Goal: Task Accomplishment & Management: Complete application form

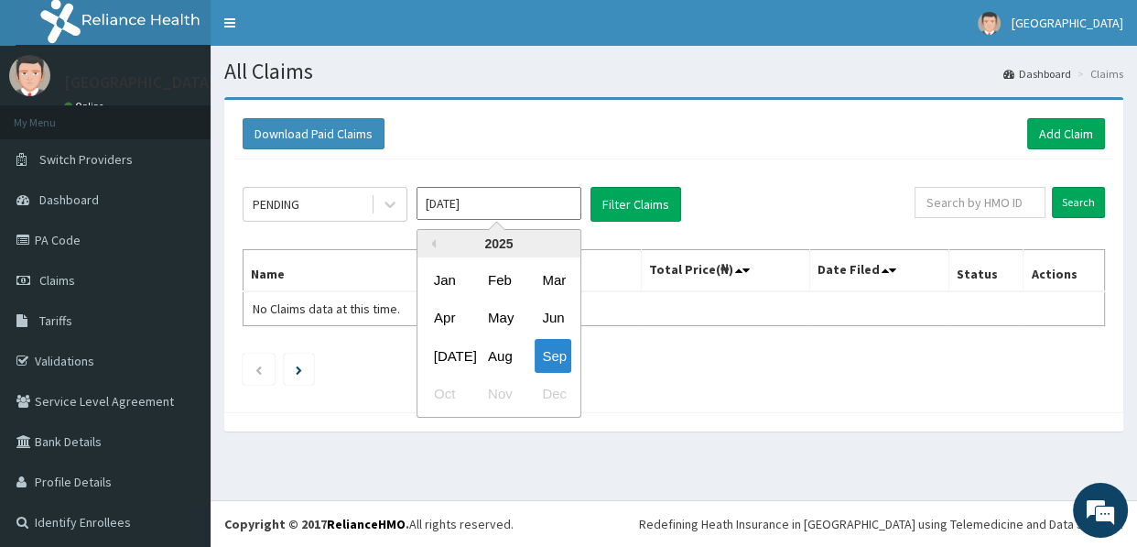
click at [487, 203] on input "[DATE]" at bounding box center [499, 203] width 165 height 33
click at [435, 244] on button "Previous Year" at bounding box center [431, 243] width 9 height 9
click at [509, 209] on input "Sep 2025" at bounding box center [499, 203] width 165 height 33
click at [431, 239] on button "Previous Year" at bounding box center [431, 243] width 9 height 9
click at [504, 393] on div "Nov" at bounding box center [499, 394] width 37 height 34
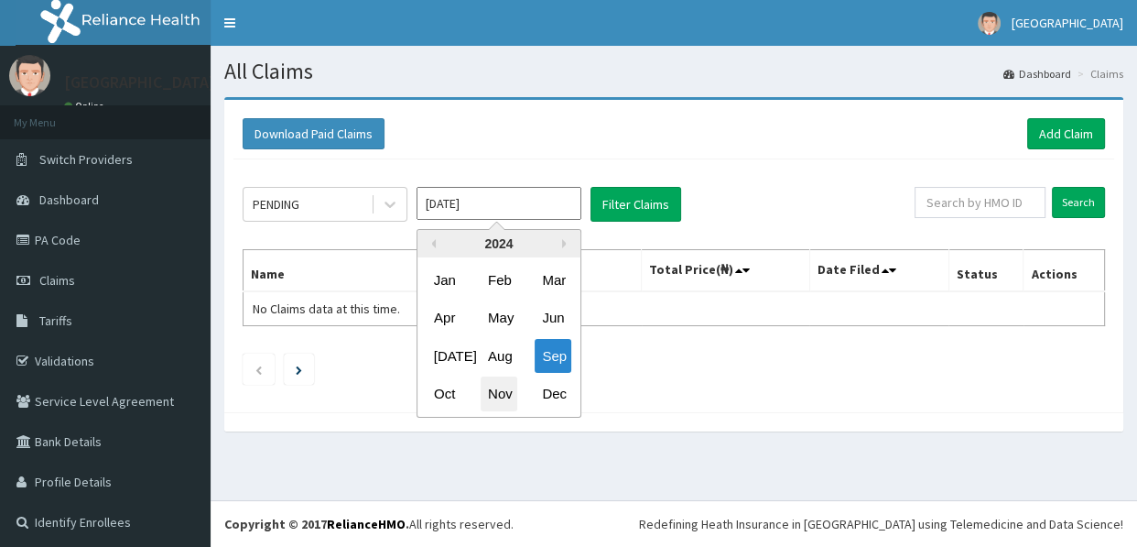
type input "Nov 2024"
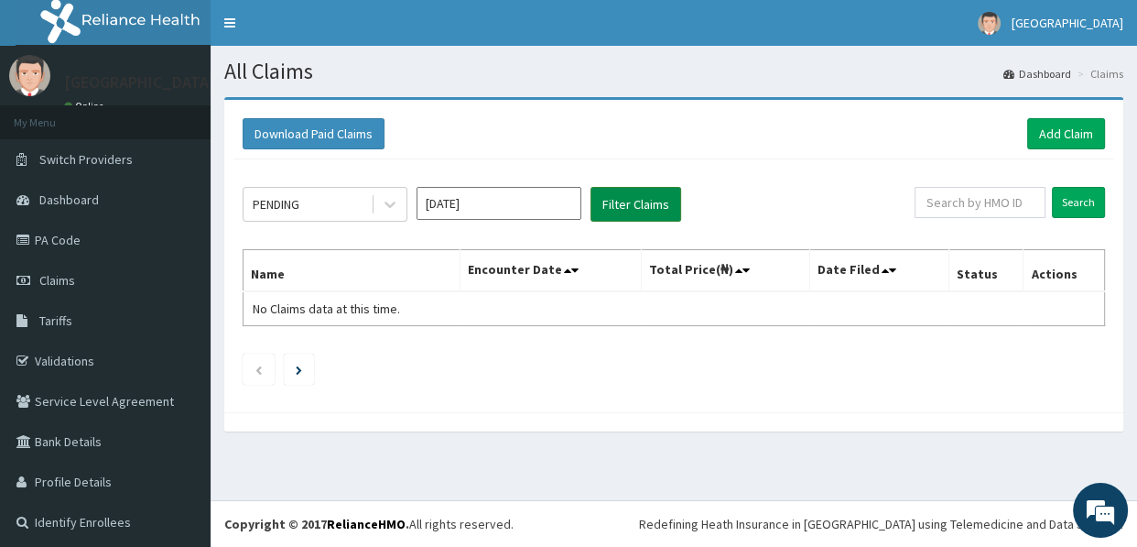
click at [646, 202] on button "Filter Claims" at bounding box center [635, 204] width 91 height 35
click at [298, 195] on div "PENDING" at bounding box center [276, 204] width 47 height 18
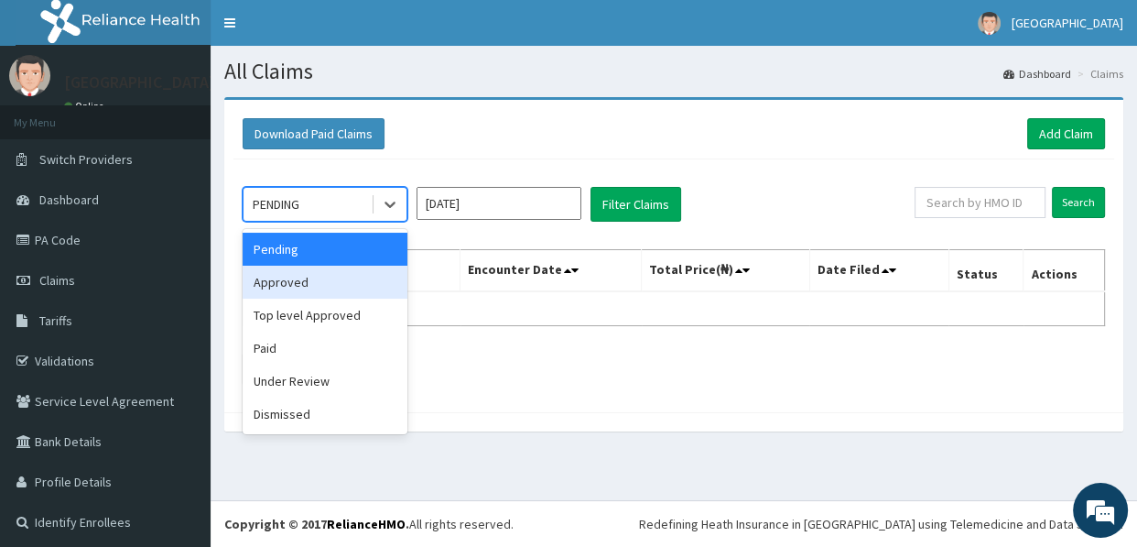
click at [299, 279] on div "Approved" at bounding box center [325, 281] width 165 height 33
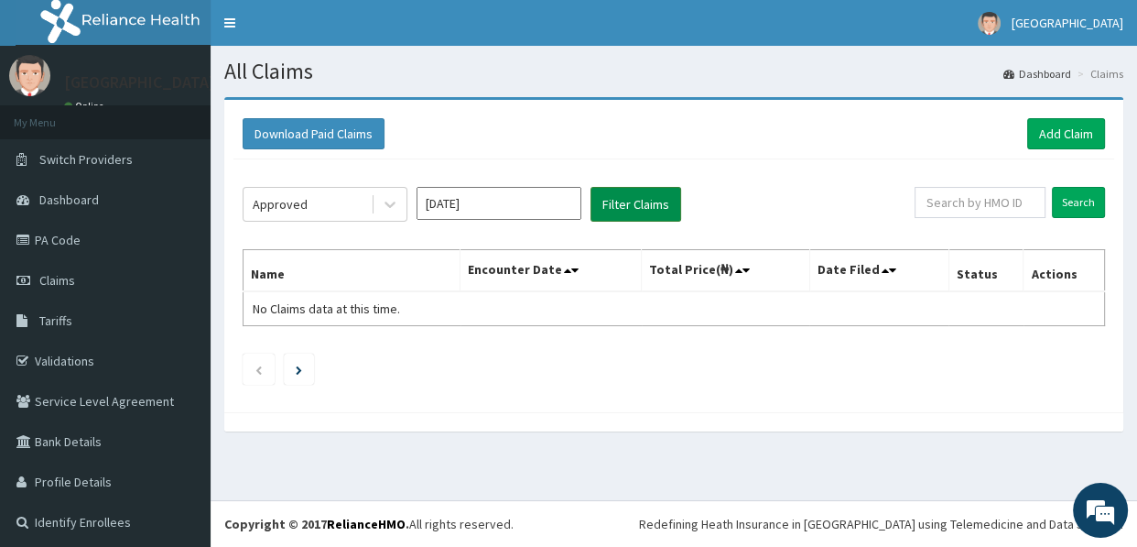
click at [643, 200] on button "Filter Claims" at bounding box center [635, 204] width 91 height 35
click at [337, 202] on div "Approved" at bounding box center [307, 204] width 127 height 29
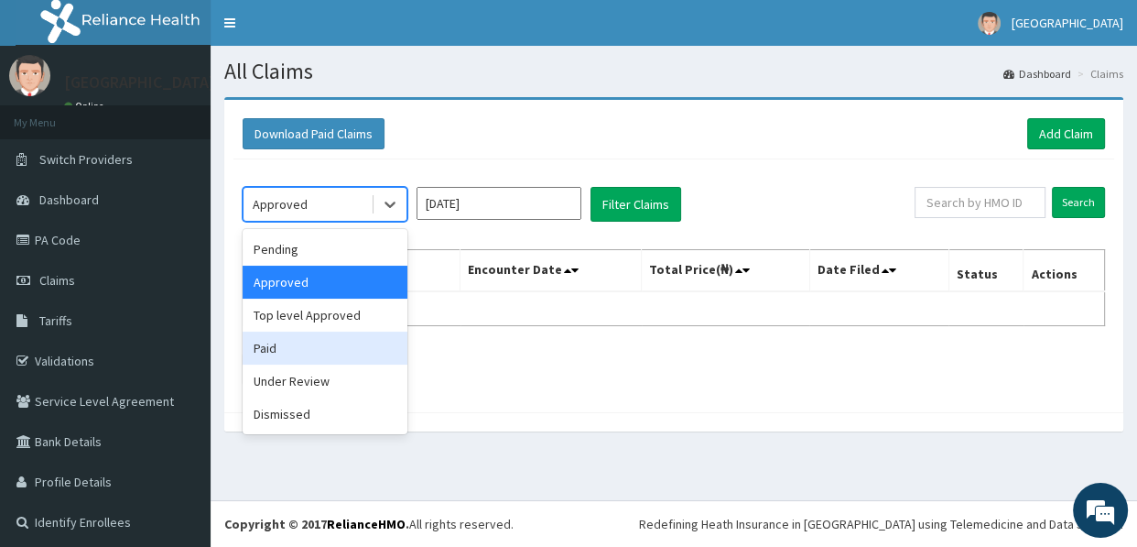
click at [303, 351] on div "Paid" at bounding box center [325, 347] width 165 height 33
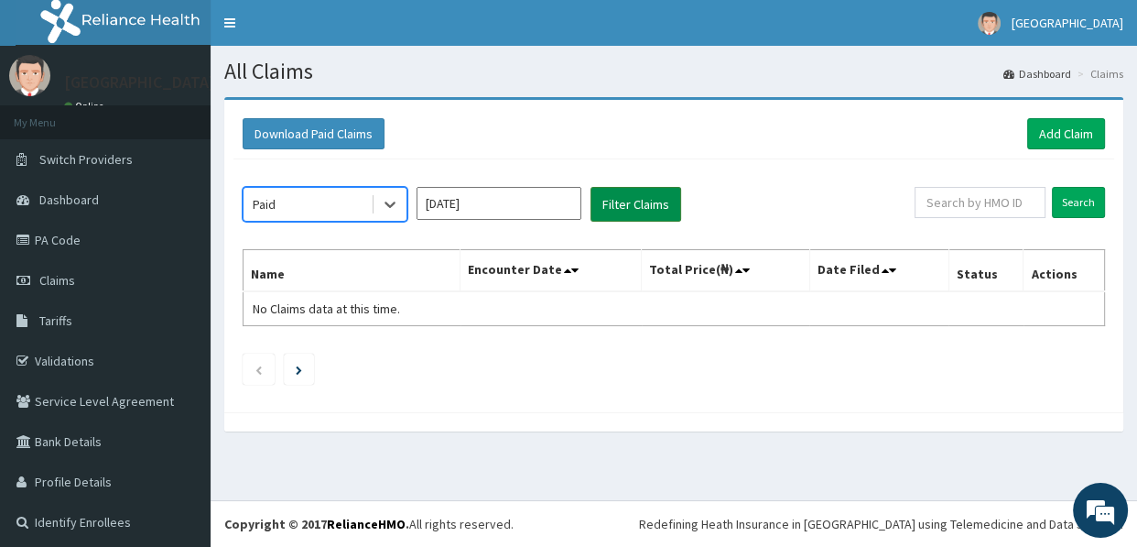
click at [641, 200] on button "Filter Claims" at bounding box center [635, 204] width 91 height 35
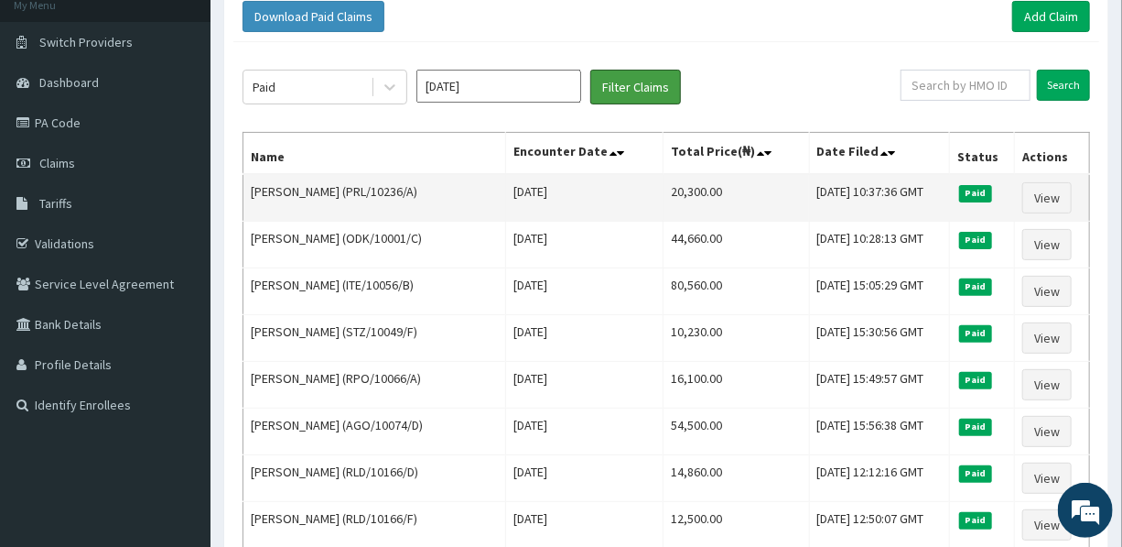
scroll to position [82, 0]
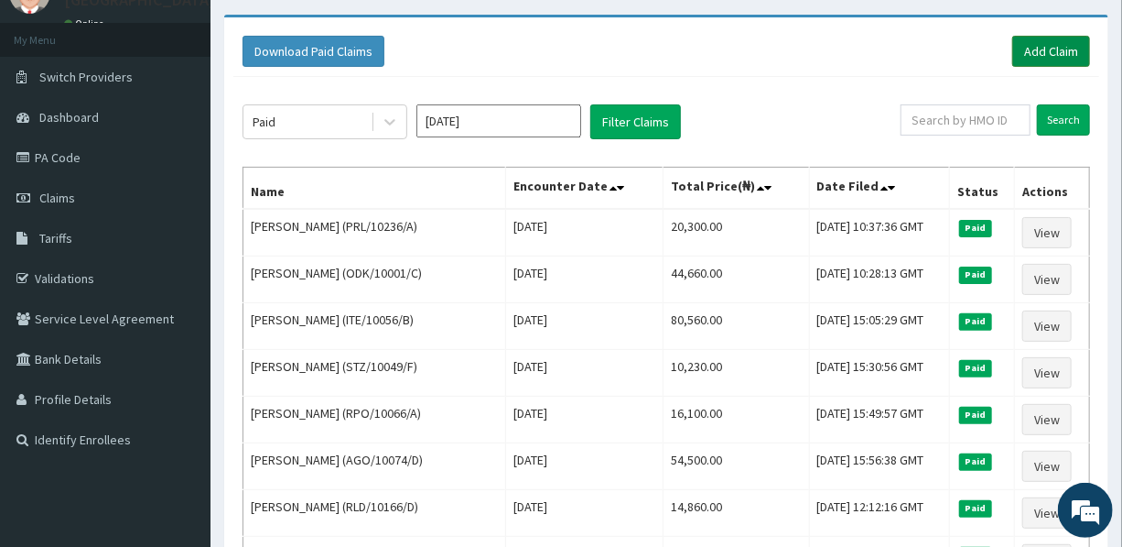
click at [1058, 43] on link "Add Claim" at bounding box center [1052, 51] width 78 height 31
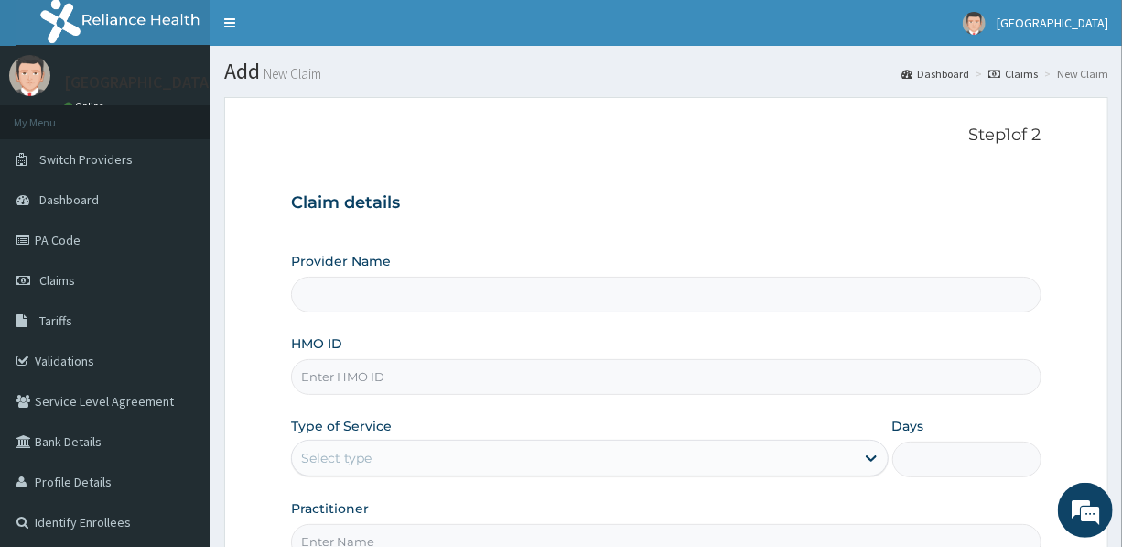
type input "[GEOGRAPHIC_DATA]"
click at [441, 374] on input "HMO ID" at bounding box center [666, 377] width 750 height 36
type input "UBP/10061/P"
click at [529, 457] on div "Select type" at bounding box center [573, 457] width 562 height 29
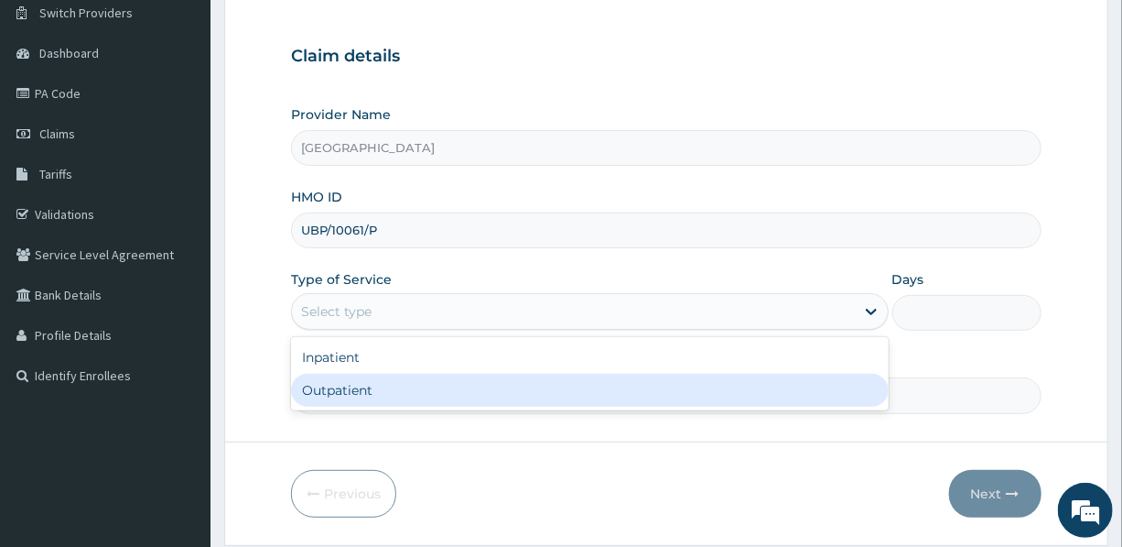
scroll to position [166, 0]
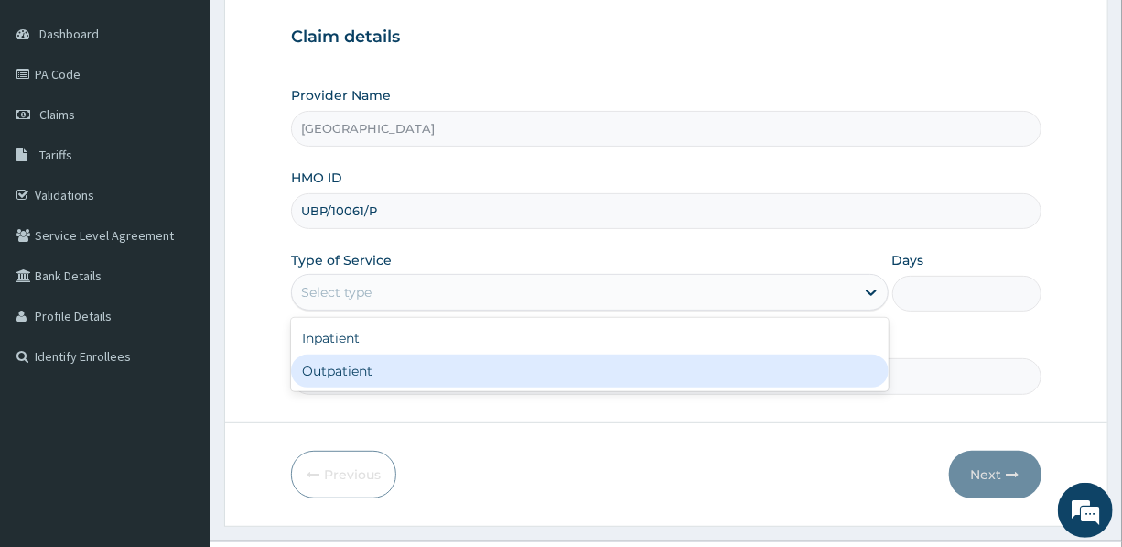
click at [480, 378] on div "Outpatient" at bounding box center [589, 370] width 597 height 33
type input "1"
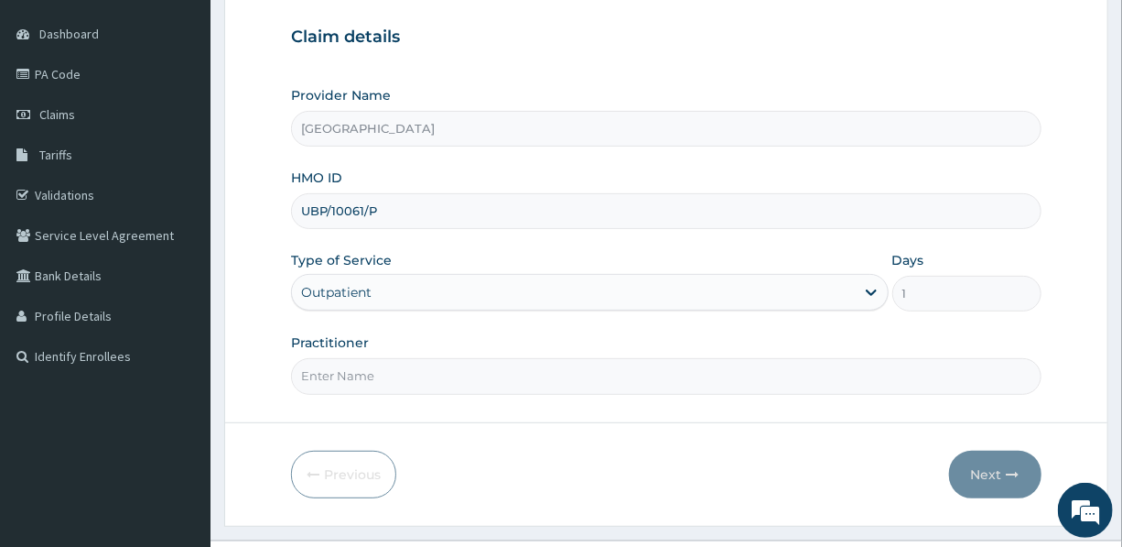
click at [579, 379] on input "Practitioner" at bounding box center [666, 376] width 750 height 36
type input "DR. [GEOGRAPHIC_DATA]"
click at [979, 463] on button "Next" at bounding box center [995, 474] width 92 height 48
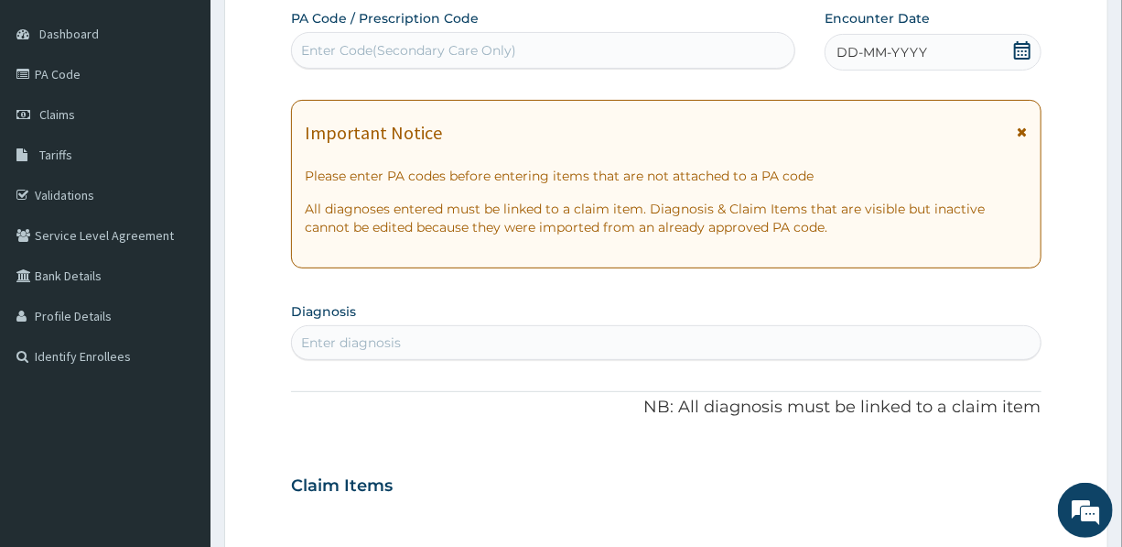
click at [915, 50] on span "DD-MM-YYYY" at bounding box center [882, 52] width 91 height 18
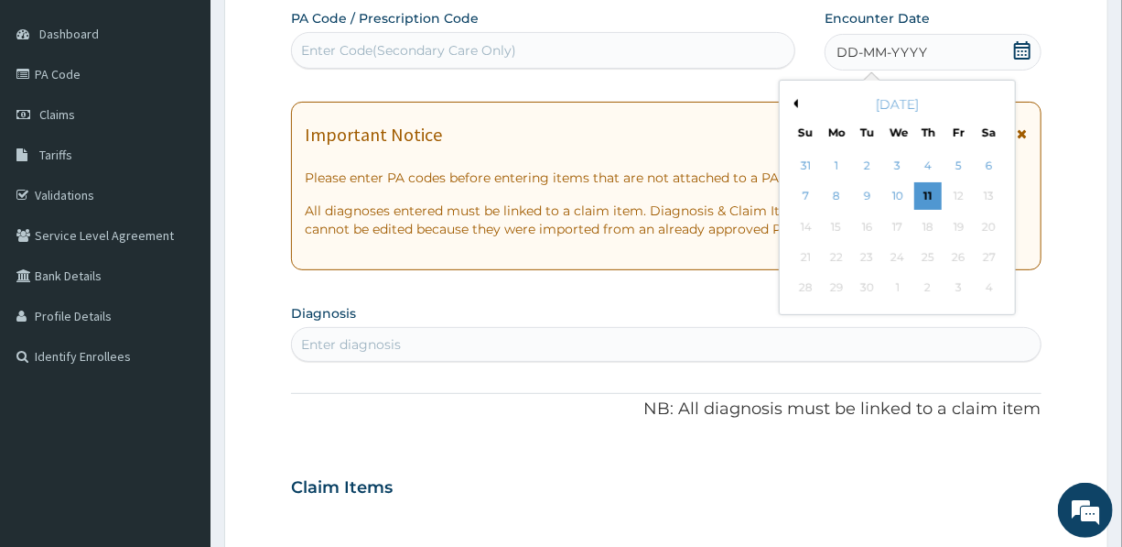
click at [796, 103] on button "Previous Month" at bounding box center [793, 103] width 9 height 9
click at [1001, 99] on button "Next Month" at bounding box center [1002, 103] width 9 height 9
click at [870, 250] on div "22" at bounding box center [867, 257] width 27 height 27
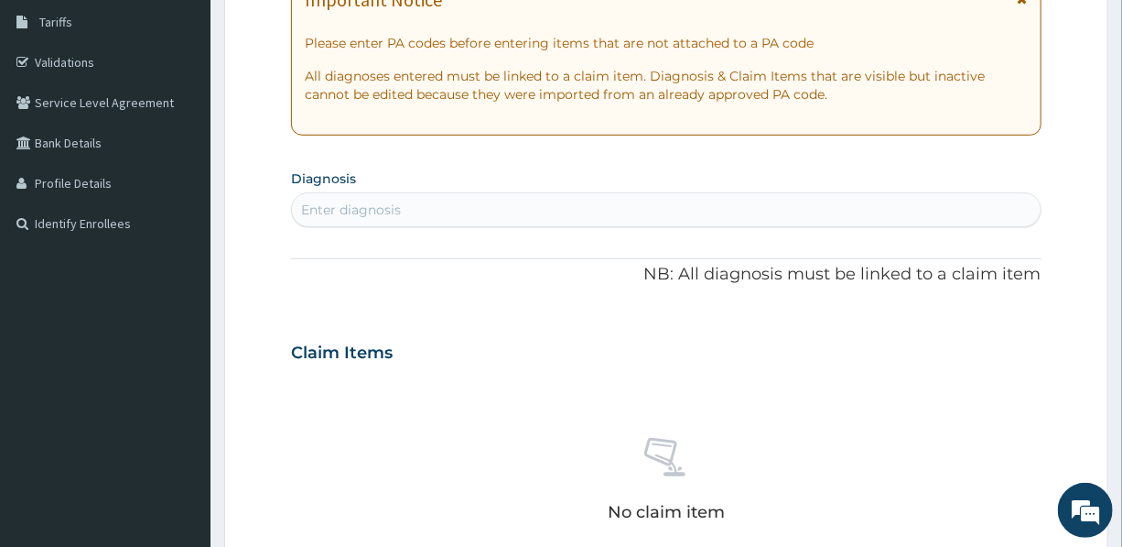
scroll to position [332, 0]
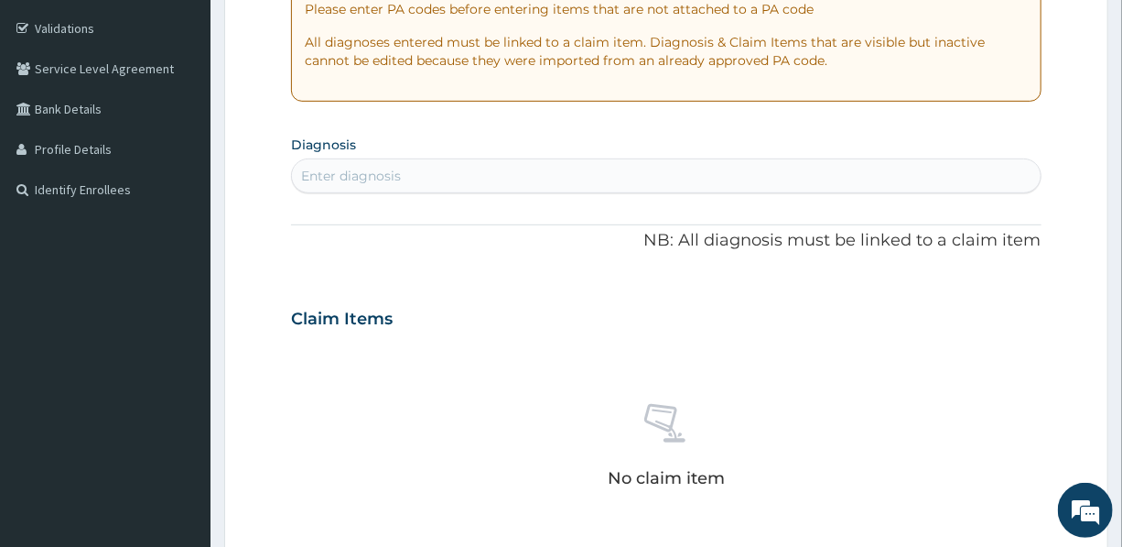
click at [558, 158] on div "Enter diagnosis" at bounding box center [666, 175] width 750 height 35
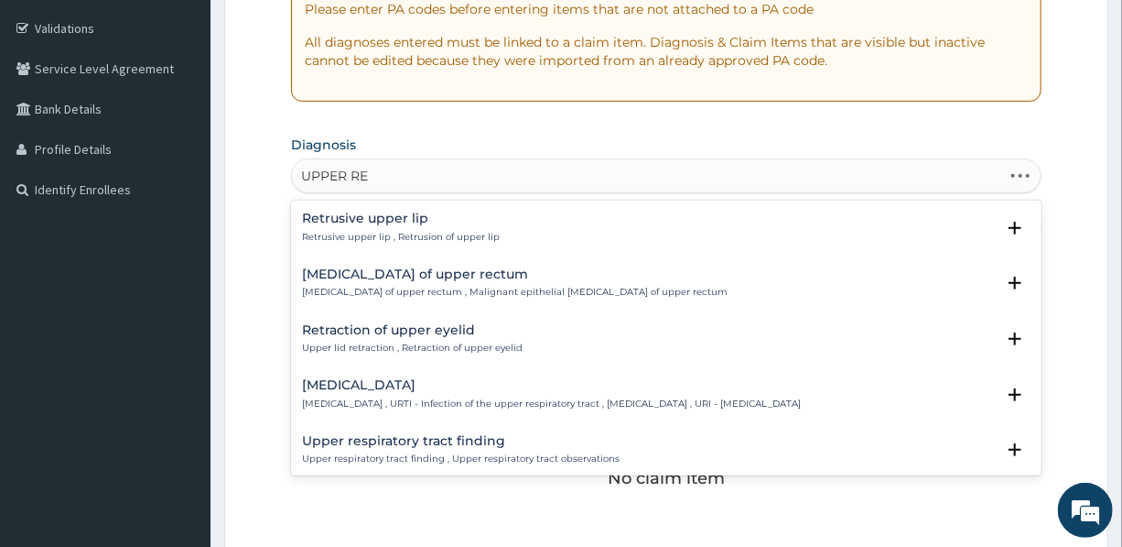
type input "UPPER RES"
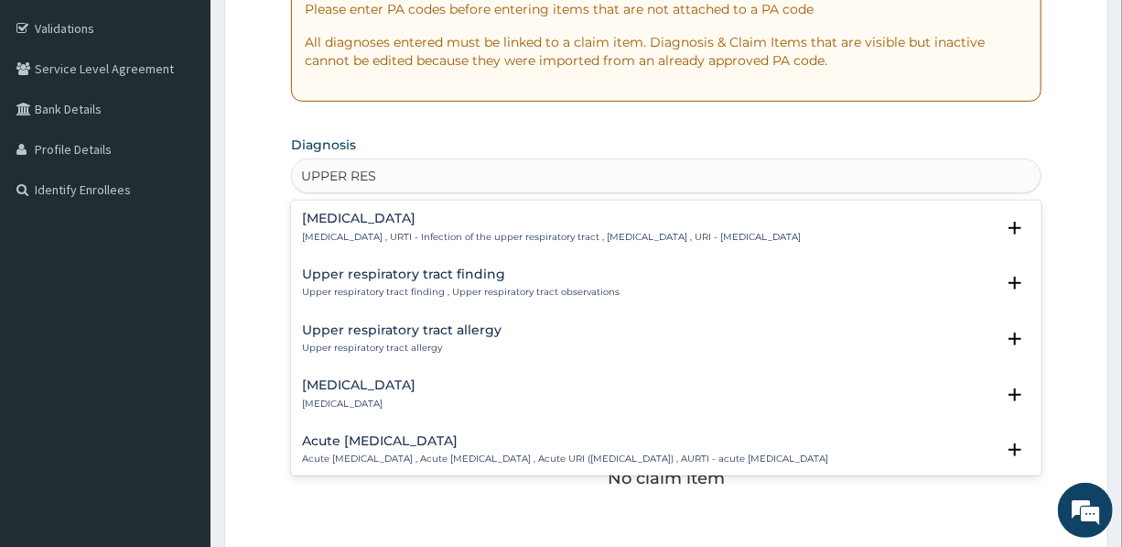
click at [496, 218] on h4 "Upper respiratory infection" at bounding box center [551, 218] width 499 height 14
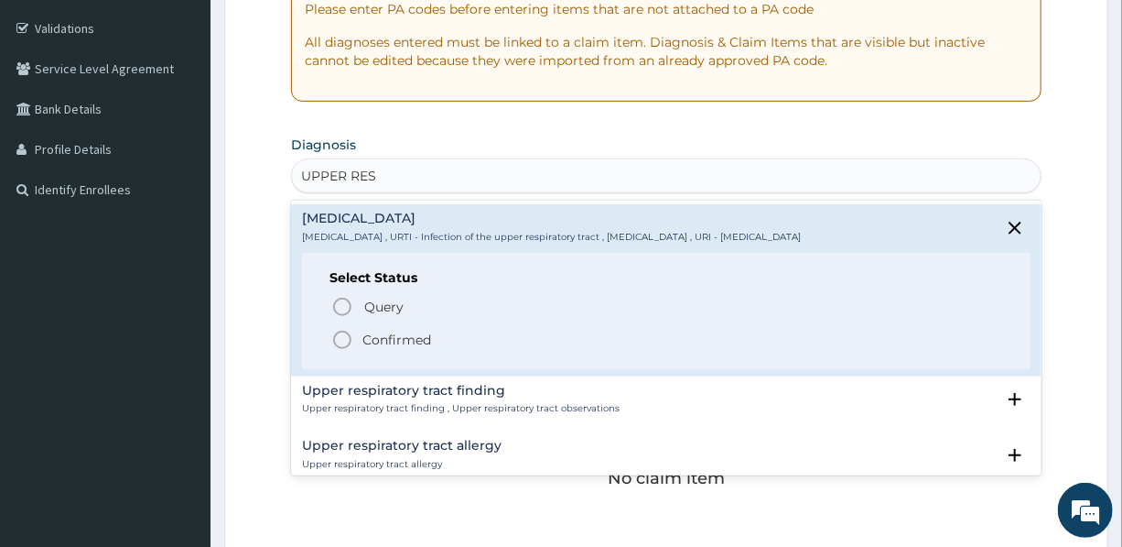
click at [425, 339] on p "Confirmed" at bounding box center [397, 339] width 69 height 18
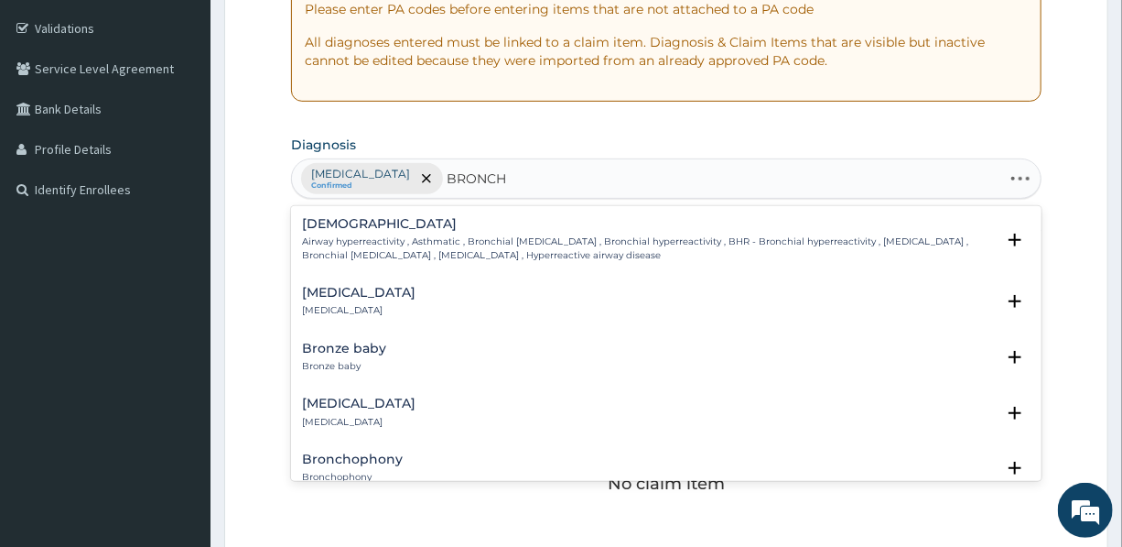
type input "BRONCHO"
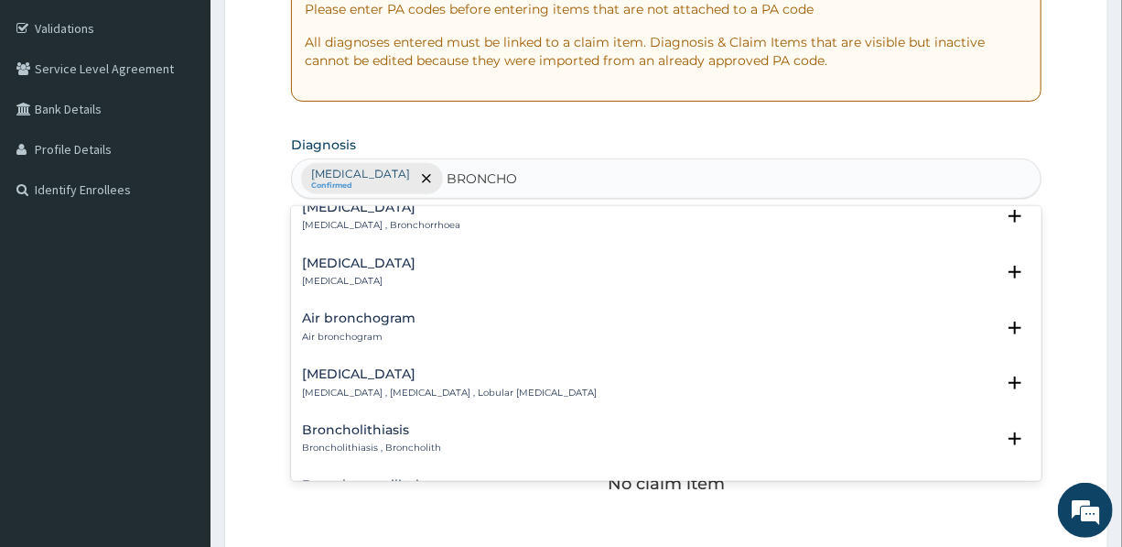
scroll to position [166, 0]
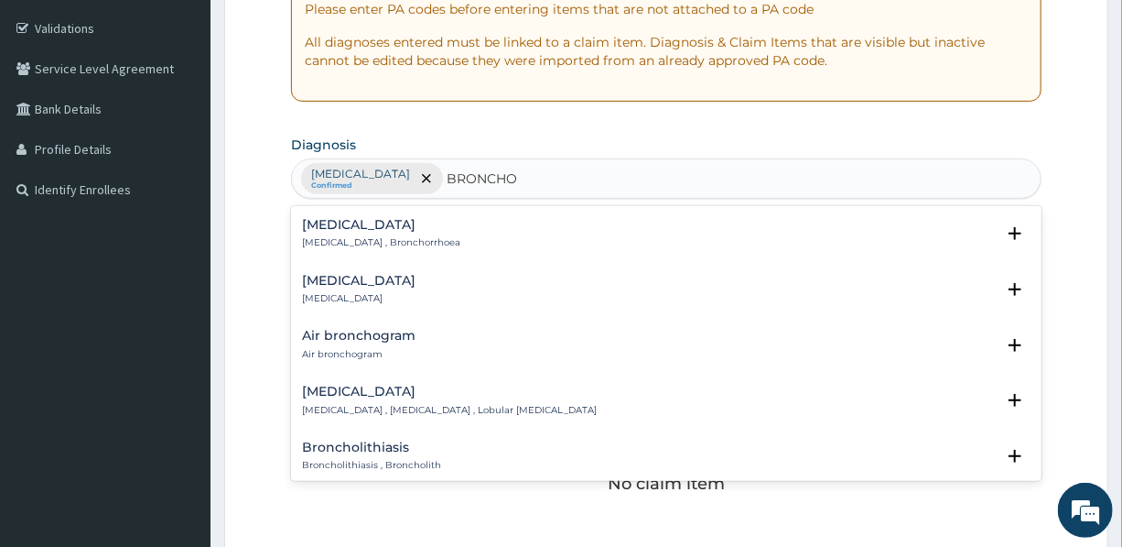
click at [412, 389] on h4 "Bronchopneumonia" at bounding box center [449, 391] width 295 height 14
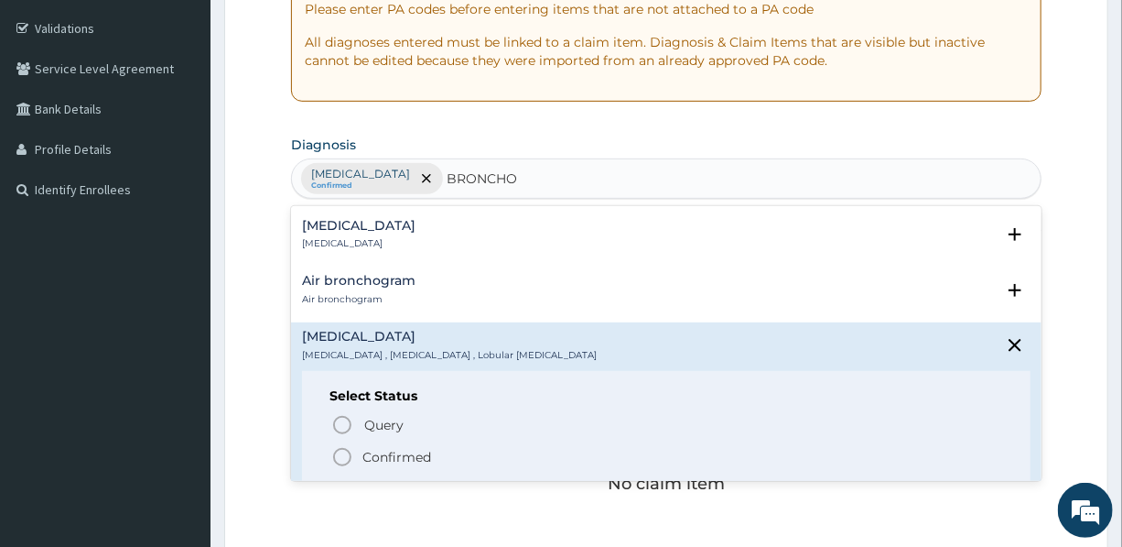
scroll to position [249, 0]
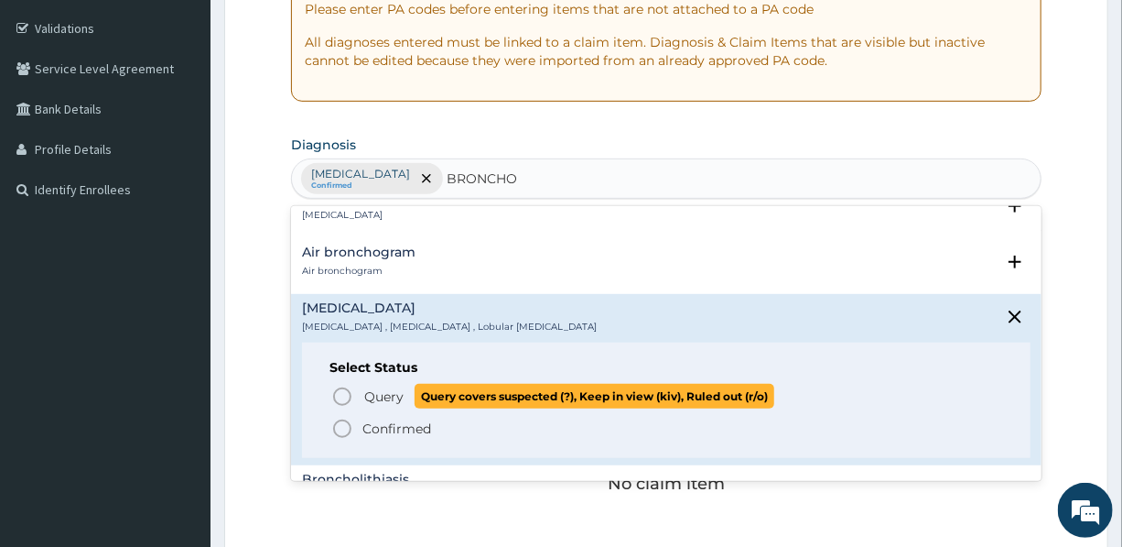
click at [392, 390] on span "Query" at bounding box center [383, 396] width 39 height 18
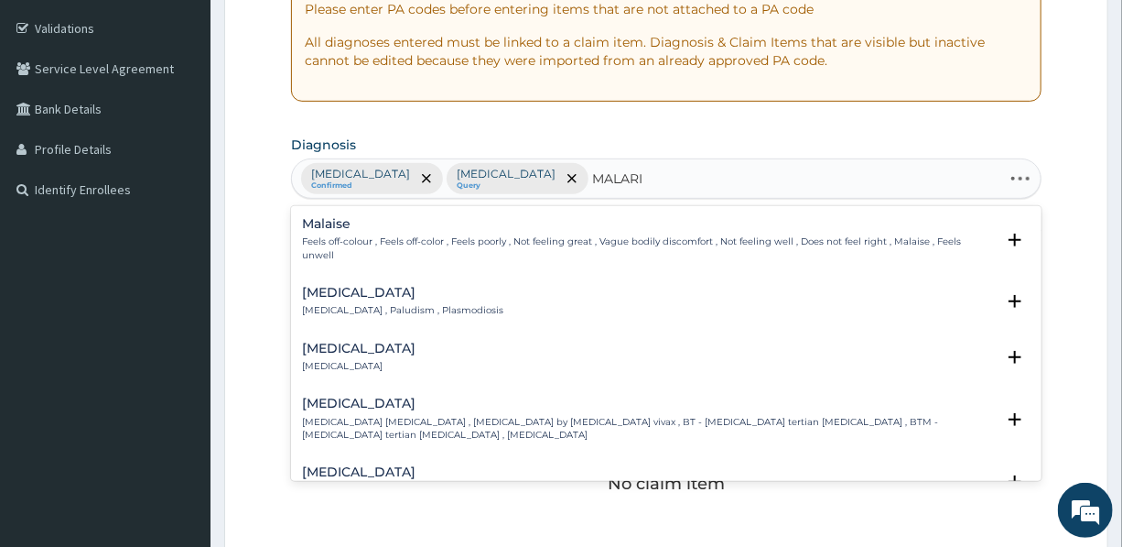
type input "MALARIA"
click at [367, 233] on div "Malaise Feels off-colour , Feels off-color , Feels poorly , Not feeling great ,…" at bounding box center [648, 239] width 692 height 45
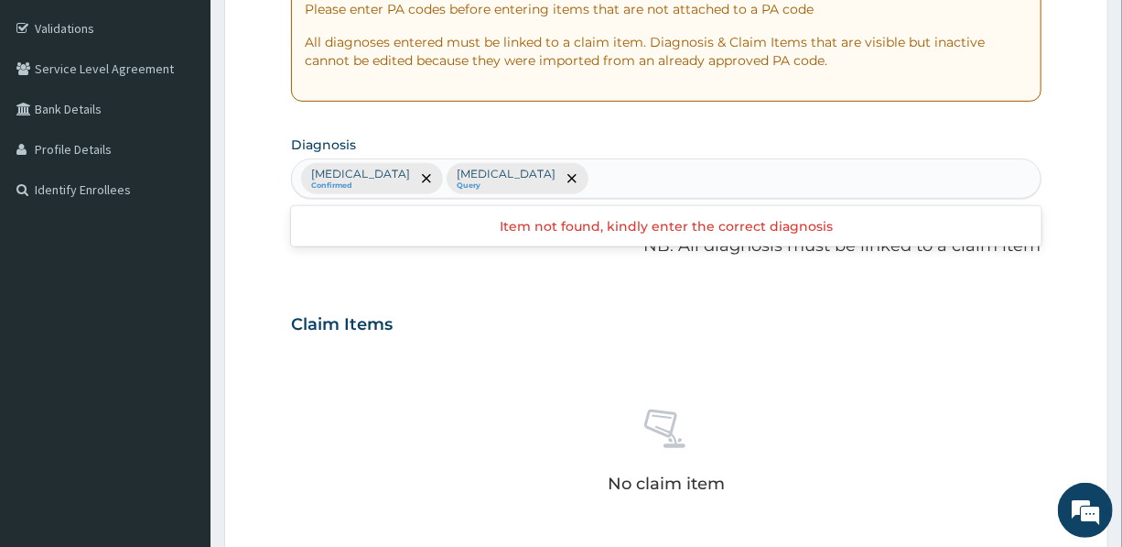
click at [736, 171] on div "Upper respiratory infection Confirmed Bronchopneumonia Query" at bounding box center [666, 178] width 748 height 38
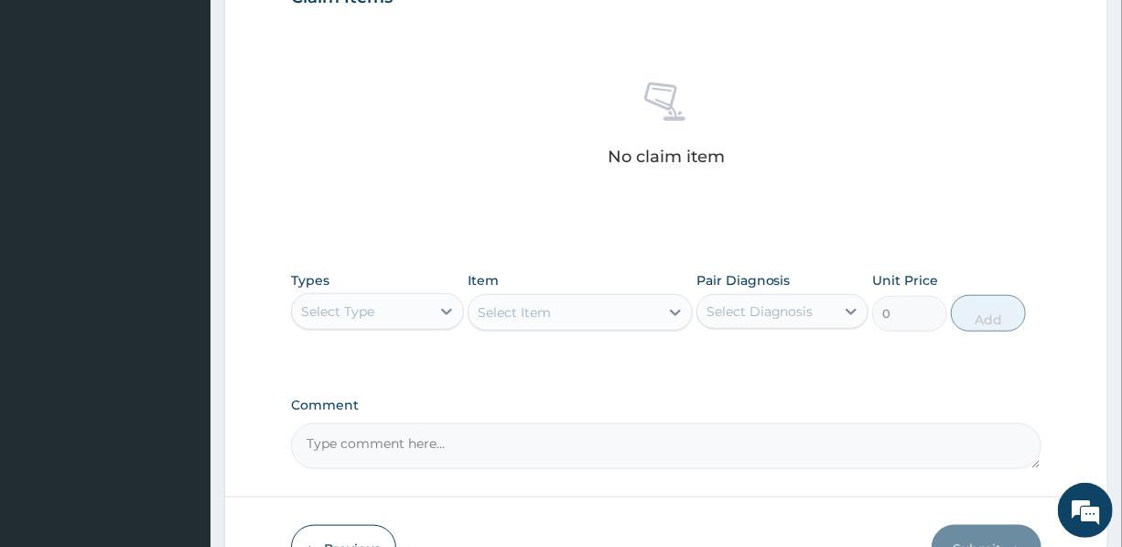
scroll to position [666, 0]
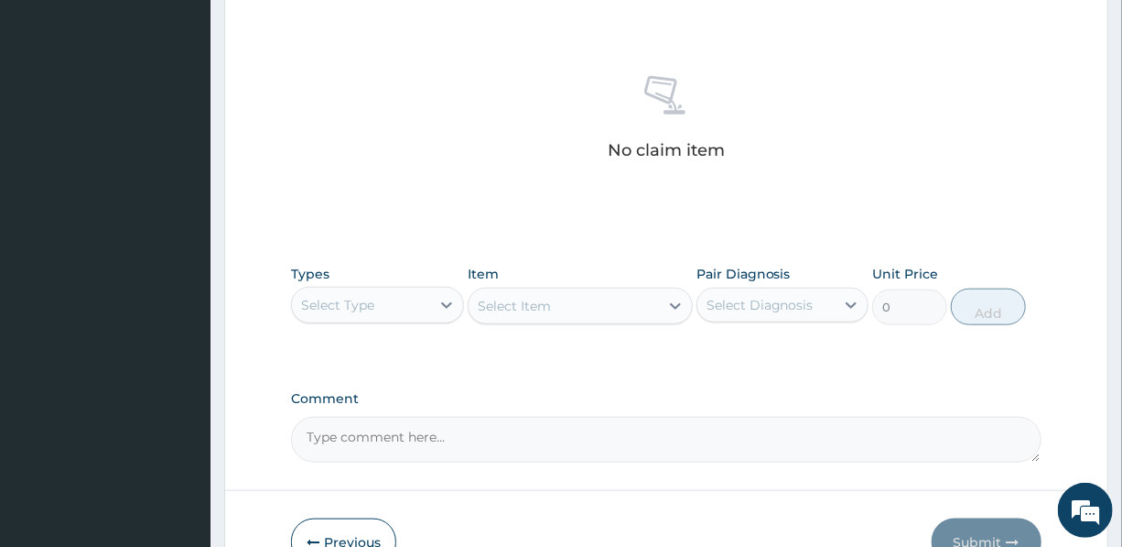
type input "MALARIA"
click at [355, 303] on div "Select Type" at bounding box center [337, 305] width 73 height 18
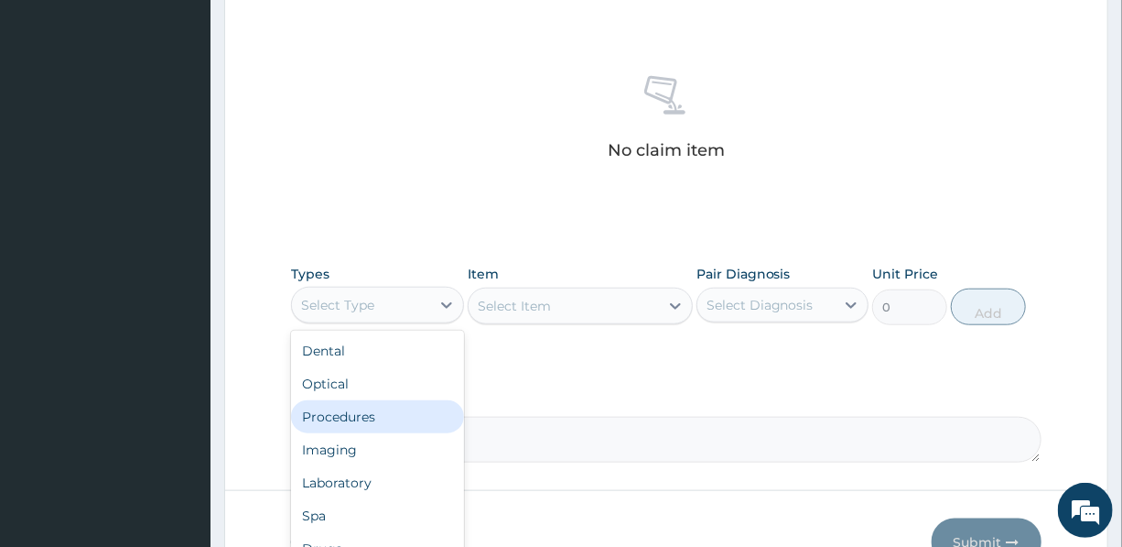
click at [374, 421] on div "Procedures" at bounding box center [377, 416] width 172 height 33
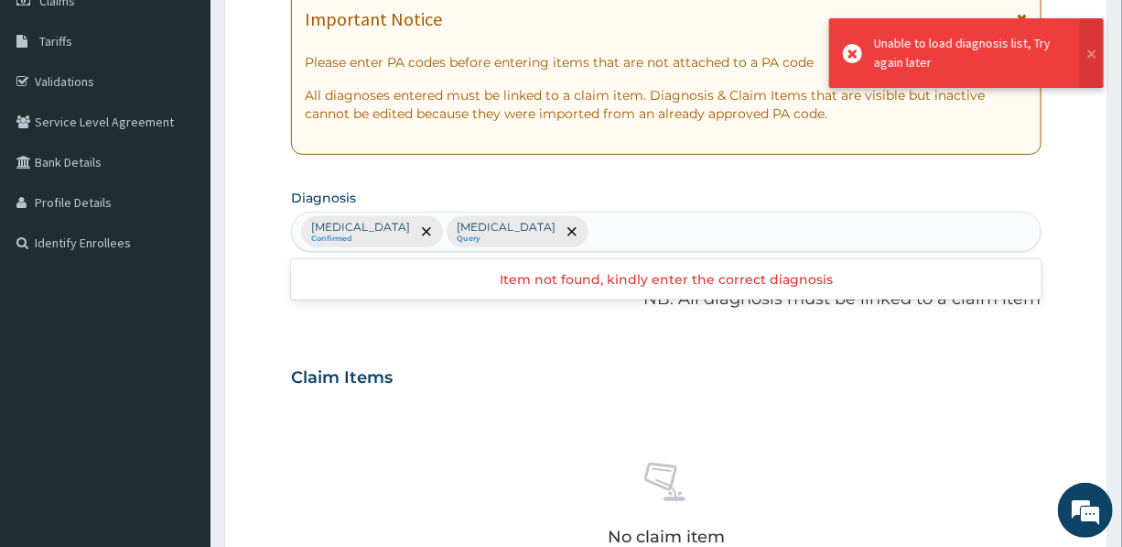
scroll to position [249, 0]
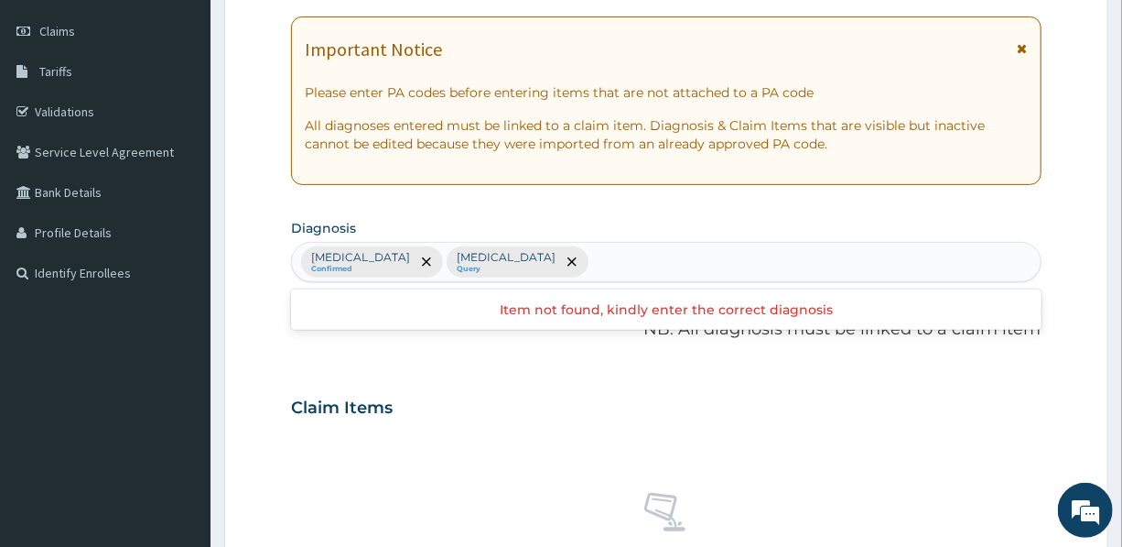
click at [661, 256] on div "Upper respiratory infection Confirmed Bronchopneumonia Query" at bounding box center [666, 262] width 748 height 38
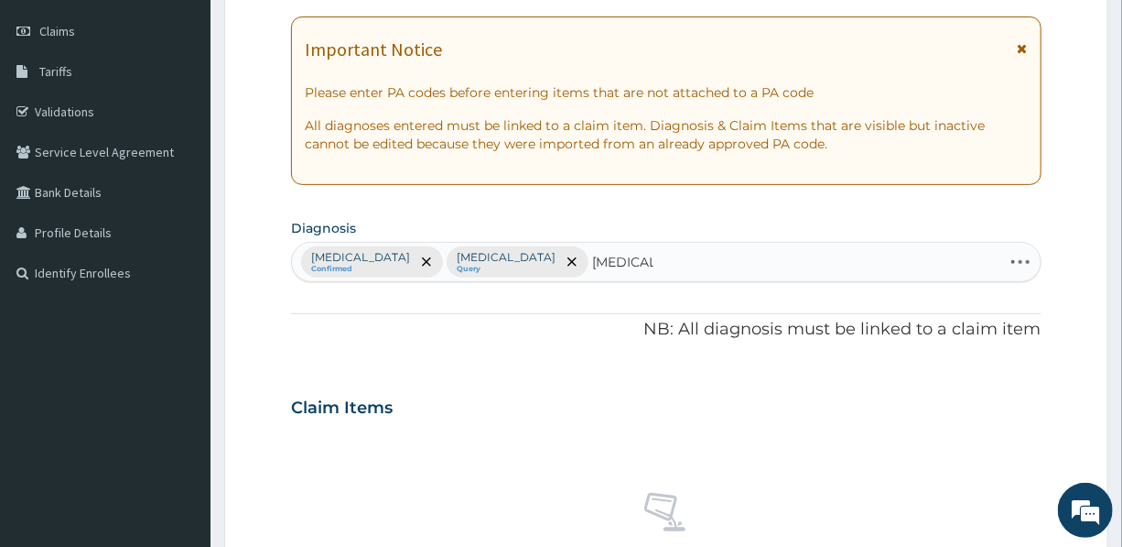
type input "MALARIA"
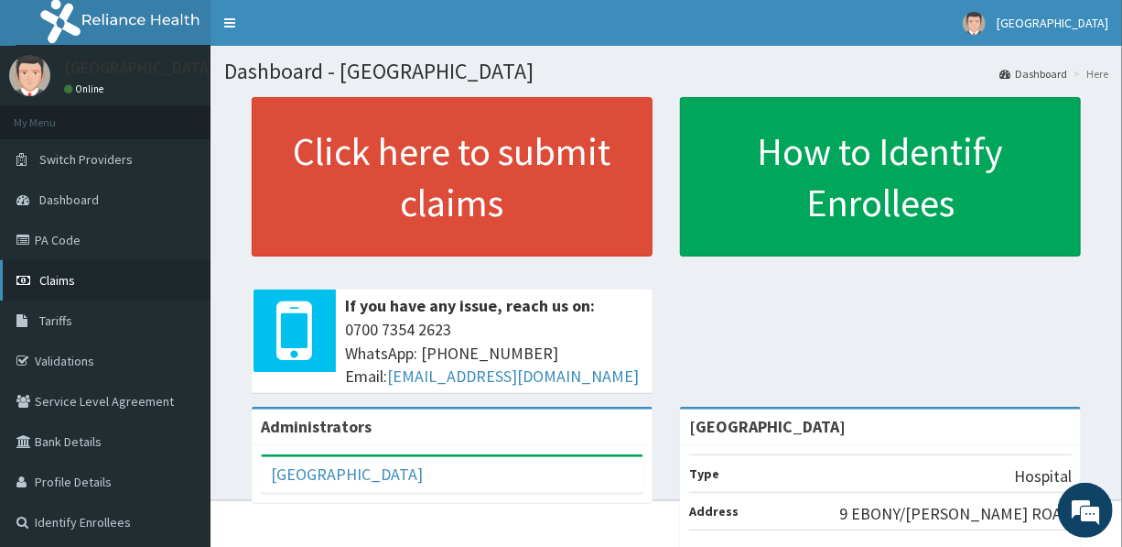
click at [54, 275] on span "Claims" at bounding box center [57, 280] width 36 height 16
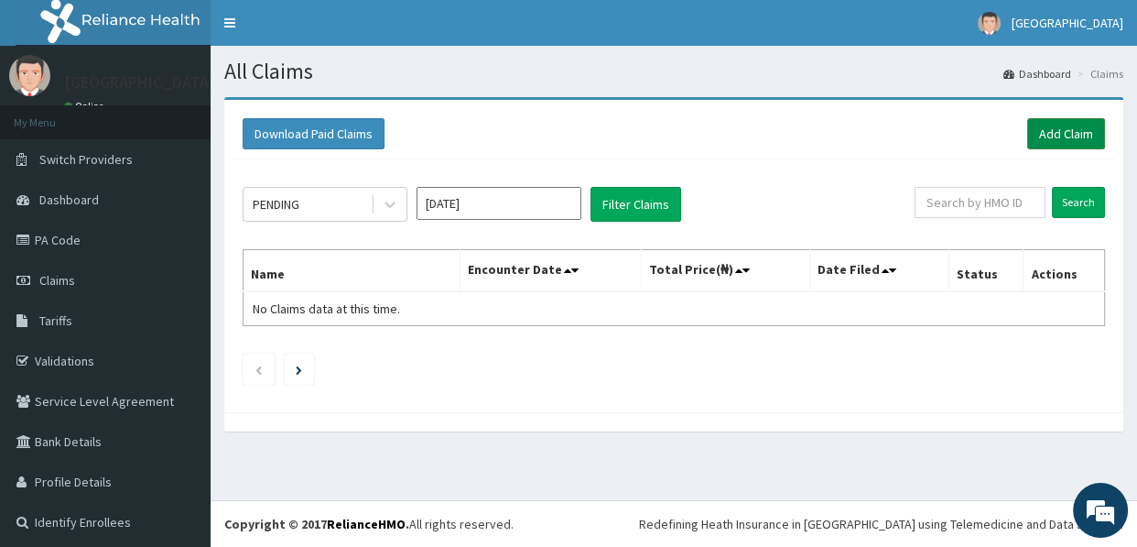
click at [1042, 128] on link "Add Claim" at bounding box center [1066, 133] width 78 height 31
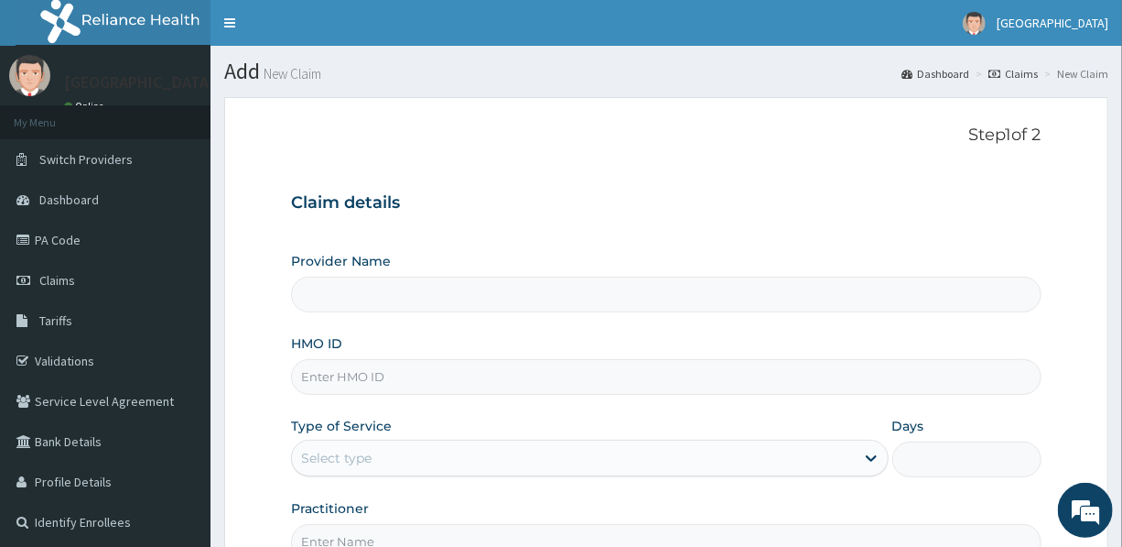
type input "[GEOGRAPHIC_DATA]"
click at [482, 366] on input "HMO ID" at bounding box center [666, 377] width 750 height 36
type input "UBP/10061/Q"
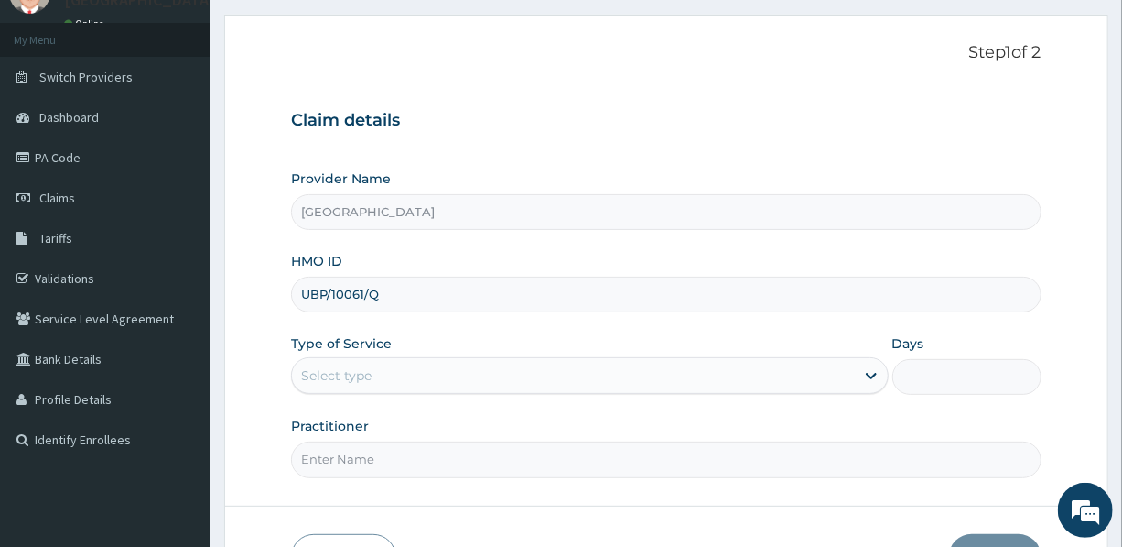
click at [402, 366] on div "Select type" at bounding box center [573, 375] width 562 height 29
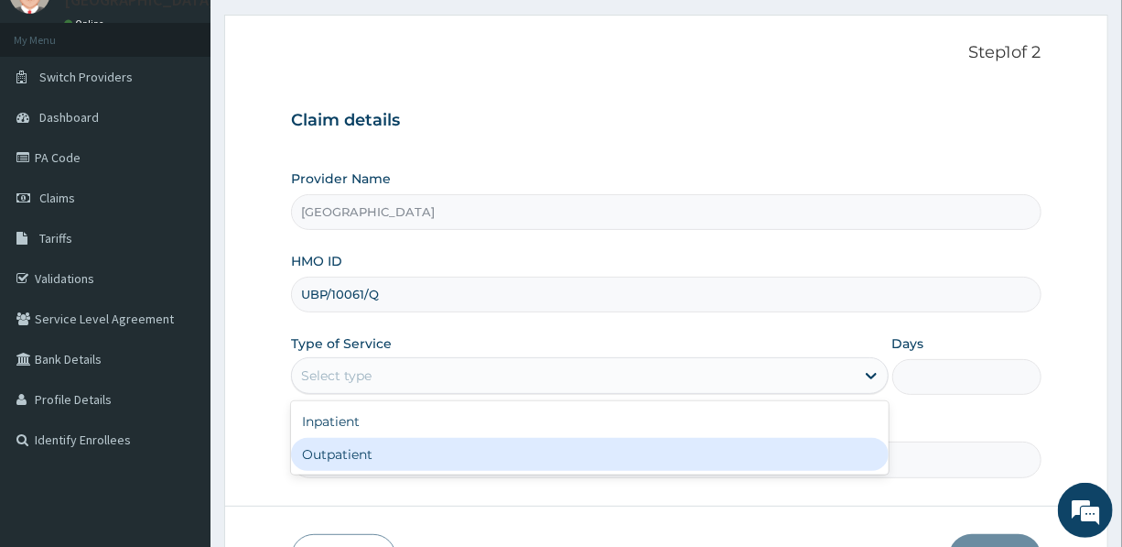
click at [449, 447] on div "Outpatient" at bounding box center [589, 454] width 597 height 33
type input "1"
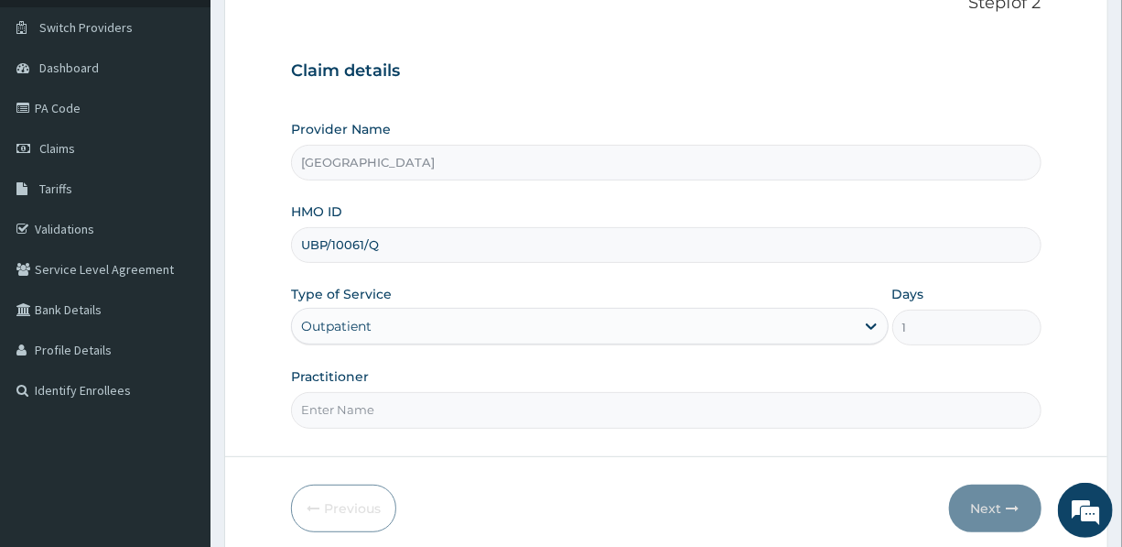
scroll to position [166, 0]
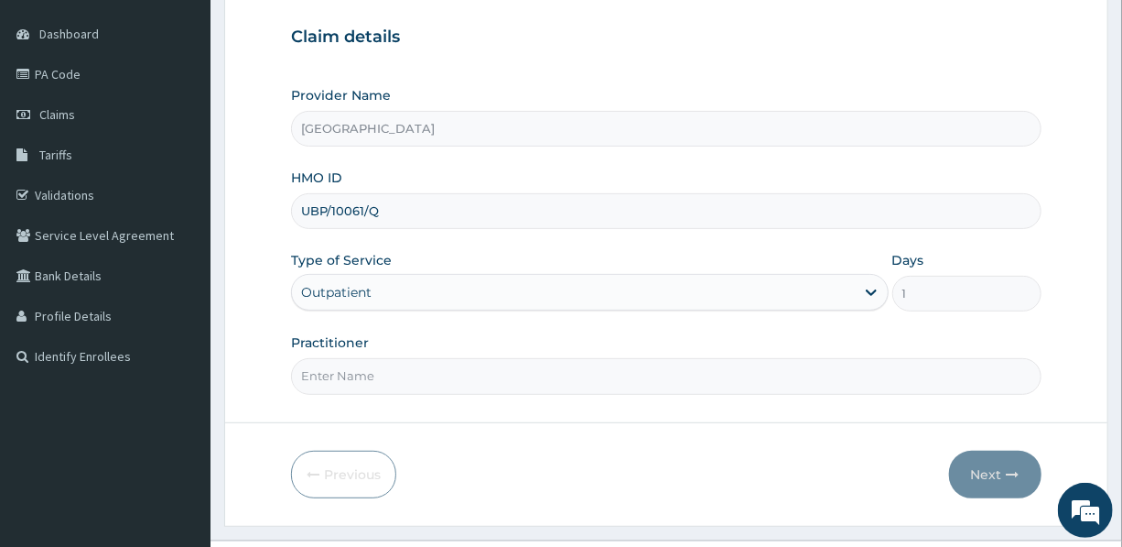
click at [507, 377] on input "Practitioner" at bounding box center [666, 376] width 750 height 36
drag, startPoint x: 561, startPoint y: 373, endPoint x: 945, endPoint y: 387, distance: 383.9
click at [642, 386] on input "Practitioner" at bounding box center [666, 376] width 750 height 36
type input "DR. CHIUKPAI"
click at [990, 460] on button "Next" at bounding box center [995, 474] width 92 height 48
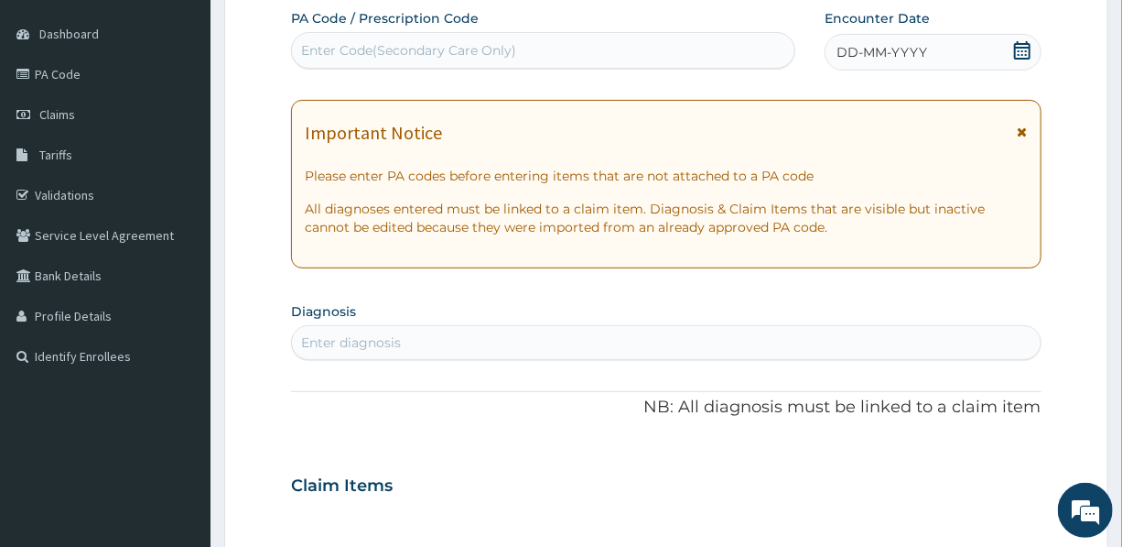
click at [908, 48] on span "DD-MM-YYYY" at bounding box center [882, 52] width 91 height 18
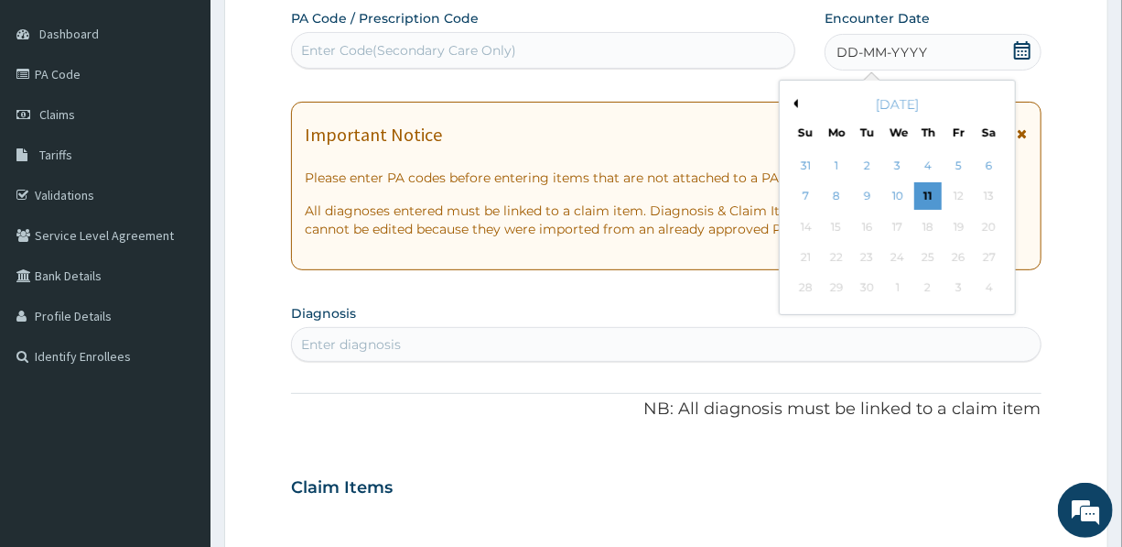
click at [794, 102] on button "Previous Month" at bounding box center [793, 103] width 9 height 9
click at [867, 256] on div "22" at bounding box center [867, 257] width 27 height 27
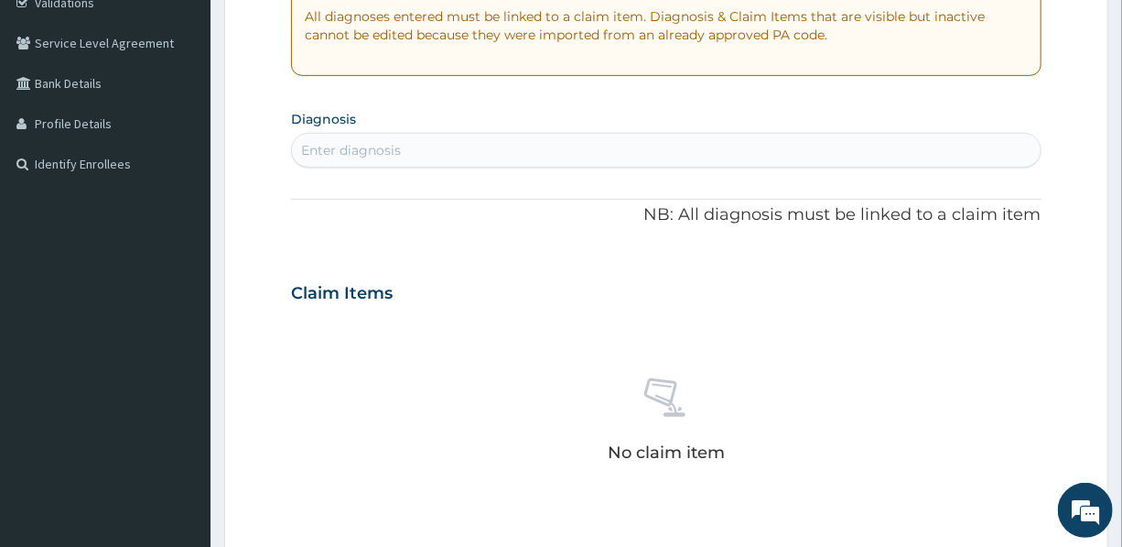
scroll to position [416, 0]
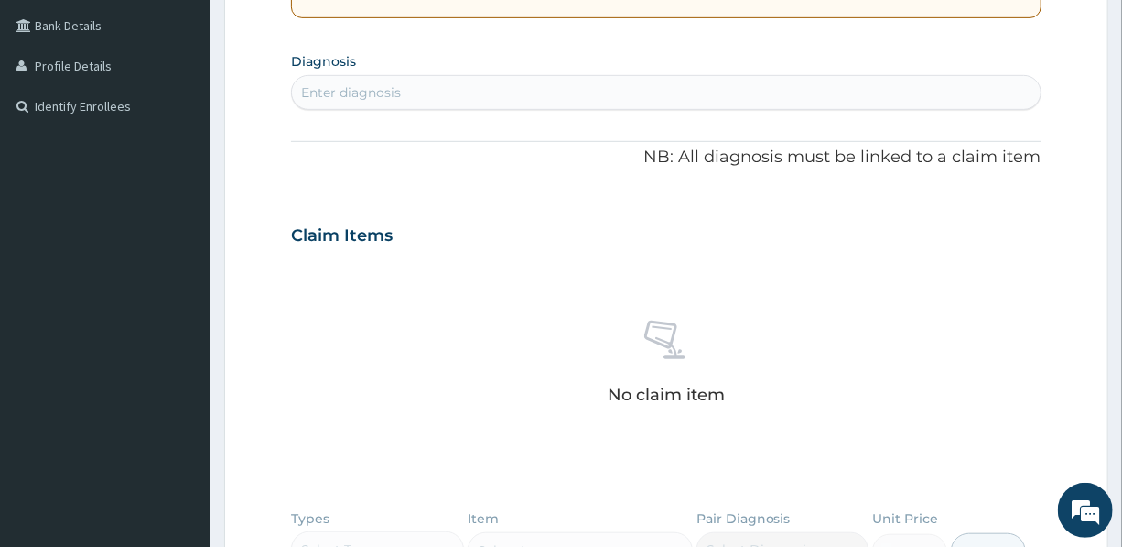
click at [476, 92] on div "Enter diagnosis" at bounding box center [666, 92] width 748 height 29
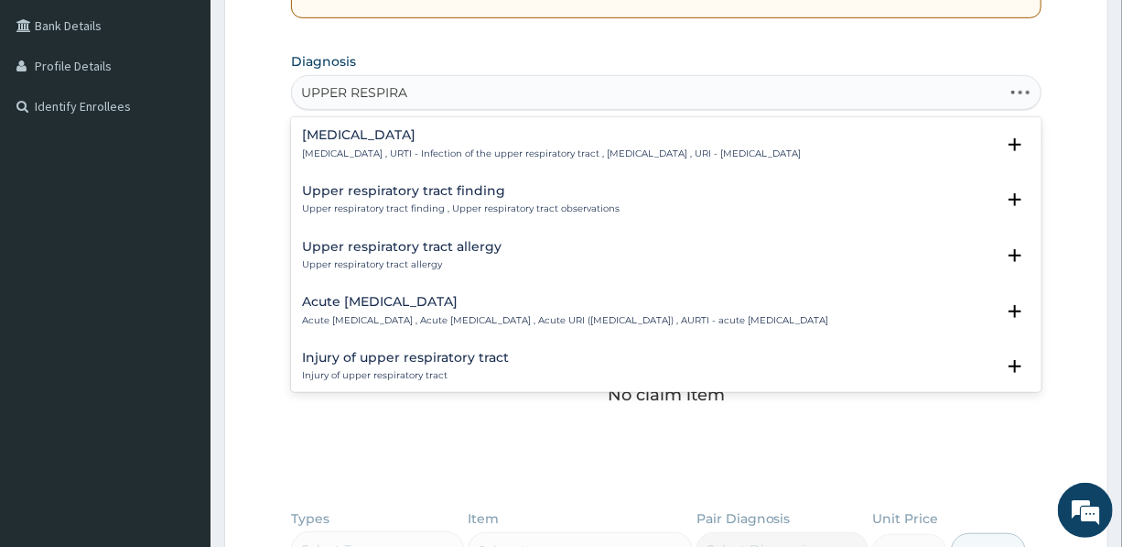
type input "UPPER RESPIRAT"
click at [417, 143] on div "Upper respiratory infection Upper respiratory infection , URTI - Infection of t…" at bounding box center [551, 144] width 499 height 32
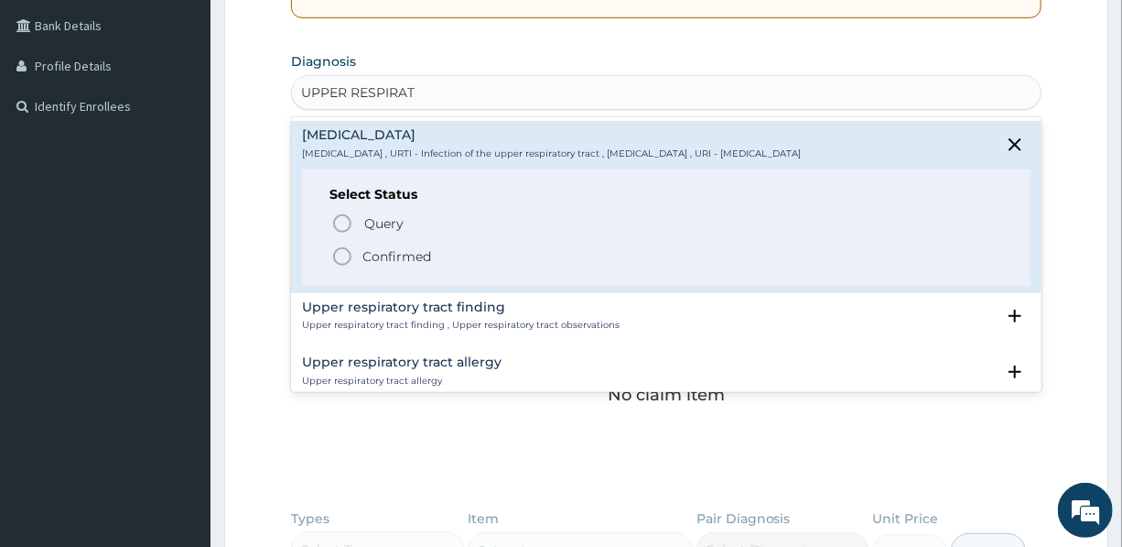
click at [393, 251] on p "Confirmed" at bounding box center [397, 256] width 69 height 18
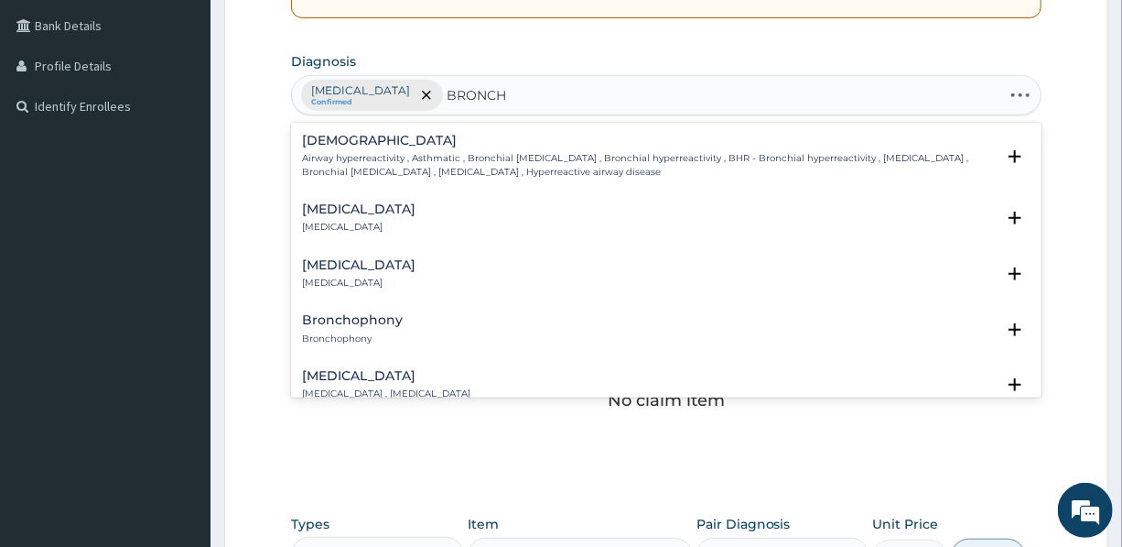
type input "BRONCHO"
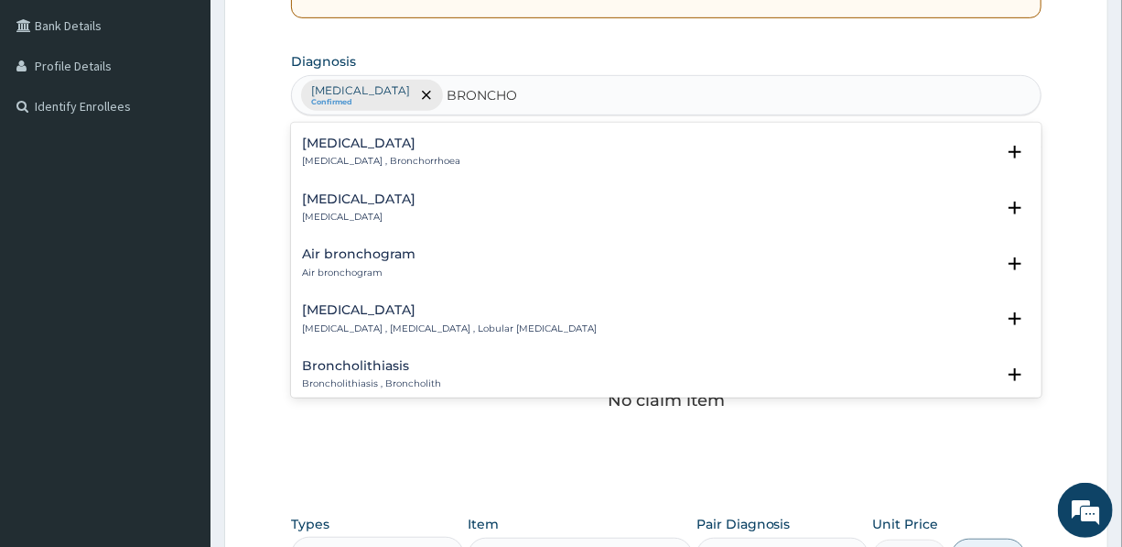
scroll to position [166, 0]
click at [395, 303] on h4 "Bronchopneumonia" at bounding box center [449, 308] width 295 height 14
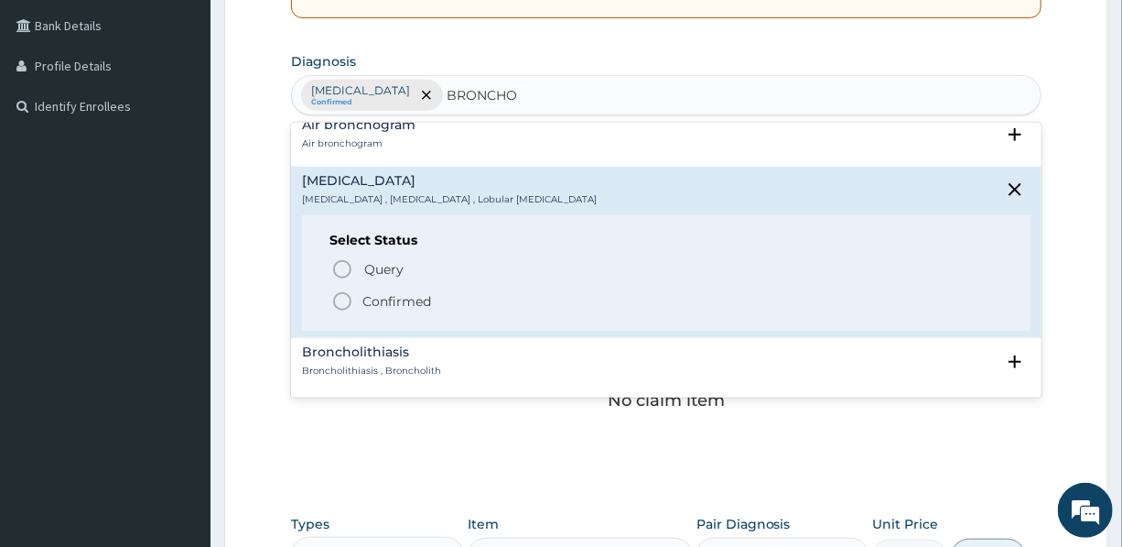
scroll to position [332, 0]
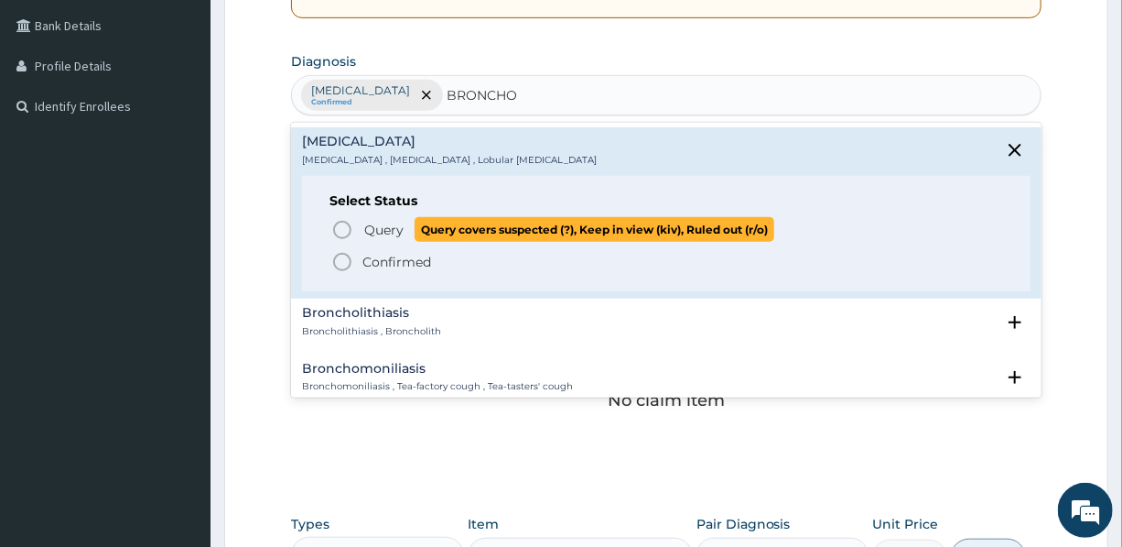
click at [396, 221] on span "Query" at bounding box center [383, 230] width 39 height 18
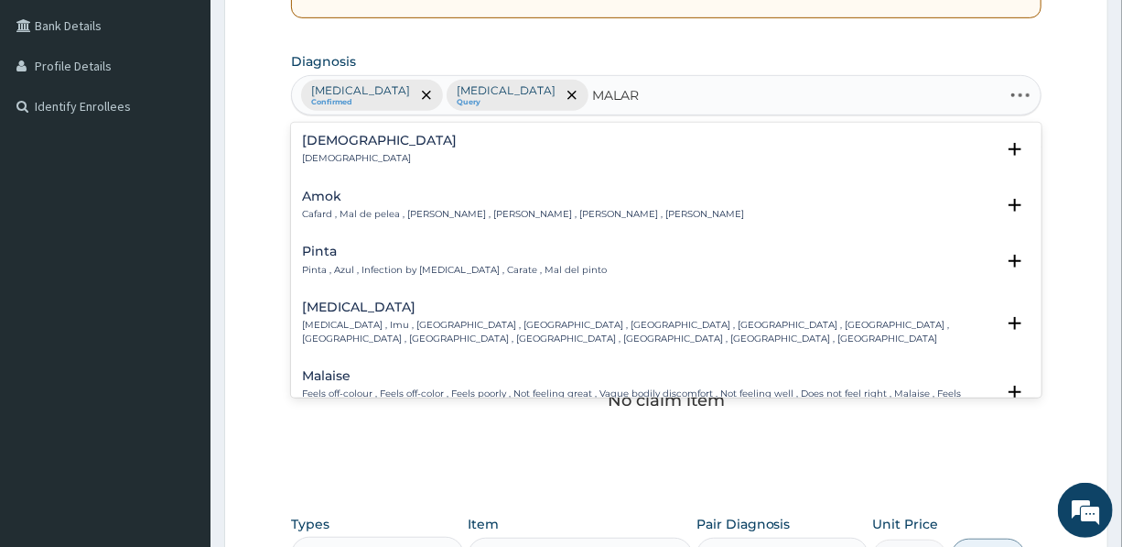
type input "MALARI"
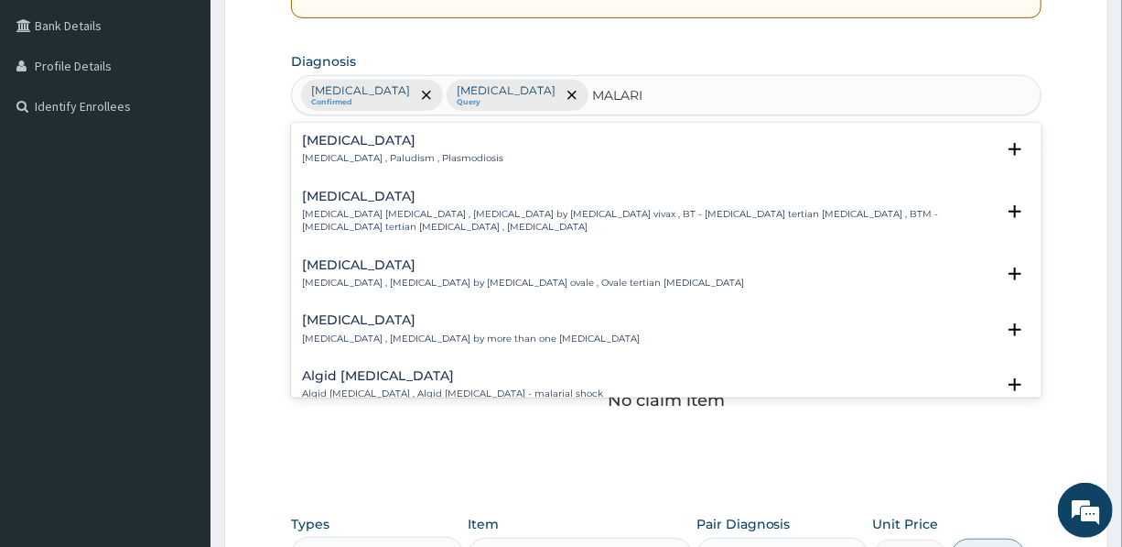
click at [334, 135] on h4 "Malaria" at bounding box center [402, 141] width 201 height 14
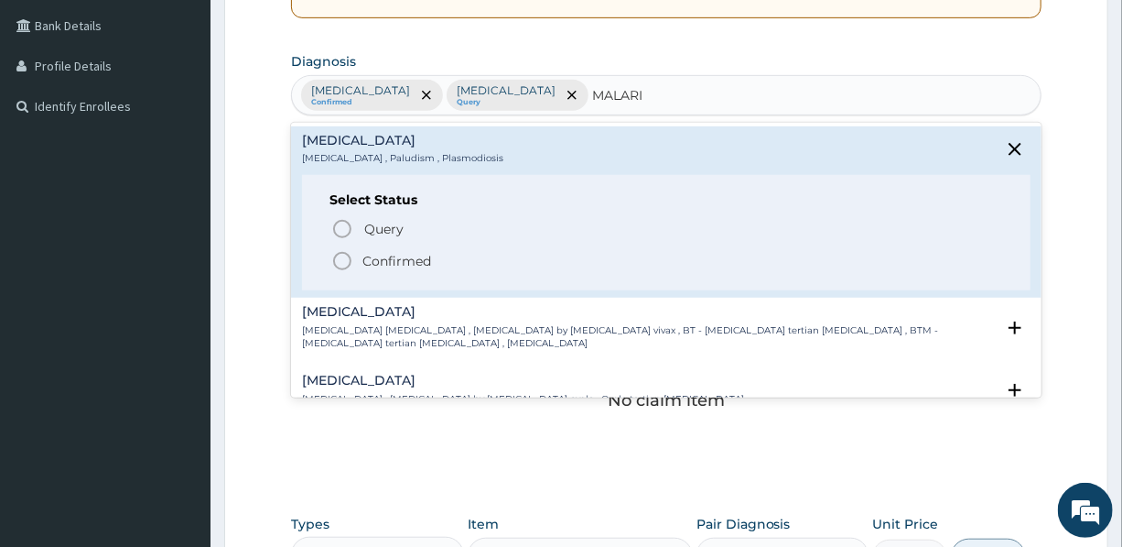
click at [384, 258] on p "Confirmed" at bounding box center [397, 261] width 69 height 18
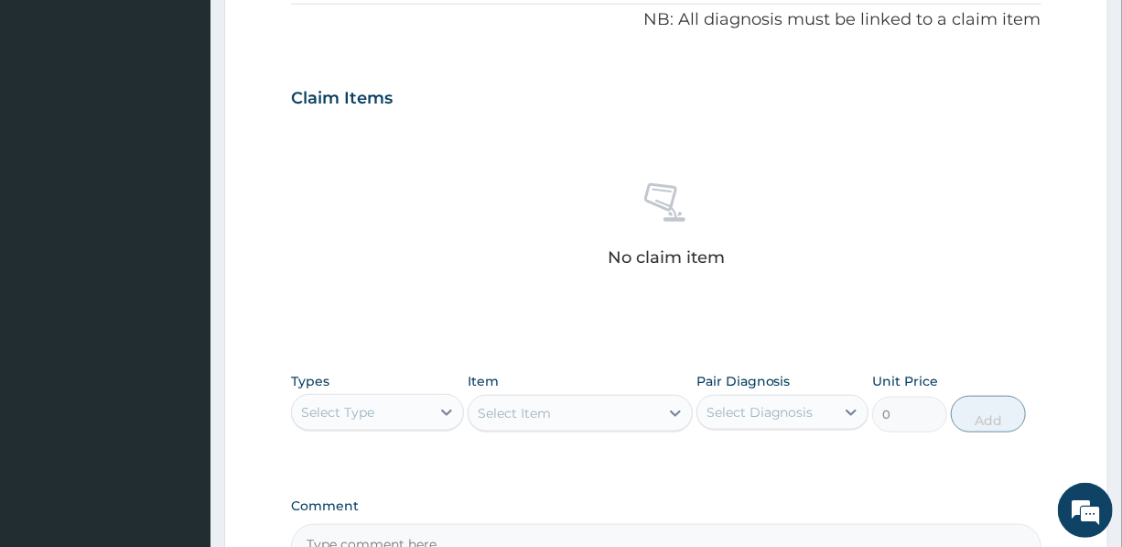
scroll to position [666, 0]
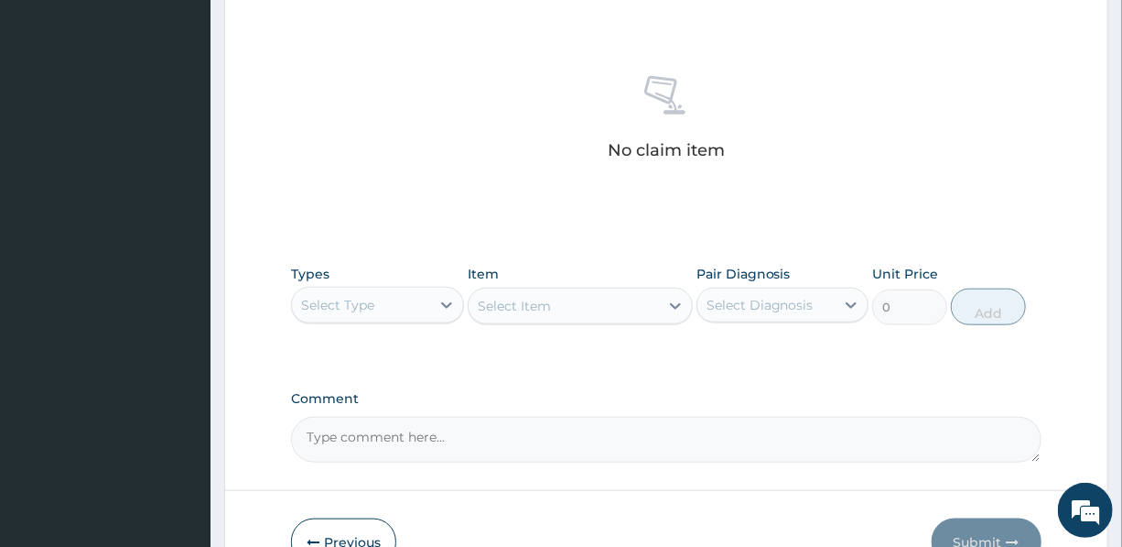
click at [335, 302] on div "Select Type" at bounding box center [337, 305] width 73 height 18
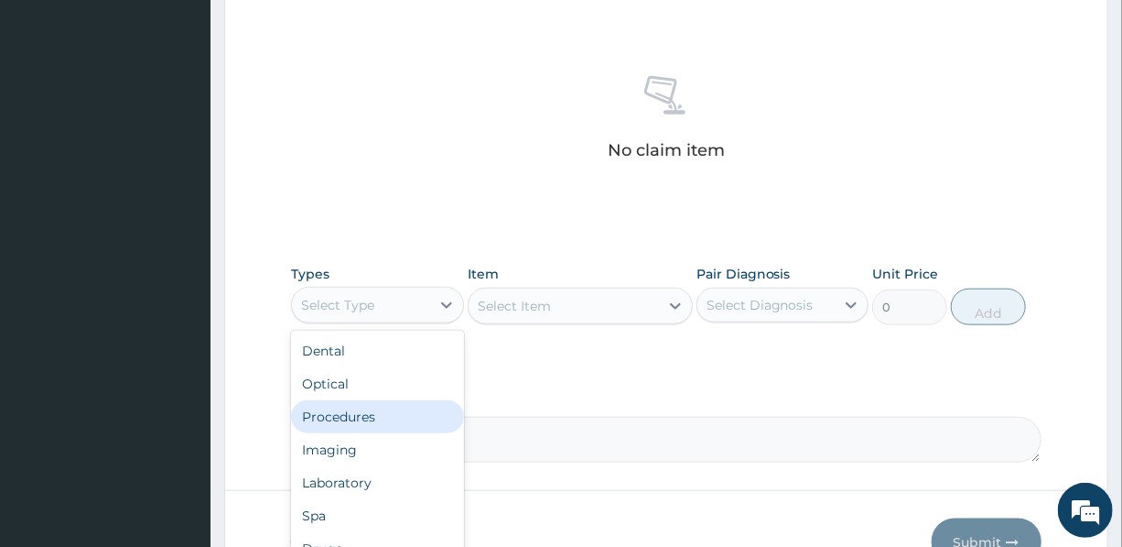
click at [348, 411] on div "Procedures" at bounding box center [377, 416] width 172 height 33
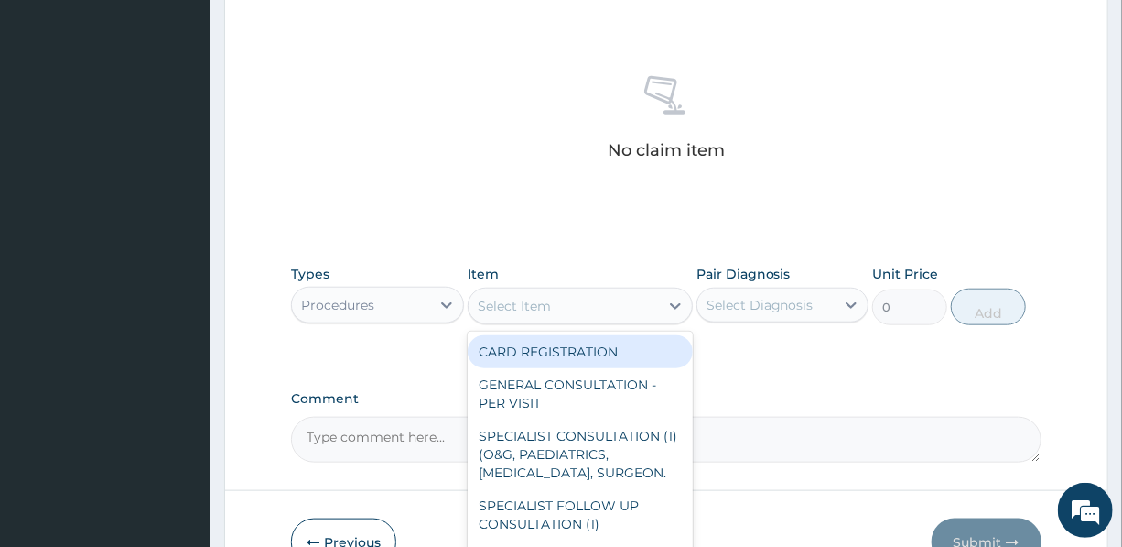
click at [558, 302] on div "Select Item" at bounding box center [564, 305] width 190 height 29
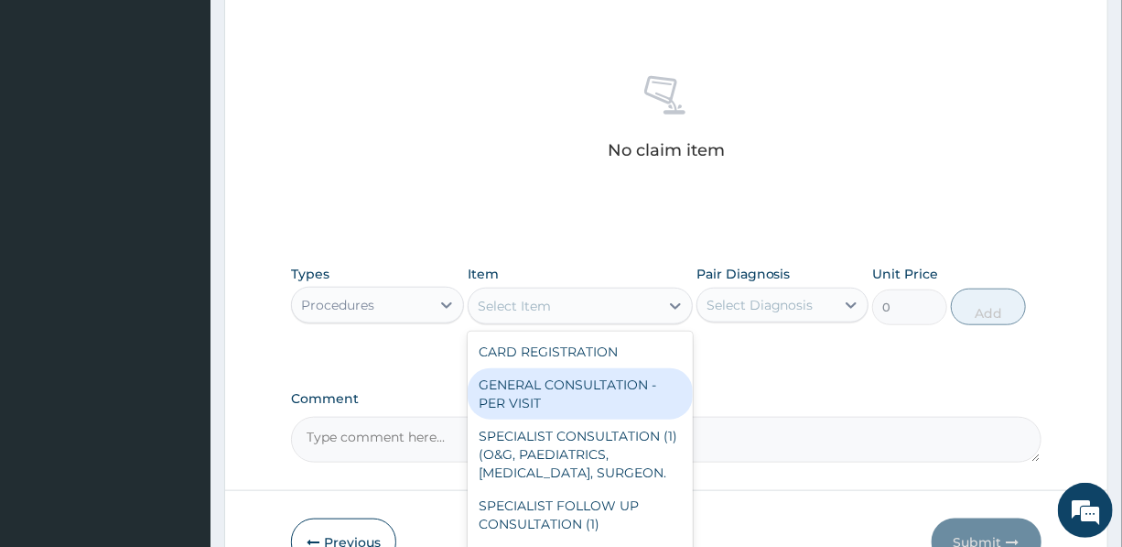
click at [556, 384] on div "GENERAL CONSULTATION - PER VISIT" at bounding box center [580, 393] width 225 height 51
type input "2000"
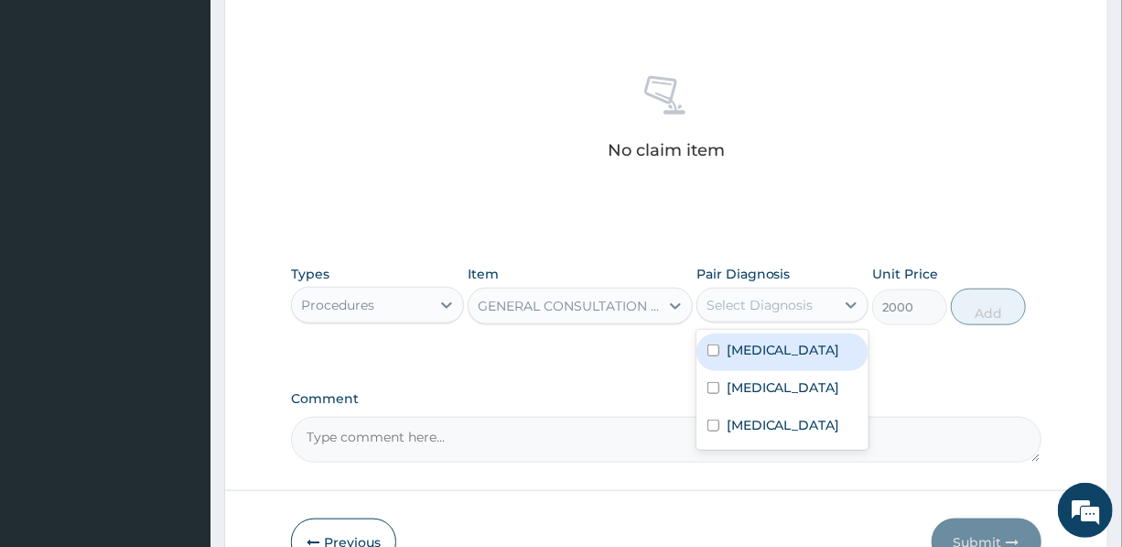
click at [754, 305] on div "Select Diagnosis" at bounding box center [760, 305] width 107 height 18
click at [754, 348] on label "[MEDICAL_DATA]" at bounding box center [784, 350] width 114 height 18
checkbox input "true"
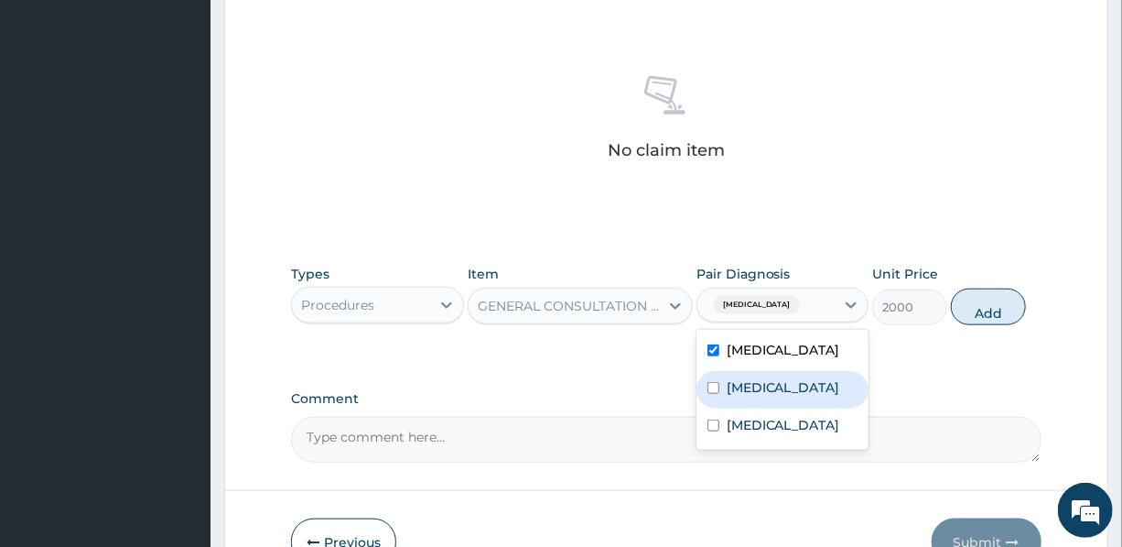
click at [763, 396] on label "[MEDICAL_DATA]" at bounding box center [784, 387] width 114 height 18
checkbox input "true"
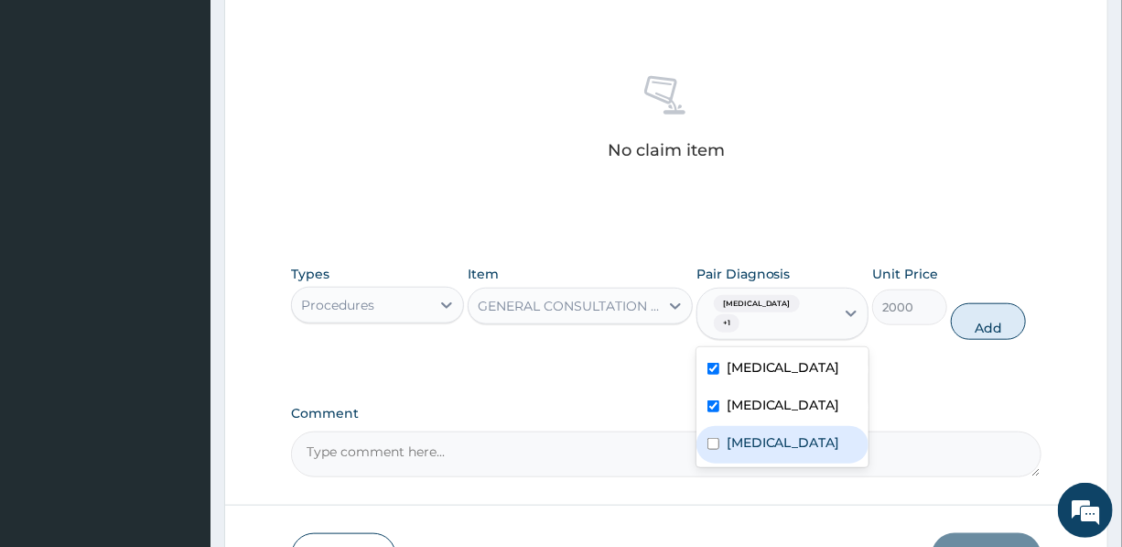
click at [753, 451] on label "[MEDICAL_DATA]" at bounding box center [784, 442] width 114 height 18
checkbox input "true"
click at [986, 319] on button "Add" at bounding box center [988, 321] width 75 height 37
type input "0"
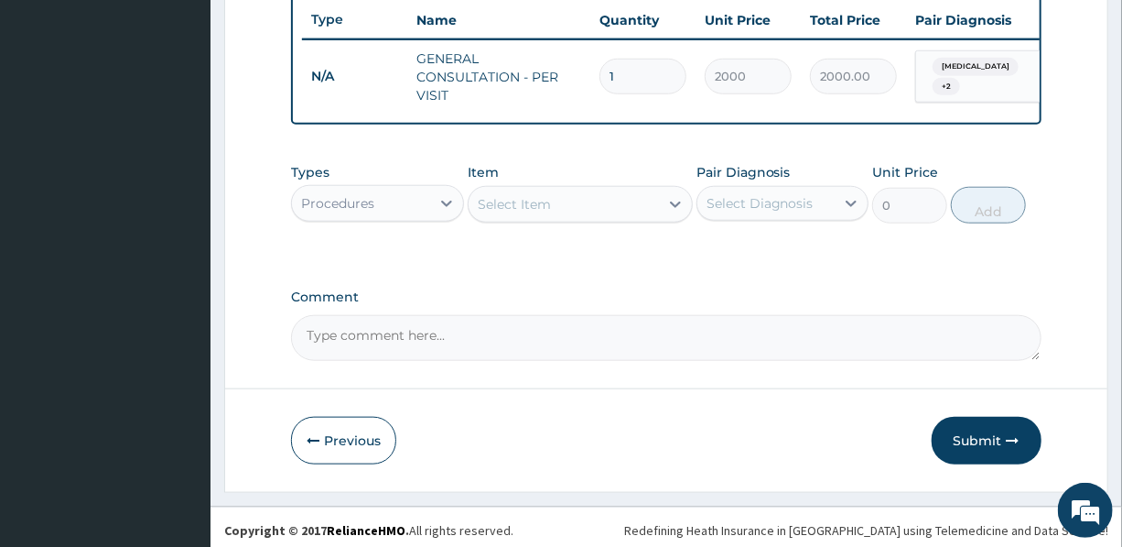
scroll to position [709, 0]
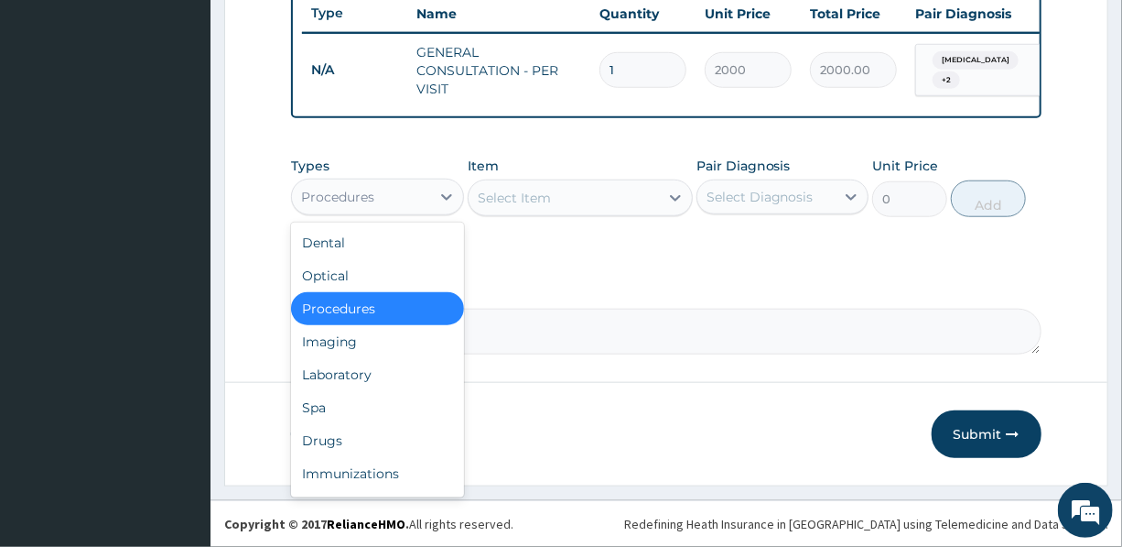
click at [400, 192] on div "Procedures" at bounding box center [360, 196] width 137 height 29
click at [351, 446] on div "Drugs" at bounding box center [377, 440] width 172 height 33
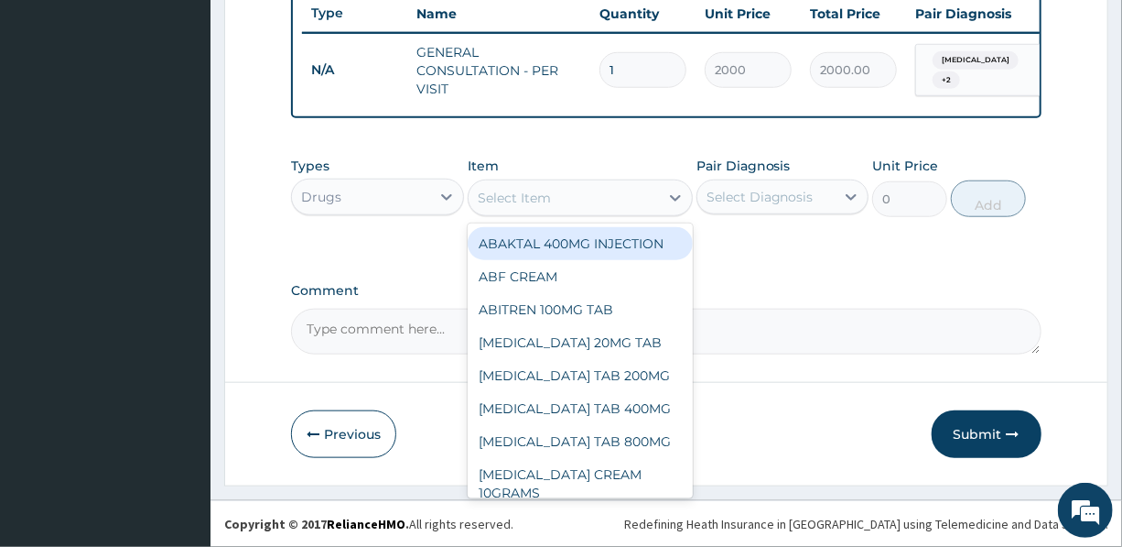
click at [565, 198] on div "Select Item" at bounding box center [564, 197] width 190 height 29
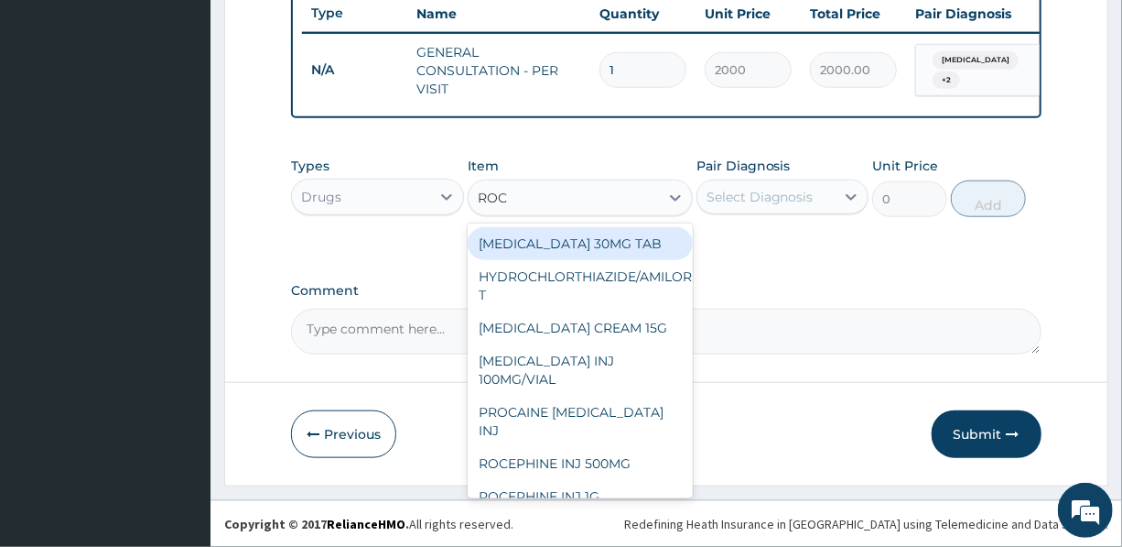
type input "ROCE"
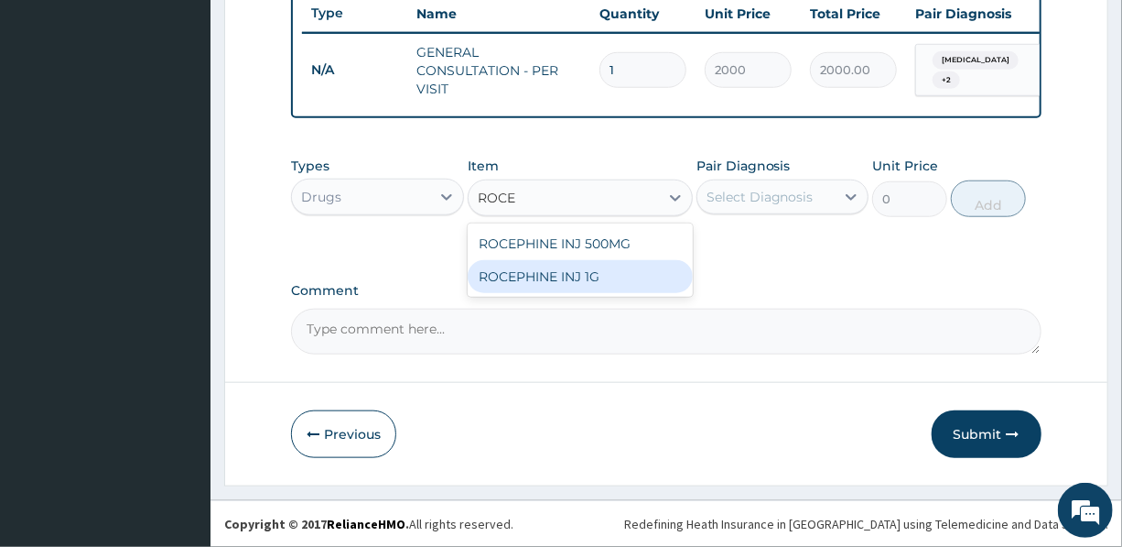
click at [557, 282] on div "ROCEPHINE INJ 1G" at bounding box center [580, 276] width 225 height 33
type input "7500"
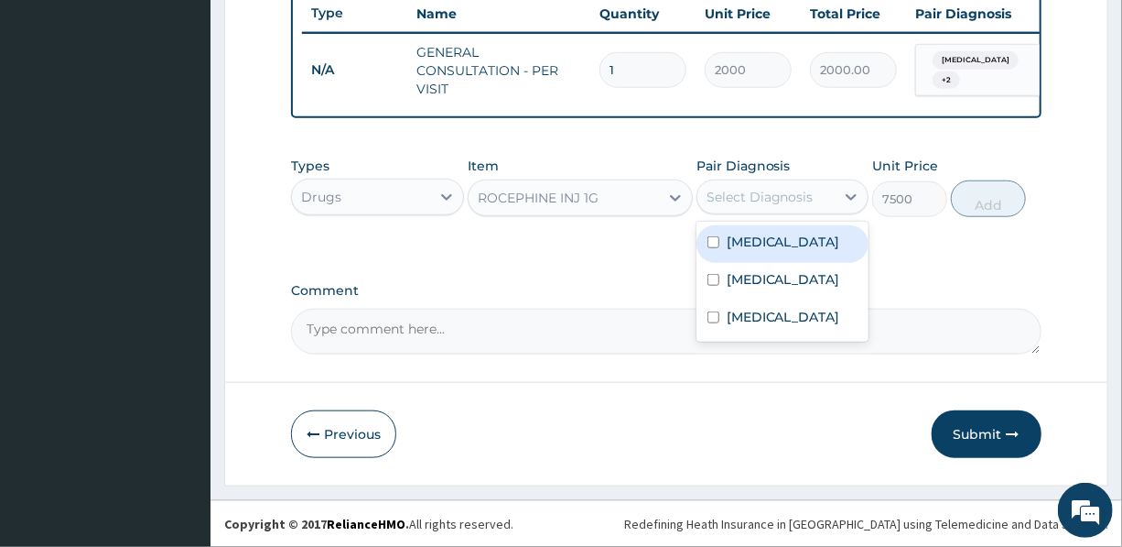
click at [761, 192] on div "Select Diagnosis" at bounding box center [760, 197] width 107 height 18
click at [760, 248] on label "Upper respiratory infection" at bounding box center [784, 242] width 114 height 18
checkbox input "true"
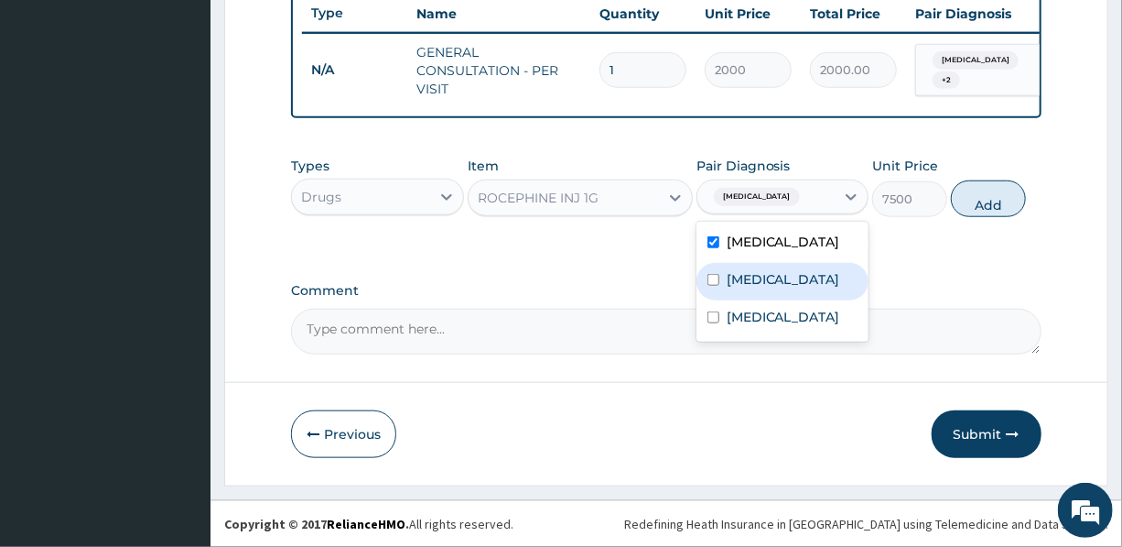
click at [760, 288] on label "Bronchopneumonia" at bounding box center [784, 279] width 114 height 18
checkbox input "true"
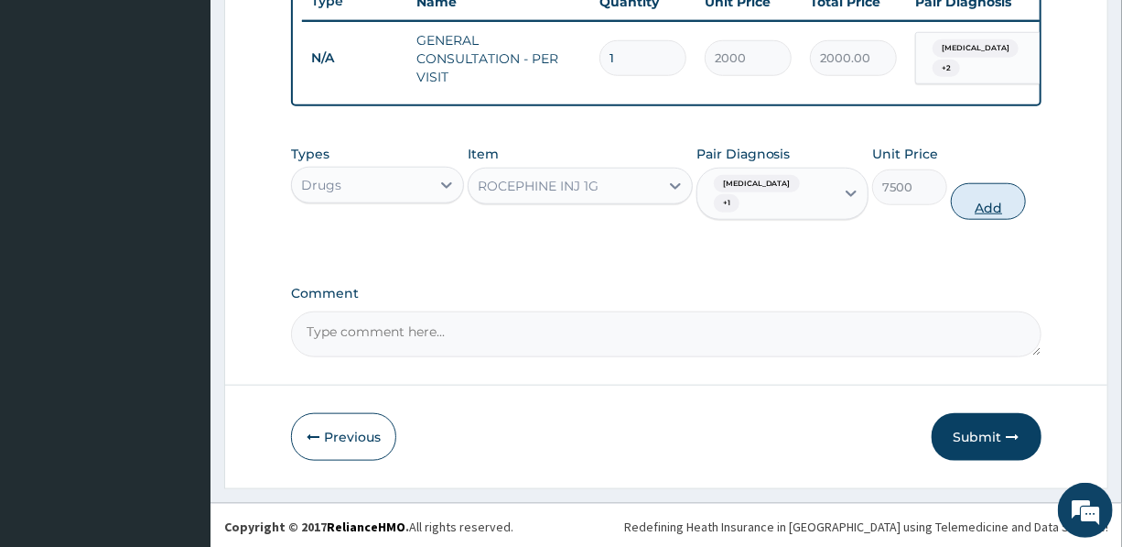
click at [983, 213] on button "Add" at bounding box center [988, 201] width 75 height 37
type input "0"
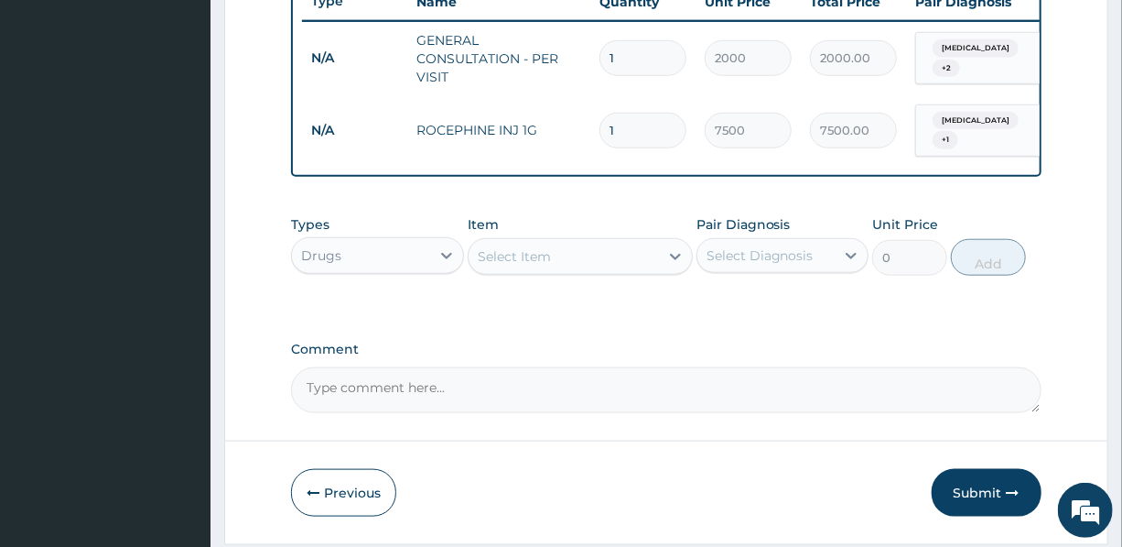
drag, startPoint x: 649, startPoint y: 131, endPoint x: 605, endPoint y: 127, distance: 44.1
click at [605, 127] on input "1" at bounding box center [643, 131] width 87 height 36
type input "3"
type input "22500.00"
type input "3"
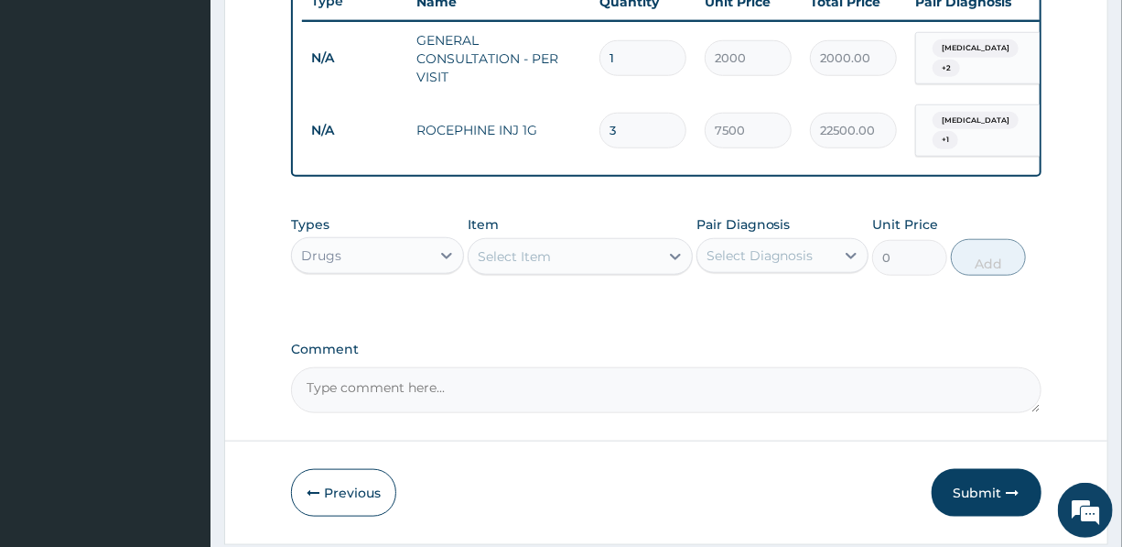
click at [564, 263] on div "Select Item" at bounding box center [564, 256] width 190 height 29
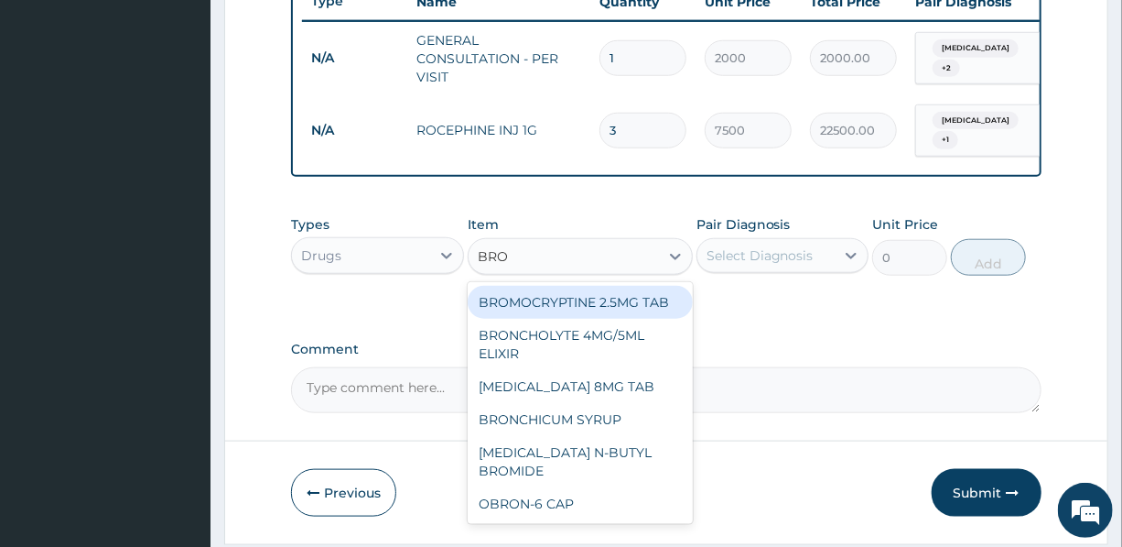
type input "BRON"
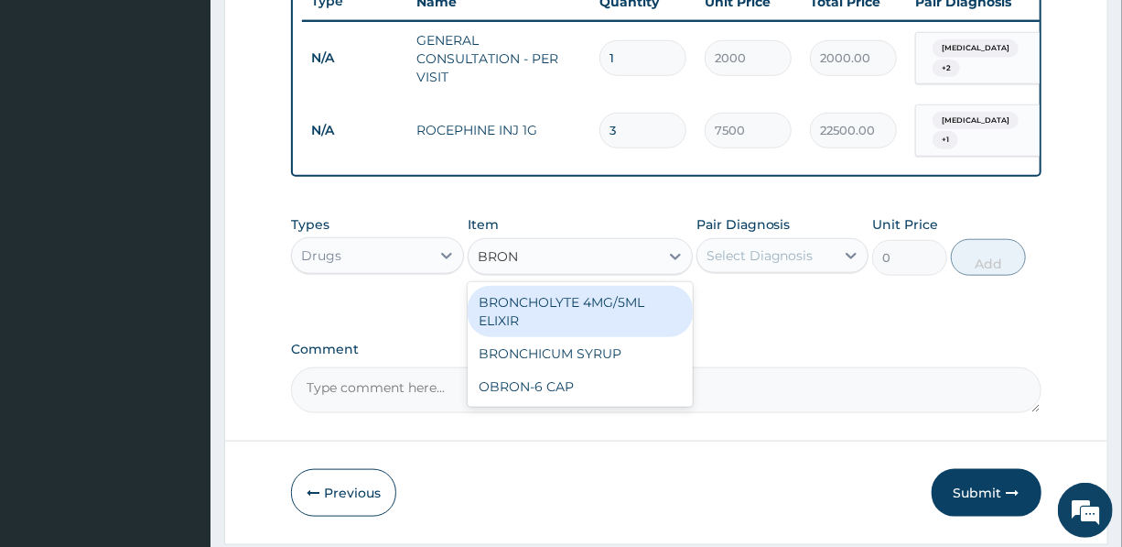
click at [607, 318] on div "BRONCHOLYTE 4MG/5ML ELIXIR" at bounding box center [580, 311] width 225 height 51
type input "1500"
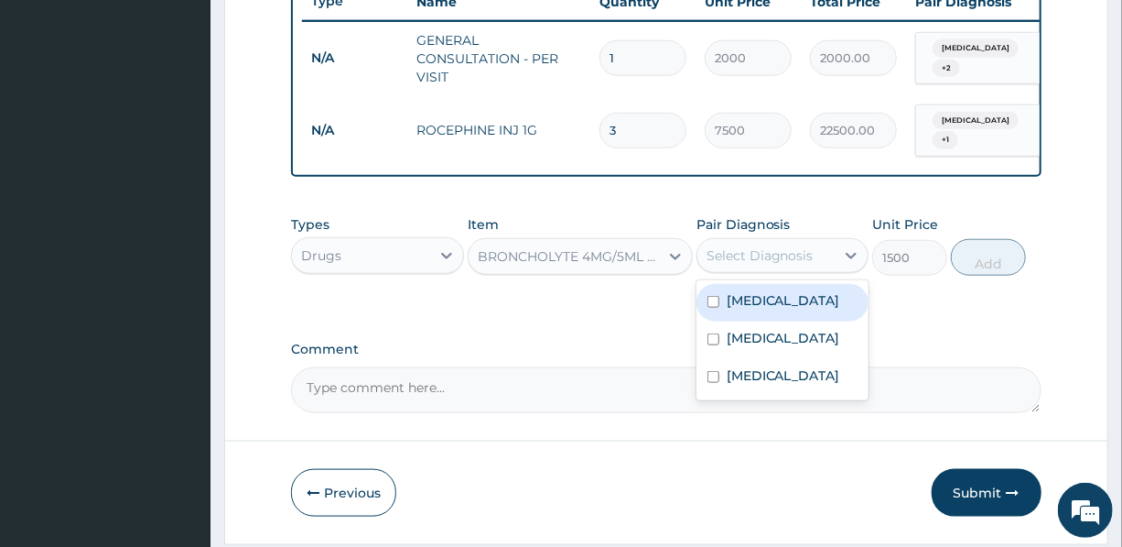
click at [757, 260] on div "Select Diagnosis" at bounding box center [760, 255] width 107 height 18
click at [764, 309] on label "Upper respiratory infection" at bounding box center [784, 300] width 114 height 18
checkbox input "true"
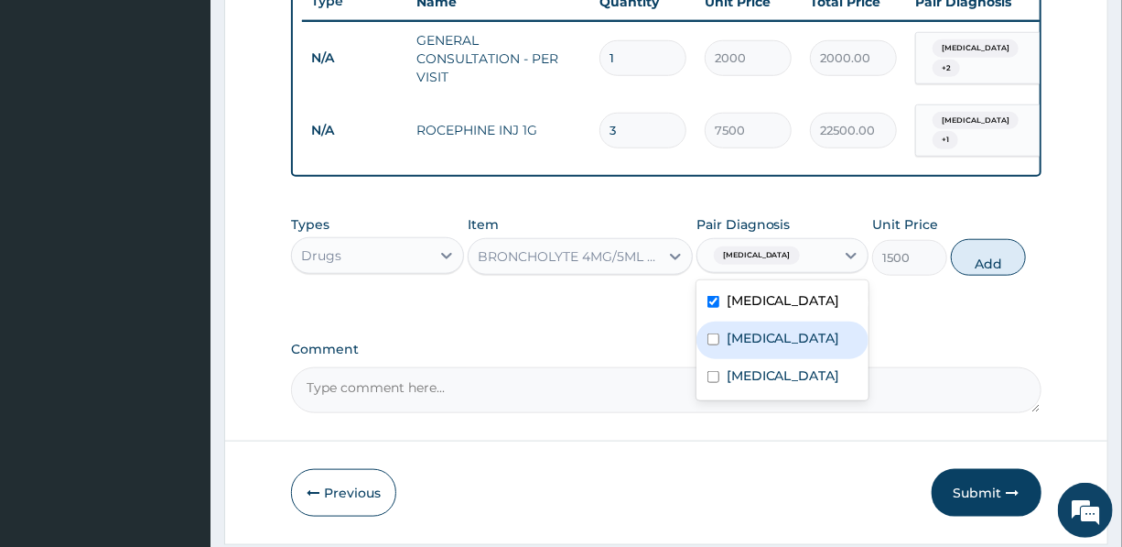
click at [769, 347] on label "Bronchopneumonia" at bounding box center [784, 338] width 114 height 18
checkbox input "true"
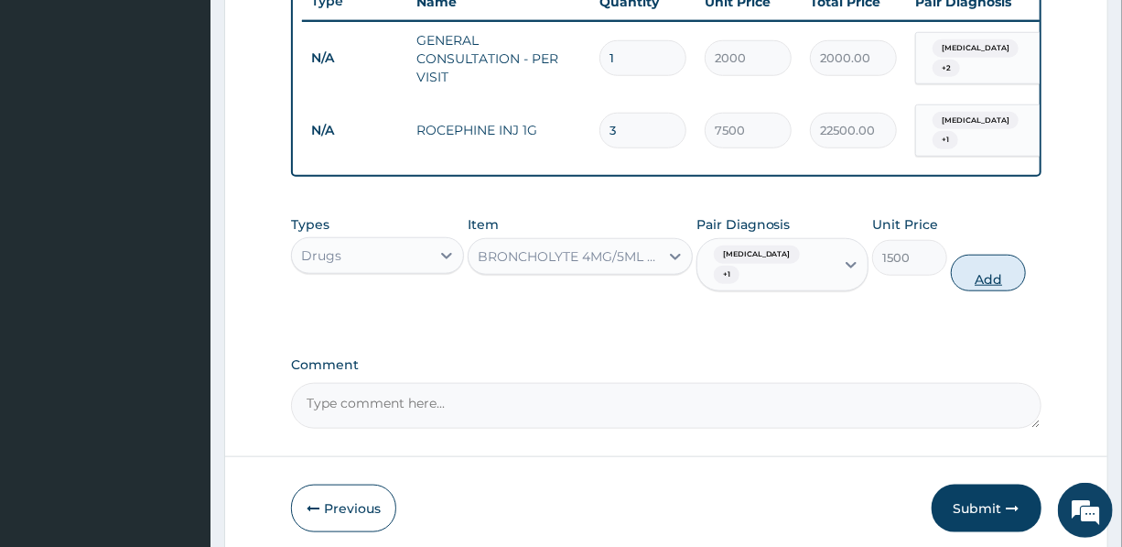
click at [989, 288] on button "Add" at bounding box center [988, 273] width 75 height 37
type input "0"
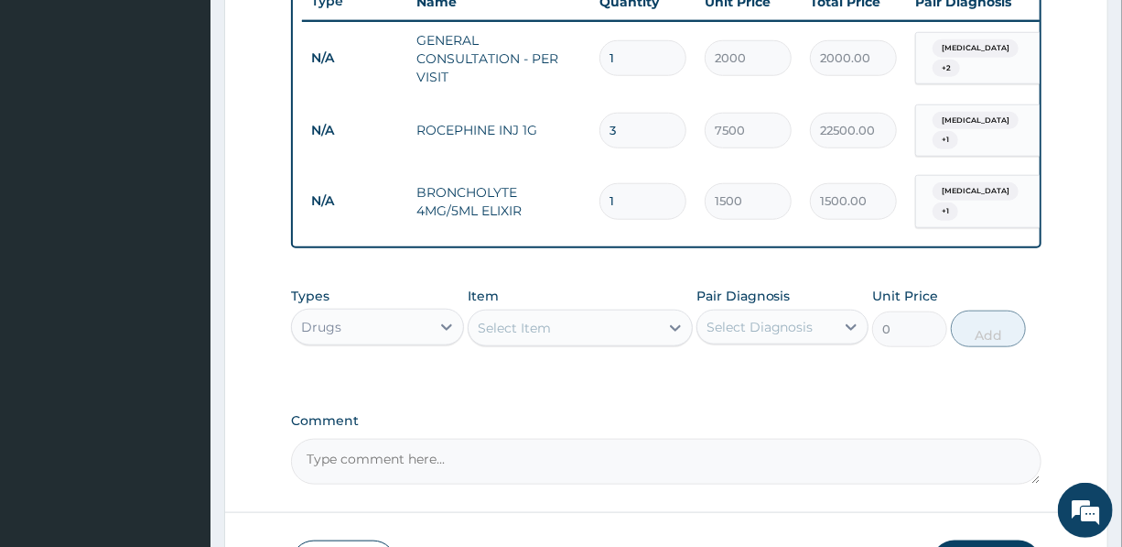
click at [604, 342] on div "Select Item" at bounding box center [564, 327] width 190 height 29
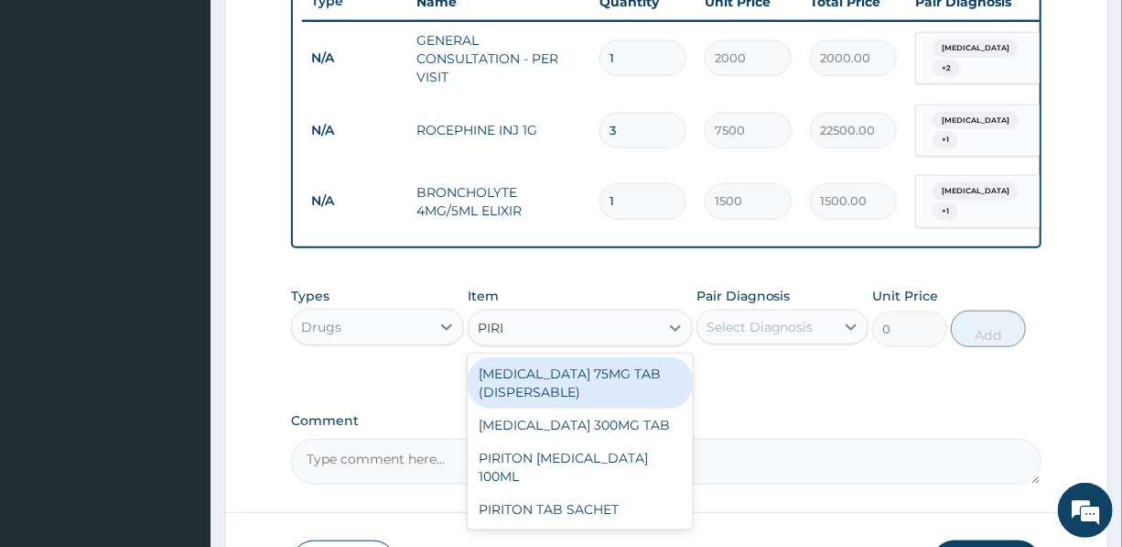
type input "PIRIT"
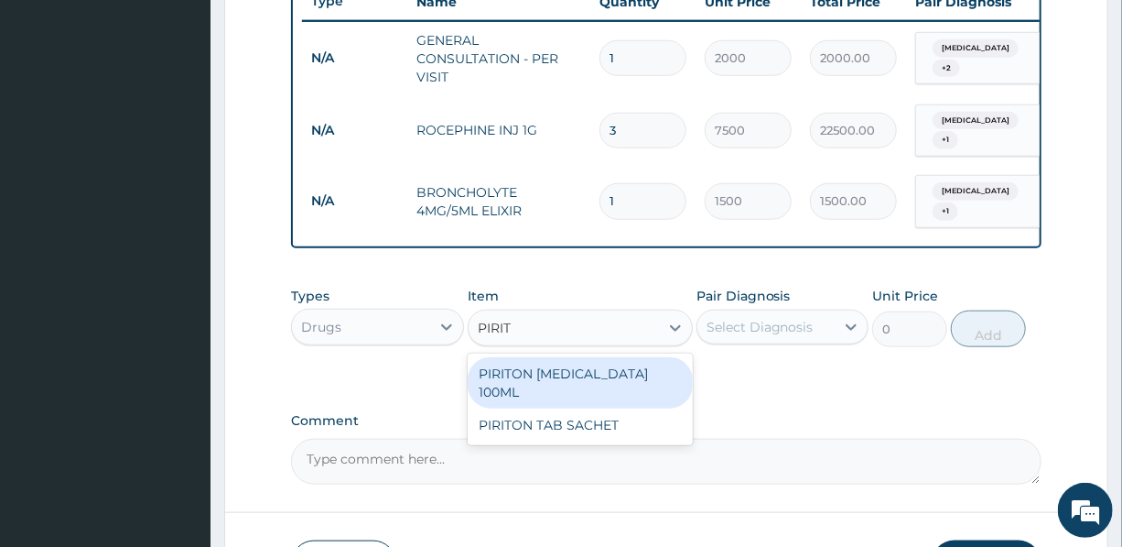
click at [621, 381] on div "PIRITON EXPECTORANT 100ML" at bounding box center [580, 382] width 225 height 51
type input "1500"
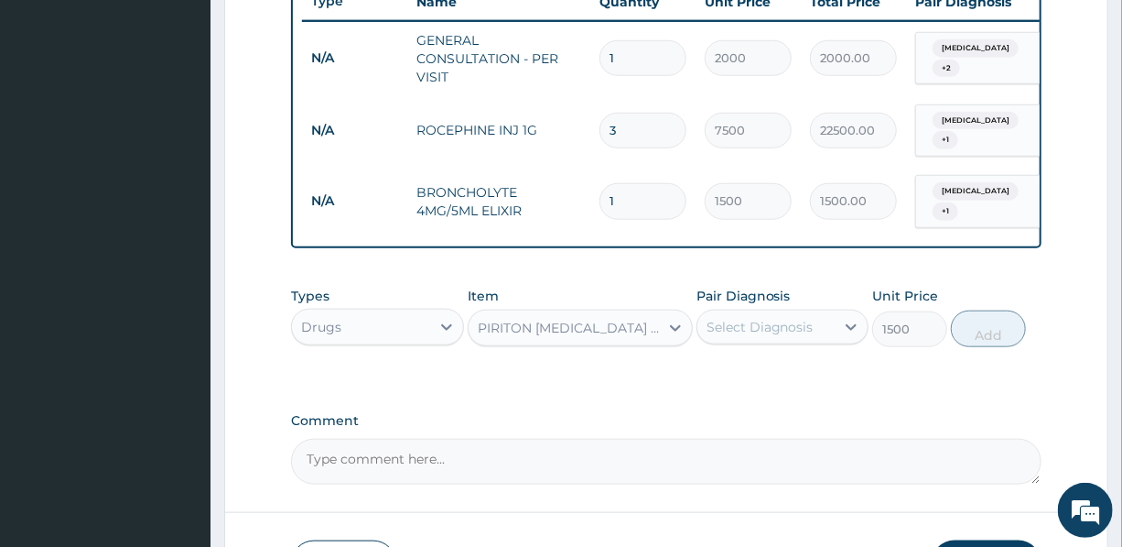
click at [763, 327] on div "Select Diagnosis" at bounding box center [766, 326] width 137 height 29
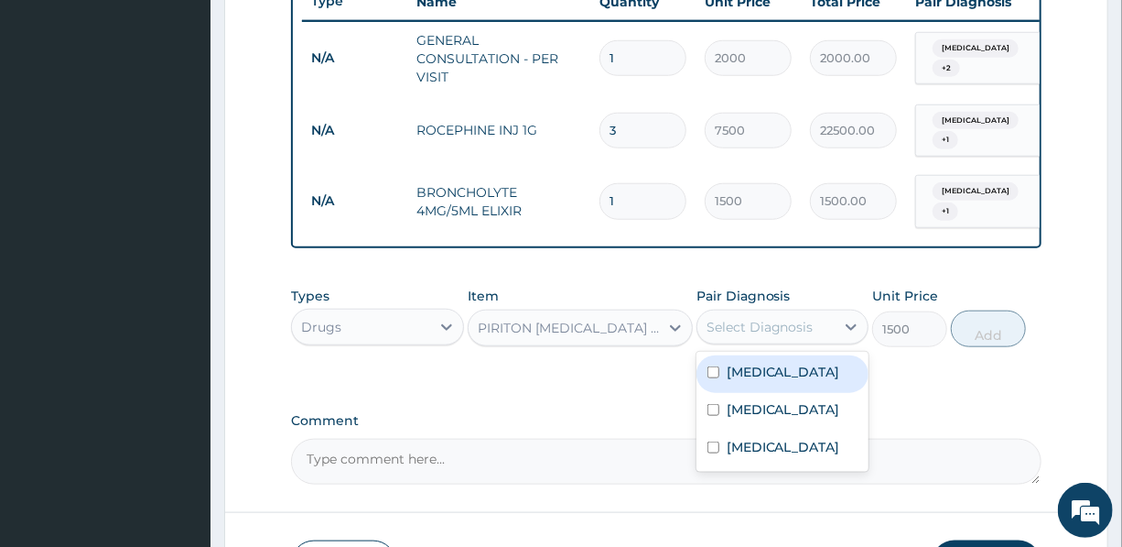
click at [764, 381] on label "Upper respiratory infection" at bounding box center [784, 372] width 114 height 18
checkbox input "true"
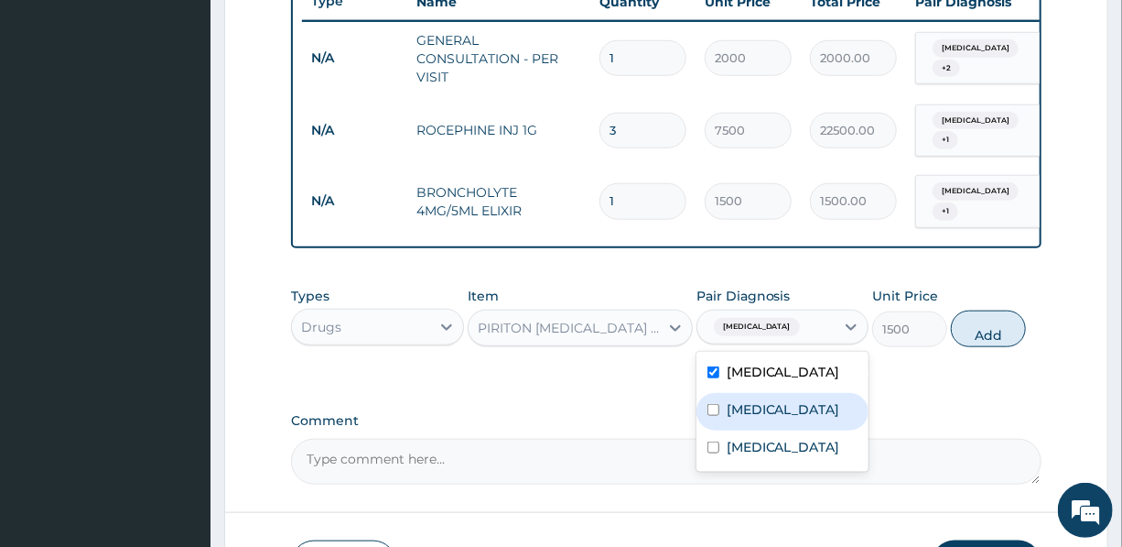
click at [767, 430] on div "Bronchopneumonia" at bounding box center [783, 412] width 172 height 38
checkbox input "true"
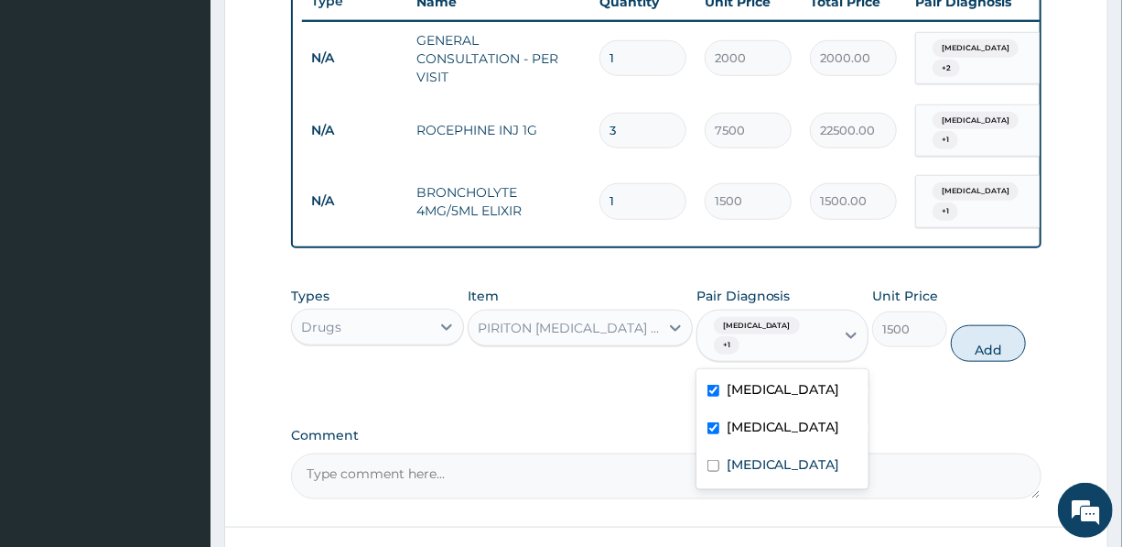
click at [991, 352] on button "Add" at bounding box center [988, 343] width 75 height 37
type input "0"
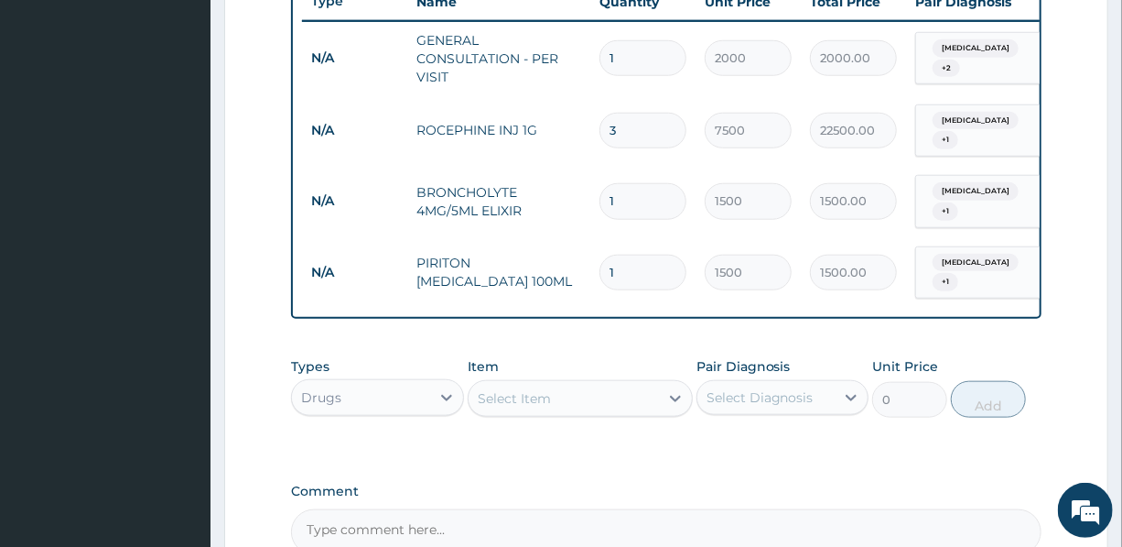
type input "2"
type input "3000.00"
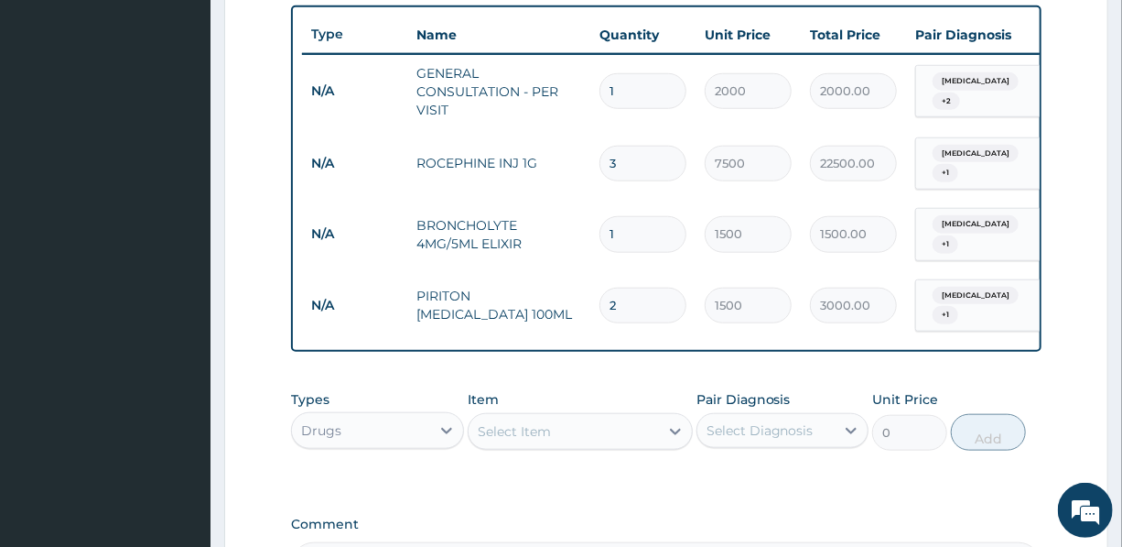
scroll to position [792, 0]
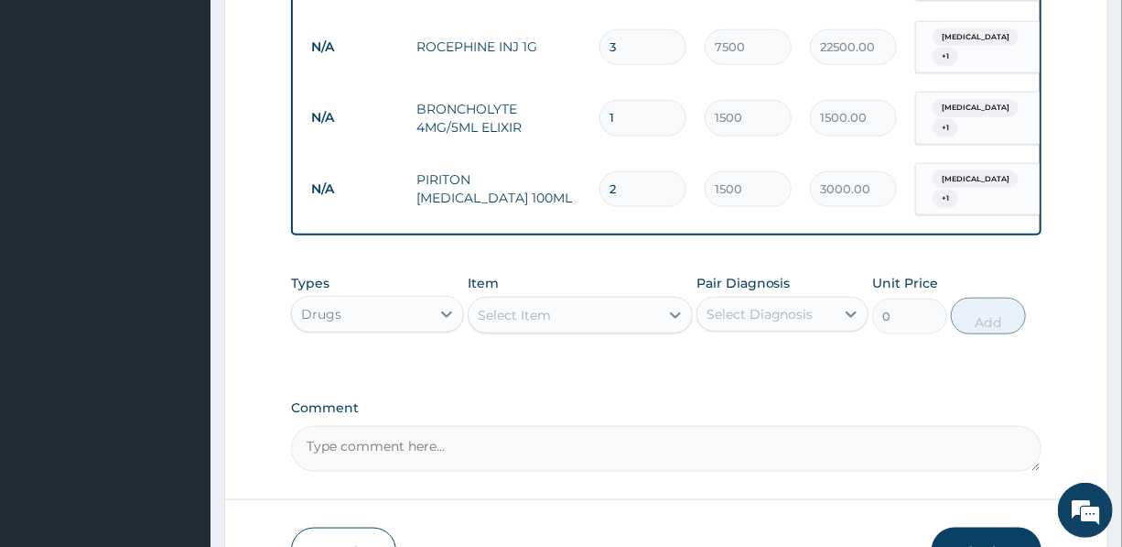
type input "2"
click at [565, 328] on div "Select Item" at bounding box center [564, 314] width 190 height 29
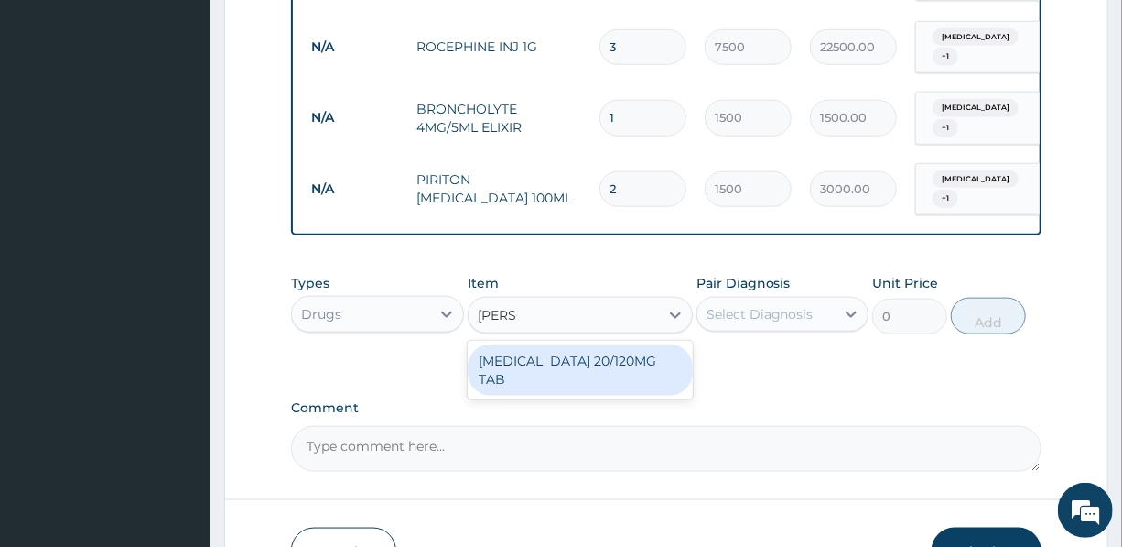
type input "COART"
click at [612, 379] on div "COARTEM 20/120MG TAB" at bounding box center [580, 369] width 225 height 51
type input "3000"
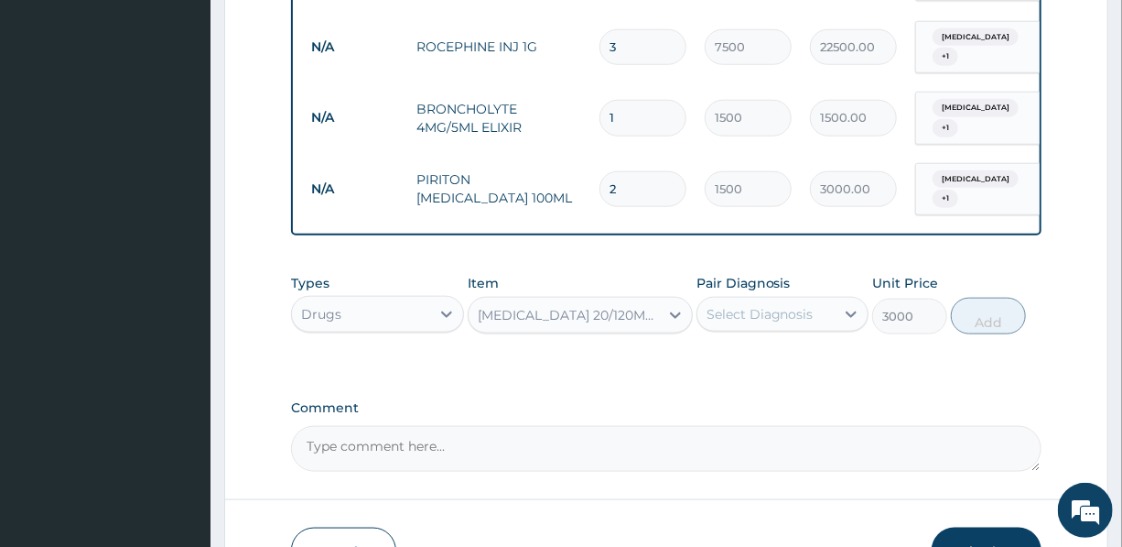
click at [770, 323] on div "Select Diagnosis" at bounding box center [760, 314] width 107 height 18
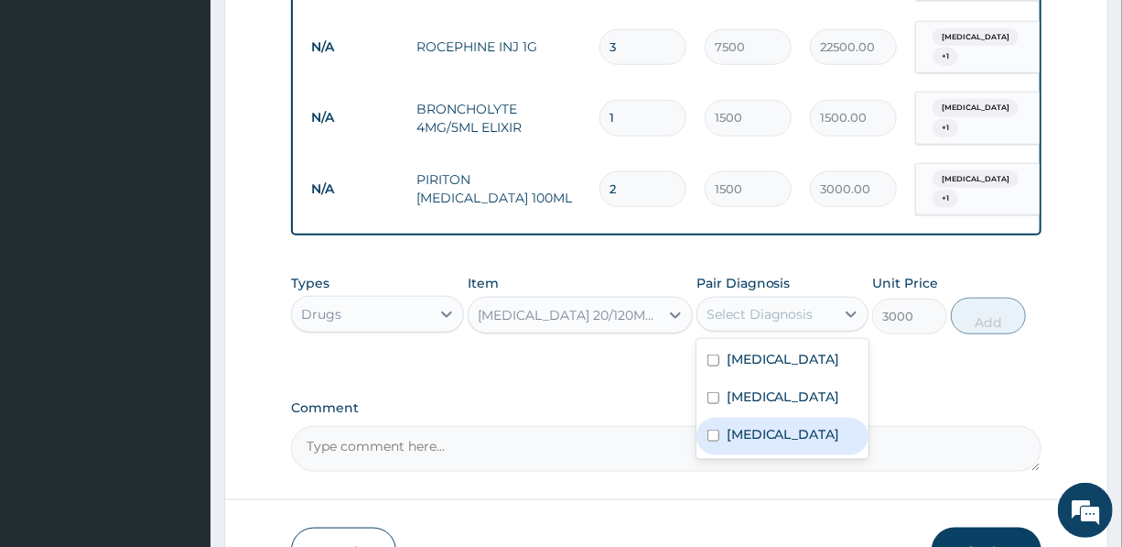
click at [758, 443] on label "Malaria" at bounding box center [784, 434] width 114 height 18
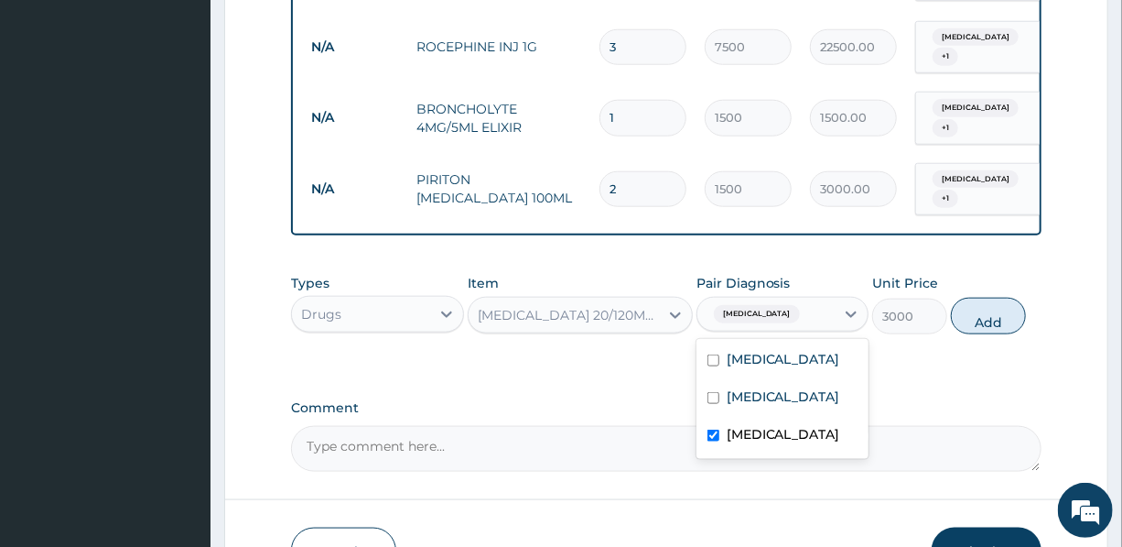
checkbox input "true"
click at [994, 327] on button "Add" at bounding box center [988, 316] width 75 height 37
type input "0"
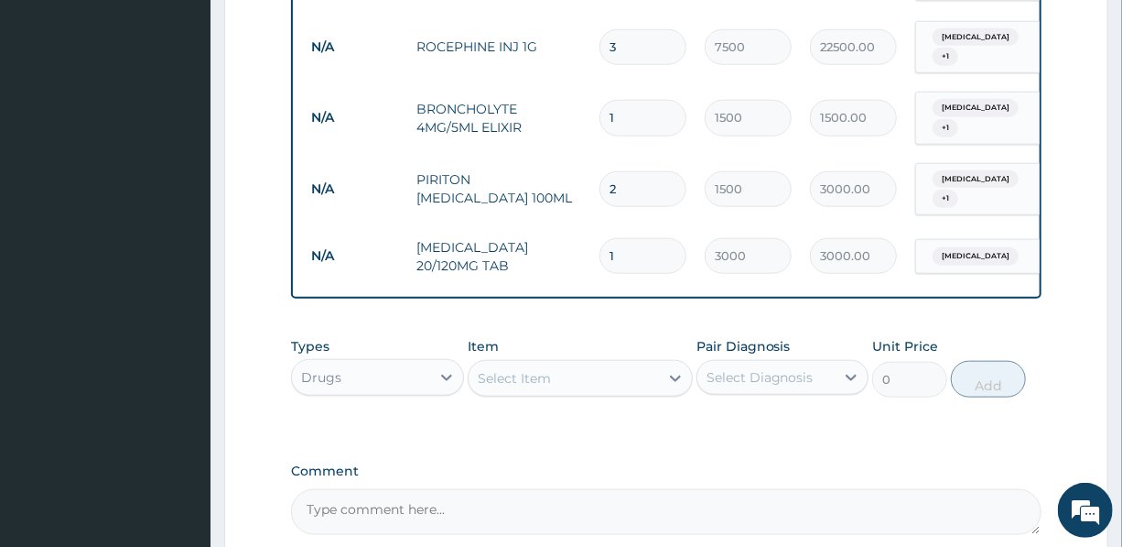
click at [582, 379] on div "Select Item" at bounding box center [564, 377] width 190 height 29
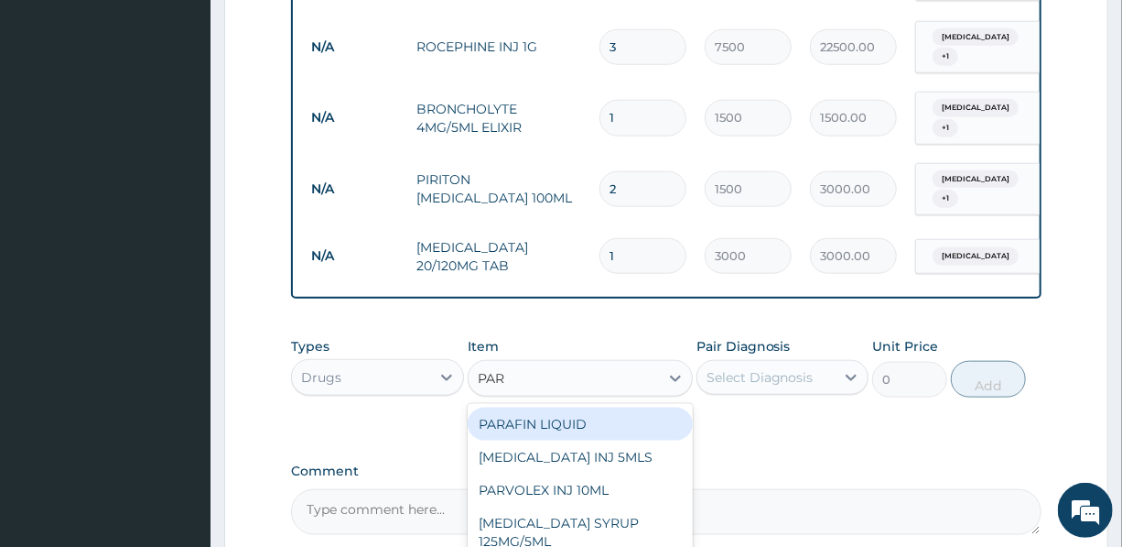
type input "PARA"
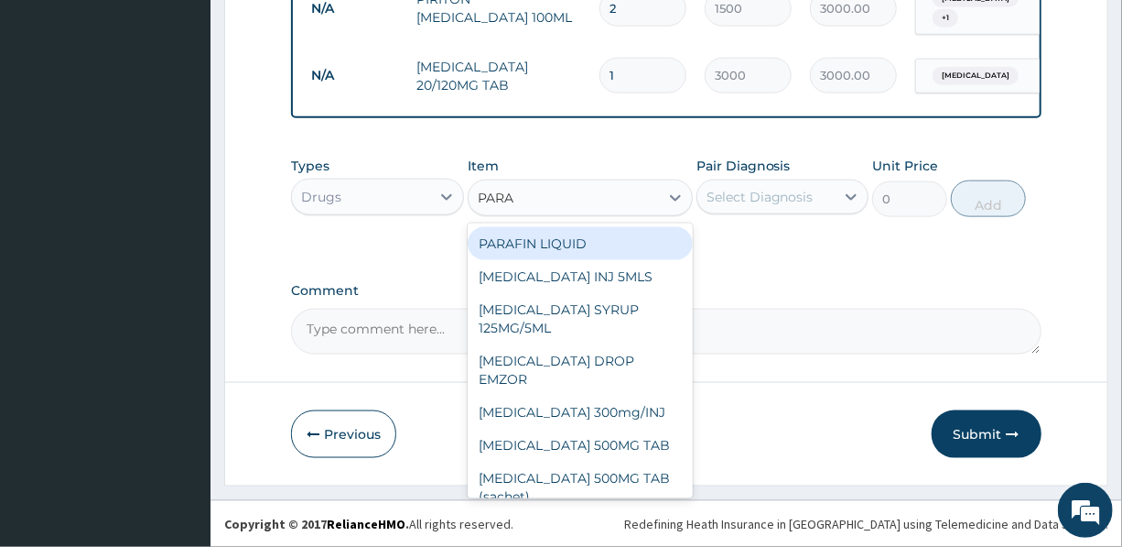
scroll to position [984, 0]
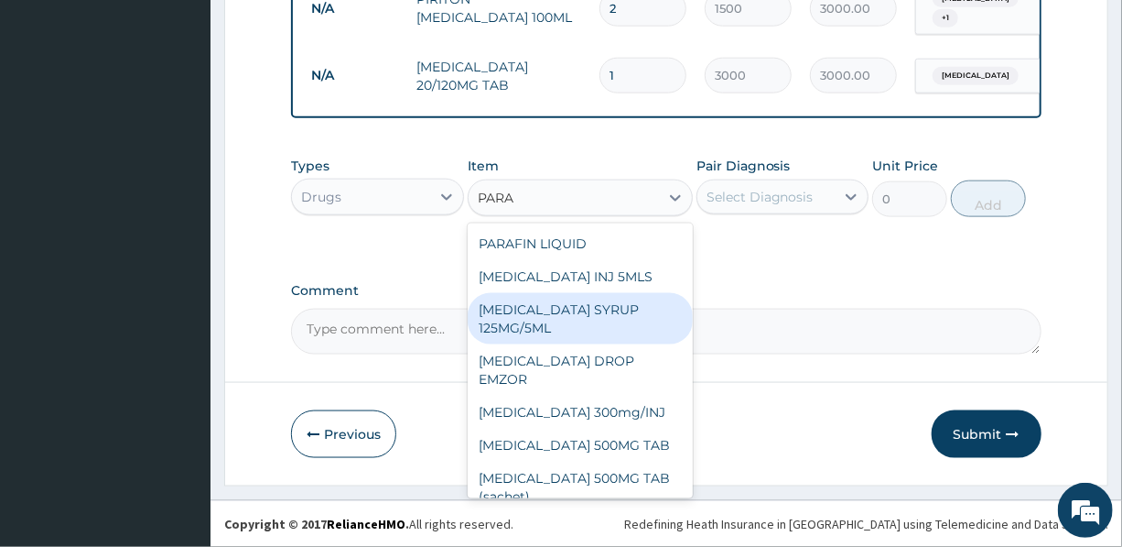
click at [557, 308] on div "PARACETAMOL SYRUP 125MG/5ML" at bounding box center [580, 318] width 225 height 51
type input "1200"
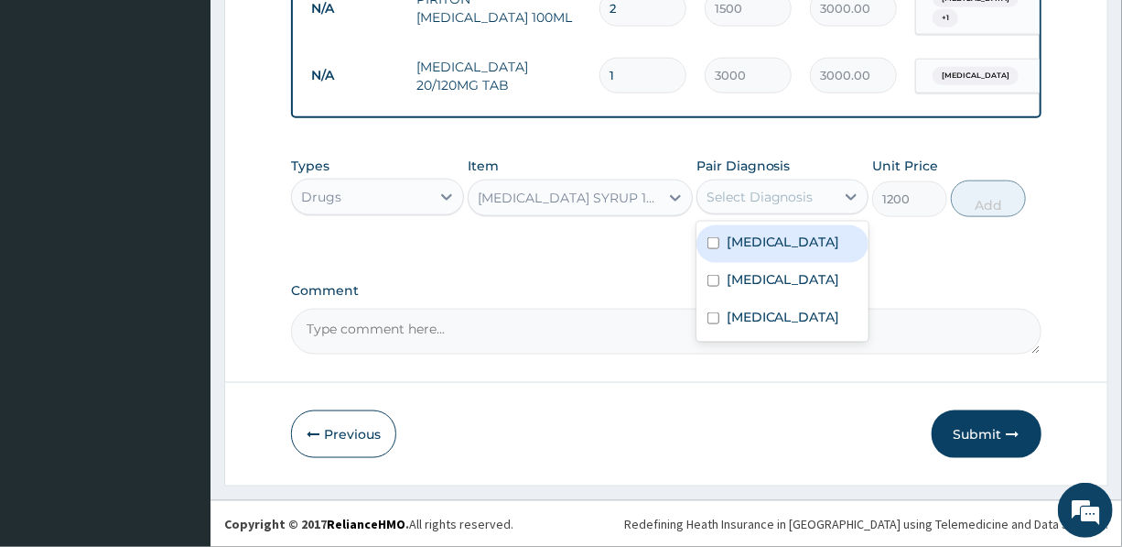
click at [761, 196] on div "Select Diagnosis" at bounding box center [760, 197] width 107 height 18
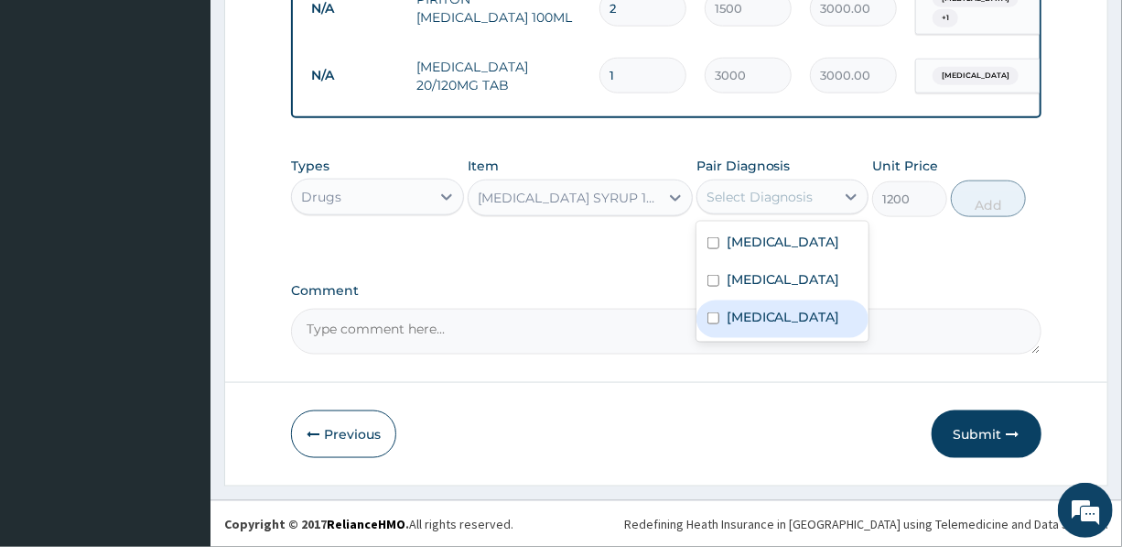
click at [757, 326] on label "Malaria" at bounding box center [784, 317] width 114 height 18
checkbox input "true"
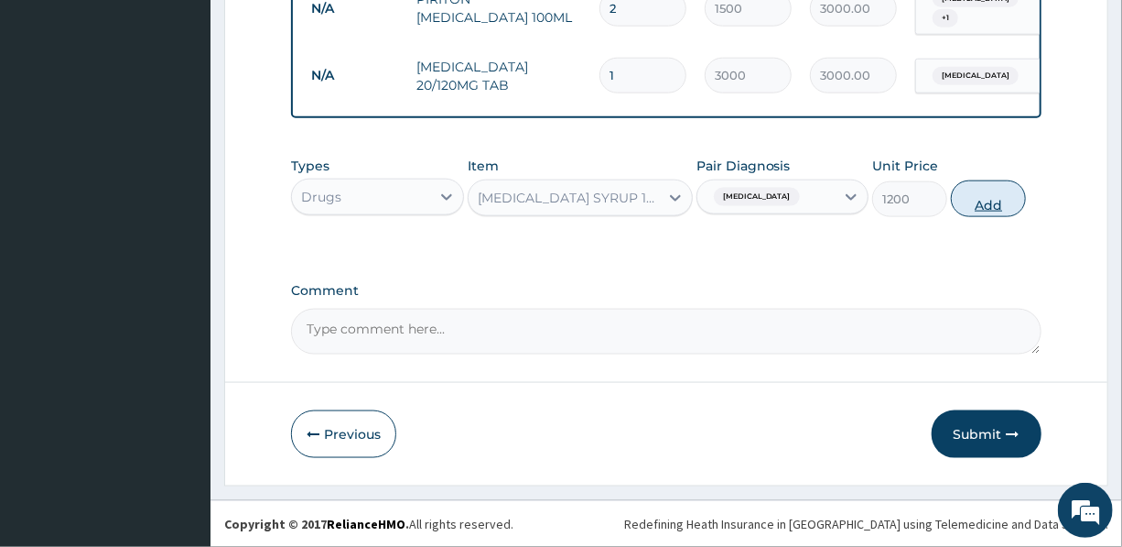
click at [983, 200] on button "Add" at bounding box center [988, 198] width 75 height 37
type input "0"
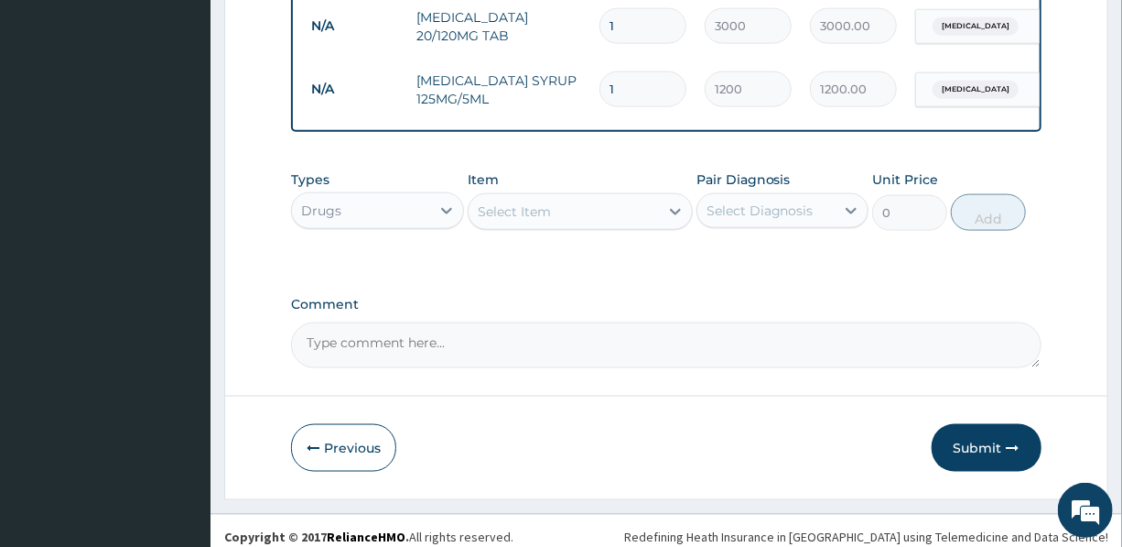
scroll to position [1048, 0]
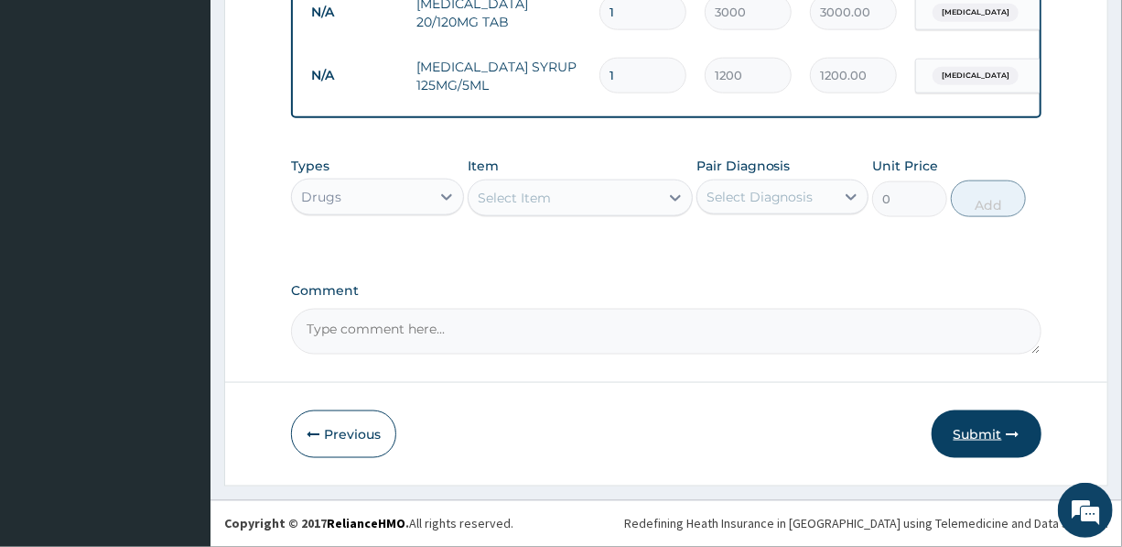
click at [981, 429] on button "Submit" at bounding box center [987, 434] width 110 height 48
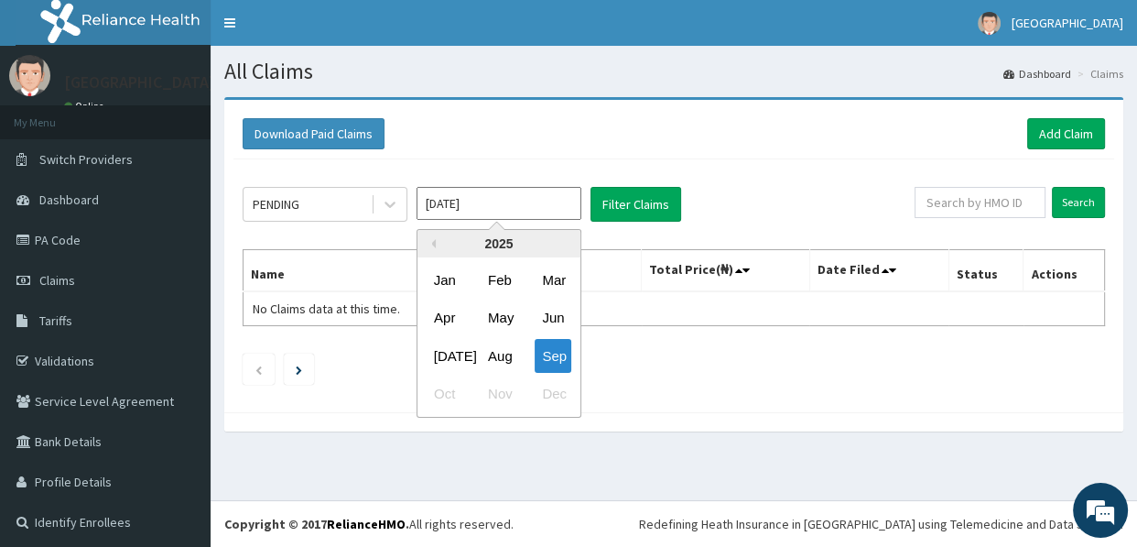
click at [473, 209] on input "[DATE]" at bounding box center [499, 203] width 165 height 33
click at [445, 354] on div "Jul" at bounding box center [445, 356] width 37 height 34
type input "Jul 2025"
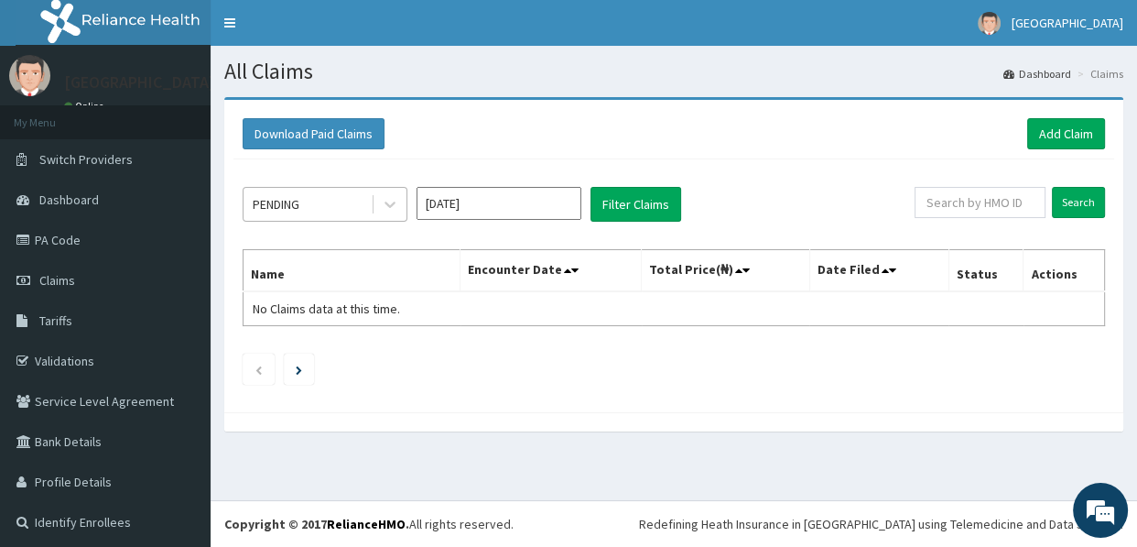
click at [339, 205] on div "PENDING" at bounding box center [307, 204] width 127 height 29
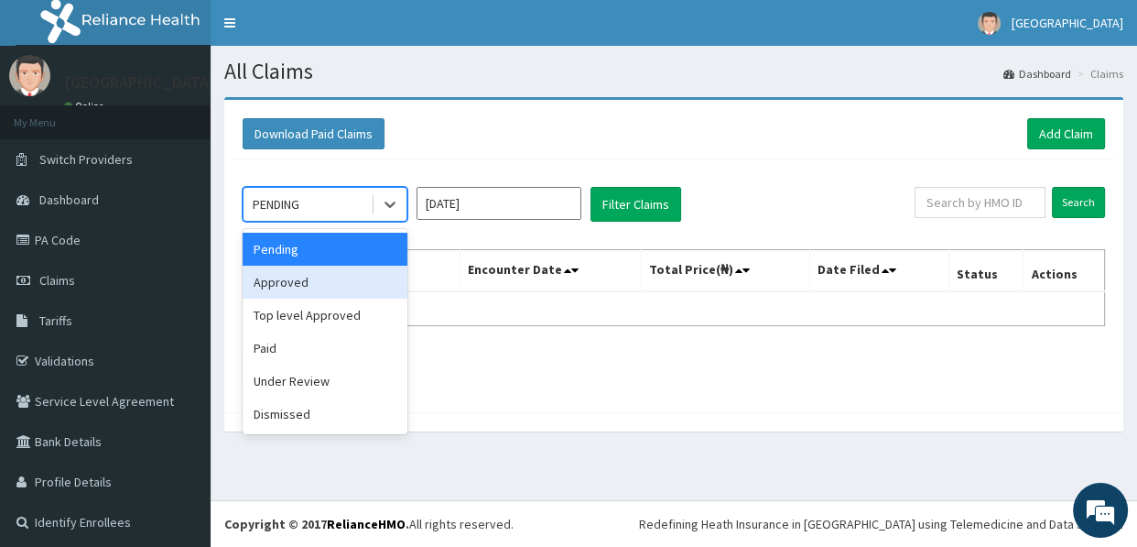
click at [323, 287] on div "Approved" at bounding box center [325, 281] width 165 height 33
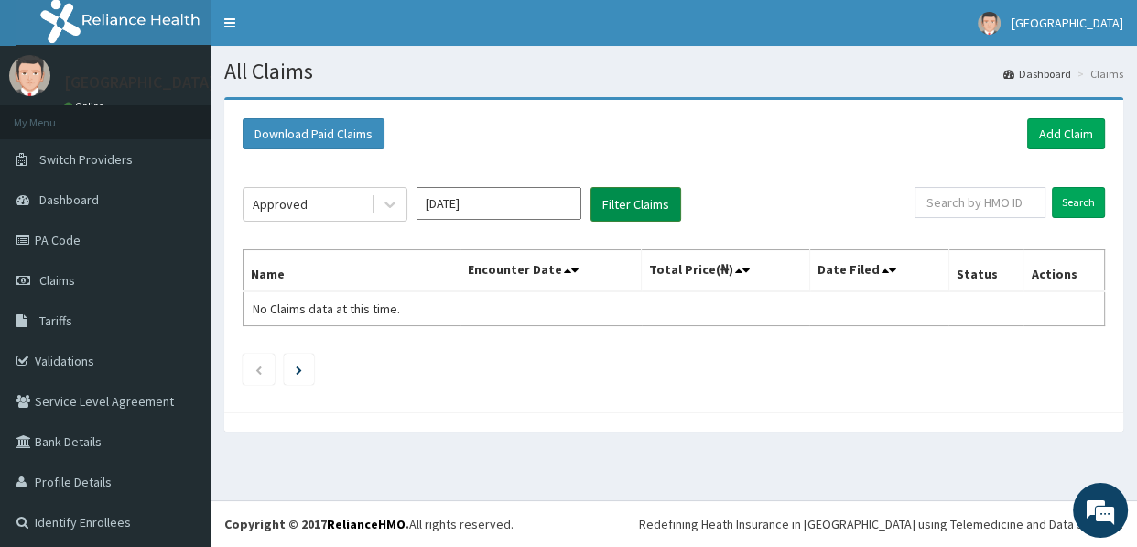
click at [641, 209] on button "Filter Claims" at bounding box center [635, 204] width 91 height 35
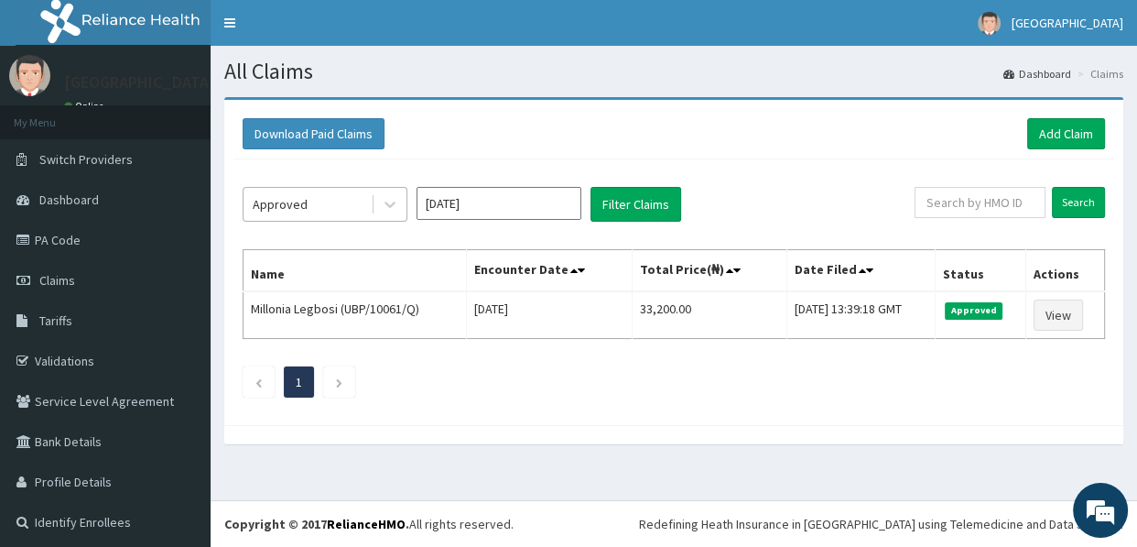
click at [339, 203] on div "Approved" at bounding box center [307, 204] width 127 height 29
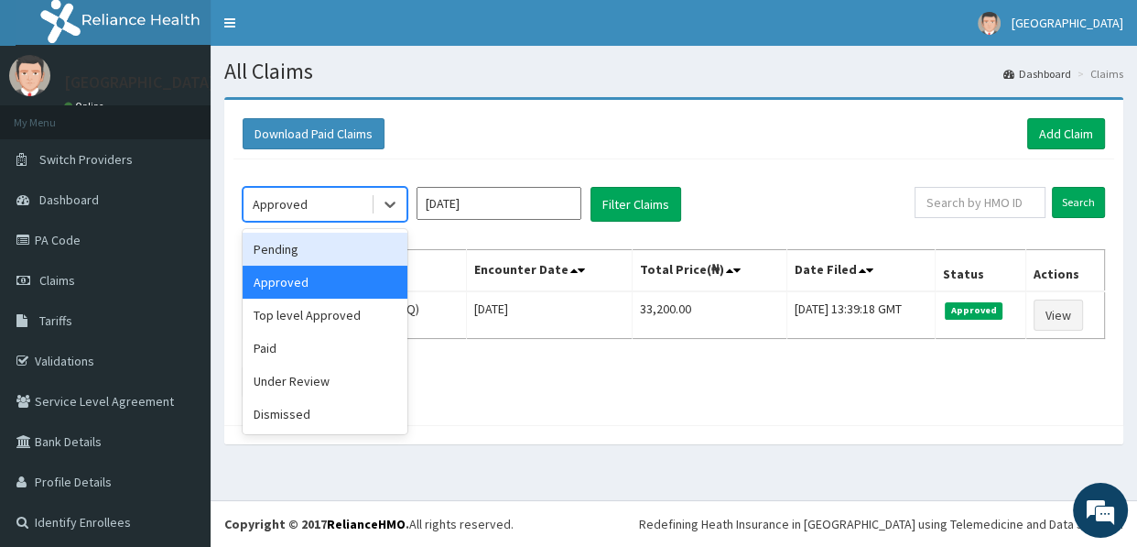
click at [329, 247] on div "Pending" at bounding box center [325, 249] width 165 height 33
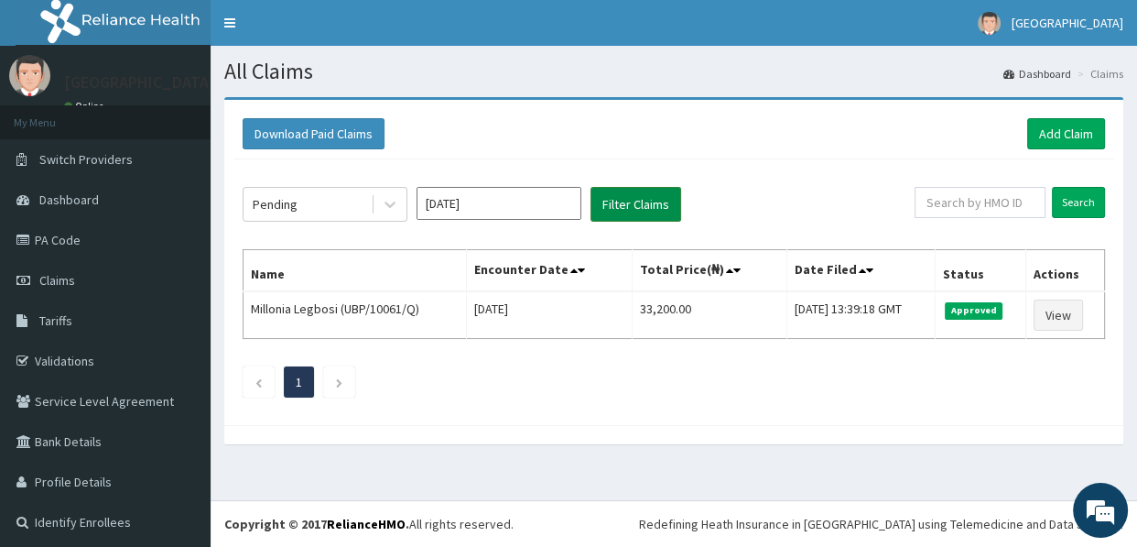
click at [632, 196] on button "Filter Claims" at bounding box center [635, 204] width 91 height 35
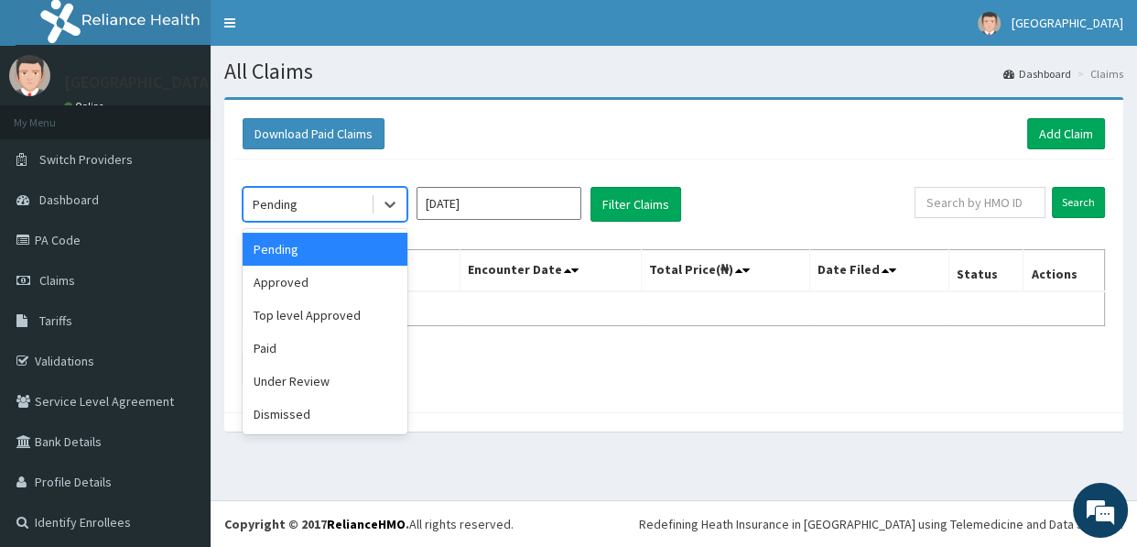
click at [330, 210] on div "Pending" at bounding box center [307, 204] width 127 height 29
click at [319, 319] on div "Top level Approved" at bounding box center [325, 314] width 165 height 33
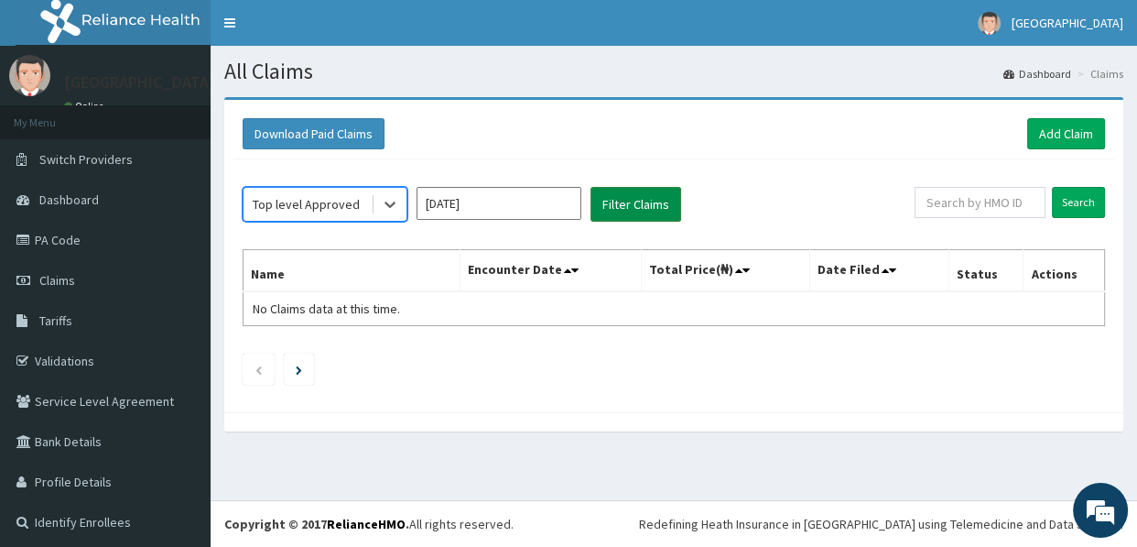
click at [629, 200] on button "Filter Claims" at bounding box center [635, 204] width 91 height 35
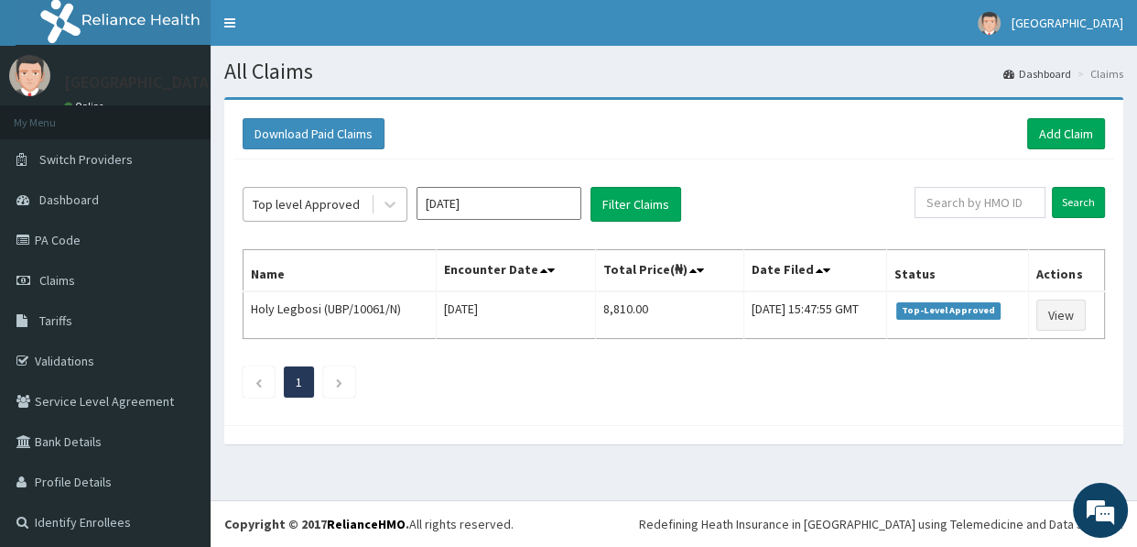
click at [341, 204] on div "Top level Approved" at bounding box center [306, 204] width 107 height 18
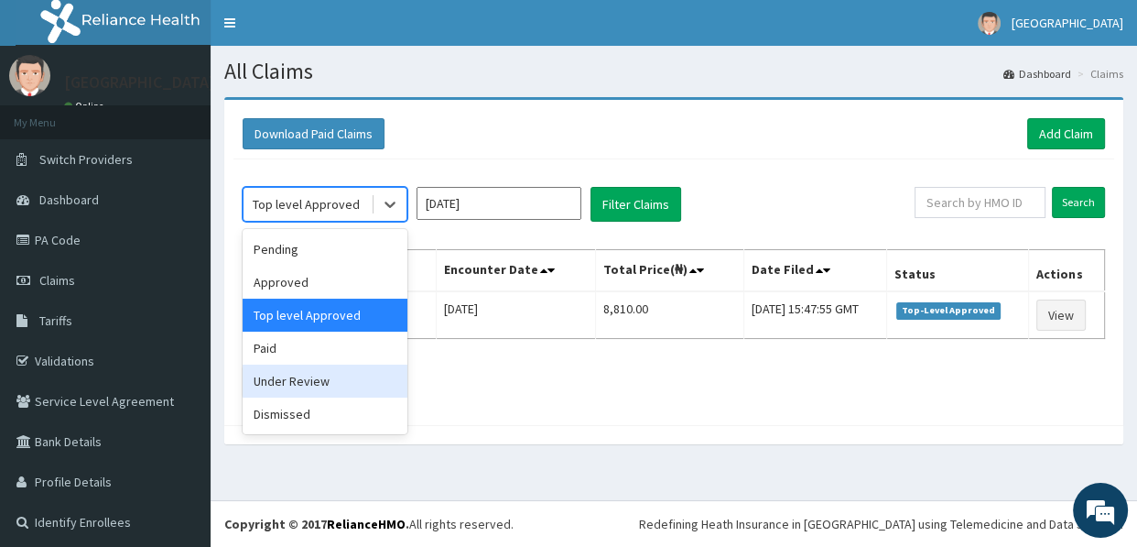
click at [300, 381] on div "Under Review" at bounding box center [325, 380] width 165 height 33
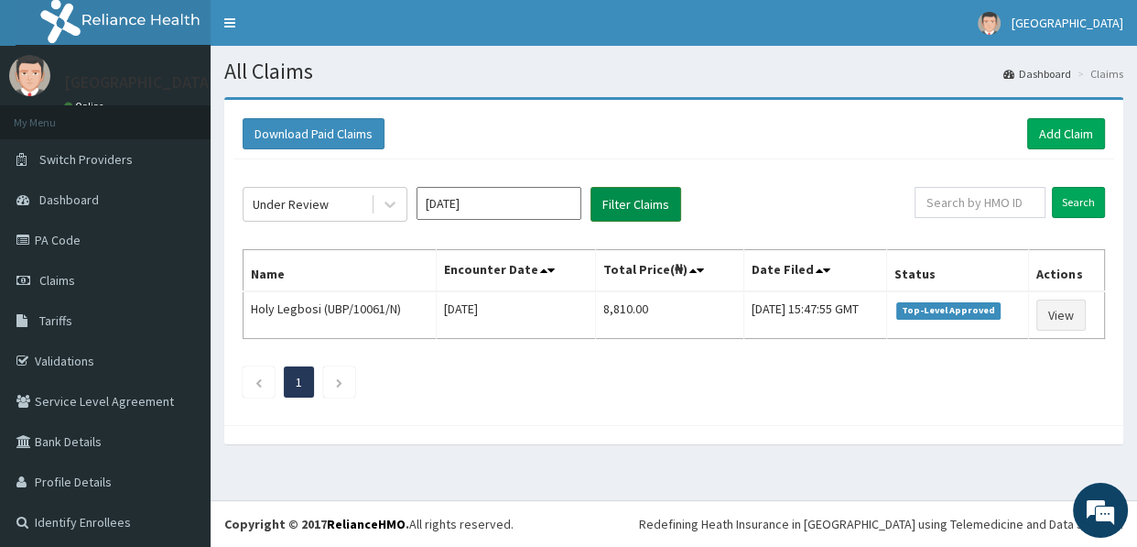
click at [659, 203] on button "Filter Claims" at bounding box center [635, 204] width 91 height 35
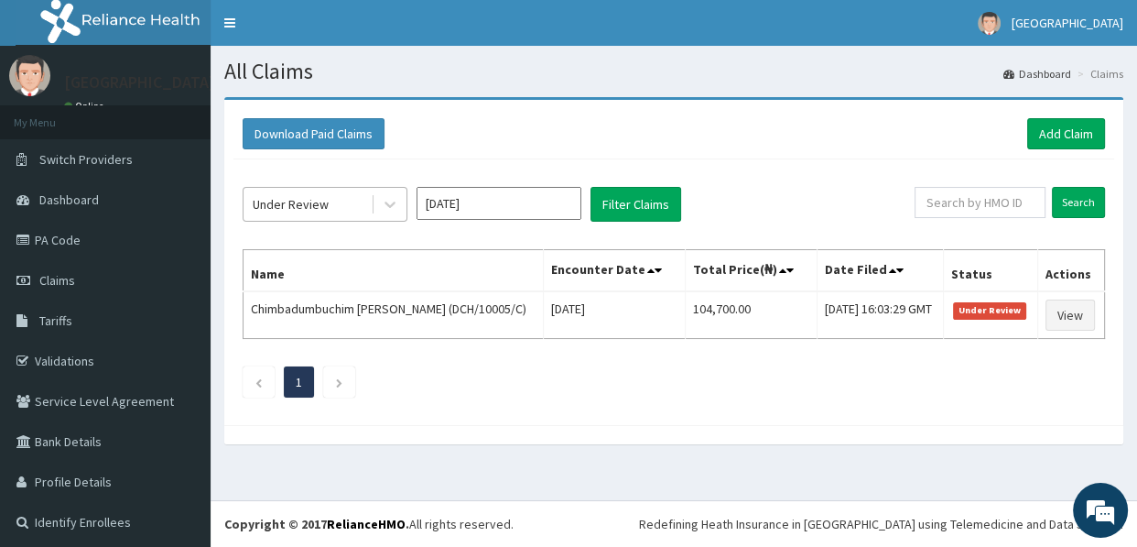
click at [320, 200] on div "Under Review" at bounding box center [291, 204] width 76 height 18
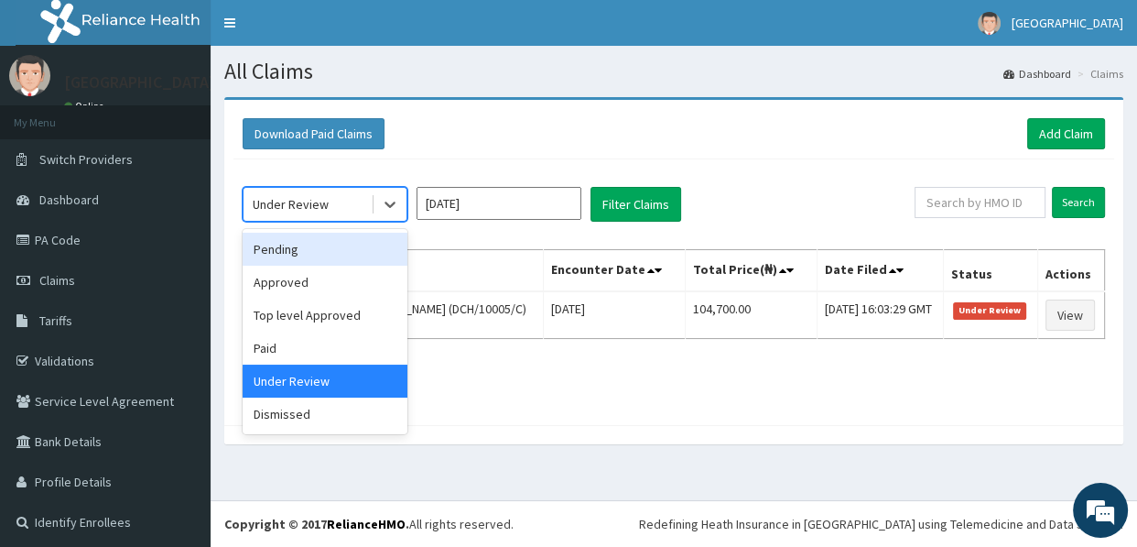
click at [310, 251] on div "Pending" at bounding box center [325, 249] width 165 height 33
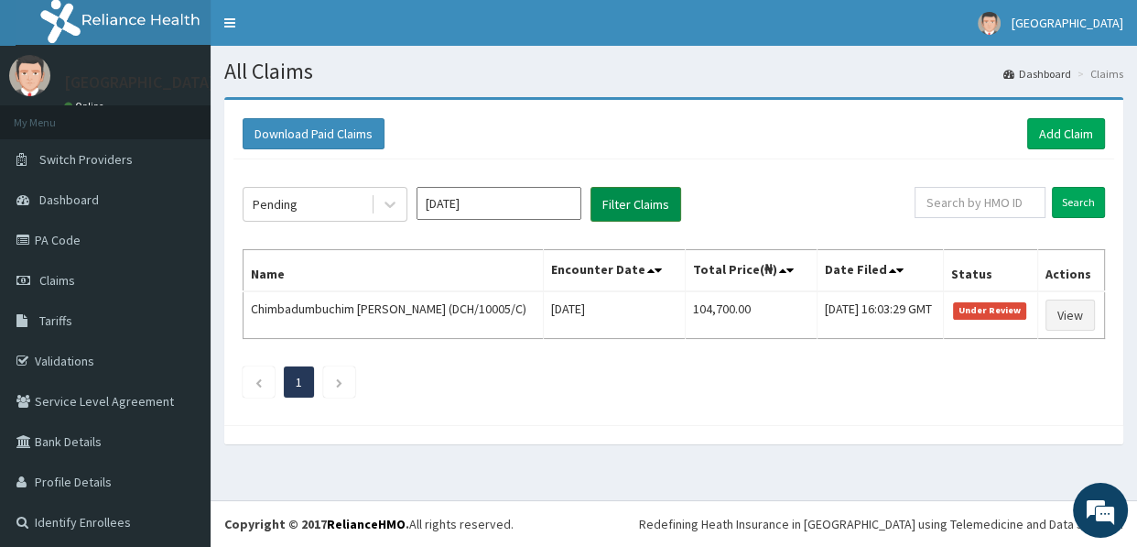
click at [634, 200] on button "Filter Claims" at bounding box center [635, 204] width 91 height 35
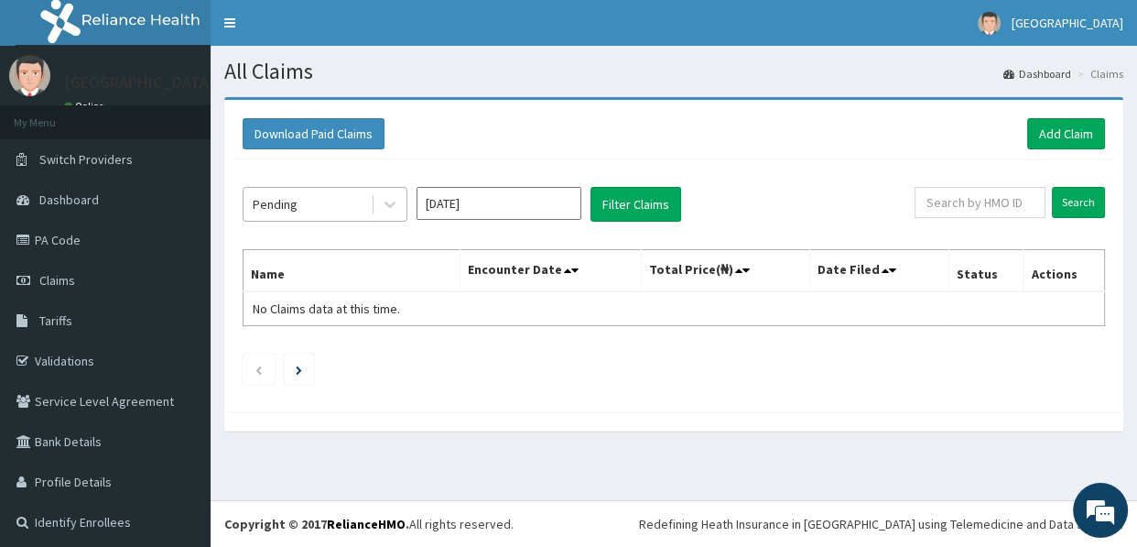
click at [314, 201] on div "Pending" at bounding box center [307, 204] width 127 height 29
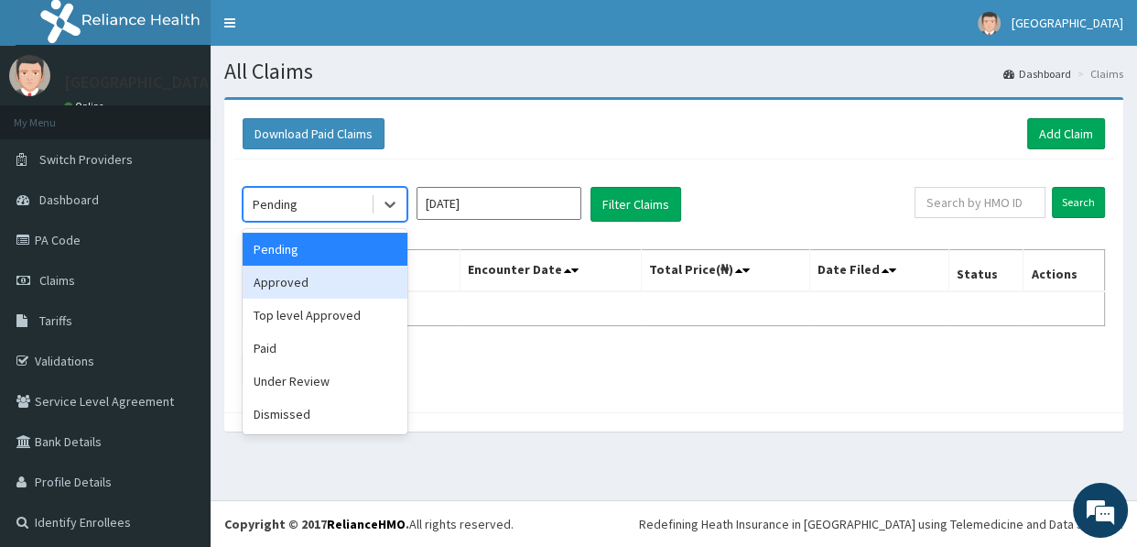
click at [304, 282] on div "Approved" at bounding box center [325, 281] width 165 height 33
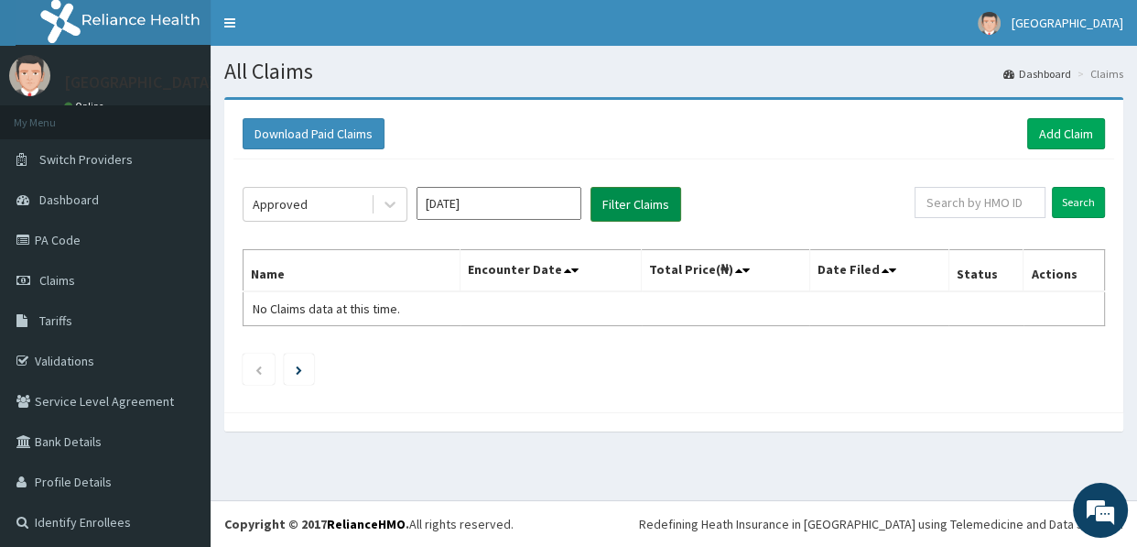
click at [620, 199] on button "Filter Claims" at bounding box center [635, 204] width 91 height 35
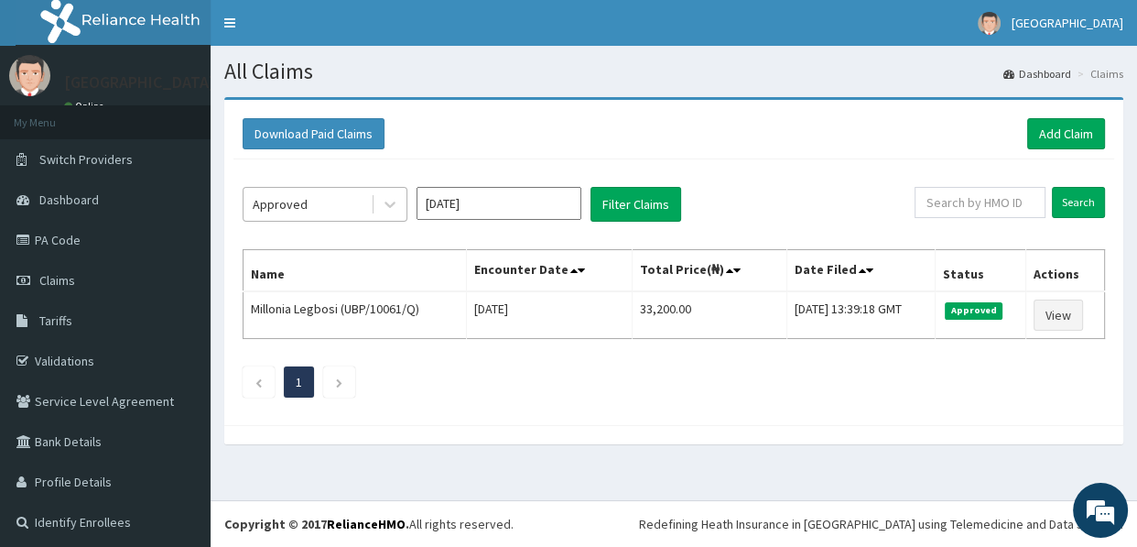
click at [325, 195] on div "Approved" at bounding box center [307, 204] width 127 height 29
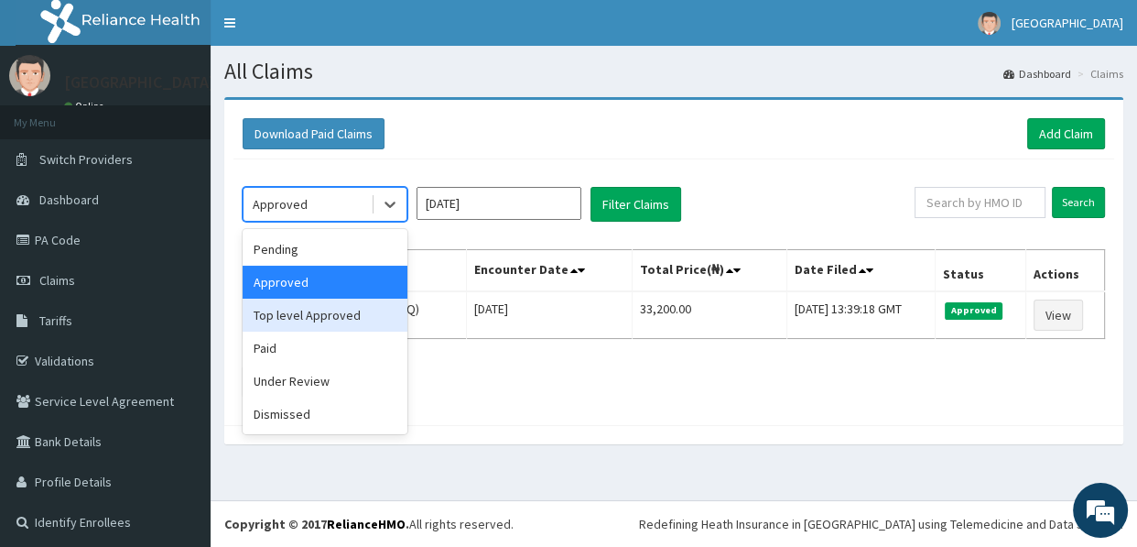
click at [338, 317] on div "Top level Approved" at bounding box center [325, 314] width 165 height 33
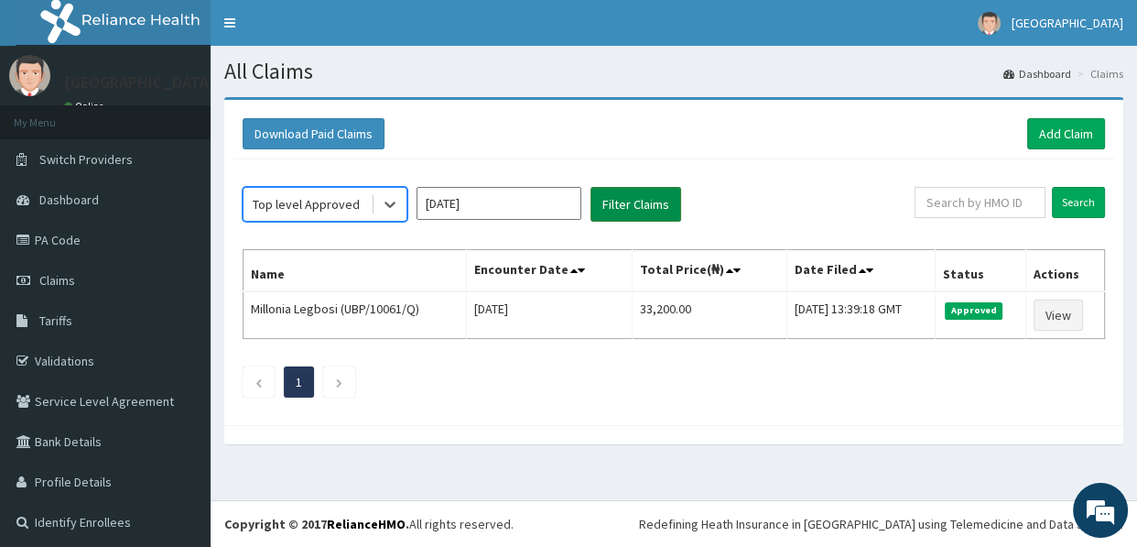
click at [643, 203] on button "Filter Claims" at bounding box center [635, 204] width 91 height 35
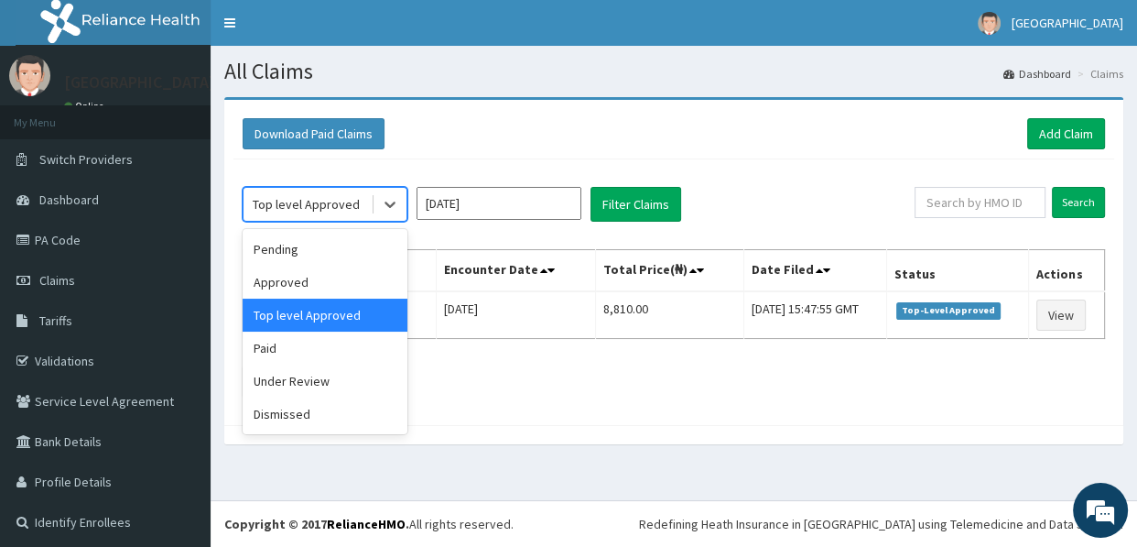
click at [322, 203] on div "Top level Approved" at bounding box center [306, 204] width 107 height 18
click at [316, 341] on div "Paid" at bounding box center [325, 347] width 165 height 33
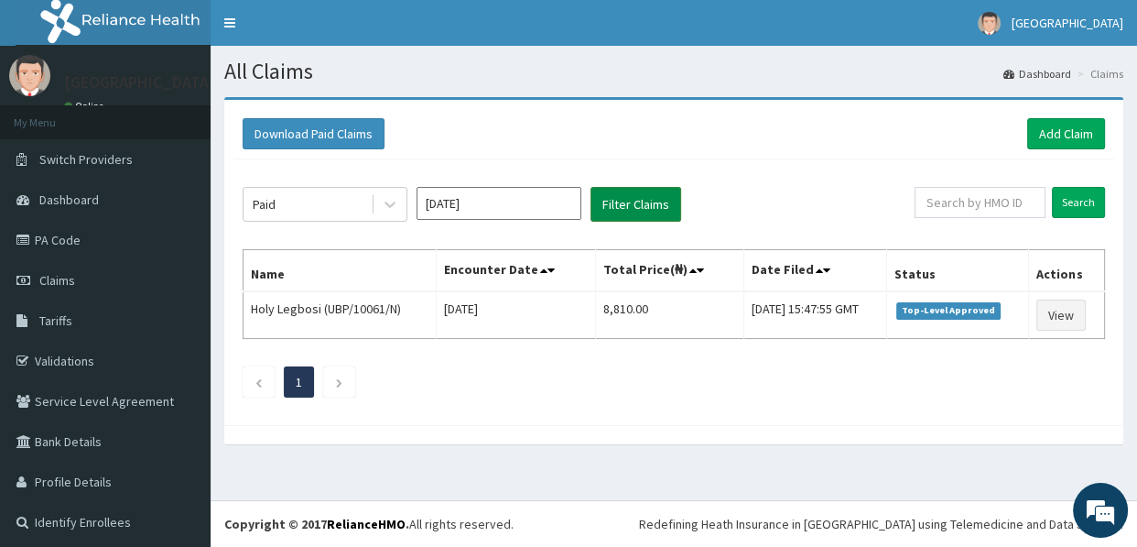
click at [643, 210] on button "Filter Claims" at bounding box center [635, 204] width 91 height 35
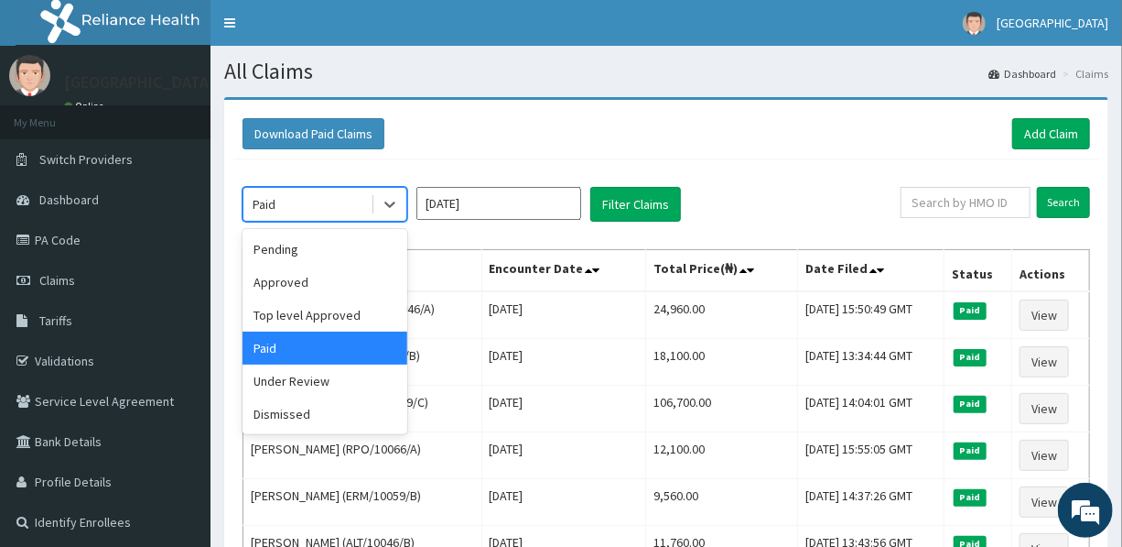
click at [320, 198] on div "Paid" at bounding box center [307, 204] width 127 height 29
click at [309, 377] on div "Under Review" at bounding box center [325, 380] width 165 height 33
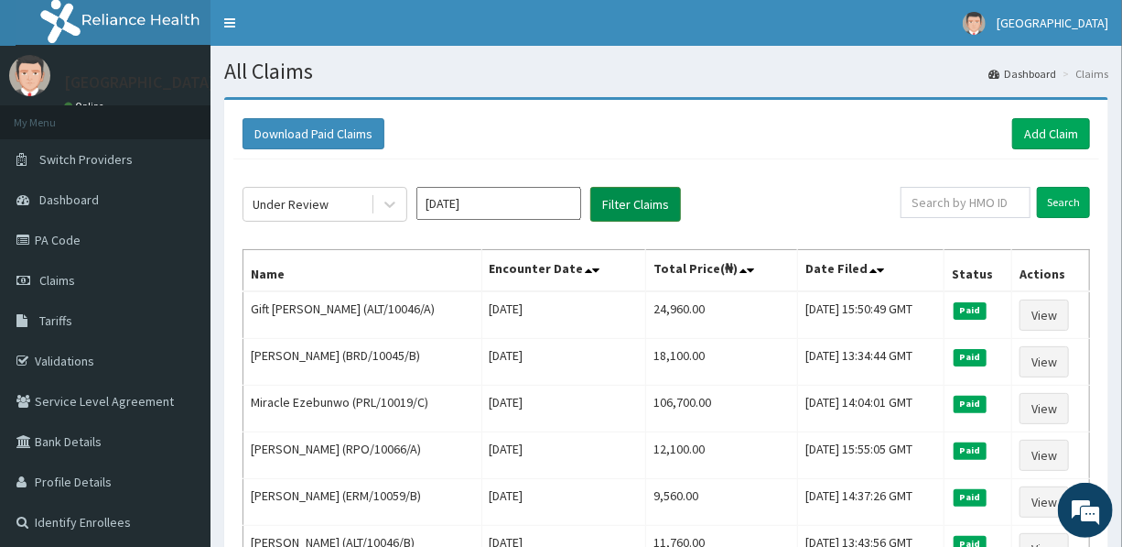
click at [638, 204] on button "Filter Claims" at bounding box center [635, 204] width 91 height 35
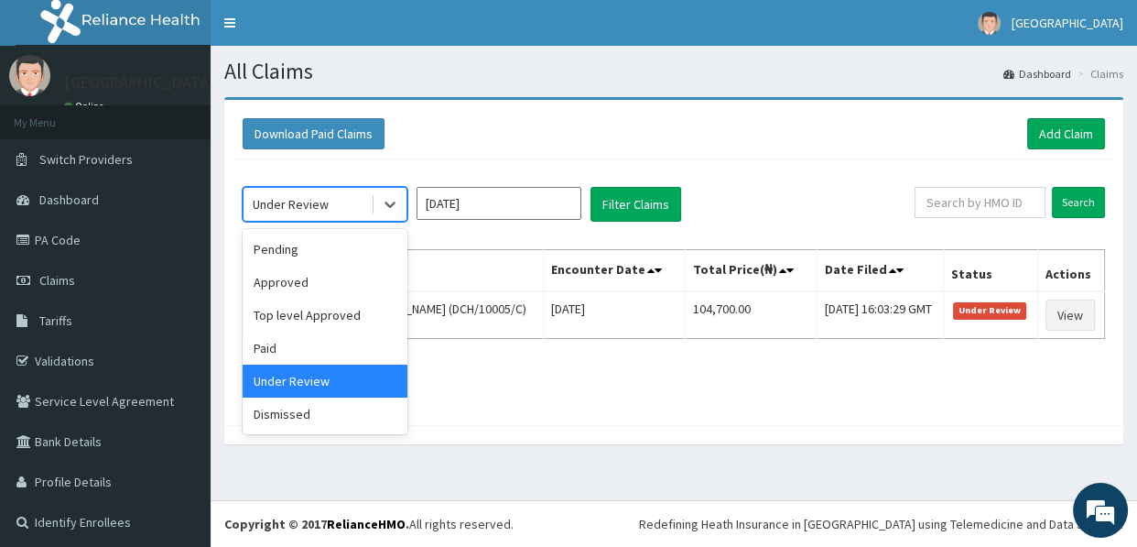
click at [316, 193] on div "Under Review" at bounding box center [307, 204] width 127 height 29
click at [308, 406] on div "Dismissed" at bounding box center [325, 413] width 165 height 33
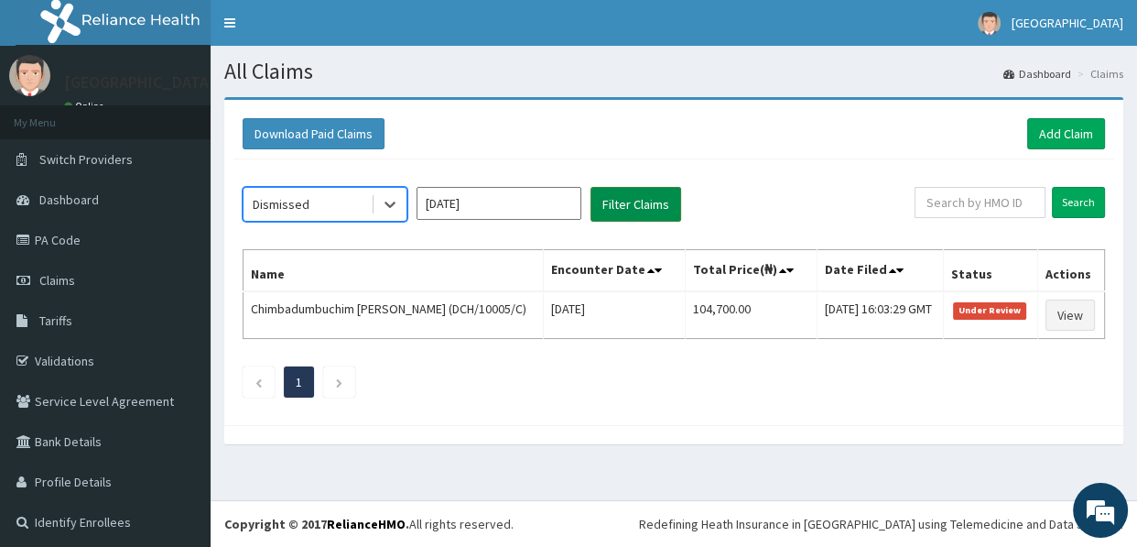
click at [615, 197] on button "Filter Claims" at bounding box center [635, 204] width 91 height 35
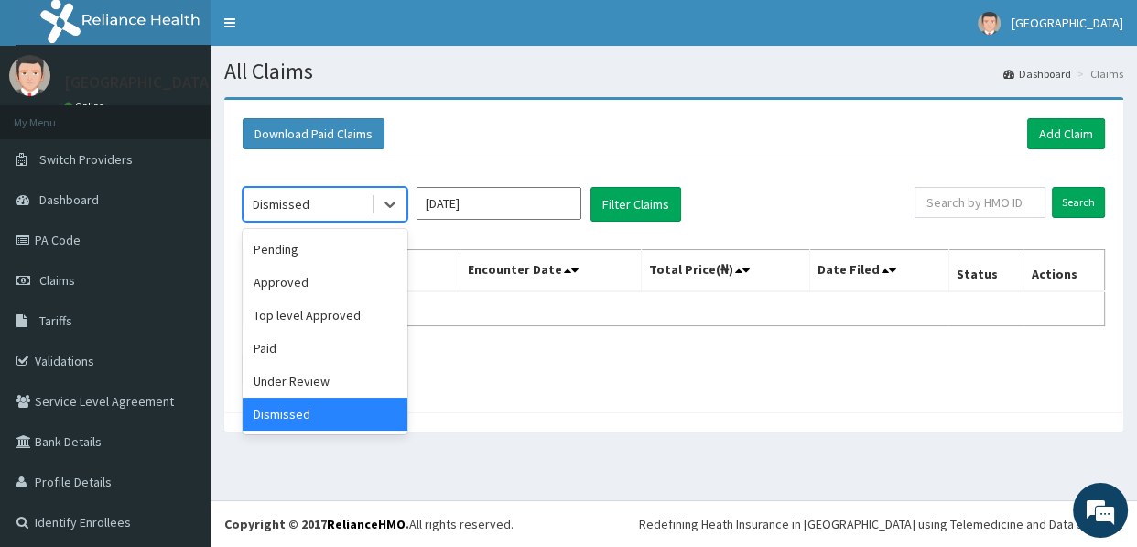
click at [327, 203] on div "Dismissed" at bounding box center [307, 204] width 127 height 29
click at [319, 238] on div "Pending" at bounding box center [325, 249] width 165 height 33
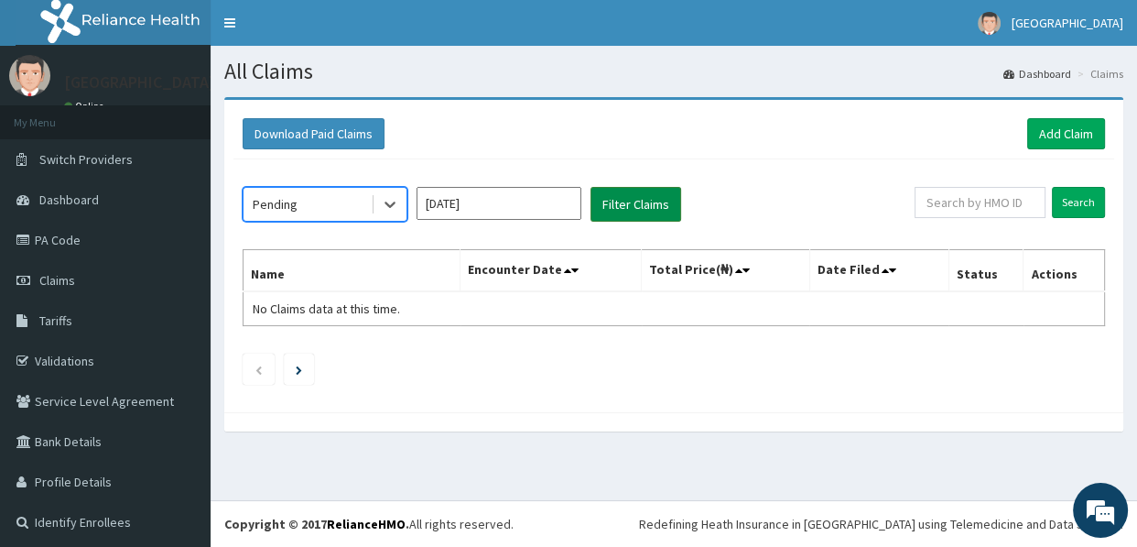
click at [631, 197] on button "Filter Claims" at bounding box center [635, 204] width 91 height 35
click at [632, 197] on button "Filter Claims" at bounding box center [635, 204] width 91 height 35
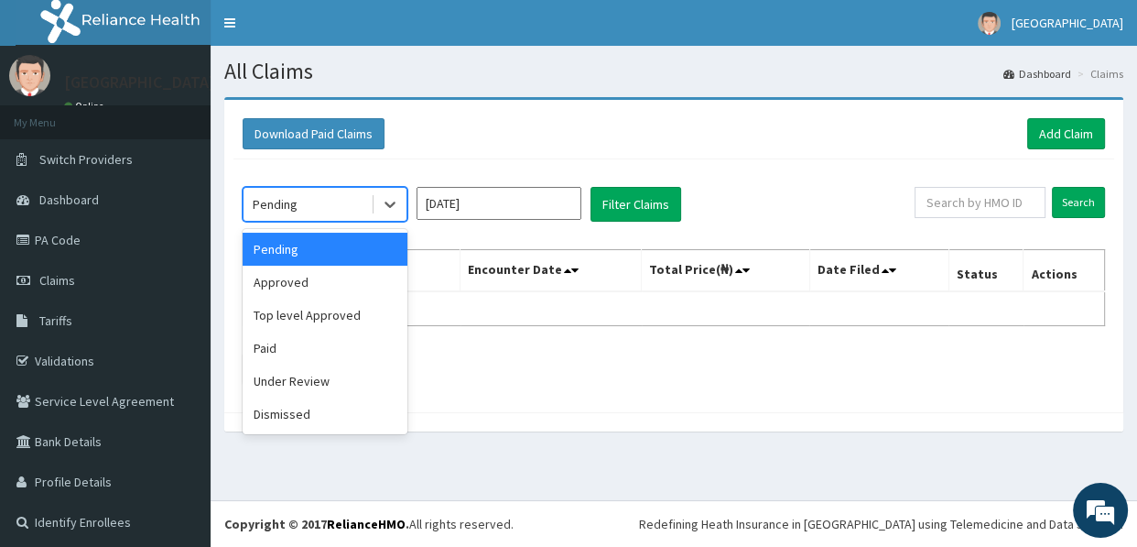
click at [311, 206] on div "Pending" at bounding box center [307, 204] width 127 height 29
click at [309, 290] on div "Approved" at bounding box center [325, 281] width 165 height 33
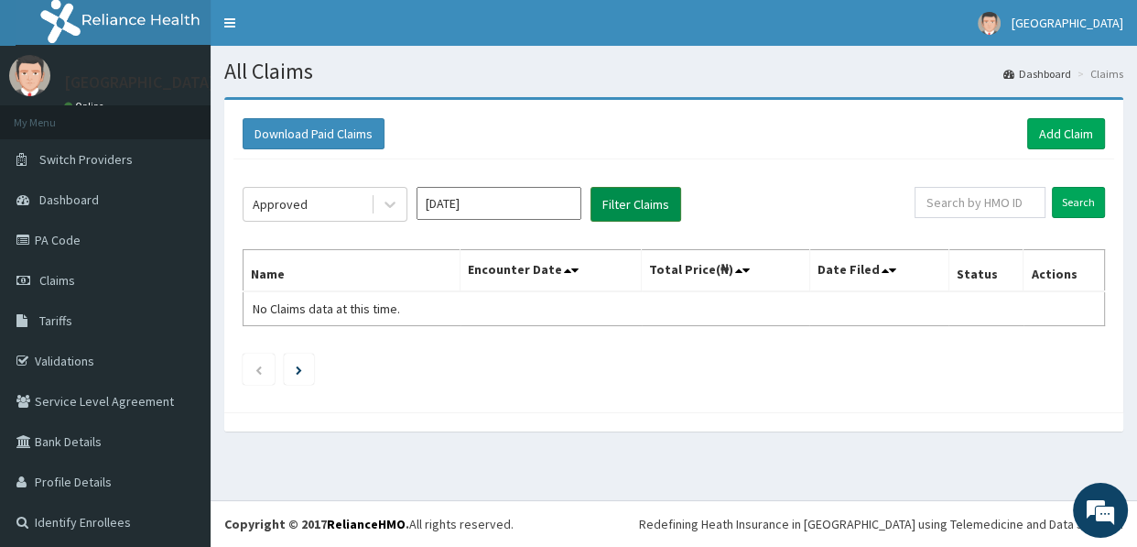
click at [634, 202] on button "Filter Claims" at bounding box center [635, 204] width 91 height 35
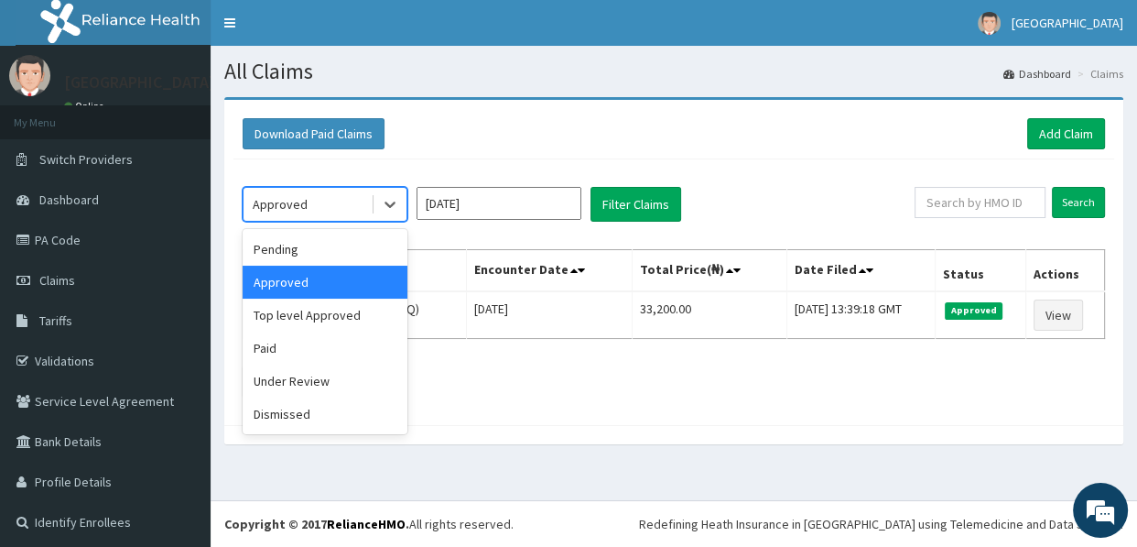
click at [313, 200] on div "Approved" at bounding box center [307, 204] width 127 height 29
click at [311, 311] on div "Top level Approved" at bounding box center [325, 314] width 165 height 33
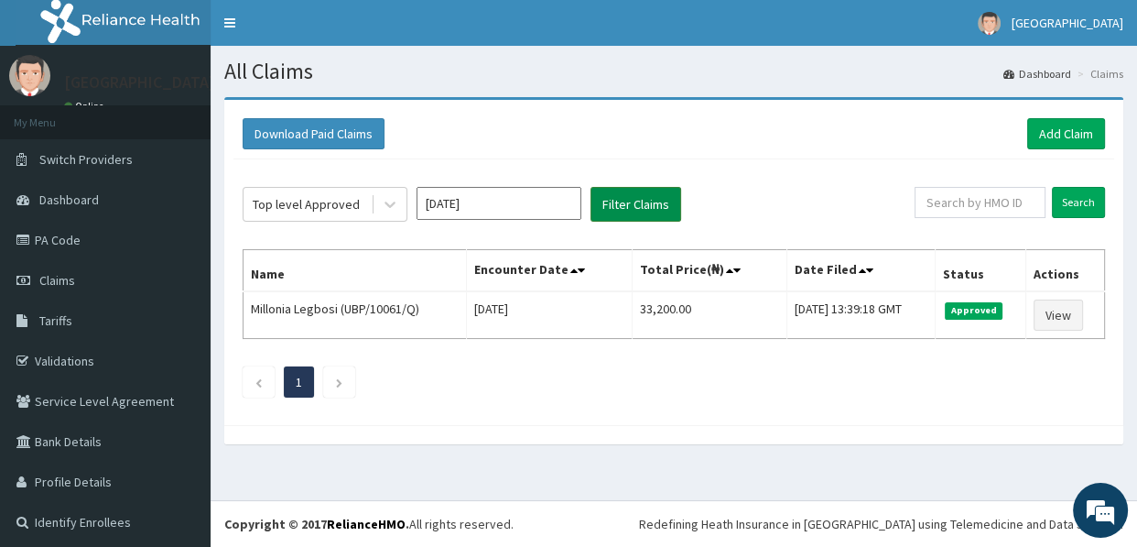
click at [629, 200] on button "Filter Claims" at bounding box center [635, 204] width 91 height 35
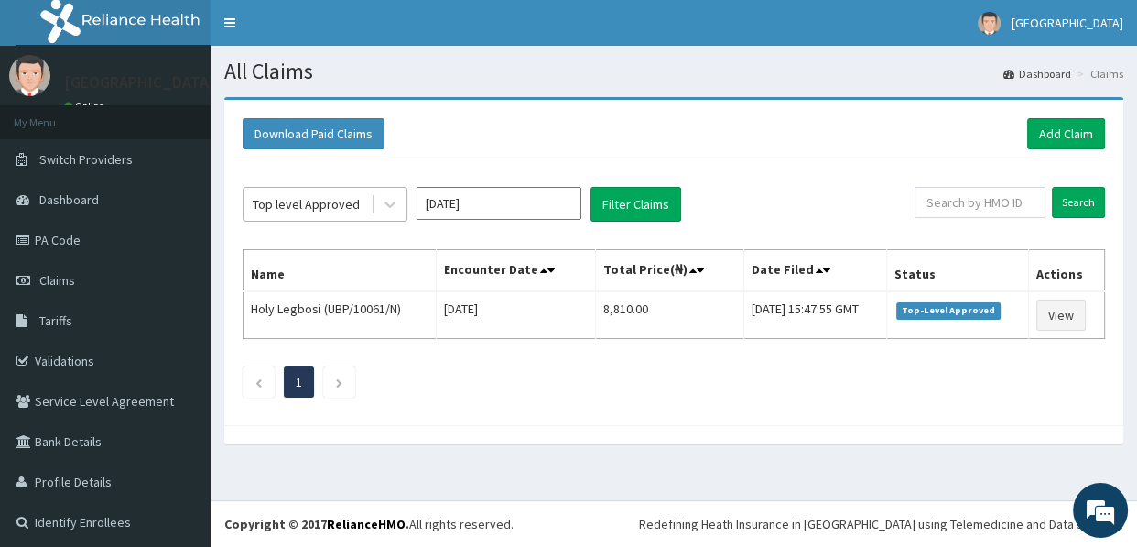
click at [312, 197] on div "Top level Approved" at bounding box center [306, 204] width 107 height 18
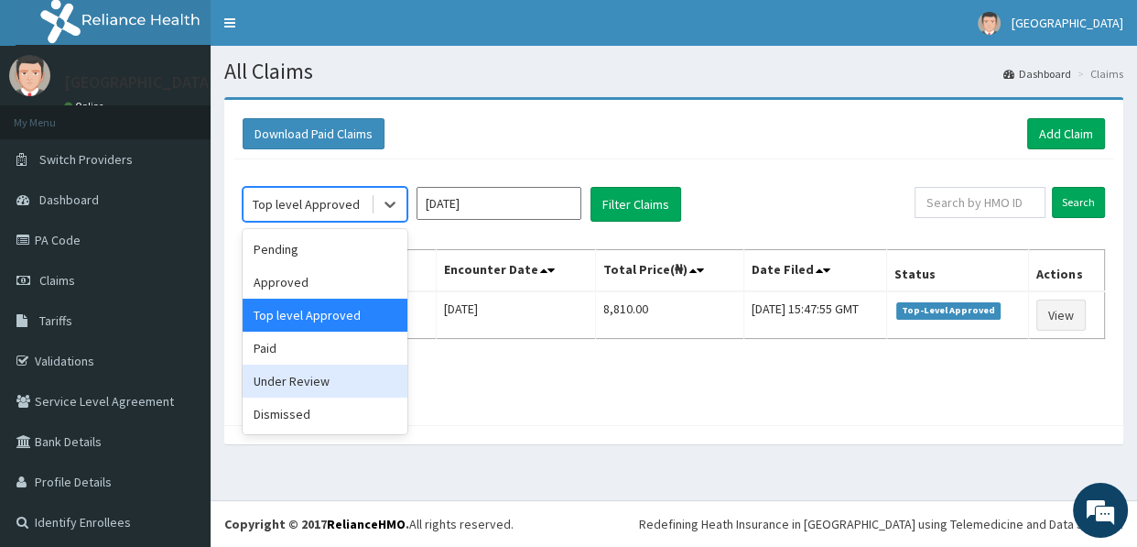
click at [286, 380] on div "Under Review" at bounding box center [325, 380] width 165 height 33
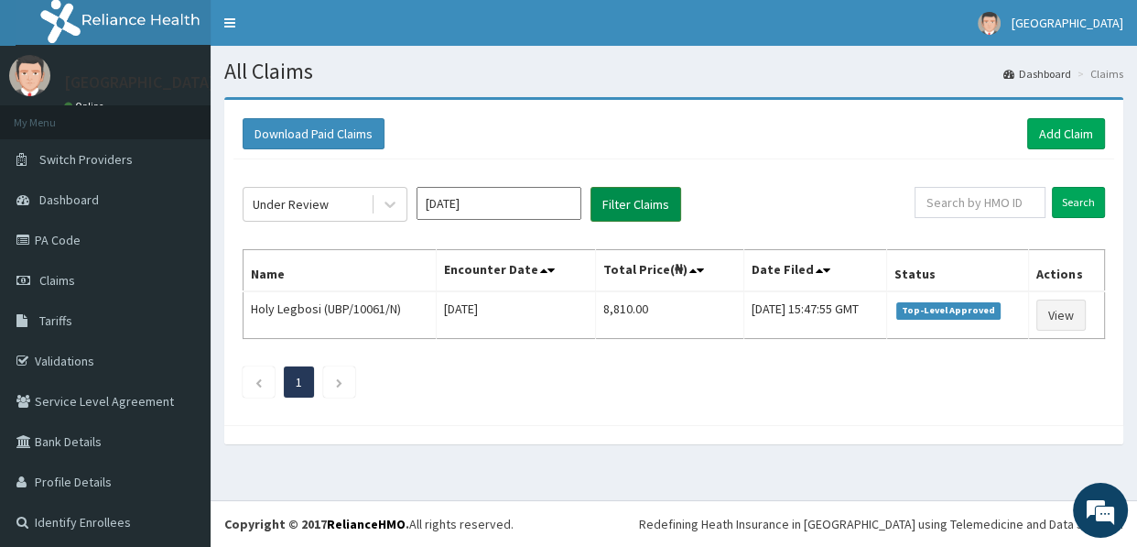
click at [650, 203] on button "Filter Claims" at bounding box center [635, 204] width 91 height 35
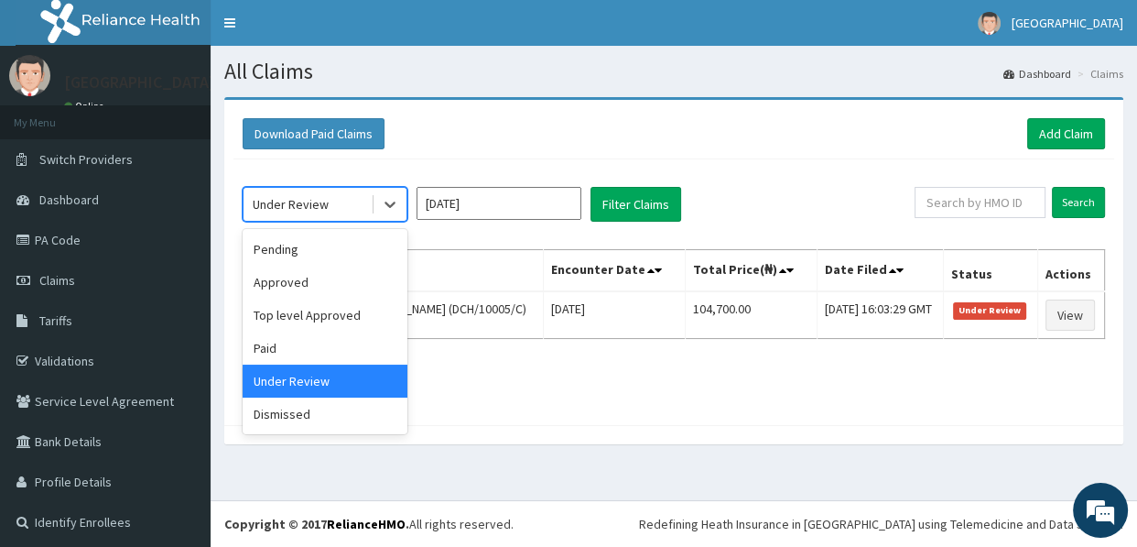
click at [329, 200] on div "Under Review" at bounding box center [307, 204] width 127 height 29
click at [319, 421] on div "Dismissed" at bounding box center [325, 413] width 165 height 33
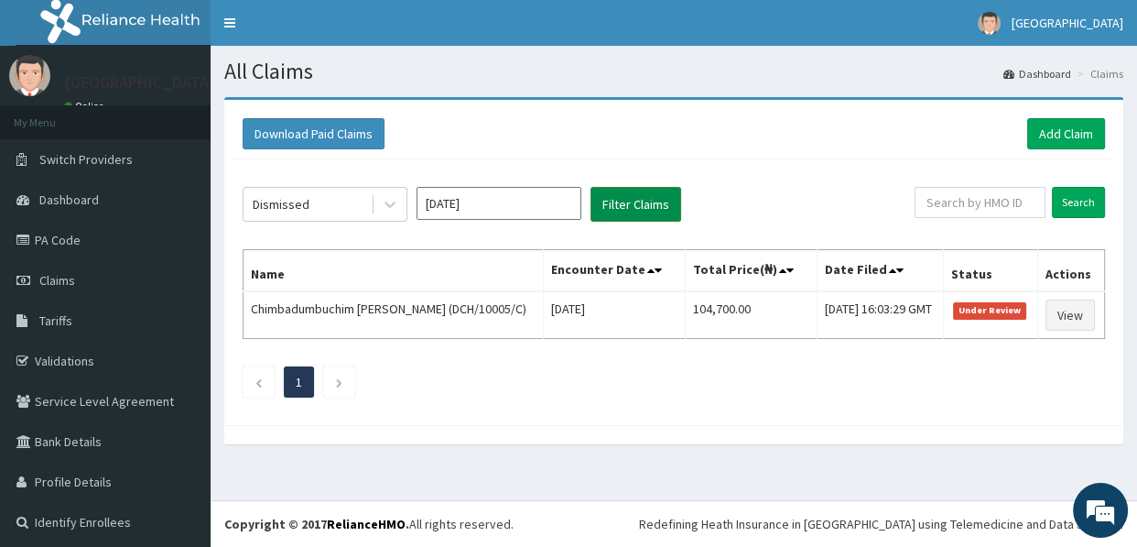
click at [613, 212] on button "Filter Claims" at bounding box center [635, 204] width 91 height 35
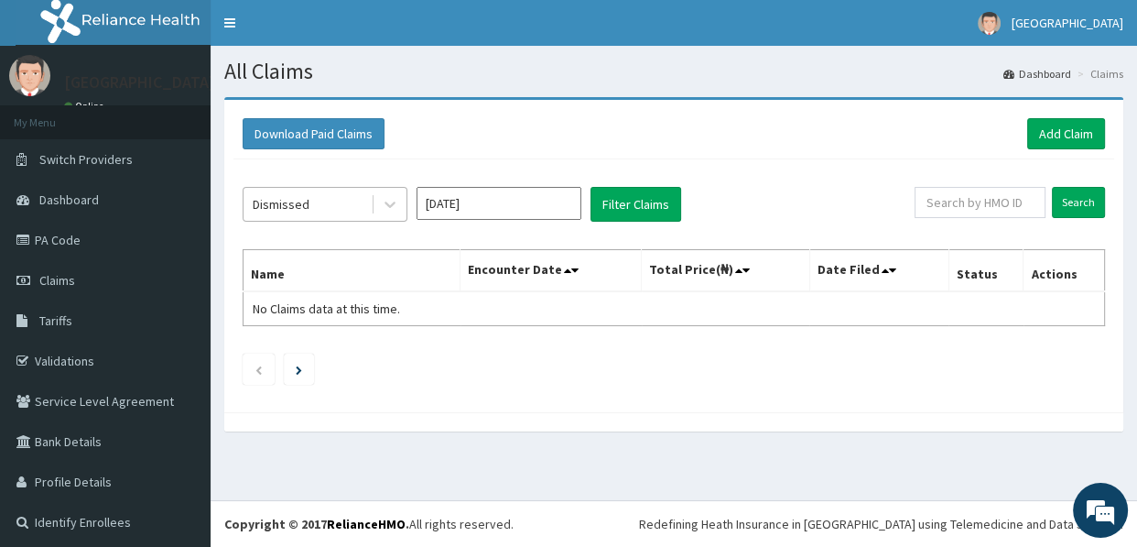
click at [308, 195] on div "Dismissed" at bounding box center [307, 204] width 127 height 29
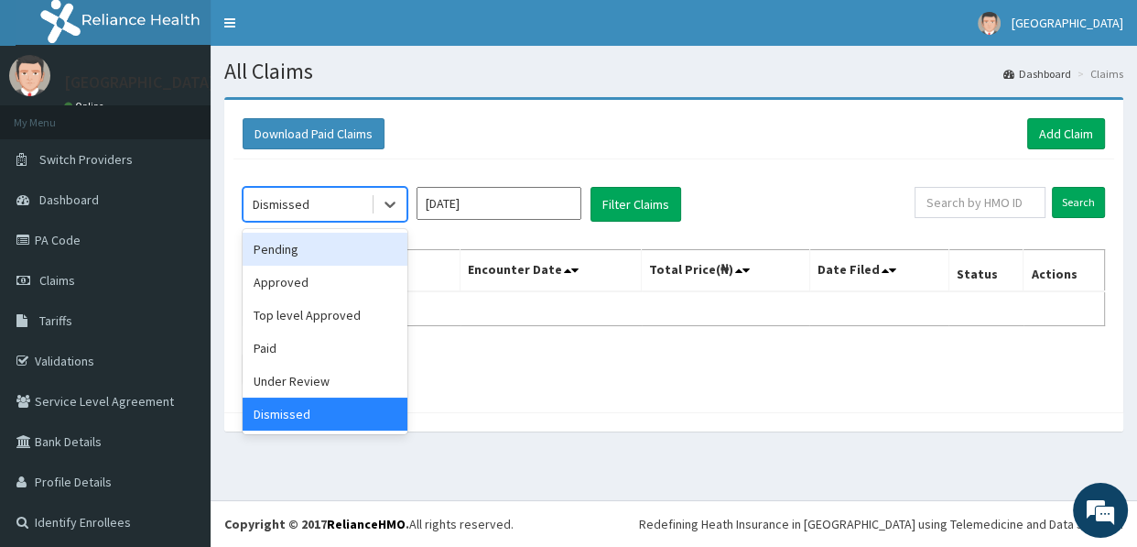
click at [311, 253] on div "Pending" at bounding box center [325, 249] width 165 height 33
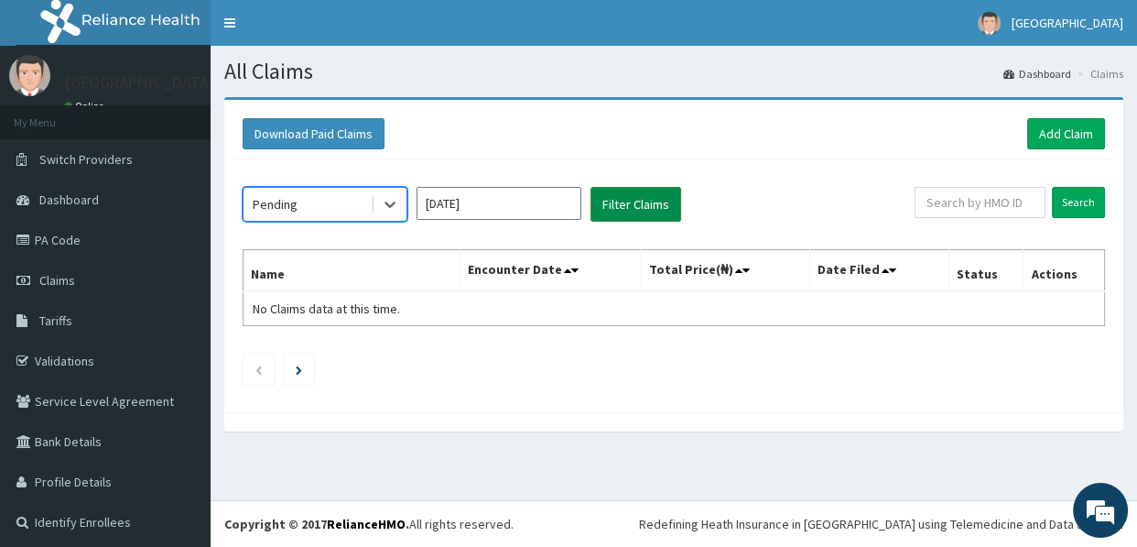
click at [632, 200] on button "Filter Claims" at bounding box center [635, 204] width 91 height 35
click at [322, 201] on div "Pending" at bounding box center [307, 204] width 127 height 29
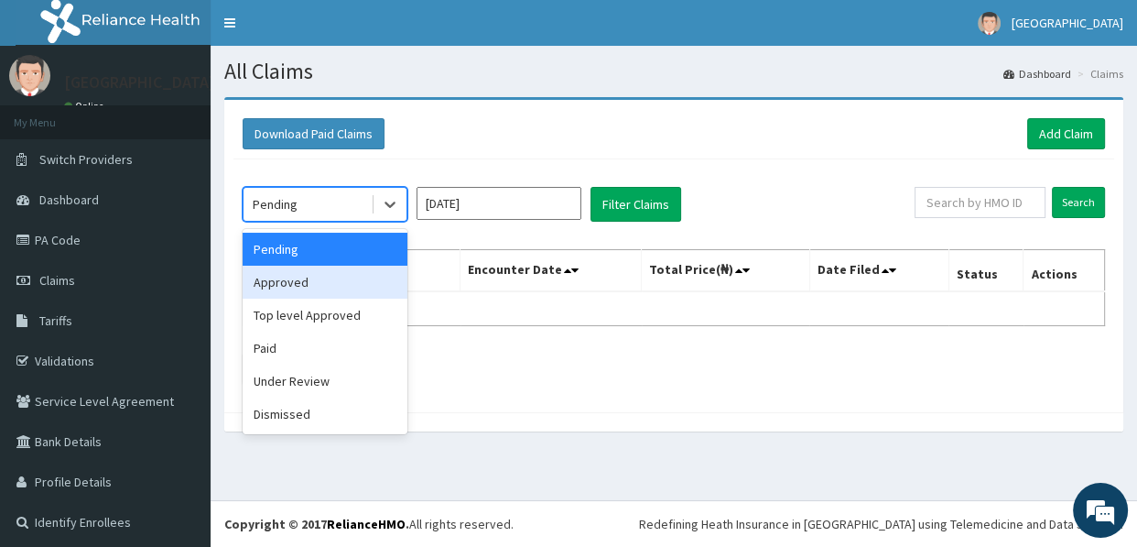
click at [340, 287] on div "Approved" at bounding box center [325, 281] width 165 height 33
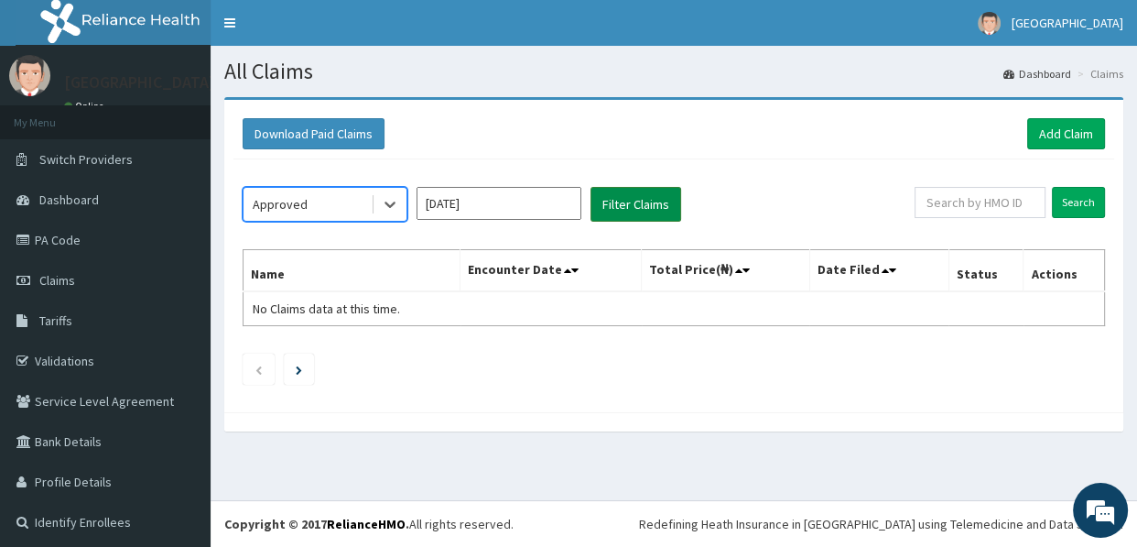
click at [622, 198] on button "Filter Claims" at bounding box center [635, 204] width 91 height 35
click at [623, 197] on button "Filter Claims" at bounding box center [635, 204] width 91 height 35
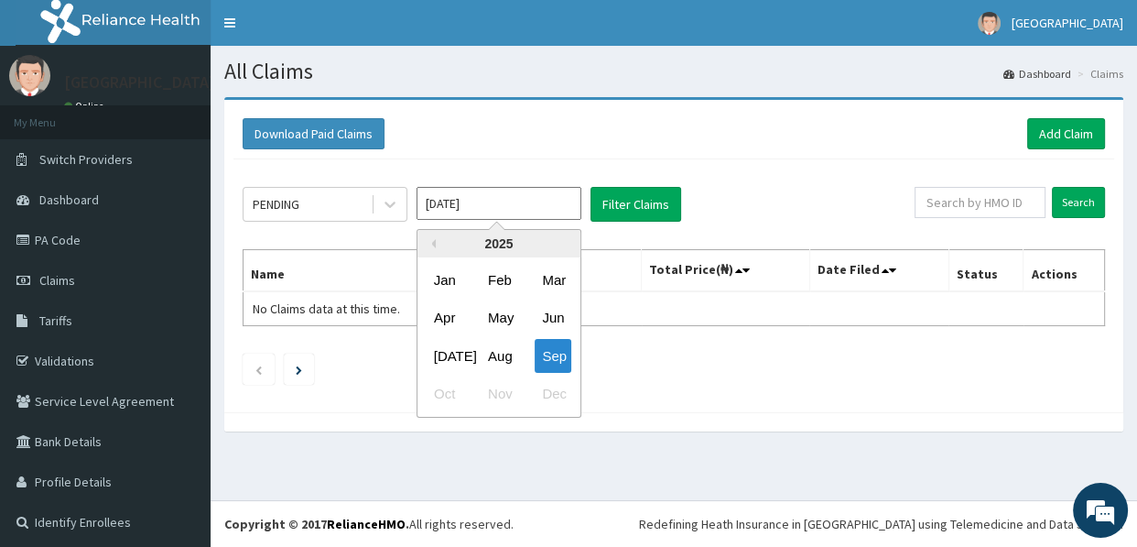
click at [529, 203] on input "[DATE]" at bounding box center [499, 203] width 165 height 33
click at [439, 344] on div "[DATE]" at bounding box center [445, 356] width 37 height 34
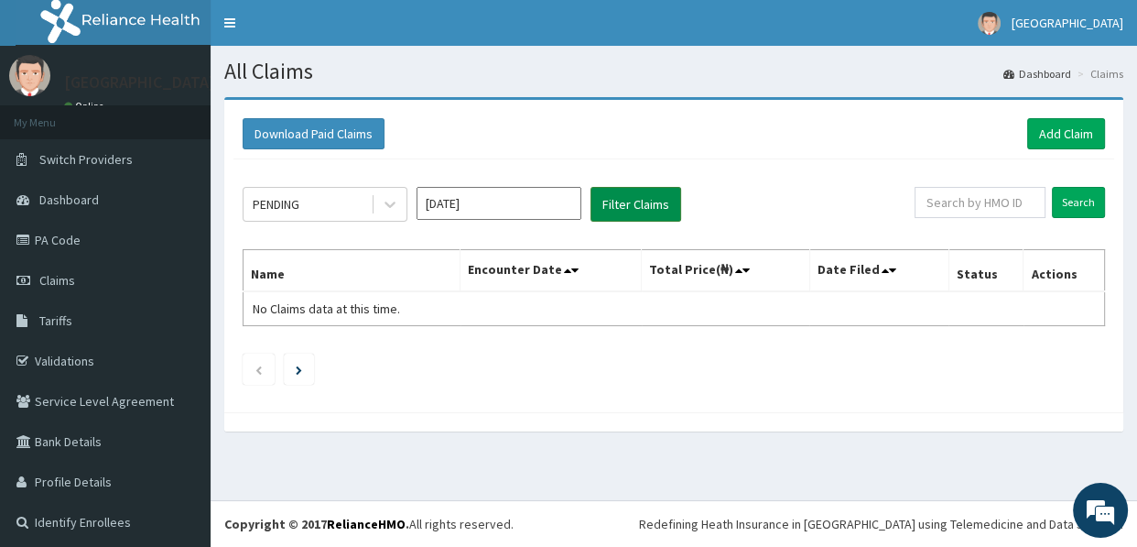
click at [630, 199] on button "Filter Claims" at bounding box center [635, 204] width 91 height 35
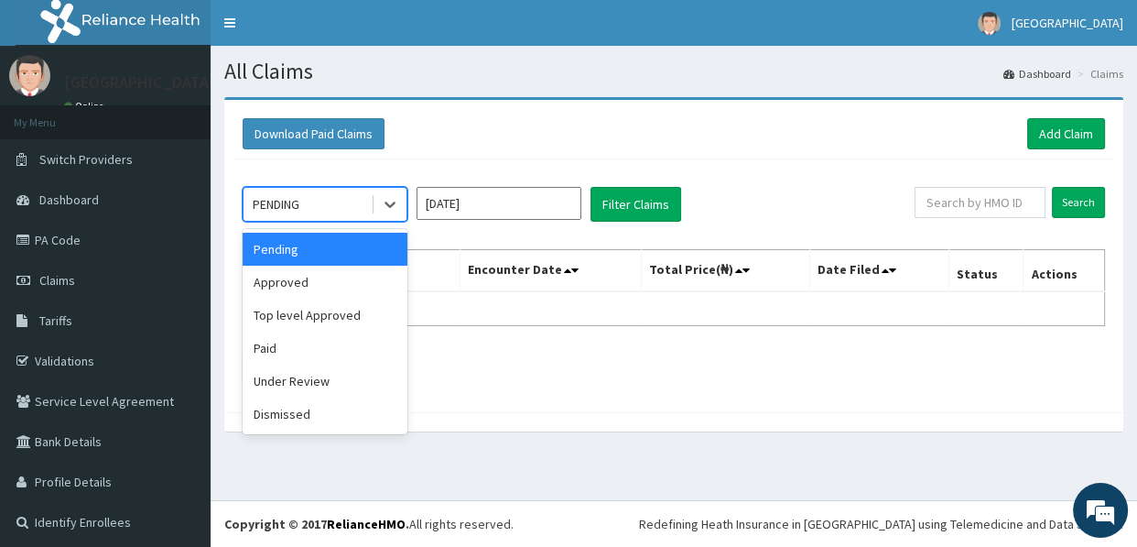
click at [335, 203] on div "PENDING" at bounding box center [307, 204] width 127 height 29
click at [304, 275] on div "Approved" at bounding box center [325, 281] width 165 height 33
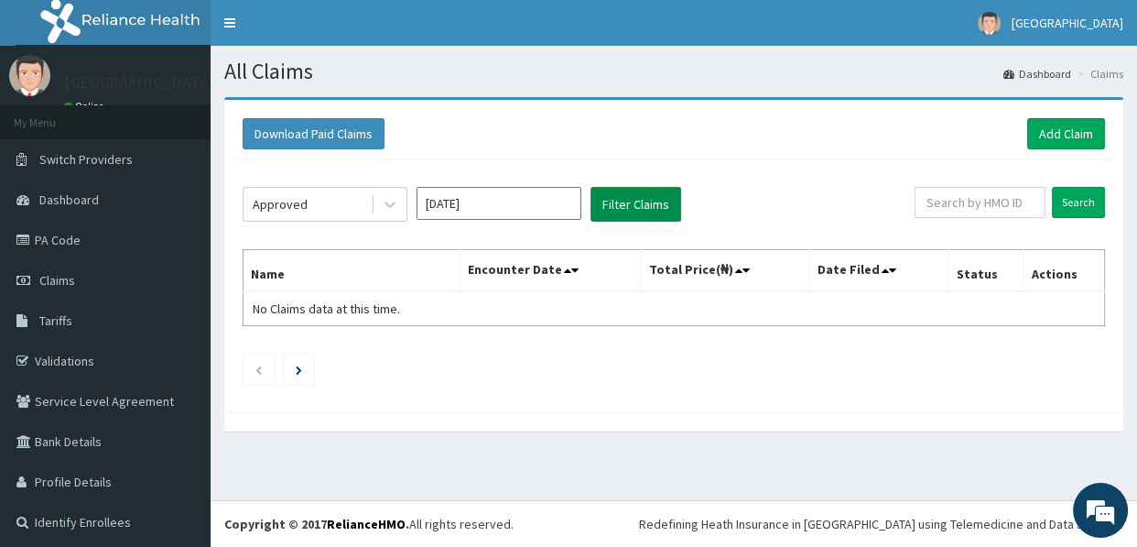
click at [642, 202] on button "Filter Claims" at bounding box center [635, 204] width 91 height 35
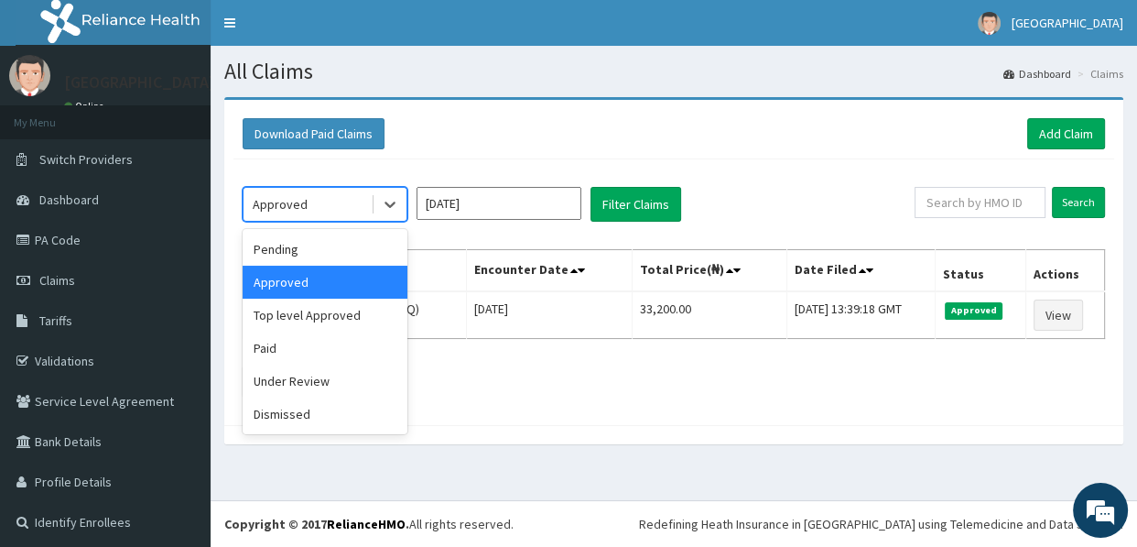
click at [292, 200] on div "Approved" at bounding box center [280, 204] width 55 height 18
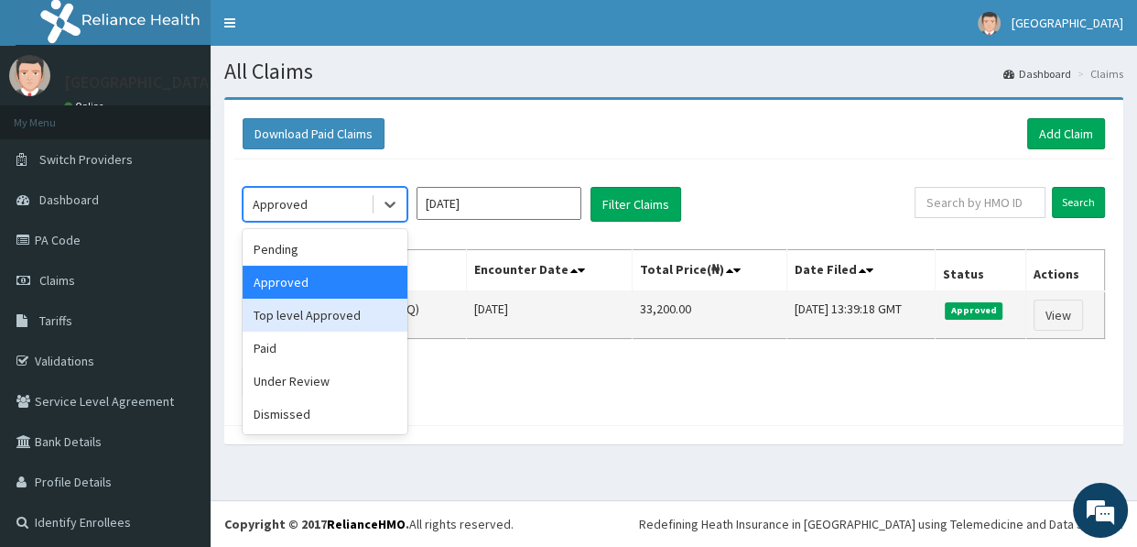
click at [302, 315] on div "Top level Approved" at bounding box center [325, 314] width 165 height 33
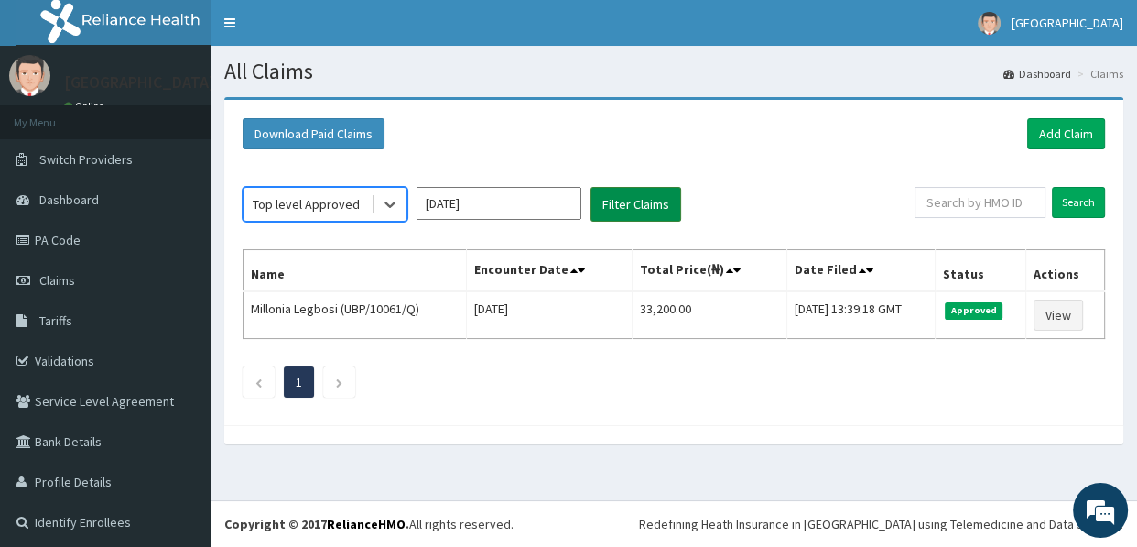
click at [633, 198] on button "Filter Claims" at bounding box center [635, 204] width 91 height 35
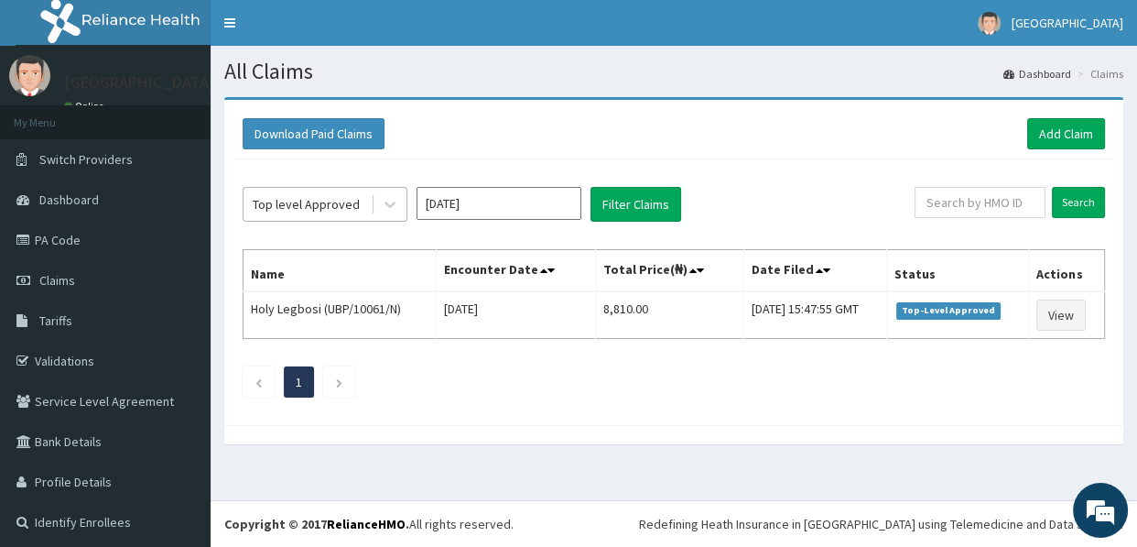
click at [324, 200] on div "Top level Approved" at bounding box center [306, 204] width 107 height 18
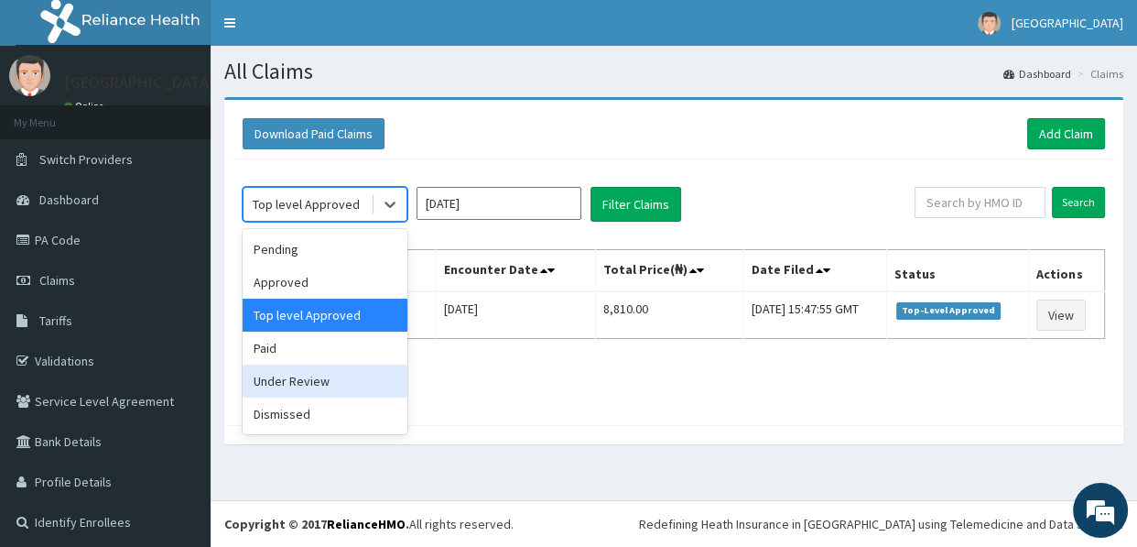
click at [319, 382] on div "Under Review" at bounding box center [325, 380] width 165 height 33
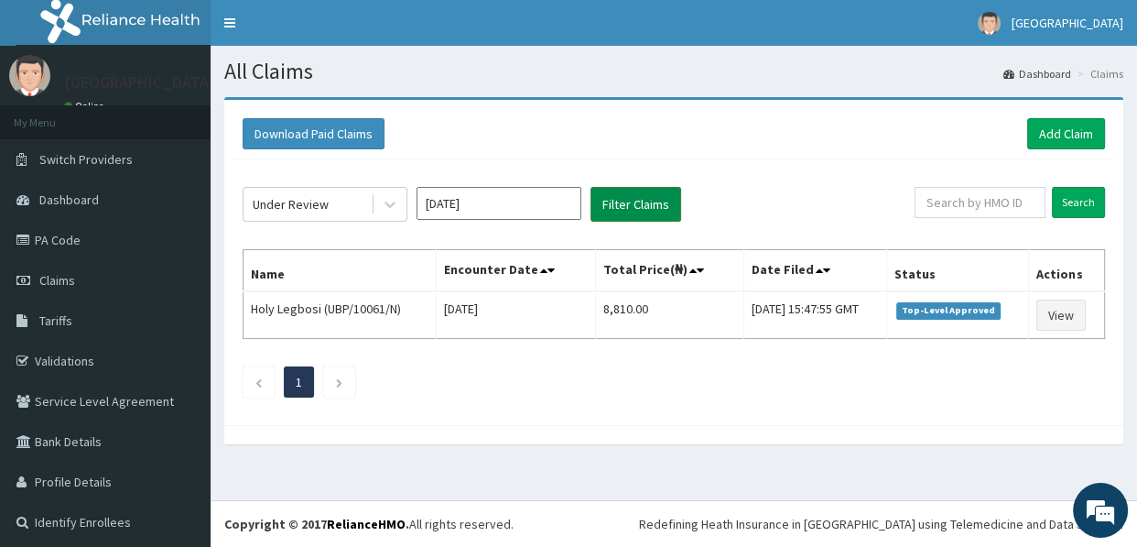
click at [608, 204] on button "Filter Claims" at bounding box center [635, 204] width 91 height 35
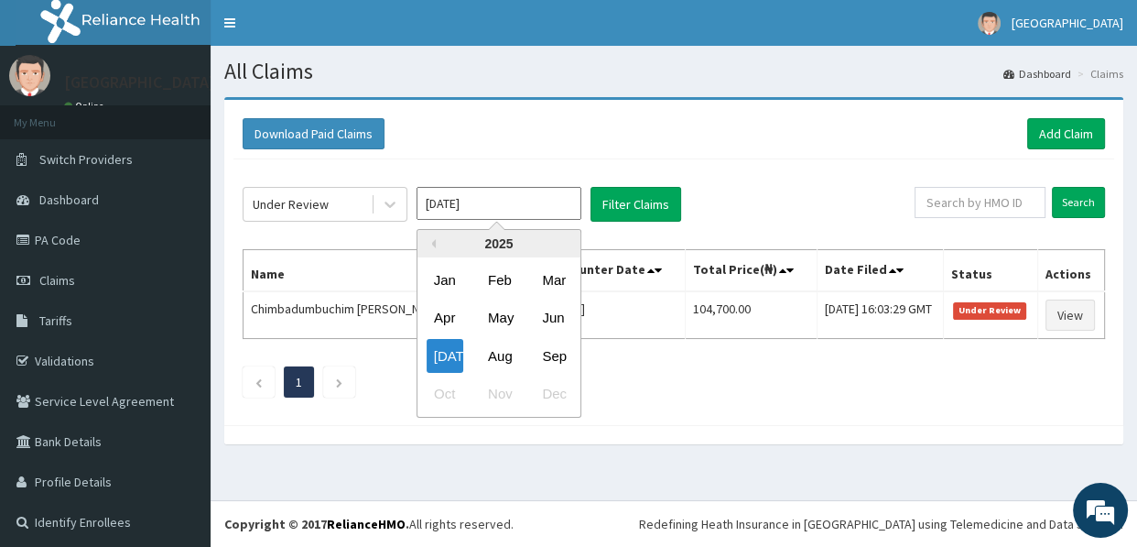
click at [482, 208] on input "[DATE]" at bounding box center [499, 203] width 165 height 33
click at [432, 244] on button "Previous Year" at bounding box center [431, 243] width 9 height 9
click at [439, 352] on div "[DATE]" at bounding box center [445, 356] width 37 height 34
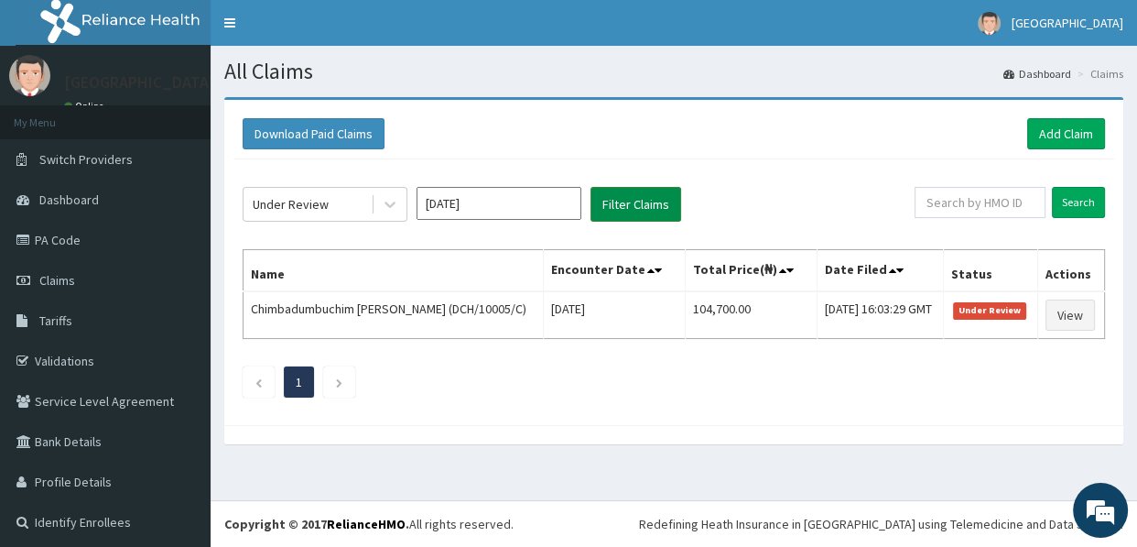
click at [631, 200] on button "Filter Claims" at bounding box center [635, 204] width 91 height 35
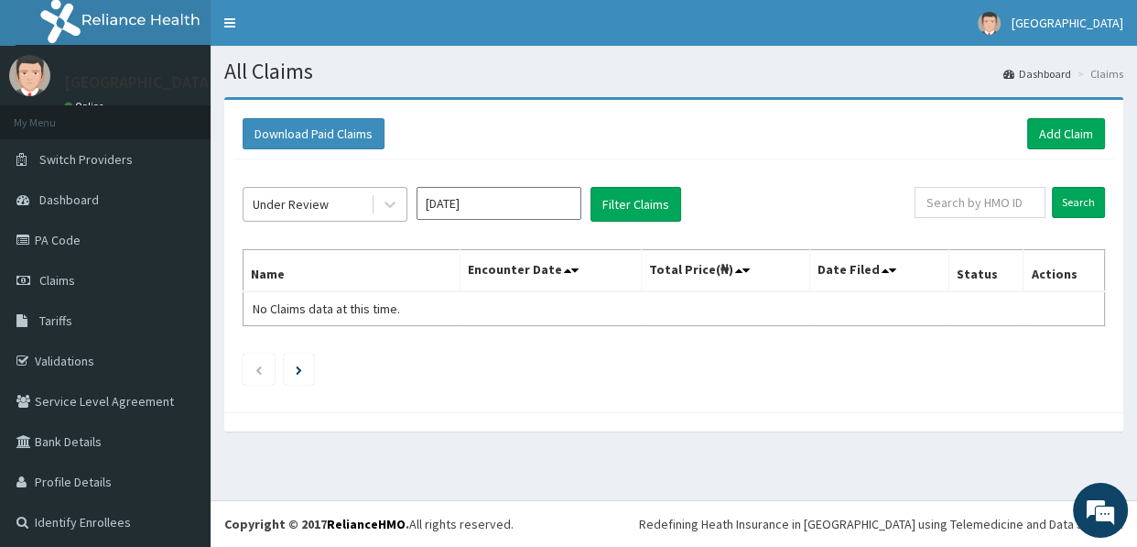
click at [321, 198] on div "Under Review" at bounding box center [291, 204] width 76 height 18
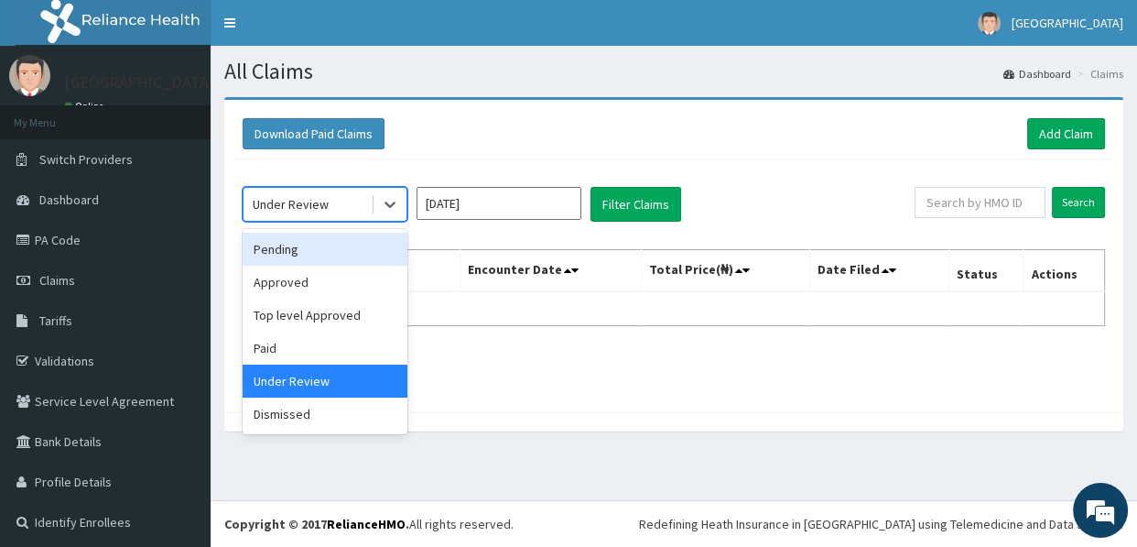
click at [310, 248] on div "Pending" at bounding box center [325, 249] width 165 height 33
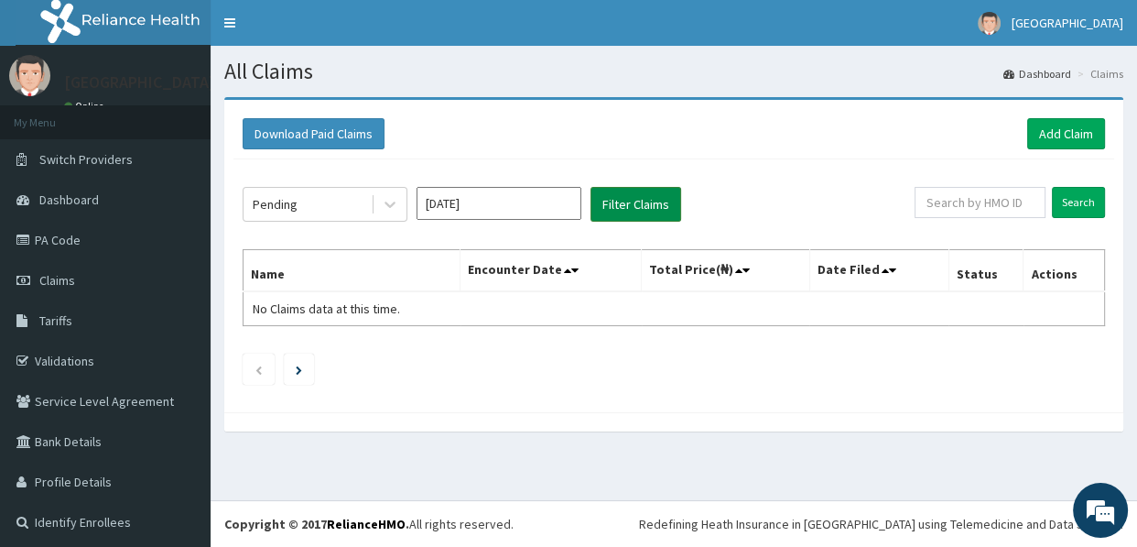
click at [612, 203] on button "Filter Claims" at bounding box center [635, 204] width 91 height 35
click at [330, 204] on div "Pending" at bounding box center [307, 204] width 127 height 29
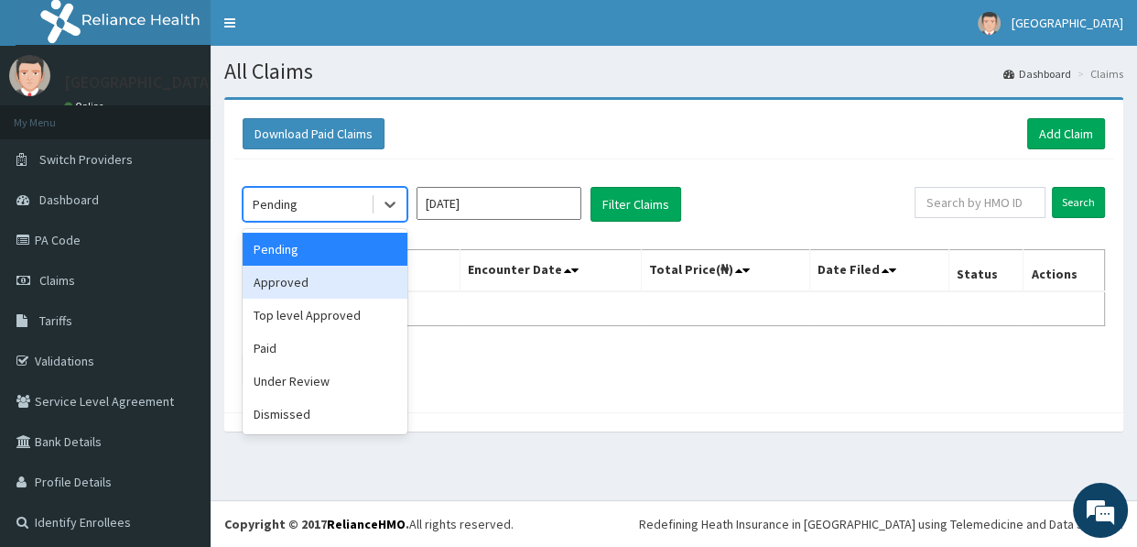
click at [320, 276] on div "Approved" at bounding box center [325, 281] width 165 height 33
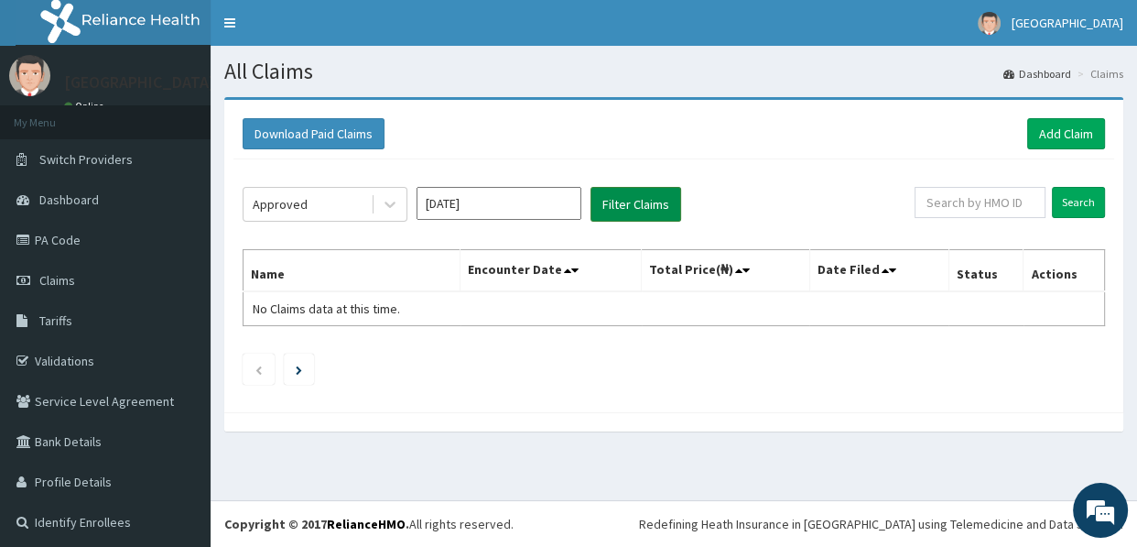
click at [620, 194] on button "Filter Claims" at bounding box center [635, 204] width 91 height 35
click at [629, 200] on button "Filter Claims" at bounding box center [635, 204] width 91 height 35
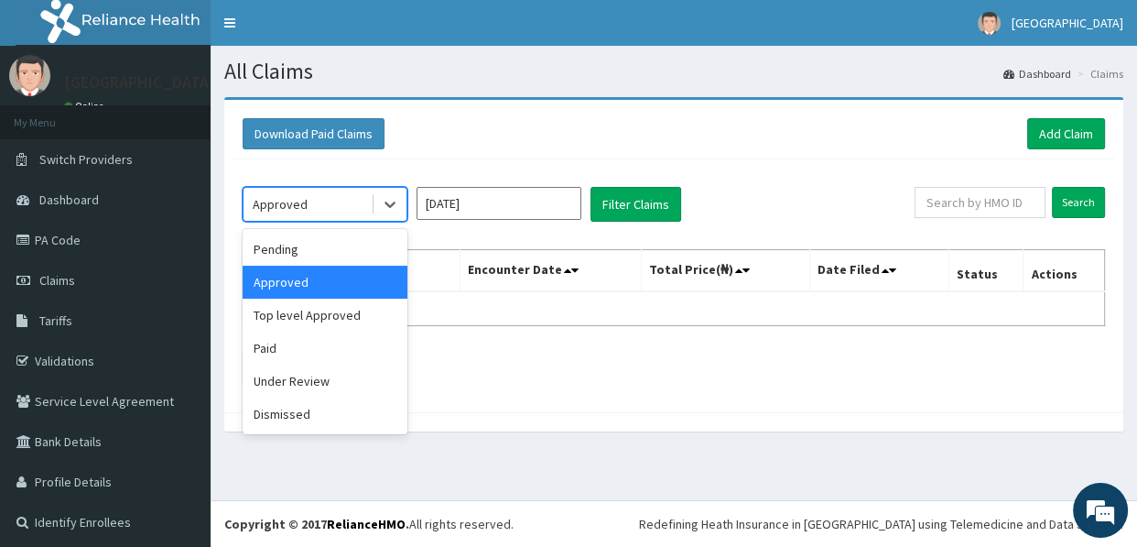
click at [313, 199] on div "Approved" at bounding box center [307, 204] width 127 height 29
click at [311, 314] on div "Top level Approved" at bounding box center [325, 314] width 165 height 33
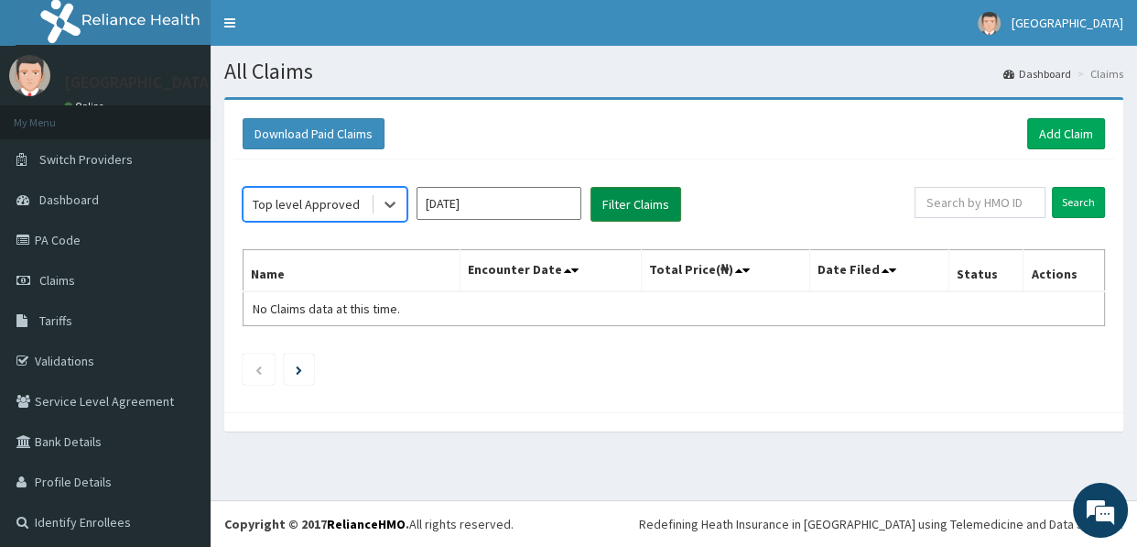
click at [615, 201] on button "Filter Claims" at bounding box center [635, 204] width 91 height 35
click at [311, 192] on div "Top level Approved" at bounding box center [307, 204] width 127 height 29
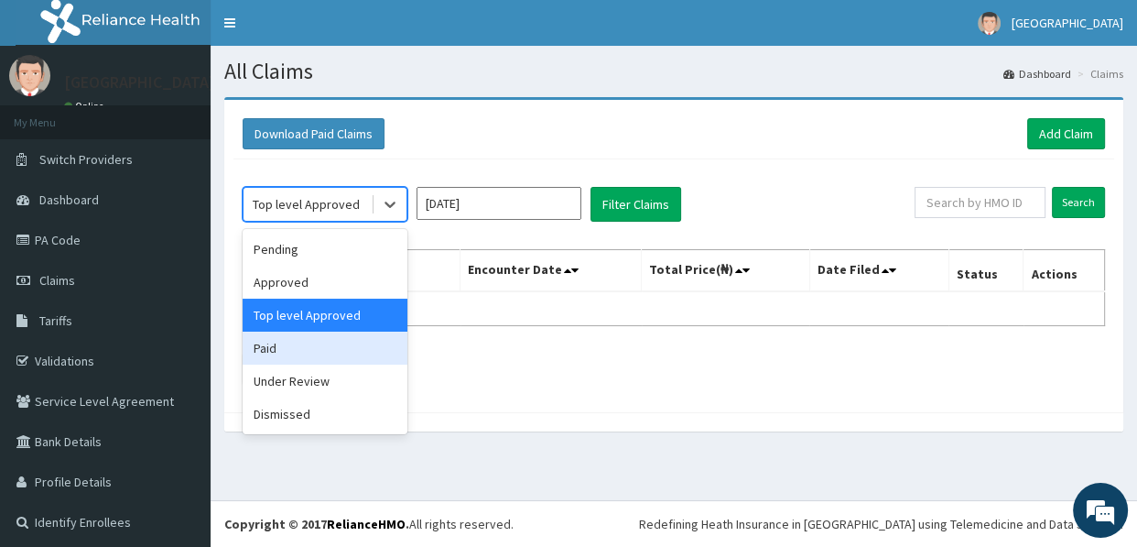
click at [288, 345] on div "Paid" at bounding box center [325, 347] width 165 height 33
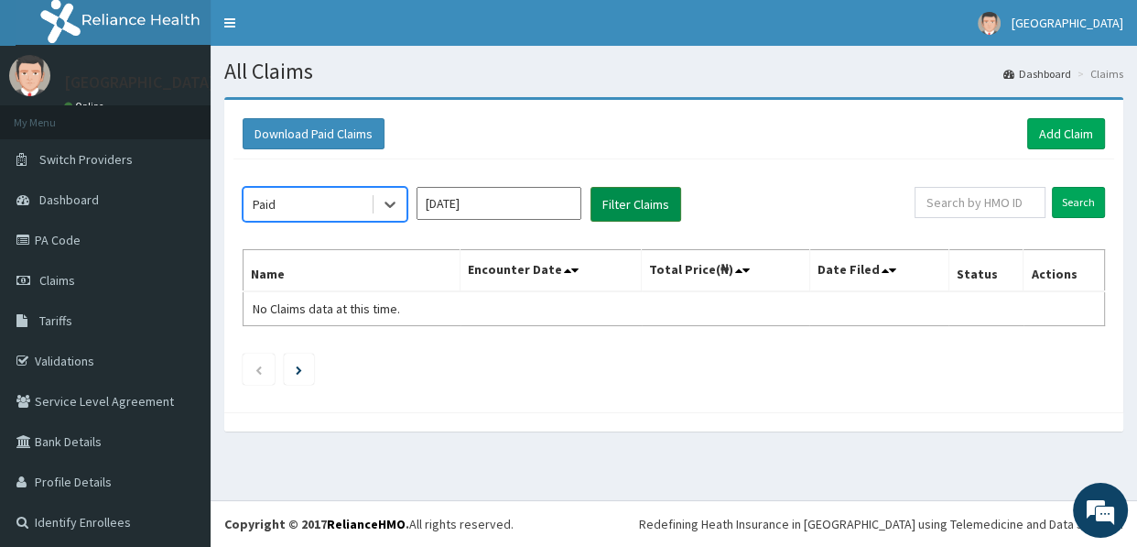
click at [622, 203] on button "Filter Claims" at bounding box center [635, 204] width 91 height 35
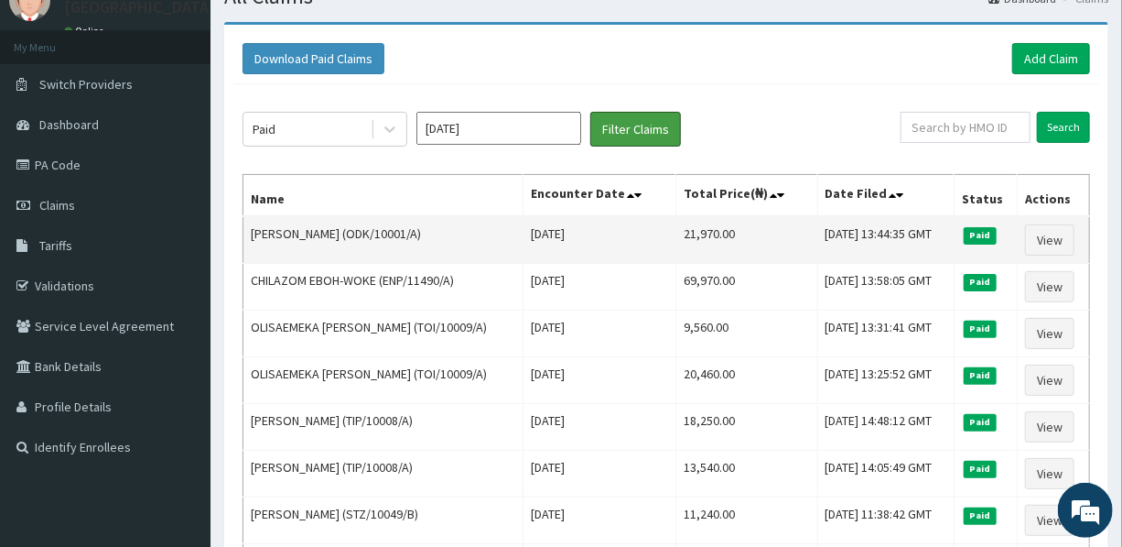
scroll to position [49, 0]
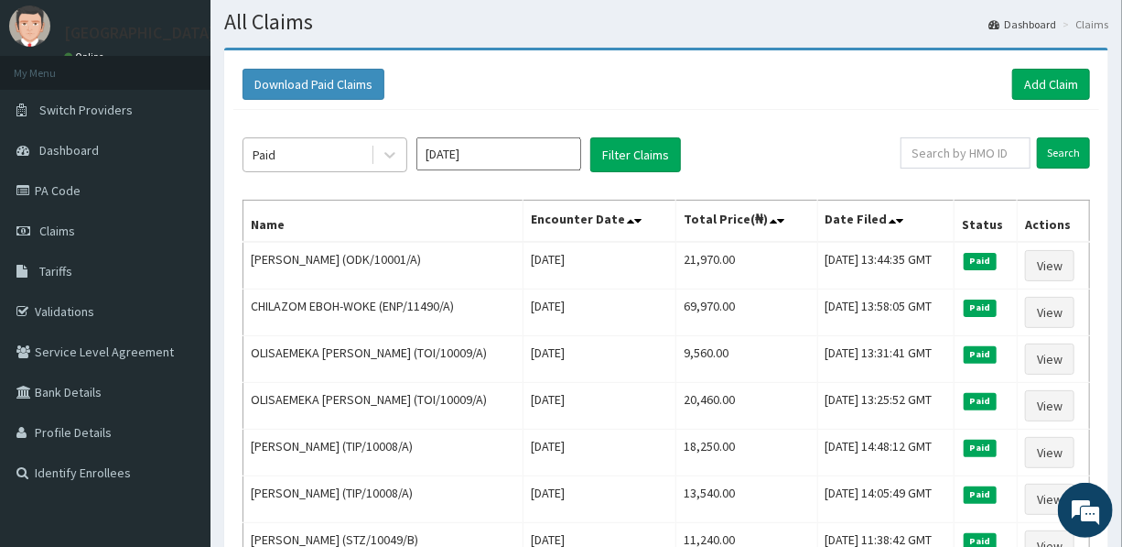
click at [343, 145] on div "Paid" at bounding box center [307, 154] width 127 height 29
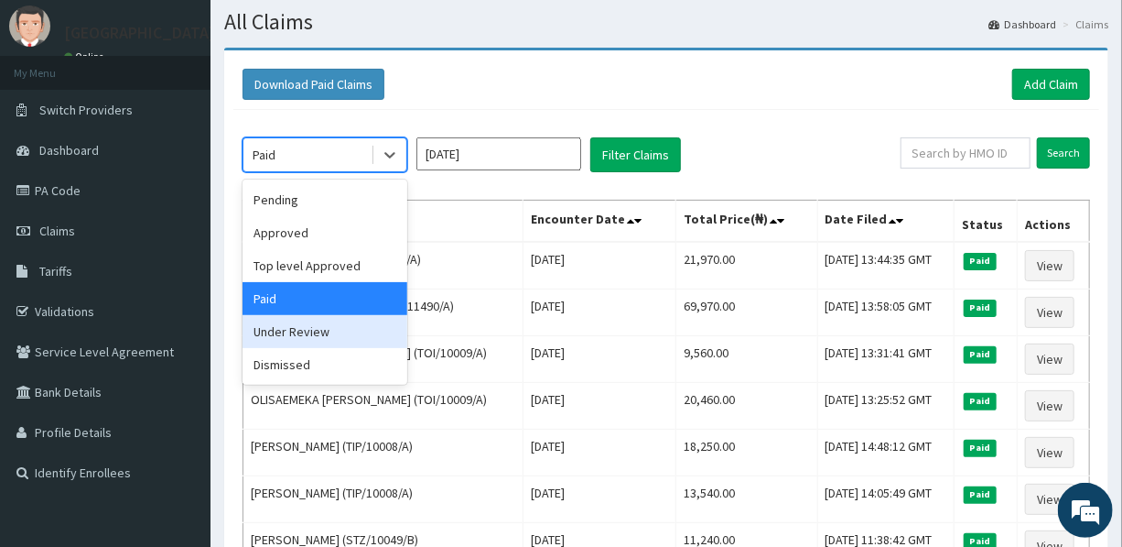
click at [338, 327] on div "Under Review" at bounding box center [325, 331] width 165 height 33
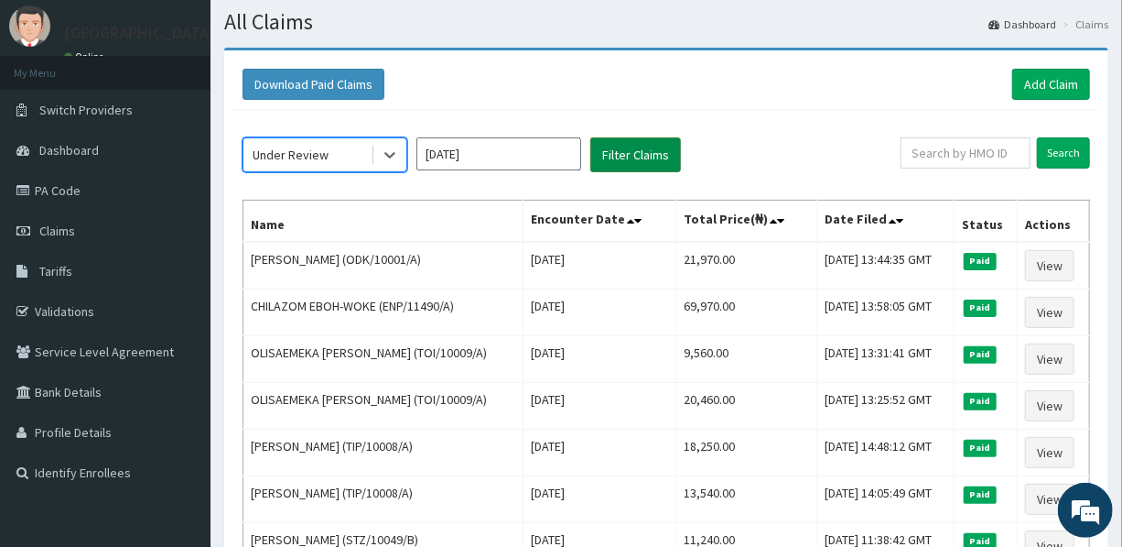
click at [639, 146] on button "Filter Claims" at bounding box center [635, 154] width 91 height 35
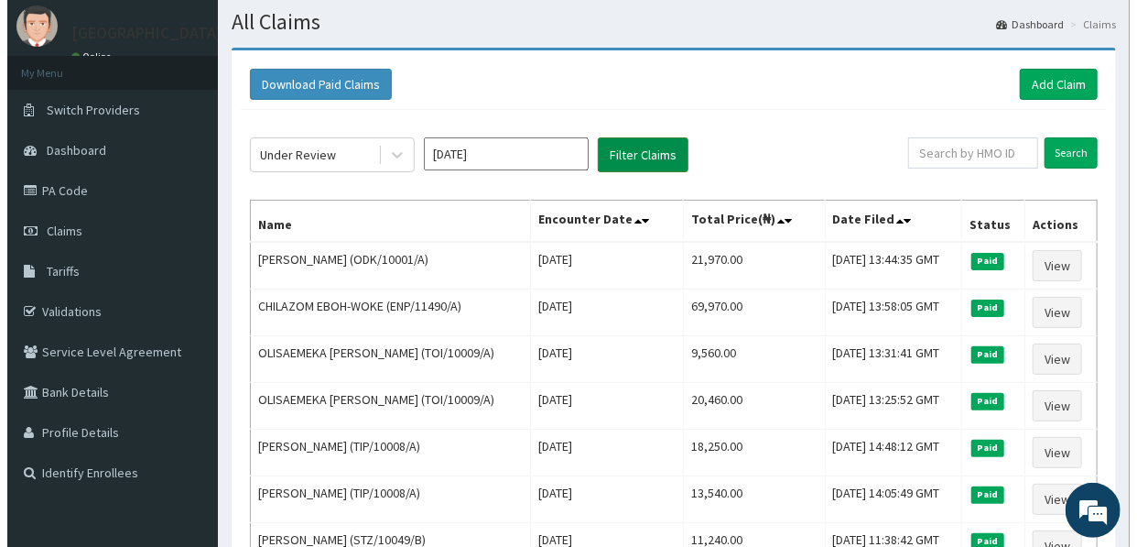
scroll to position [0, 0]
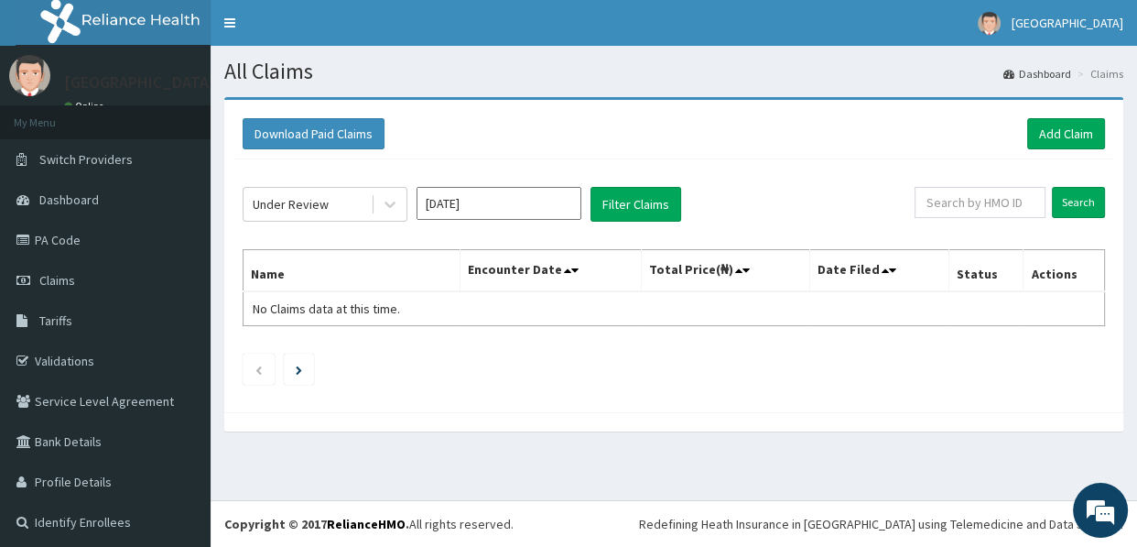
click at [485, 205] on input "[DATE]" at bounding box center [499, 203] width 165 height 33
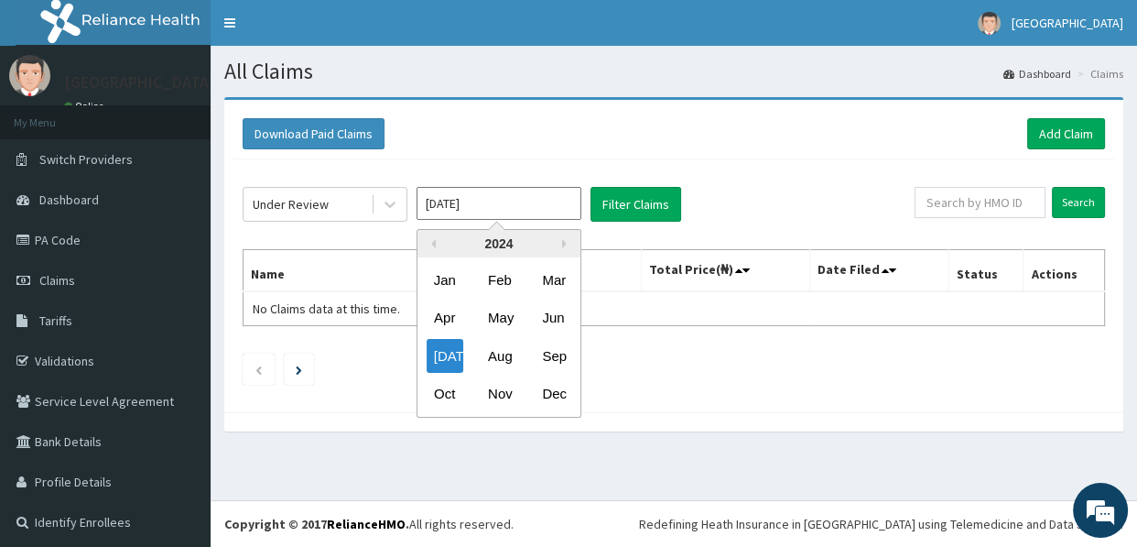
click at [560, 242] on div "2024" at bounding box center [498, 243] width 163 height 27
click at [562, 243] on button "Next Year" at bounding box center [566, 243] width 9 height 9
click at [439, 350] on div "[DATE]" at bounding box center [445, 356] width 37 height 34
type input "[DATE]"
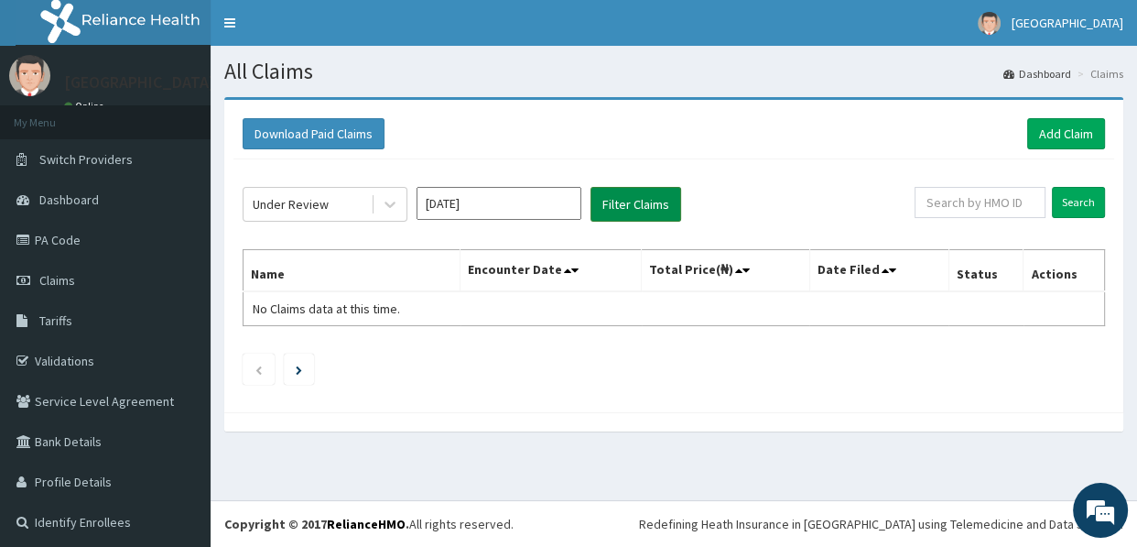
click at [623, 211] on button "Filter Claims" at bounding box center [635, 204] width 91 height 35
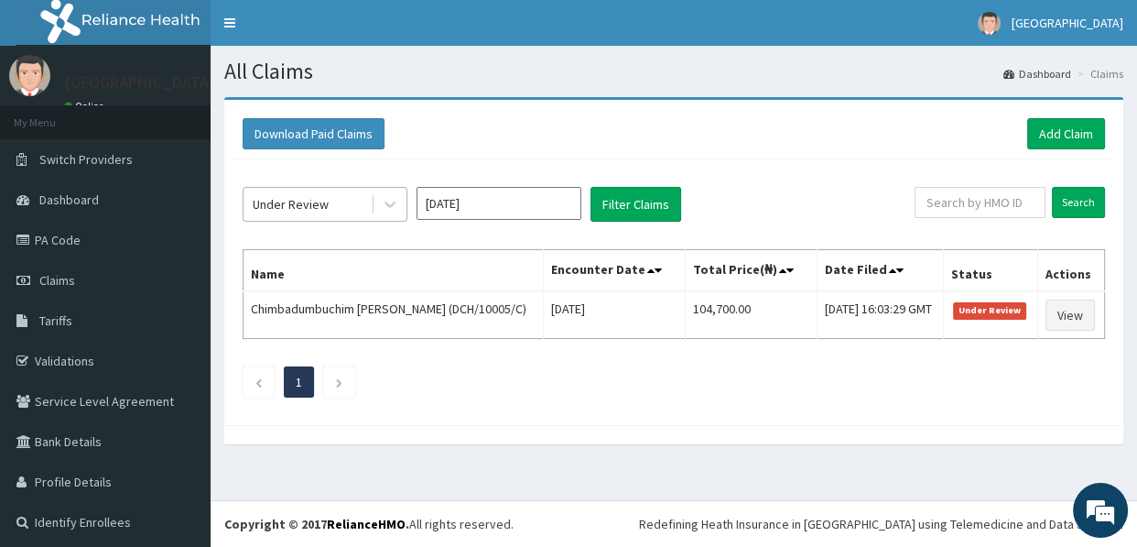
click at [302, 193] on div "Under Review" at bounding box center [307, 204] width 127 height 29
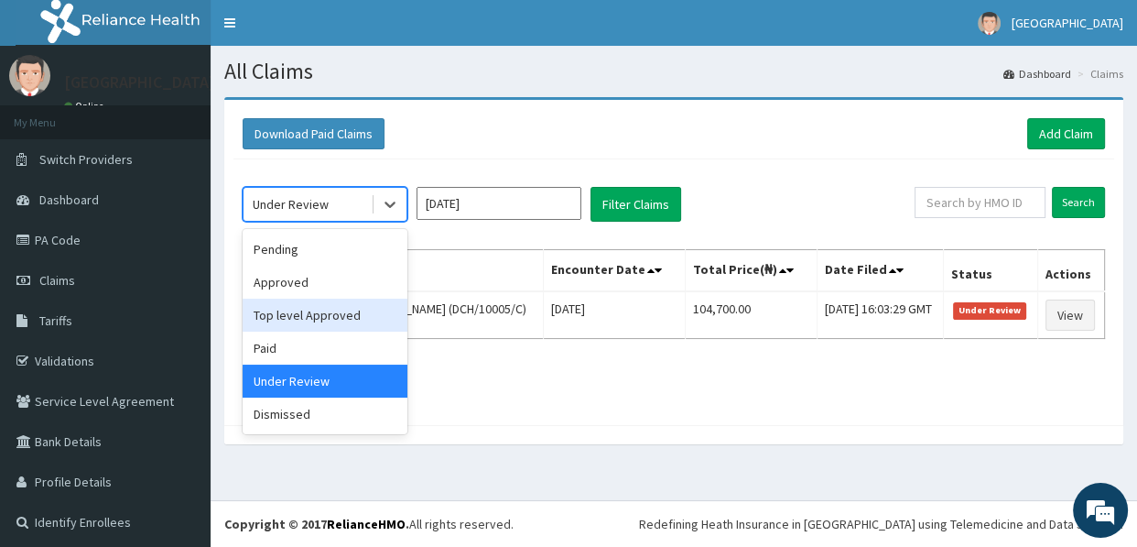
click at [321, 314] on div "Top level Approved" at bounding box center [325, 314] width 165 height 33
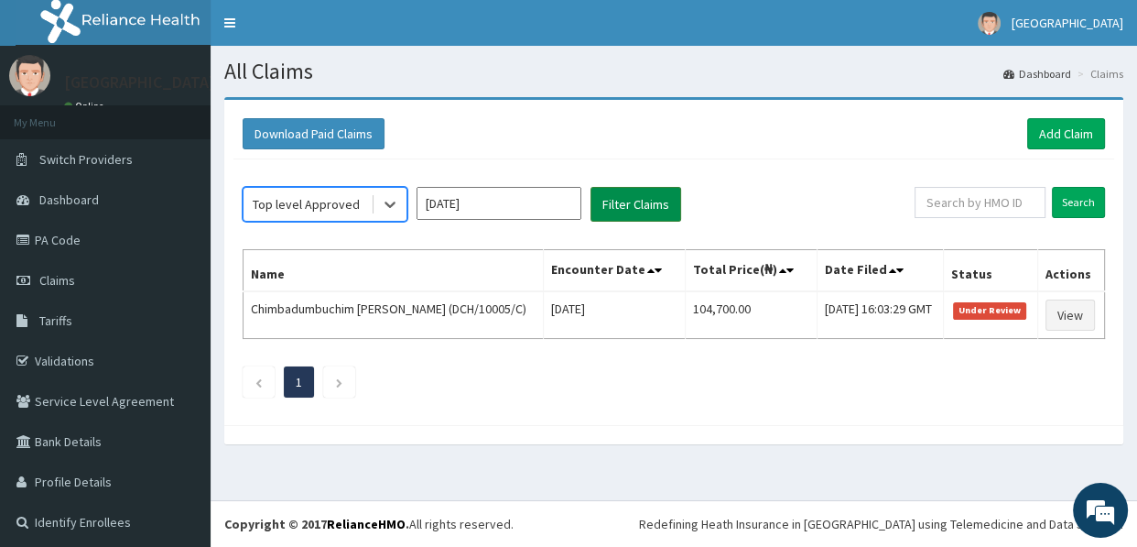
click at [601, 207] on button "Filter Claims" at bounding box center [635, 204] width 91 height 35
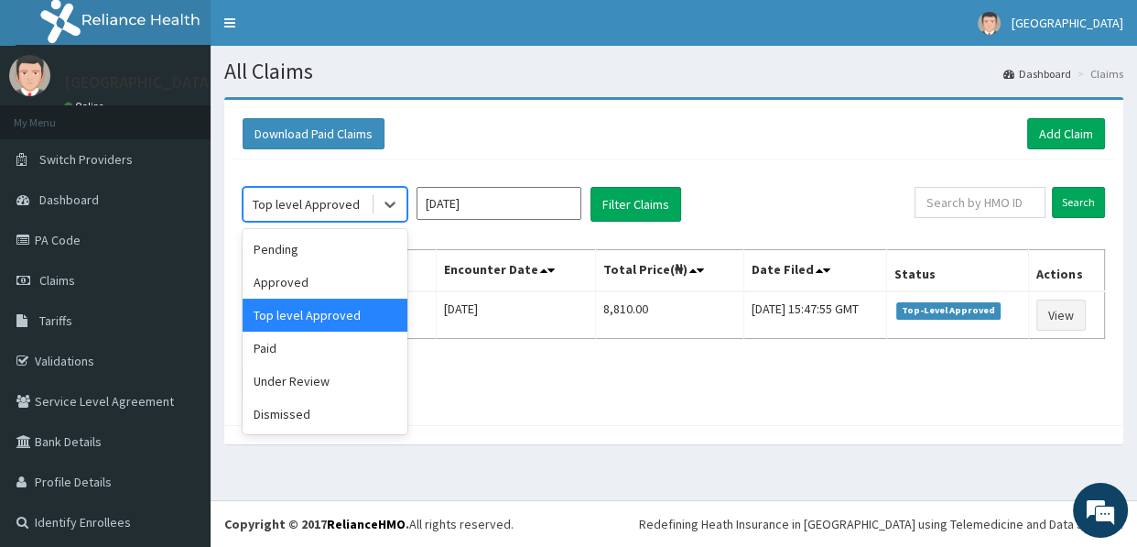
click at [311, 203] on div "Top level Approved" at bounding box center [306, 204] width 107 height 18
click at [311, 284] on div "Approved" at bounding box center [325, 281] width 165 height 33
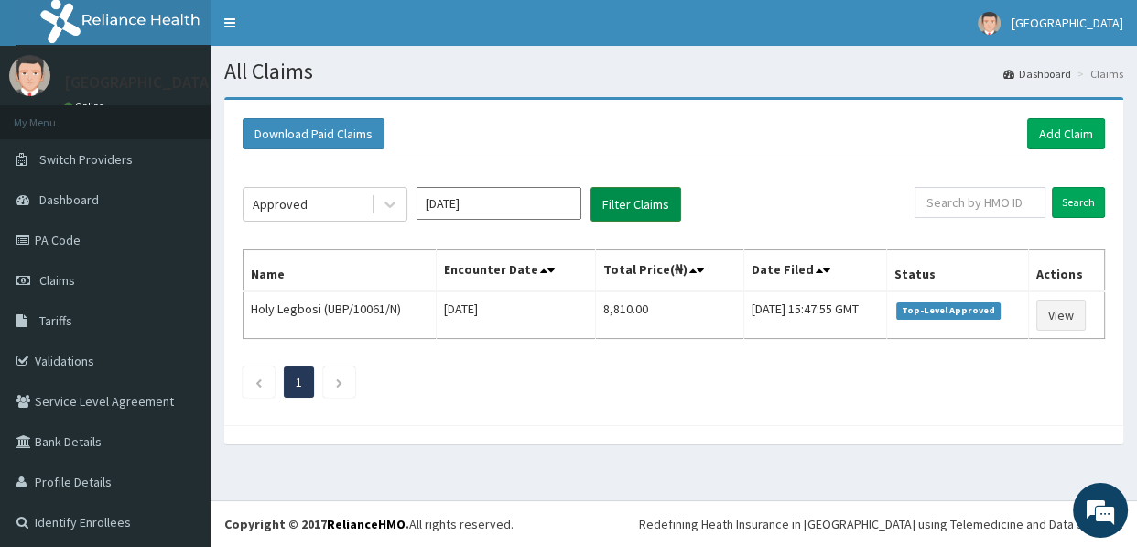
click at [616, 202] on button "Filter Claims" at bounding box center [635, 204] width 91 height 35
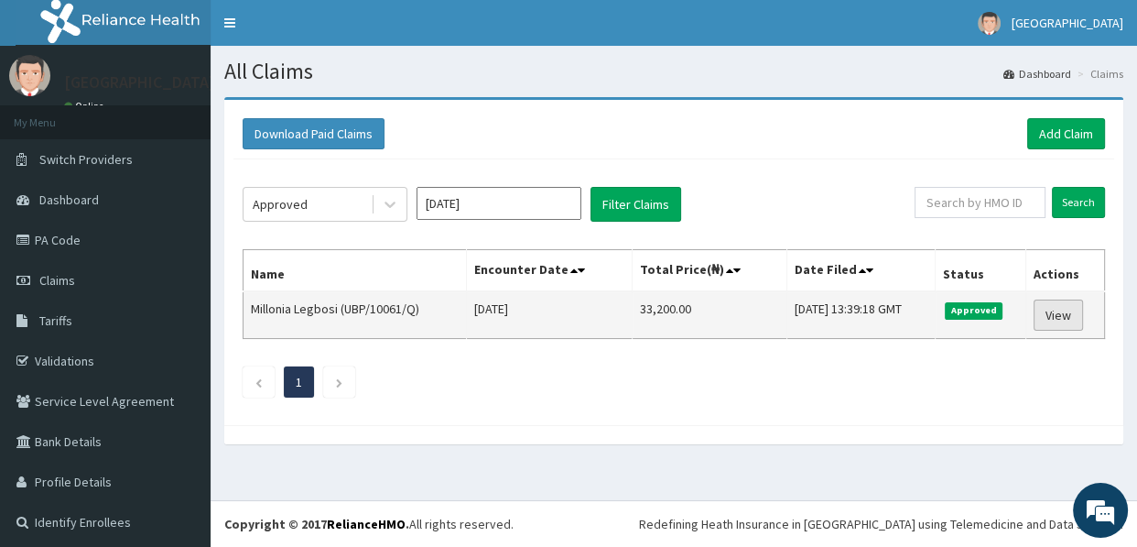
click at [1050, 309] on link "View" at bounding box center [1058, 314] width 49 height 31
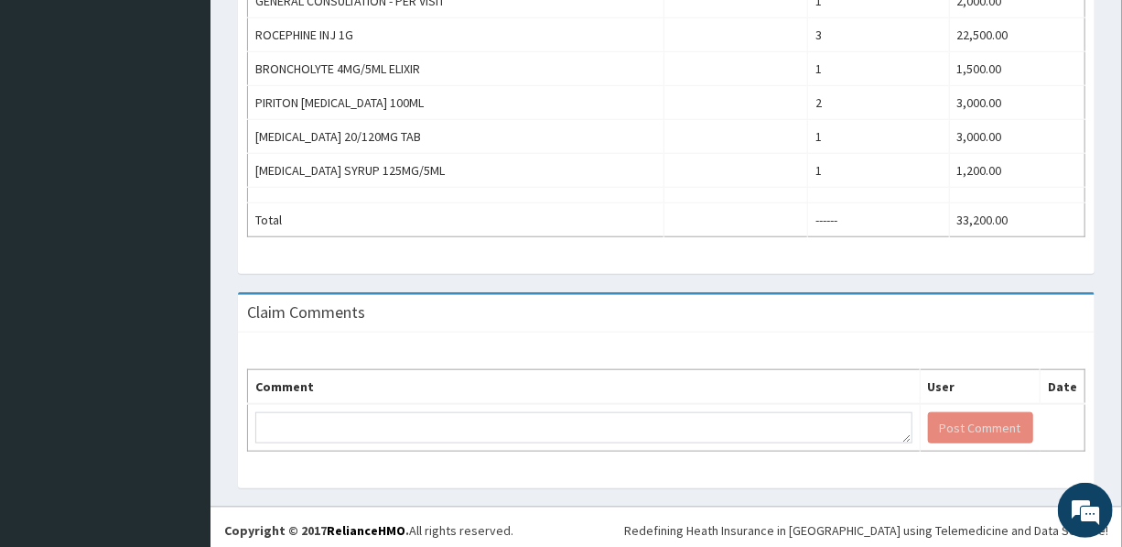
scroll to position [668, 0]
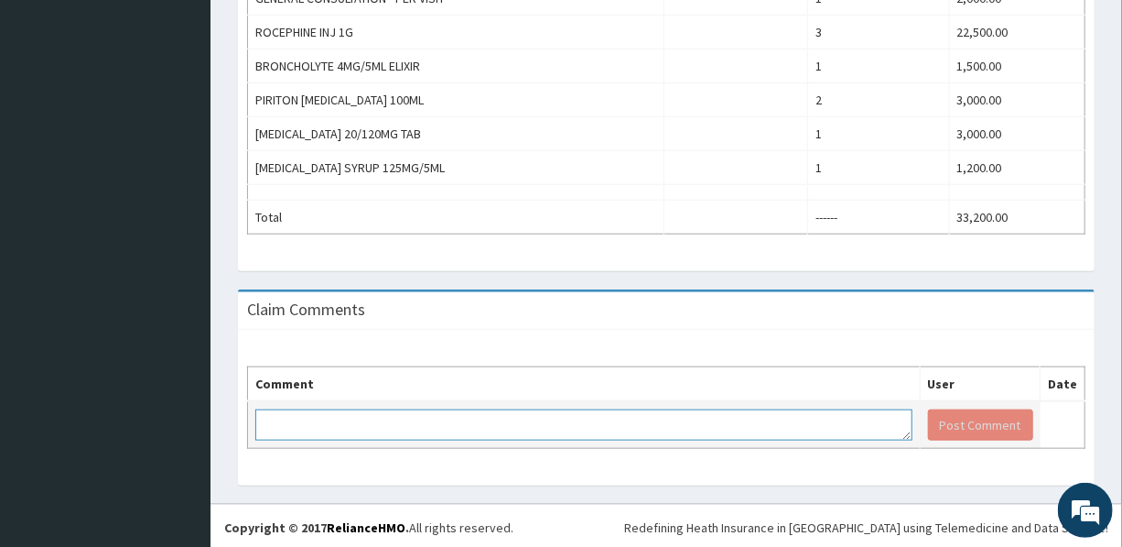
click at [330, 417] on textarea at bounding box center [583, 424] width 657 height 31
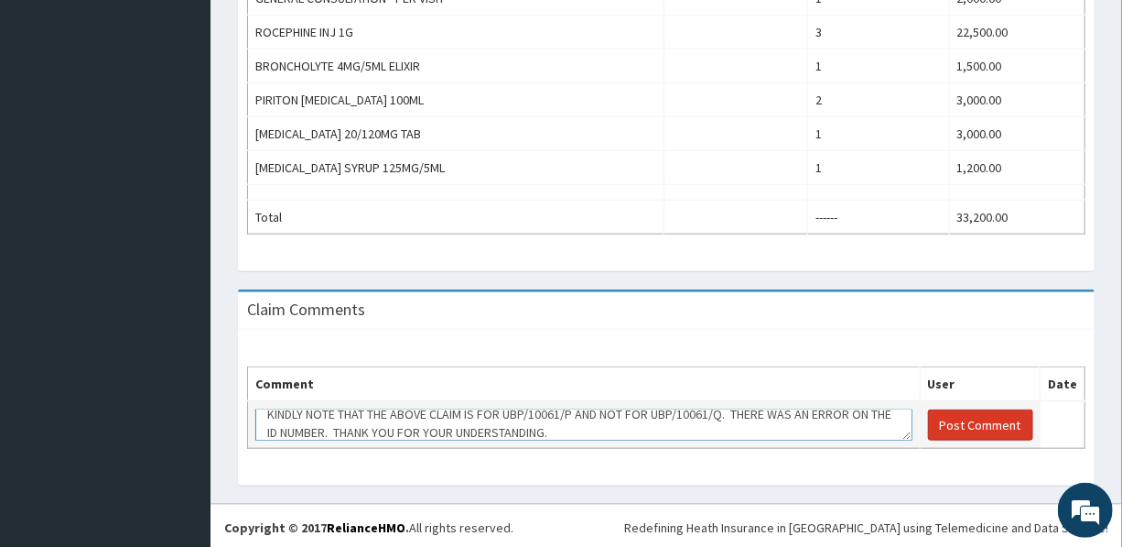
type textarea "KINDLY NOTE THAT THE ABOVE CLAIM IS FOR UBP/10061/P AND NOT FOR UBP/10061/Q. TH…"
click at [974, 421] on button "Post Comment" at bounding box center [980, 424] width 105 height 31
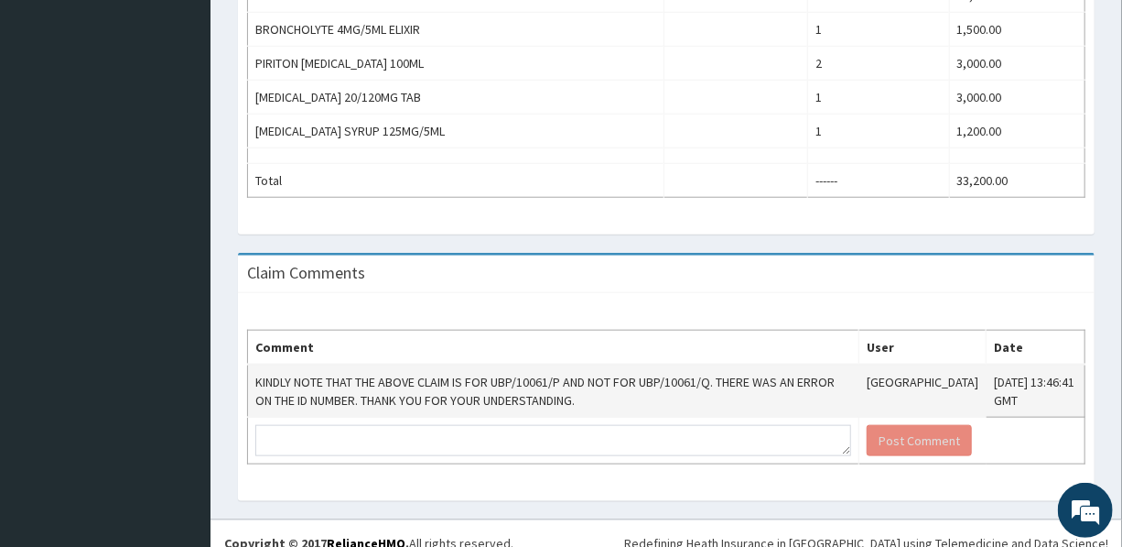
scroll to position [720, 0]
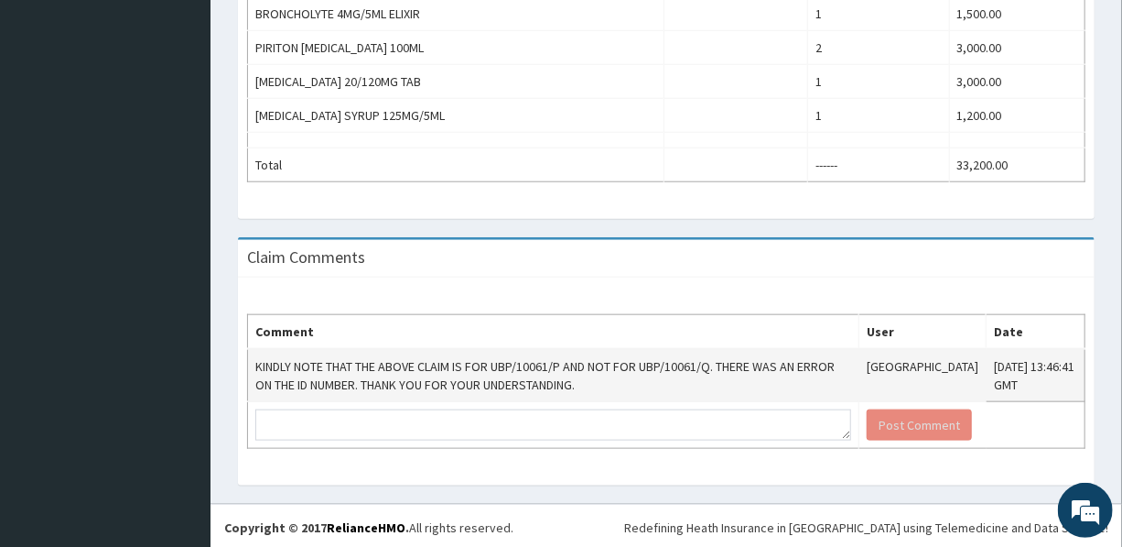
click at [634, 381] on td "KINDLY NOTE THAT THE ABOVE CLAIM IS FOR UBP/10061/P AND NOT FOR UBP/10061/Q. TH…" at bounding box center [554, 375] width 612 height 53
click at [651, 387] on td "KINDLY NOTE THAT THE ABOVE CLAIM IS FOR UBP/10061/P AND NOT FOR UBP/10061/Q. TH…" at bounding box center [554, 375] width 612 height 53
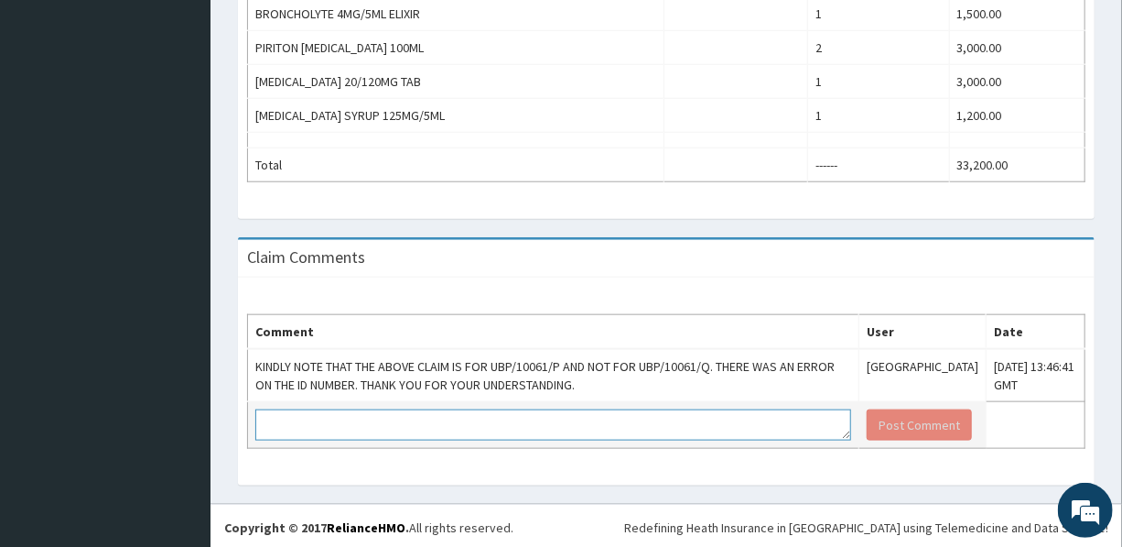
click at [692, 428] on textarea at bounding box center [553, 424] width 596 height 31
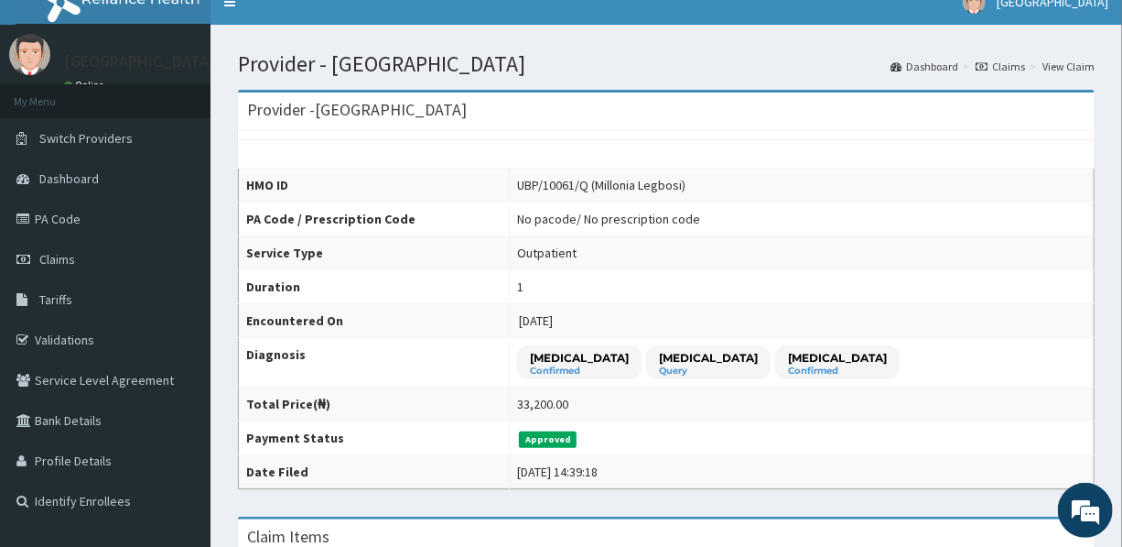
scroll to position [0, 0]
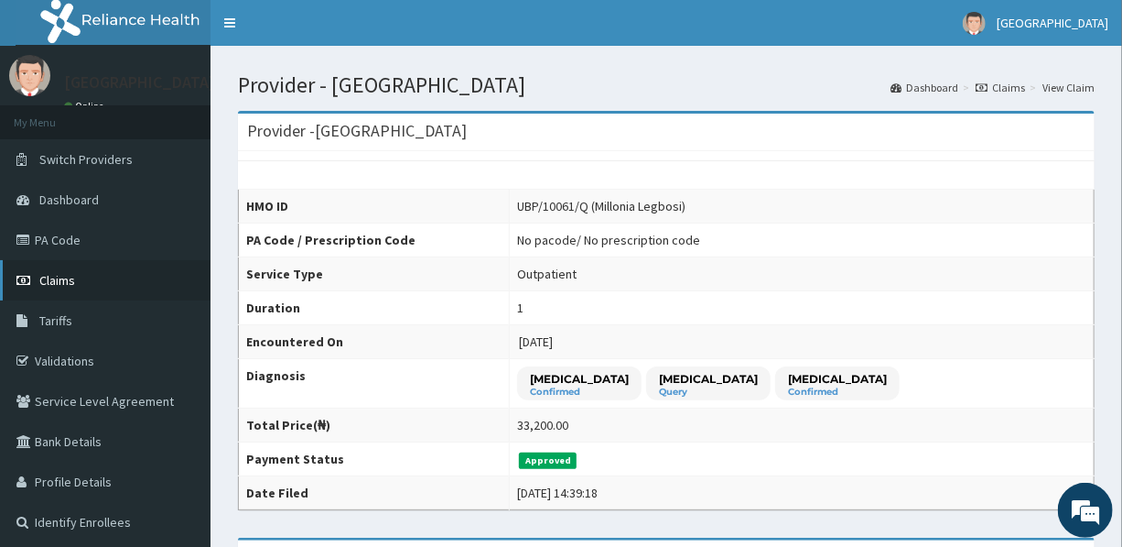
click at [63, 270] on link "Claims" at bounding box center [105, 280] width 211 height 40
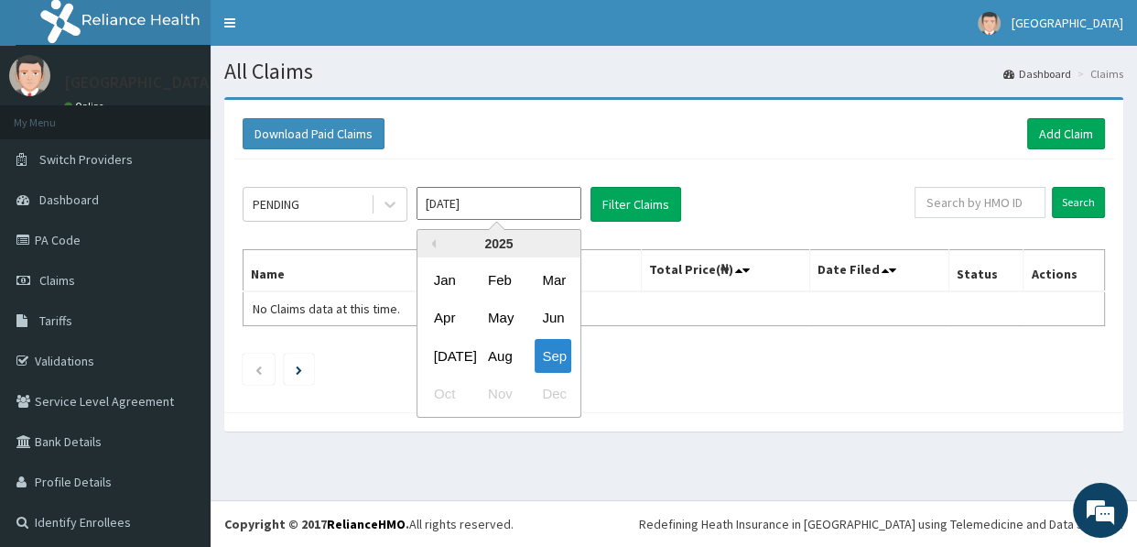
click at [494, 204] on input "Sep 2025" at bounding box center [499, 203] width 165 height 33
click at [433, 243] on button "Previous Year" at bounding box center [431, 243] width 9 height 9
click at [441, 393] on div "Oct" at bounding box center [445, 394] width 37 height 34
type input "Oct 2024"
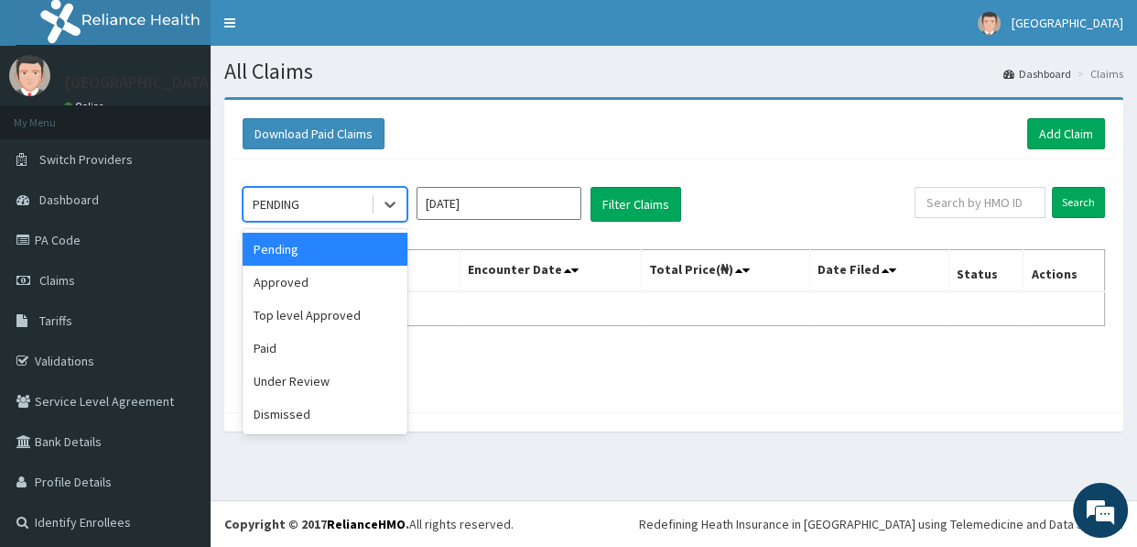
click at [327, 206] on div "PENDING" at bounding box center [307, 204] width 127 height 29
click at [280, 348] on div "Paid" at bounding box center [325, 347] width 165 height 33
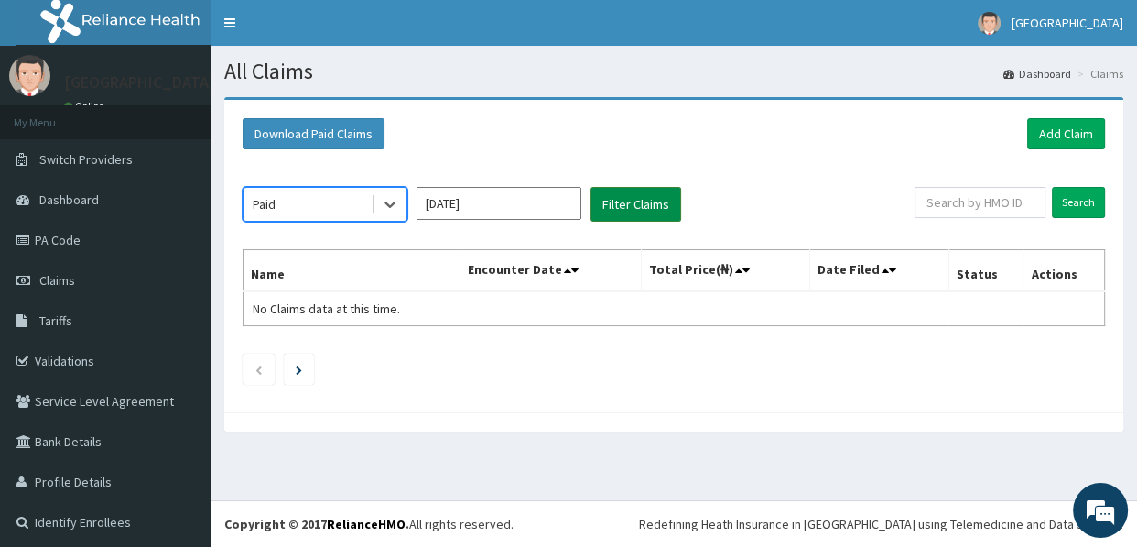
click at [644, 189] on button "Filter Claims" at bounding box center [635, 204] width 91 height 35
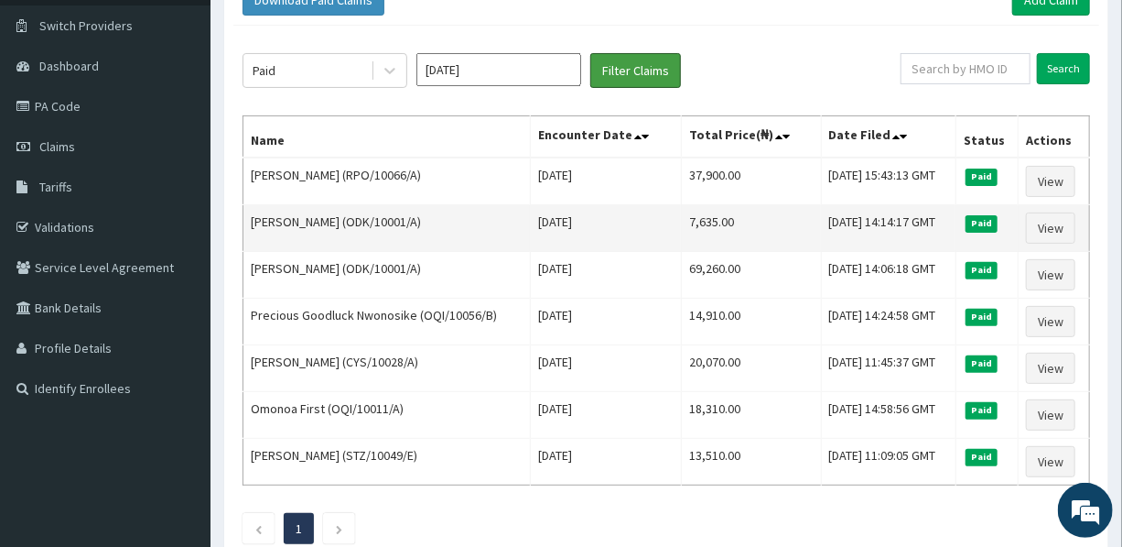
scroll to position [166, 0]
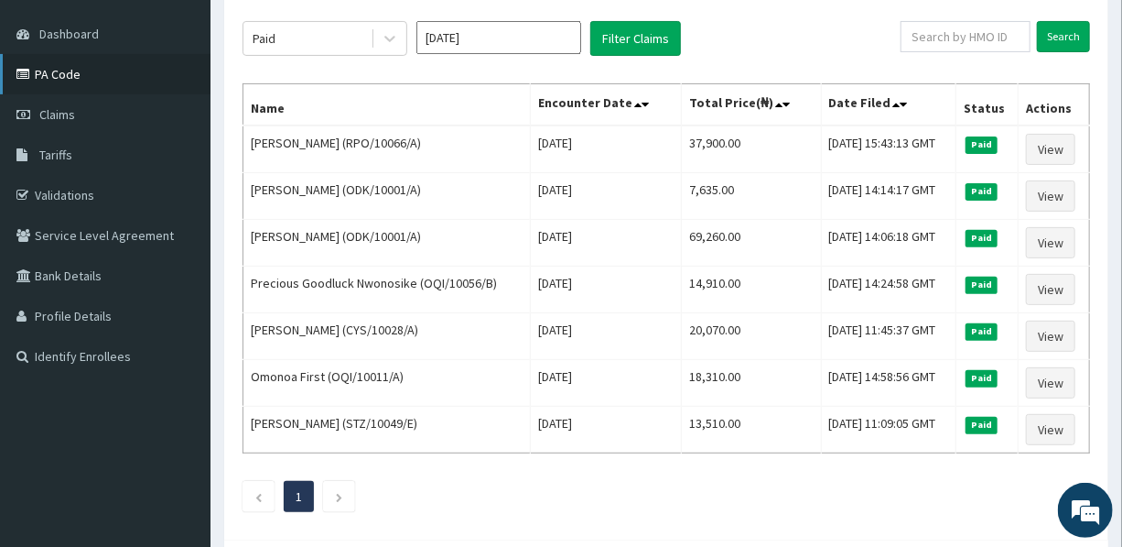
click at [67, 70] on link "PA Code" at bounding box center [105, 74] width 211 height 40
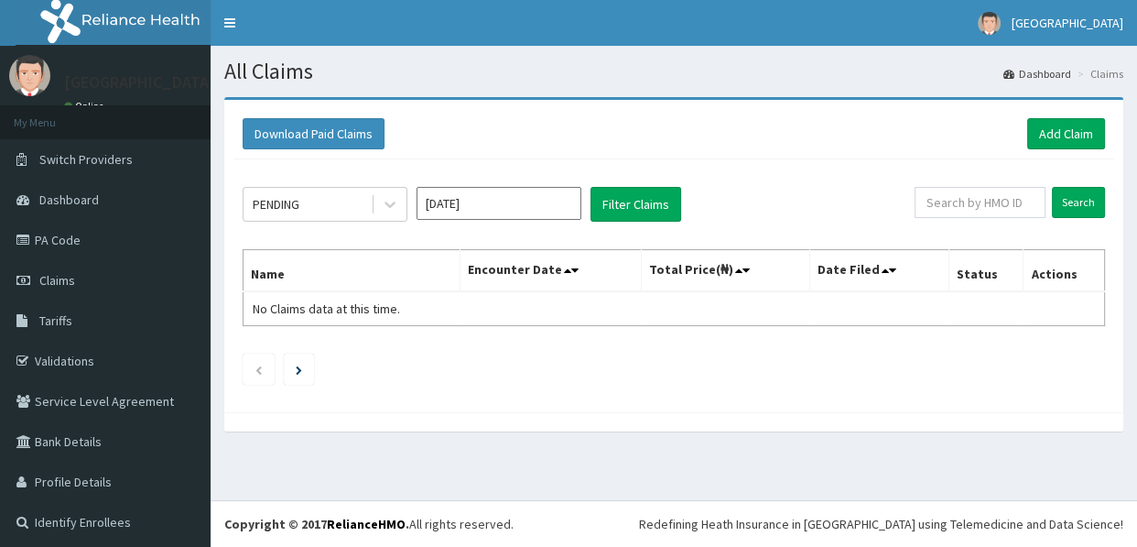
click at [488, 202] on input "[DATE]" at bounding box center [499, 203] width 165 height 33
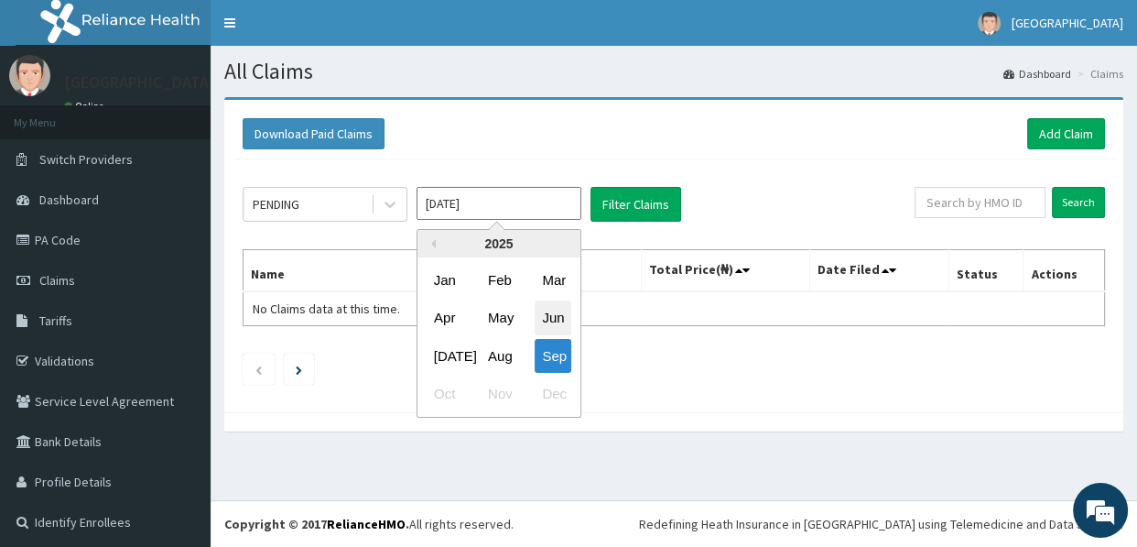
click at [545, 314] on div "Jun" at bounding box center [553, 318] width 37 height 34
type input "[DATE]"
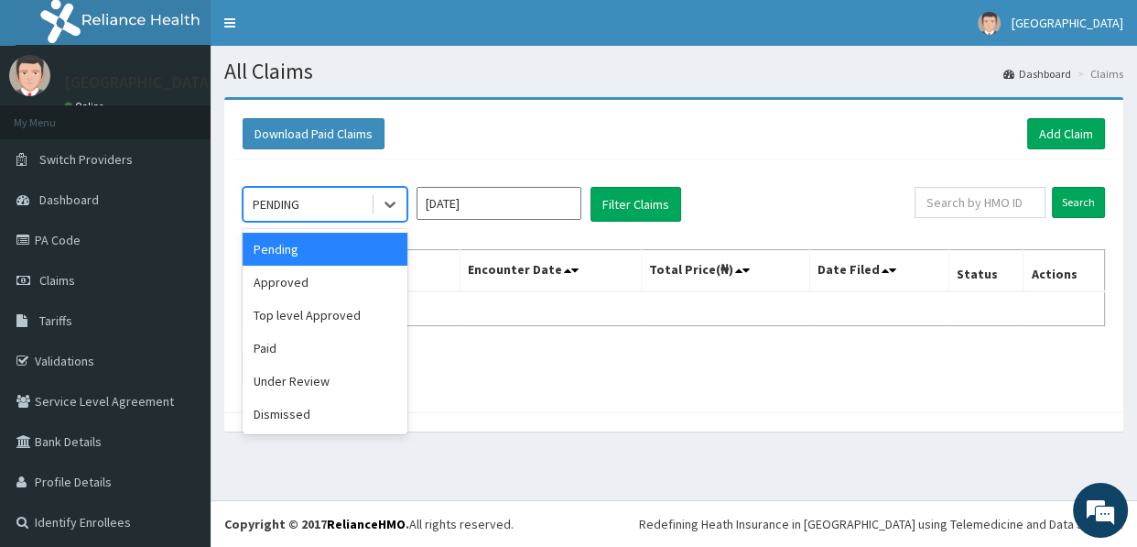
click at [330, 195] on div "PENDING" at bounding box center [307, 204] width 127 height 29
click at [304, 275] on div "Approved" at bounding box center [325, 281] width 165 height 33
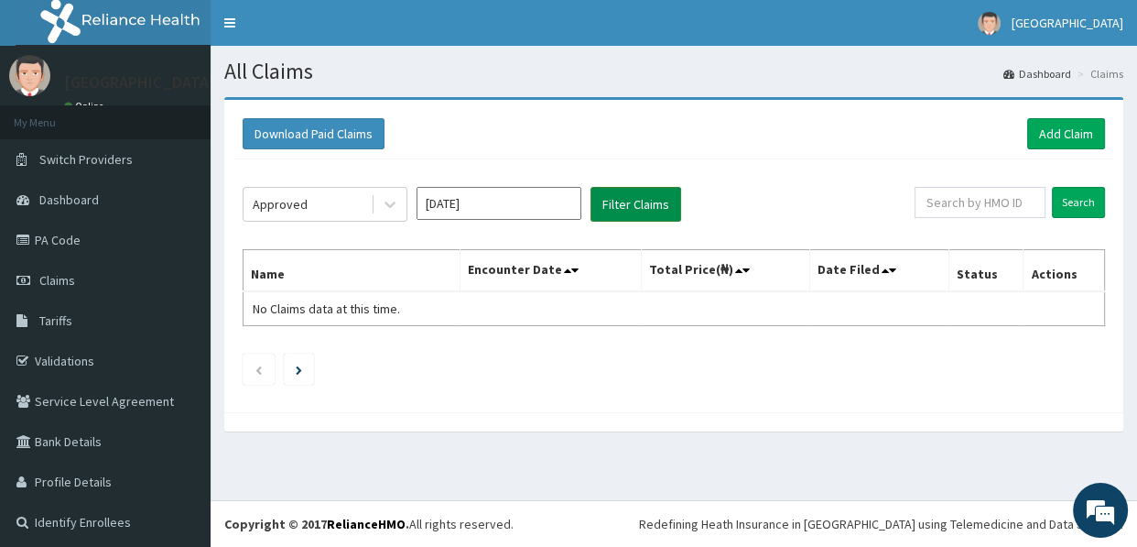
click at [636, 199] on button "Filter Claims" at bounding box center [635, 204] width 91 height 35
click at [640, 192] on button "Filter Claims" at bounding box center [635, 204] width 91 height 35
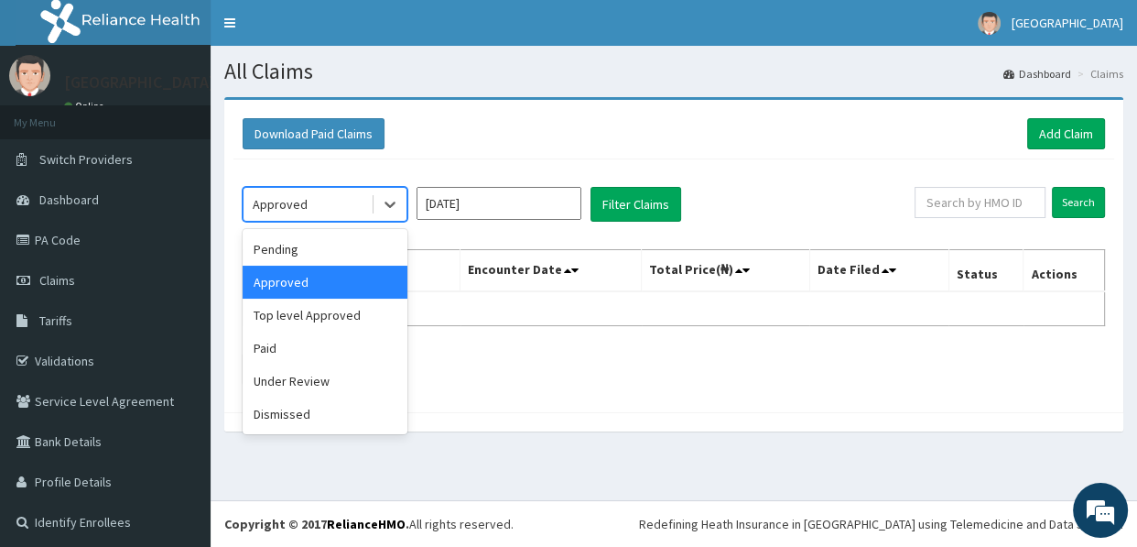
click at [341, 200] on div "Approved" at bounding box center [307, 204] width 127 height 29
click at [328, 249] on div "Pending" at bounding box center [325, 249] width 165 height 33
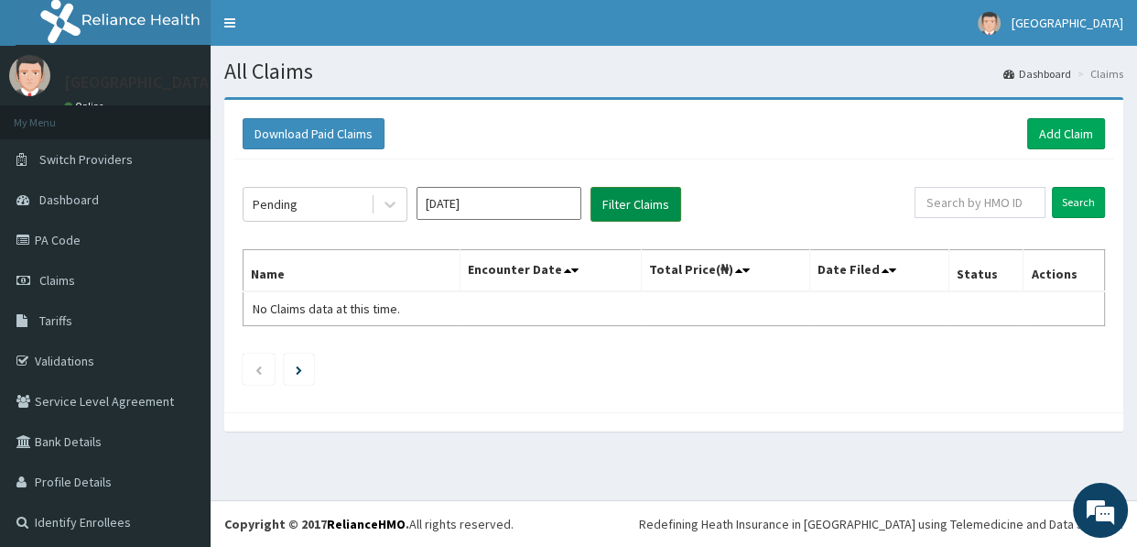
click at [634, 197] on button "Filter Claims" at bounding box center [635, 204] width 91 height 35
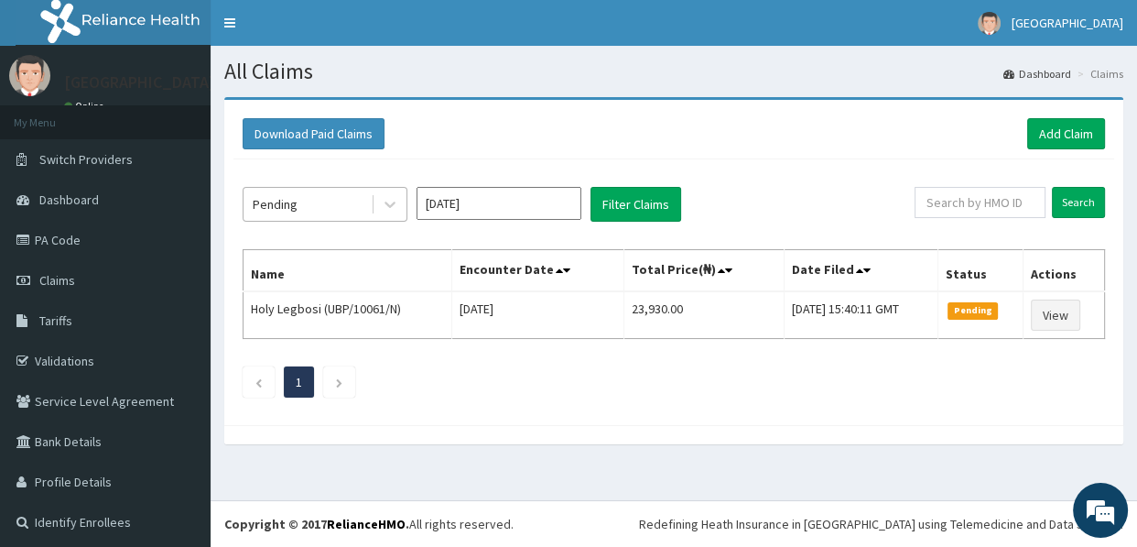
click at [335, 200] on div "Pending" at bounding box center [307, 204] width 127 height 29
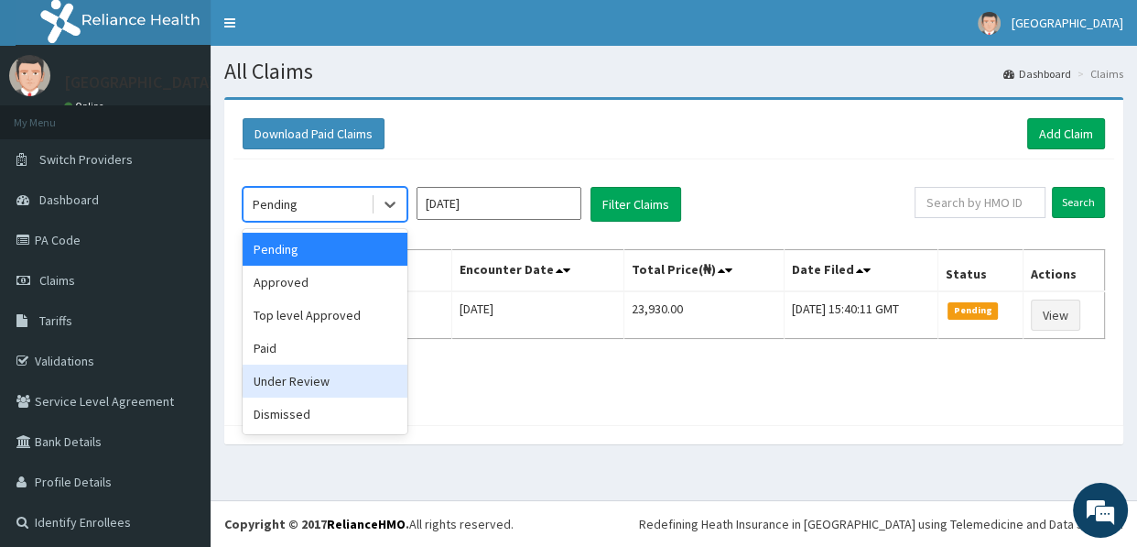
click at [311, 385] on div "Under Review" at bounding box center [325, 380] width 165 height 33
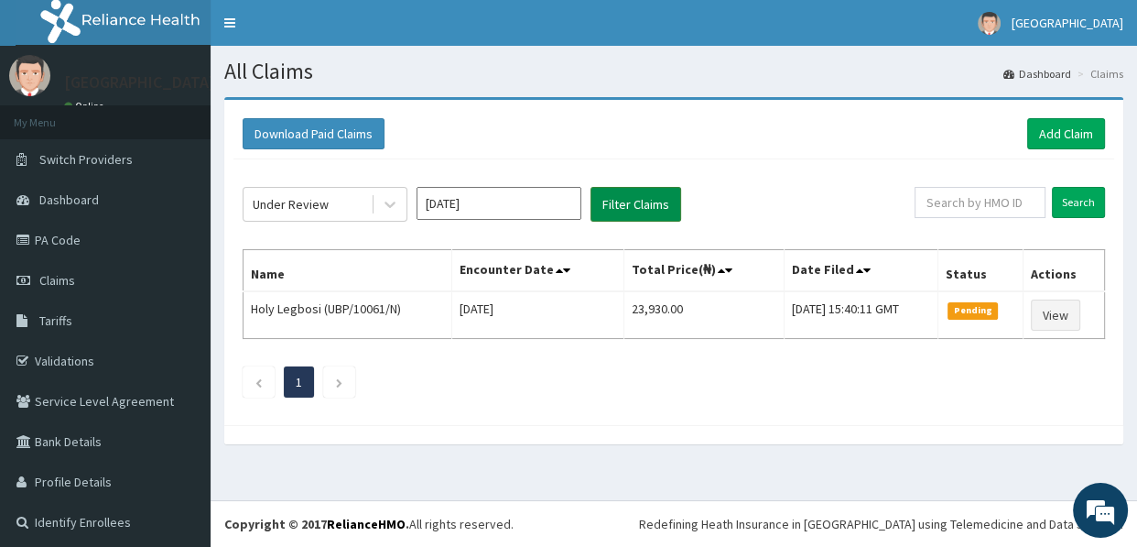
click at [632, 200] on button "Filter Claims" at bounding box center [635, 204] width 91 height 35
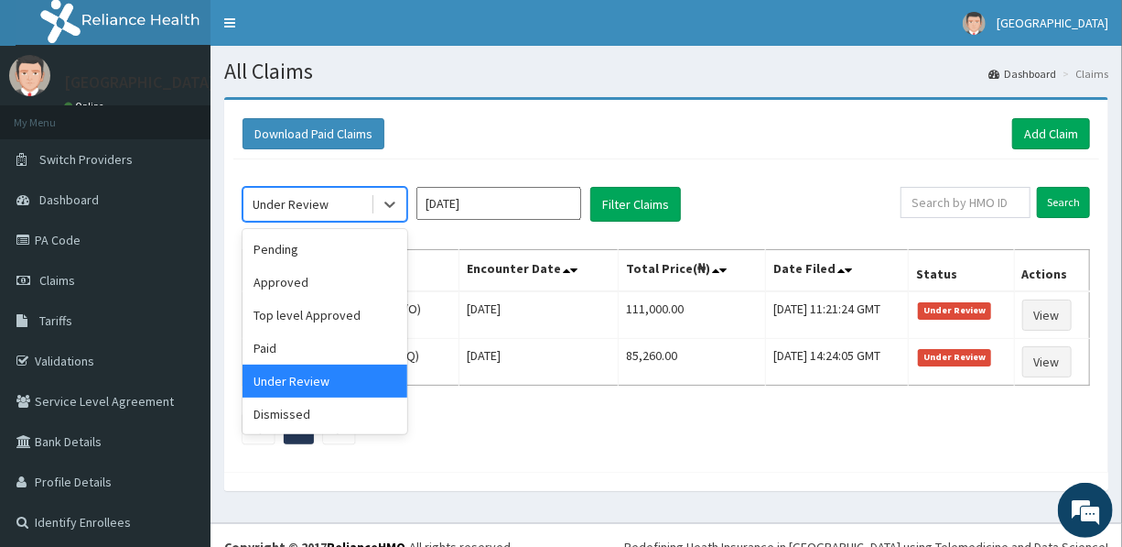
click at [330, 200] on div "Under Review" at bounding box center [307, 204] width 127 height 29
click at [298, 356] on div "Paid" at bounding box center [325, 347] width 165 height 33
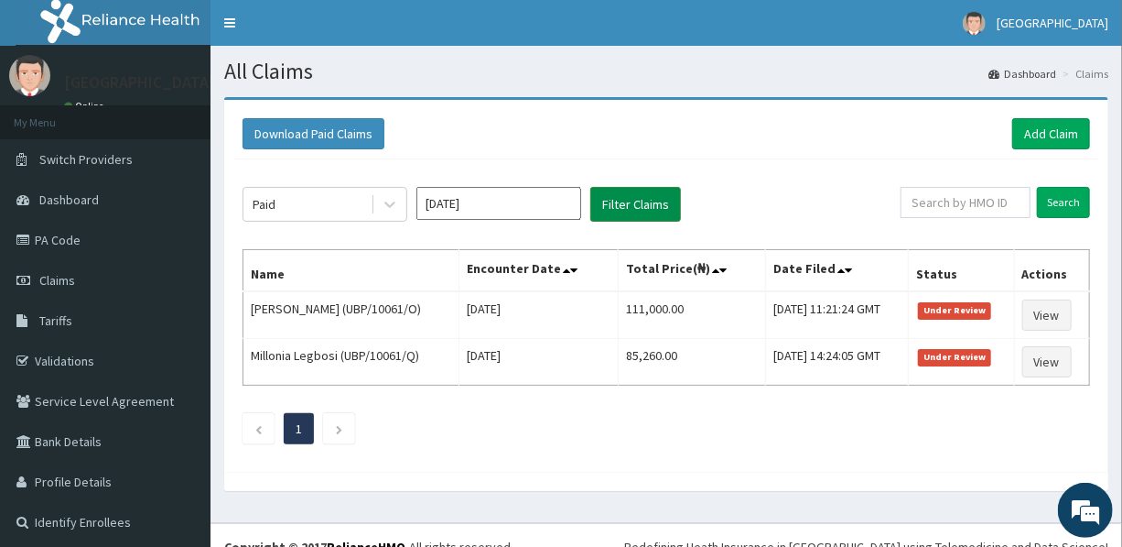
click at [639, 200] on button "Filter Claims" at bounding box center [635, 204] width 91 height 35
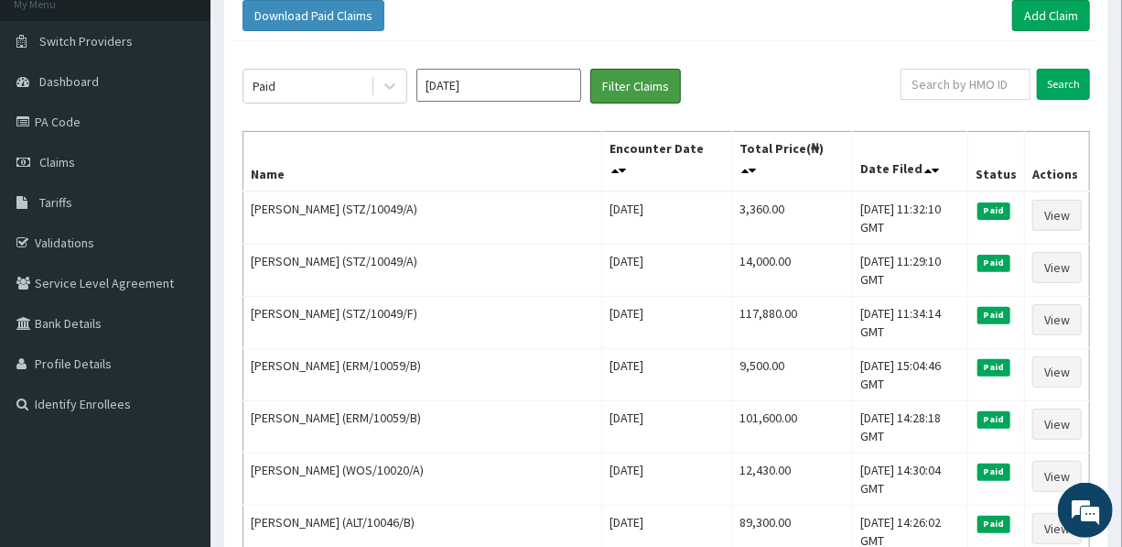
scroll to position [82, 0]
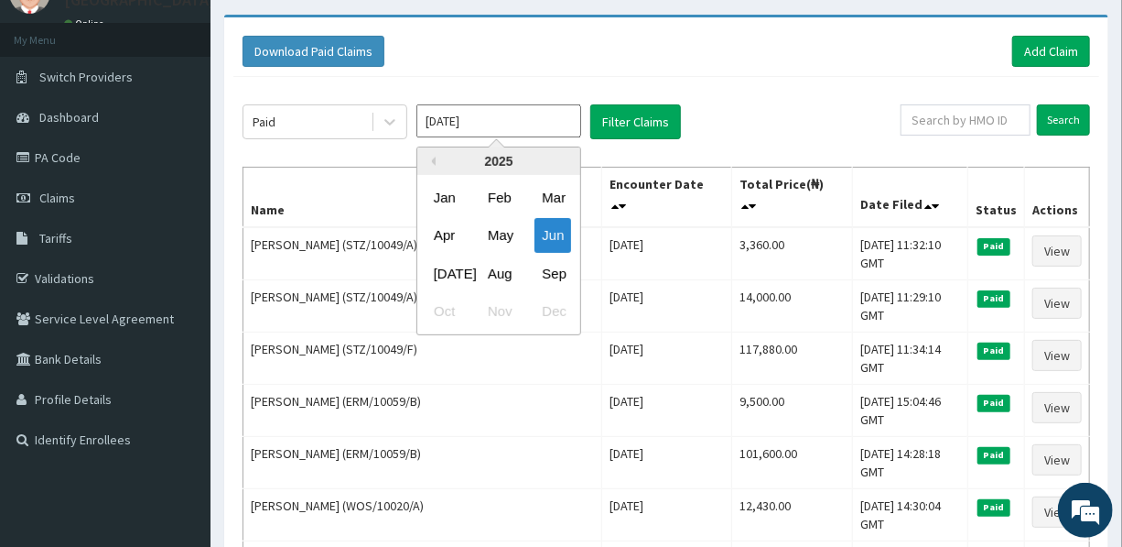
click at [482, 123] on input "Jun 2025" at bounding box center [499, 120] width 165 height 33
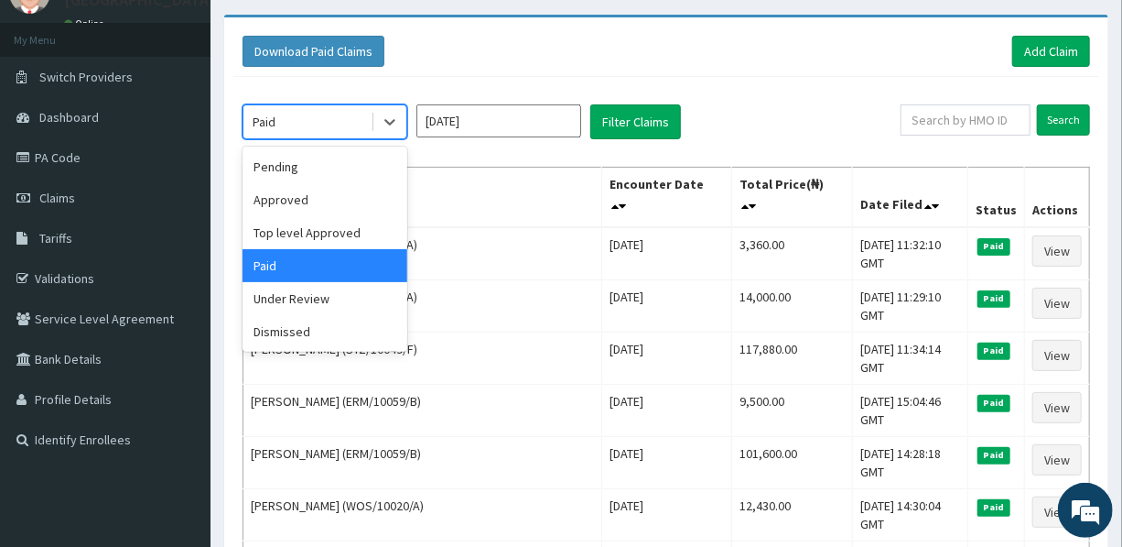
click at [323, 114] on div "Paid" at bounding box center [307, 121] width 127 height 29
click at [324, 163] on div "Pending" at bounding box center [325, 166] width 165 height 33
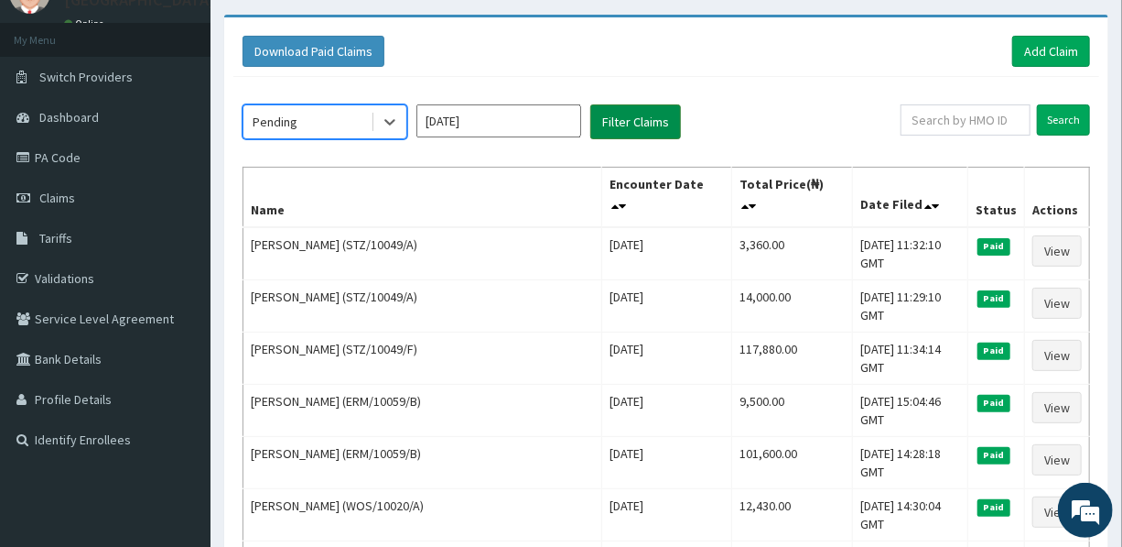
click at [654, 114] on button "Filter Claims" at bounding box center [635, 121] width 91 height 35
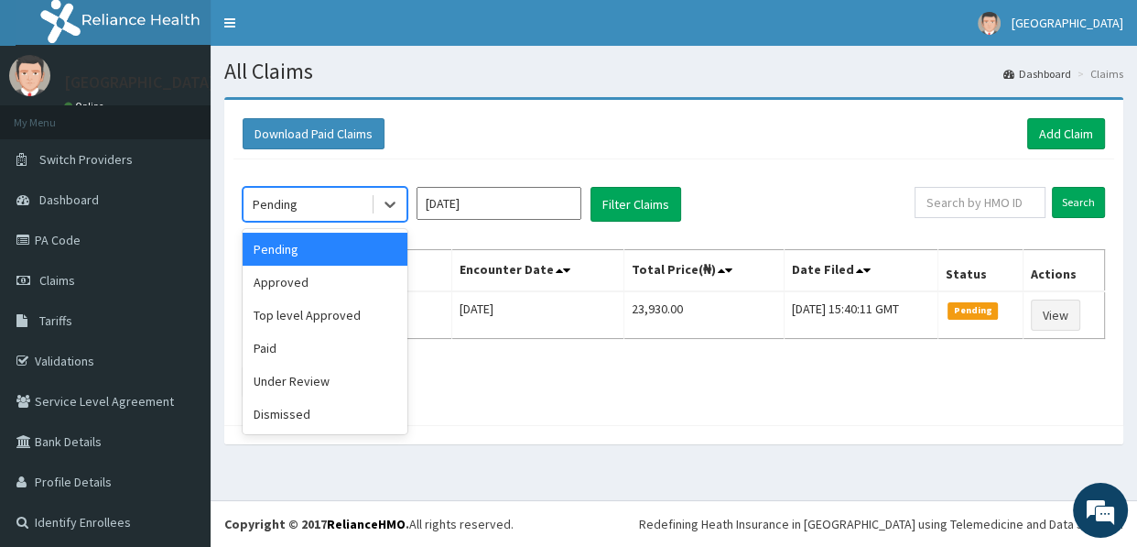
click at [309, 202] on div "Pending" at bounding box center [307, 204] width 127 height 29
click at [309, 276] on div "Approved" at bounding box center [325, 281] width 165 height 33
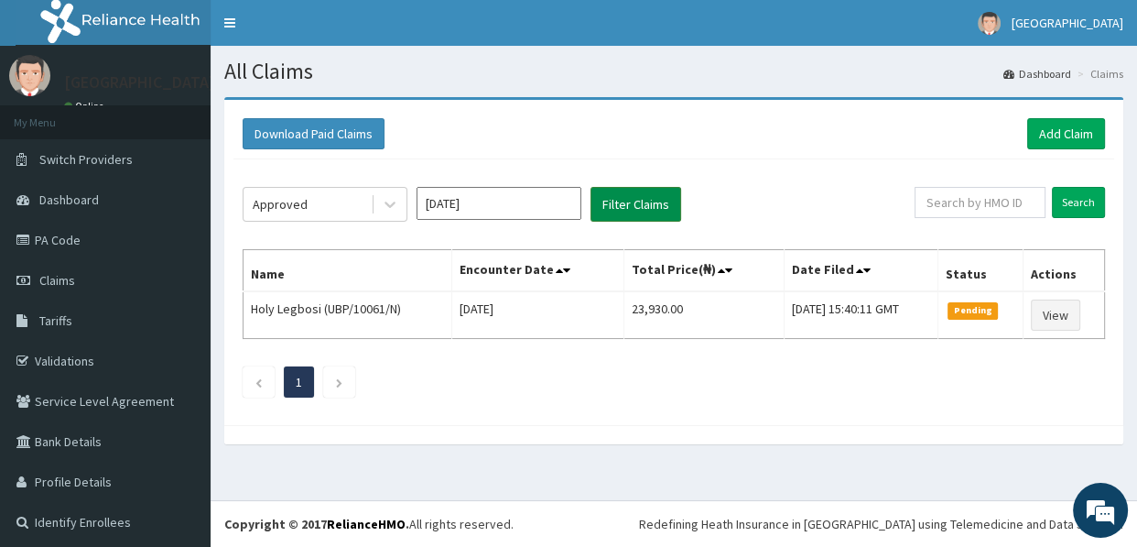
click at [622, 198] on button "Filter Claims" at bounding box center [635, 204] width 91 height 35
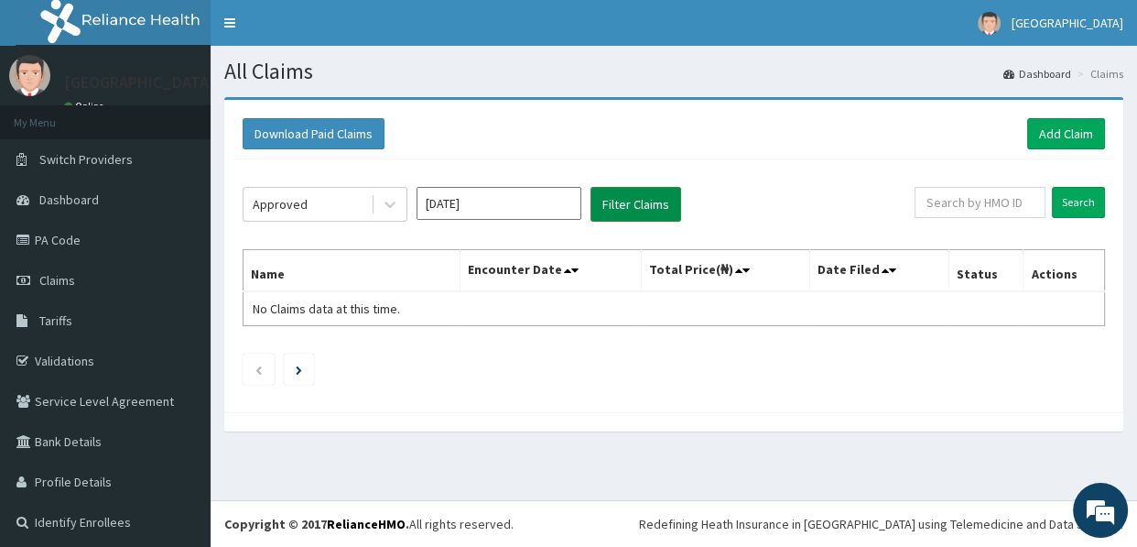
click at [622, 198] on button "Filter Claims" at bounding box center [635, 204] width 91 height 35
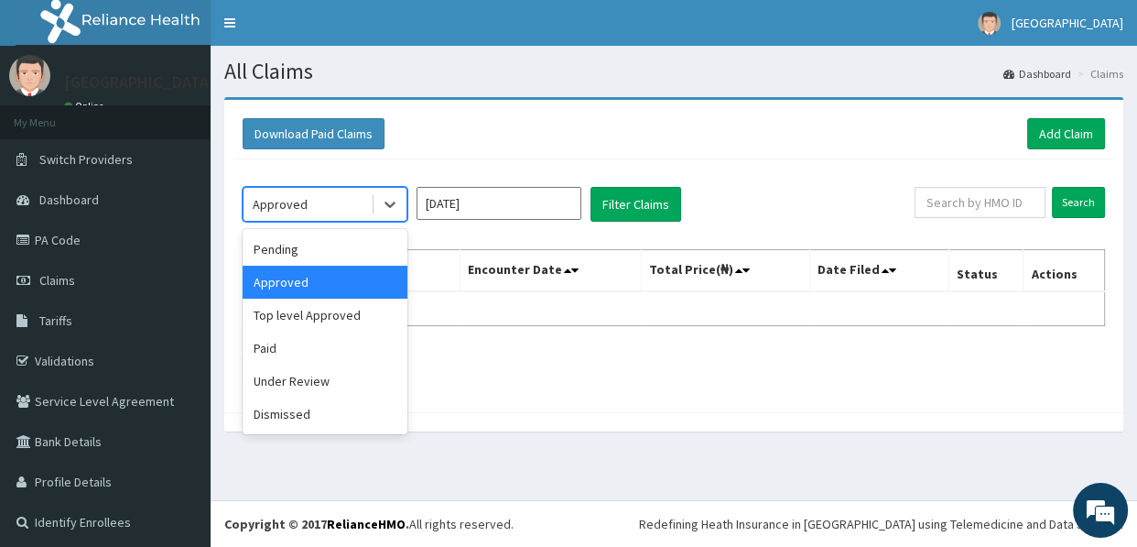
click at [319, 203] on div "Approved" at bounding box center [307, 204] width 127 height 29
click at [312, 314] on div "Top level Approved" at bounding box center [325, 314] width 165 height 33
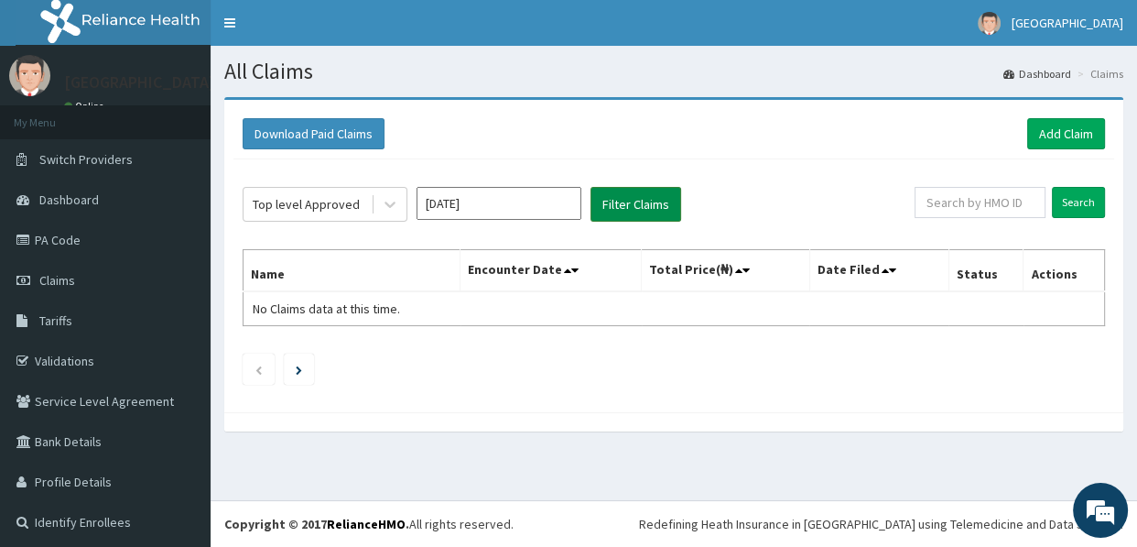
click at [630, 205] on button "Filter Claims" at bounding box center [635, 204] width 91 height 35
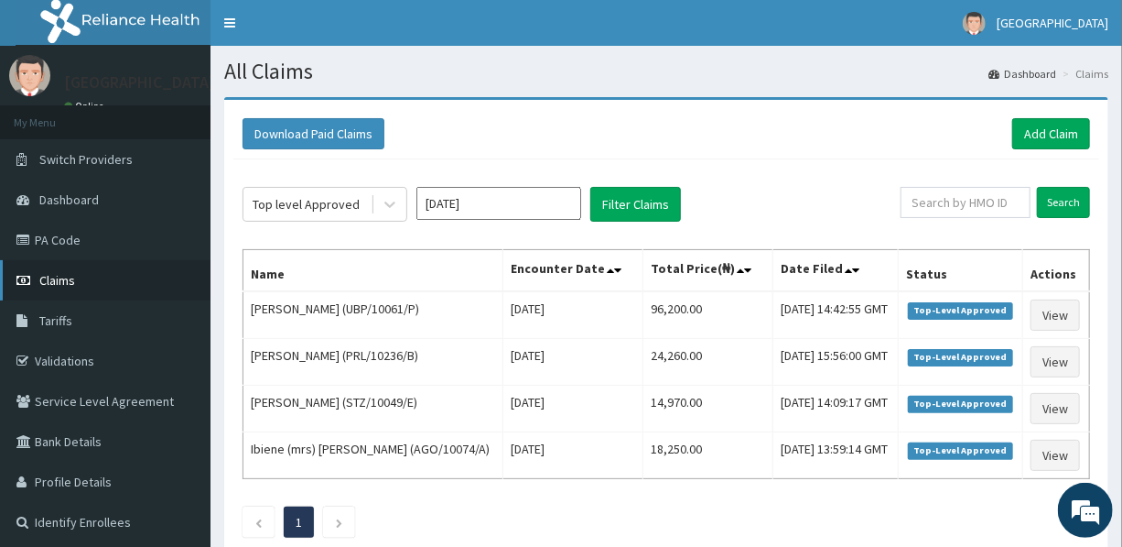
click at [69, 272] on span "Claims" at bounding box center [57, 280] width 36 height 16
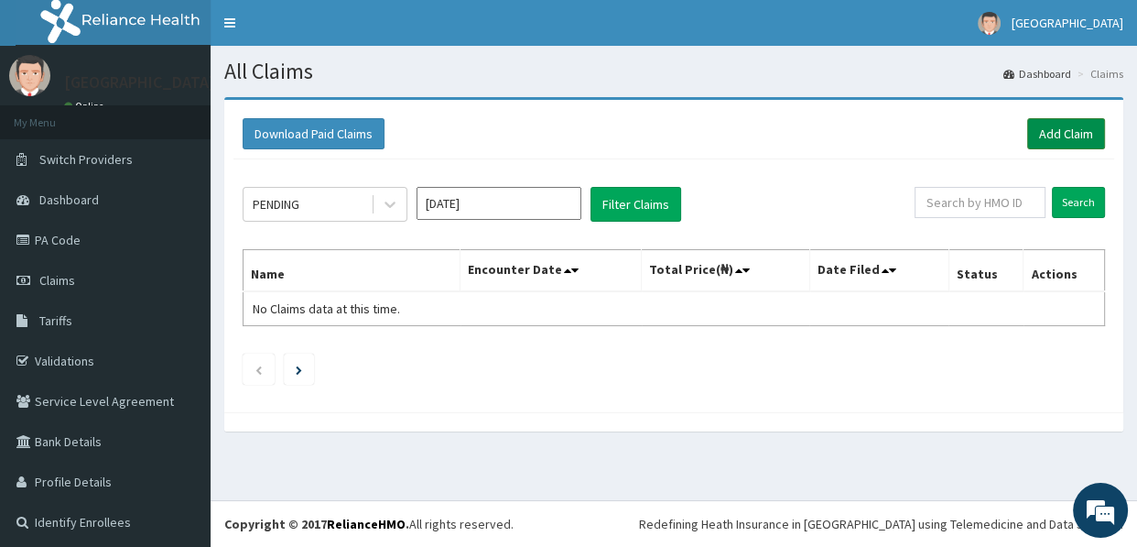
click at [1044, 125] on link "Add Claim" at bounding box center [1066, 133] width 78 height 31
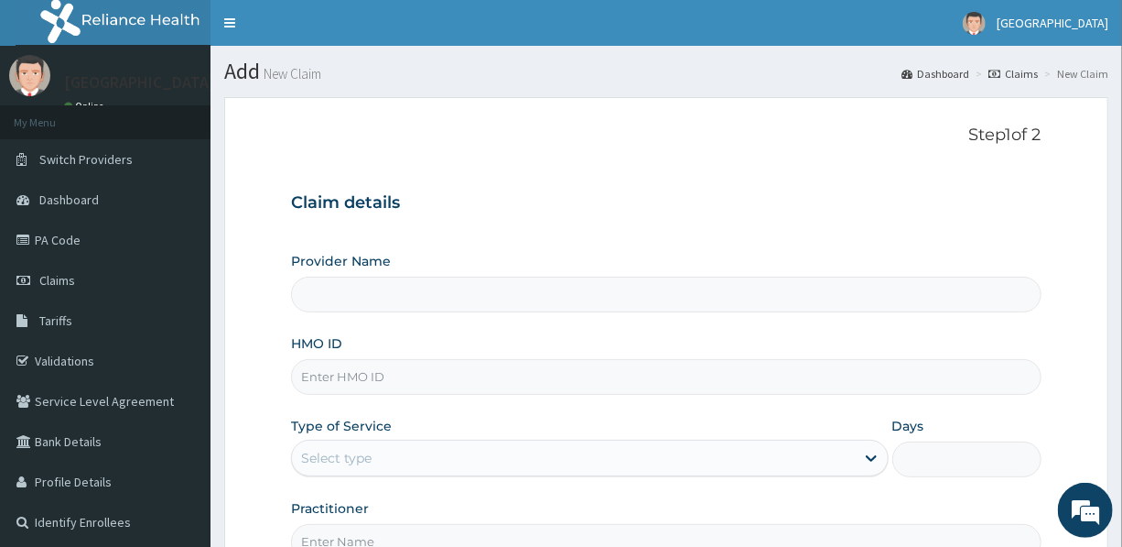
type input "[GEOGRAPHIC_DATA]"
click at [448, 377] on input "HMO ID" at bounding box center [666, 377] width 750 height 36
type input "UBP/10061/L"
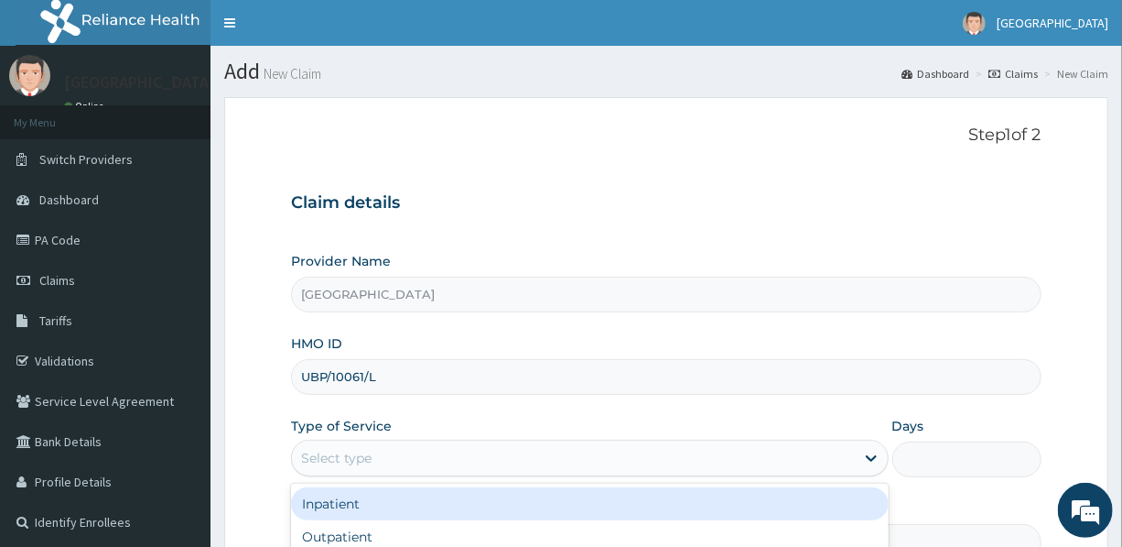
drag, startPoint x: 520, startPoint y: 457, endPoint x: 560, endPoint y: 446, distance: 41.8
click at [520, 457] on div "Select type" at bounding box center [573, 457] width 562 height 29
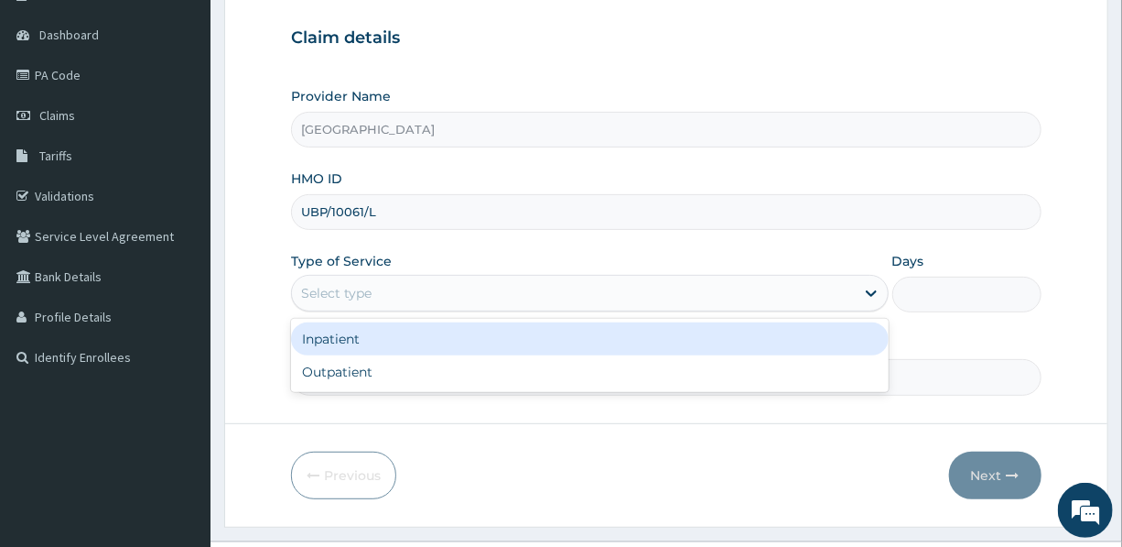
scroll to position [166, 0]
click at [384, 337] on div "Inpatient" at bounding box center [589, 337] width 597 height 33
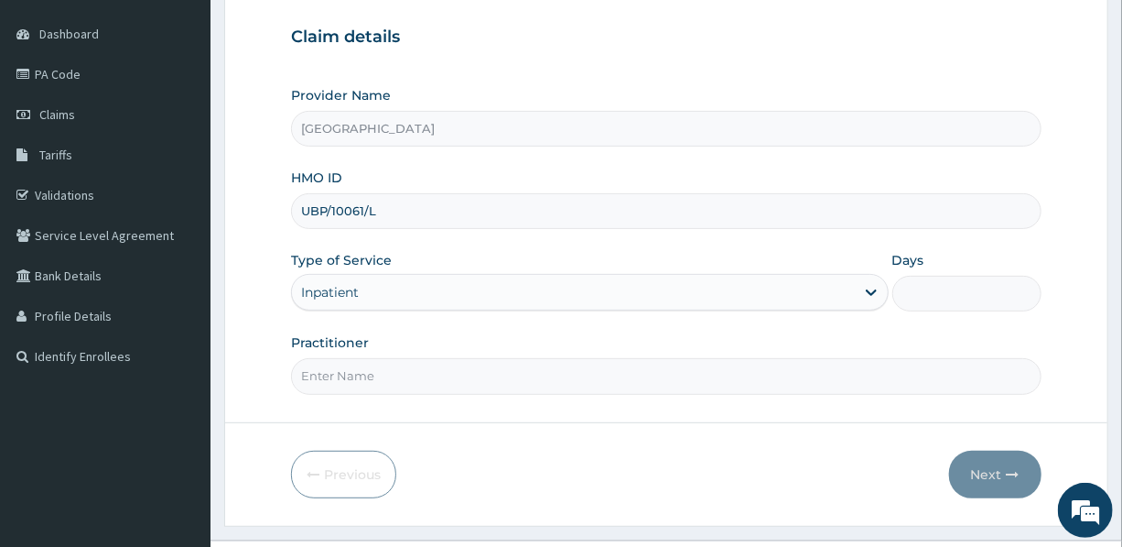
click at [951, 292] on input "Days" at bounding box center [967, 294] width 149 height 36
type input "2"
click at [423, 369] on input "Practitioner" at bounding box center [666, 376] width 750 height 36
type input "DR. MRS. UDEALA L."
click at [998, 468] on button "Next" at bounding box center [995, 474] width 92 height 48
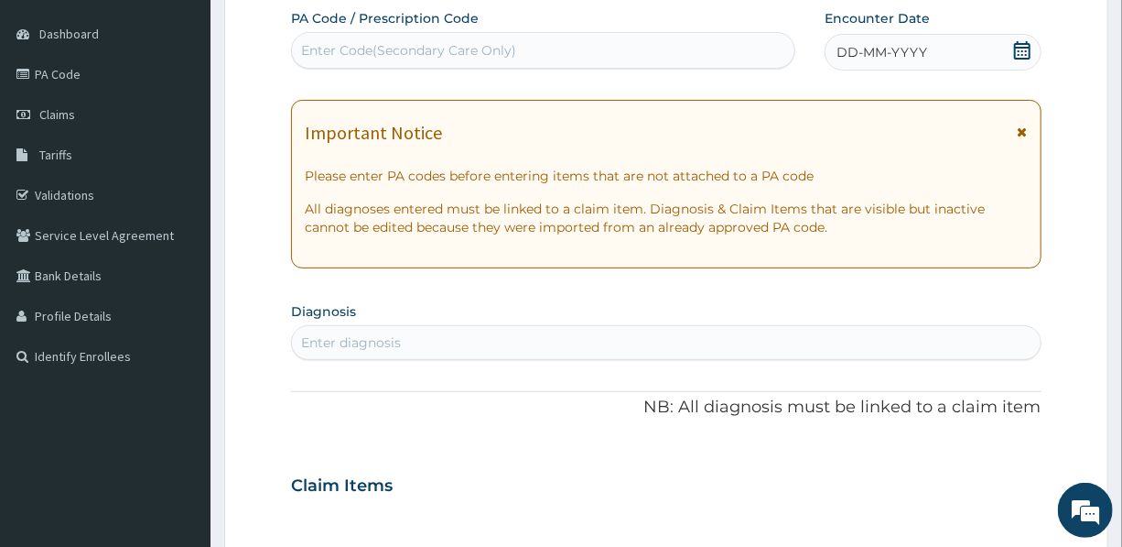
click at [891, 54] on span "DD-MM-YYYY" at bounding box center [882, 52] width 91 height 18
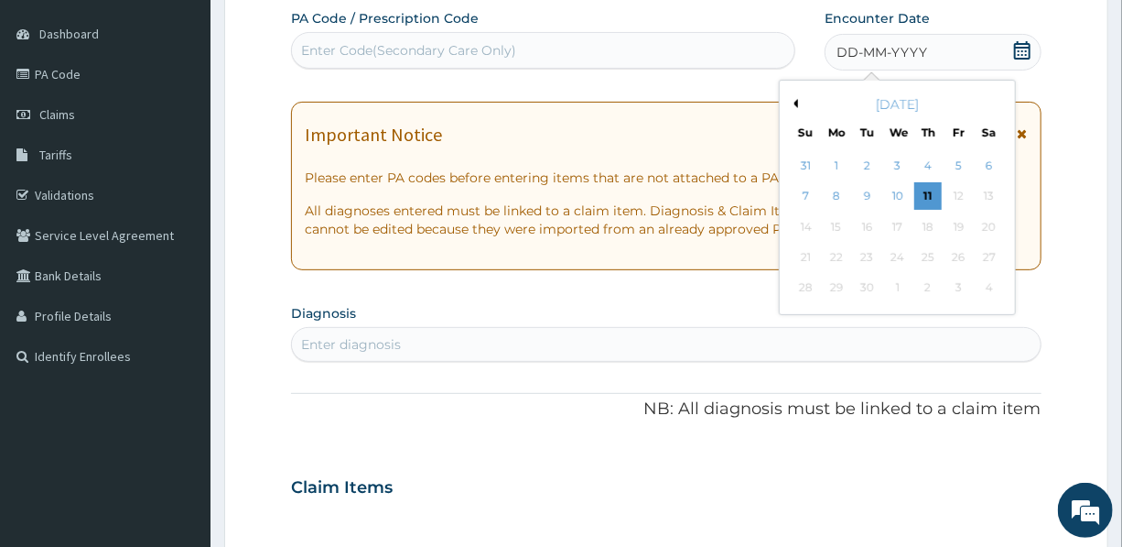
click at [797, 103] on button "Previous Month" at bounding box center [793, 103] width 9 height 9
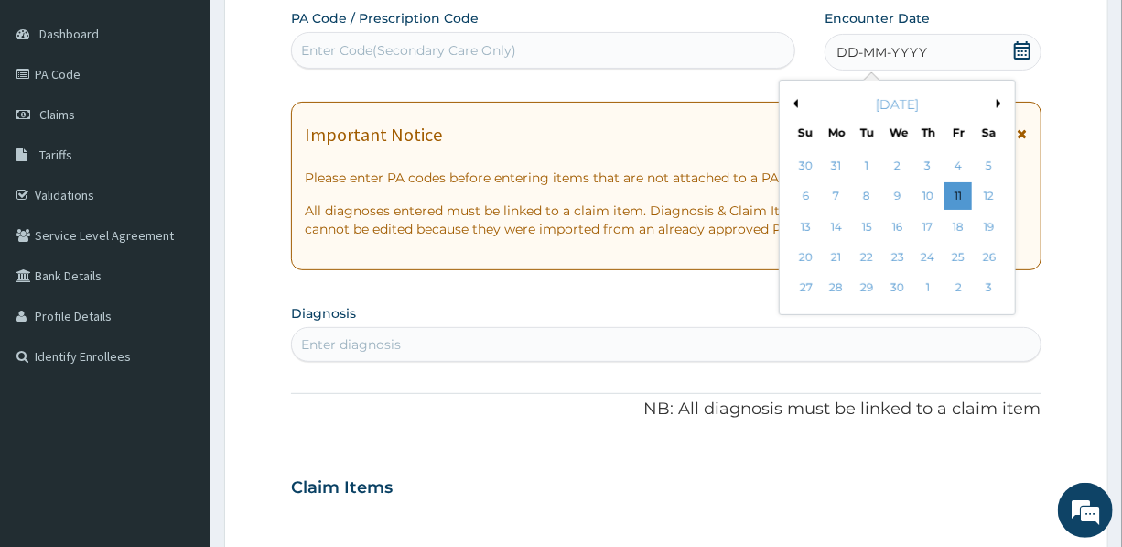
click at [797, 103] on button "Previous Month" at bounding box center [793, 103] width 9 height 9
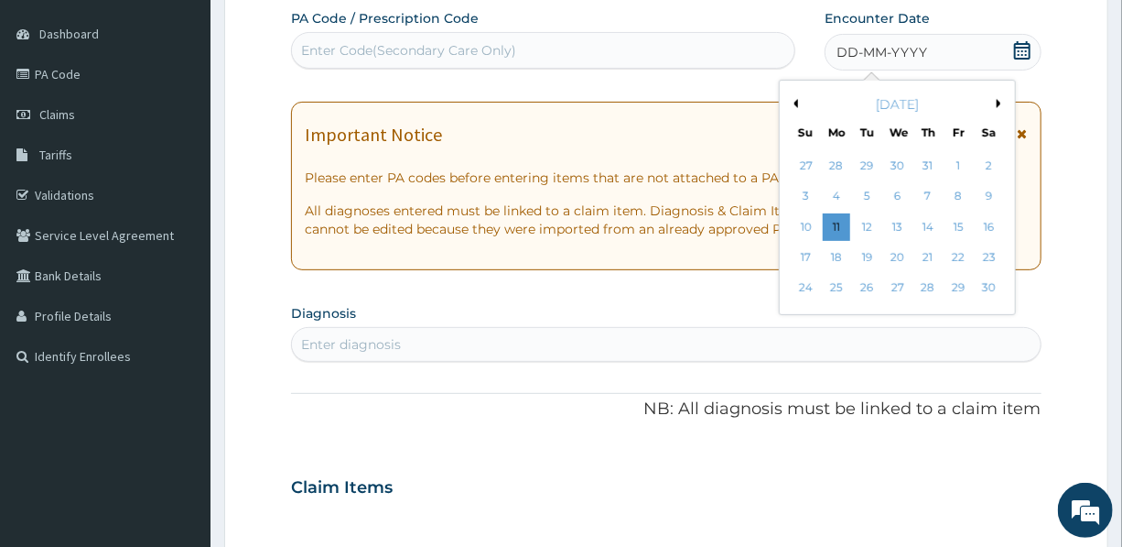
click at [797, 103] on button "Previous Month" at bounding box center [793, 103] width 9 height 9
click at [930, 163] on div "3" at bounding box center [928, 165] width 27 height 27
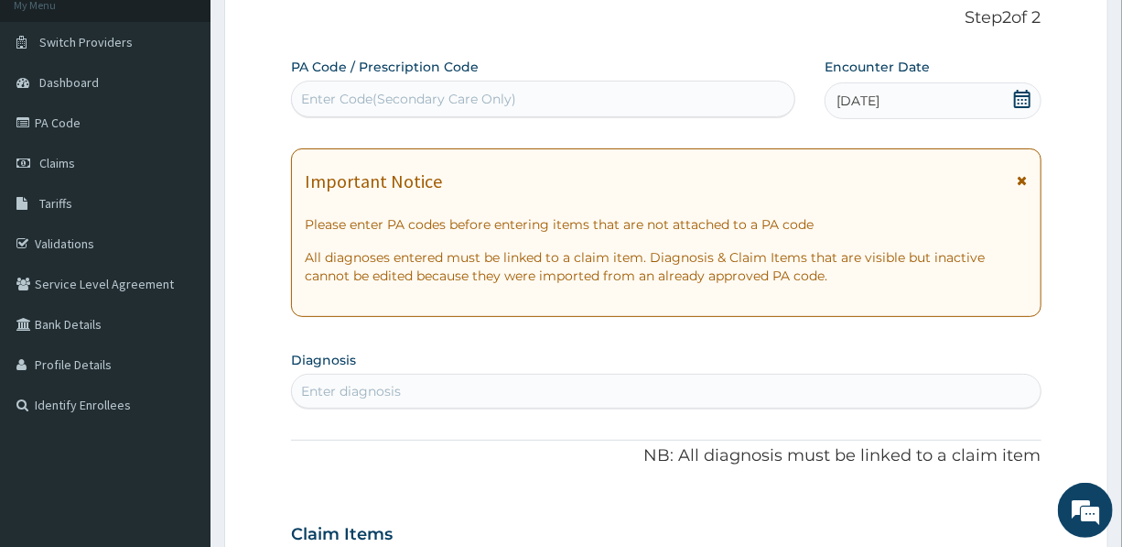
scroll to position [82, 0]
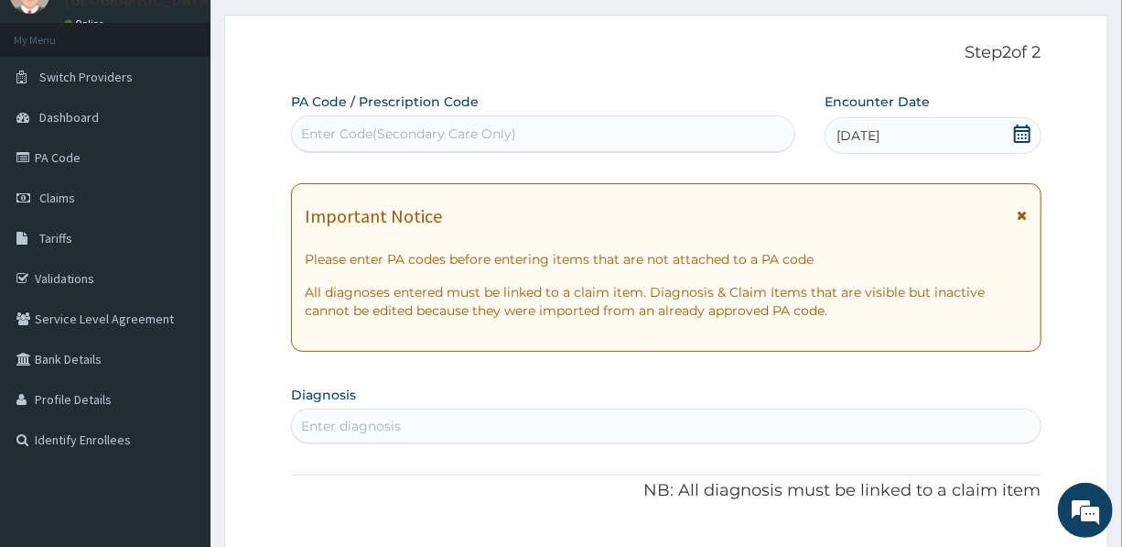
click at [475, 125] on div "Enter Code(Secondary Care Only)" at bounding box center [408, 134] width 215 height 18
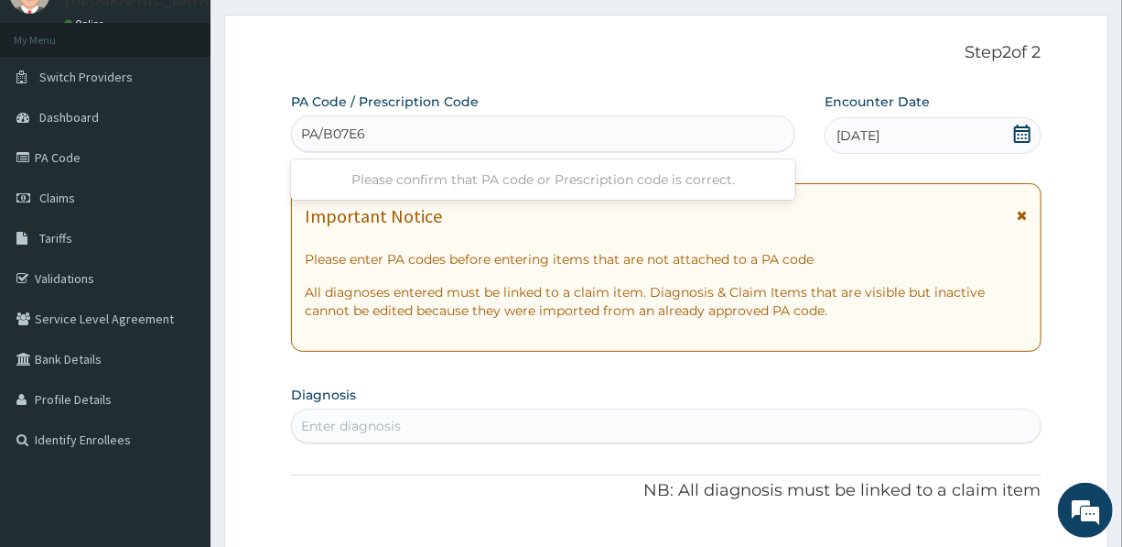
type input "PA/B07E6B"
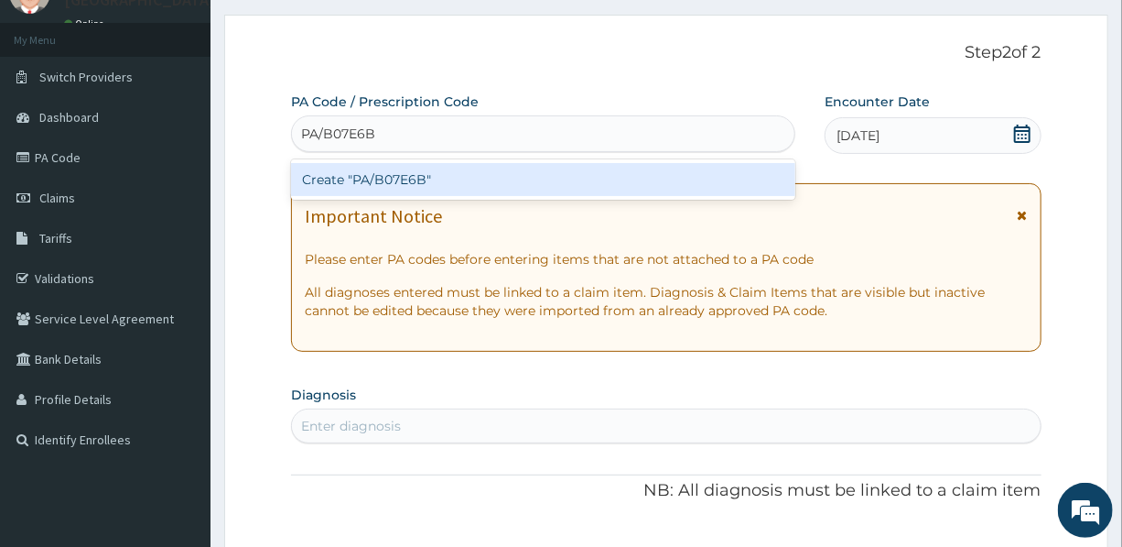
click at [420, 192] on div "Create "PA/B07E6B"" at bounding box center [543, 179] width 504 height 33
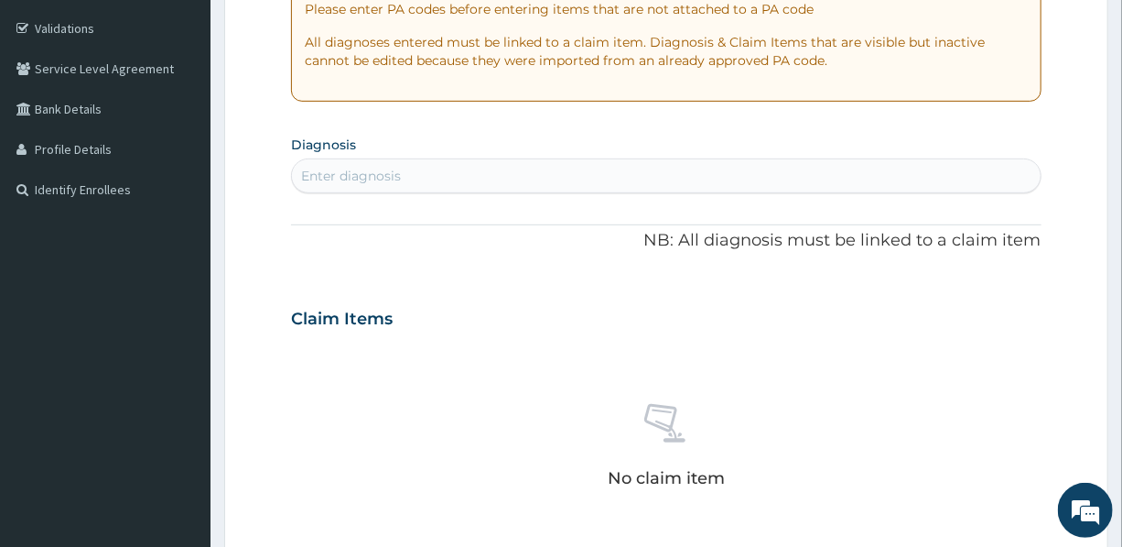
scroll to position [416, 0]
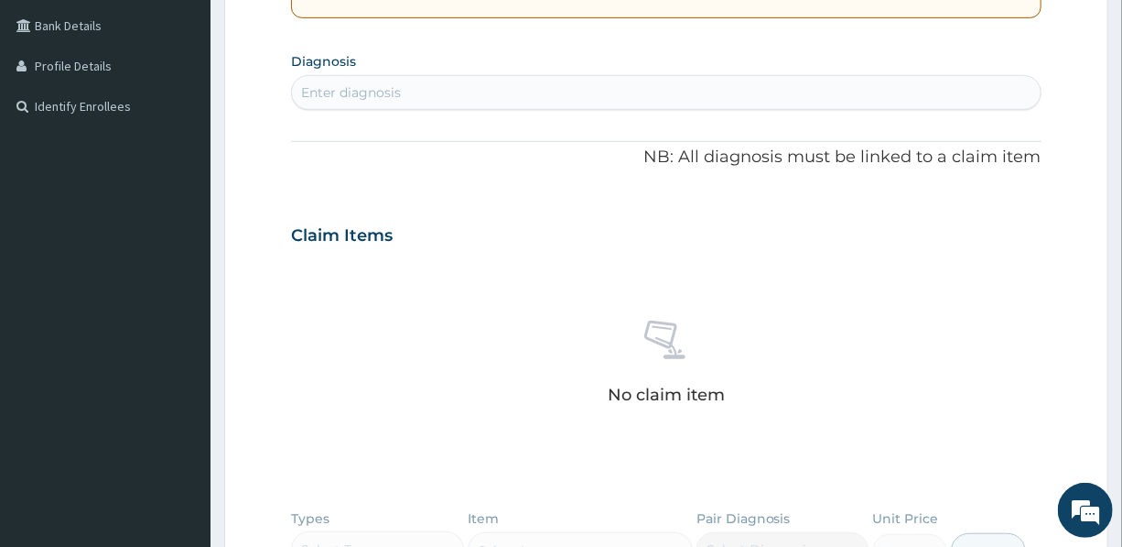
click at [464, 91] on div "Enter diagnosis" at bounding box center [666, 92] width 748 height 29
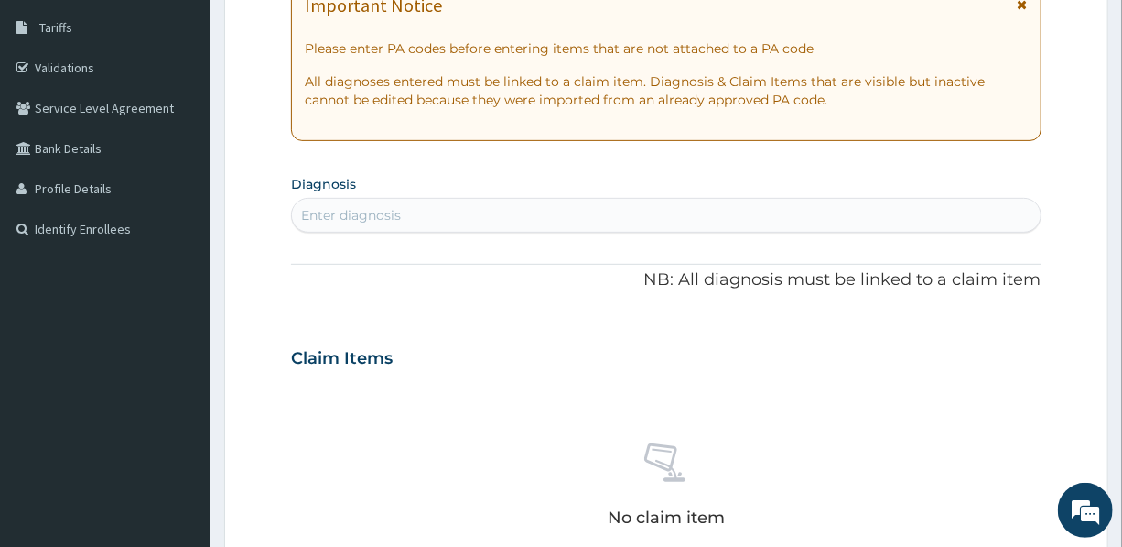
scroll to position [332, 0]
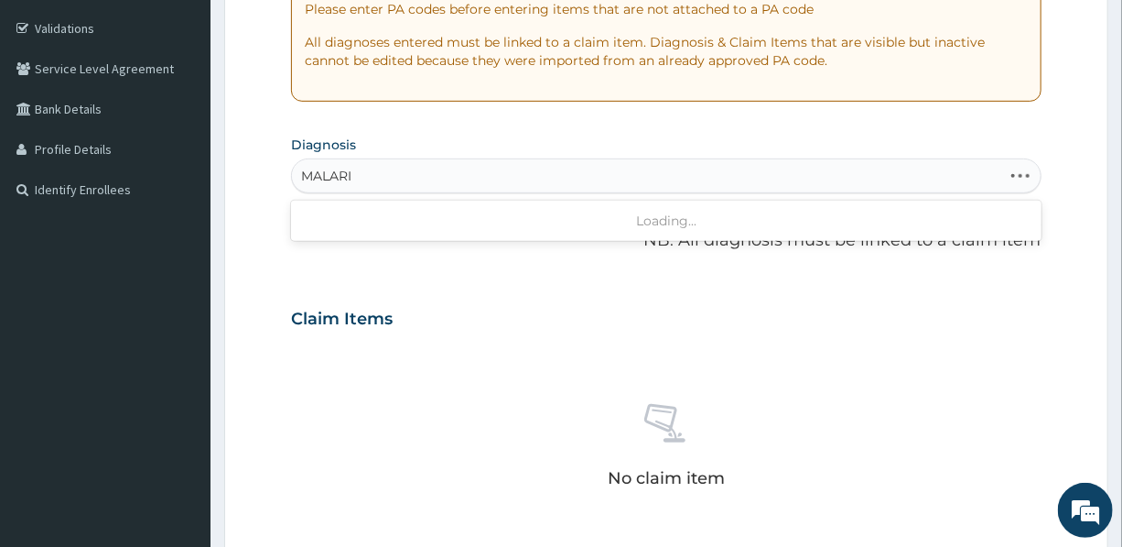
type input "[MEDICAL_DATA]"
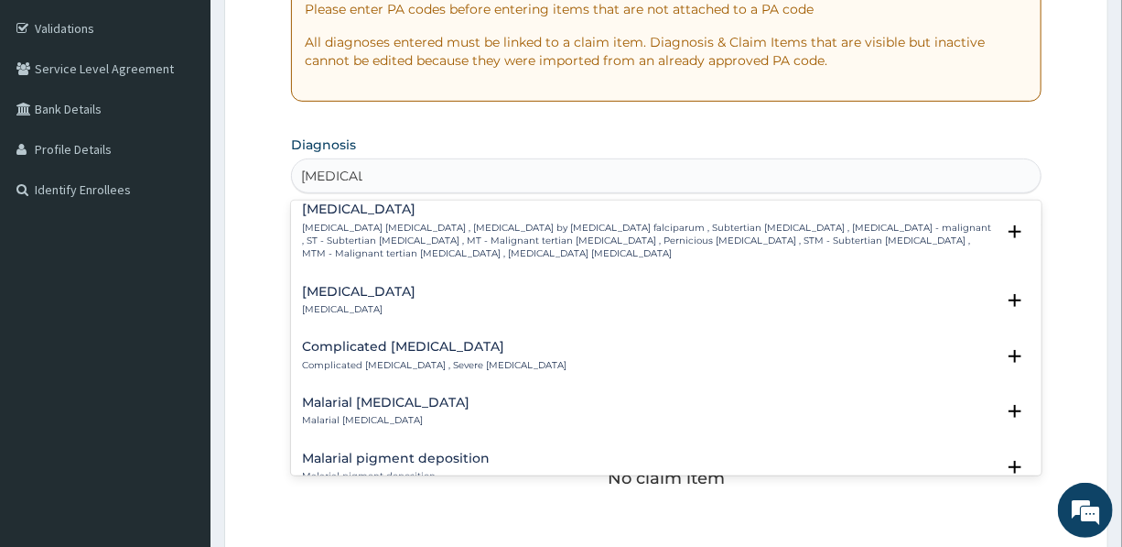
scroll to position [749, 0]
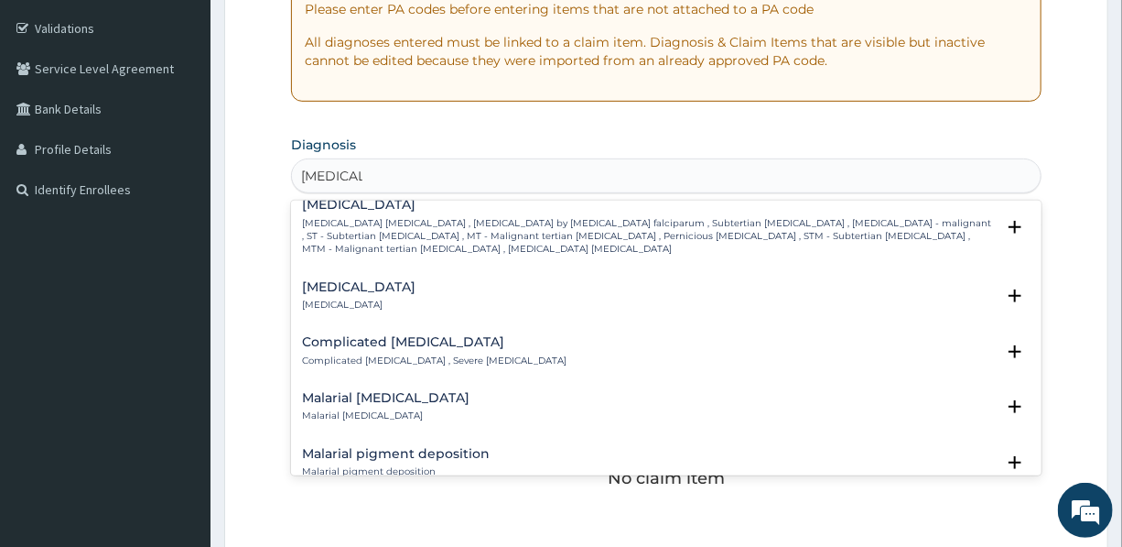
click at [456, 351] on div "Complicated [MEDICAL_DATA] Complicated [MEDICAL_DATA] , Severe [MEDICAL_DATA]" at bounding box center [434, 351] width 265 height 32
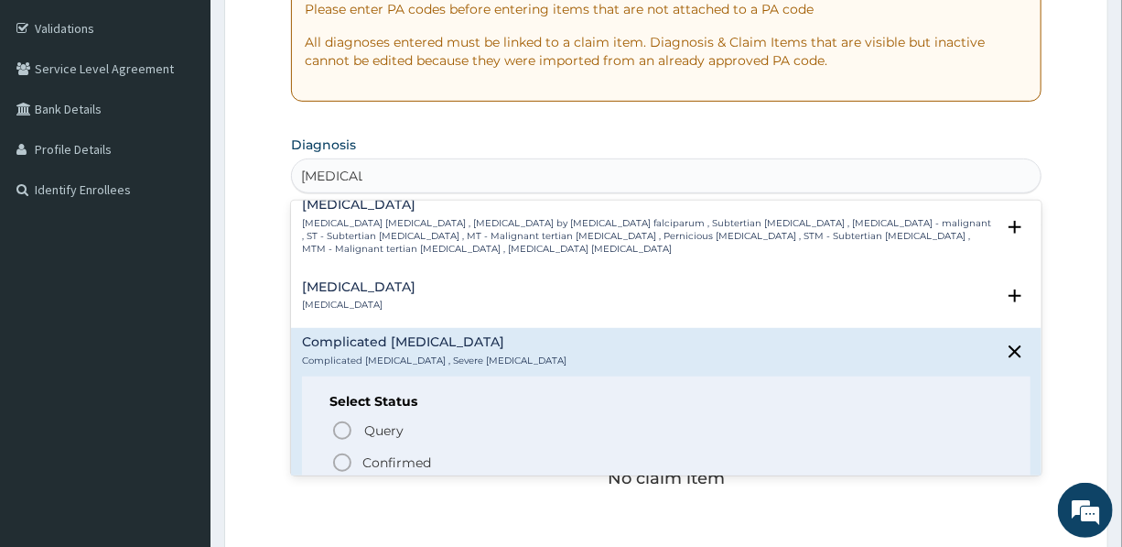
click at [402, 451] on span "Confirmed" at bounding box center [666, 462] width 671 height 22
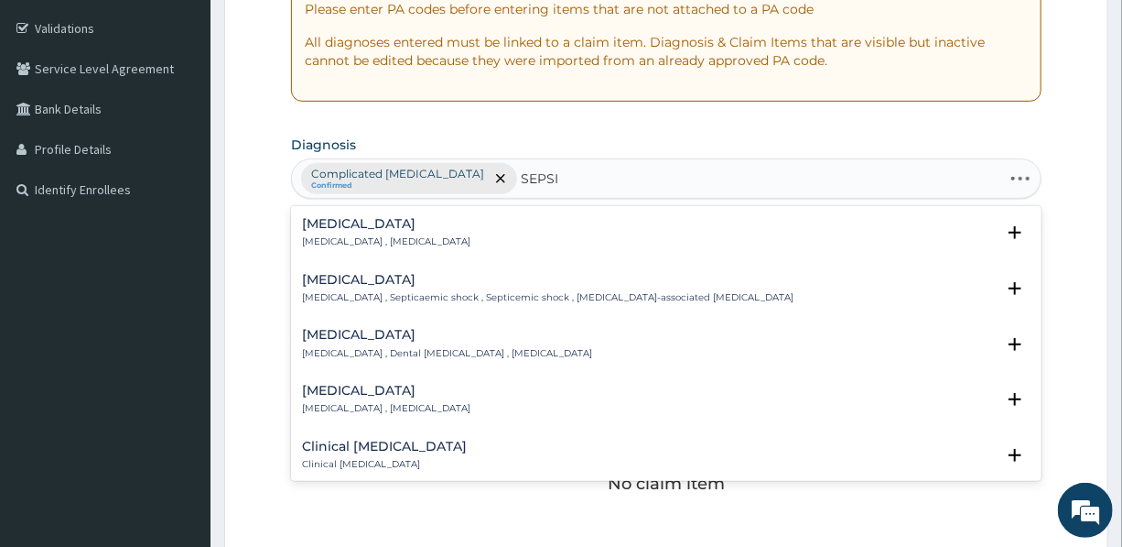
type input "[MEDICAL_DATA]"
click at [340, 235] on p "[MEDICAL_DATA] , [MEDICAL_DATA]" at bounding box center [386, 241] width 168 height 13
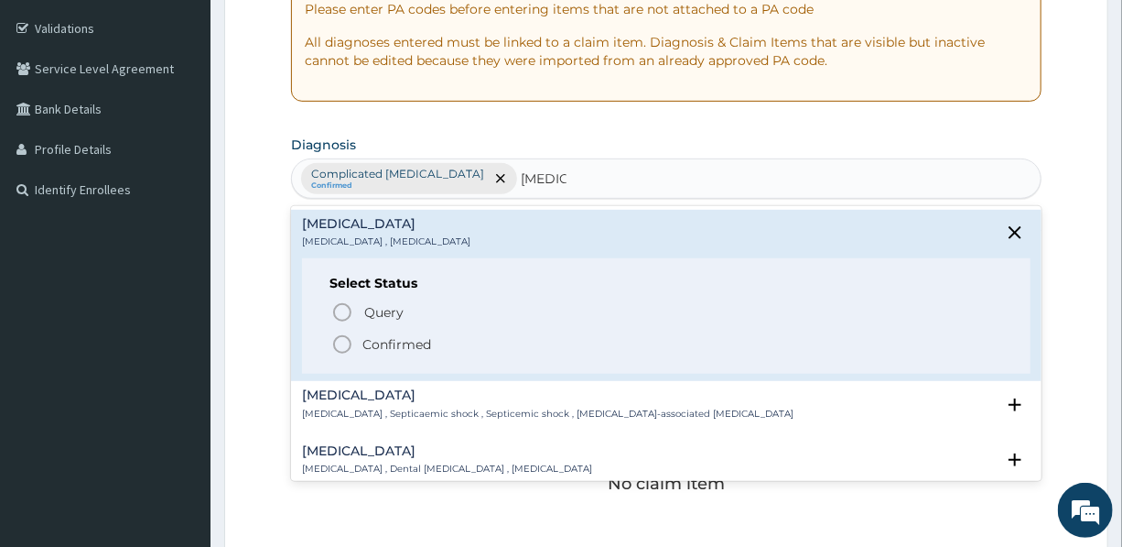
click at [394, 341] on p "Confirmed" at bounding box center [397, 344] width 69 height 18
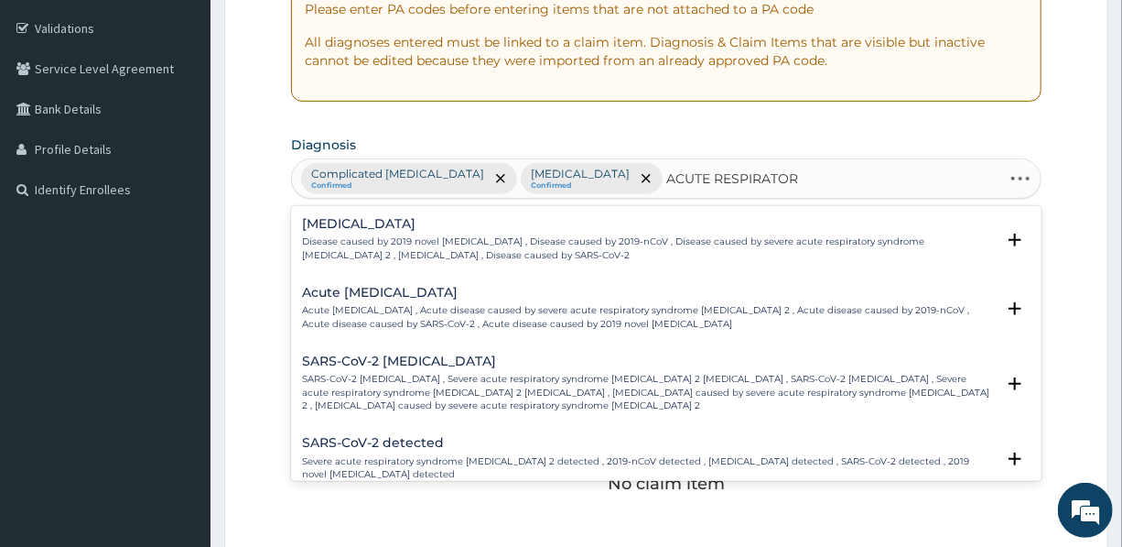
type input "ACUTE RESPIRATORY"
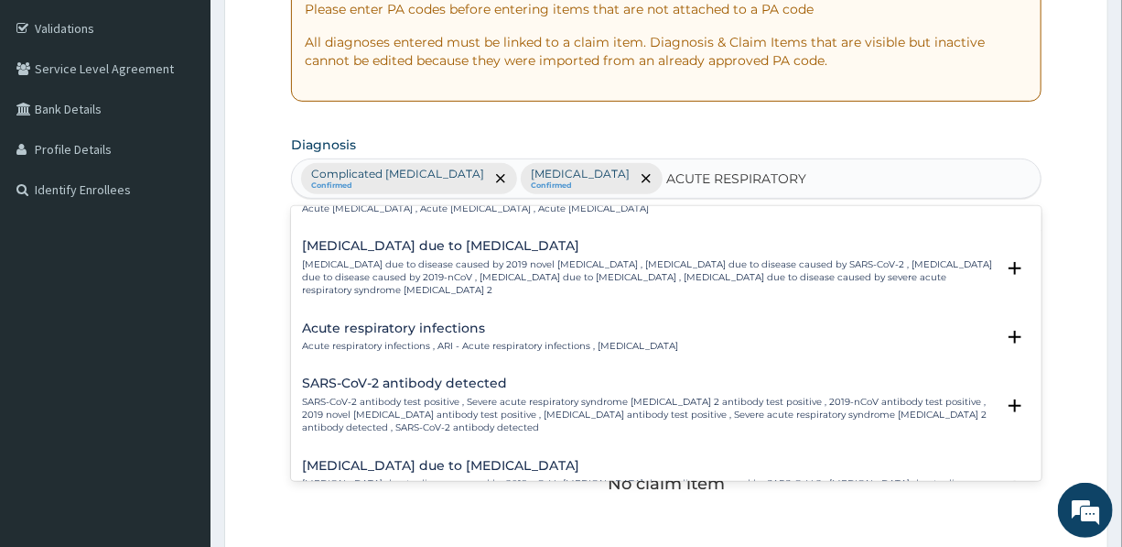
click at [404, 321] on h4 "Acute respiratory infections" at bounding box center [490, 328] width 376 height 14
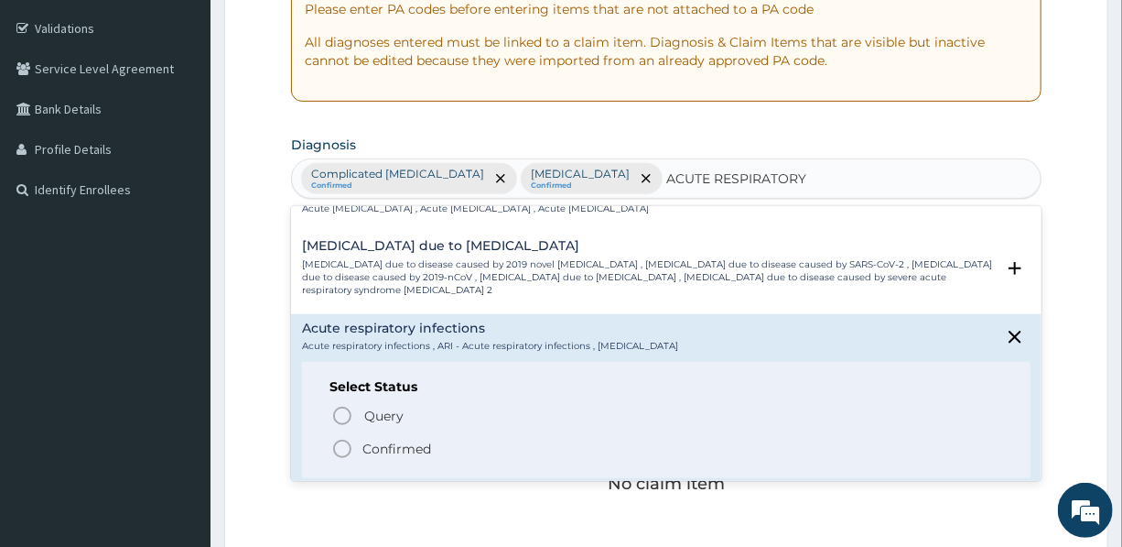
click at [398, 439] on p "Confirmed" at bounding box center [397, 448] width 69 height 18
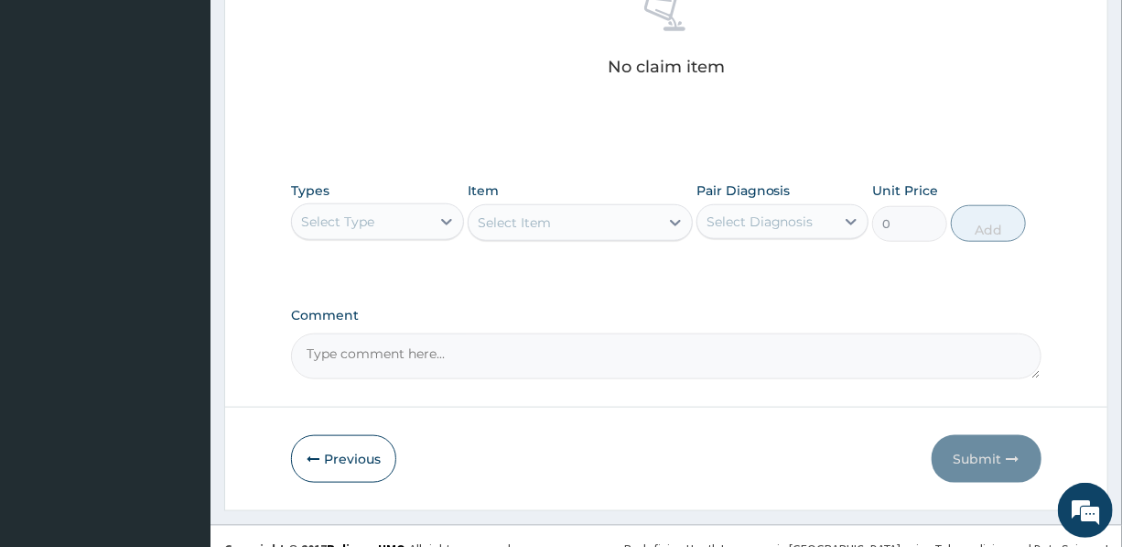
click at [370, 220] on div "Select Type" at bounding box center [337, 221] width 73 height 18
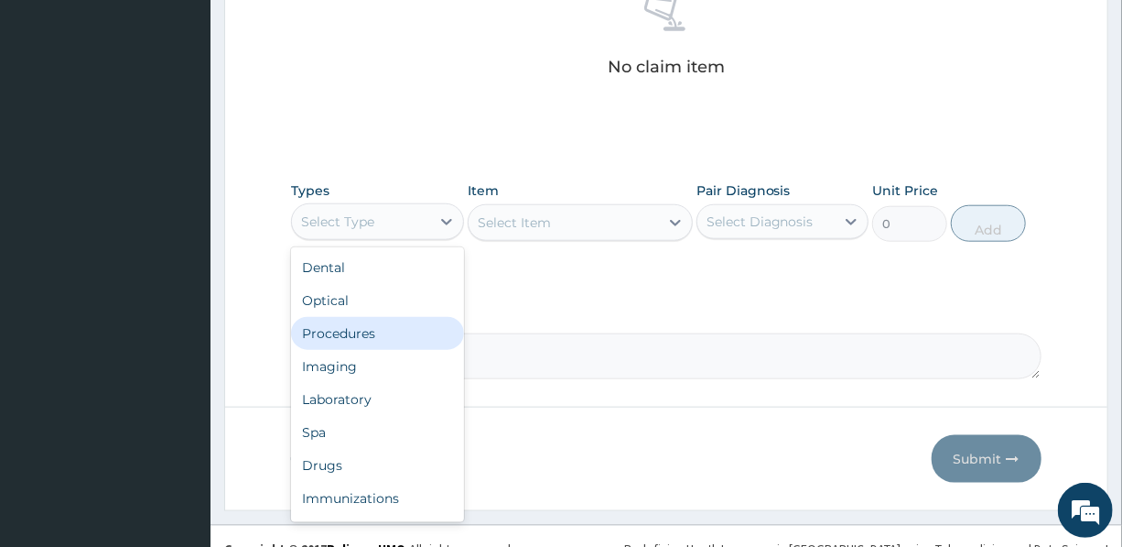
click at [357, 337] on div "Procedures" at bounding box center [377, 333] width 172 height 33
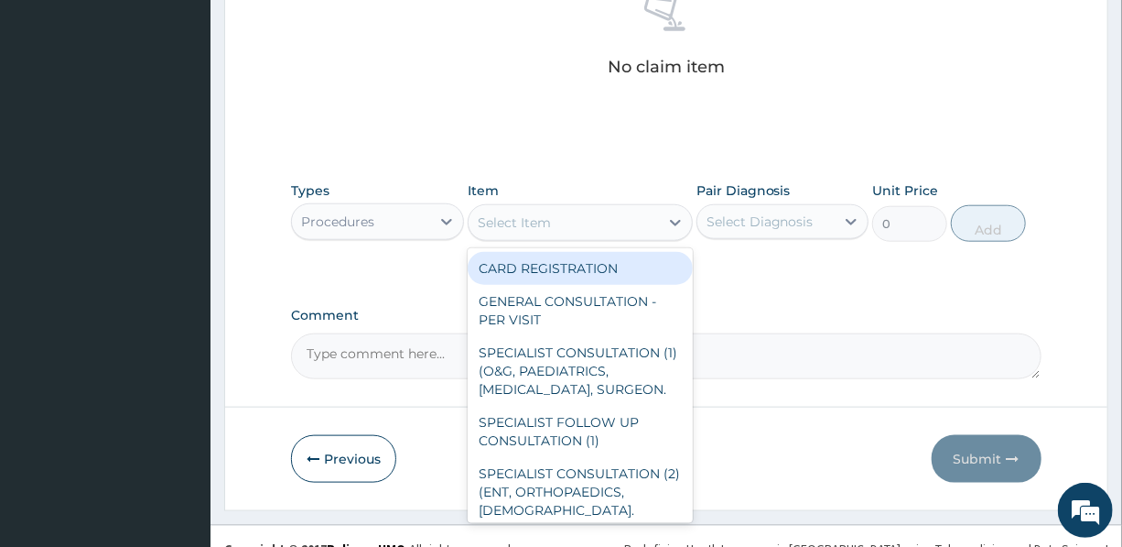
click at [616, 222] on div "Select Item" at bounding box center [564, 222] width 190 height 29
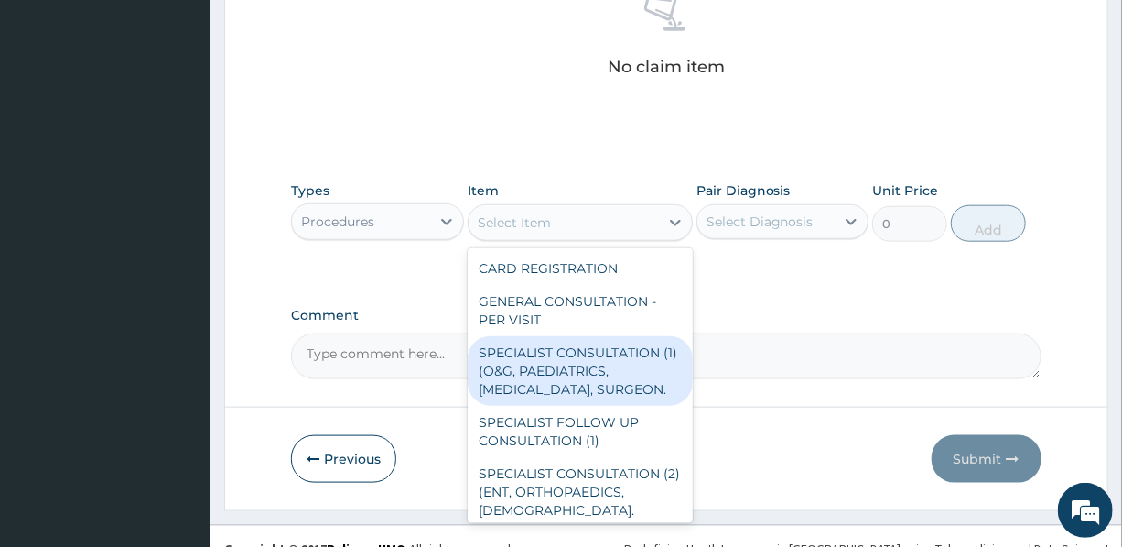
click at [577, 363] on div "SPECIALIST CONSULTATION (1) (O&G, PAEDIATRICS, CARDIOLOGIST, SURGEON." at bounding box center [580, 371] width 225 height 70
type input "15000"
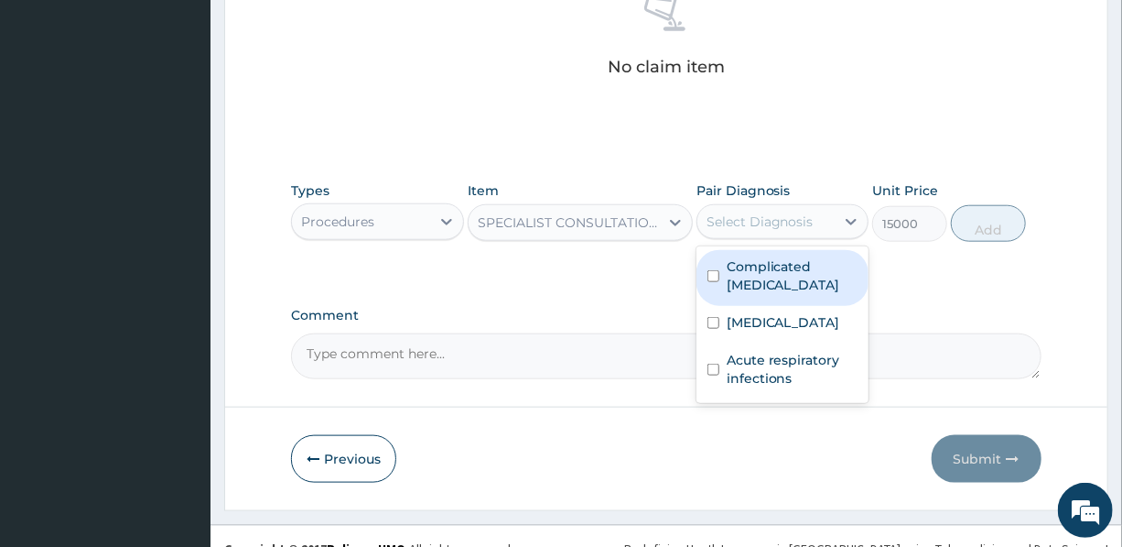
click at [769, 221] on div "Select Diagnosis" at bounding box center [760, 221] width 107 height 18
click at [764, 270] on label "Complicated malaria" at bounding box center [792, 275] width 131 height 37
checkbox input "true"
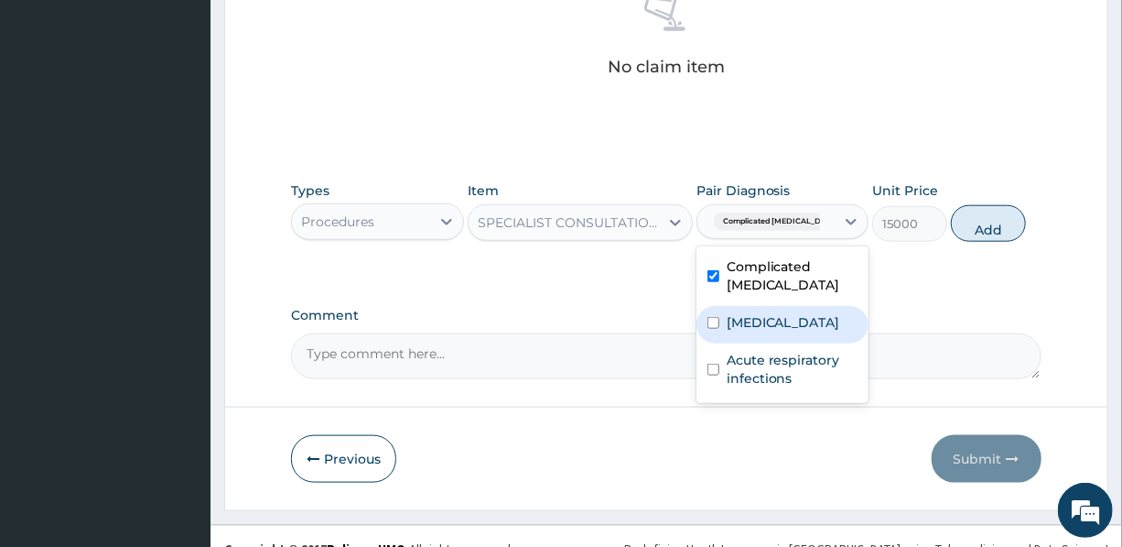
click at [753, 328] on label "Sepsis" at bounding box center [784, 322] width 114 height 18
checkbox input "true"
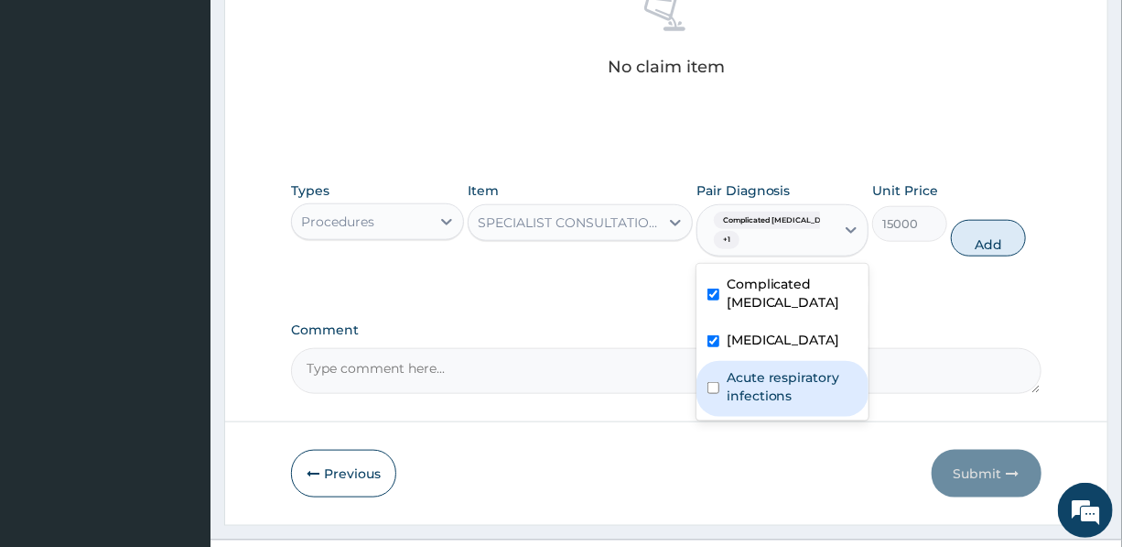
click at [759, 382] on label "Acute respiratory infections" at bounding box center [792, 386] width 131 height 37
checkbox input "true"
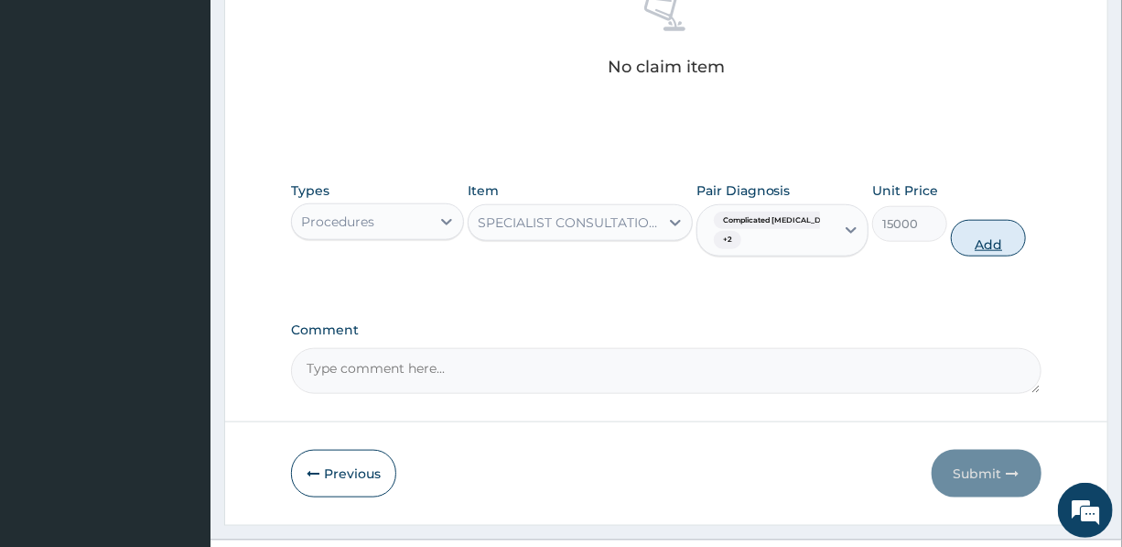
click at [986, 239] on button "Add" at bounding box center [988, 238] width 75 height 37
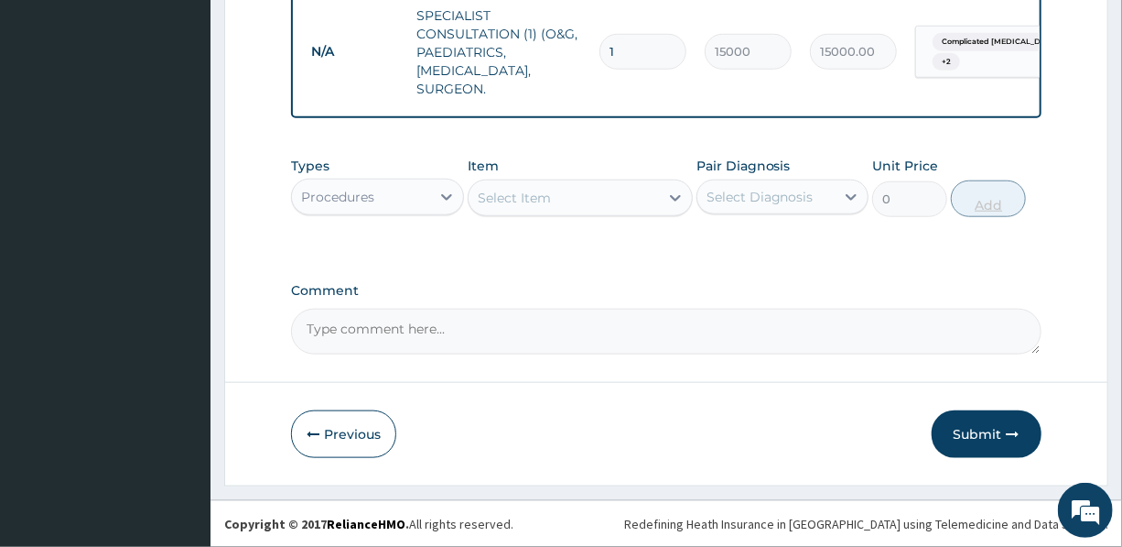
scroll to position [745, 0]
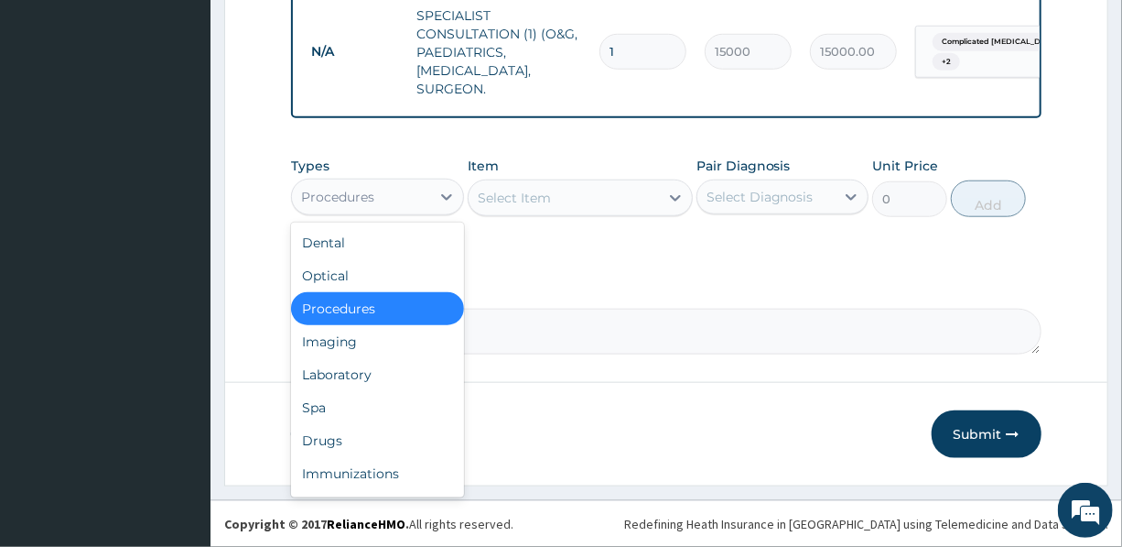
click at [380, 198] on div "Procedures" at bounding box center [360, 196] width 137 height 29
click at [551, 197] on div "Select Item" at bounding box center [564, 197] width 190 height 29
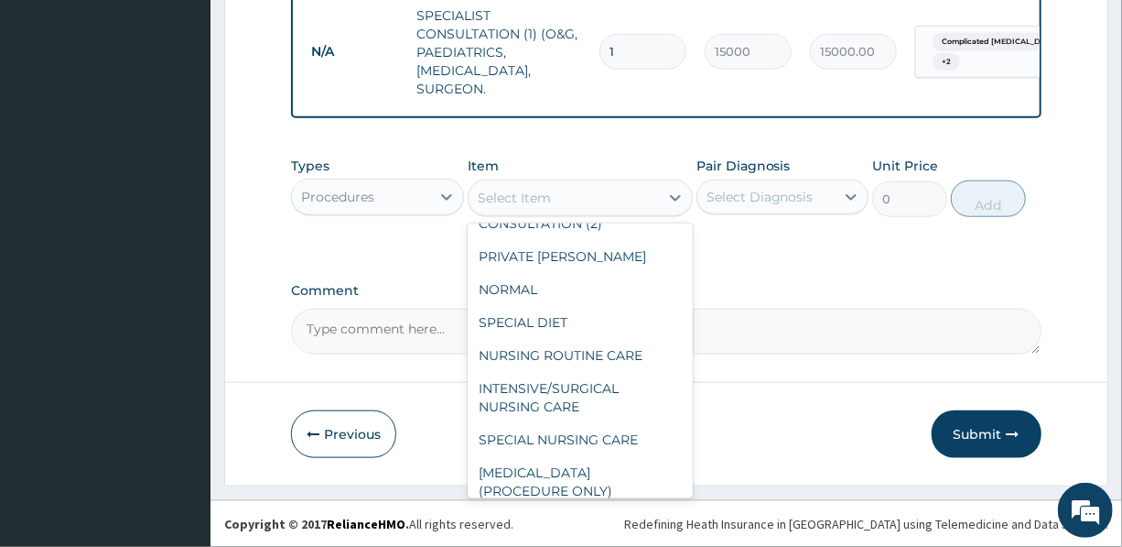
scroll to position [332, 0]
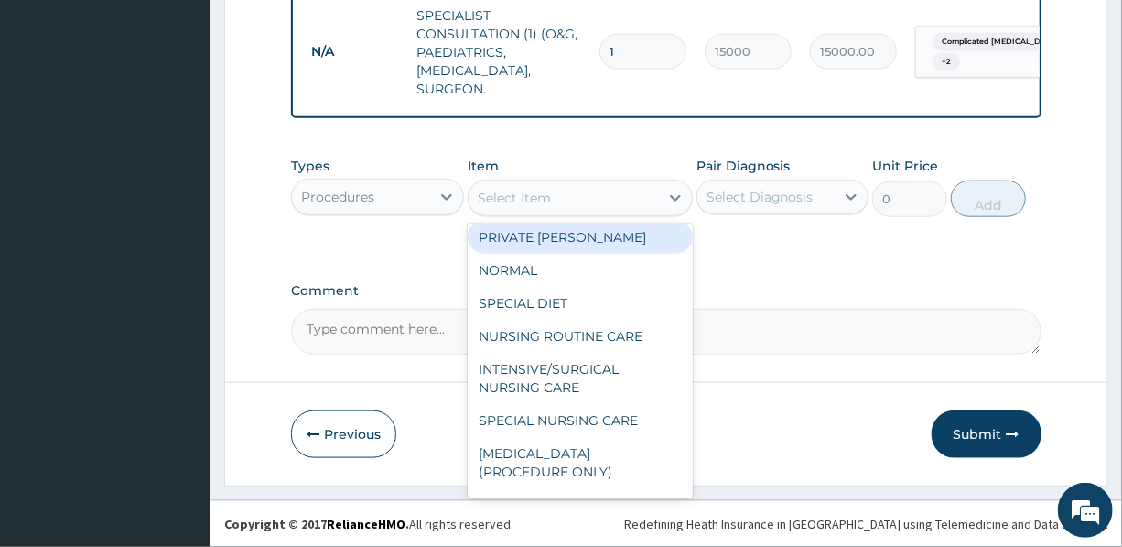
click at [546, 235] on div "PRIVATE WARD" at bounding box center [580, 237] width 225 height 33
type input "7000"
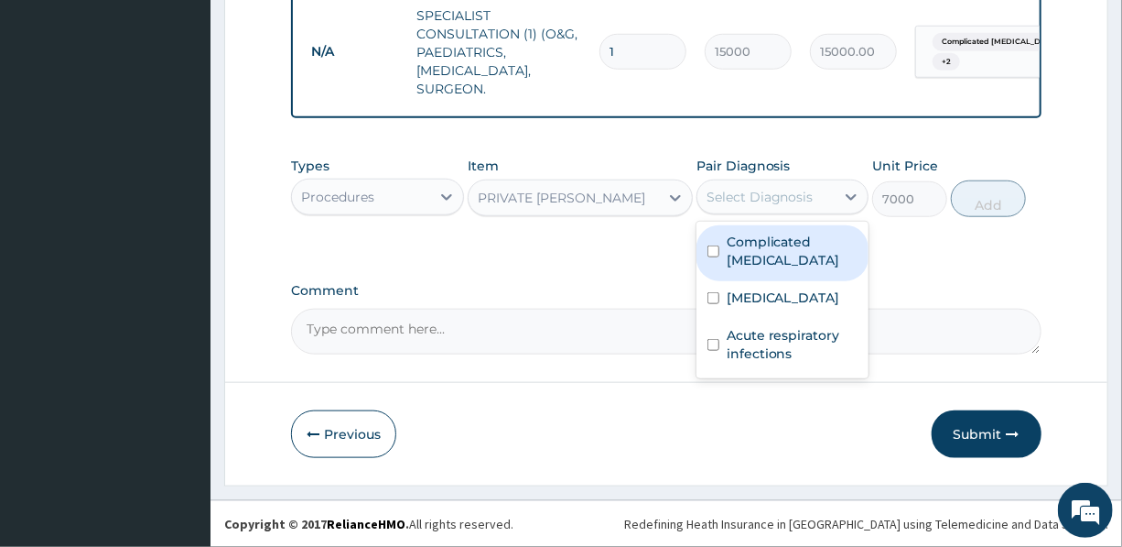
click at [773, 197] on div "Select Diagnosis" at bounding box center [760, 197] width 107 height 18
click at [760, 249] on label "Complicated malaria" at bounding box center [792, 251] width 131 height 37
checkbox input "true"
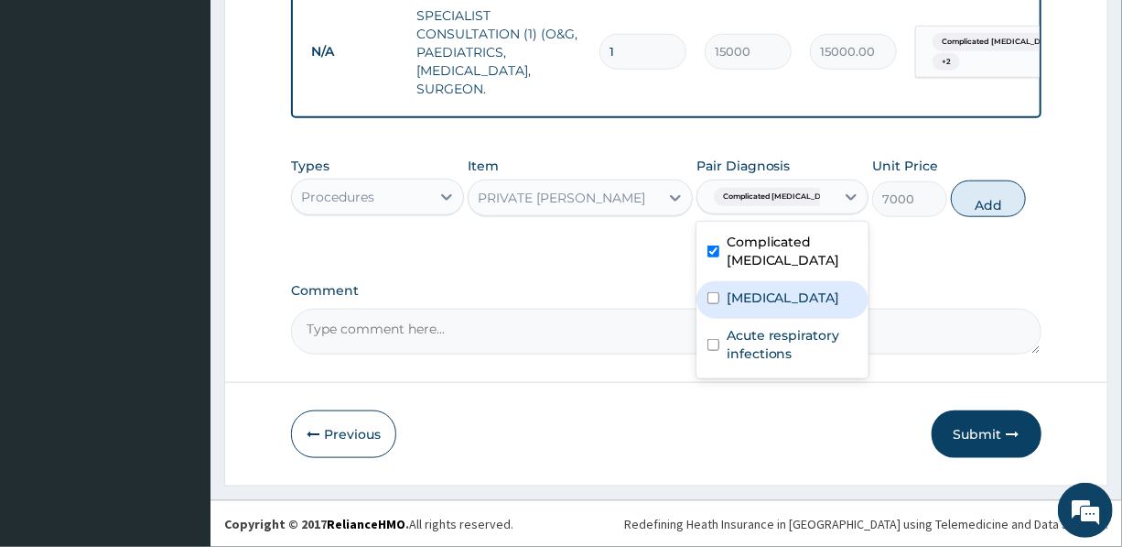
click at [751, 298] on label "Sepsis" at bounding box center [784, 297] width 114 height 18
checkbox input "true"
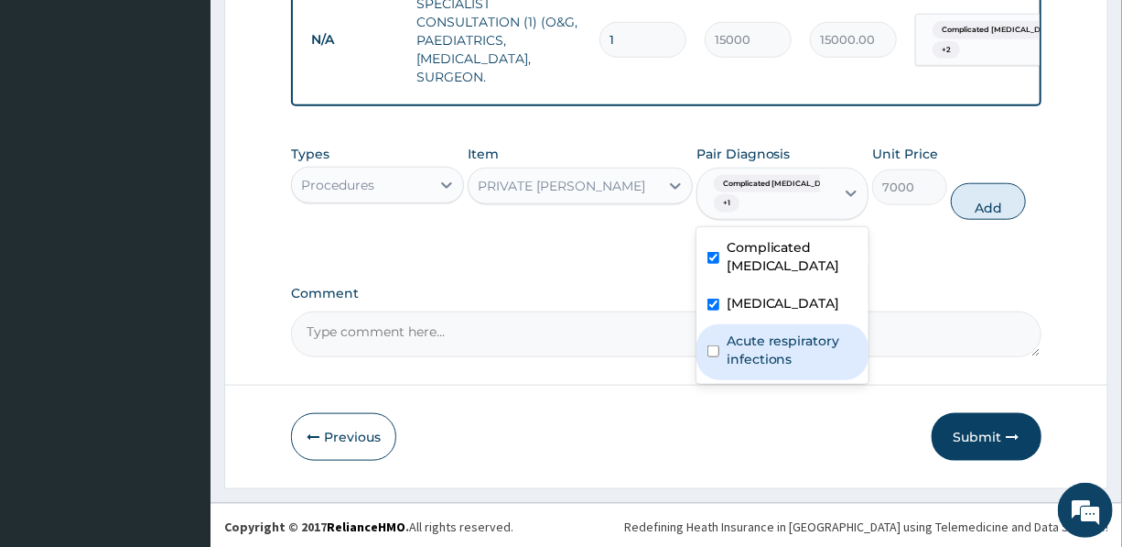
click at [760, 358] on label "Acute respiratory infections" at bounding box center [792, 349] width 131 height 37
checkbox input "true"
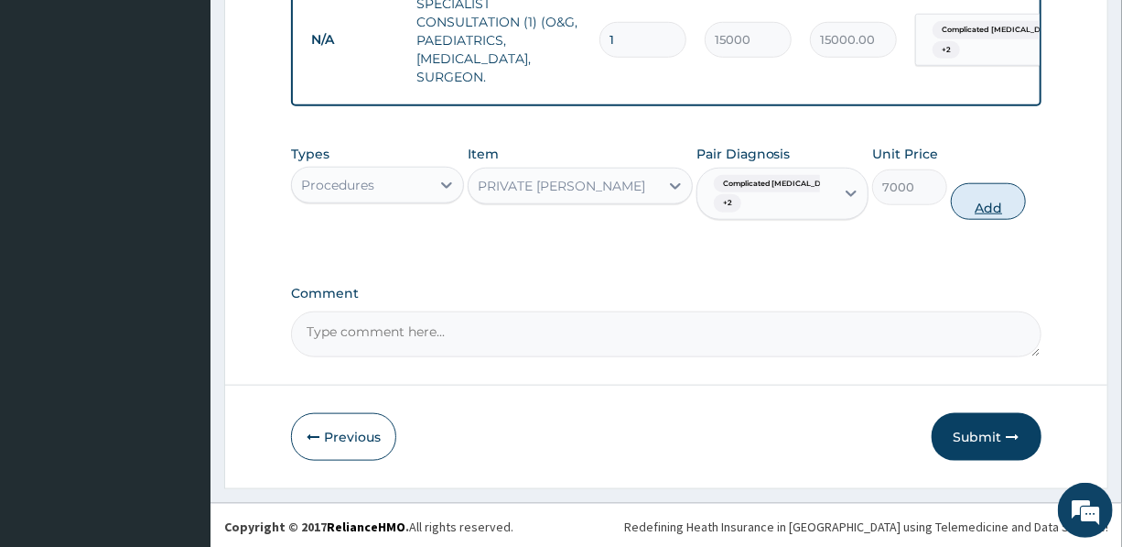
click at [971, 208] on button "Add" at bounding box center [988, 201] width 75 height 37
type input "0"
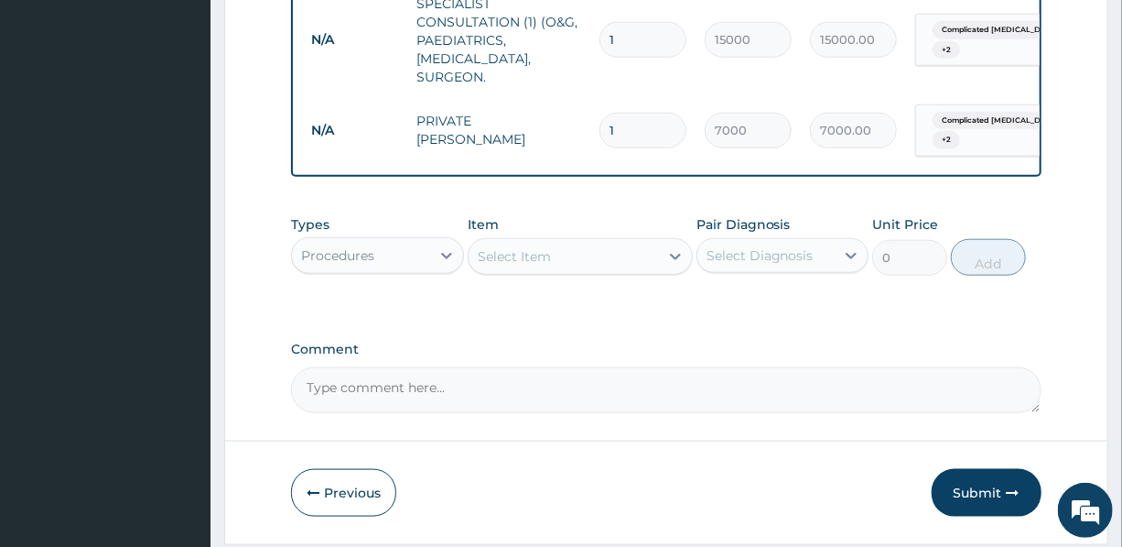
drag, startPoint x: 626, startPoint y: 140, endPoint x: 597, endPoint y: 134, distance: 30.0
click at [600, 134] on div "1" at bounding box center [643, 131] width 87 height 36
type input "2"
type input "14000.00"
type input "2"
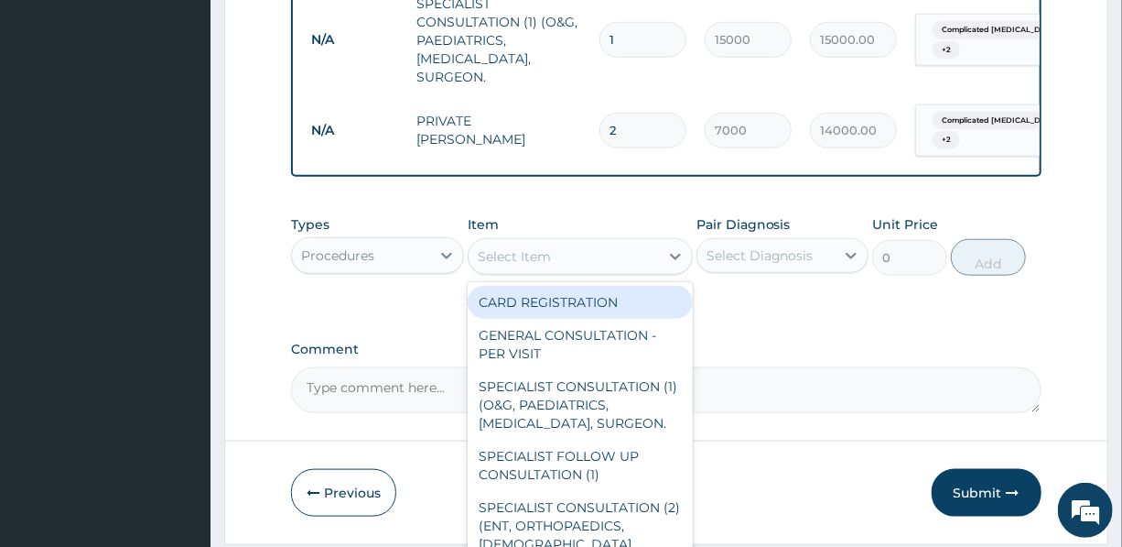
click at [581, 261] on div "Select Item" at bounding box center [564, 256] width 190 height 29
type input "M"
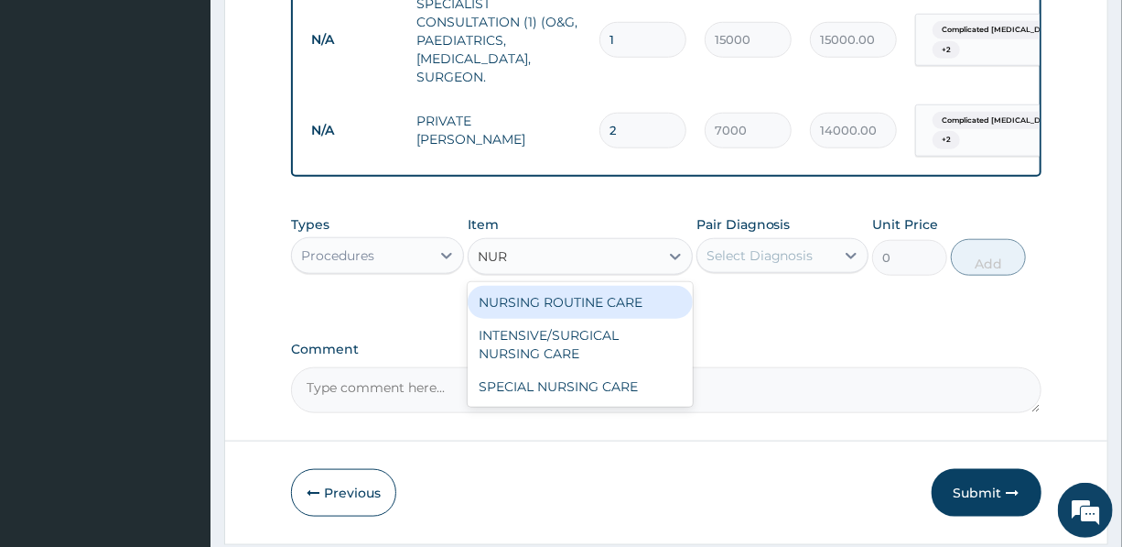
type input "NURS"
click at [595, 308] on div "NURSING ROUTINE CARE" at bounding box center [580, 302] width 225 height 33
type input "1500"
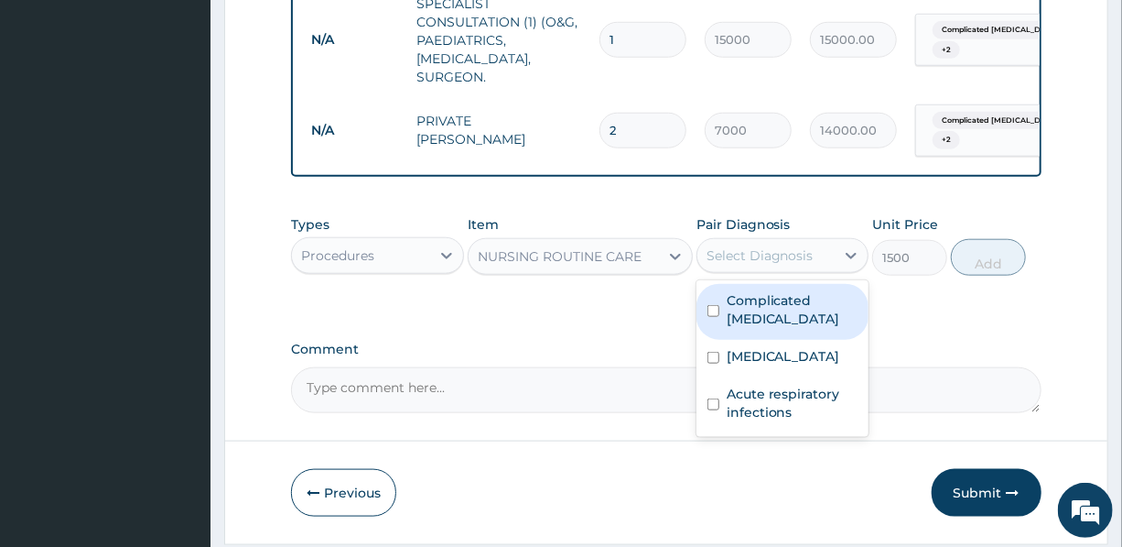
click at [816, 262] on div "Select Diagnosis" at bounding box center [766, 255] width 137 height 29
click at [785, 320] on label "Complicated malaria" at bounding box center [792, 309] width 131 height 37
checkbox input "true"
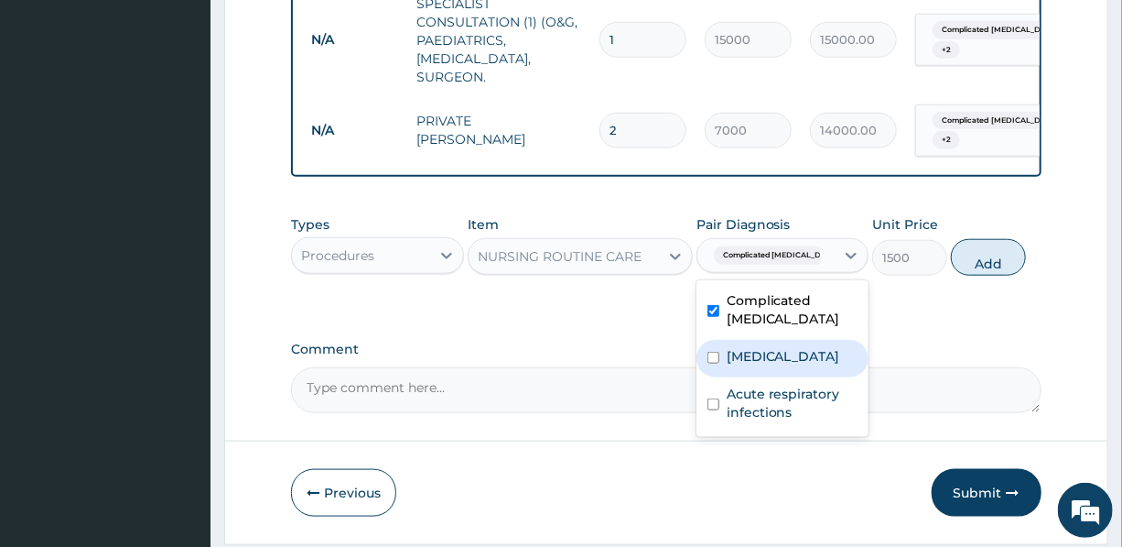
click at [778, 363] on div "Sepsis" at bounding box center [783, 359] width 172 height 38
checkbox input "true"
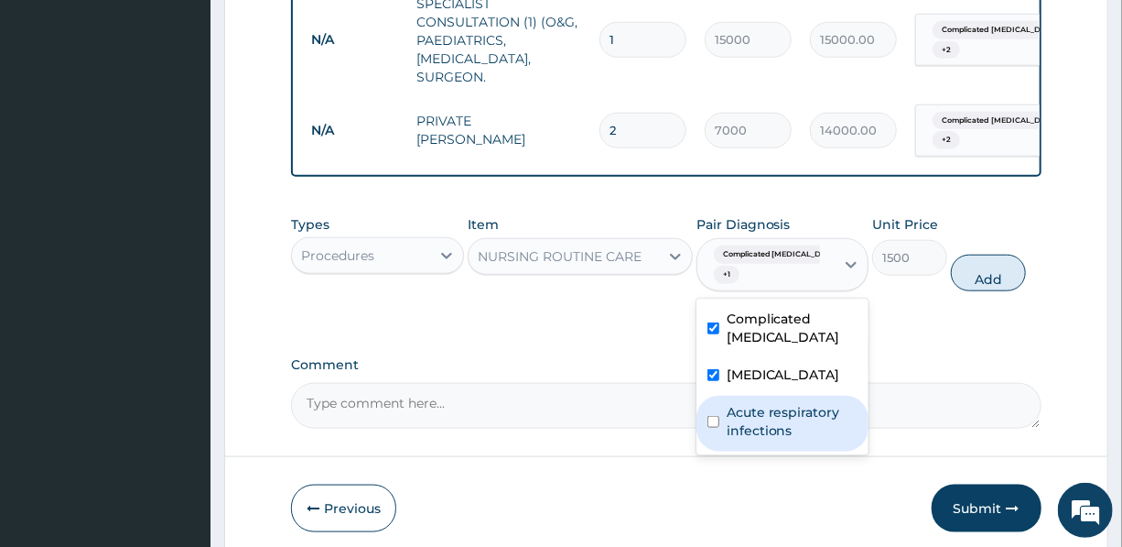
click at [790, 422] on label "Acute respiratory infections" at bounding box center [792, 421] width 131 height 37
checkbox input "true"
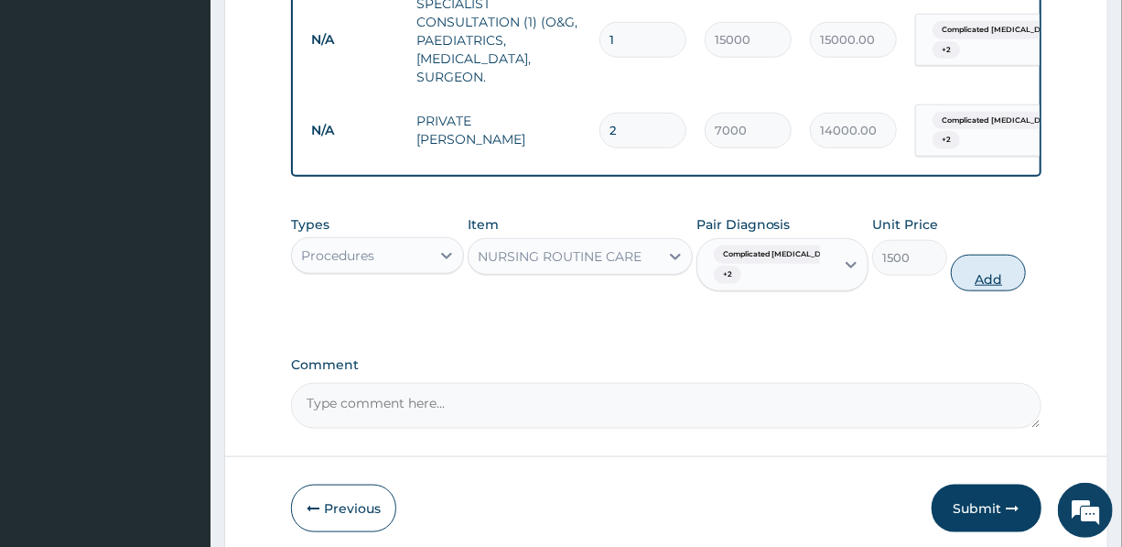
click at [989, 291] on button "Add" at bounding box center [988, 273] width 75 height 37
type input "0"
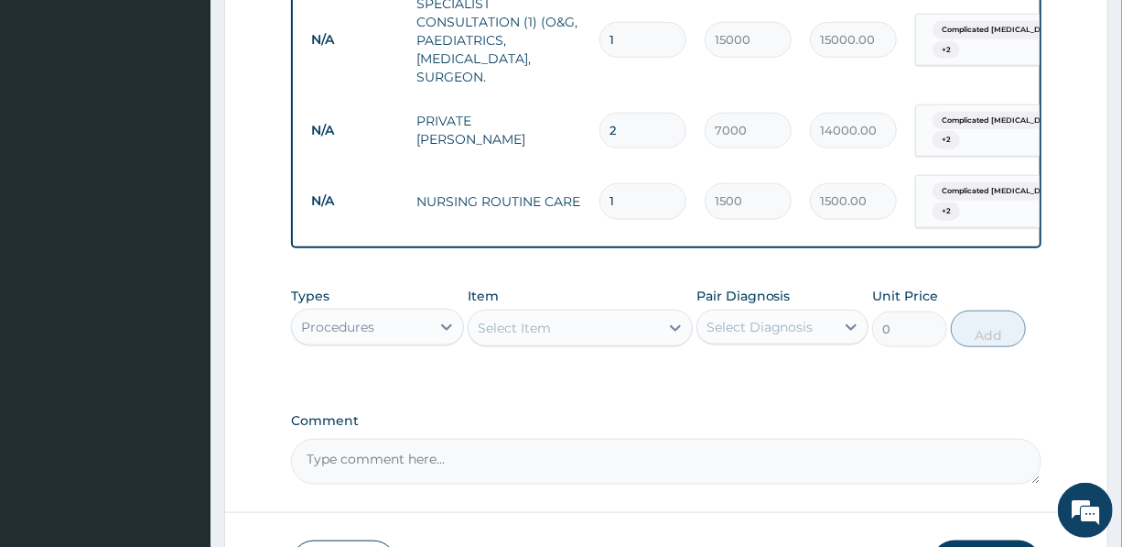
drag, startPoint x: 630, startPoint y: 192, endPoint x: 592, endPoint y: 190, distance: 37.6
click at [600, 190] on div "1" at bounding box center [643, 201] width 87 height 36
type input "2"
type input "3000.00"
type input "2"
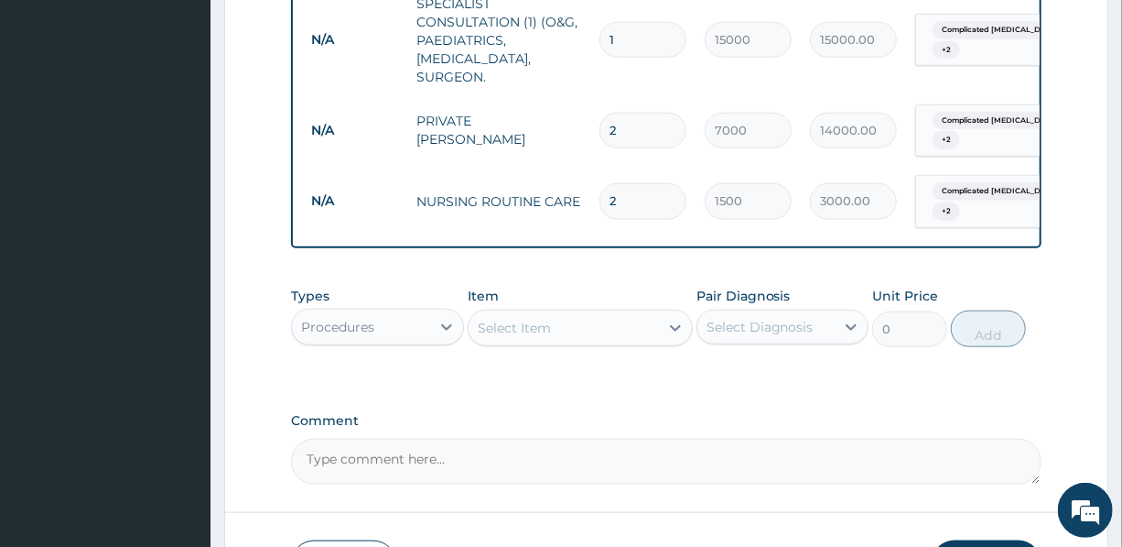
click at [564, 336] on div "Select Item" at bounding box center [564, 327] width 190 height 29
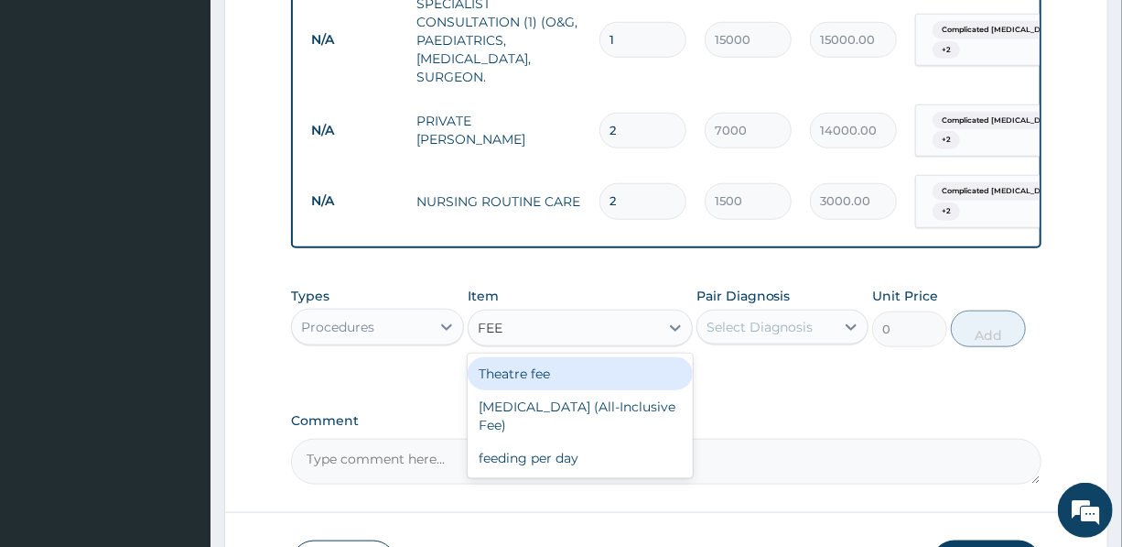
type input "FEED"
click at [550, 386] on div "feeding per day" at bounding box center [580, 373] width 225 height 33
type input "4500"
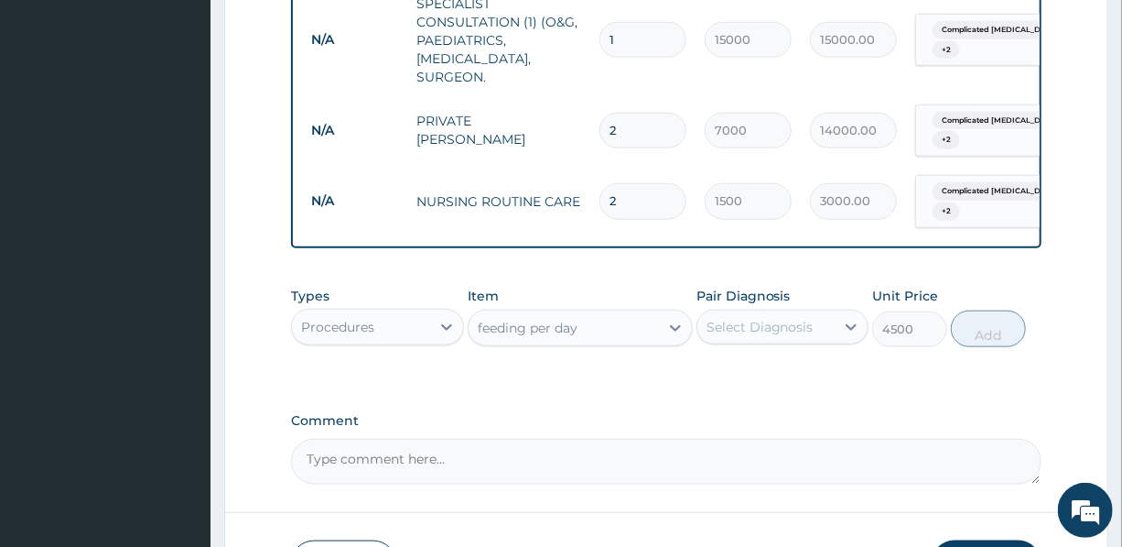
click at [769, 336] on div "Select Diagnosis" at bounding box center [760, 327] width 107 height 18
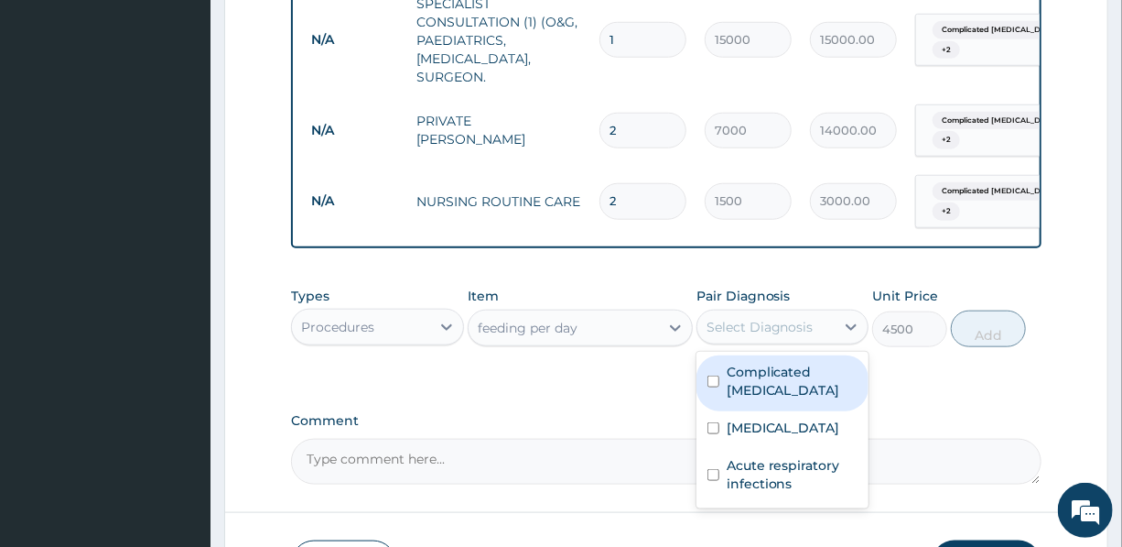
click at [751, 395] on label "Complicated malaria" at bounding box center [792, 381] width 131 height 37
checkbox input "true"
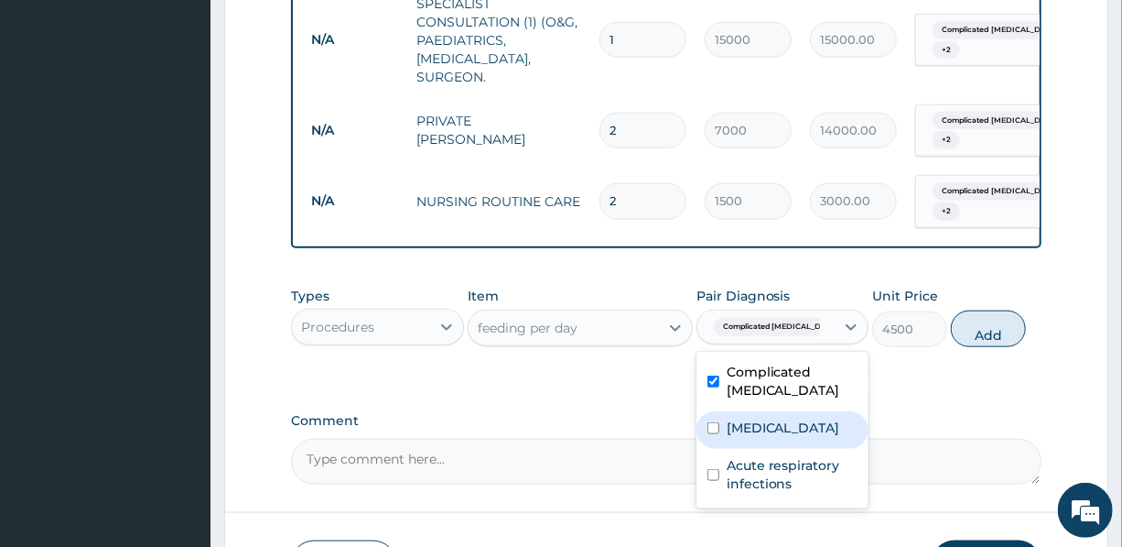
click at [754, 437] on label "Sepsis" at bounding box center [784, 427] width 114 height 18
checkbox input "true"
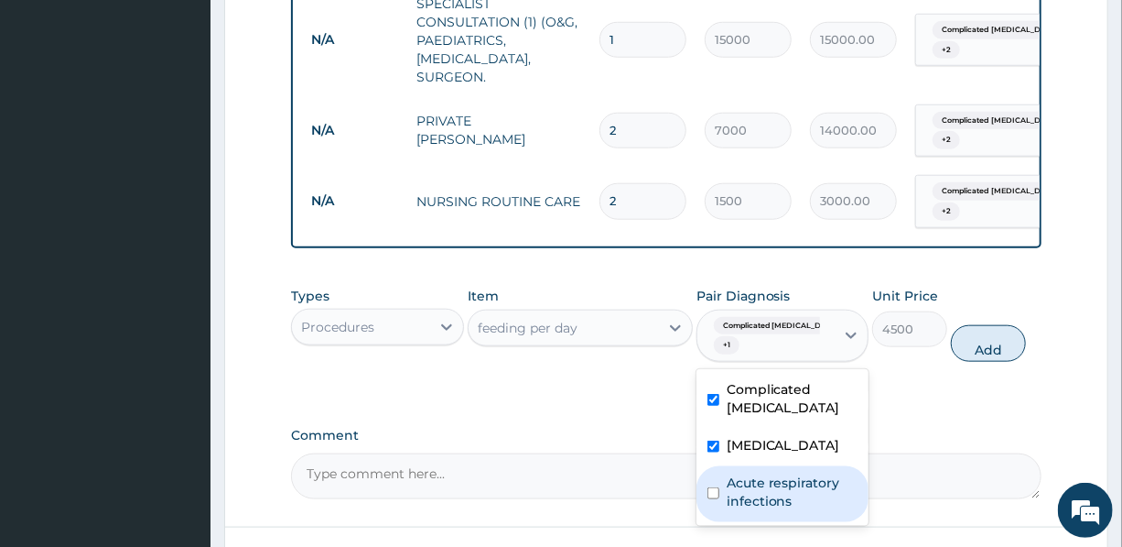
drag, startPoint x: 771, startPoint y: 505, endPoint x: 1012, endPoint y: 386, distance: 268.6
click at [771, 506] on label "Acute respiratory infections" at bounding box center [792, 491] width 131 height 37
checkbox input "true"
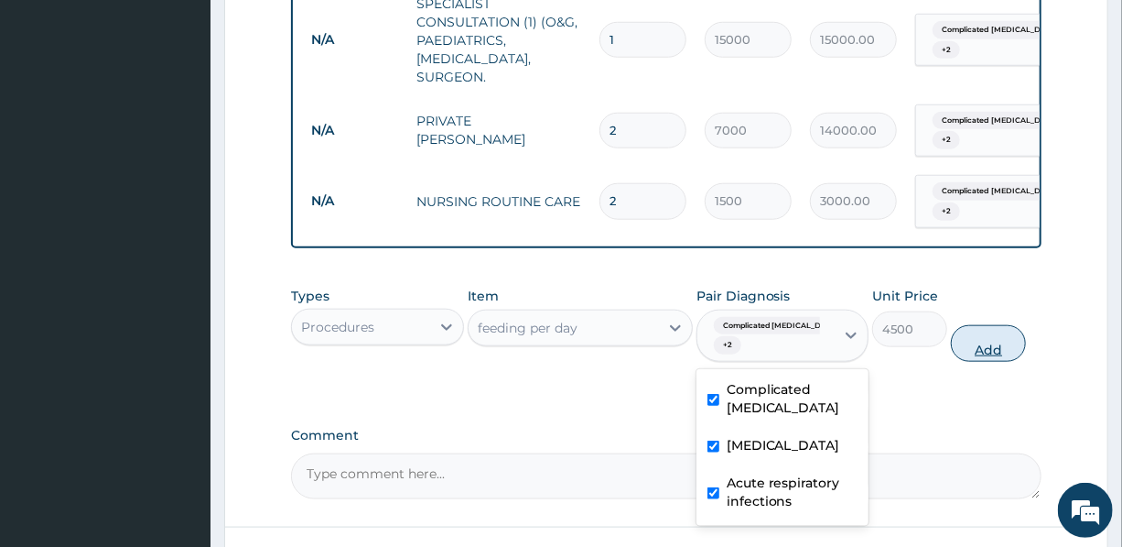
click at [991, 350] on button "Add" at bounding box center [988, 343] width 75 height 37
type input "0"
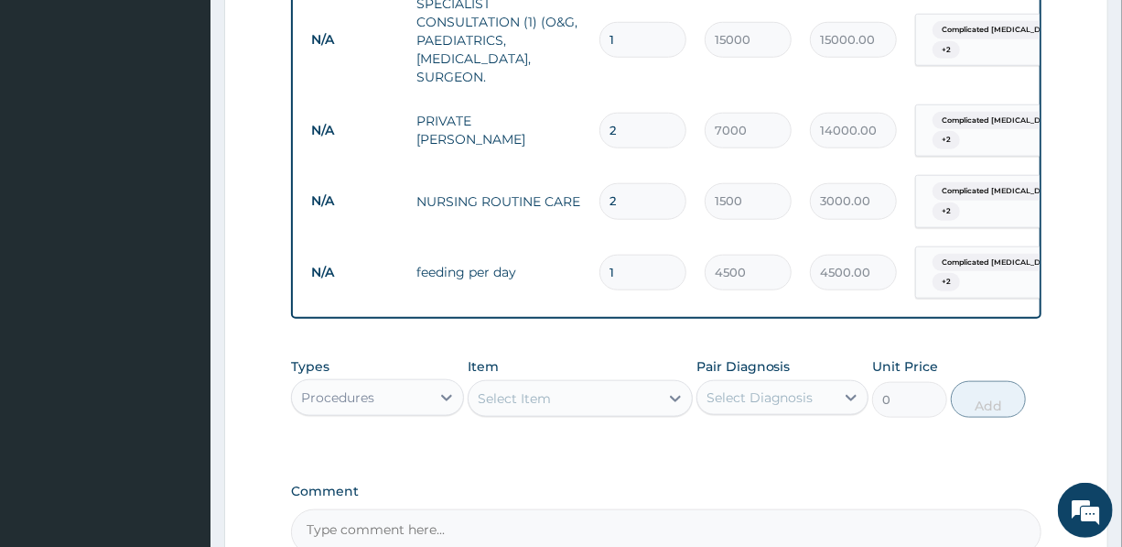
drag, startPoint x: 639, startPoint y: 255, endPoint x: 587, endPoint y: 261, distance: 52.5
click at [587, 261] on tr "N/A feeding per day 1 4500 4500.00 Complicated malaria + 2 Delete" at bounding box center [750, 272] width 897 height 71
type input "3"
type input "13500.00"
type input "0.00"
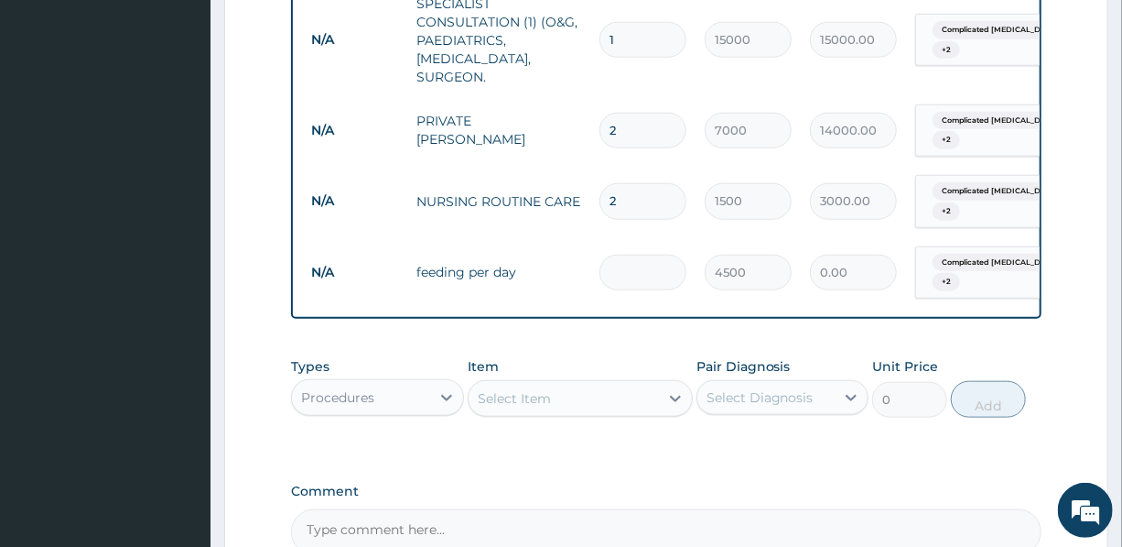
type input "2"
type input "9000.00"
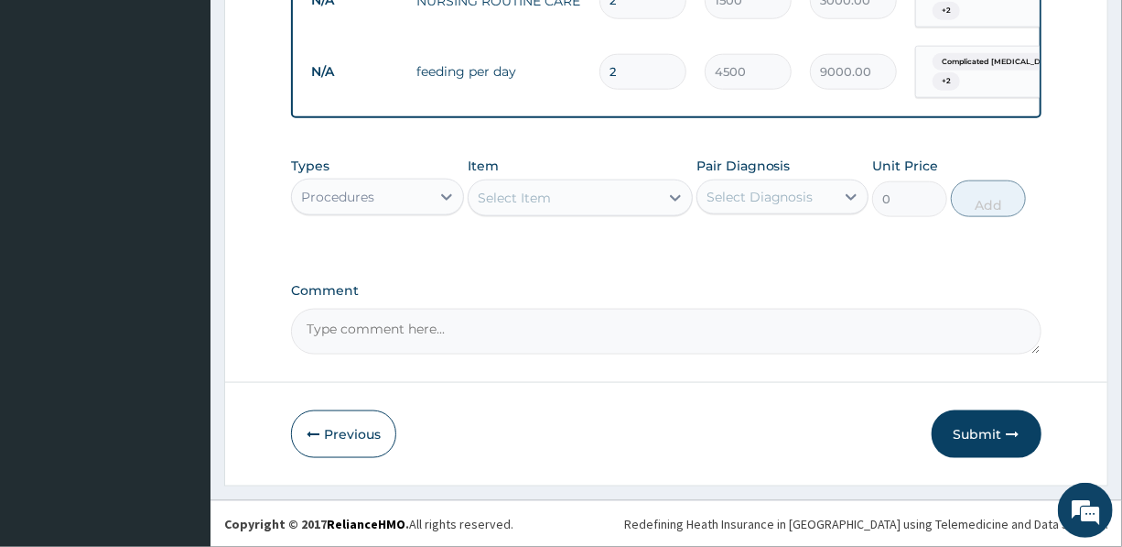
scroll to position [958, 0]
type input "2"
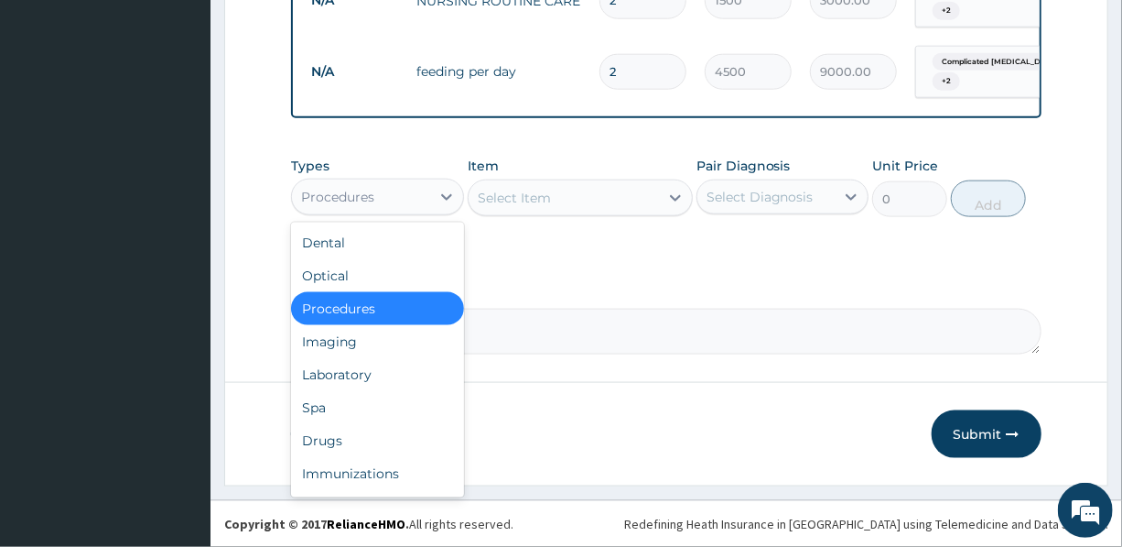
click at [372, 182] on div "Procedures" at bounding box center [360, 196] width 137 height 29
click at [383, 374] on div "Laboratory" at bounding box center [377, 374] width 172 height 33
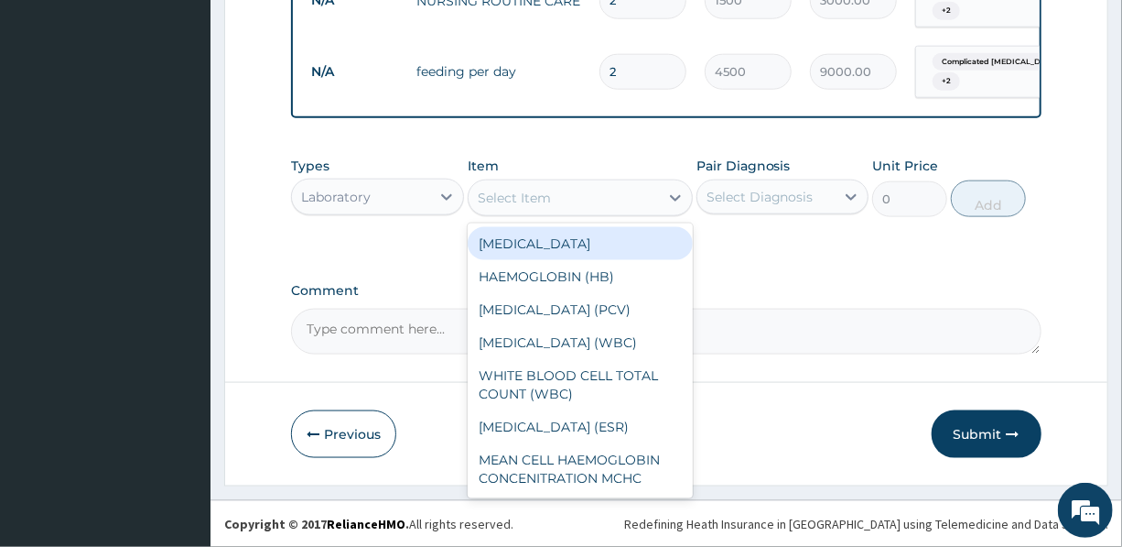
click at [538, 199] on div "Select Item" at bounding box center [514, 198] width 73 height 18
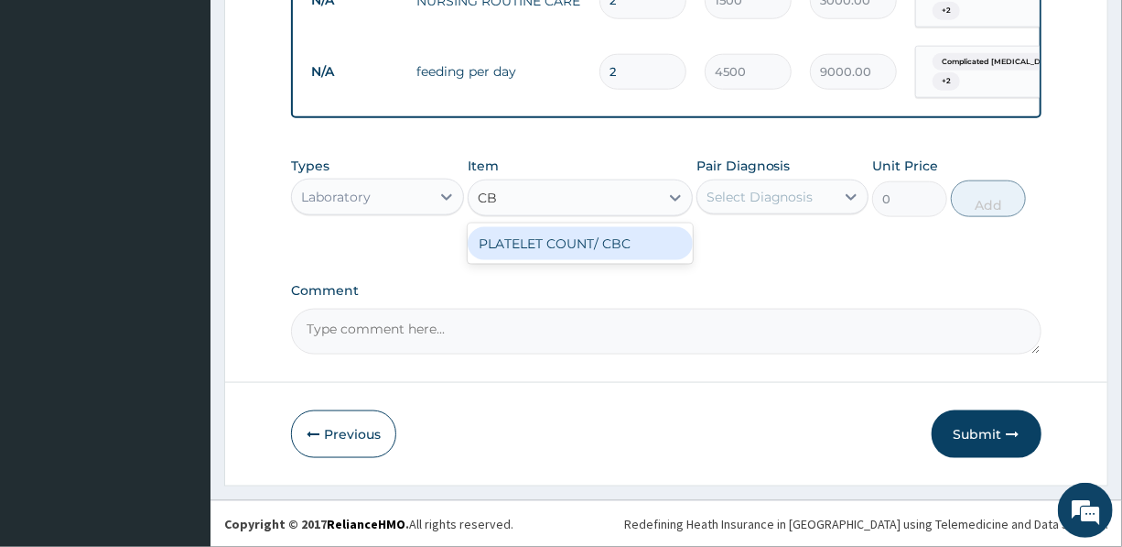
type input "CBC"
click at [541, 253] on div "PLATELET COUNT/ CBC" at bounding box center [580, 243] width 225 height 33
type input "5000"
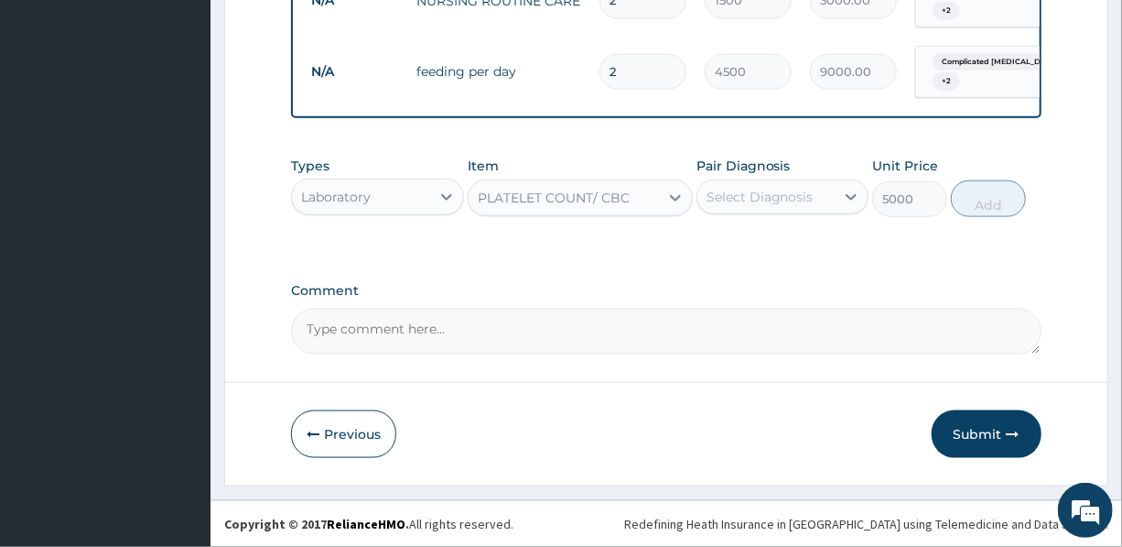
click at [777, 192] on div "Select Diagnosis" at bounding box center [760, 197] width 107 height 18
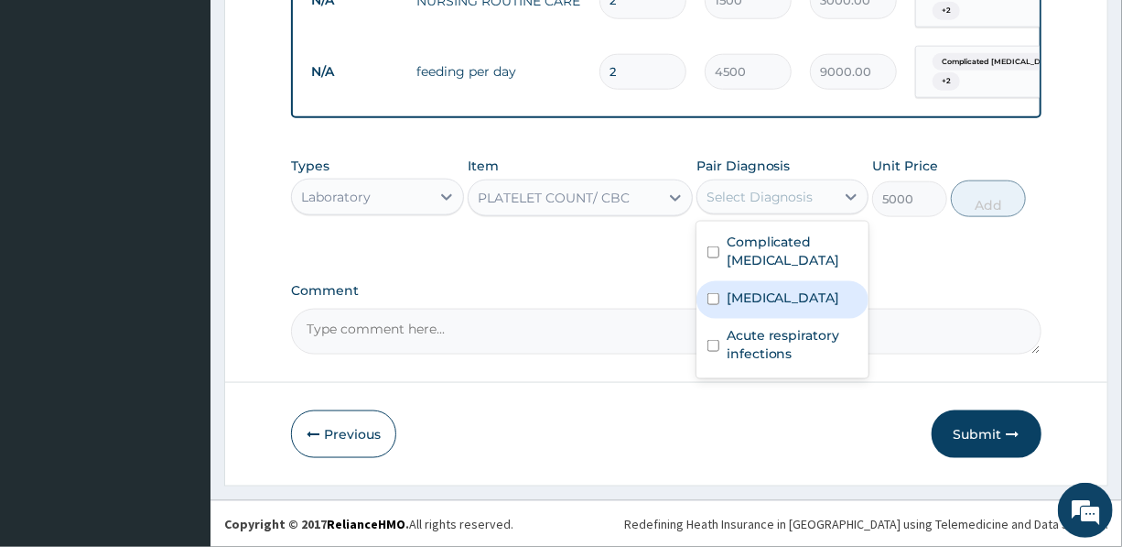
click at [778, 300] on div "Sepsis" at bounding box center [783, 300] width 172 height 38
checkbox input "true"
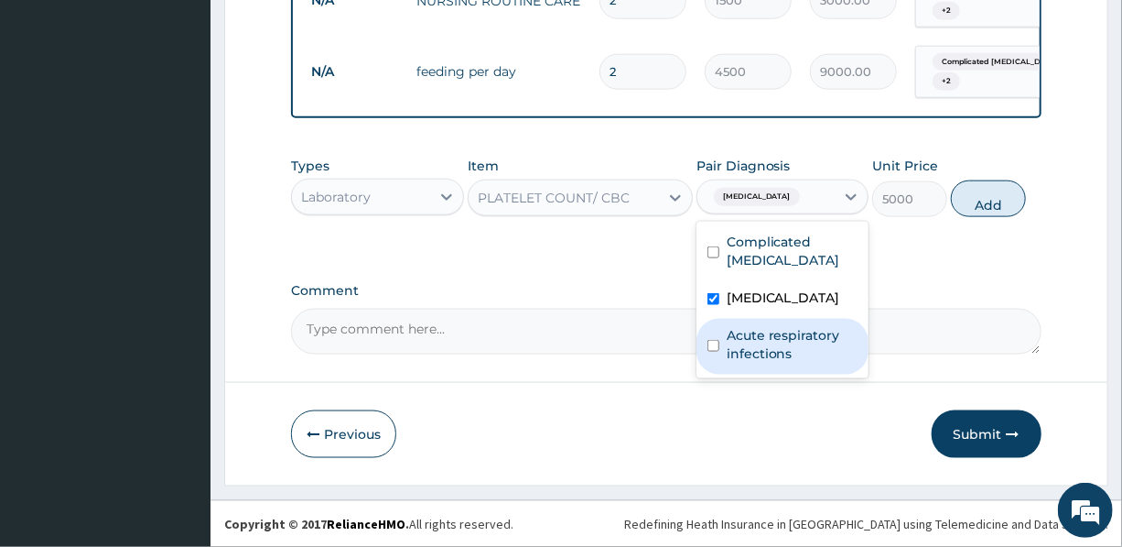
click at [782, 357] on label "Acute respiratory infections" at bounding box center [792, 344] width 131 height 37
checkbox input "true"
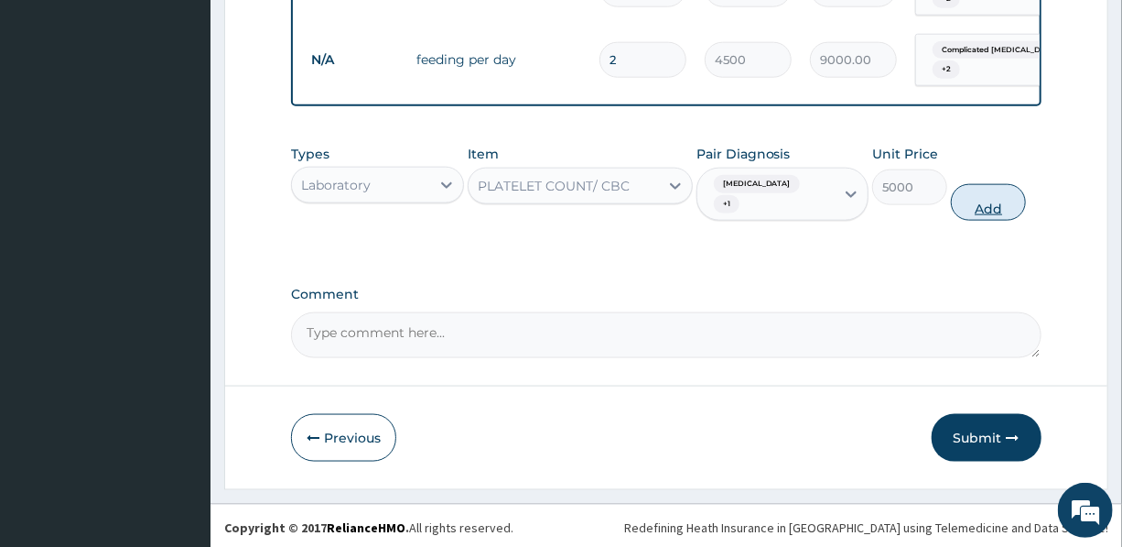
click at [985, 201] on button "Add" at bounding box center [988, 202] width 75 height 37
type input "0"
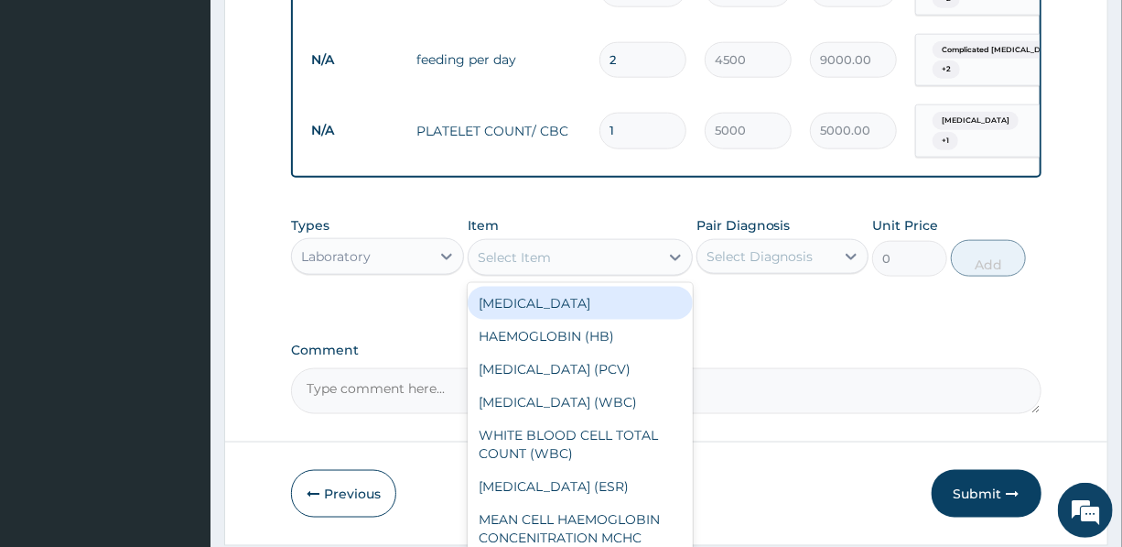
click at [559, 262] on div "Select Item" at bounding box center [564, 257] width 190 height 29
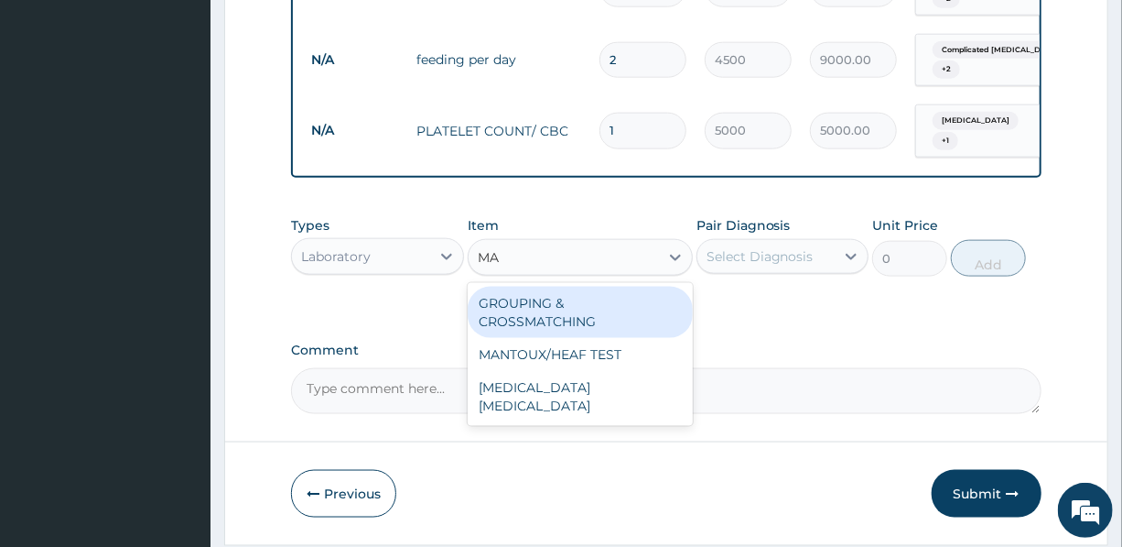
type input "MAL"
click at [560, 306] on div "MALARIA PARASITE" at bounding box center [580, 312] width 225 height 51
type input "1200"
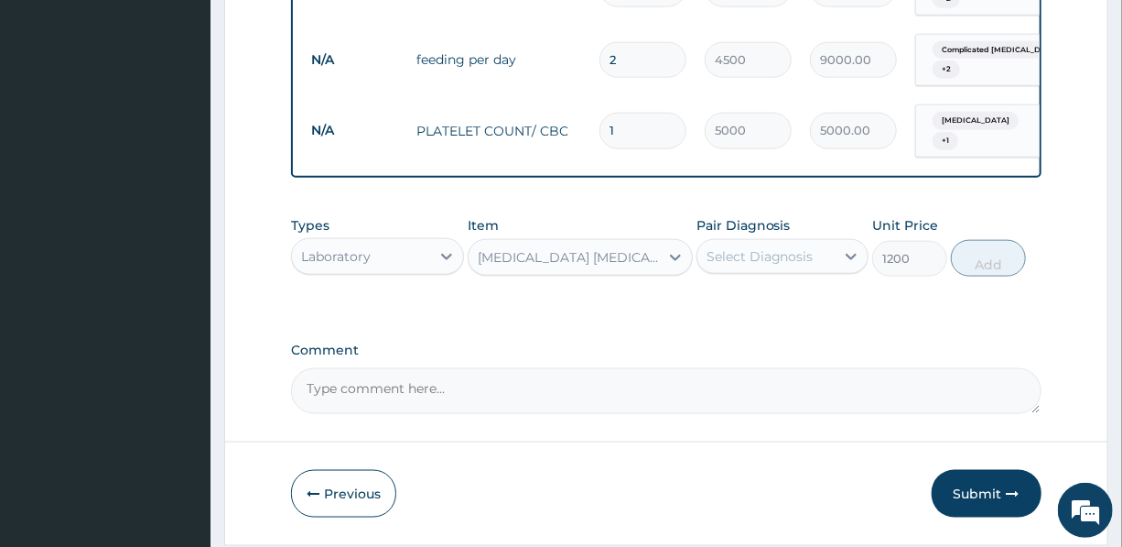
click at [695, 256] on div "Types Laboratory Item option MALARIA PARASITE , selected. Select is focused ,ty…" at bounding box center [666, 246] width 750 height 79
click at [712, 256] on div "Select Diagnosis" at bounding box center [760, 256] width 107 height 18
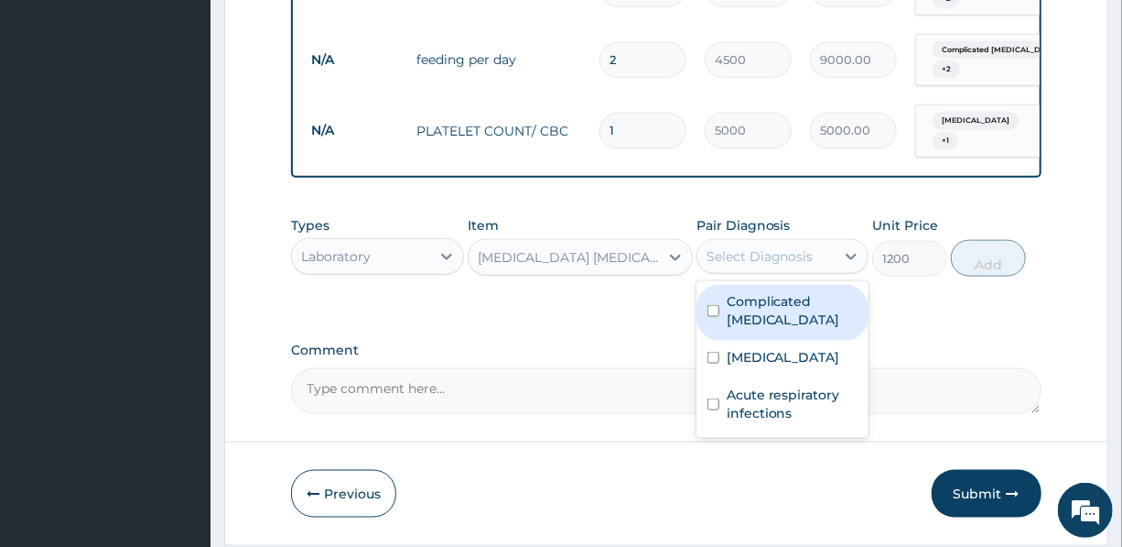
drag, startPoint x: 764, startPoint y: 318, endPoint x: 893, endPoint y: 269, distance: 137.9
click at [764, 318] on label "Complicated malaria" at bounding box center [792, 310] width 131 height 37
checkbox input "true"
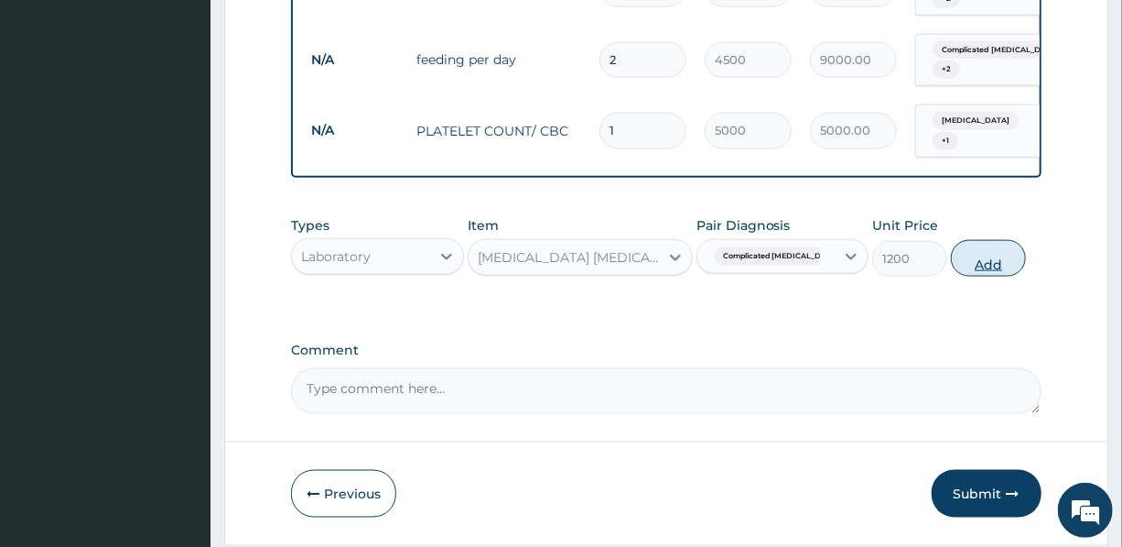
click at [972, 262] on button "Add" at bounding box center [988, 258] width 75 height 37
type input "0"
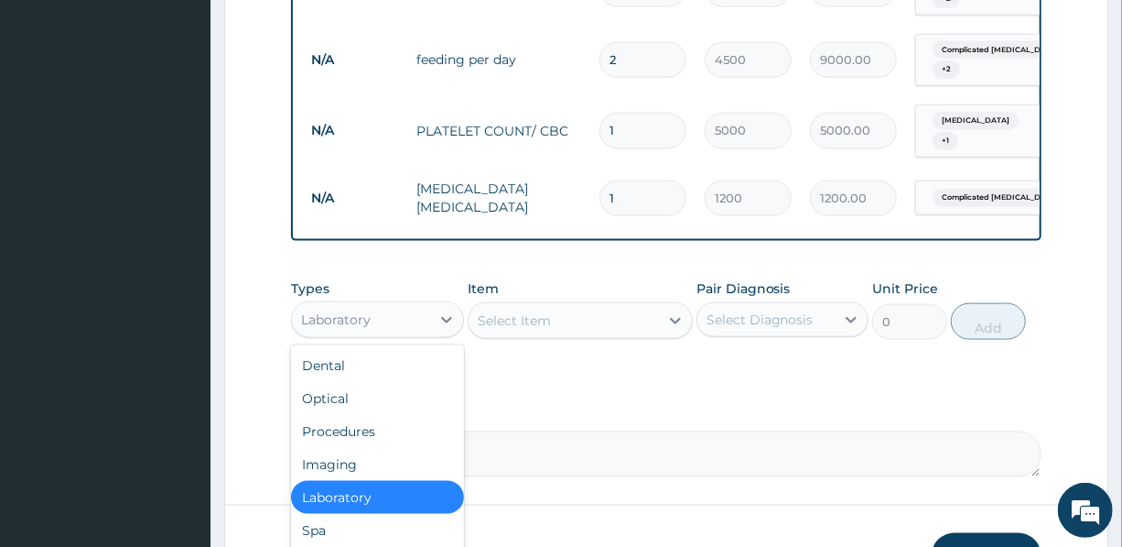
click at [363, 305] on div "Laboratory" at bounding box center [377, 319] width 172 height 37
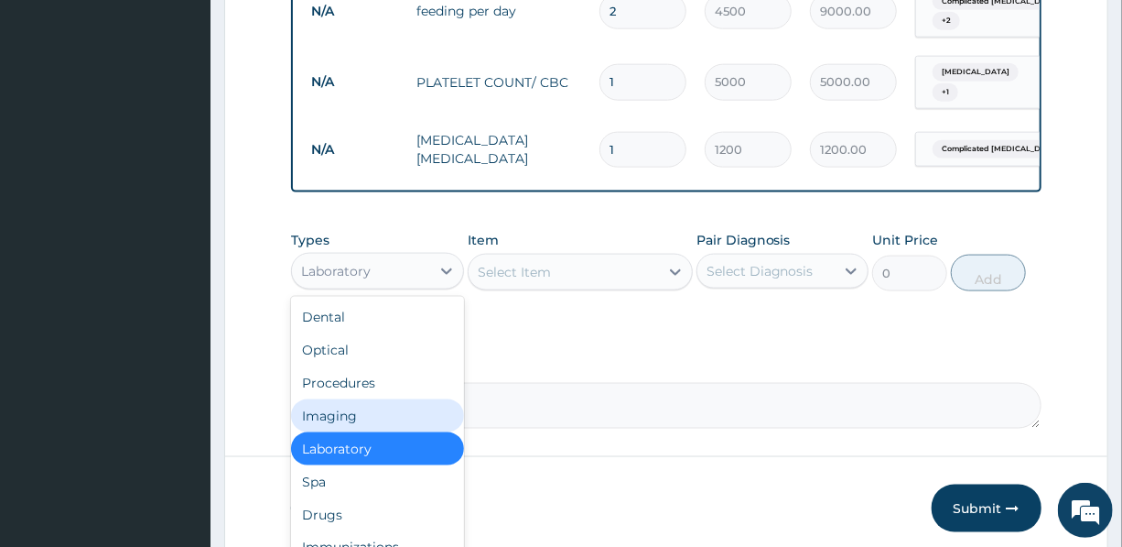
scroll to position [1085, 0]
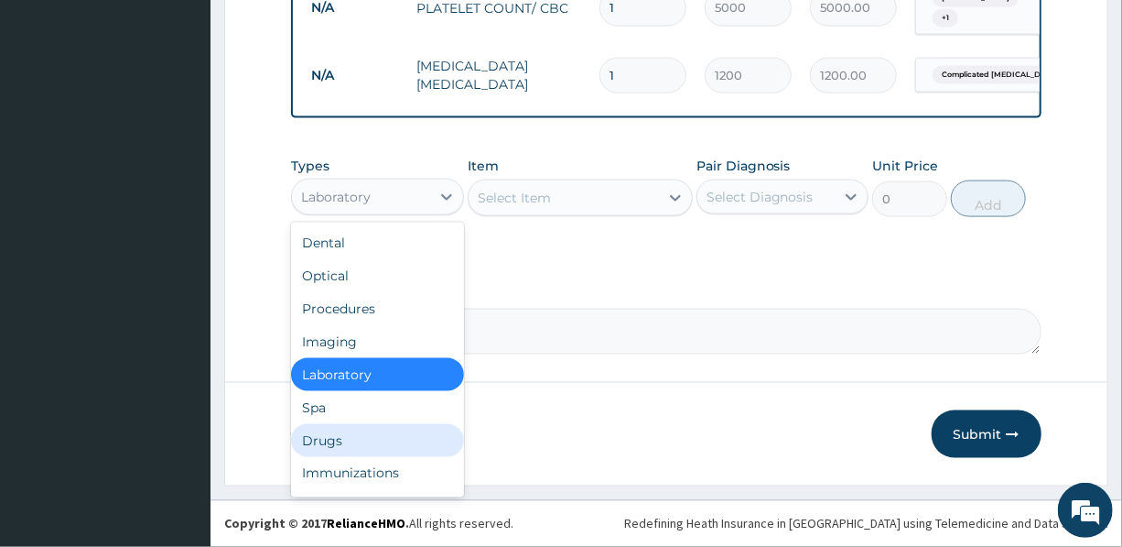
click at [365, 443] on div "Drugs" at bounding box center [377, 440] width 172 height 33
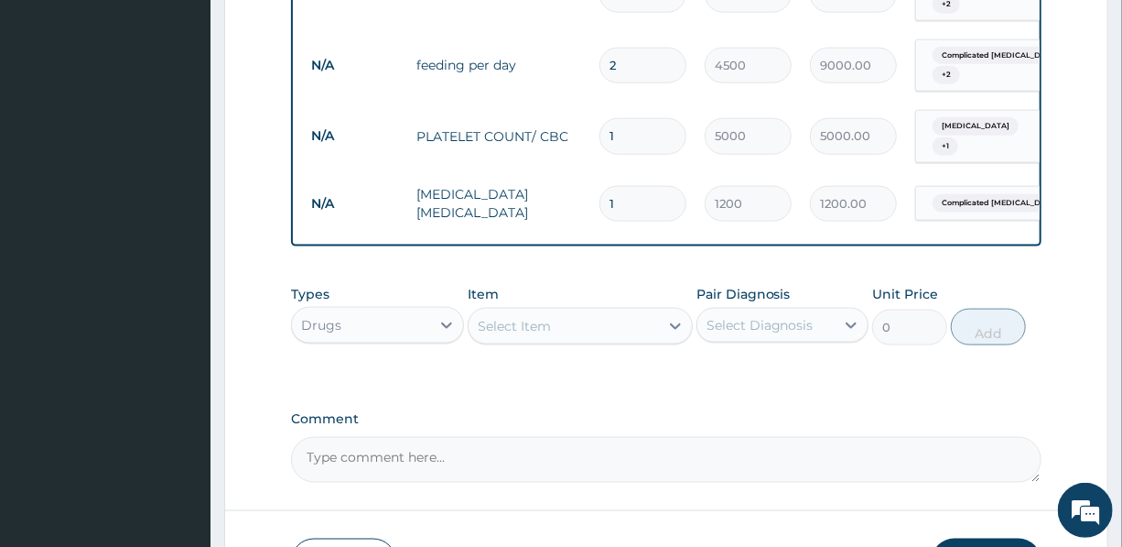
scroll to position [918, 0]
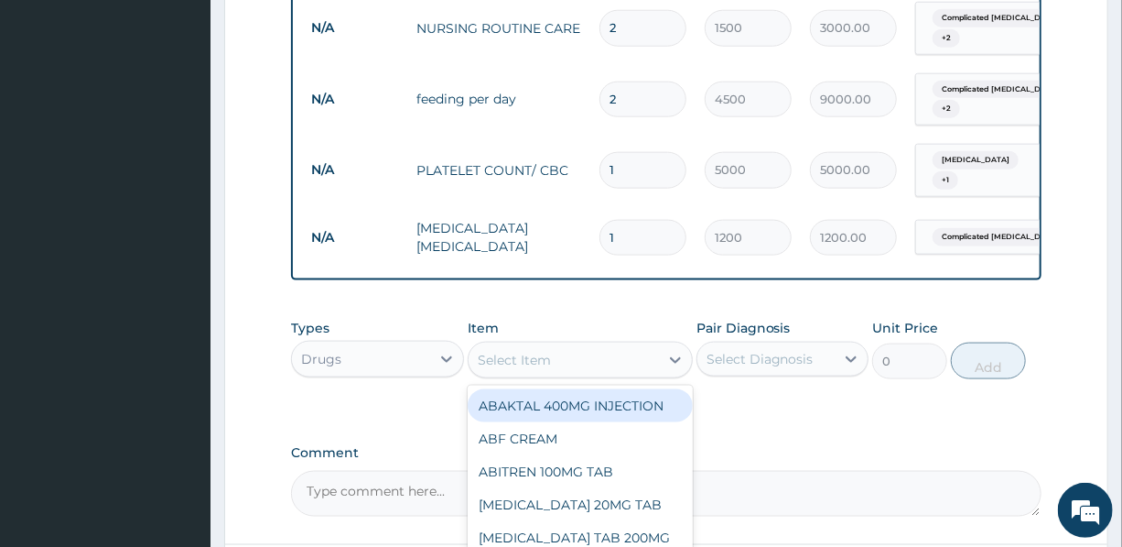
click at [571, 363] on div "Select Item" at bounding box center [564, 359] width 190 height 29
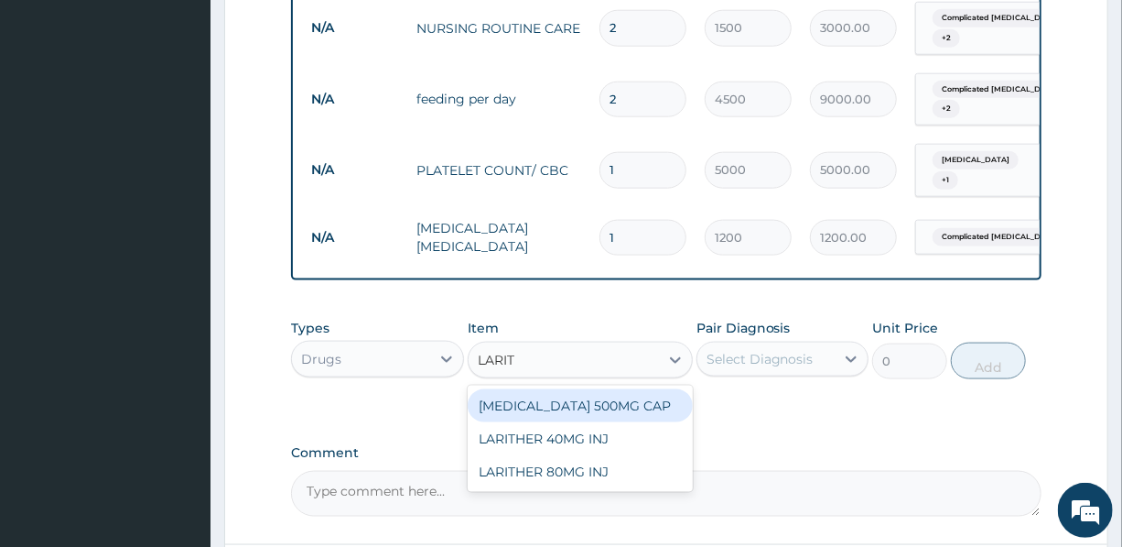
type input "LARITH"
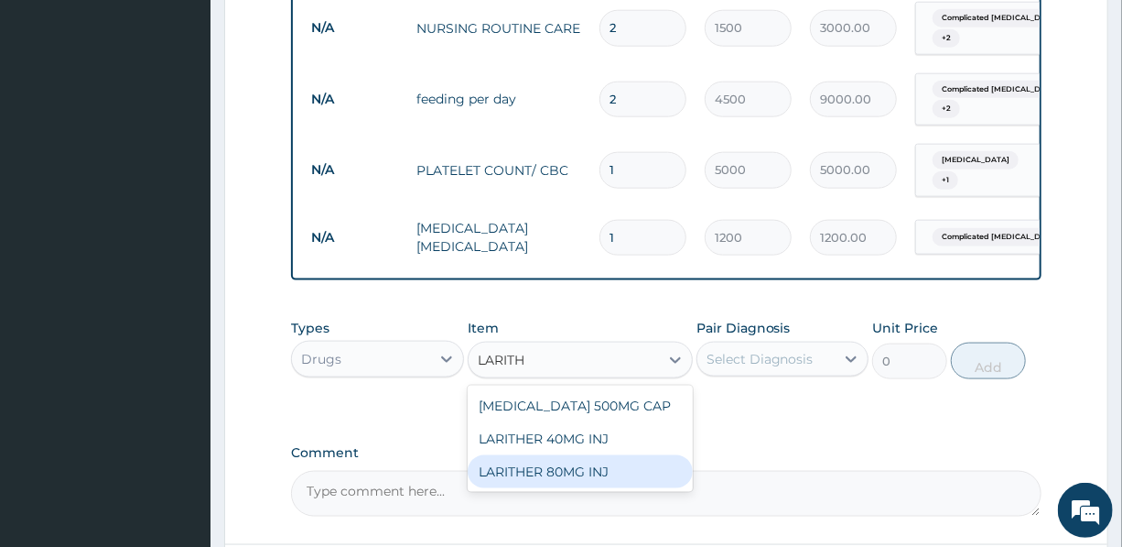
click at [563, 476] on div "LARITHER 80MG INJ" at bounding box center [580, 471] width 225 height 33
type input "1400"
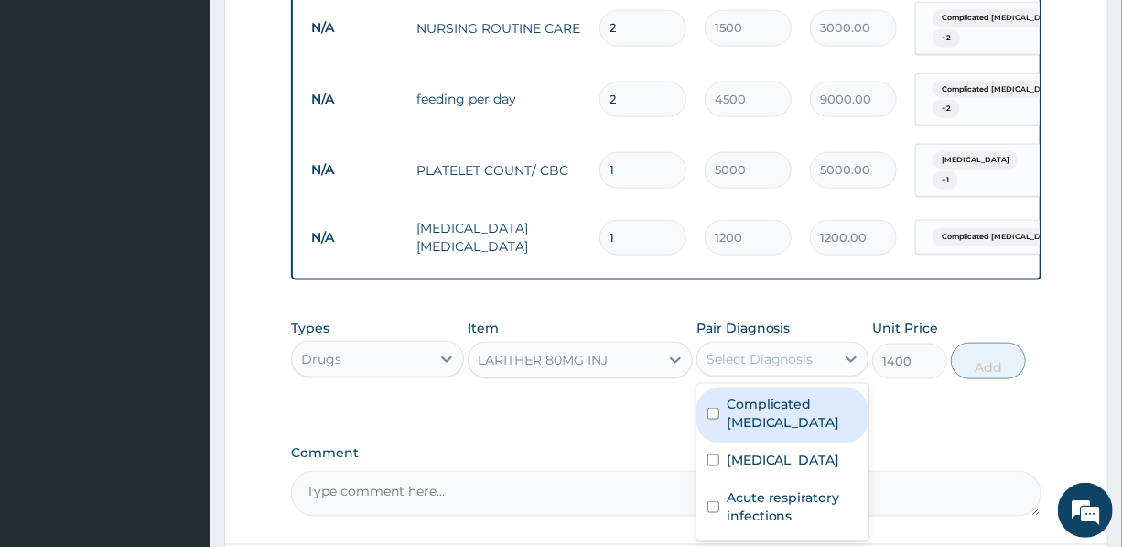
click at [785, 364] on div "Select Diagnosis" at bounding box center [760, 359] width 107 height 18
click at [785, 413] on label "Complicated malaria" at bounding box center [792, 413] width 131 height 37
checkbox input "true"
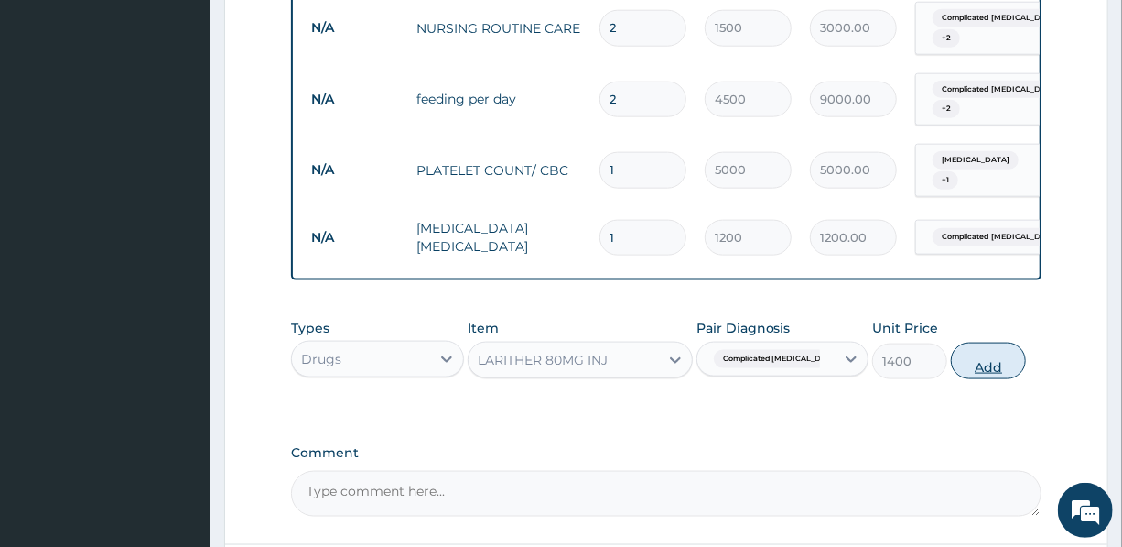
click at [989, 363] on button "Add" at bounding box center [988, 360] width 75 height 37
type input "0"
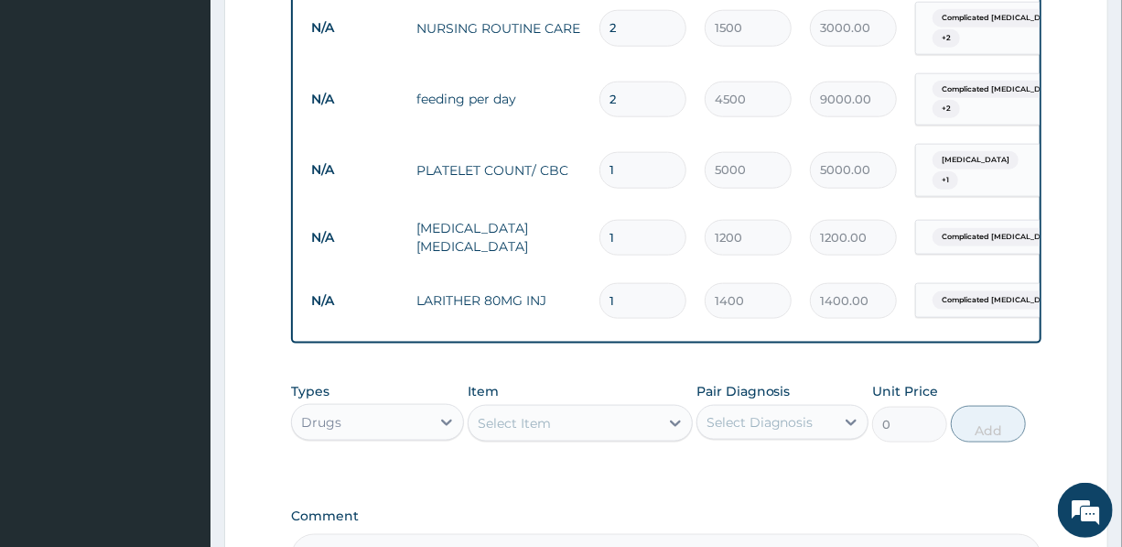
drag, startPoint x: 633, startPoint y: 294, endPoint x: 601, endPoint y: 293, distance: 31.1
click at [601, 293] on input "1" at bounding box center [643, 301] width 87 height 36
type input "2"
type input "2800.00"
type input "2"
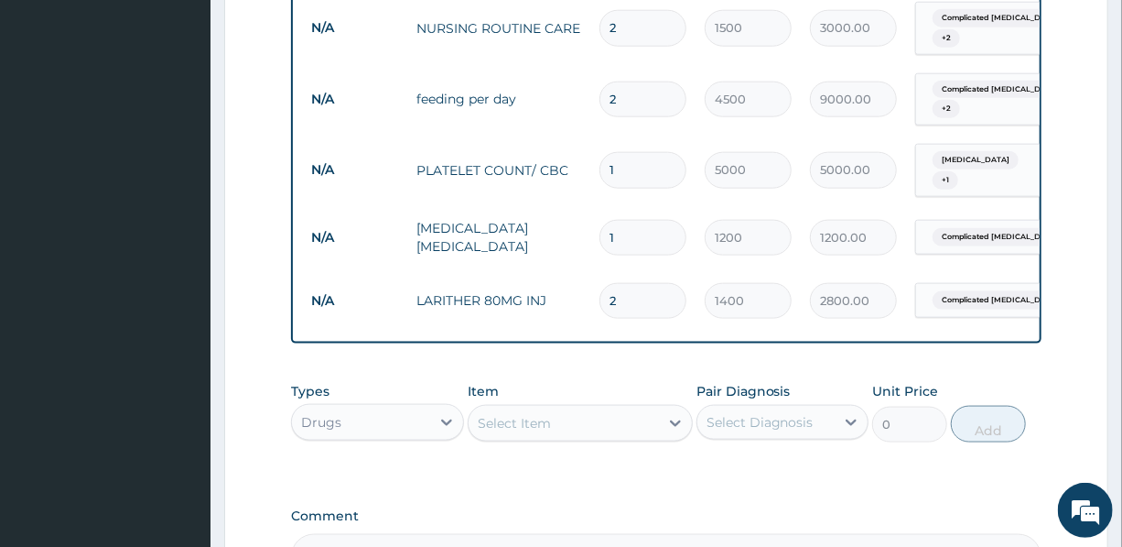
click at [559, 426] on div "Select Item" at bounding box center [564, 422] width 190 height 29
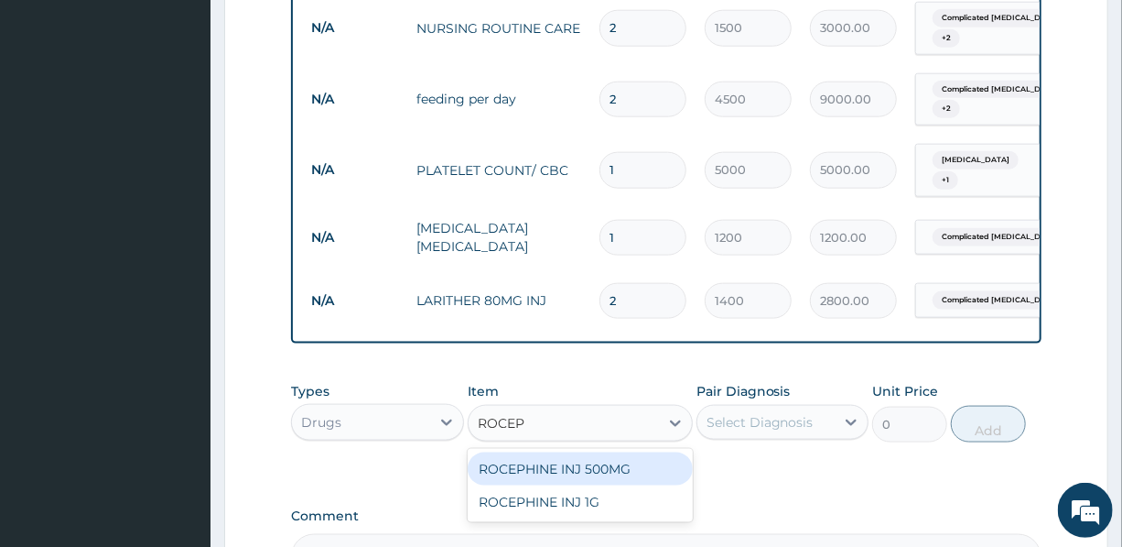
type input "ROCEPH"
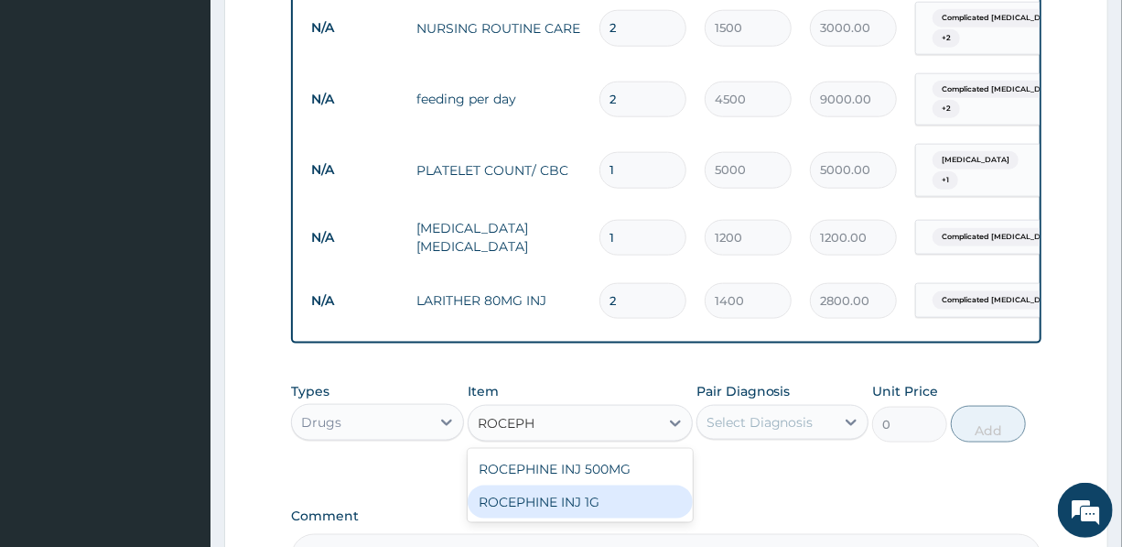
click at [600, 515] on div "ROCEPHINE INJ 1G" at bounding box center [580, 501] width 225 height 33
type input "7500"
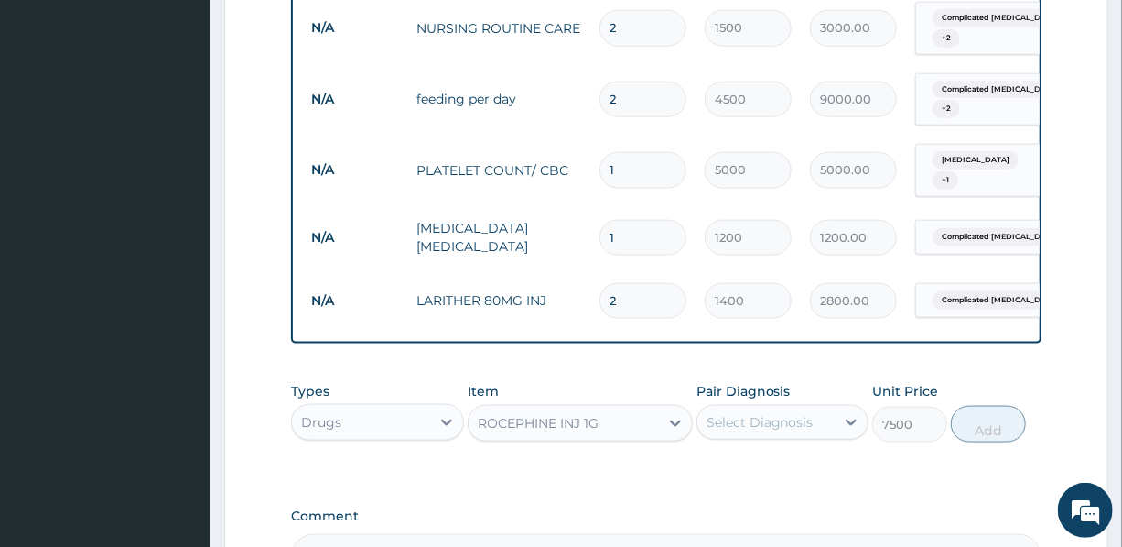
click at [764, 425] on div "Select Diagnosis" at bounding box center [760, 422] width 107 height 18
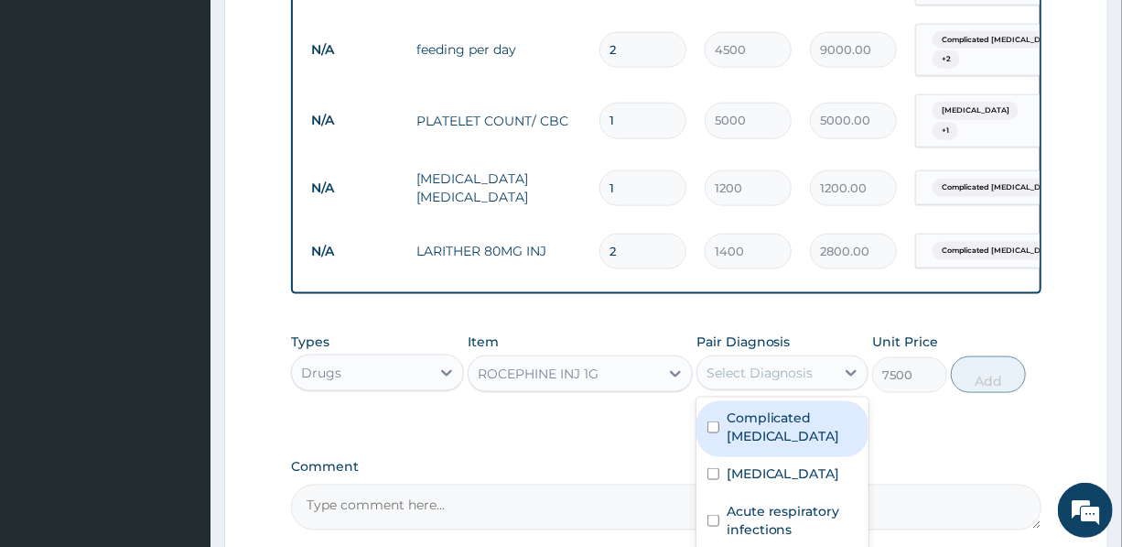
scroll to position [1002, 0]
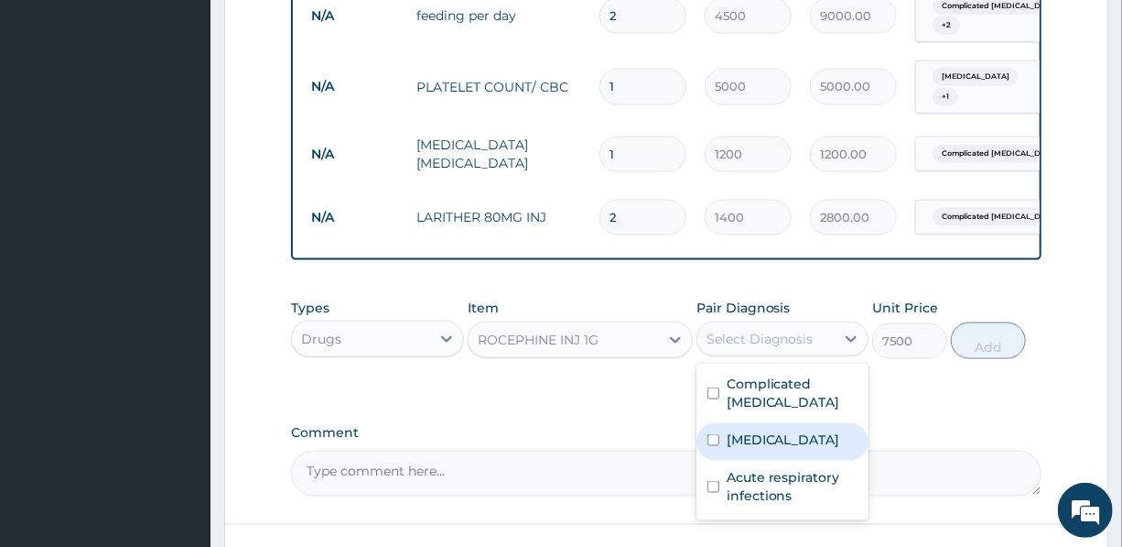
click at [773, 451] on div "Sepsis" at bounding box center [783, 442] width 172 height 38
checkbox input "true"
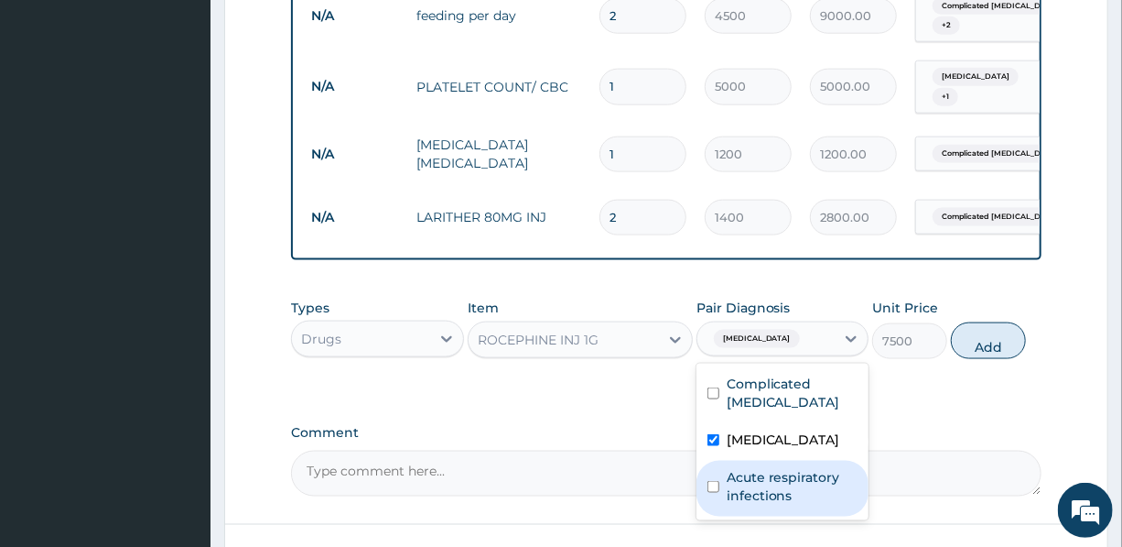
click at [771, 497] on label "Acute respiratory infections" at bounding box center [792, 486] width 131 height 37
checkbox input "true"
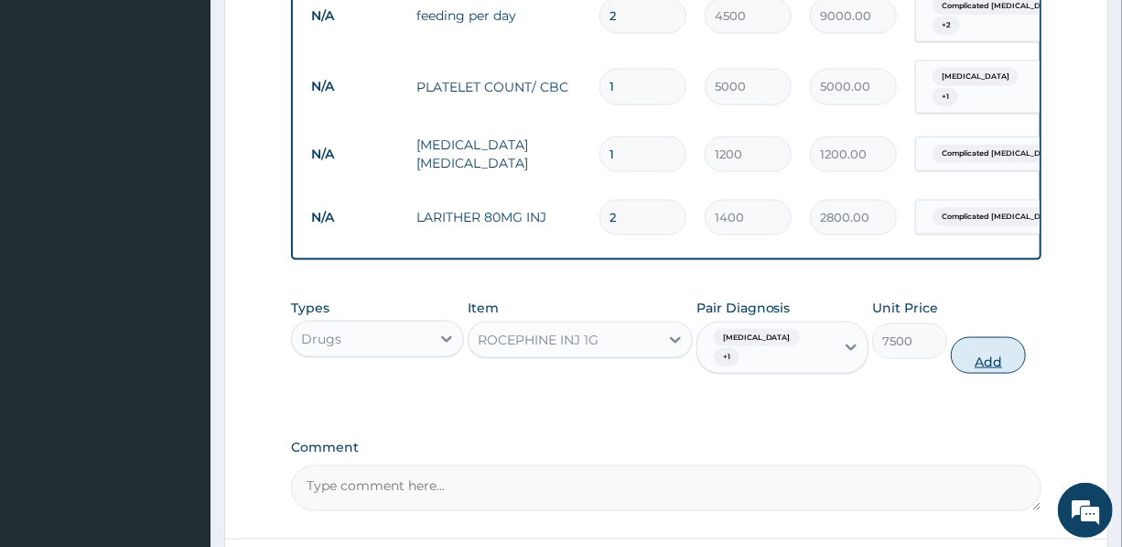
click at [983, 345] on button "Add" at bounding box center [988, 355] width 75 height 37
type input "0"
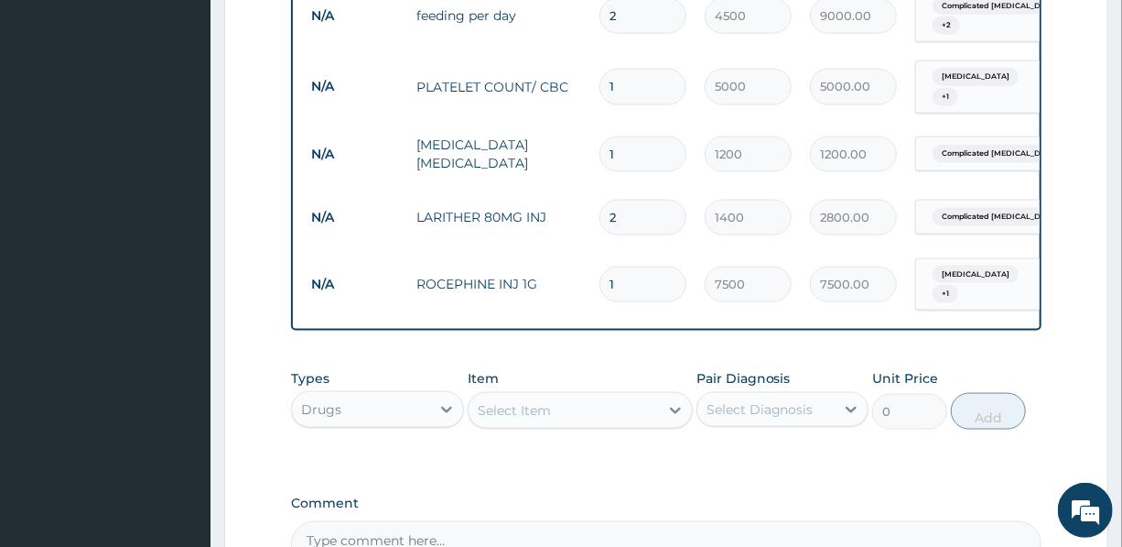
drag, startPoint x: 621, startPoint y: 279, endPoint x: 601, endPoint y: 269, distance: 21.7
click at [603, 268] on input "1" at bounding box center [643, 284] width 87 height 36
type input "2"
type input "15000.00"
type input "2"
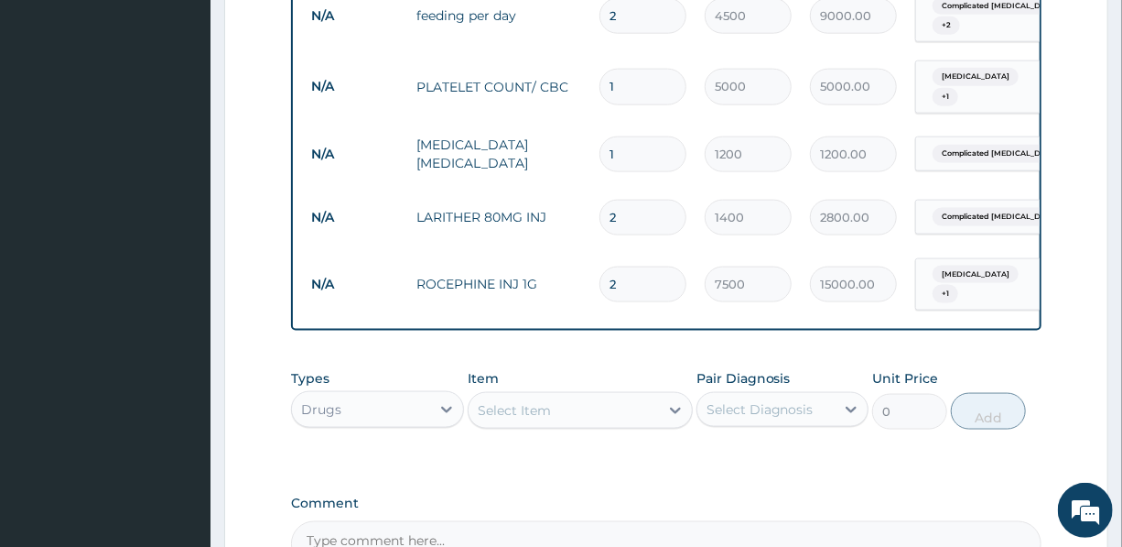
click at [578, 408] on div "Select Item" at bounding box center [564, 409] width 190 height 29
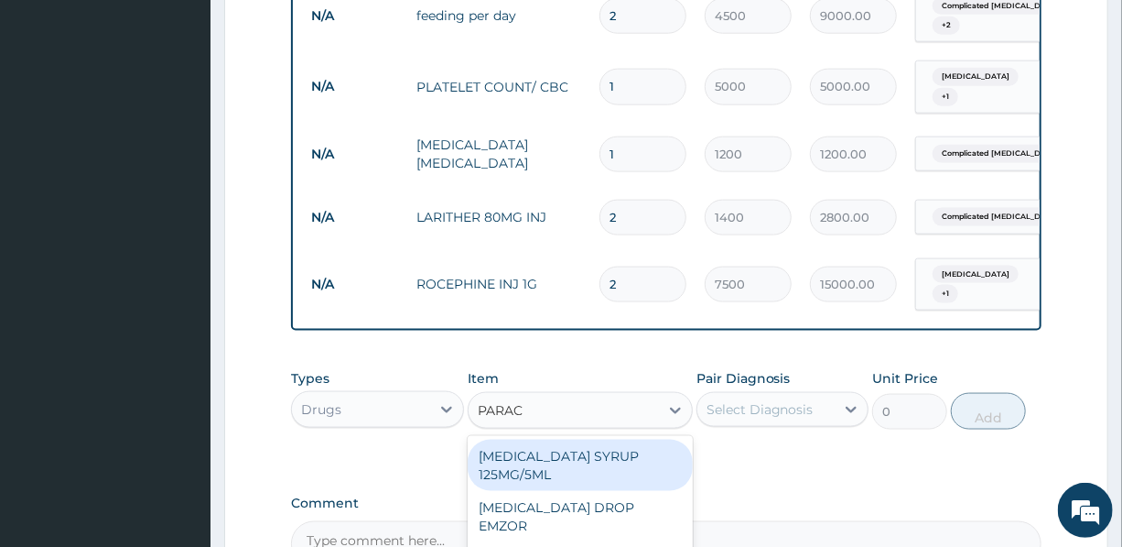
type input "PARACE"
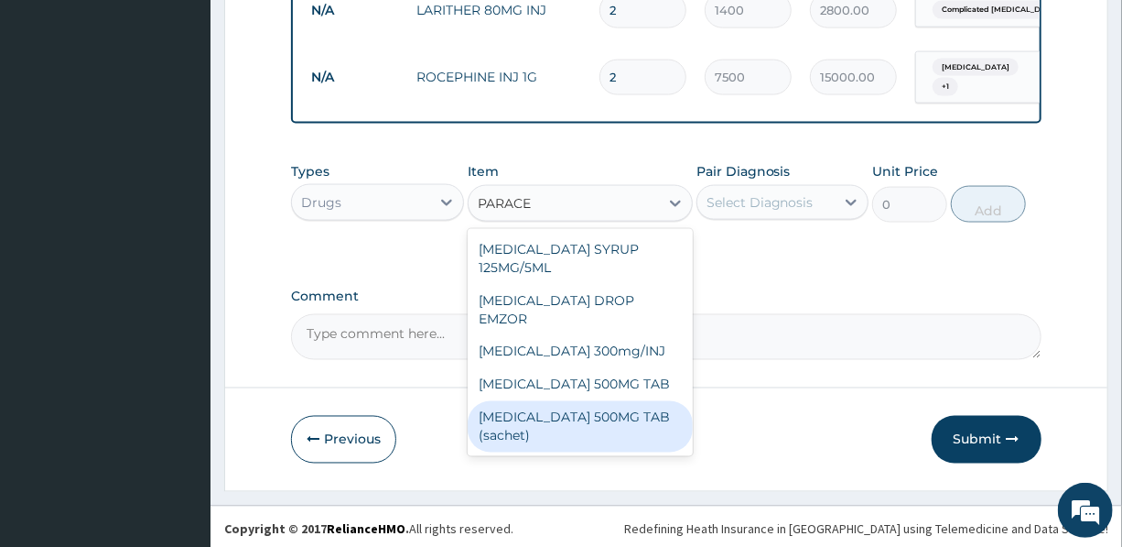
scroll to position [1211, 0]
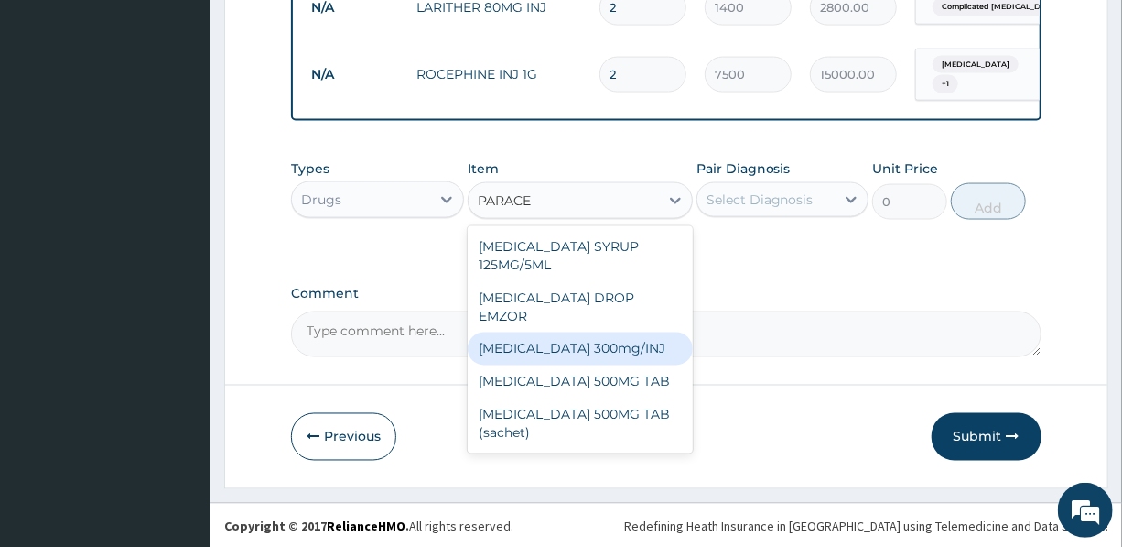
click at [605, 333] on div "[MEDICAL_DATA] 300mg/INJ" at bounding box center [580, 348] width 225 height 33
type input "1500"
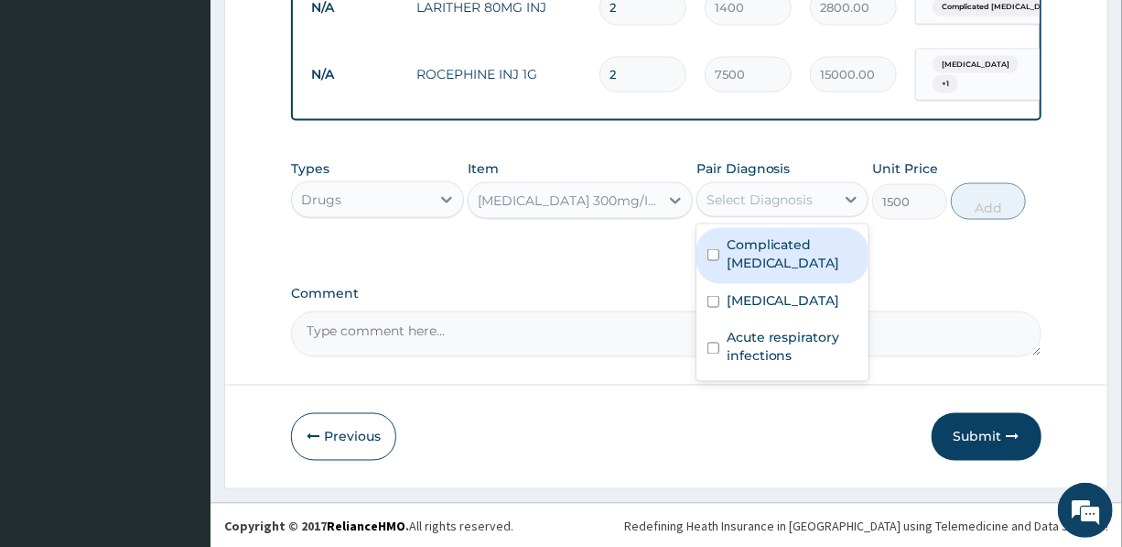
click at [764, 187] on div "Select Diagnosis" at bounding box center [766, 199] width 137 height 29
click at [800, 240] on label "Complicated [MEDICAL_DATA]" at bounding box center [792, 253] width 131 height 37
checkbox input "true"
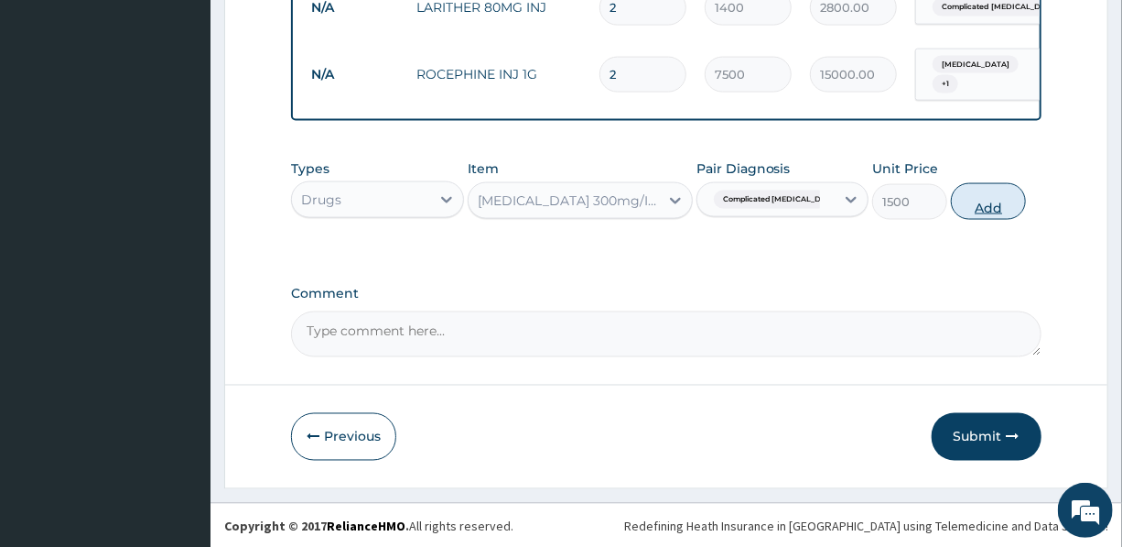
click at [980, 201] on button "Add" at bounding box center [988, 201] width 75 height 37
type input "0"
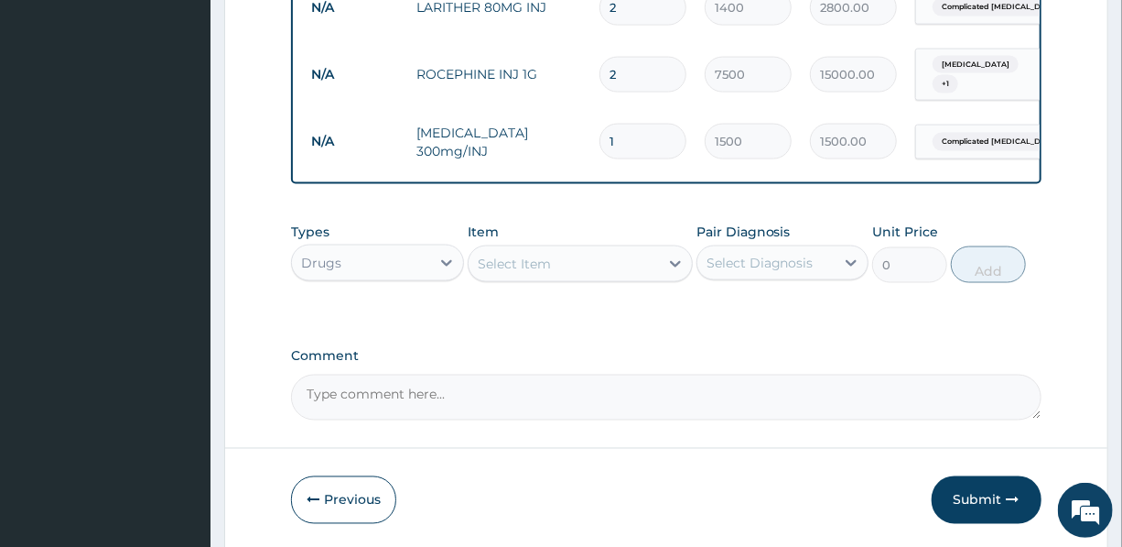
drag, startPoint x: 630, startPoint y: 128, endPoint x: 609, endPoint y: 128, distance: 21.1
click at [609, 128] on input "1" at bounding box center [643, 142] width 87 height 36
type input "3"
type input "4500.00"
type input "3"
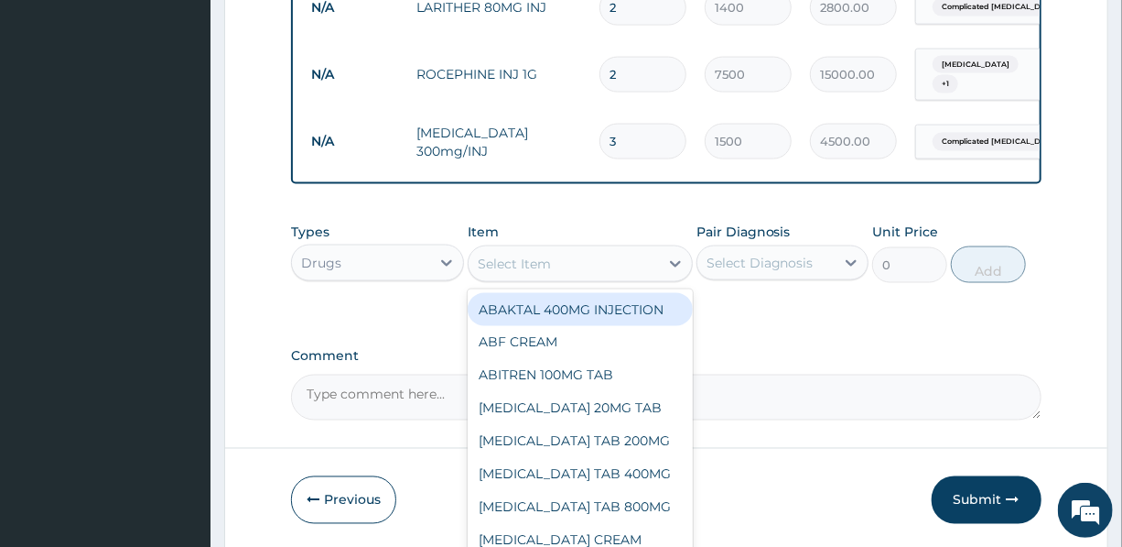
click at [593, 262] on div "Select Item" at bounding box center [564, 263] width 190 height 29
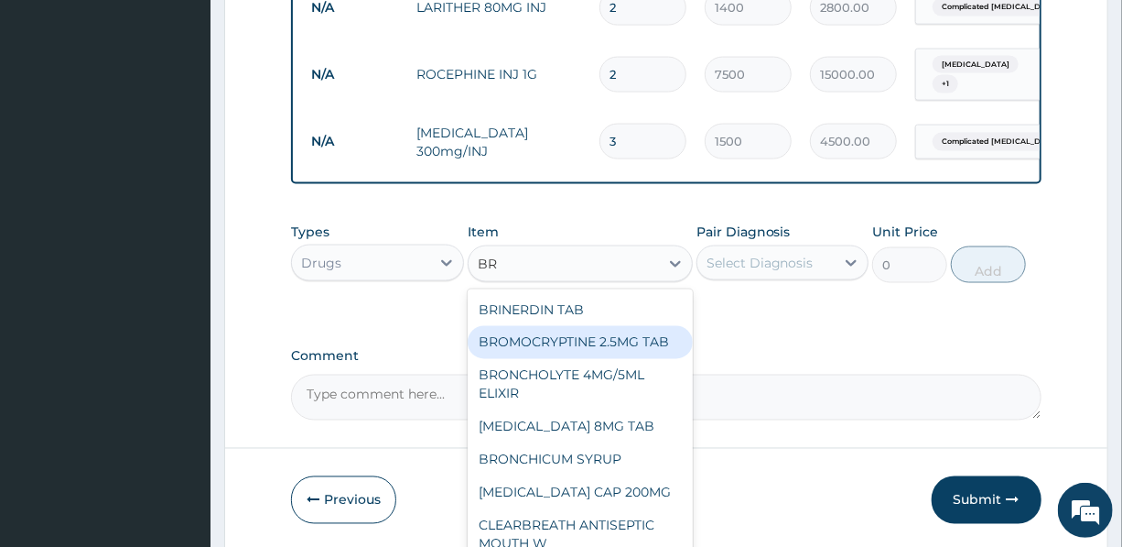
type input "B"
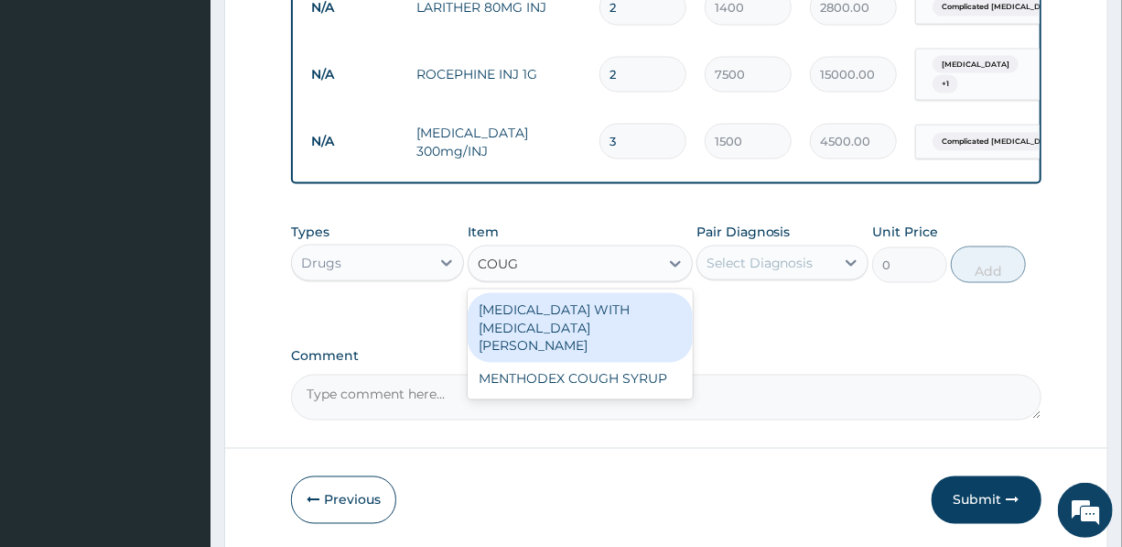
type input "COUGH"
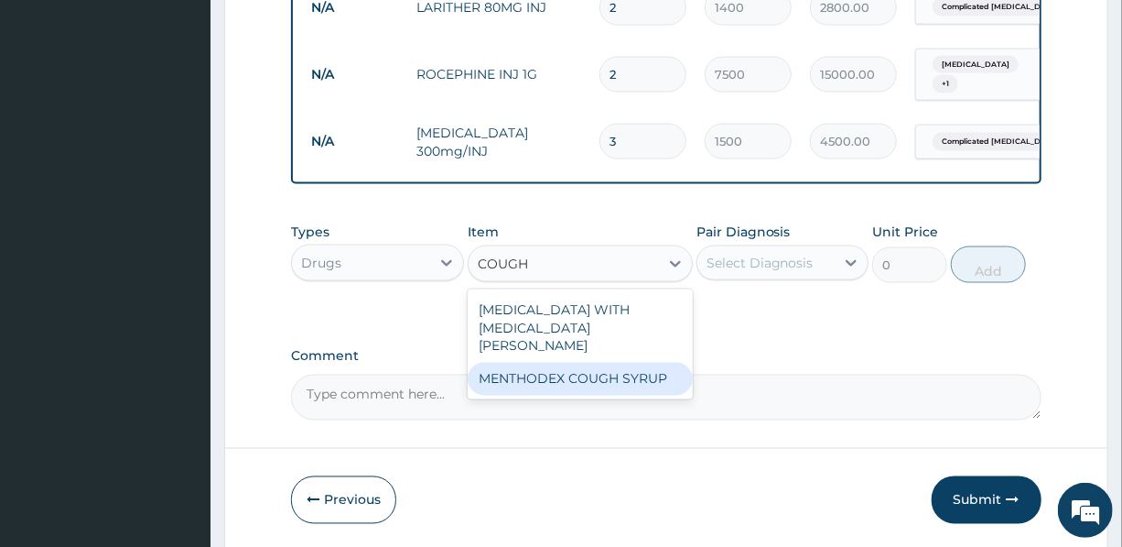
click at [589, 363] on div "MENTHODEX COUGH SYRUP" at bounding box center [580, 379] width 225 height 33
type input "1300"
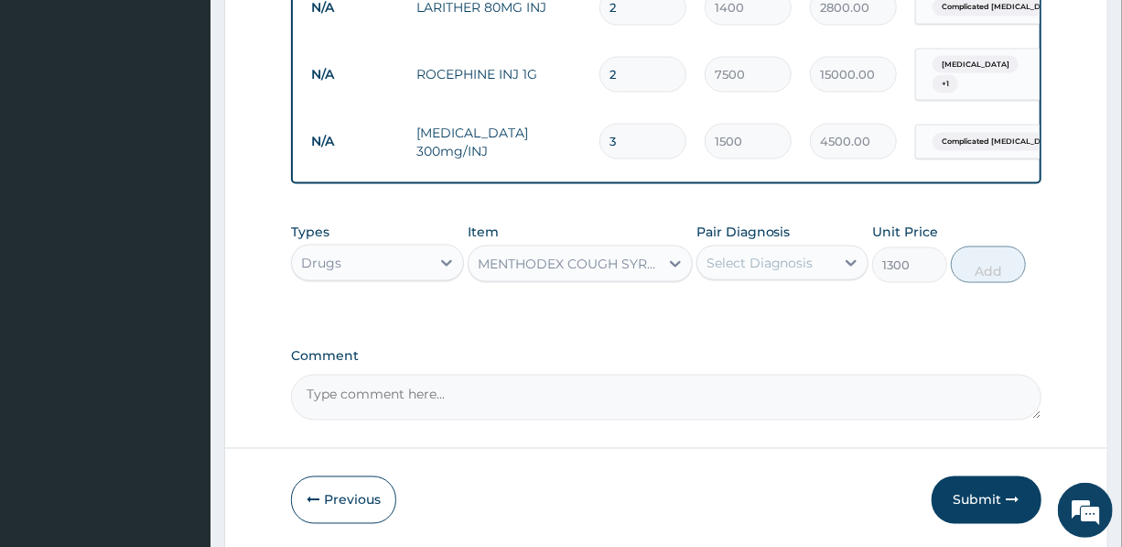
click at [746, 257] on div "Select Diagnosis" at bounding box center [760, 263] width 107 height 18
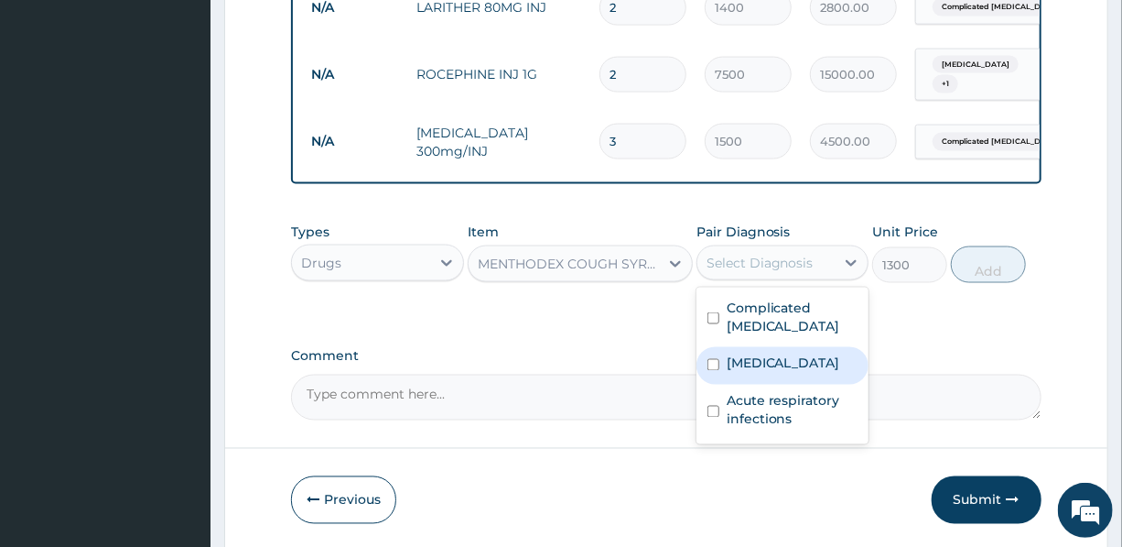
click at [771, 367] on div "Sepsis" at bounding box center [783, 366] width 172 height 38
checkbox input "true"
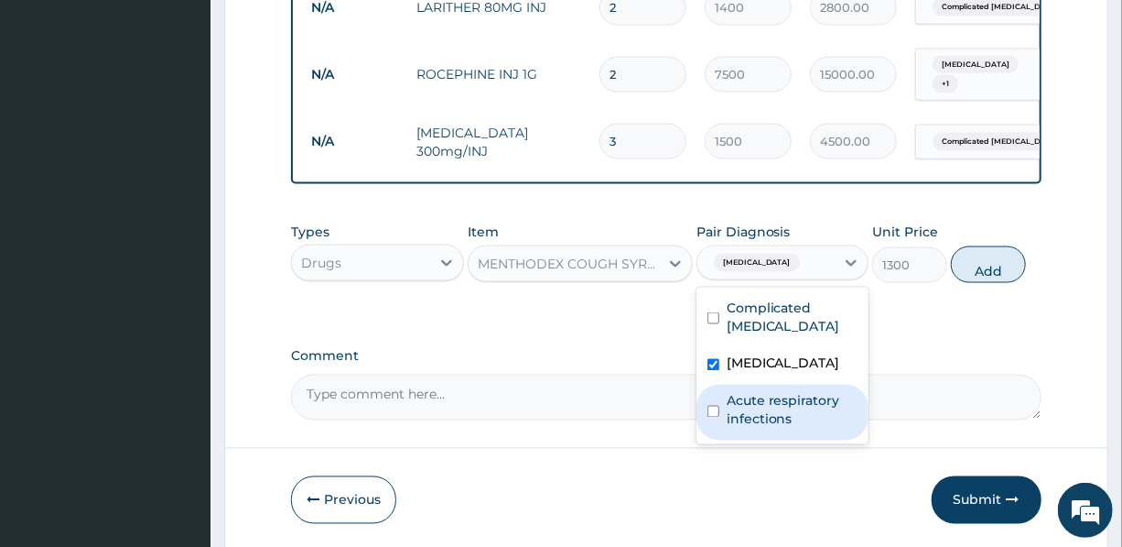
click at [772, 414] on label "Acute respiratory infections" at bounding box center [792, 410] width 131 height 37
checkbox input "true"
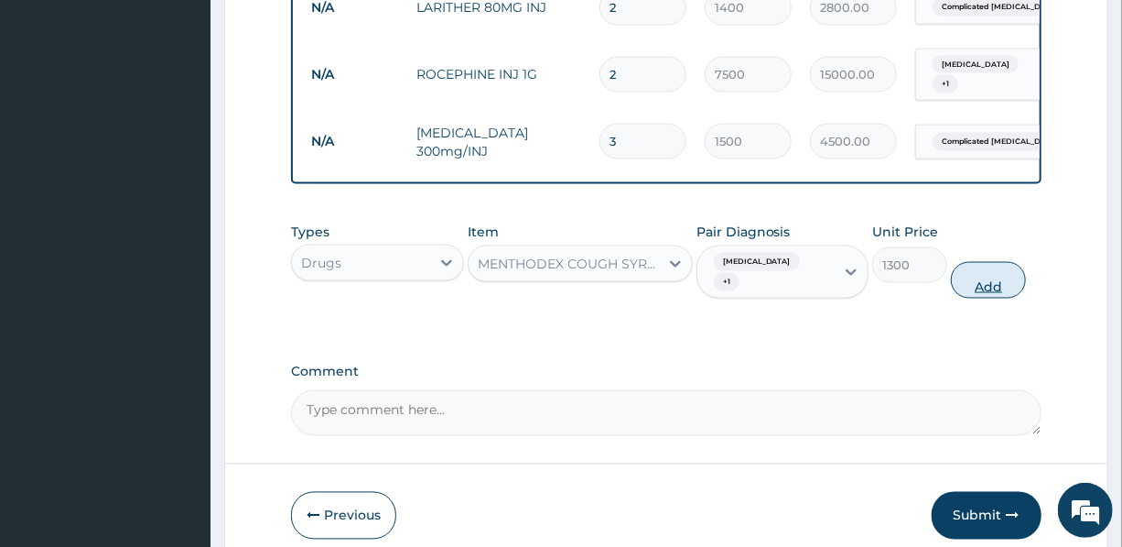
click at [992, 262] on button "Add" at bounding box center [988, 280] width 75 height 37
type input "0"
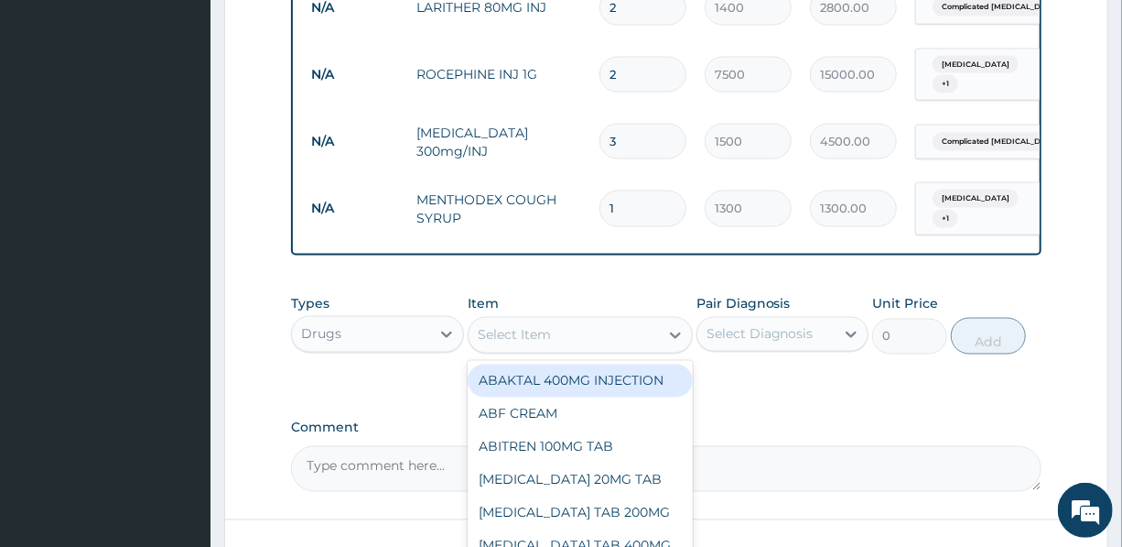
click at [579, 320] on div "Select Item" at bounding box center [564, 334] width 190 height 29
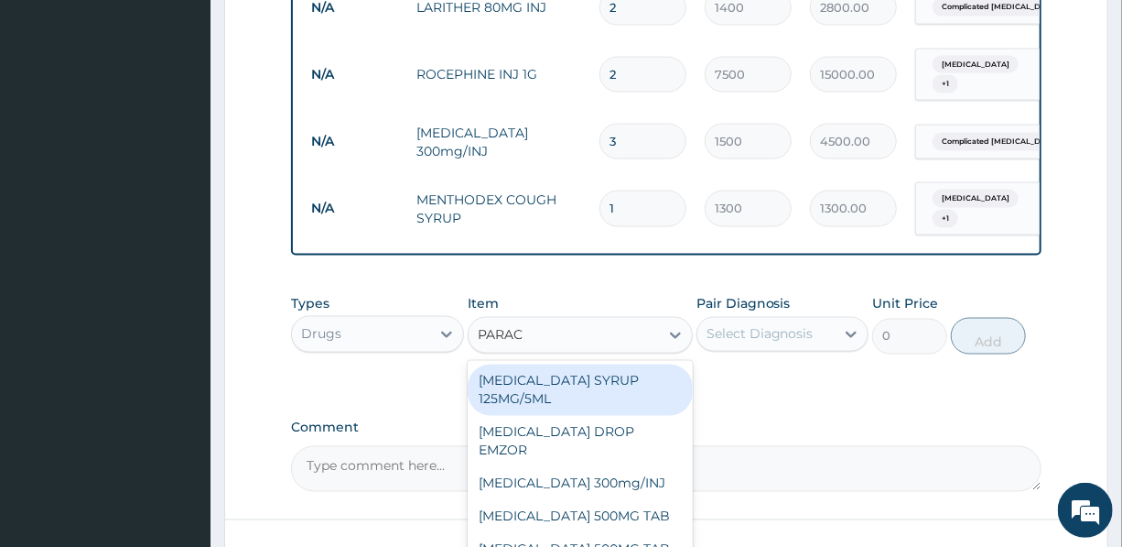
type input "PARACE"
click at [584, 375] on div "PARACETAMOL SYRUP 125MG/5ML" at bounding box center [580, 389] width 225 height 51
type input "1200"
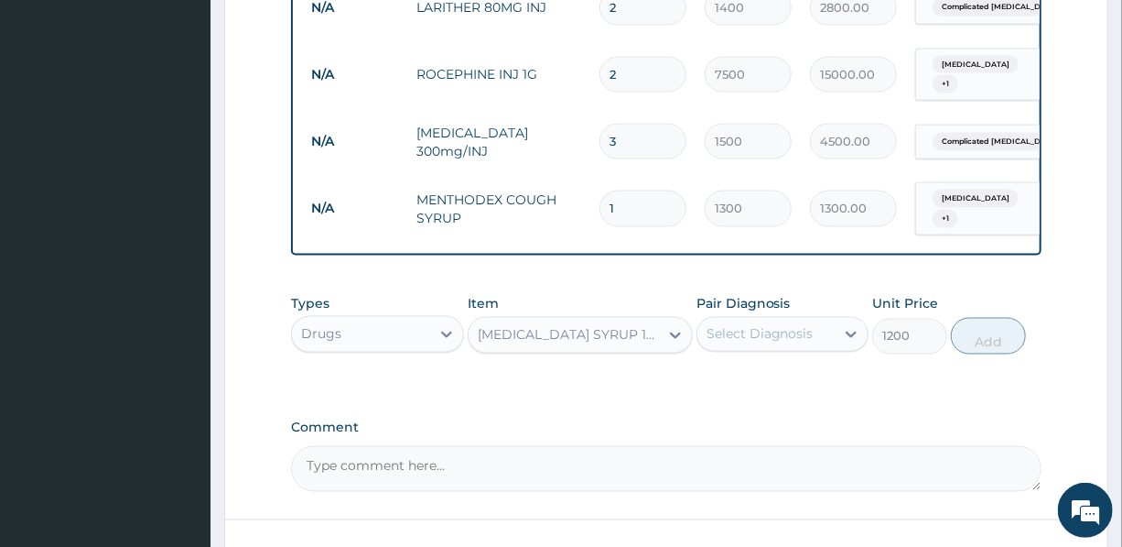
click at [769, 328] on div "Select Diagnosis" at bounding box center [760, 334] width 107 height 18
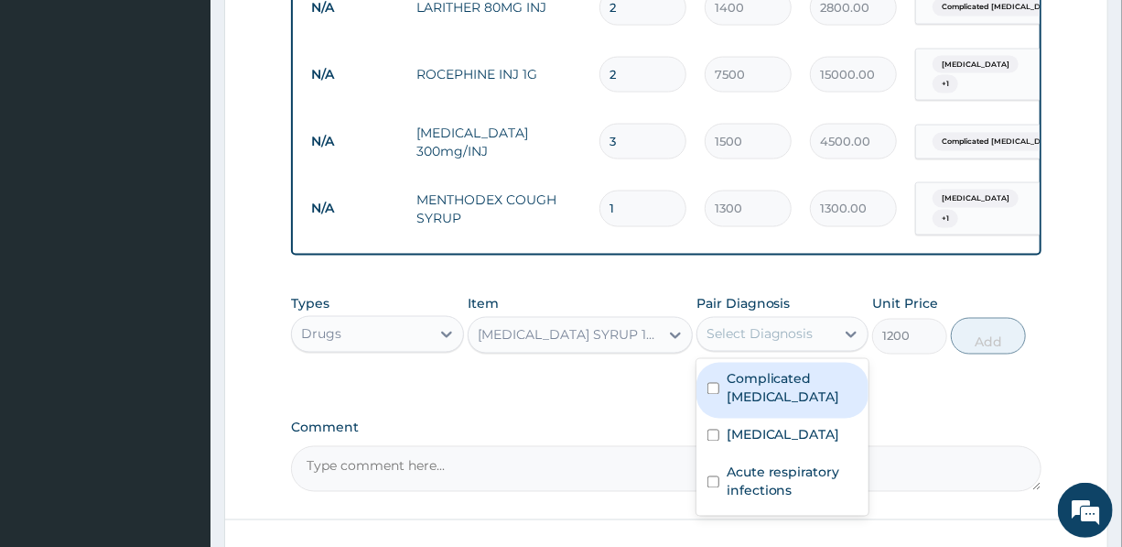
click at [798, 371] on label "Complicated malaria" at bounding box center [792, 388] width 131 height 37
checkbox input "true"
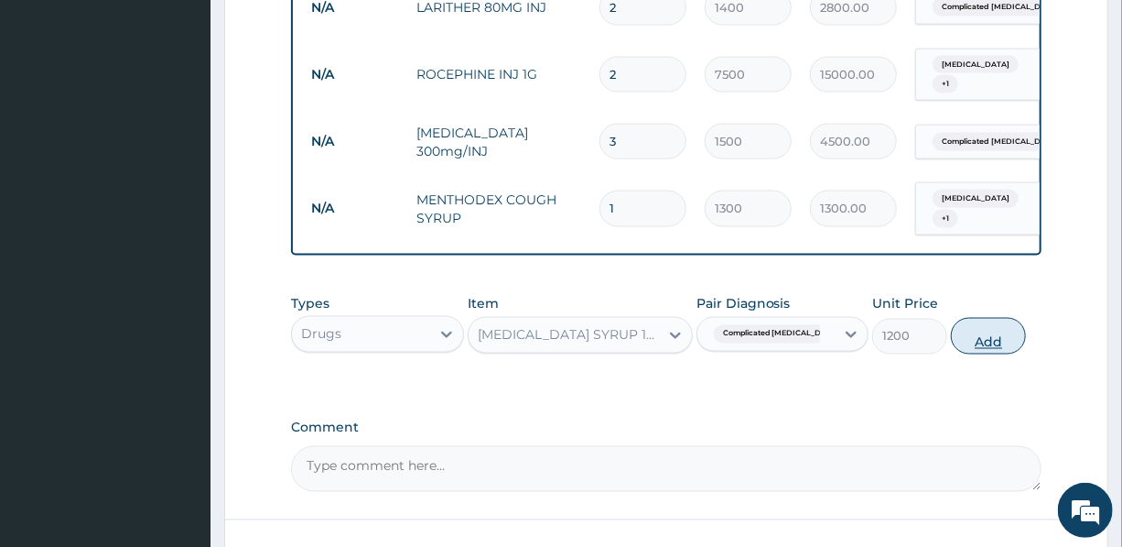
click at [980, 320] on button "Add" at bounding box center [988, 336] width 75 height 37
type input "0"
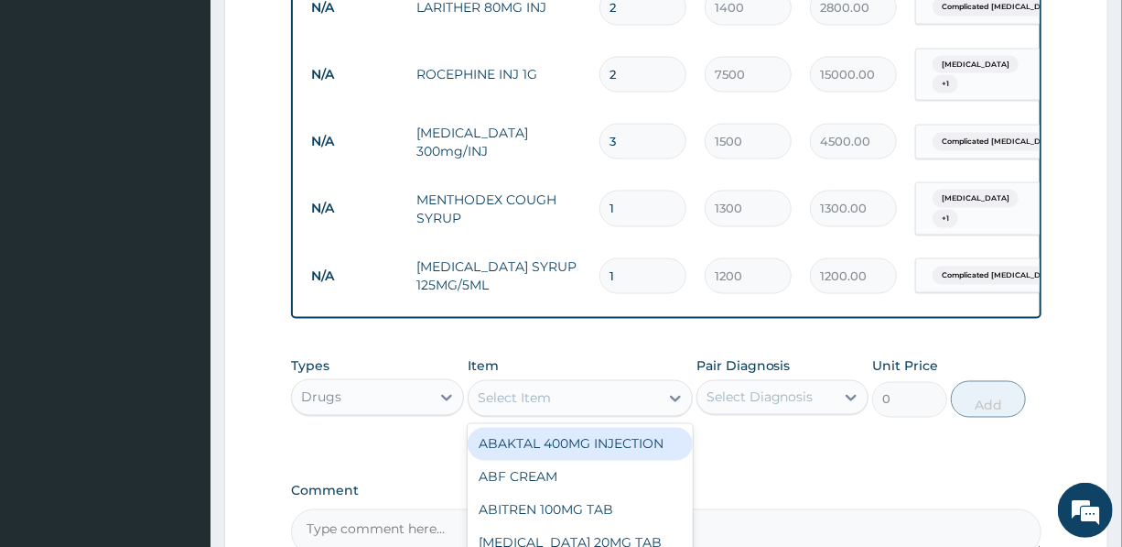
click at [536, 391] on div "Select Item" at bounding box center [514, 398] width 73 height 18
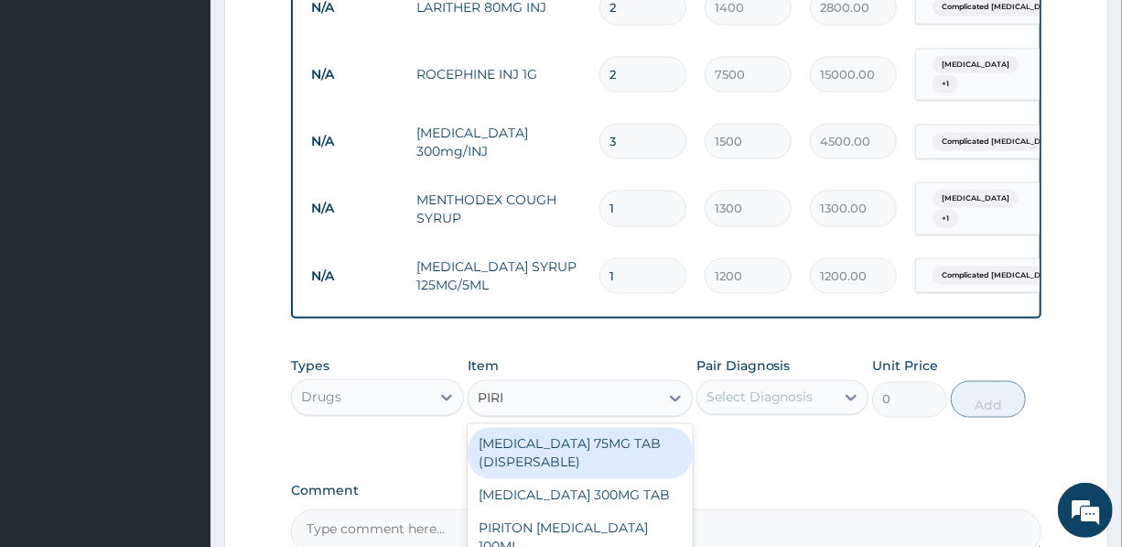
type input "PIRIT"
click at [587, 432] on div "PIRITON EXPECTORANT 100ML" at bounding box center [580, 453] width 225 height 51
type input "1500"
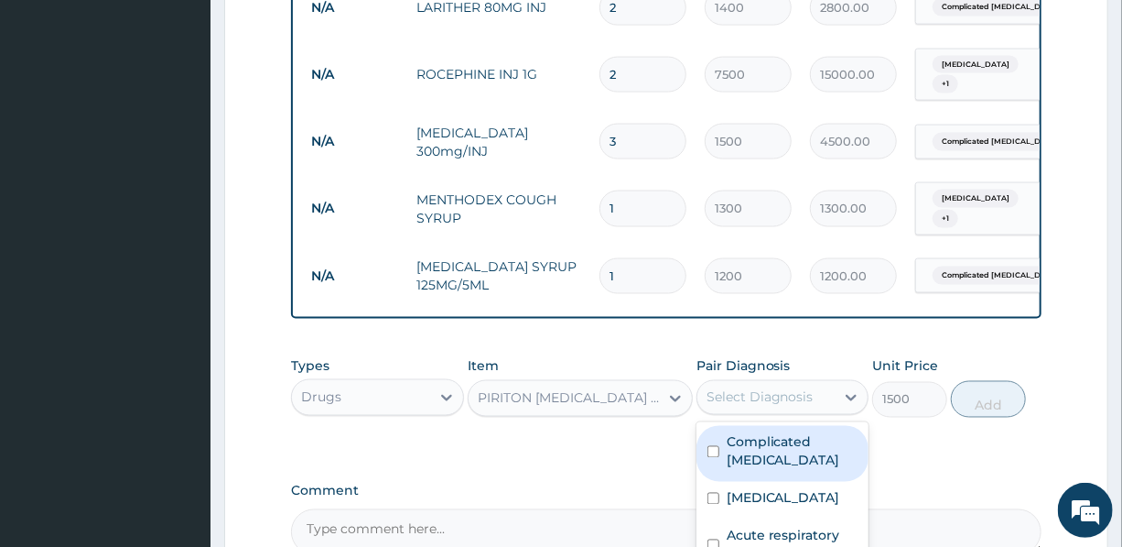
click at [775, 388] on div "Select Diagnosis" at bounding box center [760, 397] width 107 height 18
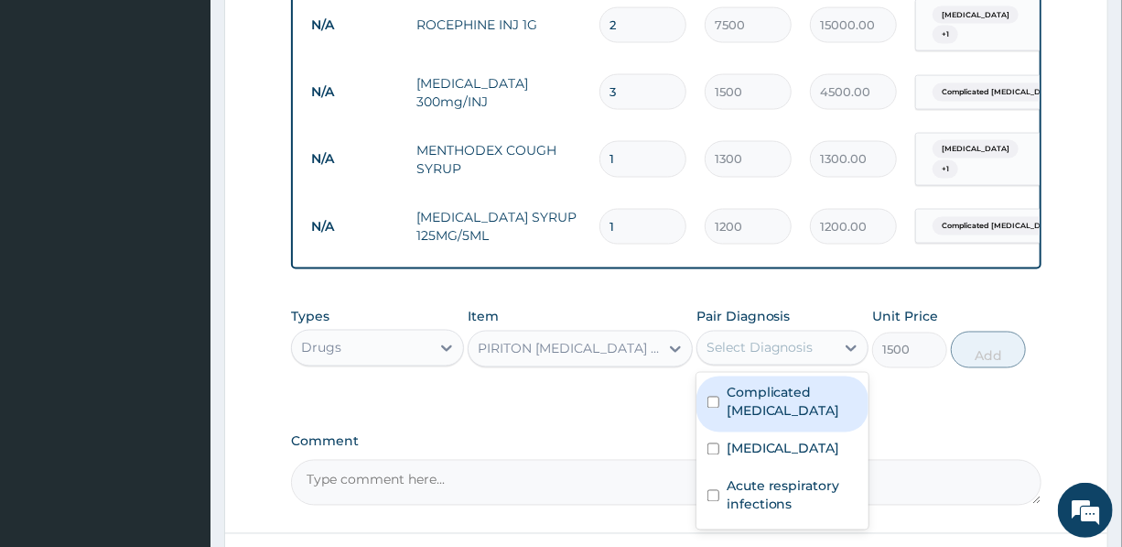
scroll to position [1294, 0]
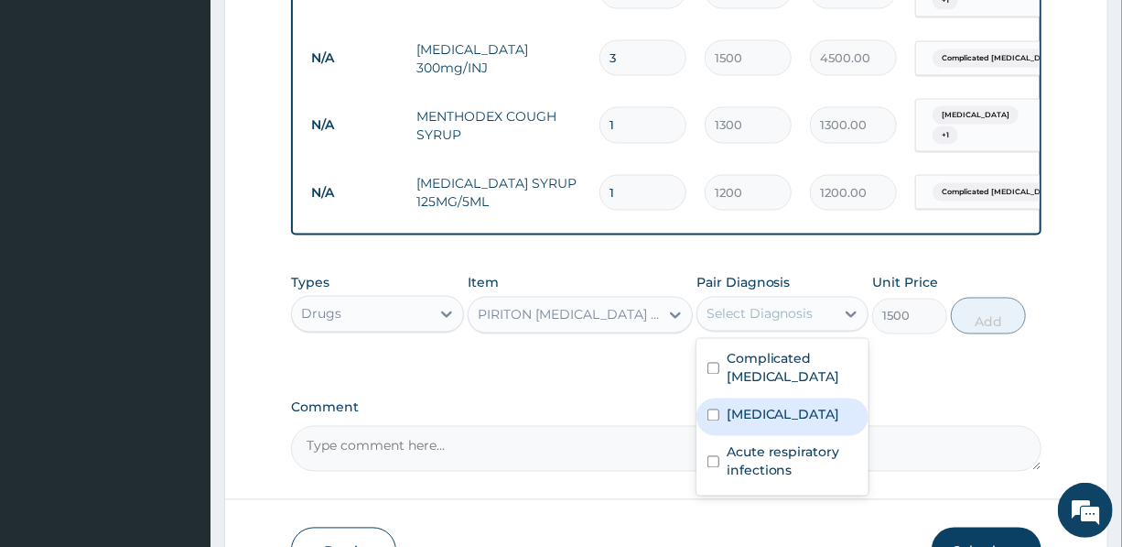
click at [764, 406] on label "Sepsis" at bounding box center [784, 415] width 114 height 18
checkbox input "true"
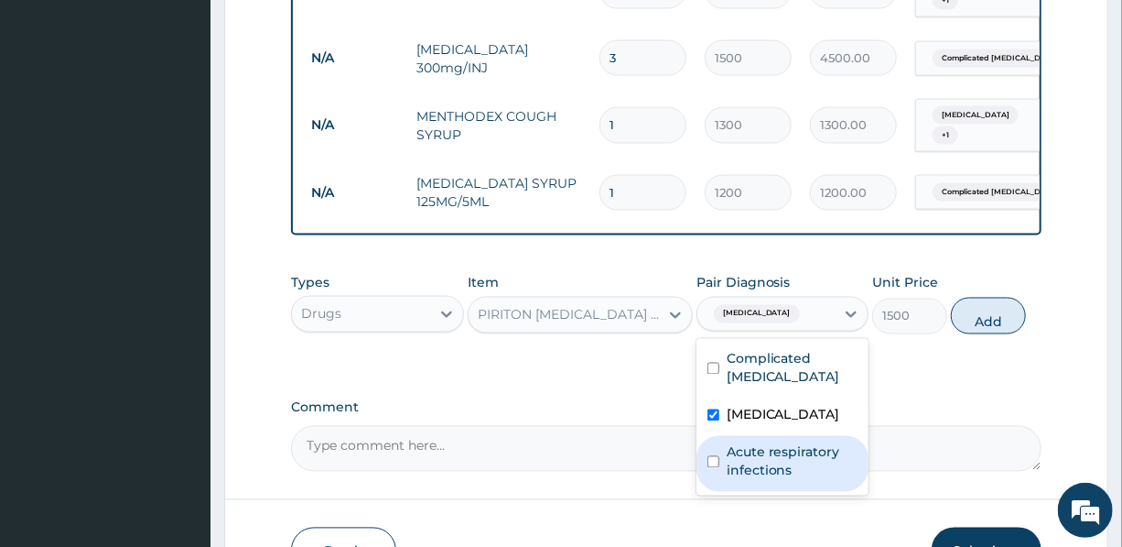
click at [765, 459] on label "Acute respiratory infections" at bounding box center [792, 461] width 131 height 37
checkbox input "true"
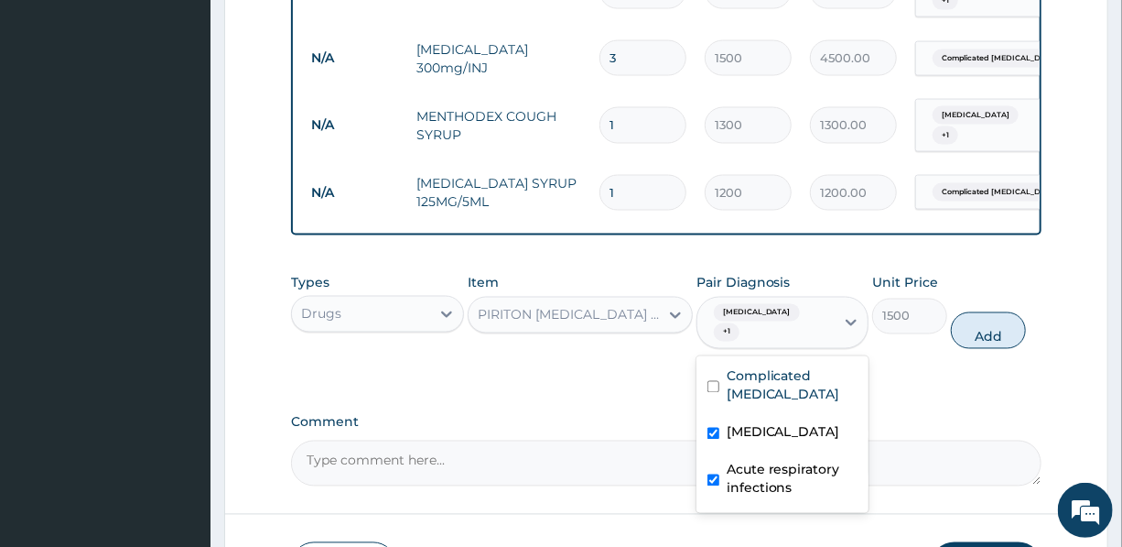
click at [991, 312] on button "Add" at bounding box center [988, 330] width 75 height 37
type input "0"
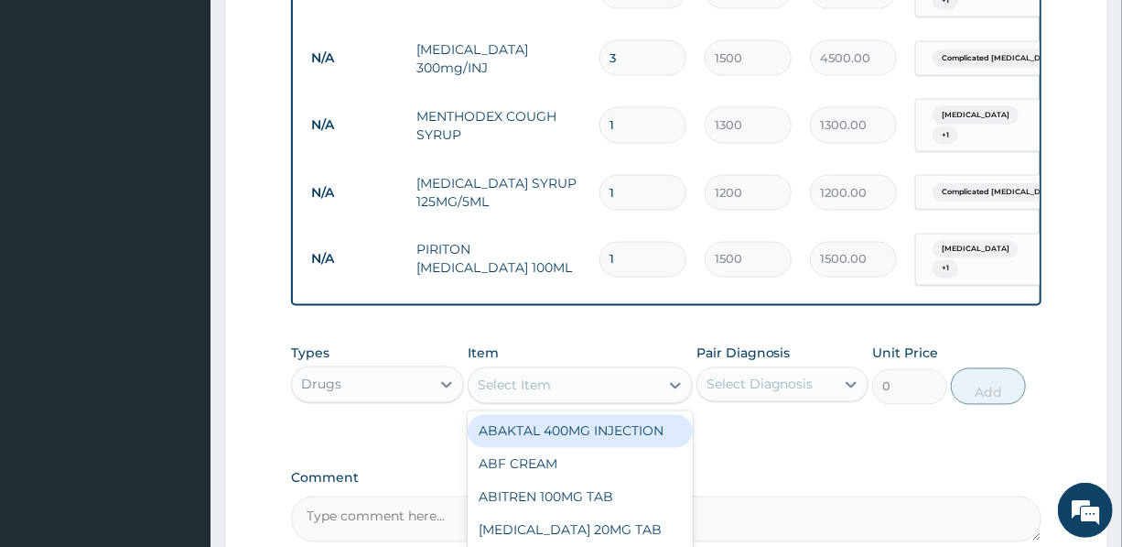
click at [567, 371] on div "Select Item" at bounding box center [564, 385] width 190 height 29
type input "4.3"
click at [589, 415] on div "DEXTROSE,4.3%/NORM.SALINE,0.18" at bounding box center [580, 431] width 225 height 33
type input "2000"
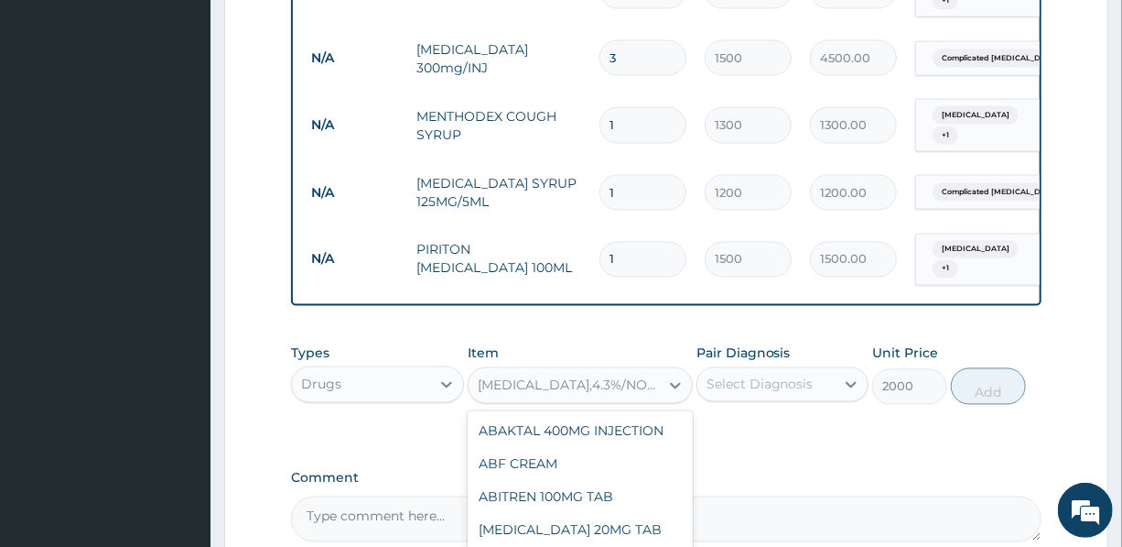
click at [599, 376] on div "DEXTROSE,4.3%/NORM.SALINE,0.18" at bounding box center [569, 385] width 183 height 18
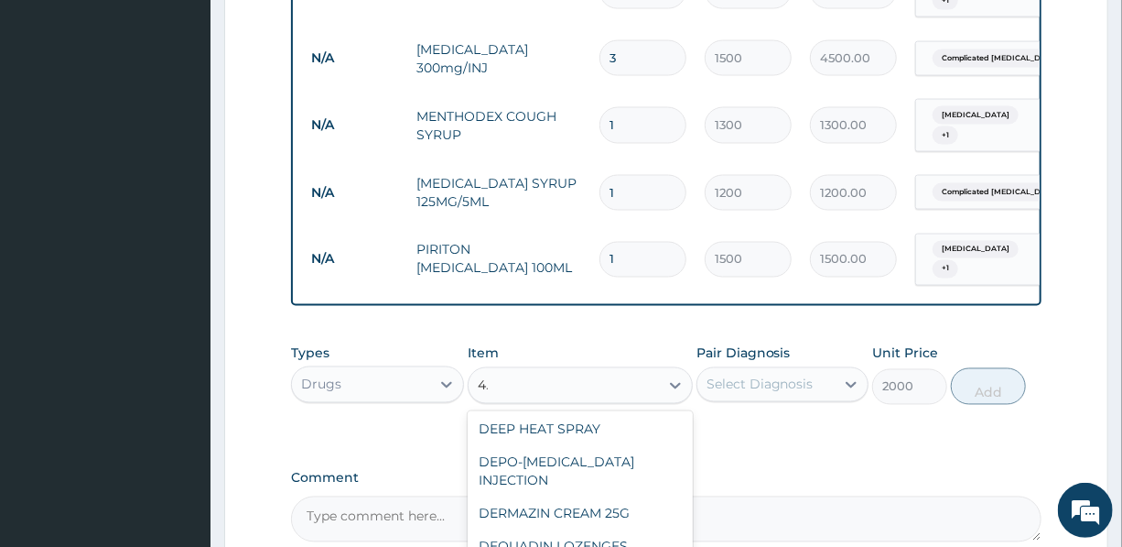
scroll to position [0, 0]
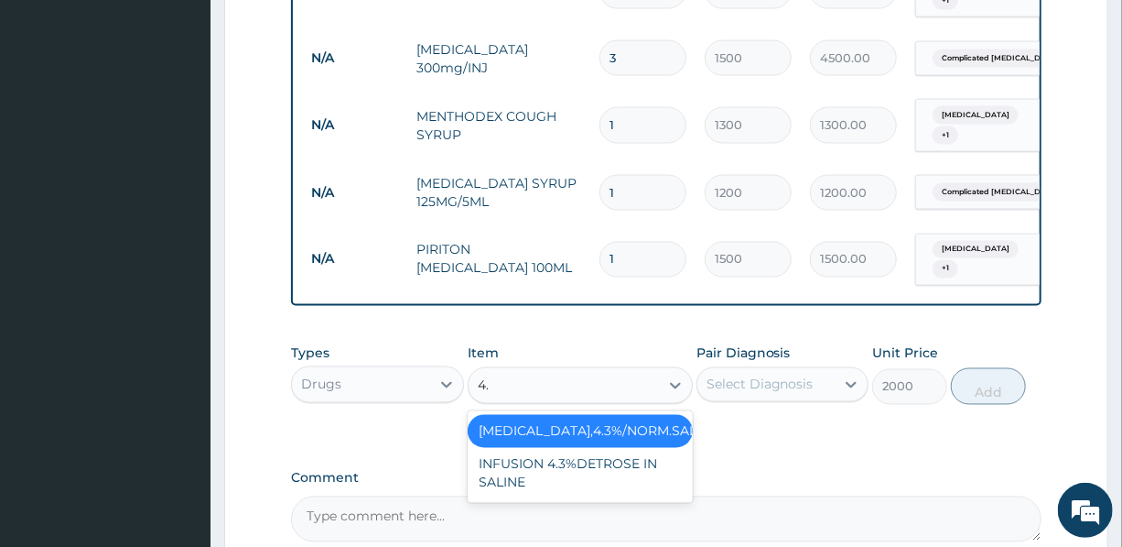
type input "4.3"
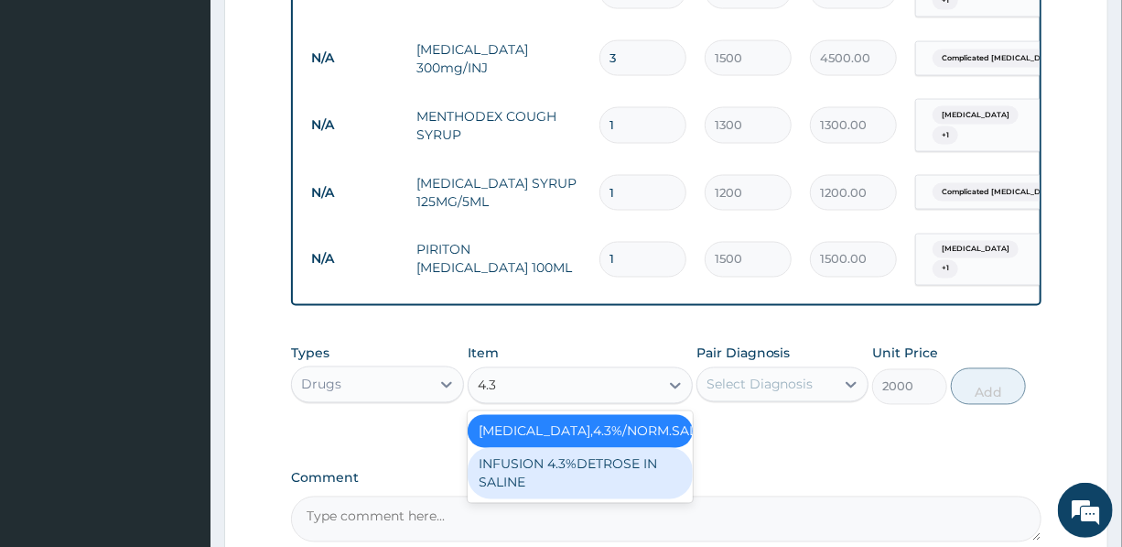
click at [577, 454] on div "INFUSION 4.3%DETROSE IN SALINE" at bounding box center [580, 473] width 225 height 51
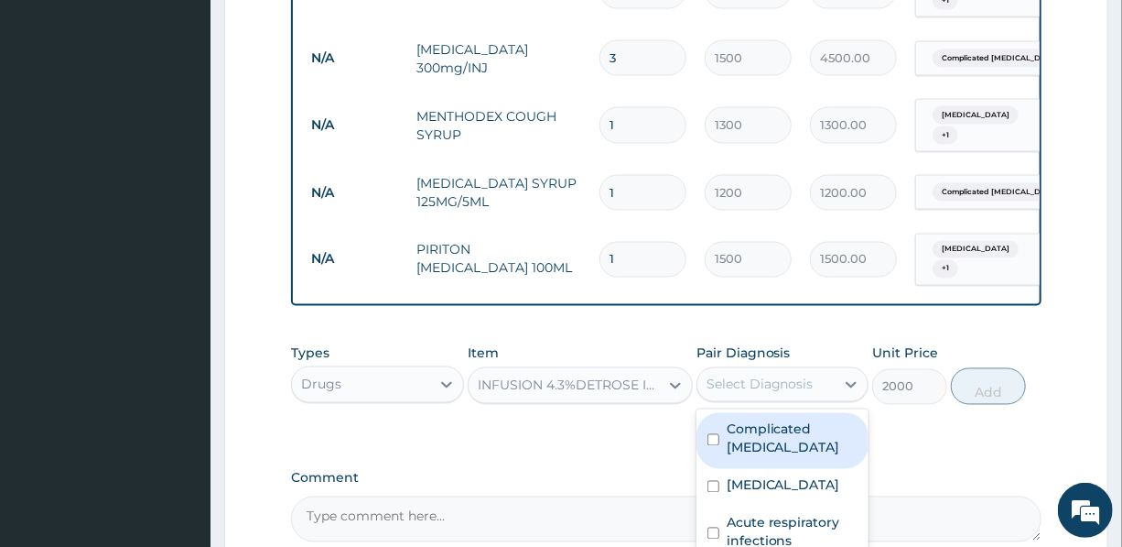
click at [780, 375] on div "Select Diagnosis" at bounding box center [760, 384] width 107 height 18
click at [784, 426] on label "Complicated malaria" at bounding box center [792, 438] width 131 height 37
checkbox input "true"
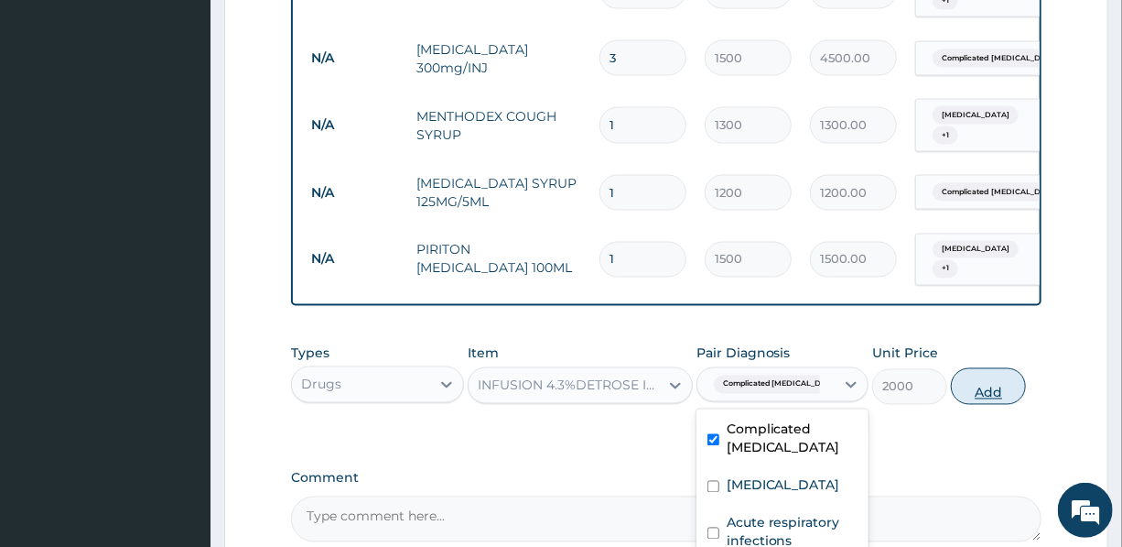
click at [992, 373] on button "Add" at bounding box center [988, 386] width 75 height 37
type input "0"
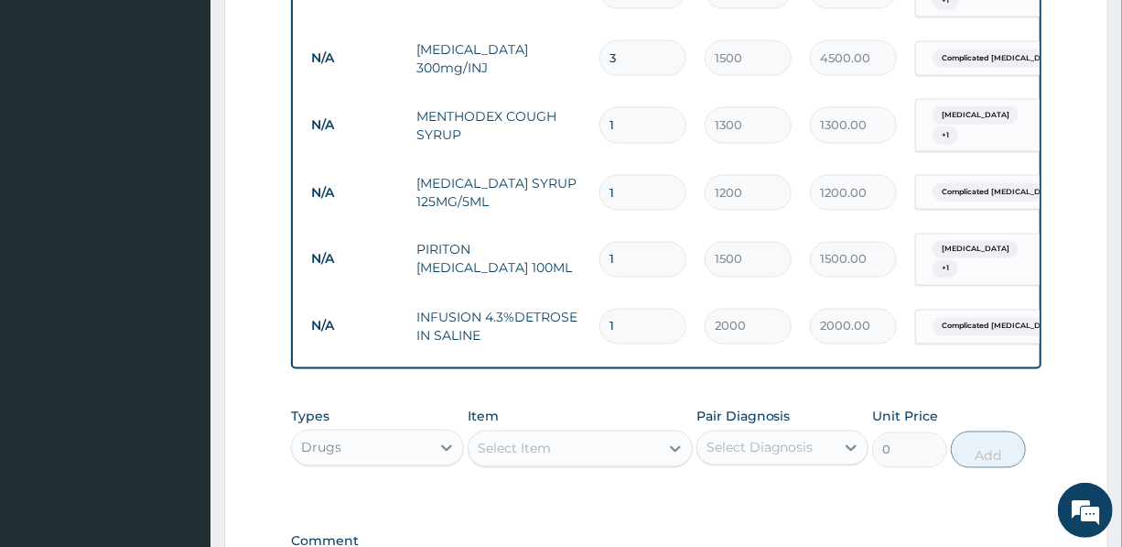
drag, startPoint x: 614, startPoint y: 294, endPoint x: 595, endPoint y: 298, distance: 19.6
click at [596, 299] on td "1" at bounding box center [642, 326] width 105 height 54
type input "3"
type input "6000.00"
type input "3"
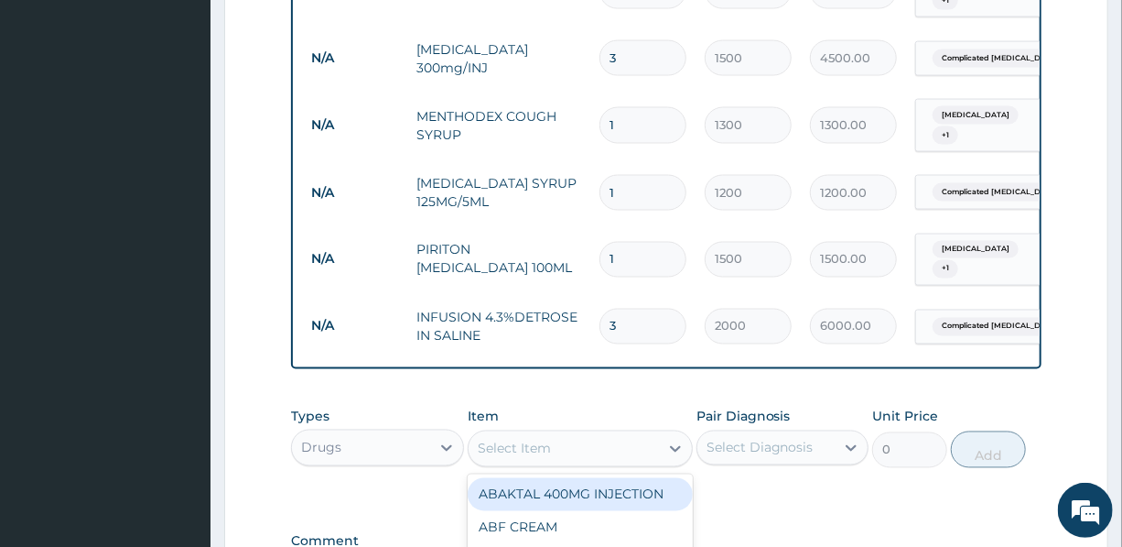
click at [558, 434] on div "Select Item" at bounding box center [564, 448] width 190 height 29
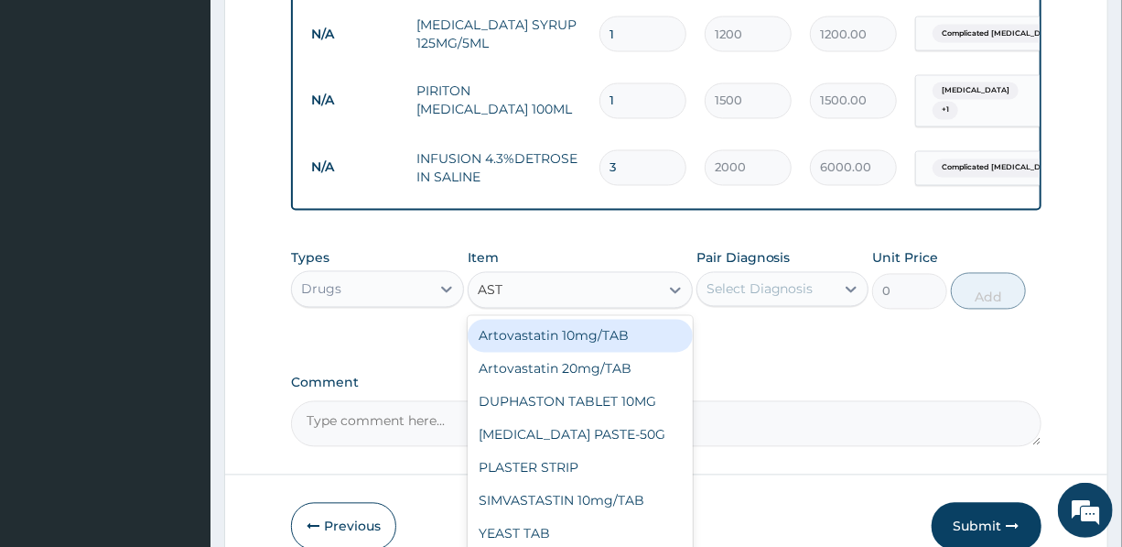
scroll to position [1461, 0]
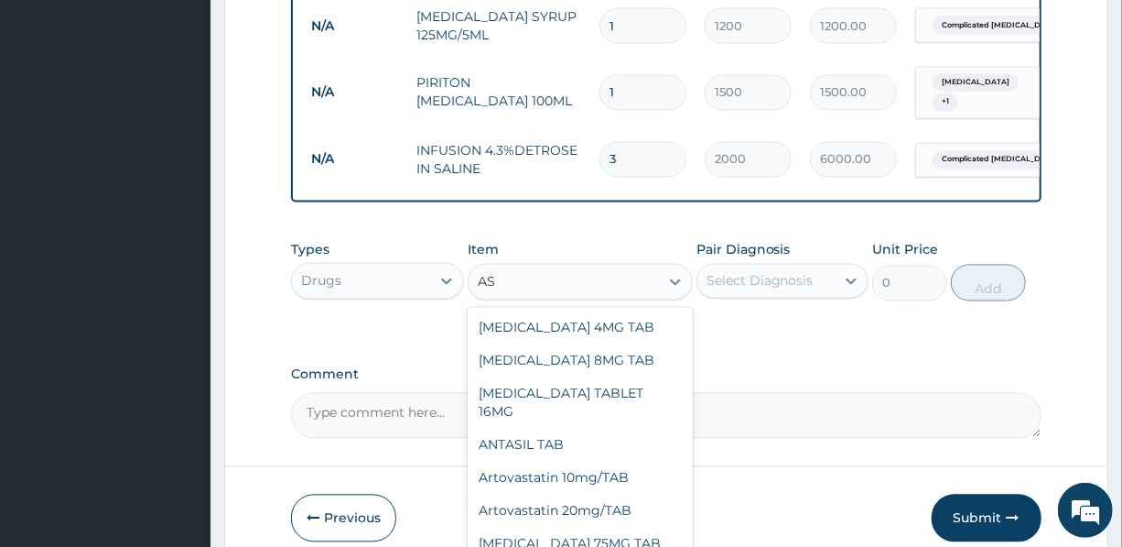
type input "A"
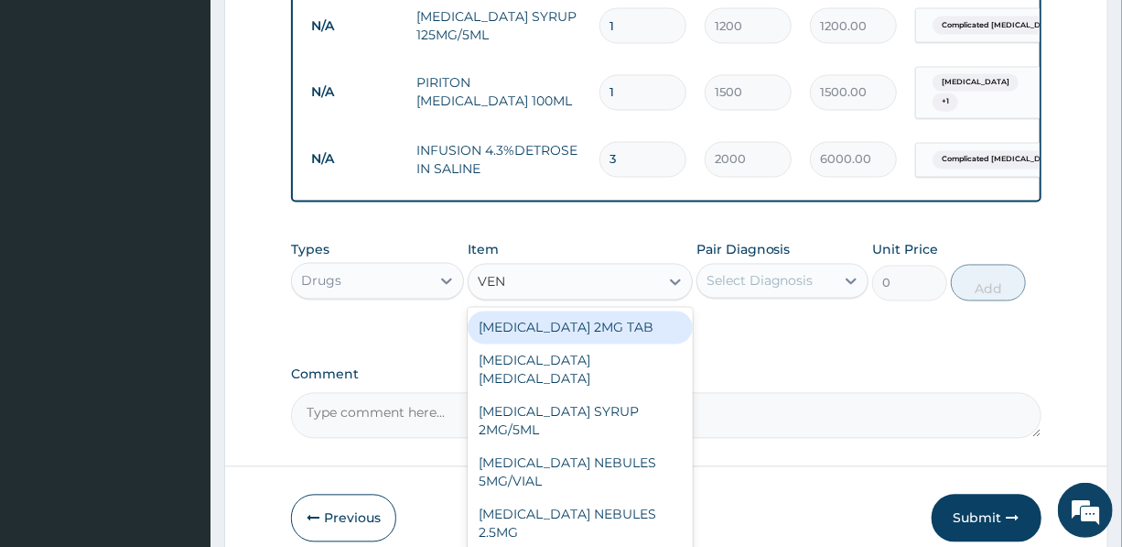
type input "VENT"
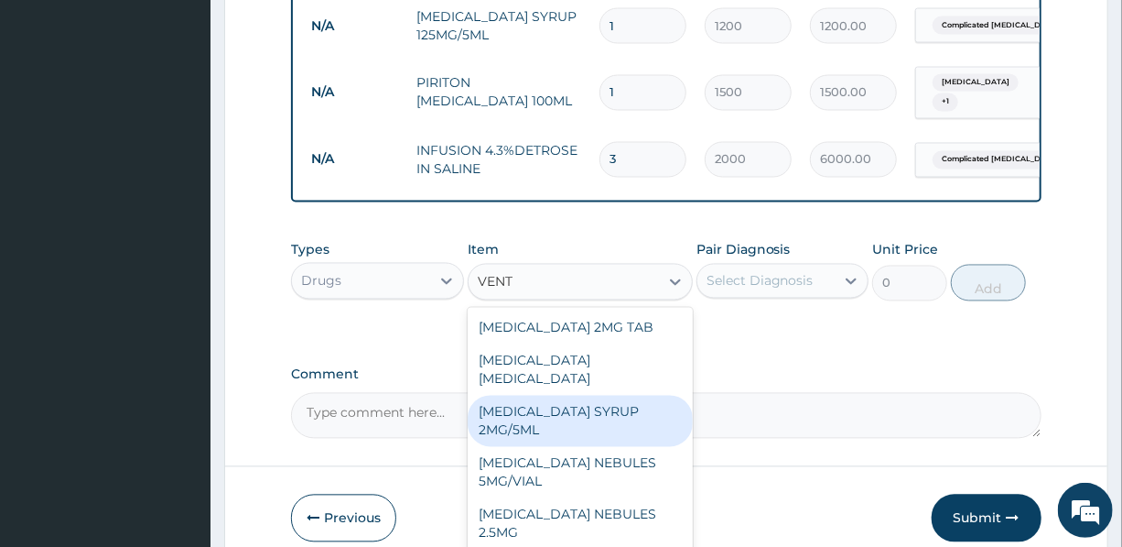
click at [558, 395] on div "VENTOLIN SYRUP 2MG/5ML" at bounding box center [580, 420] width 225 height 51
type input "1800"
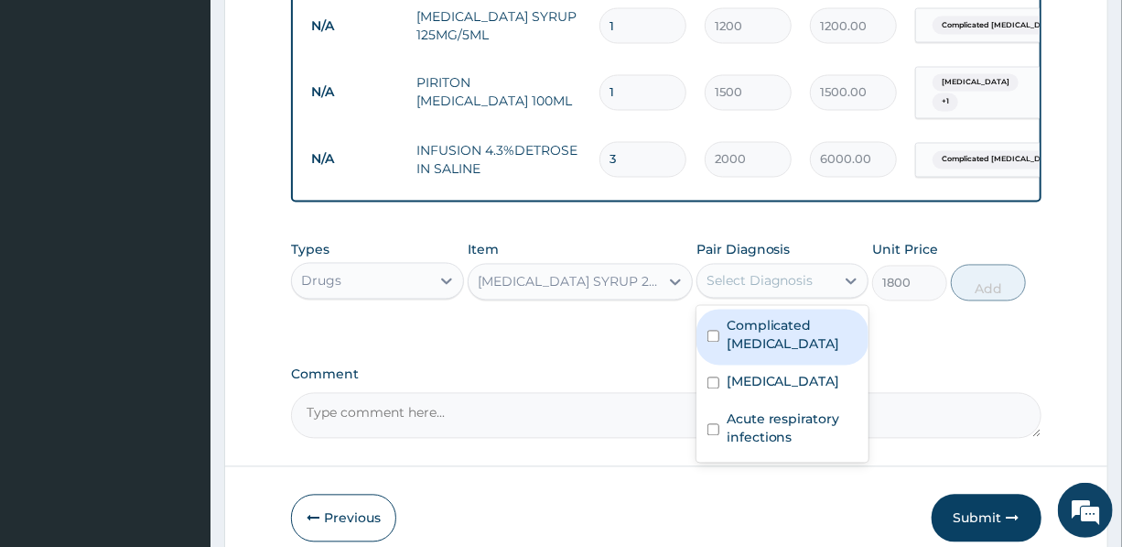
click at [764, 272] on div "Select Diagnosis" at bounding box center [760, 281] width 107 height 18
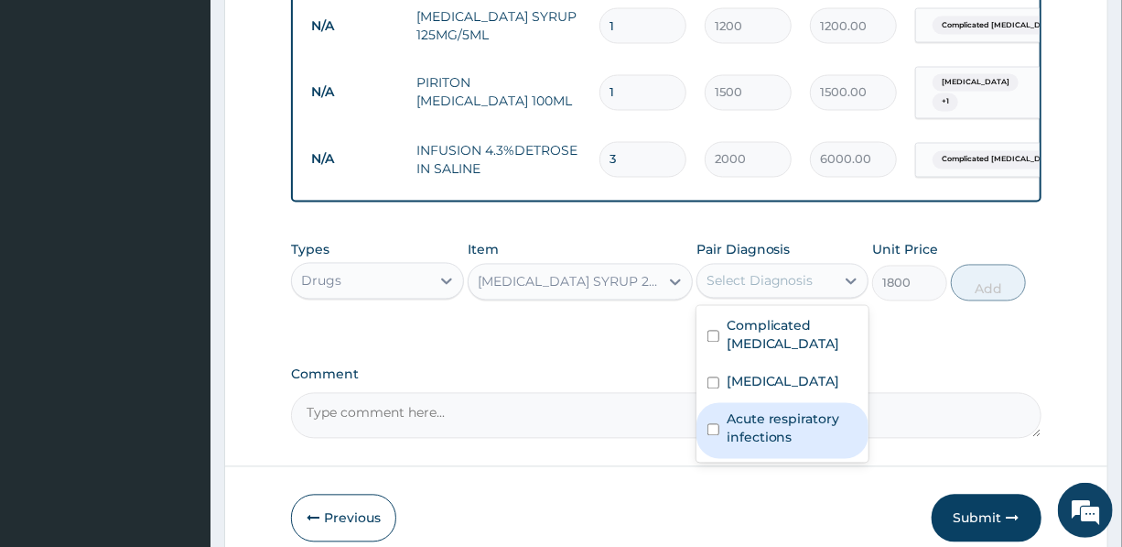
click at [761, 412] on label "Acute respiratory infections" at bounding box center [792, 428] width 131 height 37
checkbox input "true"
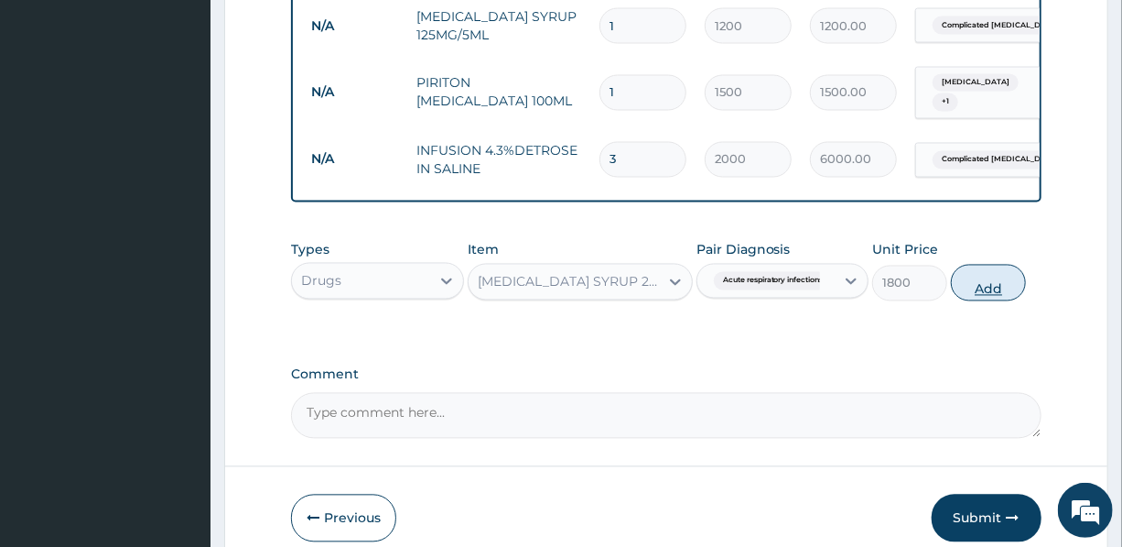
click at [993, 265] on button "Add" at bounding box center [988, 283] width 75 height 37
type input "0"
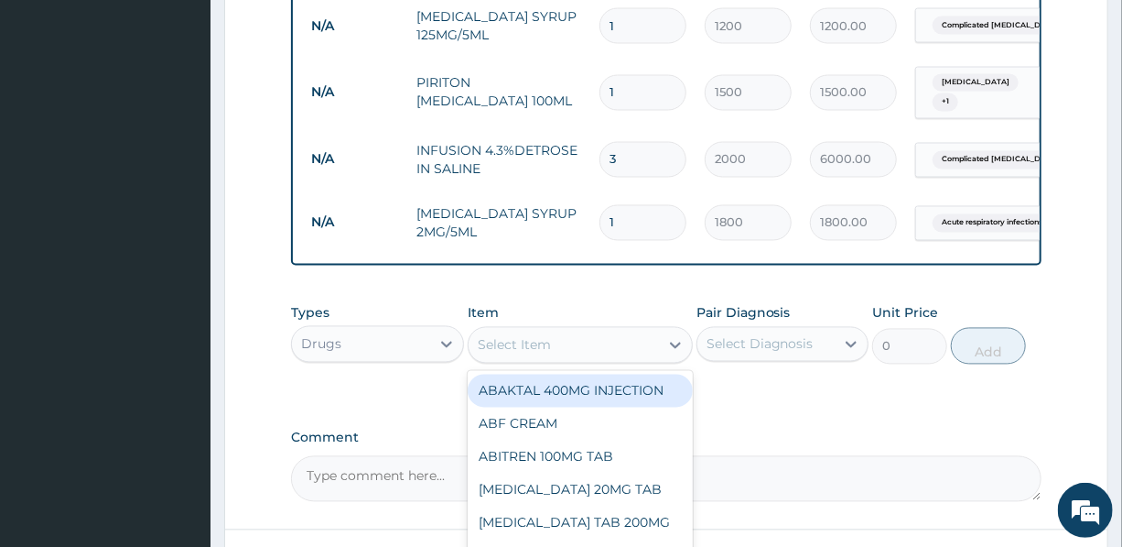
click at [561, 330] on div "Select Item" at bounding box center [564, 344] width 190 height 29
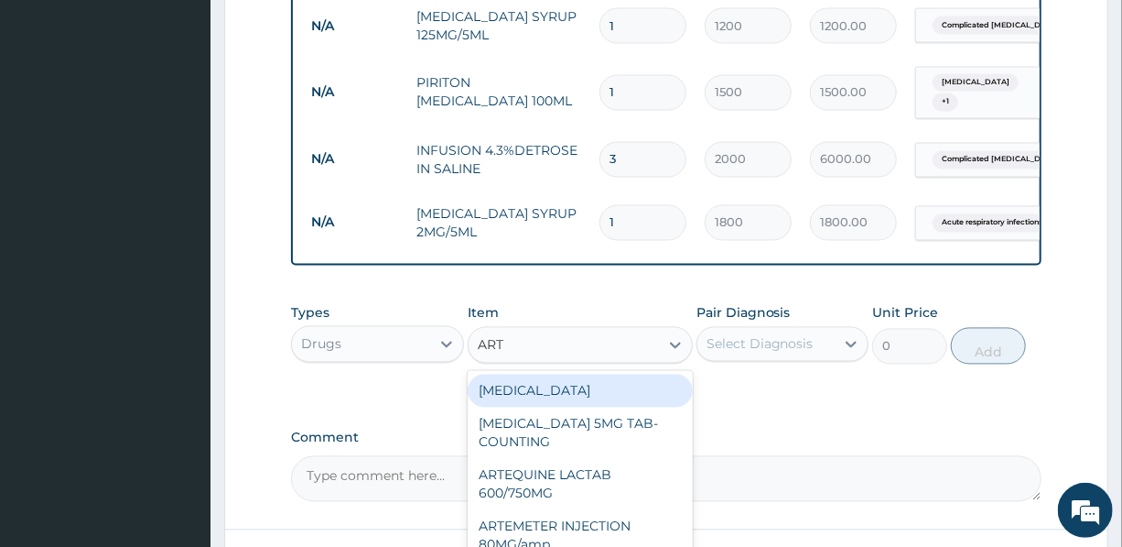
type input "ARTE"
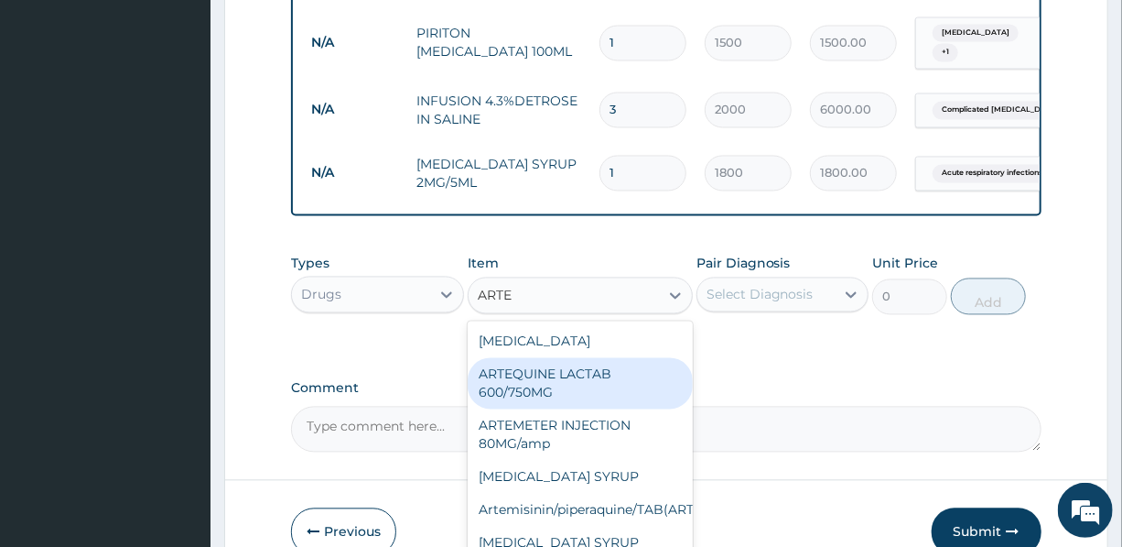
scroll to position [1544, 0]
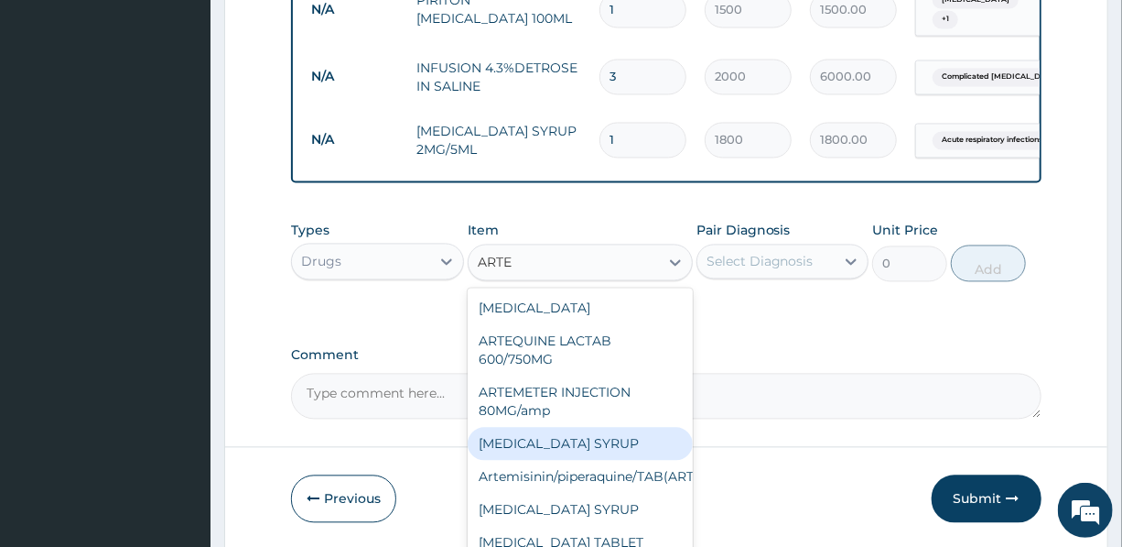
click at [562, 427] on div "ARTEMETHER SYRUP" at bounding box center [580, 443] width 225 height 33
type input "3000"
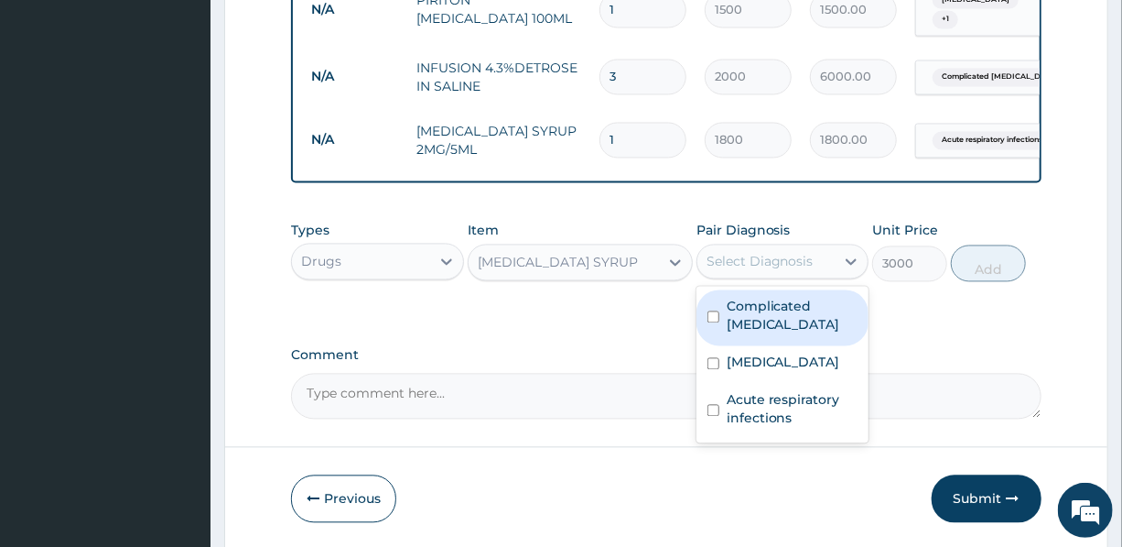
click at [767, 252] on div "Select Diagnosis" at bounding box center [760, 261] width 107 height 18
click at [787, 300] on label "Complicated malaria" at bounding box center [792, 315] width 131 height 37
checkbox input "true"
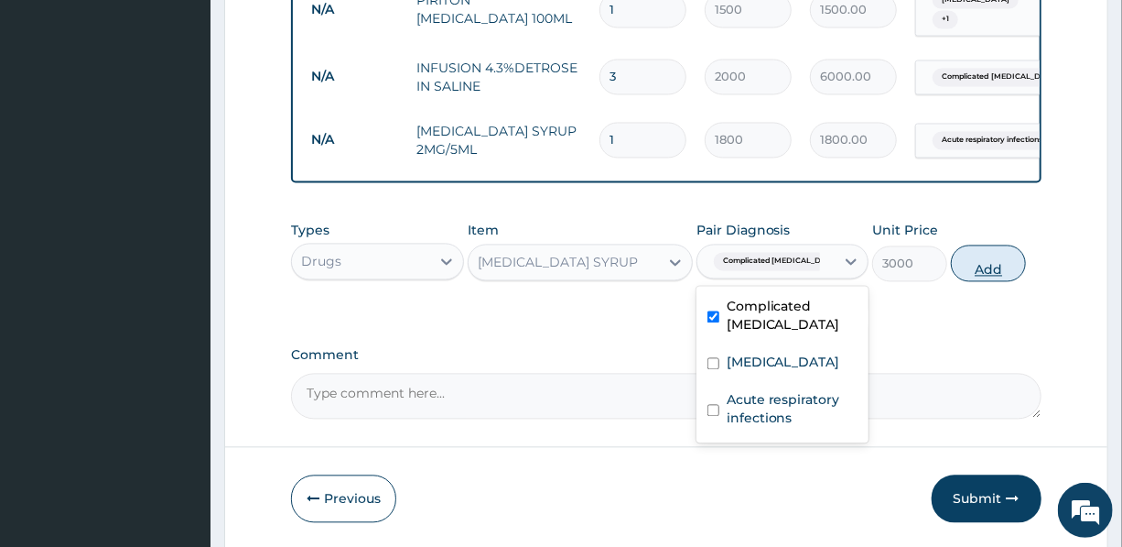
click at [988, 244] on button "Add" at bounding box center [988, 262] width 75 height 37
type input "0"
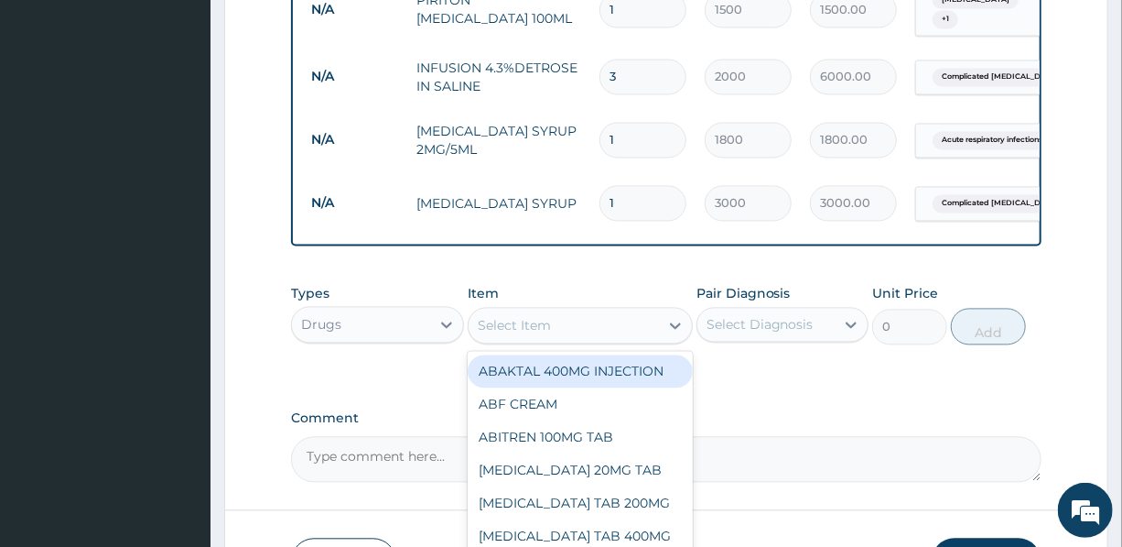
click at [540, 316] on div "Select Item" at bounding box center [514, 325] width 73 height 18
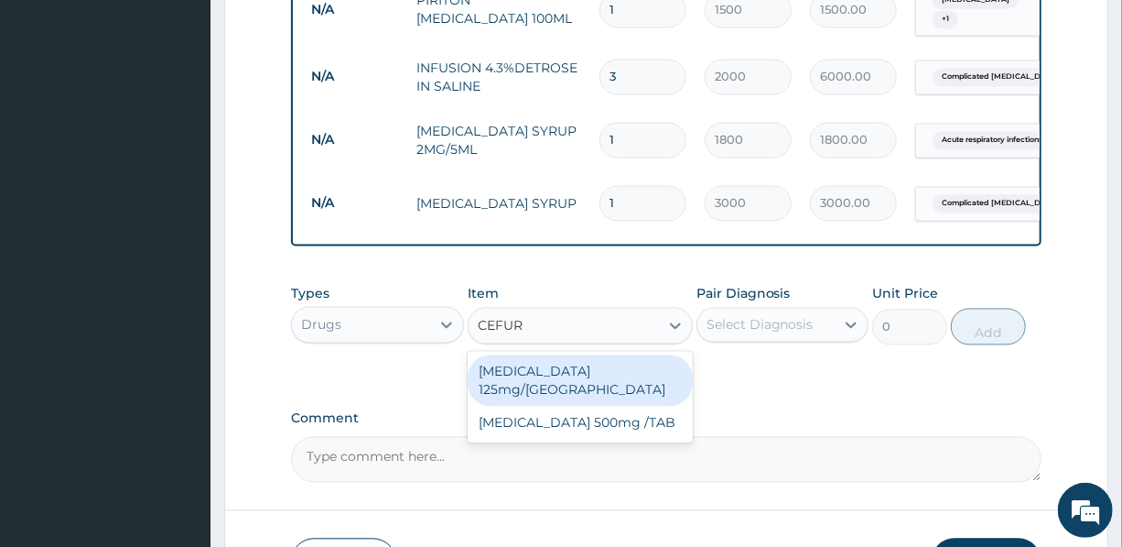
type input "CEFURO"
click at [587, 354] on div "Cefuroxime 125mg/SYR" at bounding box center [580, 379] width 225 height 51
type input "3000"
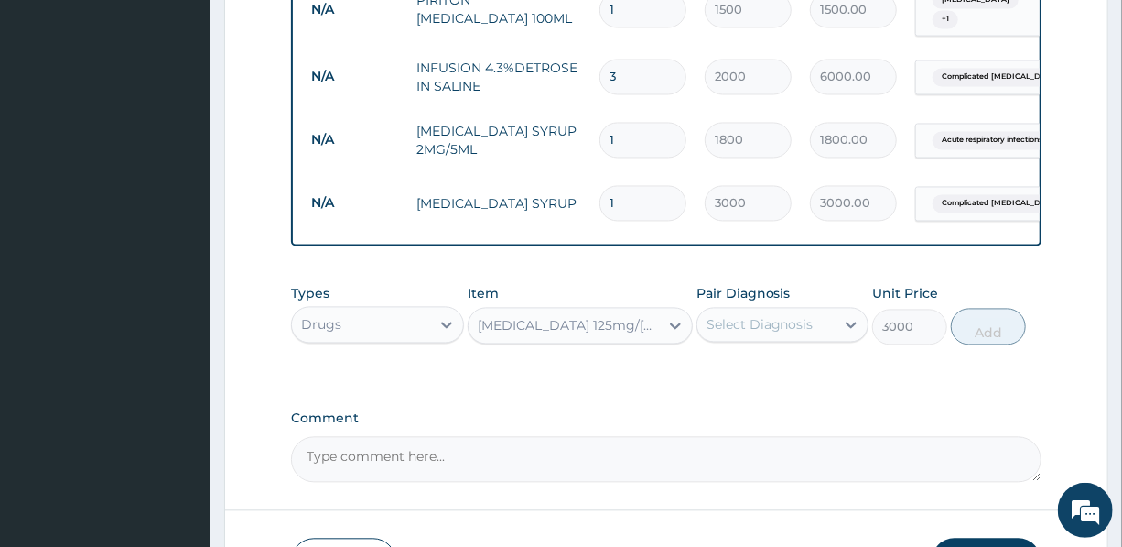
click at [759, 315] on div "Select Diagnosis" at bounding box center [760, 324] width 107 height 18
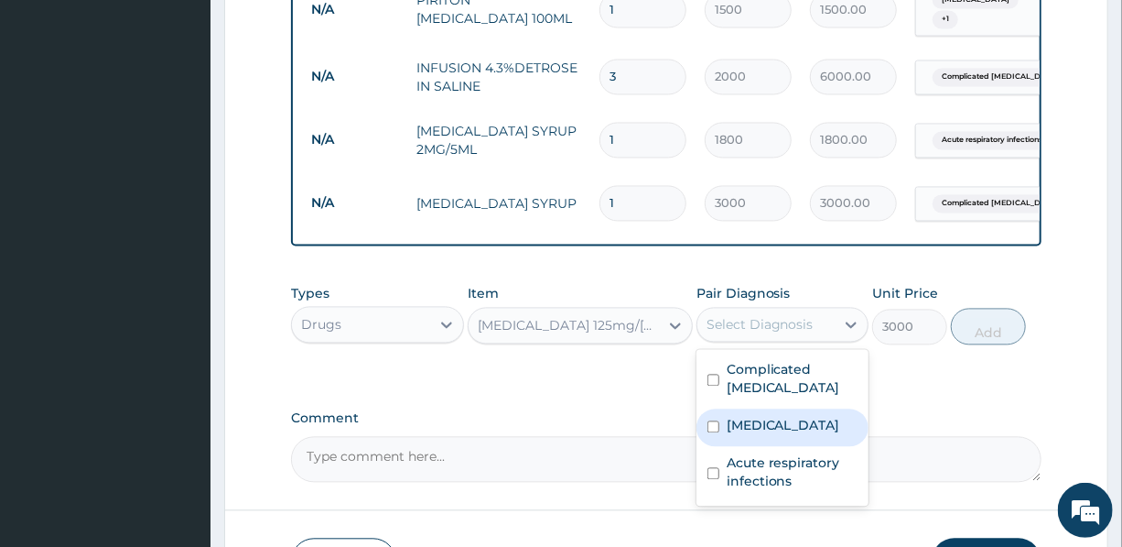
click at [771, 408] on div "Sepsis" at bounding box center [783, 427] width 172 height 38
checkbox input "true"
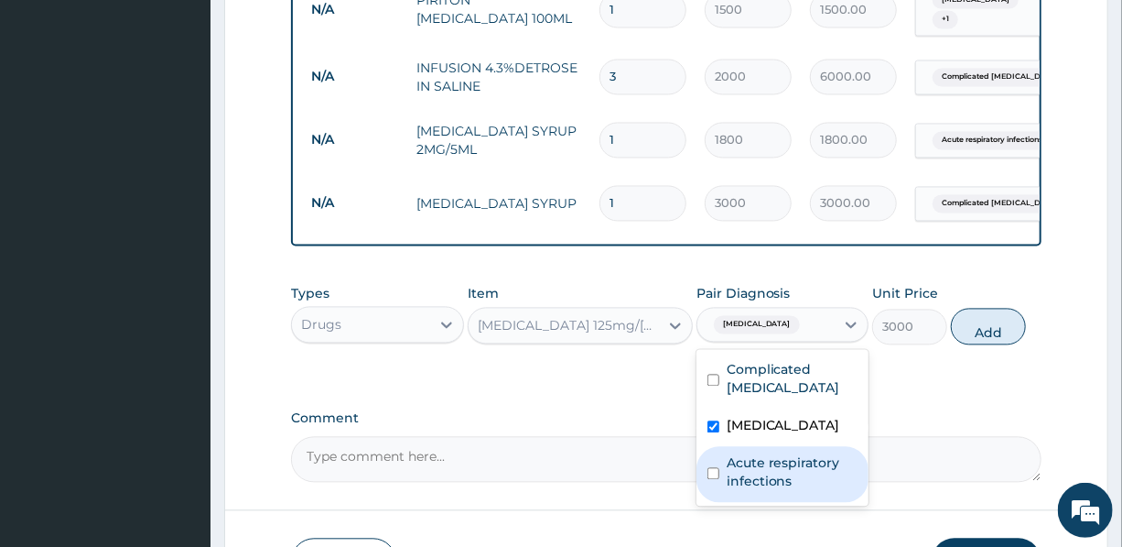
click at [772, 455] on label "Acute respiratory infections" at bounding box center [792, 471] width 131 height 37
checkbox input "true"
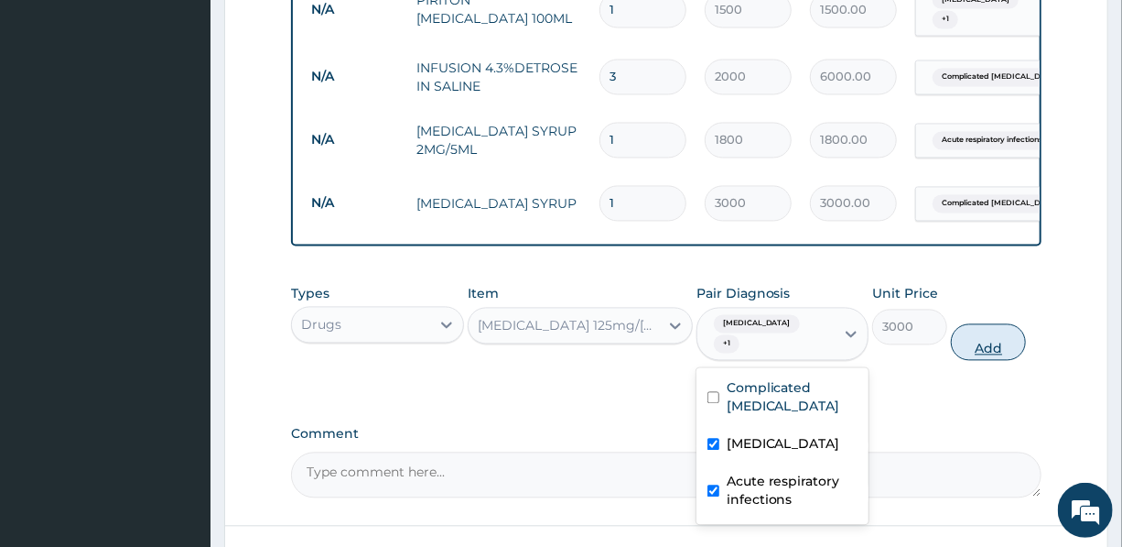
click at [982, 323] on button "Add" at bounding box center [988, 341] width 75 height 37
type input "0"
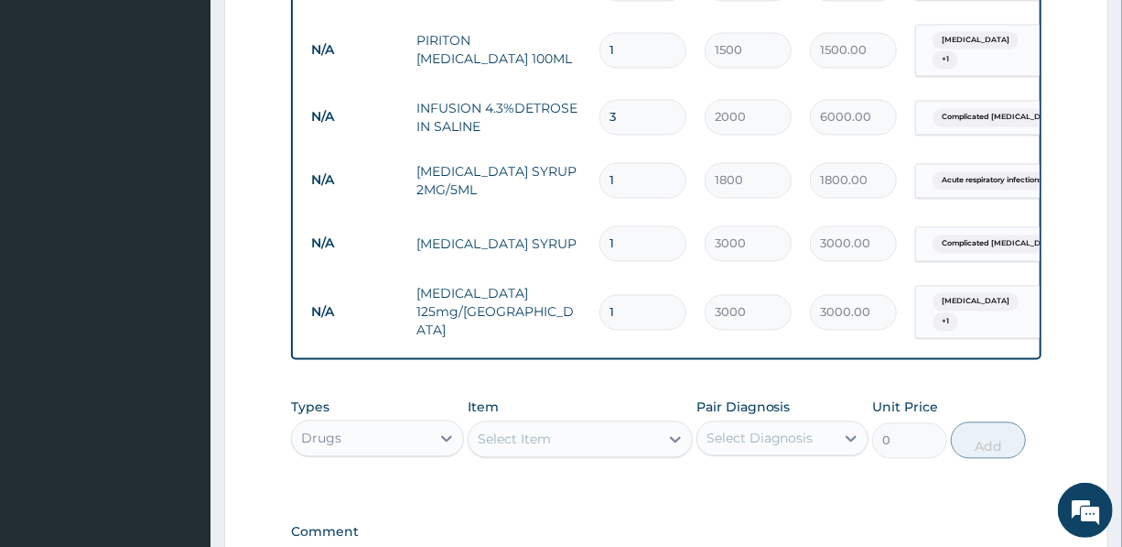
scroll to position [1720, 0]
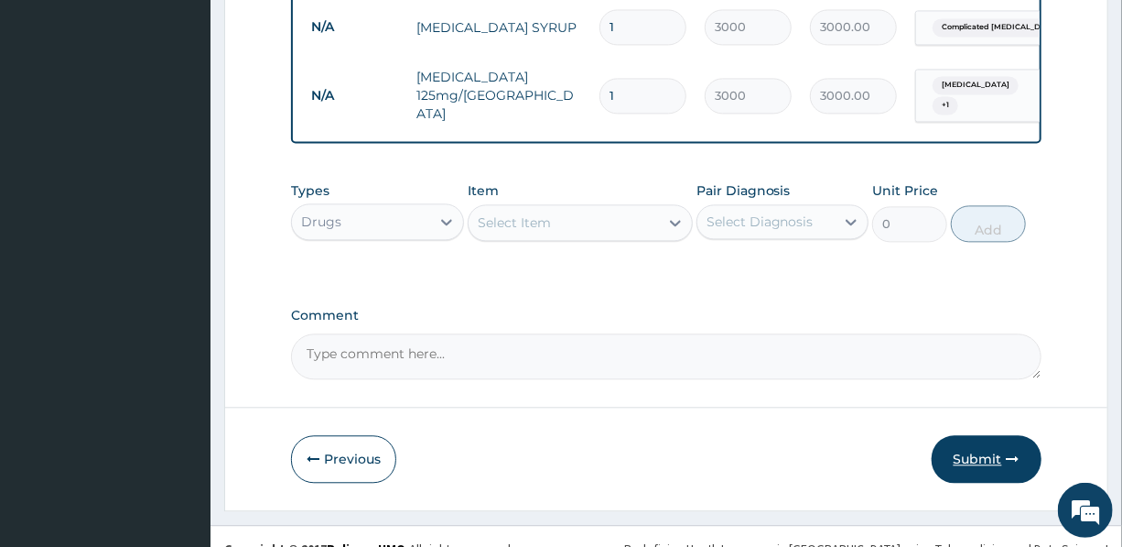
click at [972, 435] on button "Submit" at bounding box center [987, 459] width 110 height 48
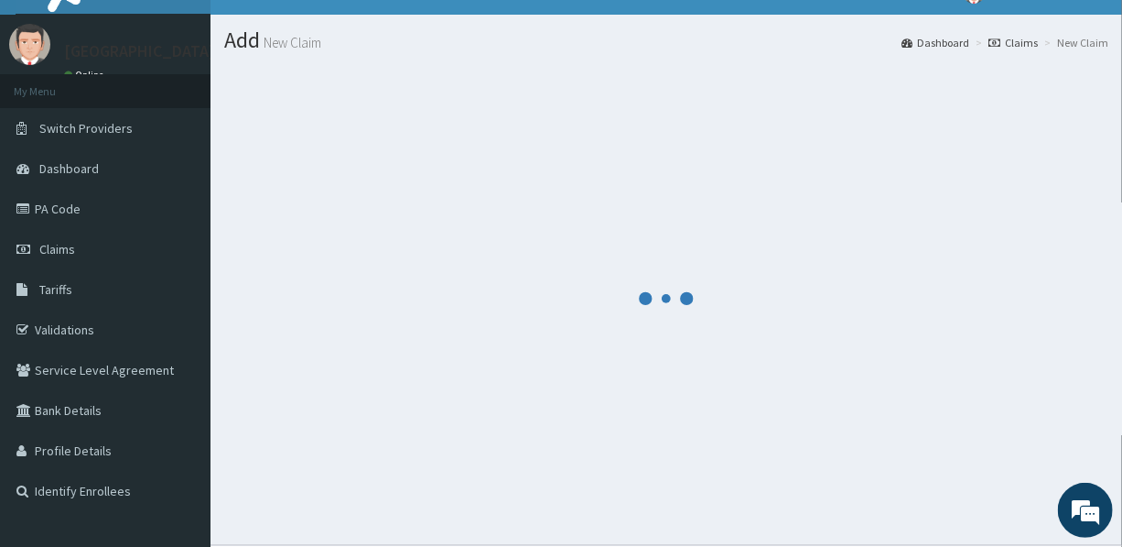
scroll to position [0, 0]
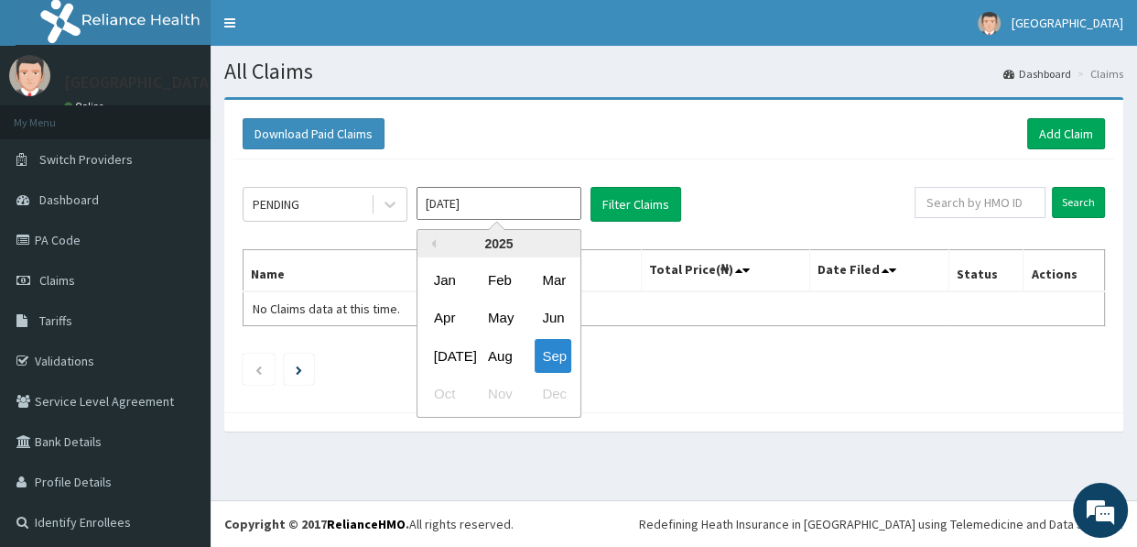
click at [518, 202] on input "[DATE]" at bounding box center [499, 203] width 165 height 33
click at [434, 241] on button "Previous Year" at bounding box center [431, 243] width 9 height 9
click at [442, 385] on div "Oct" at bounding box center [445, 394] width 37 height 34
type input "[DATE]"
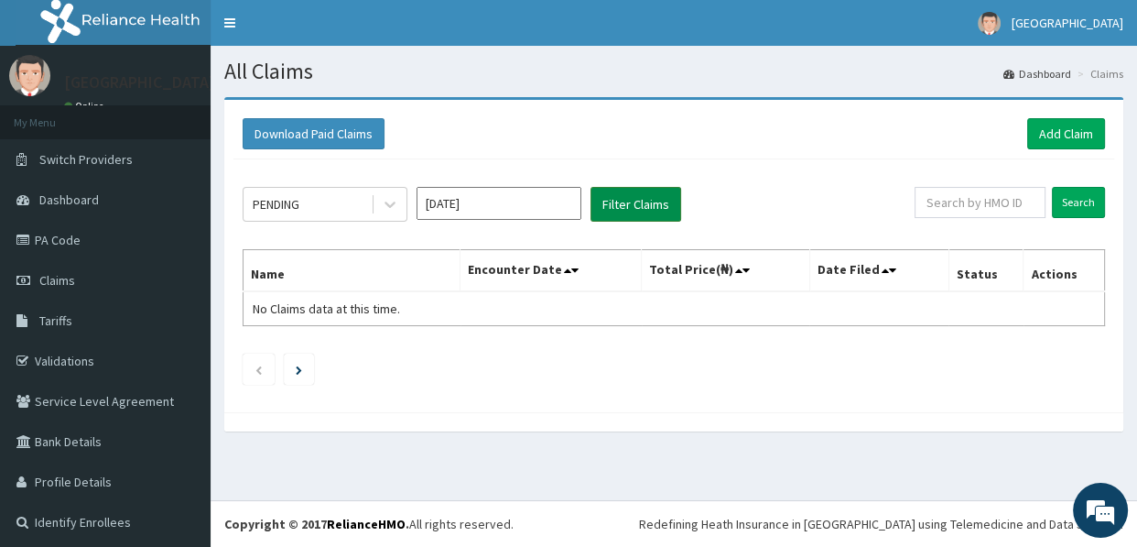
click at [636, 200] on button "Filter Claims" at bounding box center [635, 204] width 91 height 35
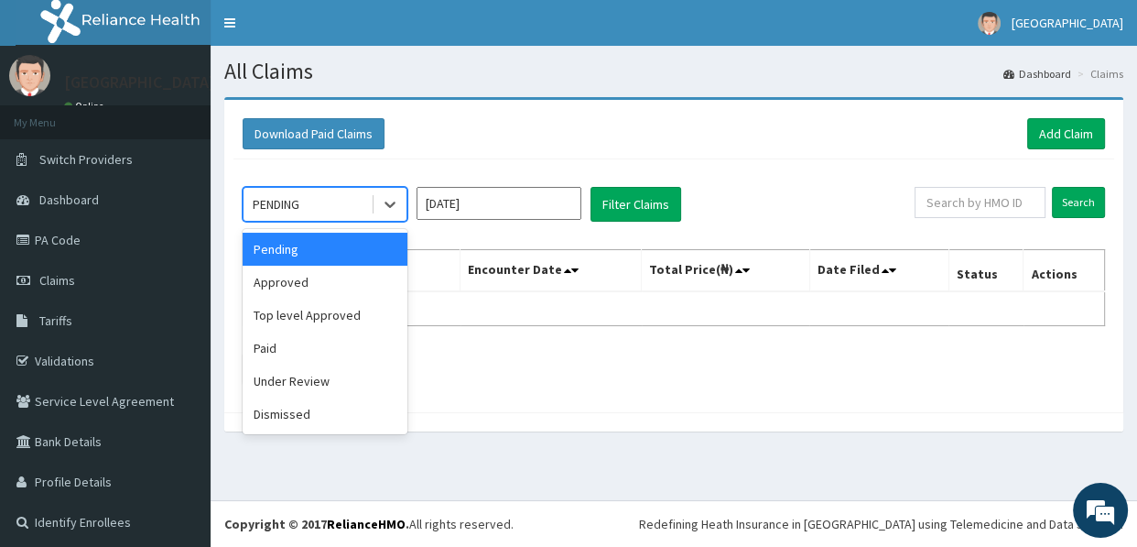
click at [340, 194] on div "PENDING" at bounding box center [307, 204] width 127 height 29
click at [326, 276] on div "Approved" at bounding box center [325, 281] width 165 height 33
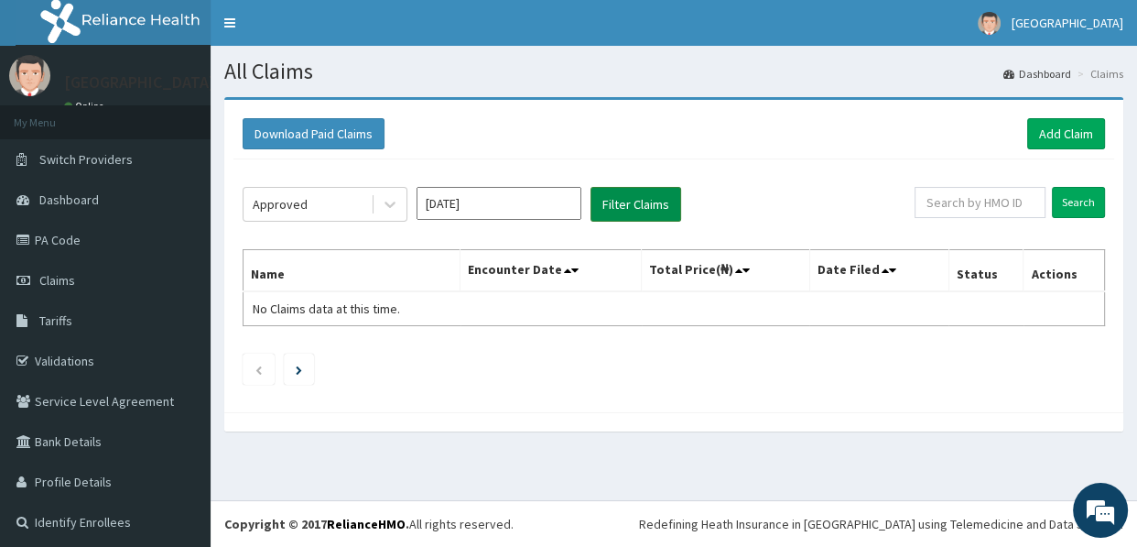
click at [623, 200] on button "Filter Claims" at bounding box center [635, 204] width 91 height 35
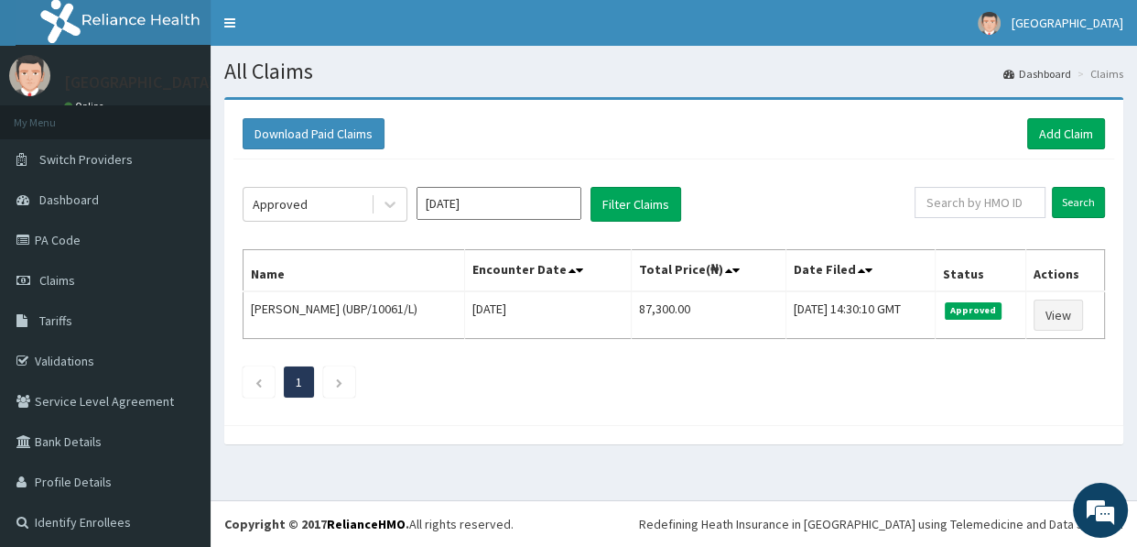
click at [832, 126] on div "Download Paid Claims Add Claim" at bounding box center [674, 133] width 862 height 31
click at [1061, 128] on link "Add Claim" at bounding box center [1066, 133] width 78 height 31
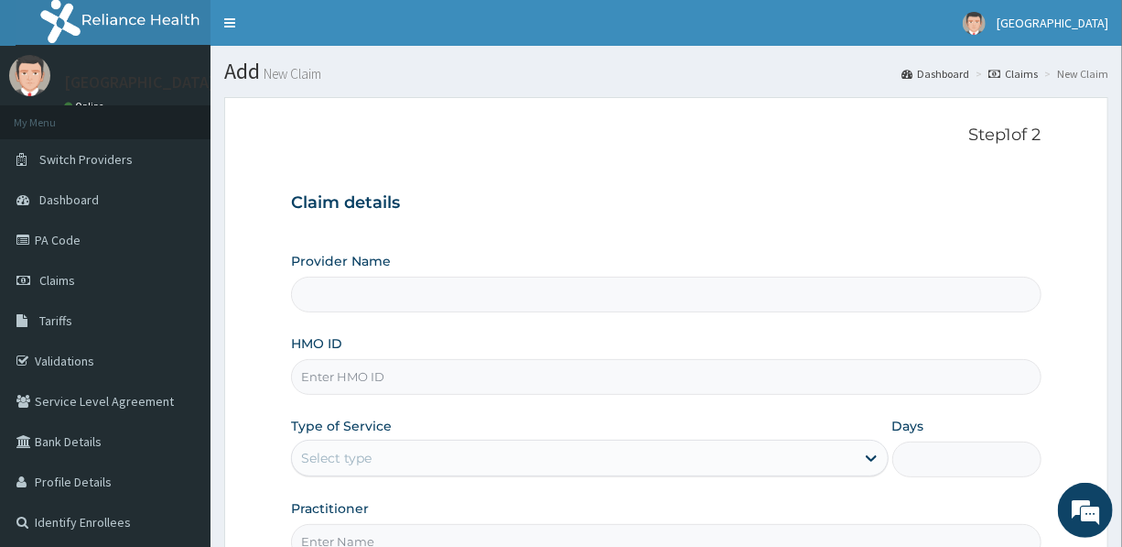
click at [471, 381] on input "HMO ID" at bounding box center [666, 377] width 750 height 36
click at [498, 376] on input "HMO ID" at bounding box center [666, 377] width 750 height 36
click at [499, 376] on input "HMO ID" at bounding box center [666, 377] width 750 height 36
drag, startPoint x: 406, startPoint y: 458, endPoint x: 409, endPoint y: 445, distance: 13.3
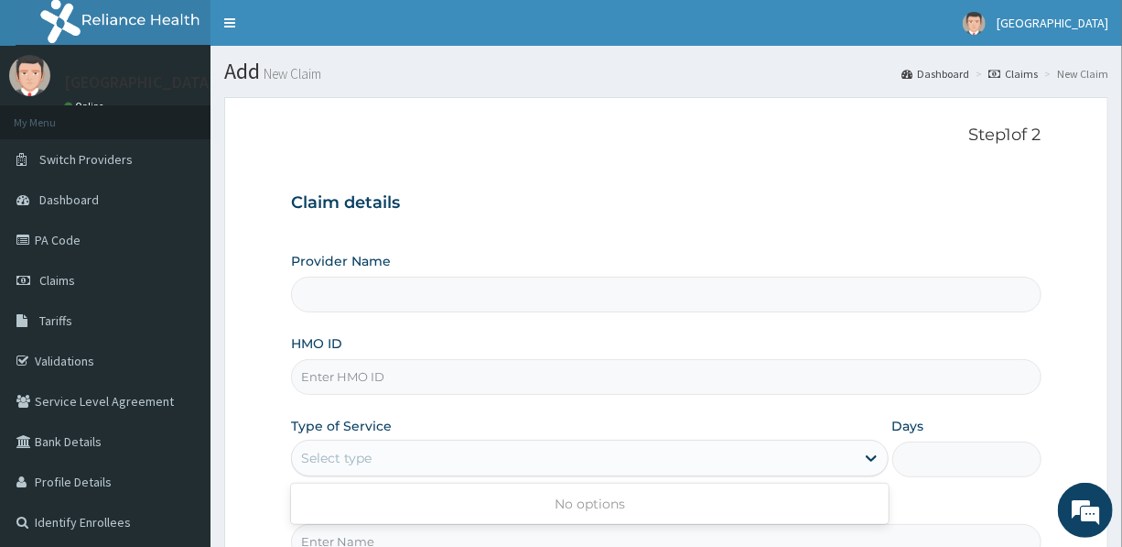
click at [406, 457] on div "Select type" at bounding box center [573, 457] width 562 height 29
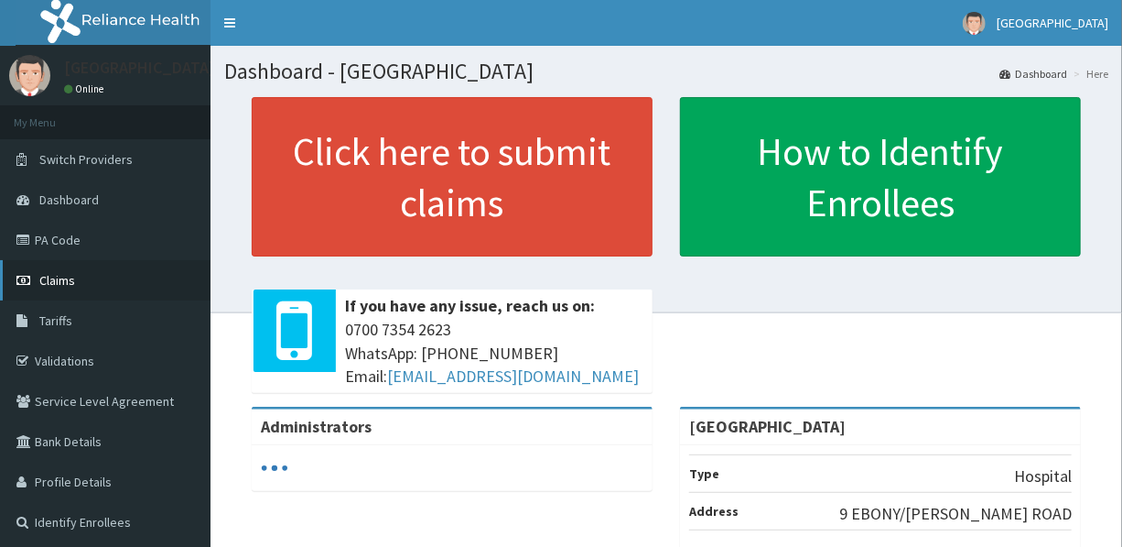
click at [54, 275] on span "Claims" at bounding box center [57, 280] width 36 height 16
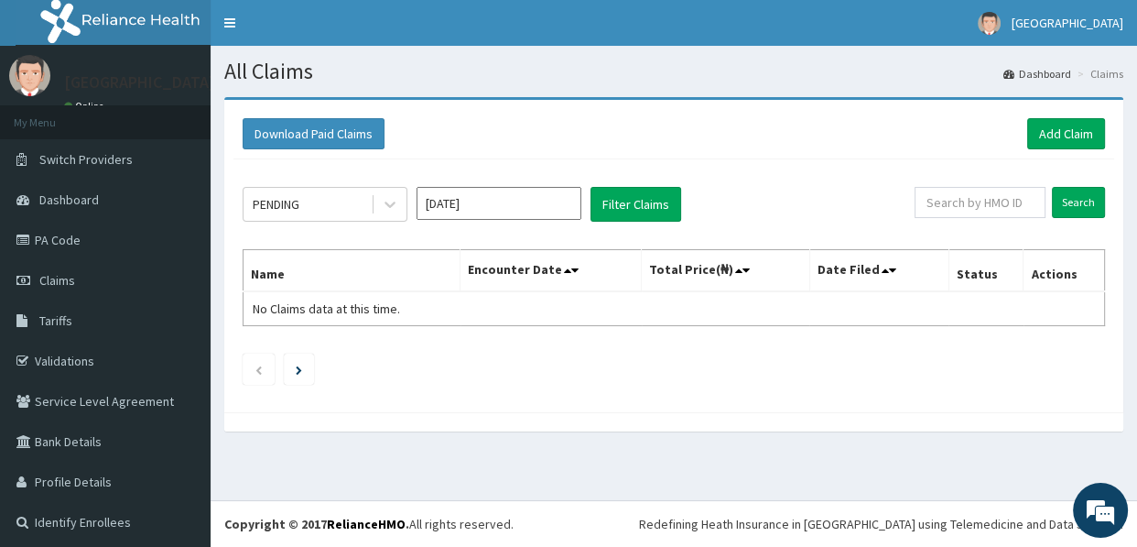
click at [494, 204] on input "[DATE]" at bounding box center [499, 203] width 165 height 33
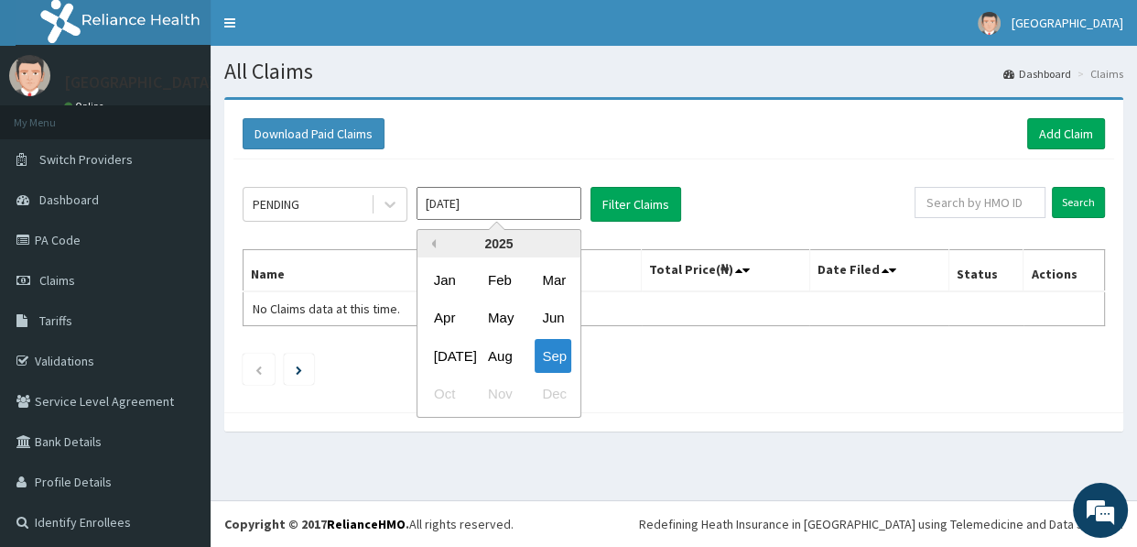
click at [433, 244] on button "Previous Year" at bounding box center [431, 243] width 9 height 9
click at [500, 393] on div "Nov" at bounding box center [499, 394] width 37 height 34
type input "[DATE]"
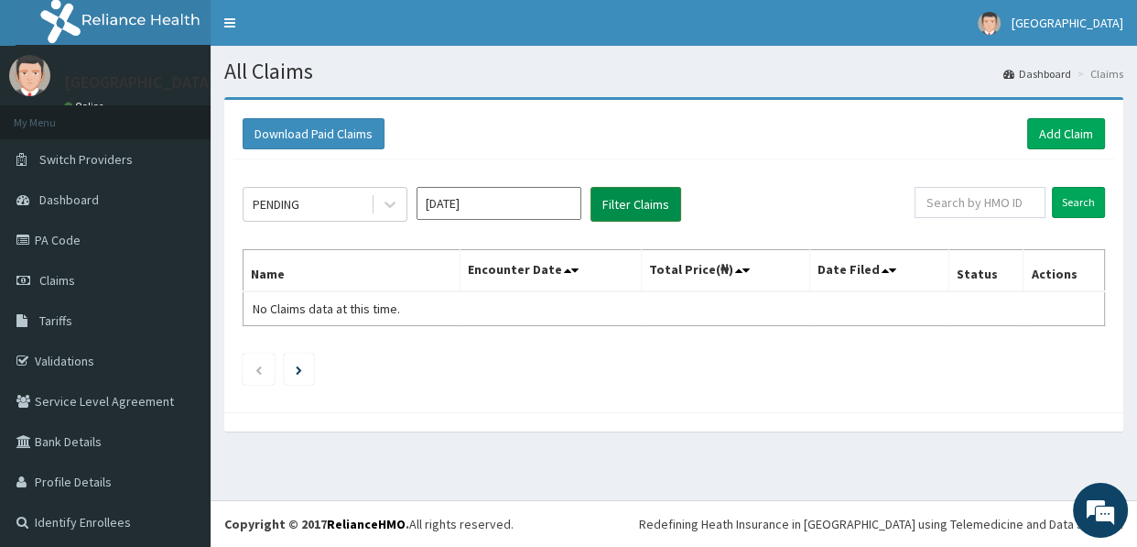
click at [649, 199] on button "Filter Claims" at bounding box center [635, 204] width 91 height 35
click at [335, 207] on div "PENDING" at bounding box center [307, 204] width 127 height 29
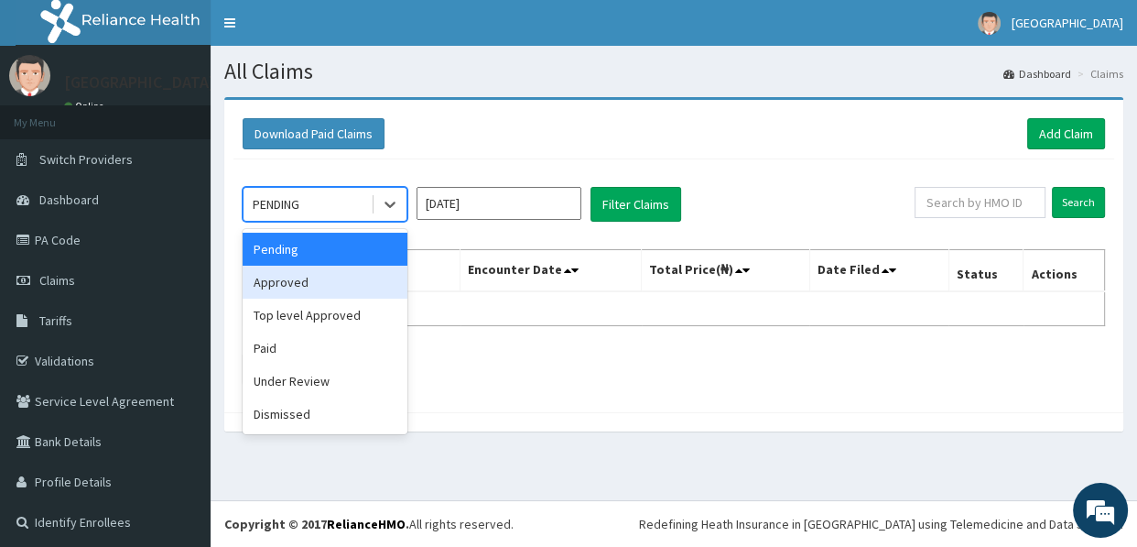
click at [315, 285] on div "Approved" at bounding box center [325, 281] width 165 height 33
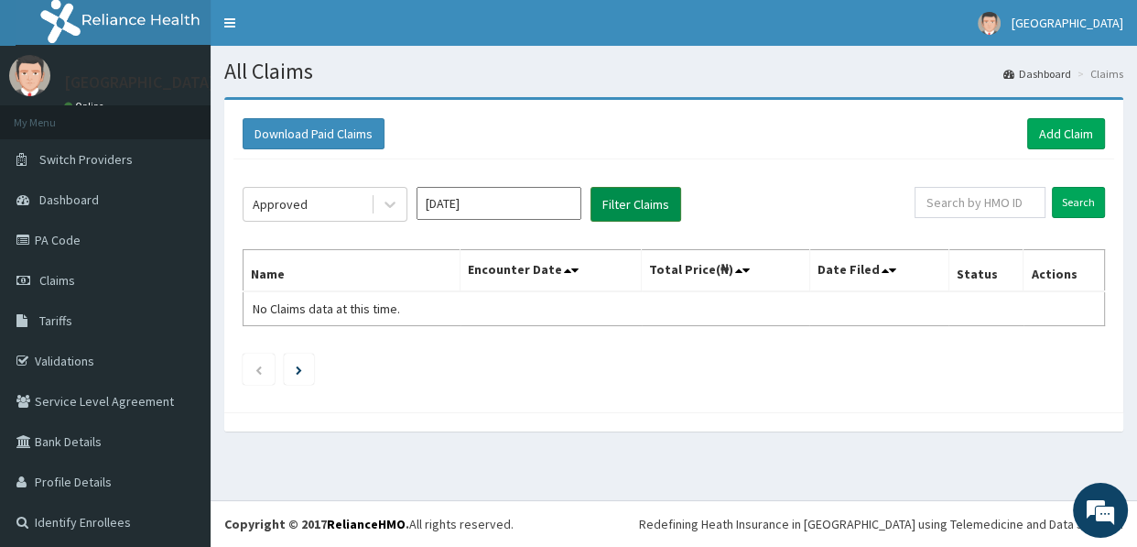
click at [614, 200] on button "Filter Claims" at bounding box center [635, 204] width 91 height 35
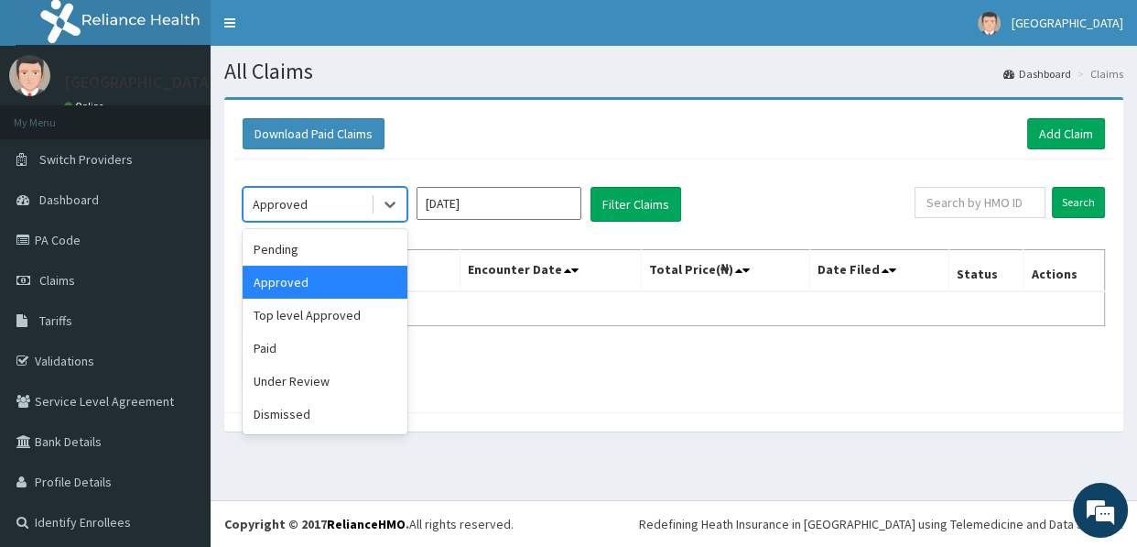
click at [299, 202] on div "Approved" at bounding box center [280, 204] width 55 height 18
click at [296, 314] on div "Top level Approved" at bounding box center [325, 314] width 165 height 33
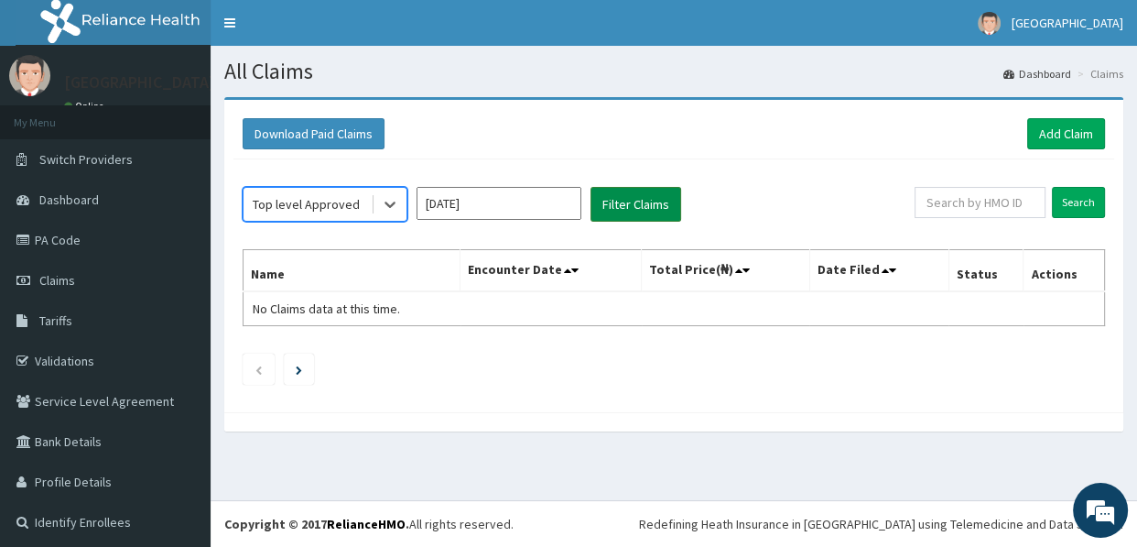
click at [632, 208] on button "Filter Claims" at bounding box center [635, 204] width 91 height 35
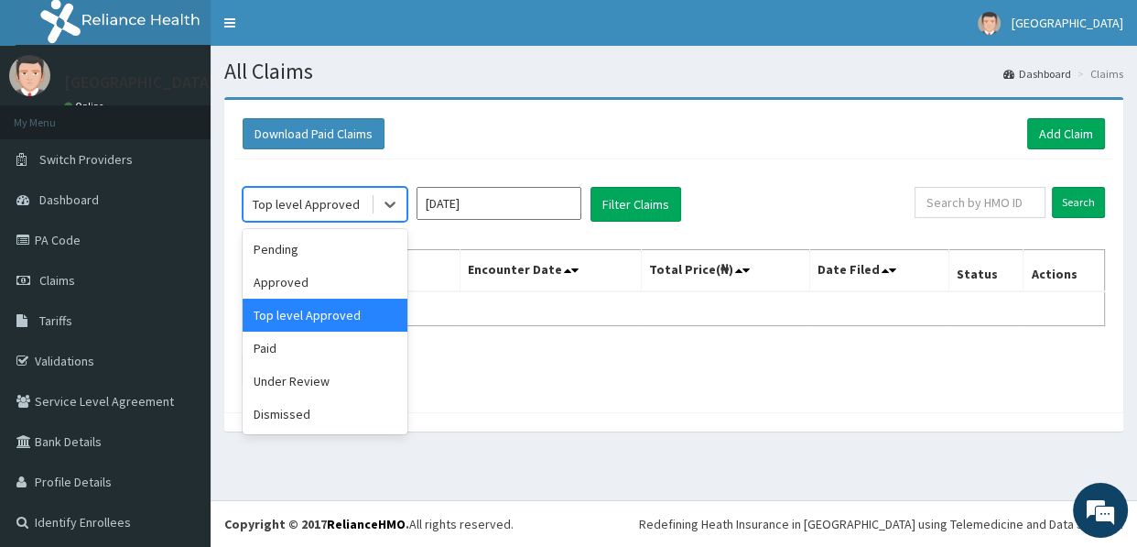
click at [301, 200] on div "Top level Approved" at bounding box center [306, 204] width 107 height 18
click at [291, 343] on div "Paid" at bounding box center [325, 347] width 165 height 33
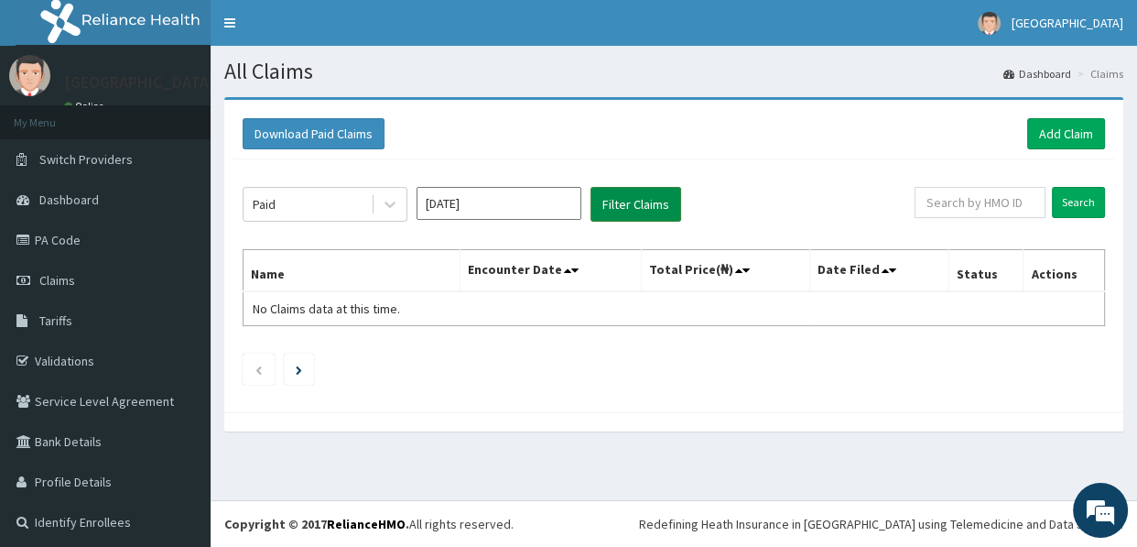
click at [610, 196] on button "Filter Claims" at bounding box center [635, 204] width 91 height 35
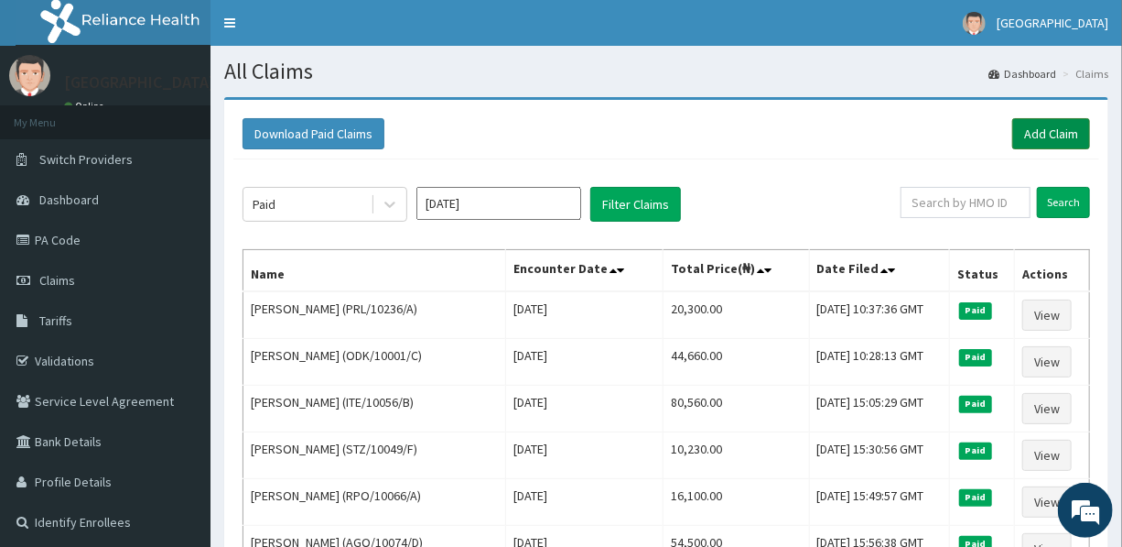
click at [1044, 128] on link "Add Claim" at bounding box center [1052, 133] width 78 height 31
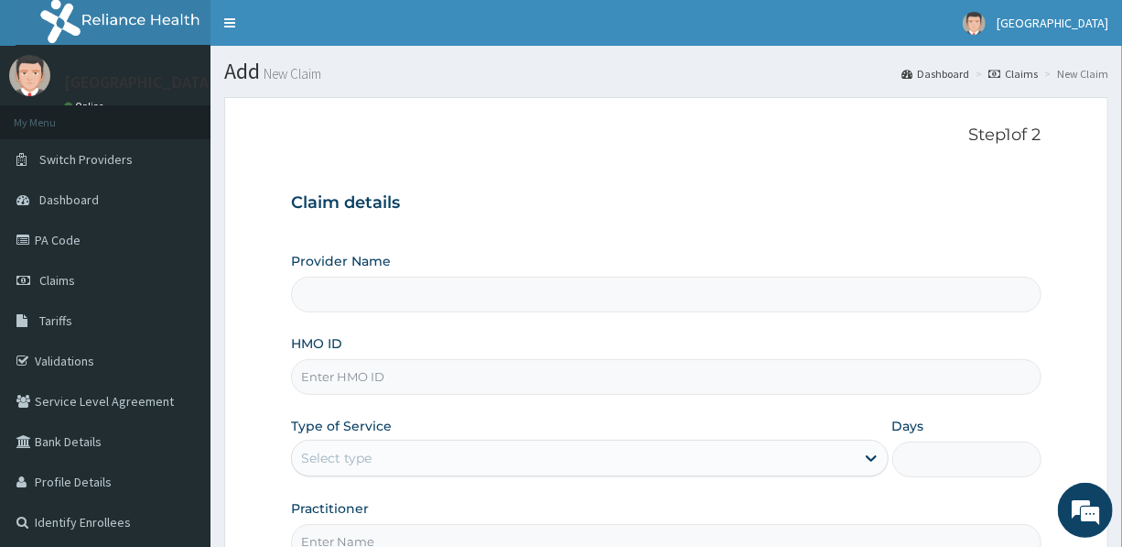
click at [417, 384] on input "HMO ID" at bounding box center [666, 377] width 750 height 36
type input "[GEOGRAPHIC_DATA]"
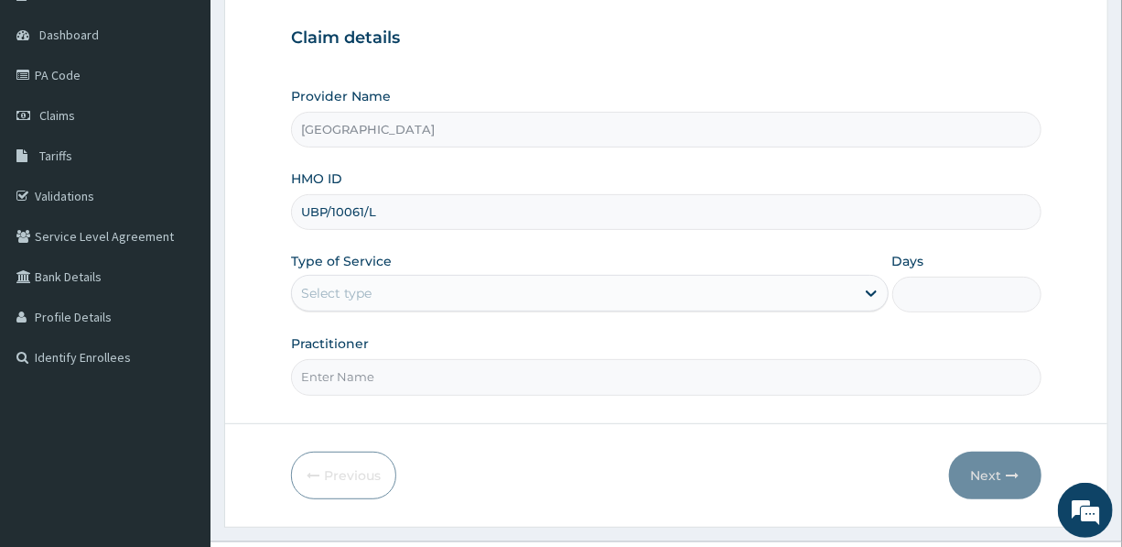
scroll to position [166, 0]
type input "UBP/10061/L"
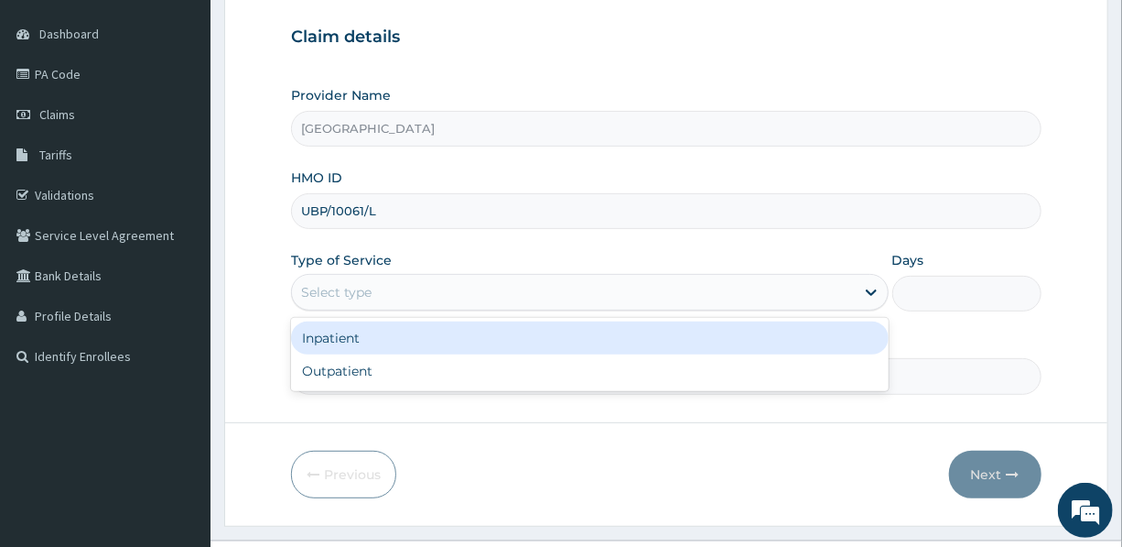
click at [480, 294] on div "Select type" at bounding box center [573, 291] width 562 height 29
click at [439, 338] on div "Inpatient" at bounding box center [589, 337] width 597 height 33
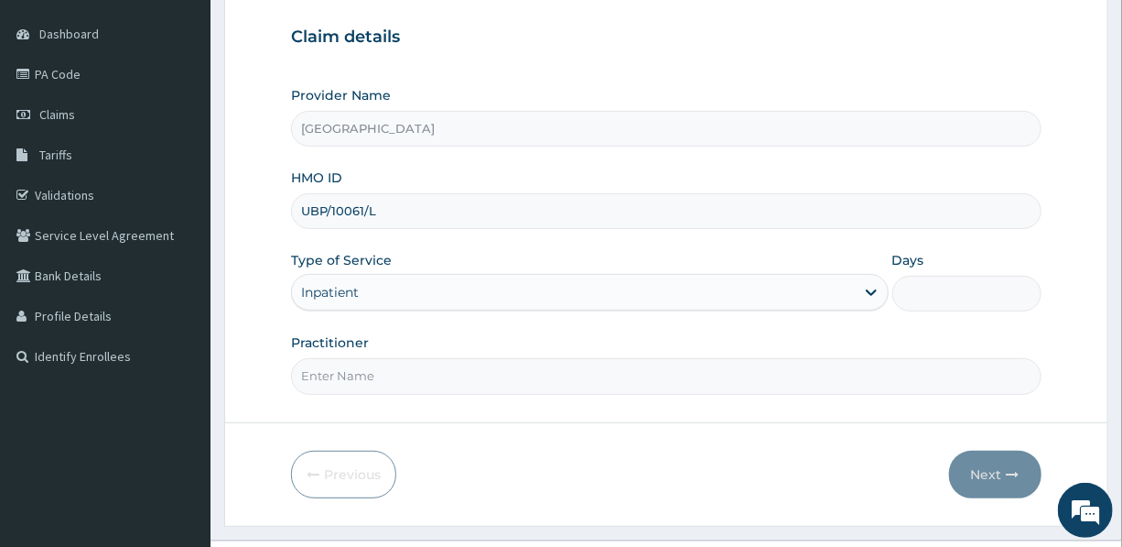
click at [941, 296] on input "Days" at bounding box center [967, 294] width 149 height 36
type input "2"
click at [406, 376] on input "Practitioner" at bounding box center [666, 376] width 750 height 36
click at [362, 377] on input "DR. MRS [PERSON_NAME]" at bounding box center [666, 376] width 750 height 36
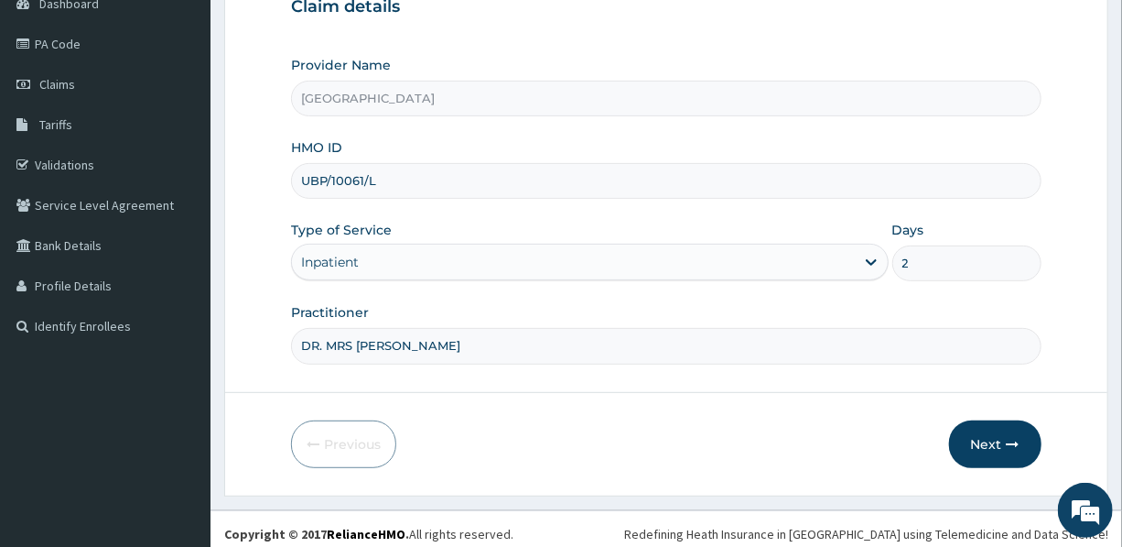
scroll to position [203, 0]
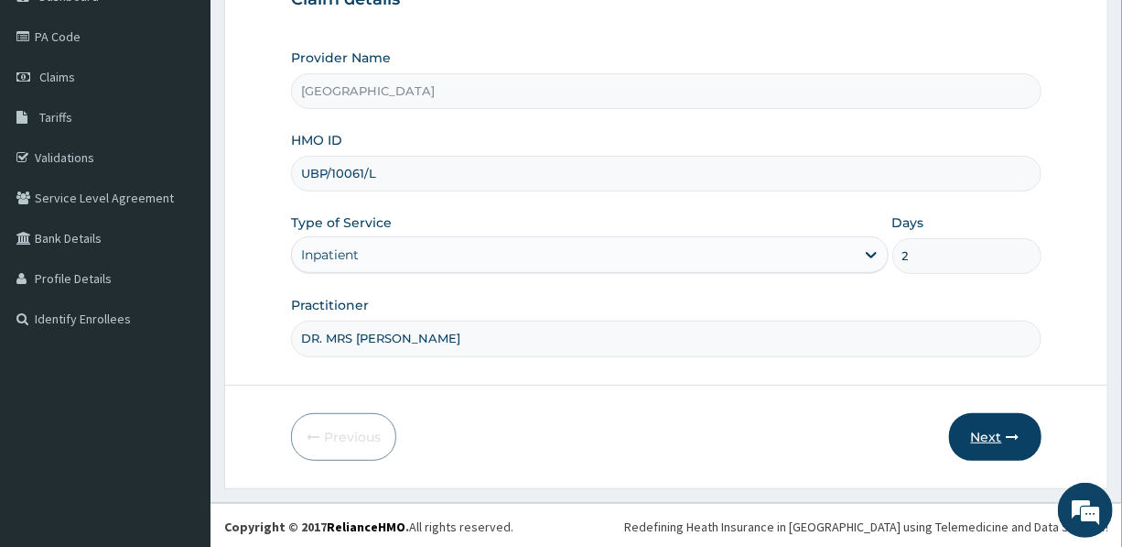
type input "DR. MRS [PERSON_NAME]"
click at [971, 432] on button "Next" at bounding box center [995, 437] width 92 height 48
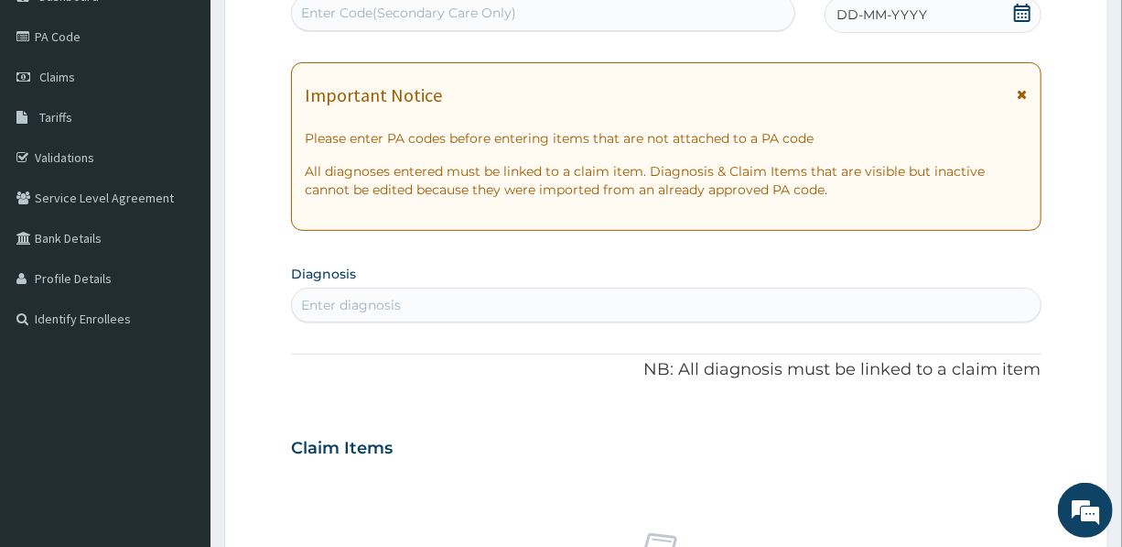
click at [558, 9] on div "Enter Code(Secondary Care Only)" at bounding box center [543, 12] width 503 height 29
type input "PA/1FCF59"
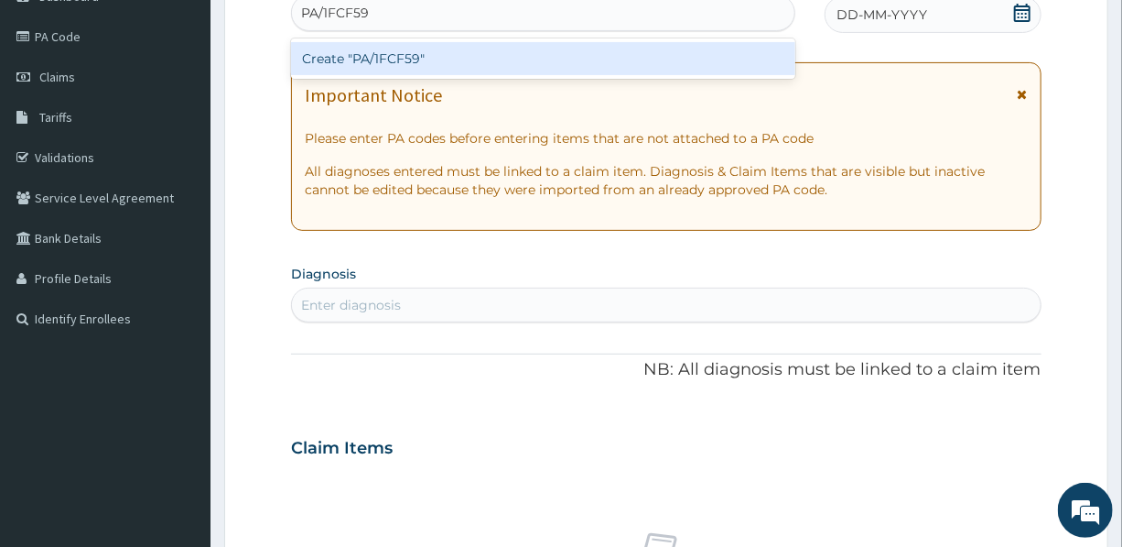
click at [403, 56] on div "Create "PA/1FCF59"" at bounding box center [543, 58] width 504 height 33
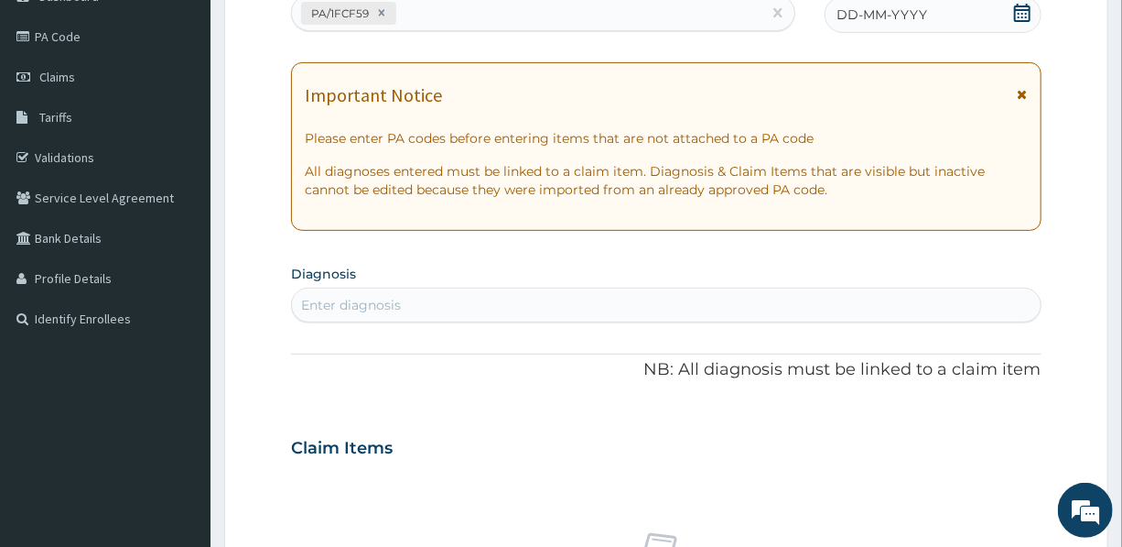
click at [886, 16] on span "DD-MM-YYYY" at bounding box center [882, 14] width 91 height 18
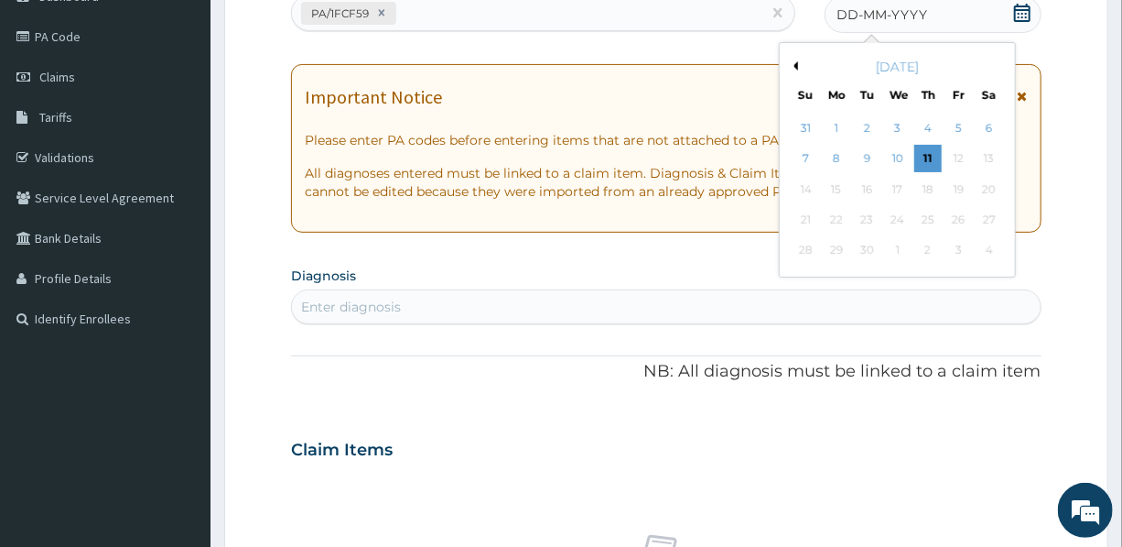
click at [798, 64] on div "[DATE]" at bounding box center [897, 67] width 221 height 18
click at [796, 64] on button "Previous Month" at bounding box center [793, 65] width 9 height 9
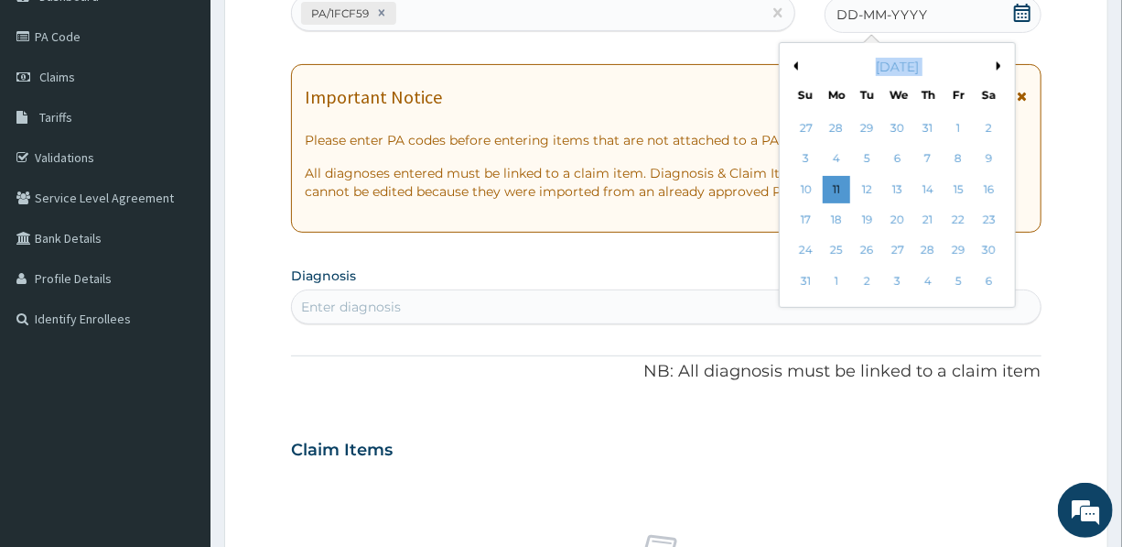
click at [796, 64] on button "Previous Month" at bounding box center [793, 65] width 9 height 9
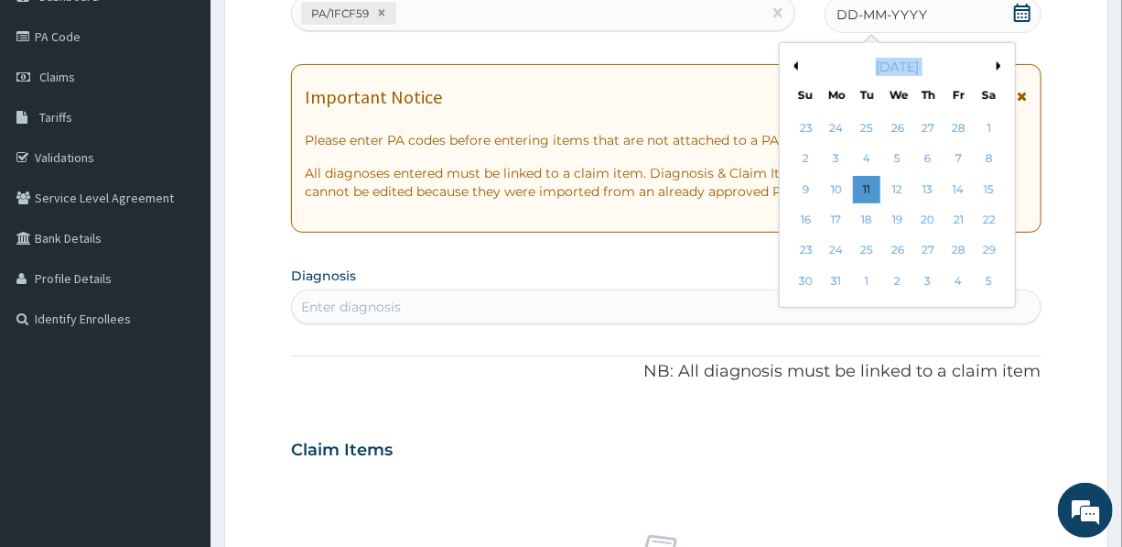
click at [796, 64] on button "Previous Month" at bounding box center [793, 65] width 9 height 9
click at [891, 249] on div "27" at bounding box center [897, 250] width 27 height 27
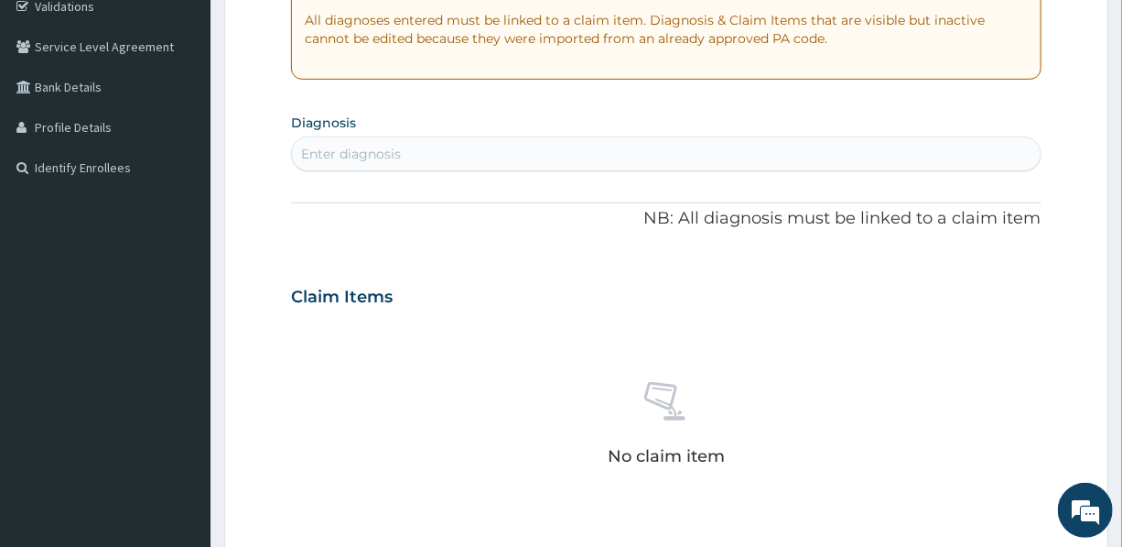
scroll to position [370, 0]
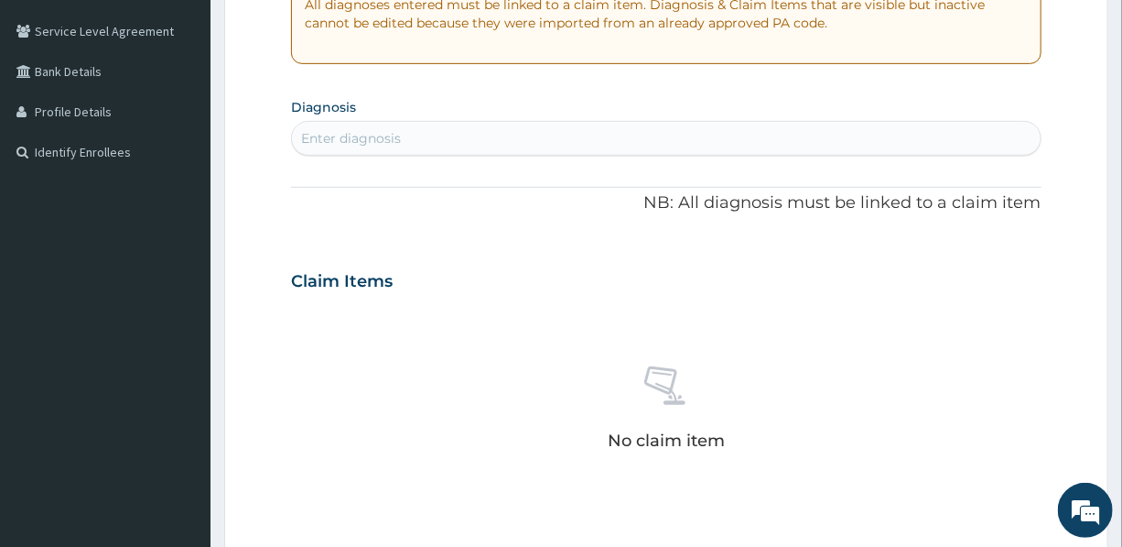
click at [540, 134] on div "Enter diagnosis" at bounding box center [666, 138] width 748 height 29
type input "[MEDICAL_DATA]"
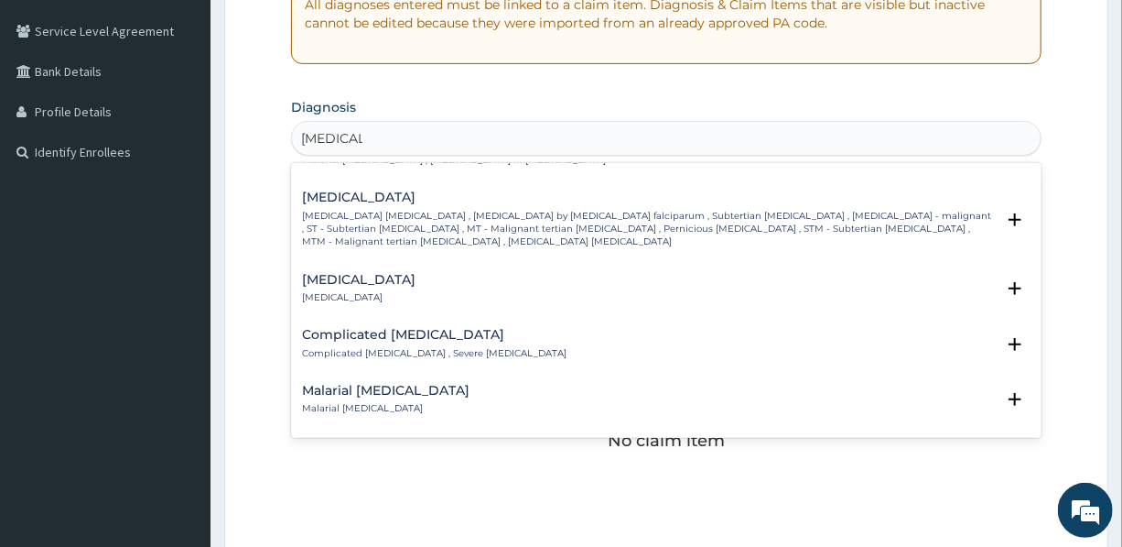
scroll to position [749, 0]
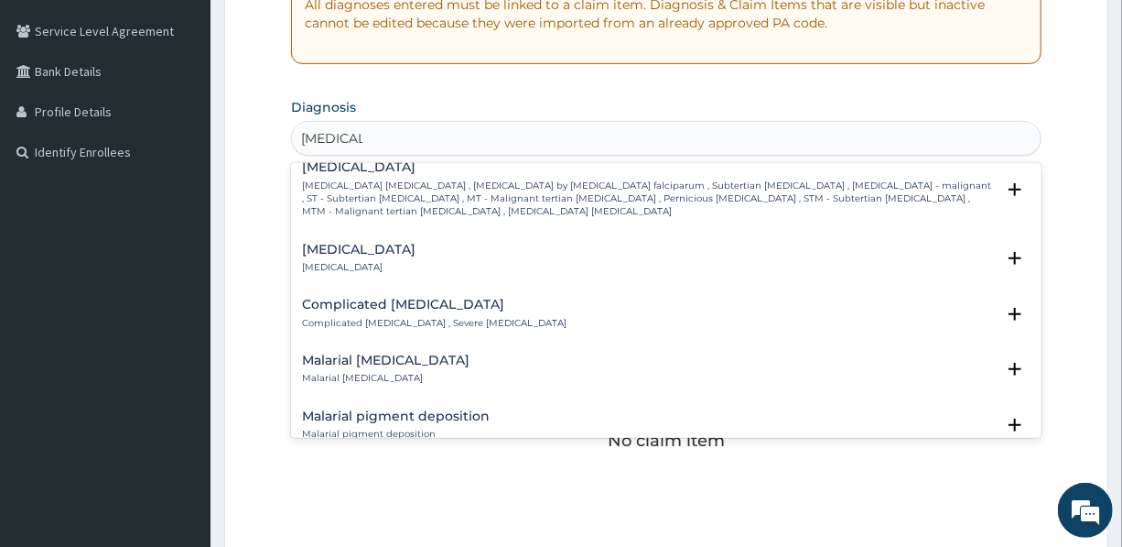
click at [429, 311] on div "Complicated [MEDICAL_DATA] Complicated [MEDICAL_DATA] , Severe [MEDICAL_DATA]" at bounding box center [434, 314] width 265 height 32
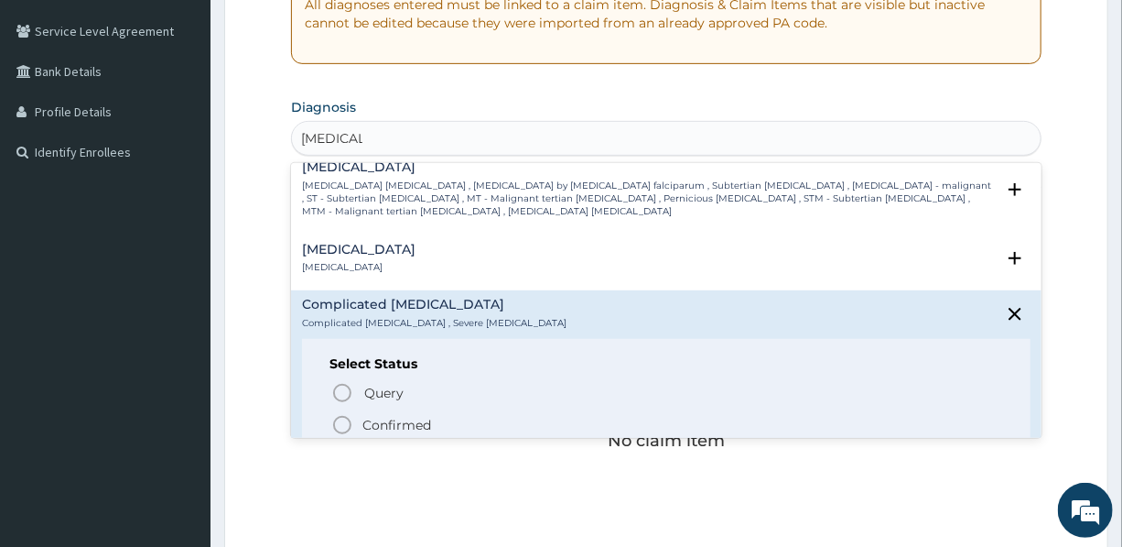
click at [405, 414] on span "Confirmed" at bounding box center [666, 425] width 671 height 22
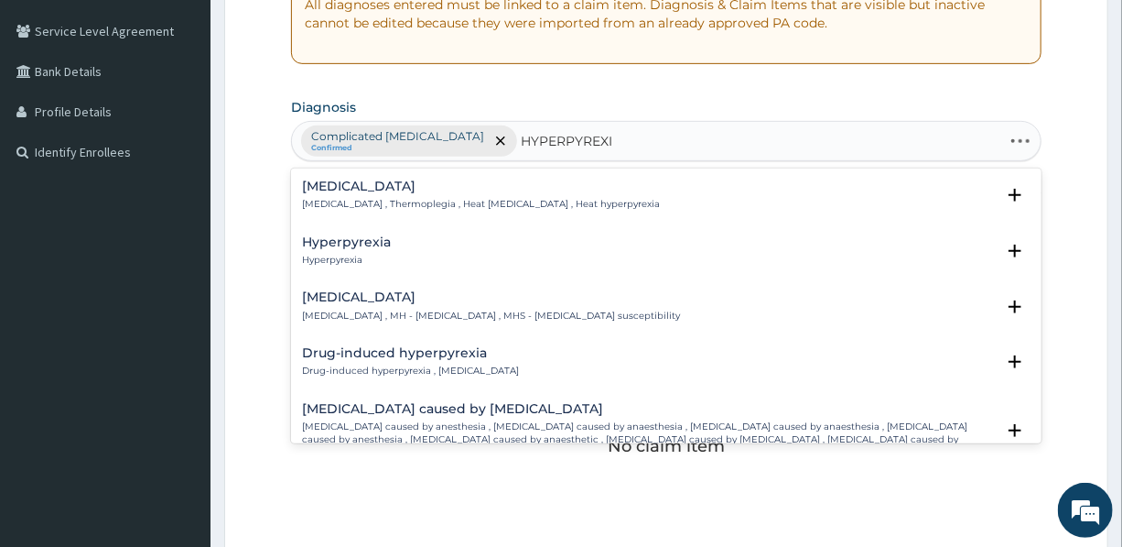
type input "HYPERPYREXIA"
click at [348, 238] on h4 "Hyperpyrexia" at bounding box center [346, 242] width 89 height 14
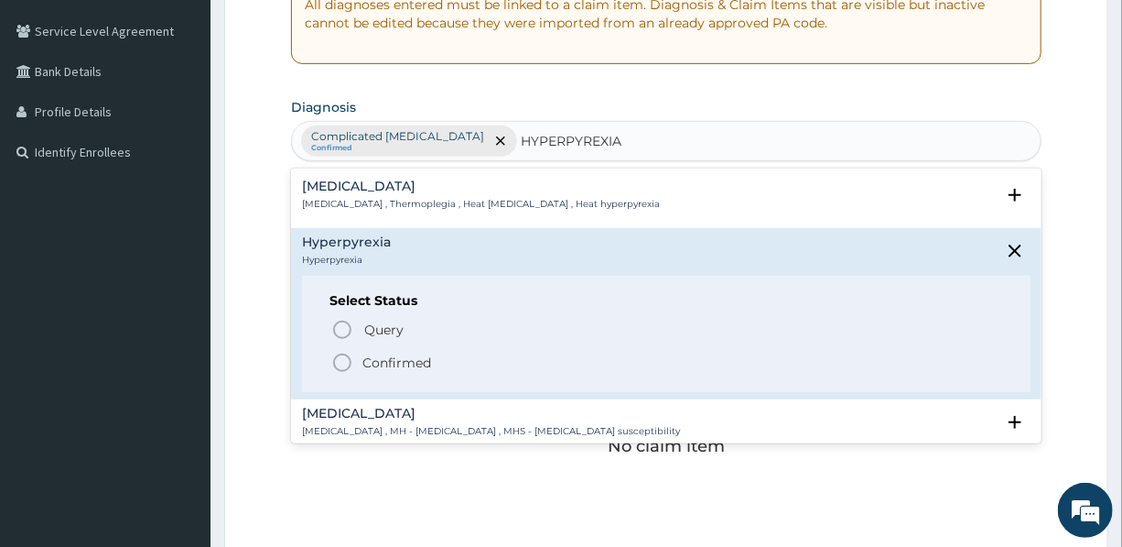
click at [388, 360] on p "Confirmed" at bounding box center [397, 362] width 69 height 18
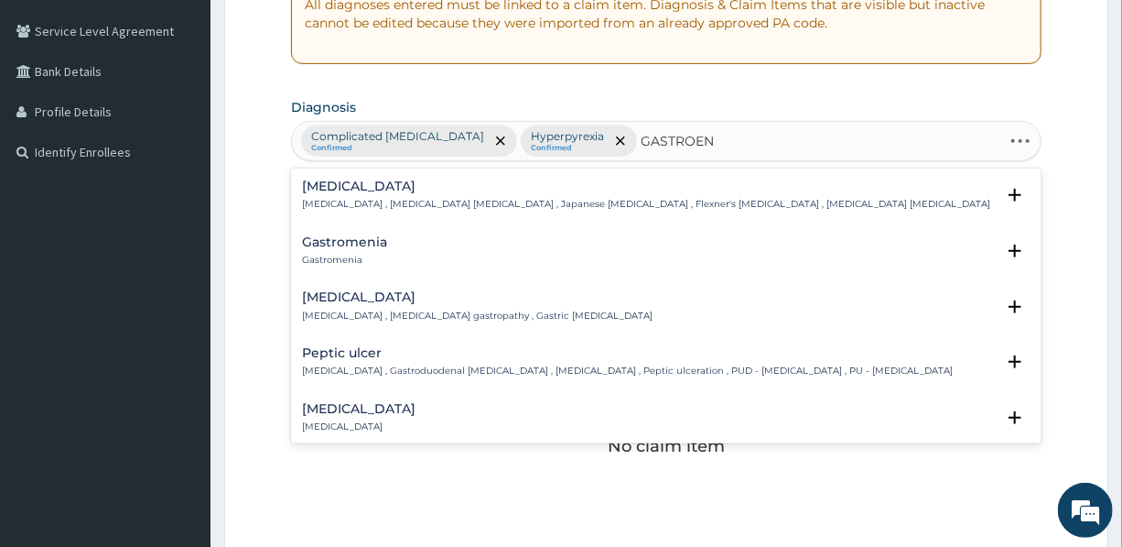
type input "GASTROENT"
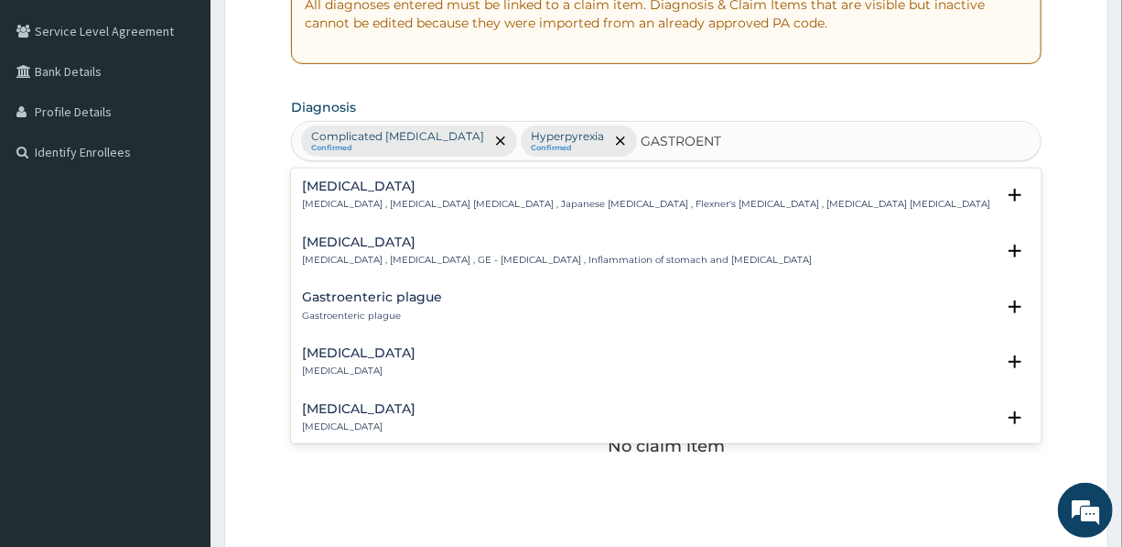
click at [359, 239] on h4 "[MEDICAL_DATA]" at bounding box center [557, 242] width 510 height 14
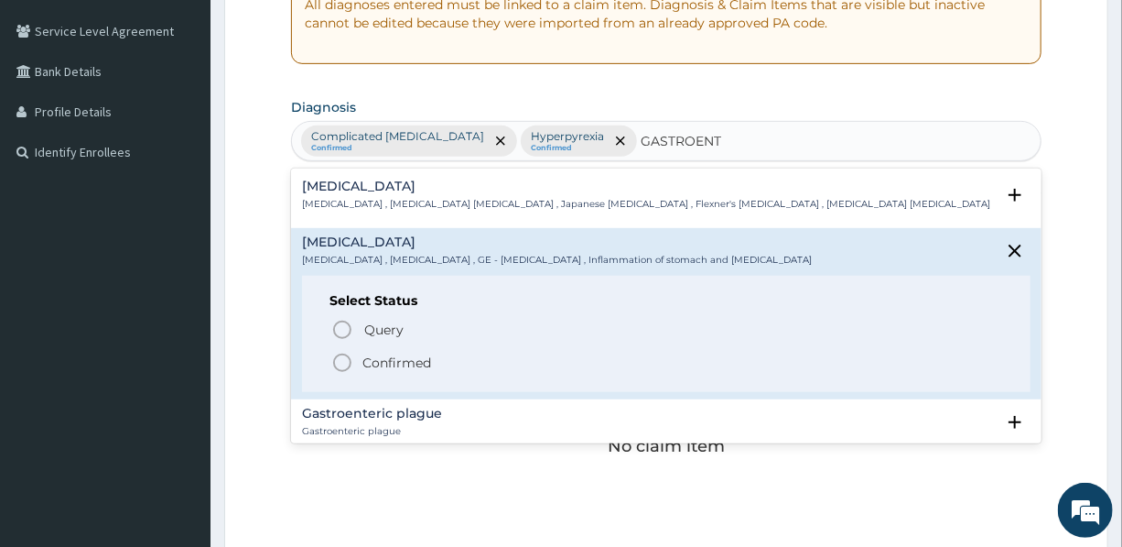
drag, startPoint x: 384, startPoint y: 358, endPoint x: 427, endPoint y: 322, distance: 55.9
click at [384, 358] on p "Confirmed" at bounding box center [397, 362] width 69 height 18
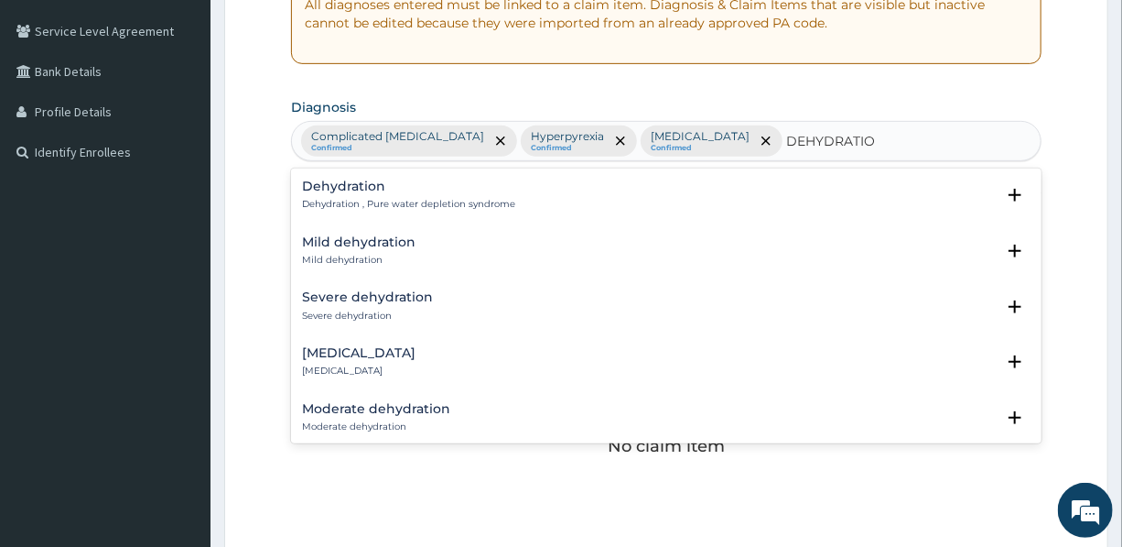
type input "DEHYDRATION"
click at [359, 185] on h4 "Dehydration" at bounding box center [408, 186] width 213 height 14
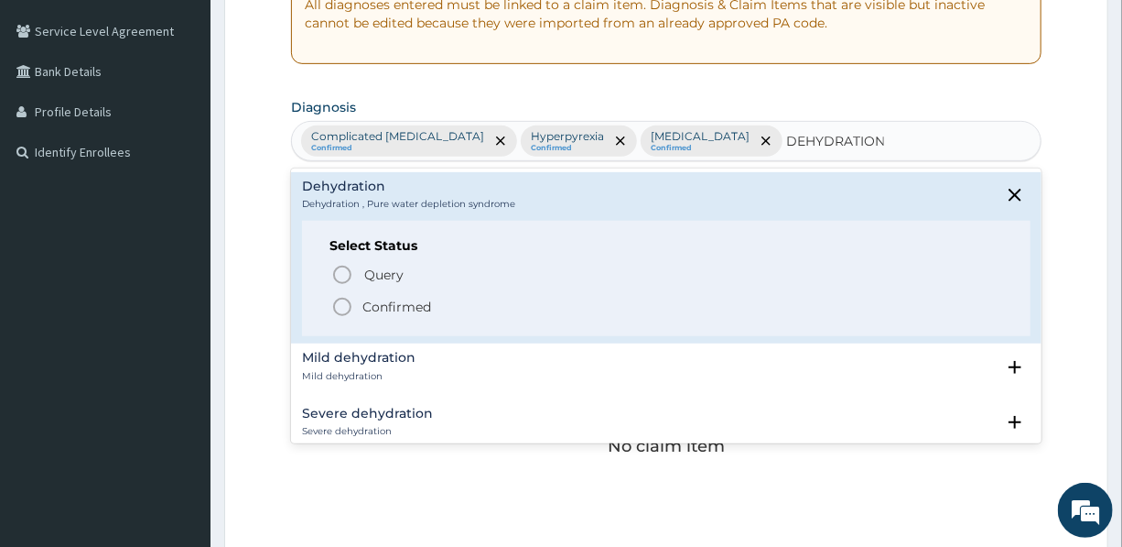
click at [380, 304] on p "Confirmed" at bounding box center [397, 307] width 69 height 18
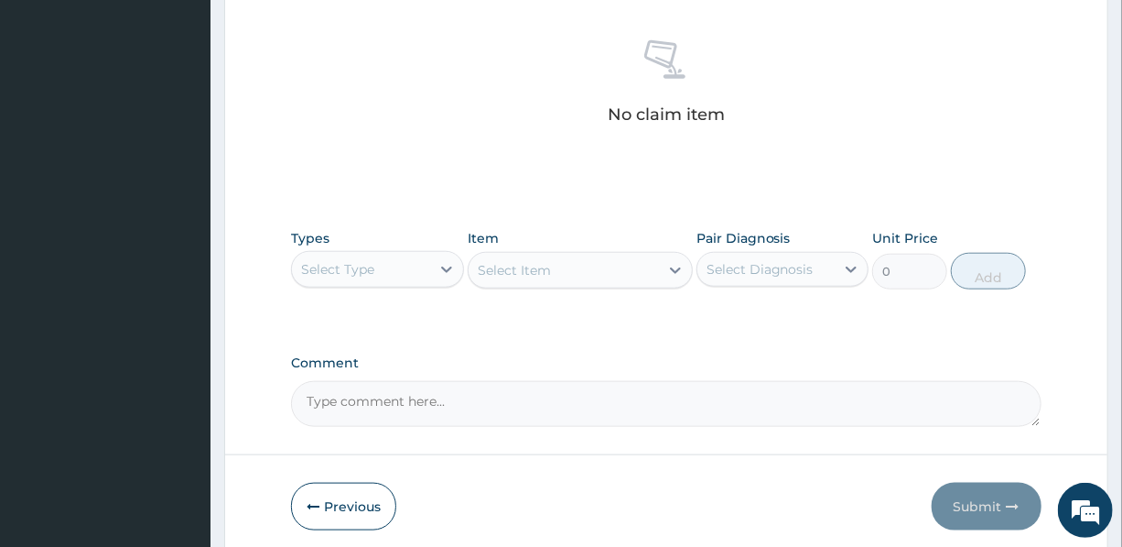
scroll to position [703, 0]
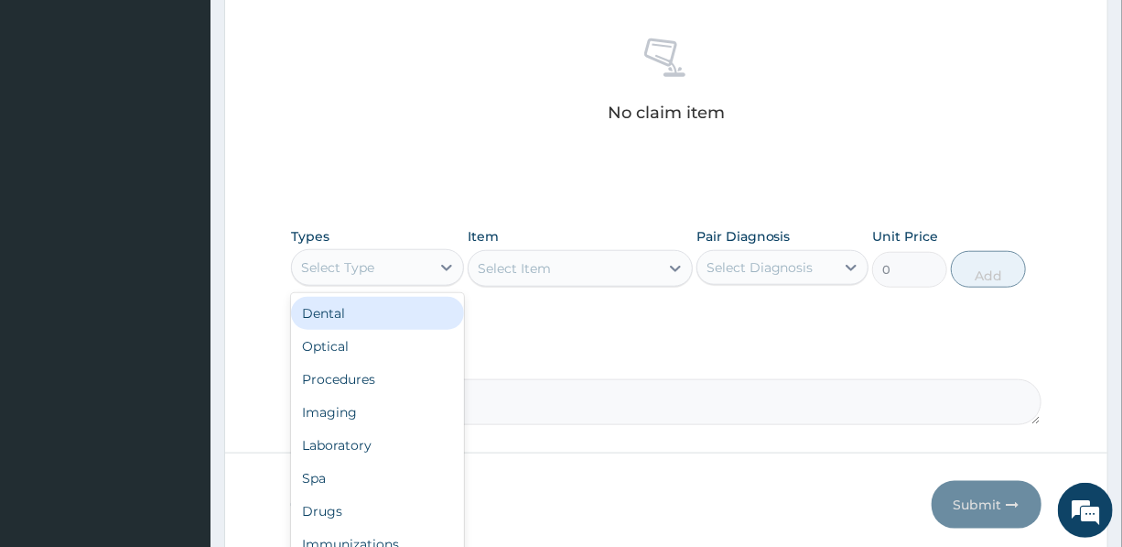
click at [374, 263] on div "Select Type" at bounding box center [360, 267] width 137 height 29
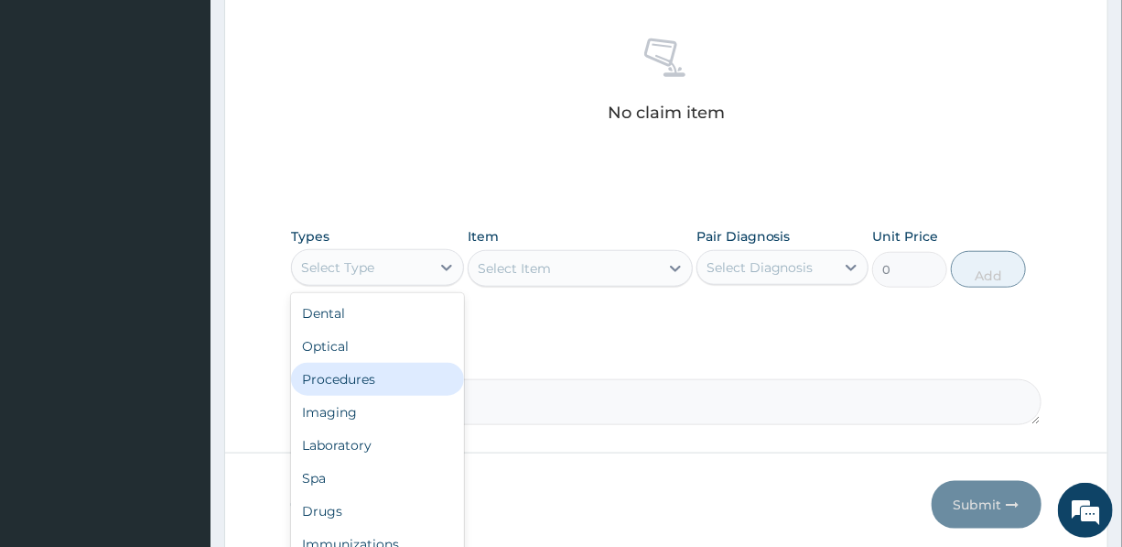
click at [357, 379] on div "Procedures" at bounding box center [377, 379] width 172 height 33
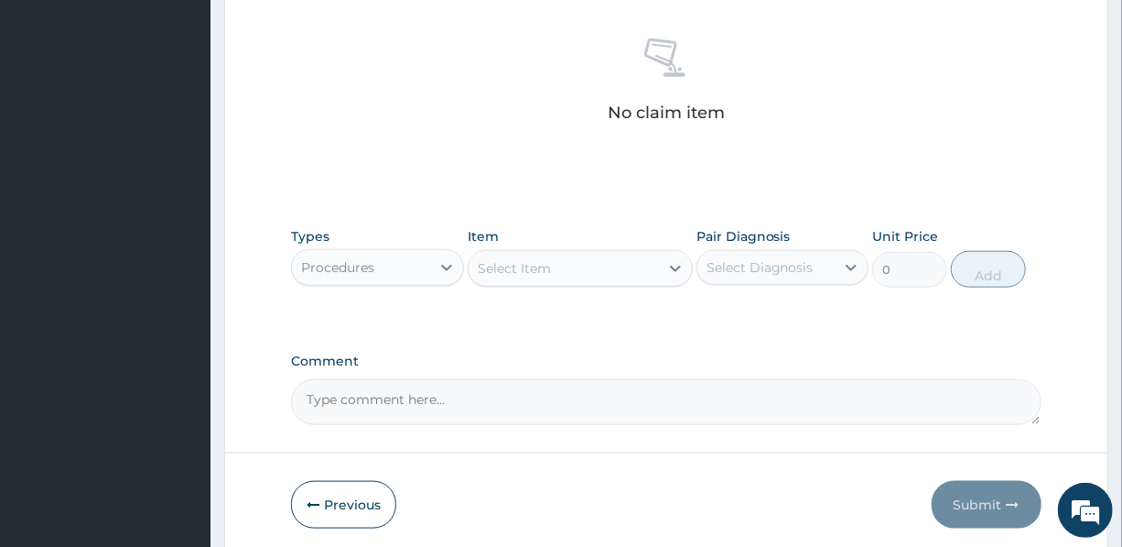
click at [587, 265] on div "Select Item" at bounding box center [564, 268] width 190 height 29
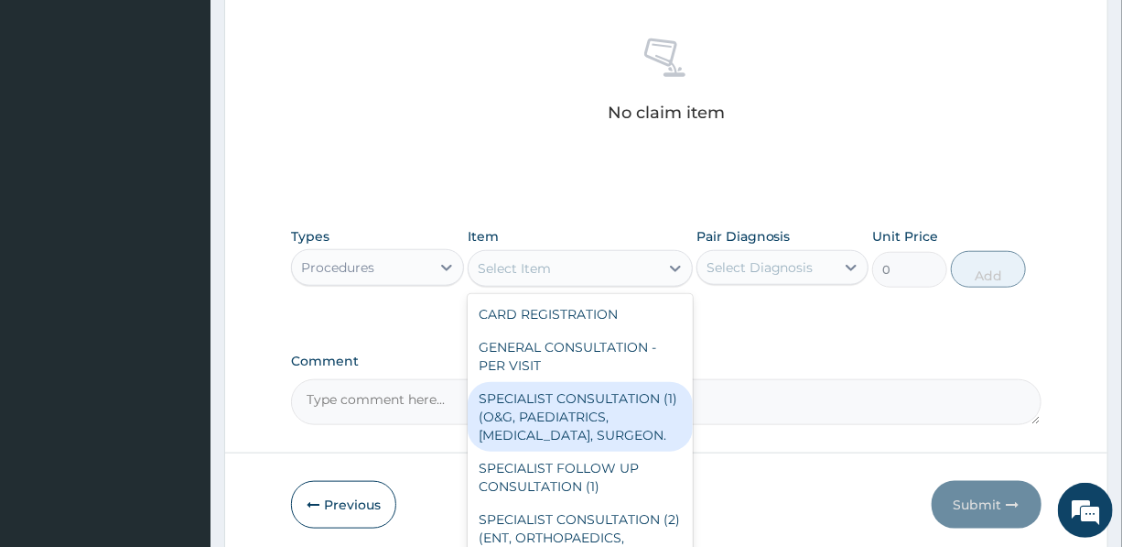
click at [586, 406] on div "SPECIALIST CONSULTATION (1) (O&G, PAEDIATRICS, CARDIOLOGIST, SURGEON." at bounding box center [580, 417] width 225 height 70
type input "15000"
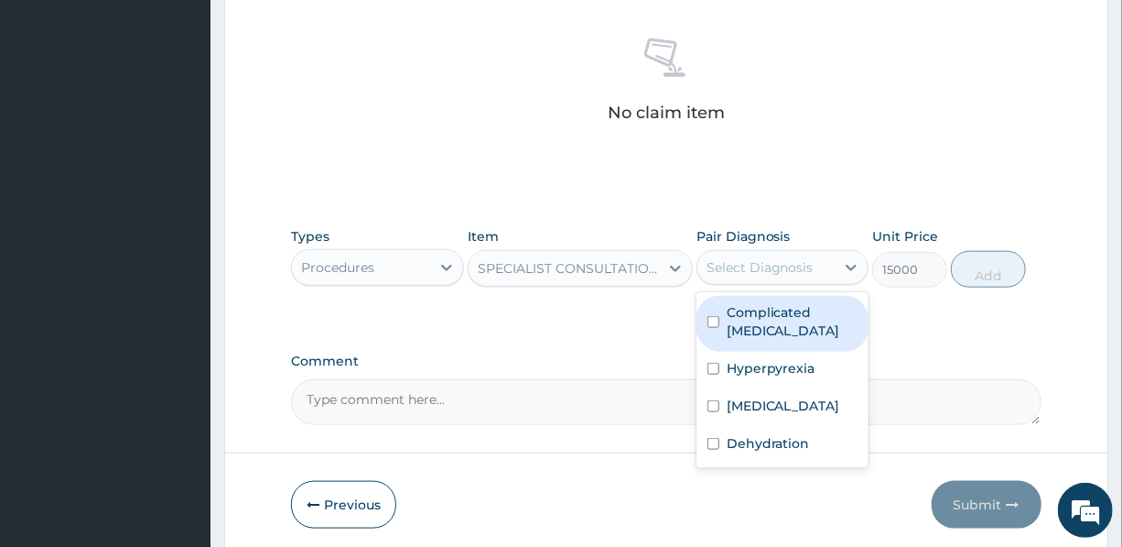
click at [774, 274] on div "Select Diagnosis" at bounding box center [760, 267] width 107 height 18
click at [769, 310] on label "Complicated malaria" at bounding box center [792, 321] width 131 height 37
checkbox input "true"
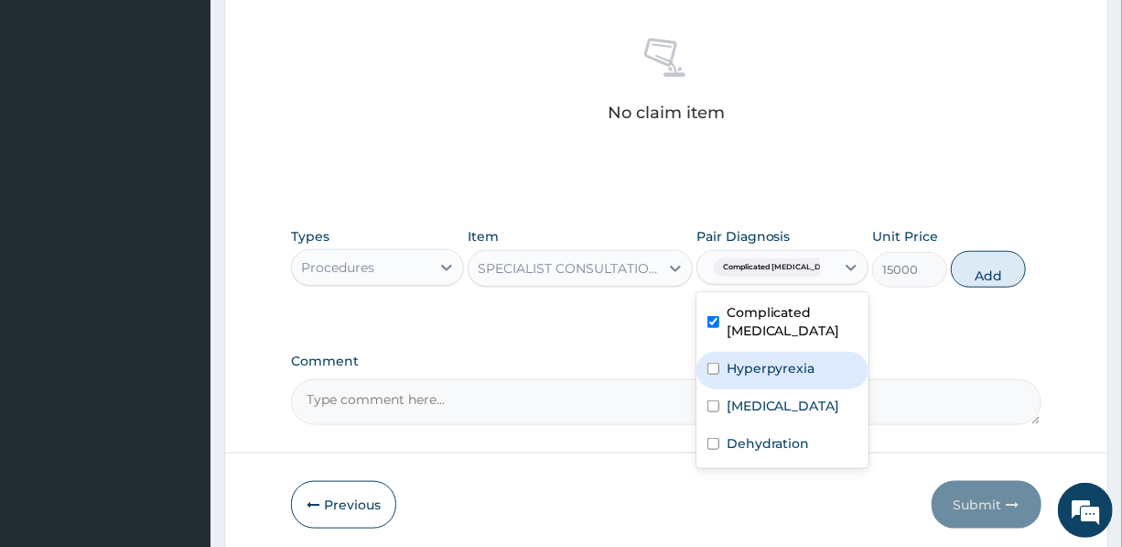
drag, startPoint x: 774, startPoint y: 353, endPoint x: 783, endPoint y: 383, distance: 30.4
click at [774, 355] on div "Hyperpyrexia" at bounding box center [783, 371] width 172 height 38
checkbox input "true"
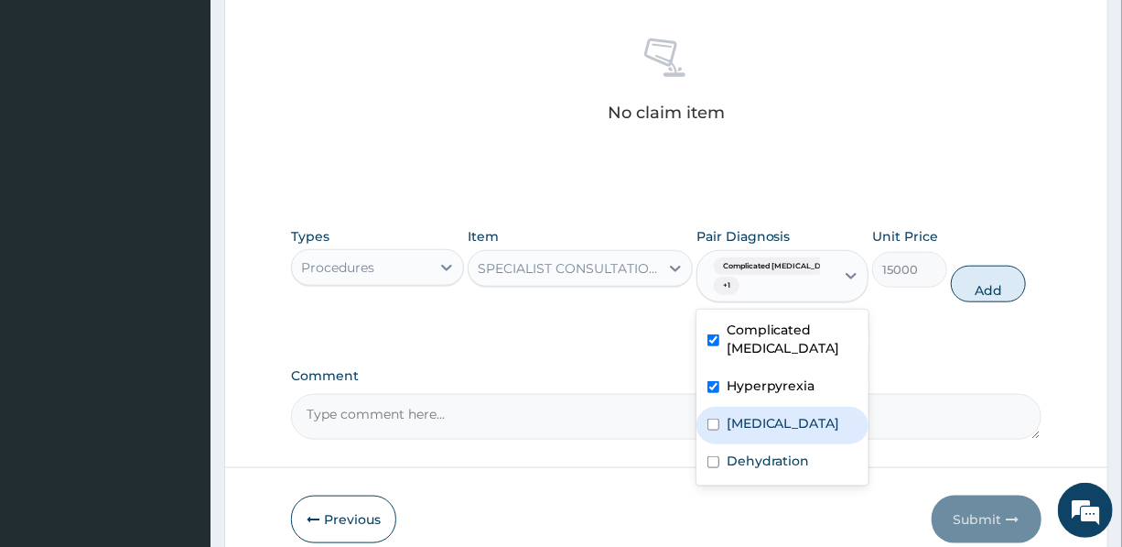
click at [803, 434] on div "Gastroenteritis" at bounding box center [783, 425] width 172 height 38
checkbox input "true"
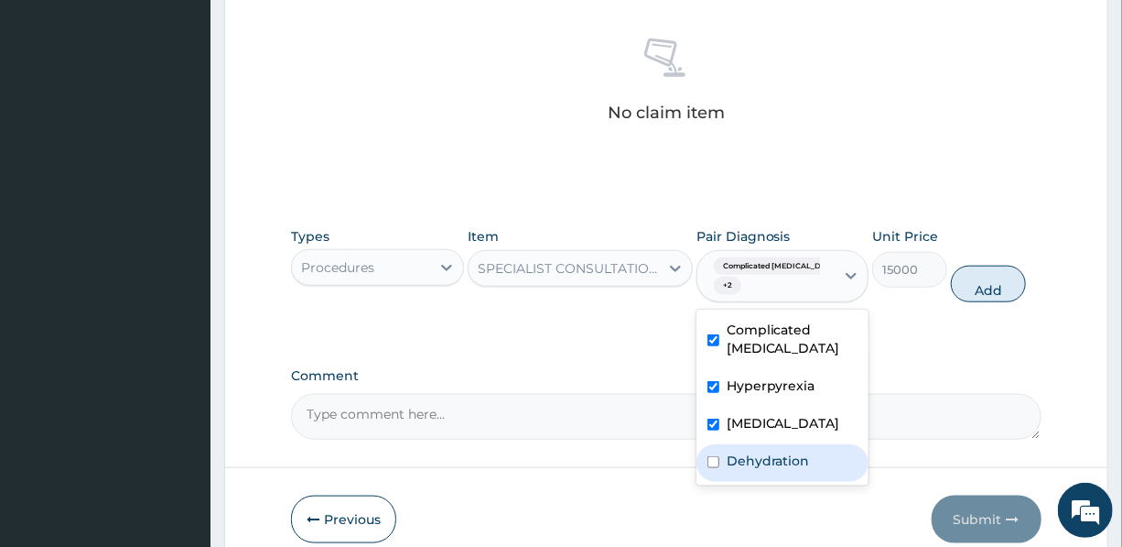
click at [810, 468] on div "Dehydration" at bounding box center [783, 463] width 172 height 38
checkbox input "true"
click at [996, 282] on button "Add" at bounding box center [988, 283] width 75 height 37
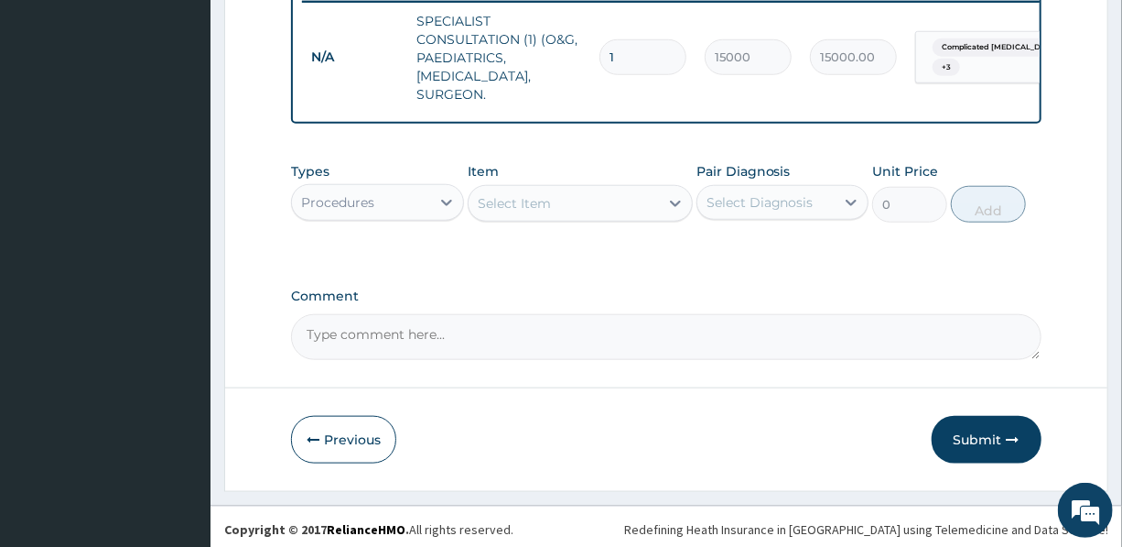
scroll to position [745, 0]
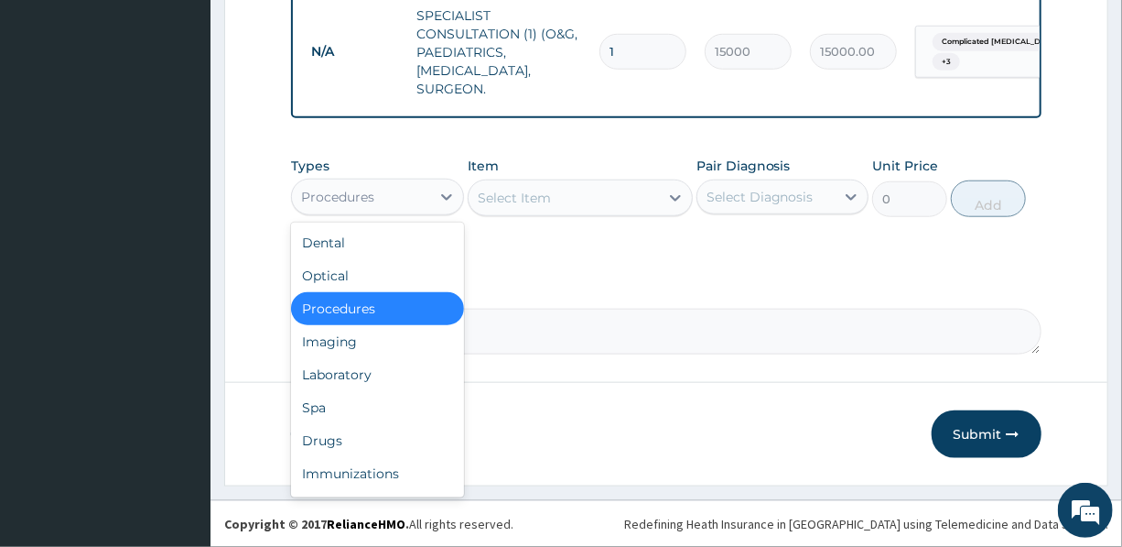
click at [363, 194] on div "Procedures" at bounding box center [337, 197] width 73 height 18
click at [515, 191] on div "Select Item" at bounding box center [514, 198] width 73 height 18
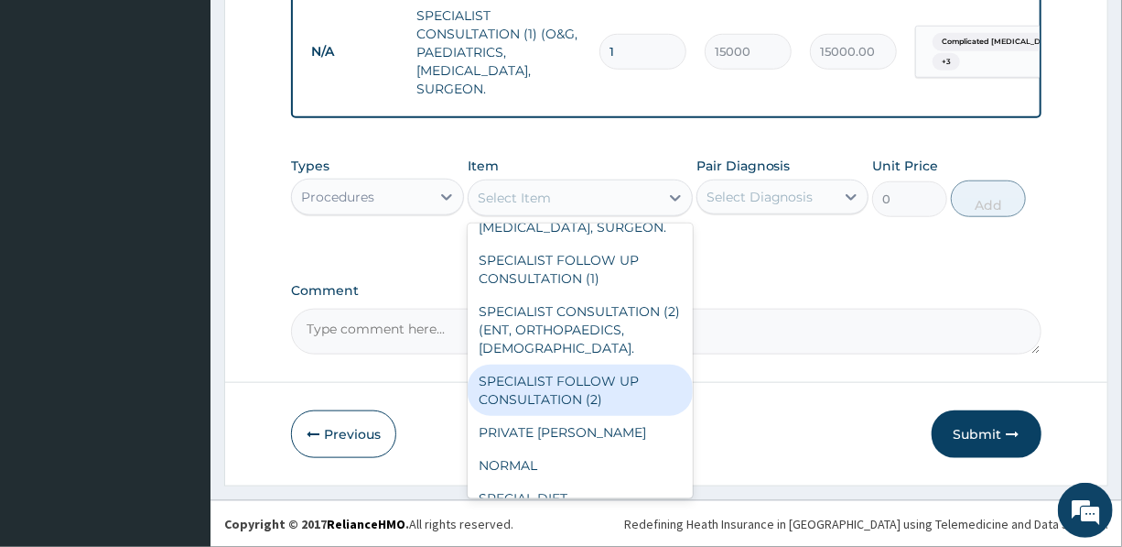
scroll to position [249, 0]
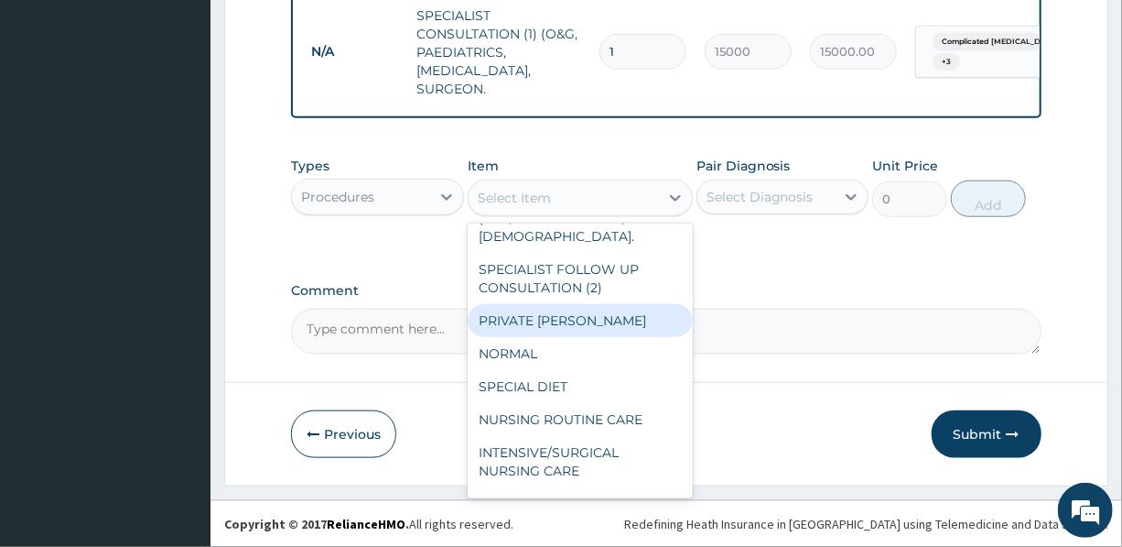
click at [557, 319] on div "PRIVATE WARD" at bounding box center [580, 320] width 225 height 33
type input "7000"
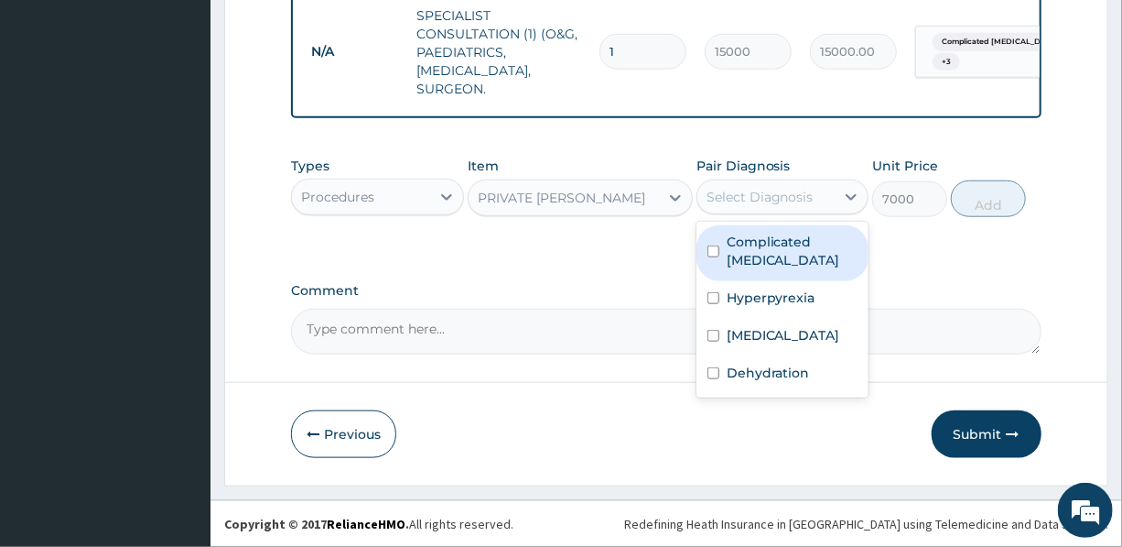
click at [755, 193] on div "Select Diagnosis" at bounding box center [760, 197] width 107 height 18
click at [747, 252] on label "Complicated malaria" at bounding box center [792, 251] width 131 height 37
checkbox input "true"
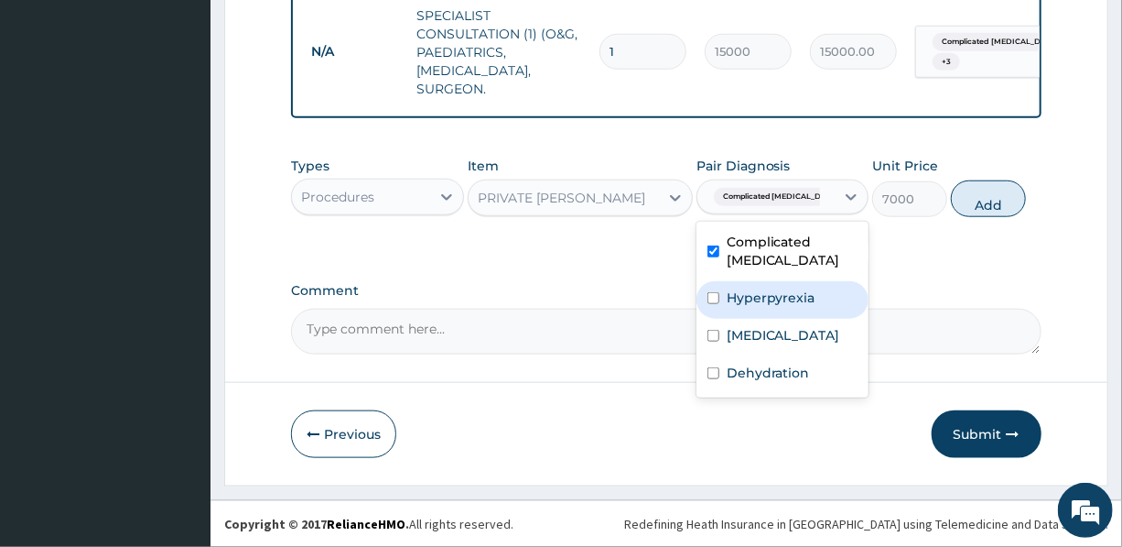
click at [756, 309] on div "Hyperpyrexia" at bounding box center [783, 300] width 172 height 38
checkbox input "true"
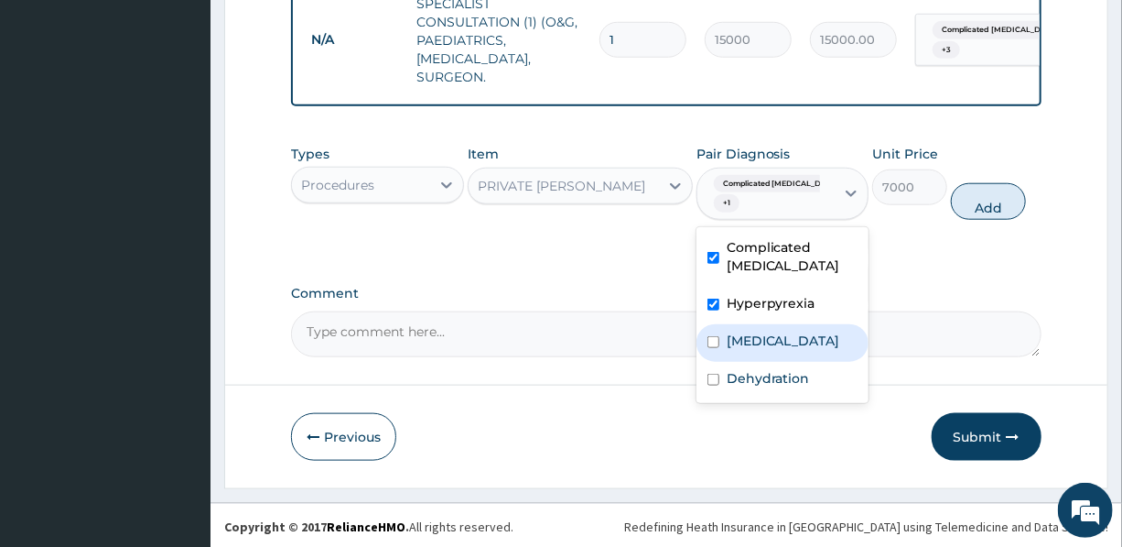
drag, startPoint x: 761, startPoint y: 341, endPoint x: 772, endPoint y: 375, distance: 36.5
click at [761, 349] on div "Gastroenteritis" at bounding box center [783, 343] width 172 height 38
checkbox input "true"
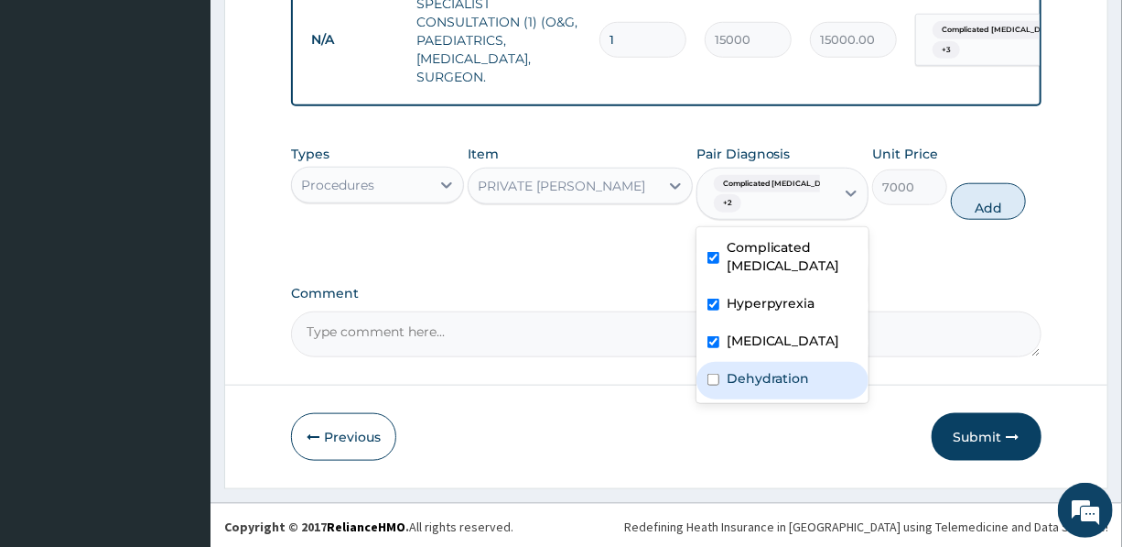
drag, startPoint x: 786, startPoint y: 399, endPoint x: 865, endPoint y: 319, distance: 112.6
click at [786, 387] on label "Dehydration" at bounding box center [768, 378] width 83 height 18
checkbox input "true"
click at [982, 220] on button "Add" at bounding box center [988, 201] width 75 height 37
type input "0"
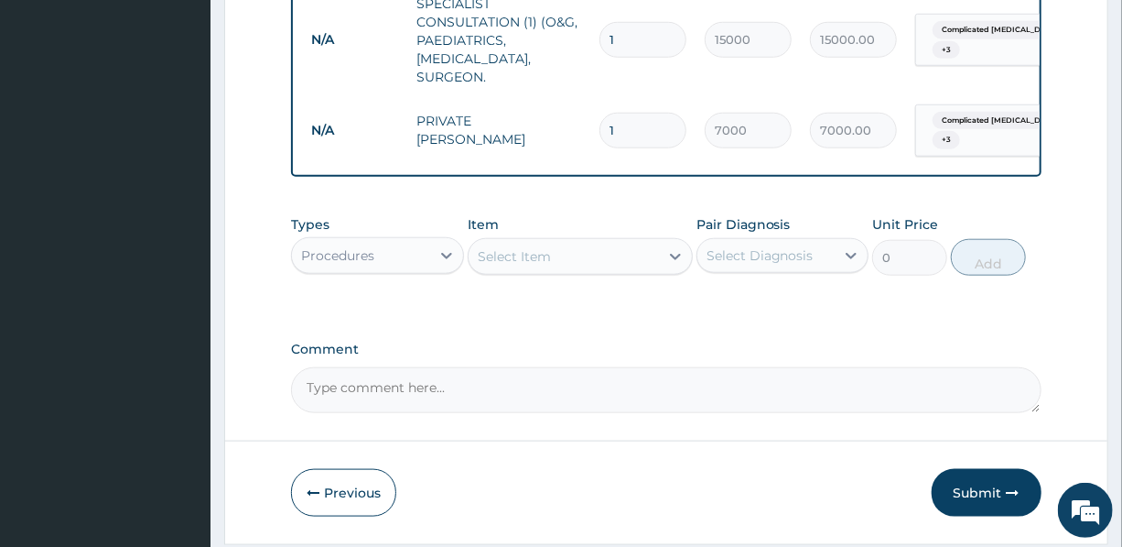
drag, startPoint x: 638, startPoint y: 125, endPoint x: 595, endPoint y: 130, distance: 43.3
click at [595, 130] on td "1" at bounding box center [642, 130] width 105 height 54
type input "2"
type input "14000.00"
type input "2"
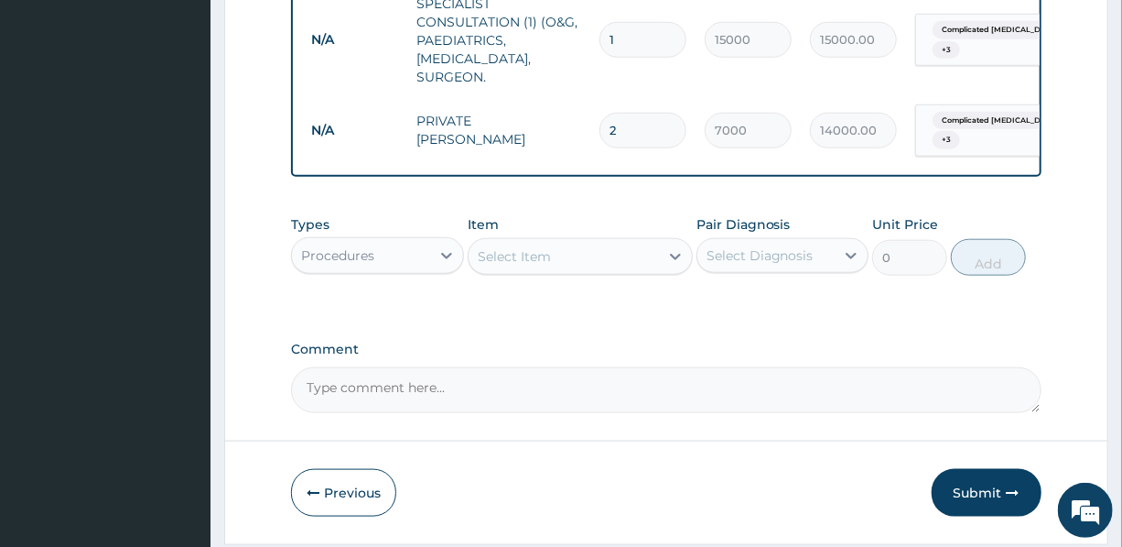
click at [504, 265] on div "Select Item" at bounding box center [514, 256] width 73 height 18
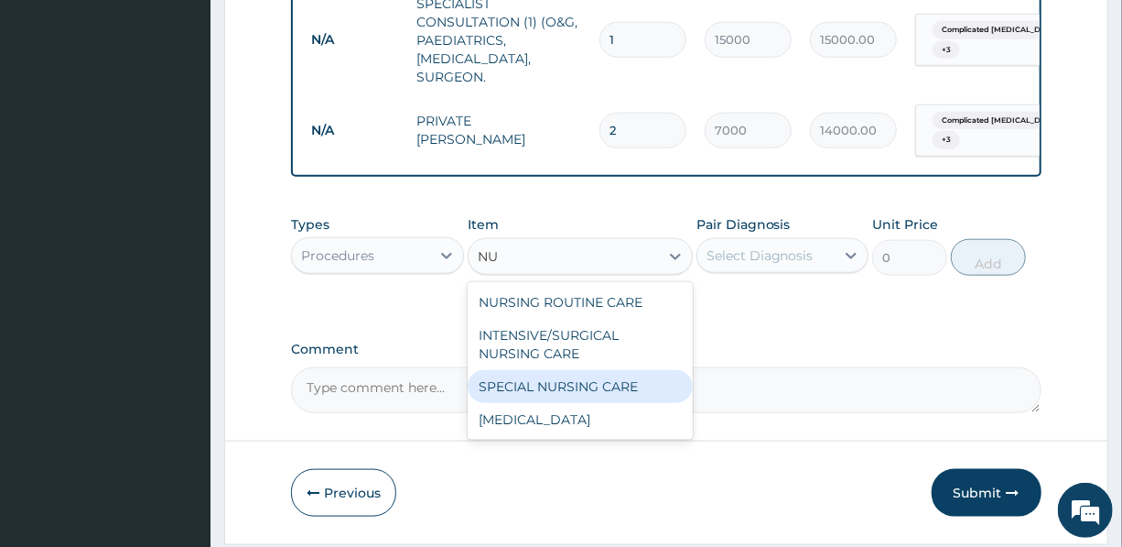
type input "NUR"
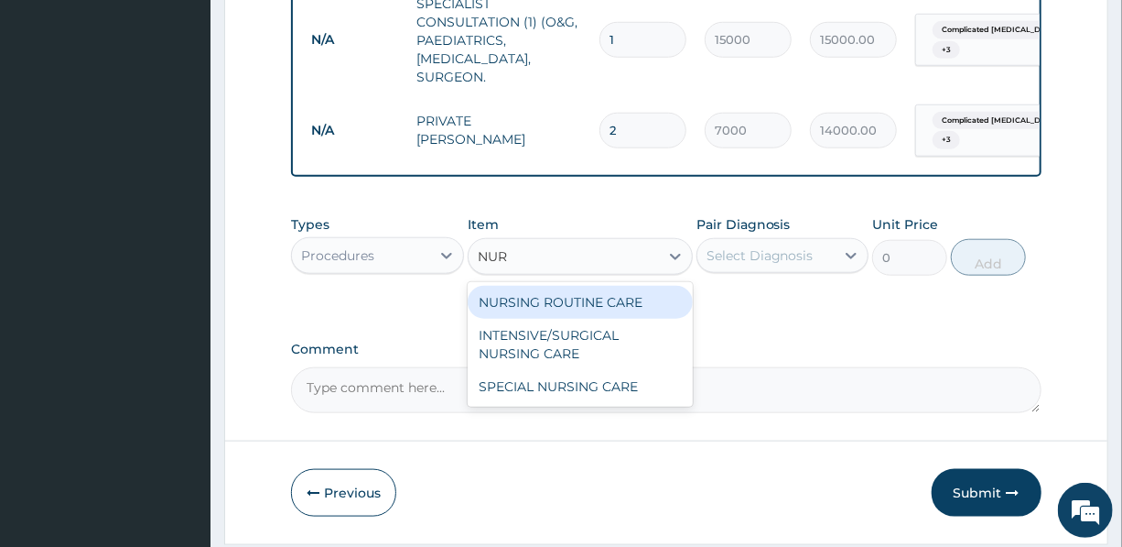
click at [605, 312] on div "NURSING ROUTINE CARE" at bounding box center [580, 302] width 225 height 33
type input "1500"
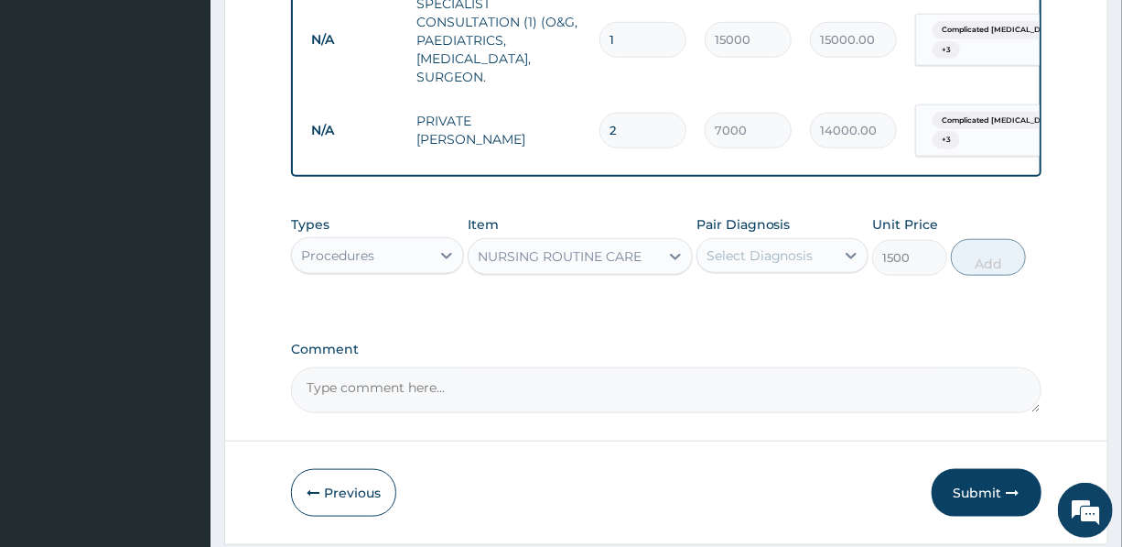
click at [774, 265] on div "Select Diagnosis" at bounding box center [760, 255] width 107 height 18
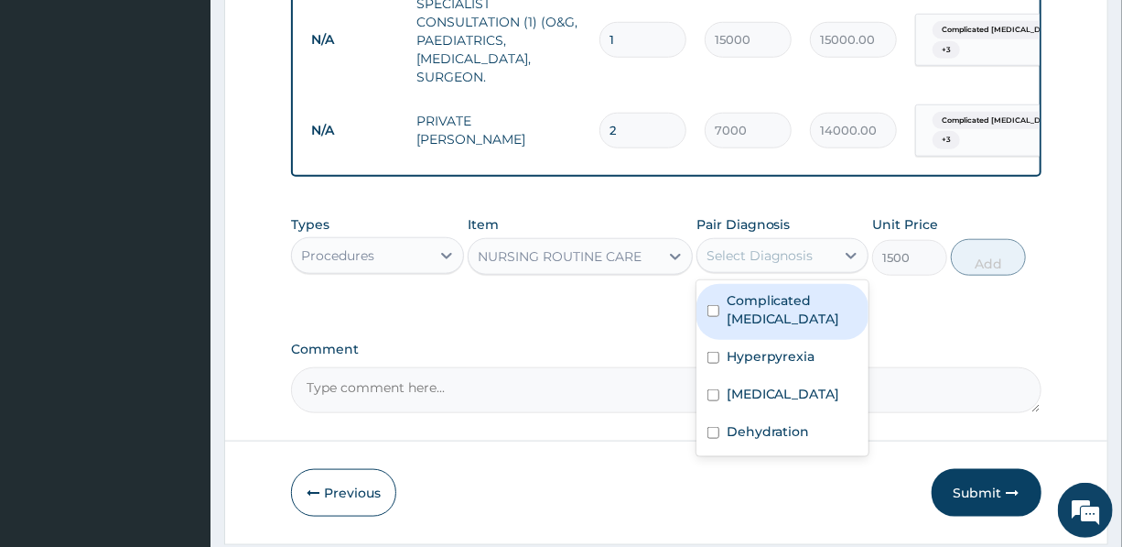
click at [759, 317] on label "Complicated malaria" at bounding box center [792, 309] width 131 height 37
checkbox input "true"
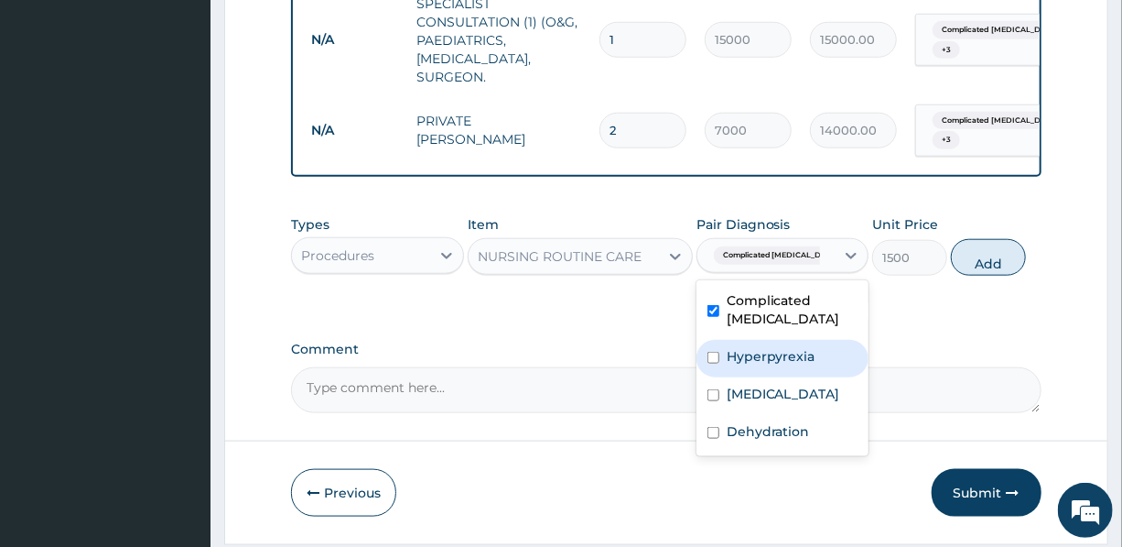
drag, startPoint x: 760, startPoint y: 373, endPoint x: 767, endPoint y: 386, distance: 15.6
click at [762, 377] on div "Hyperpyrexia" at bounding box center [783, 359] width 172 height 38
checkbox input "true"
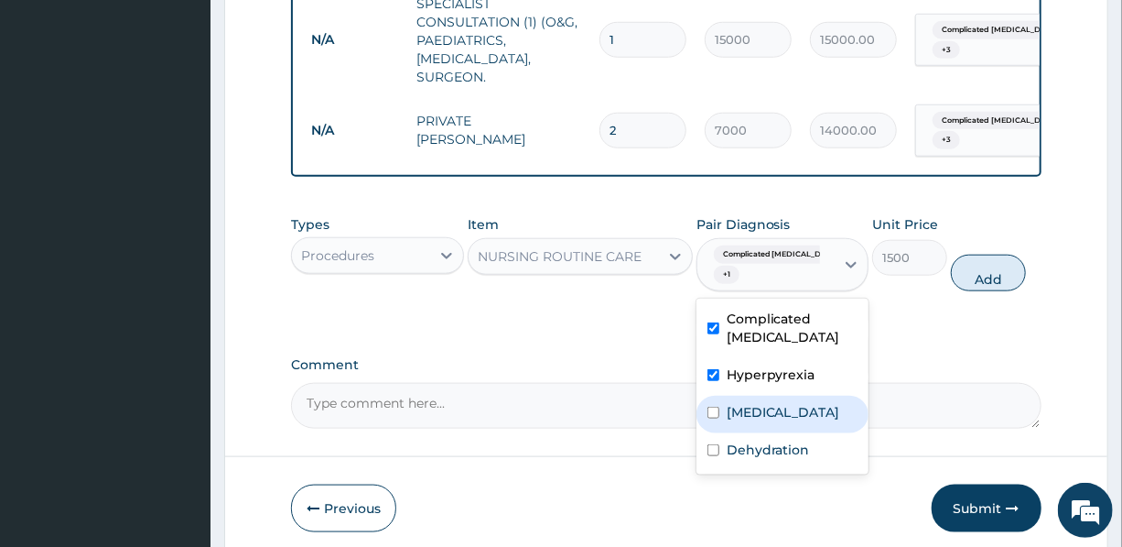
drag, startPoint x: 788, startPoint y: 415, endPoint x: 799, endPoint y: 441, distance: 28.7
click at [789, 415] on label "Gastroenteritis" at bounding box center [784, 412] width 114 height 18
checkbox input "true"
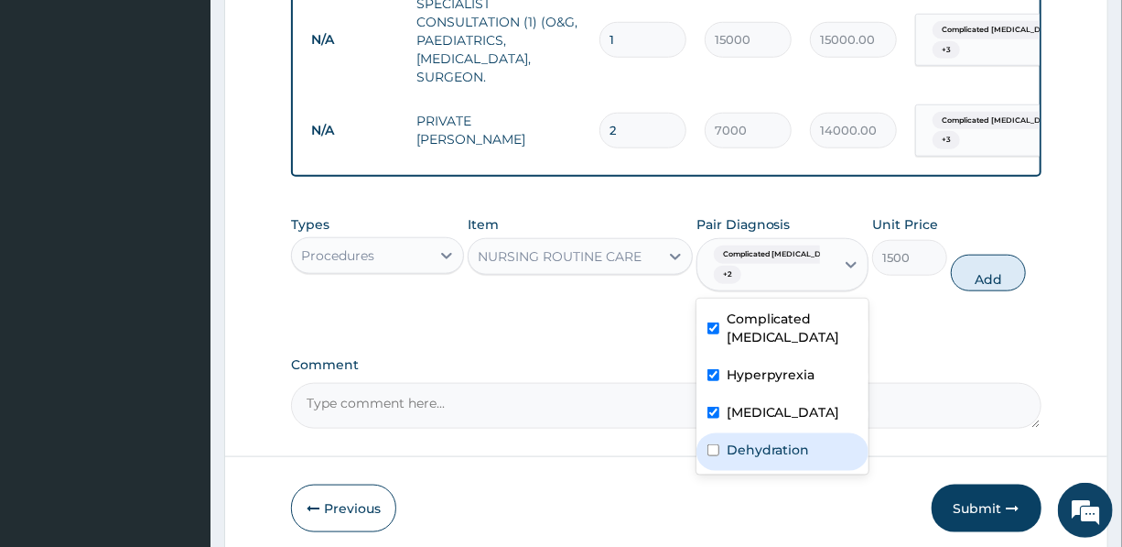
click at [802, 459] on label "Dehydration" at bounding box center [768, 449] width 83 height 18
checkbox input "true"
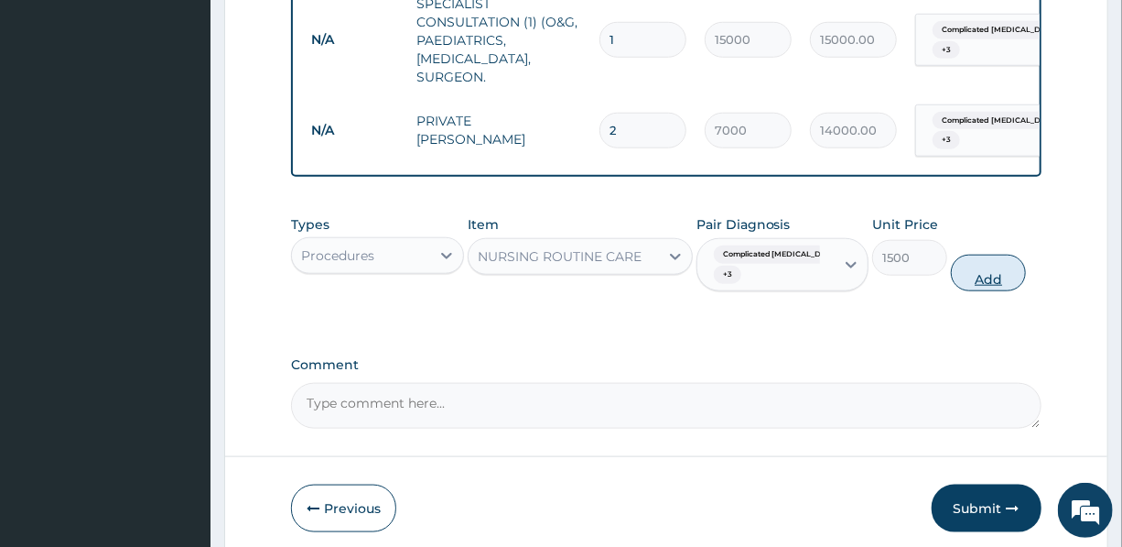
click at [998, 291] on button "Add" at bounding box center [988, 273] width 75 height 37
type input "0"
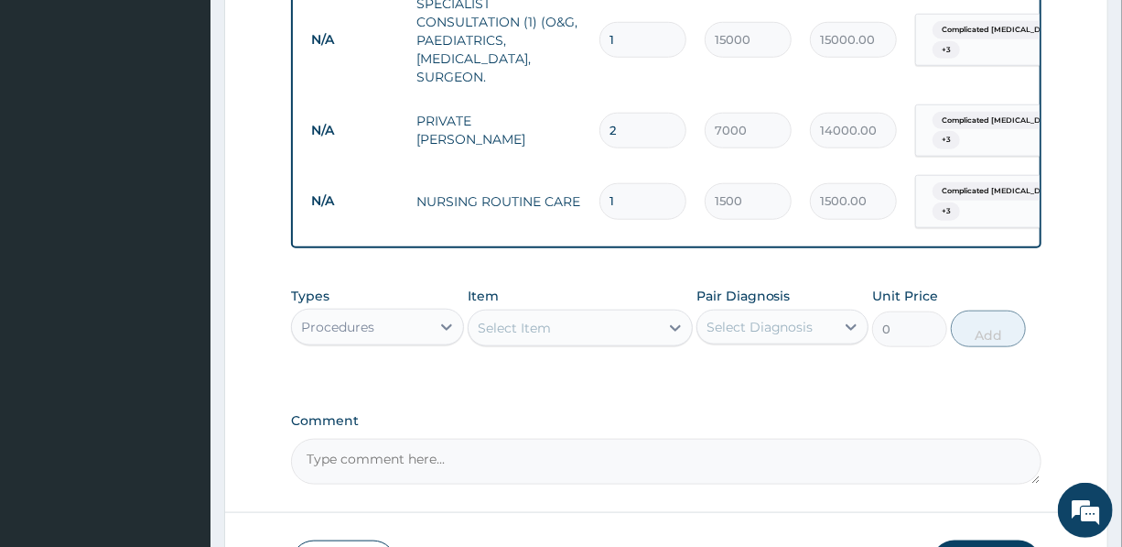
drag, startPoint x: 606, startPoint y: 193, endPoint x: 596, endPoint y: 193, distance: 10.1
click at [601, 193] on input "1" at bounding box center [643, 201] width 87 height 36
type input "2"
type input "3000.00"
type input "2"
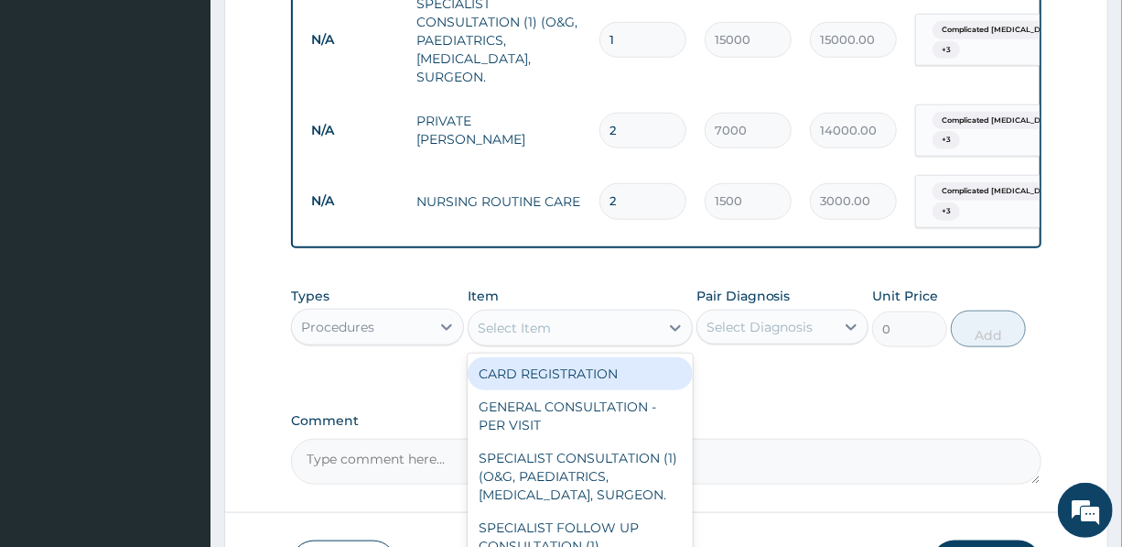
click at [604, 342] on div "Select Item" at bounding box center [564, 327] width 190 height 29
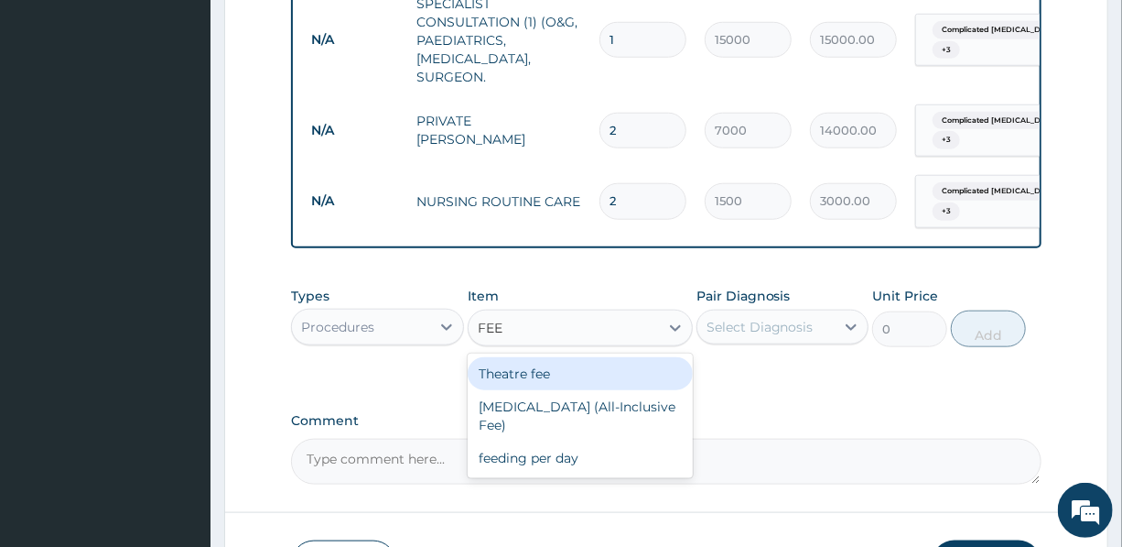
type input "FEED"
click at [586, 387] on div "feeding per day" at bounding box center [580, 373] width 225 height 33
type input "4500"
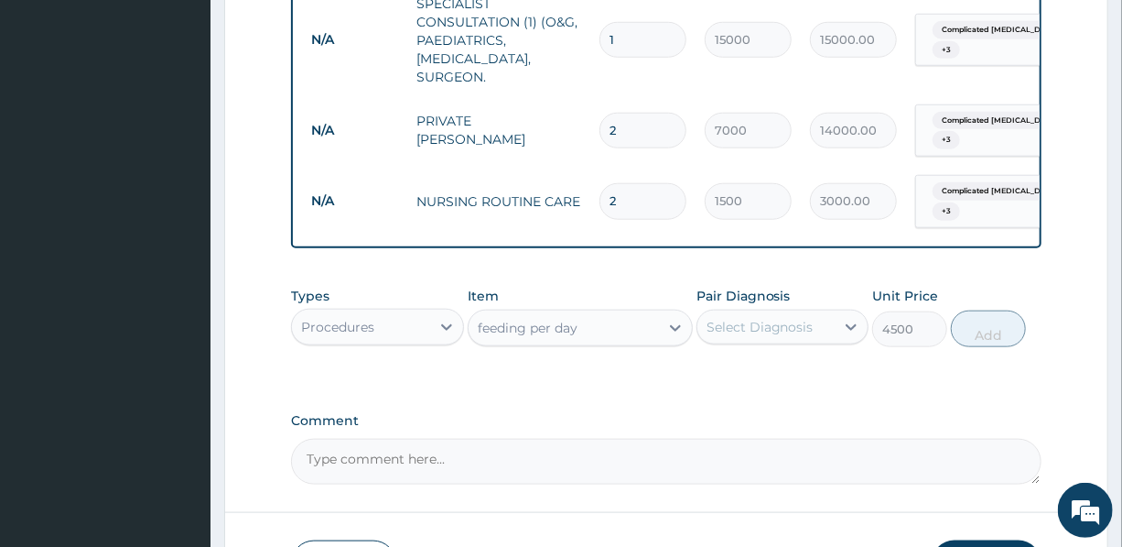
click at [732, 331] on div "Select Diagnosis" at bounding box center [760, 327] width 107 height 18
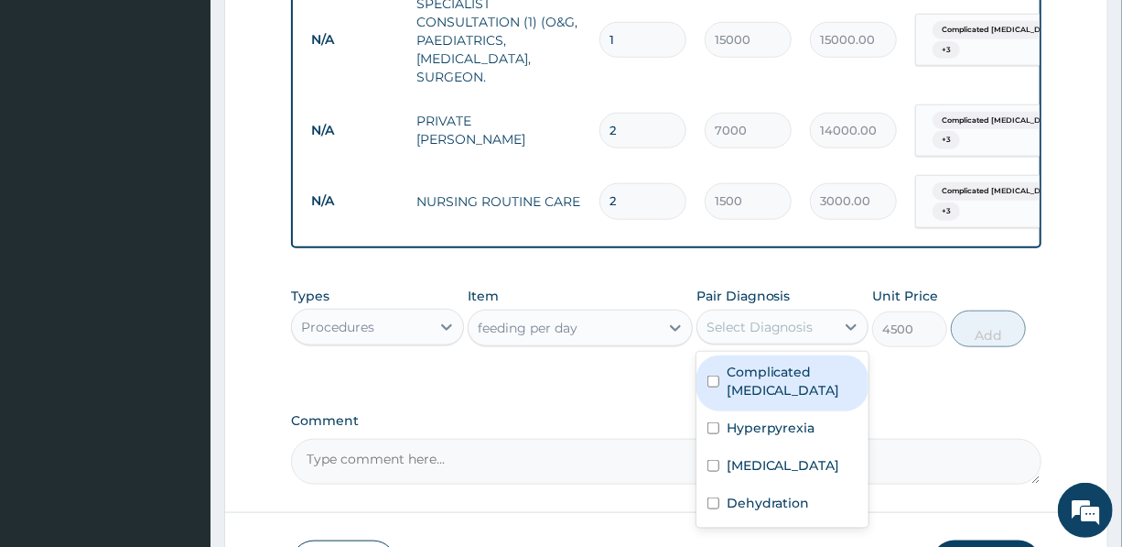
click at [740, 384] on label "Complicated malaria" at bounding box center [792, 381] width 131 height 37
checkbox input "true"
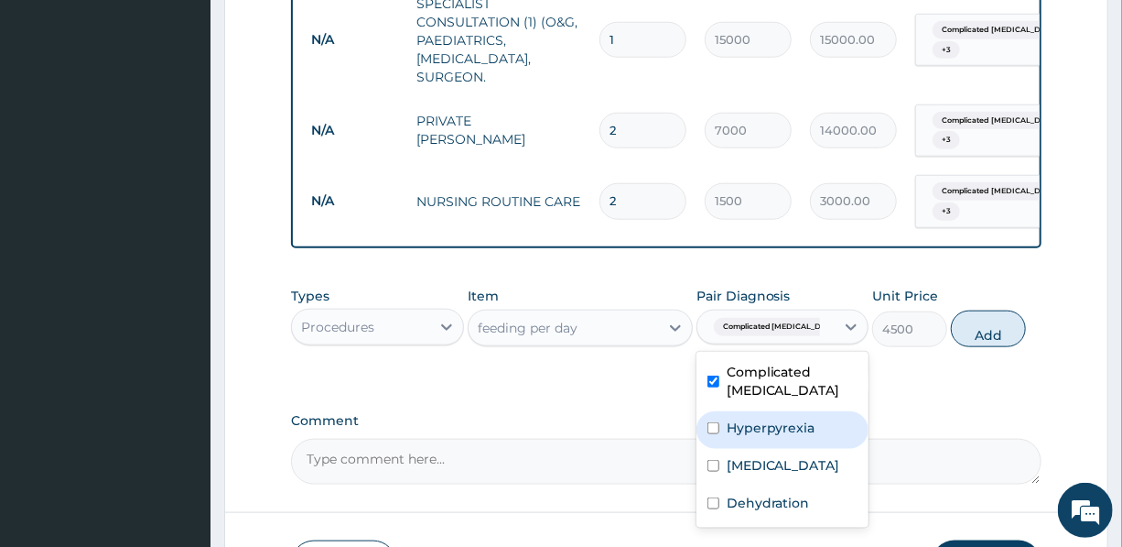
drag, startPoint x: 767, startPoint y: 434, endPoint x: 783, endPoint y: 457, distance: 27.7
click at [771, 437] on label "Hyperpyrexia" at bounding box center [771, 427] width 89 height 18
checkbox input "true"
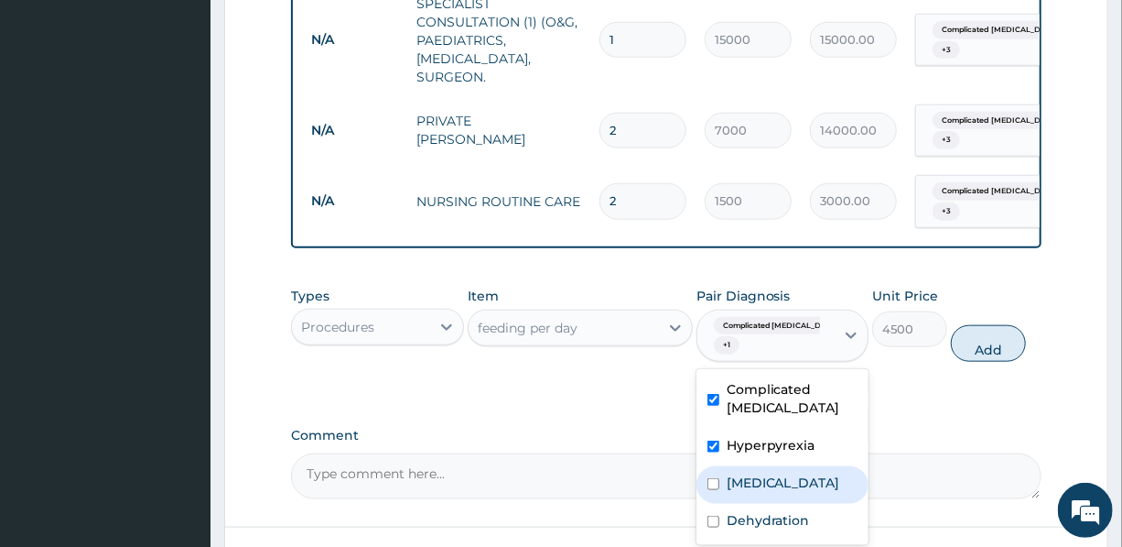
click at [803, 481] on div "Gastroenteritis" at bounding box center [783, 485] width 172 height 38
checkbox input "true"
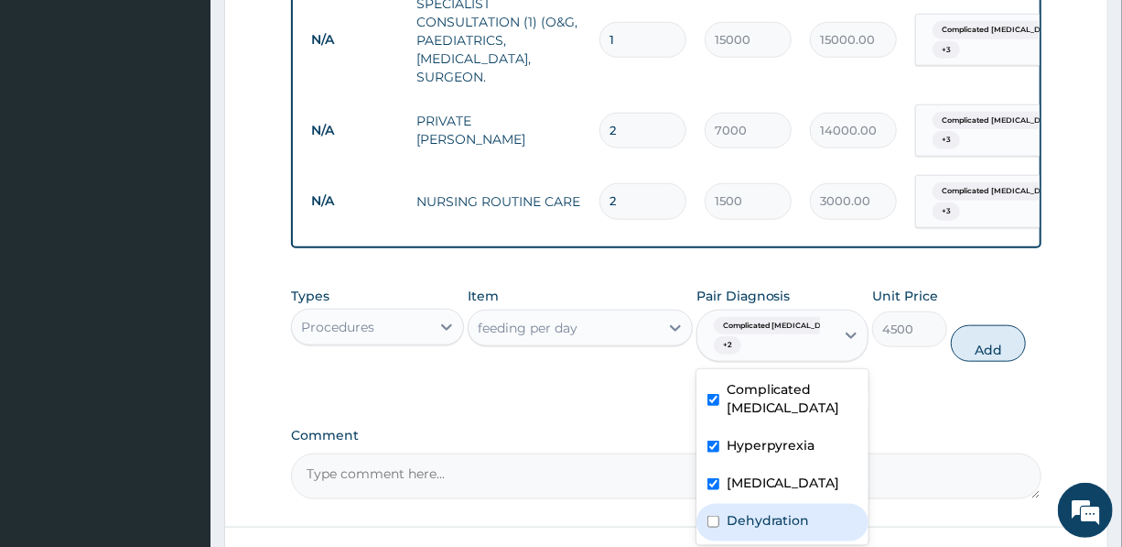
click at [809, 531] on div "Dehydration" at bounding box center [783, 523] width 172 height 38
checkbox input "true"
click at [989, 353] on button "Add" at bounding box center [988, 343] width 75 height 37
type input "0"
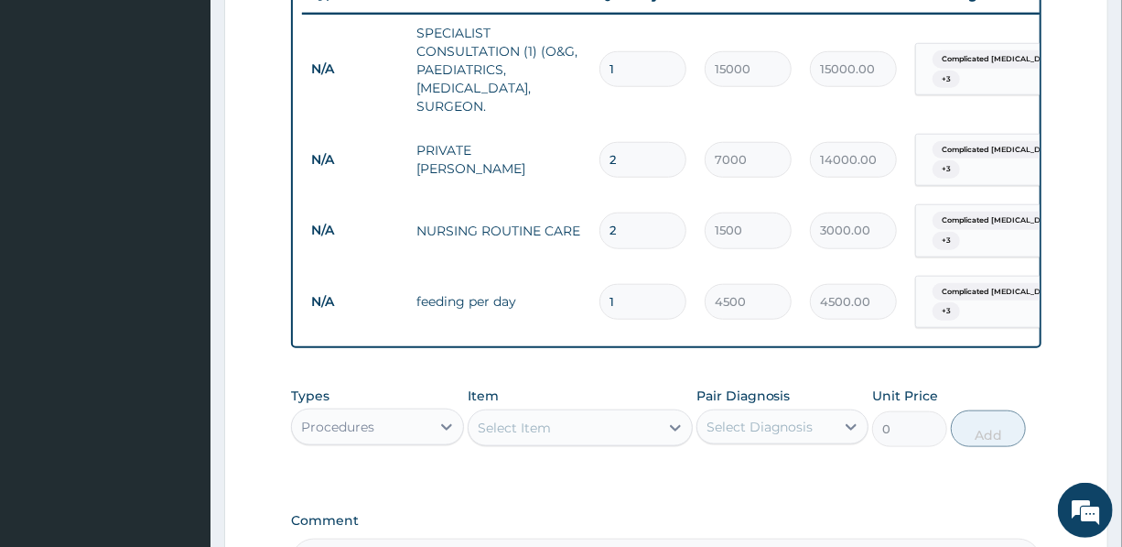
scroll to position [662, 0]
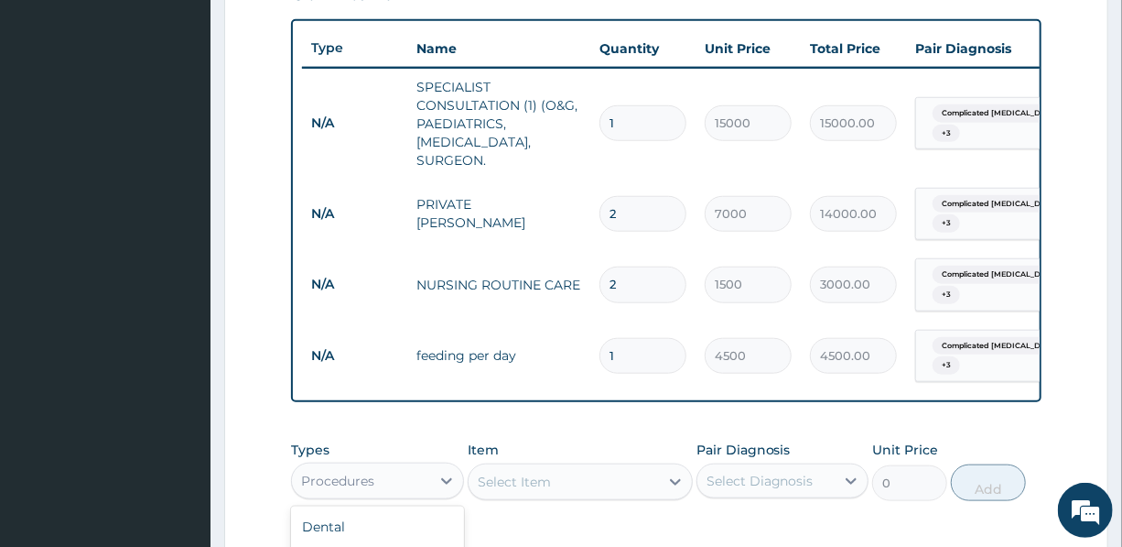
click at [358, 477] on div "Procedures" at bounding box center [360, 480] width 137 height 29
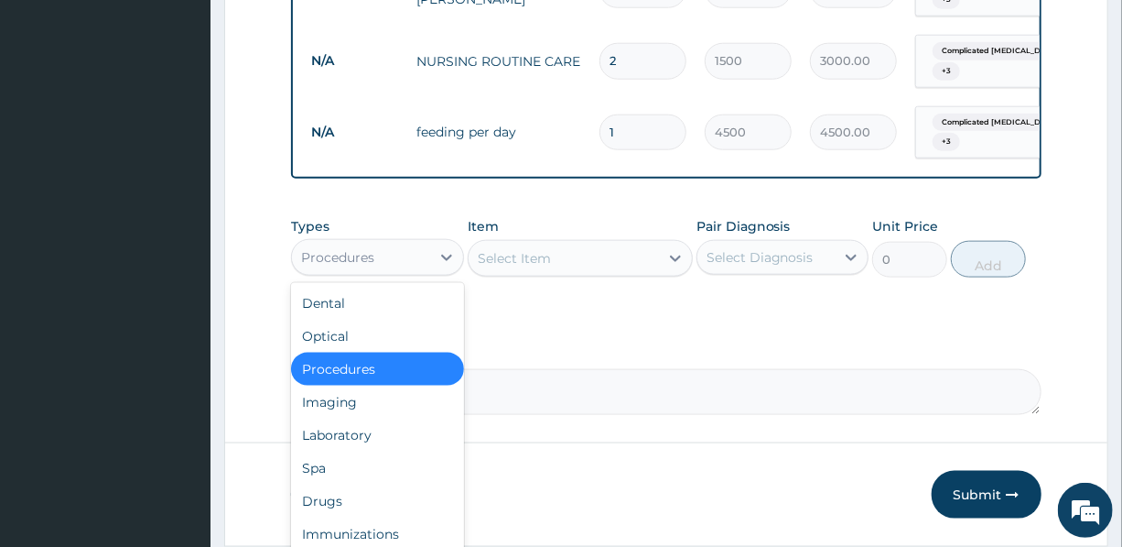
scroll to position [912, 0]
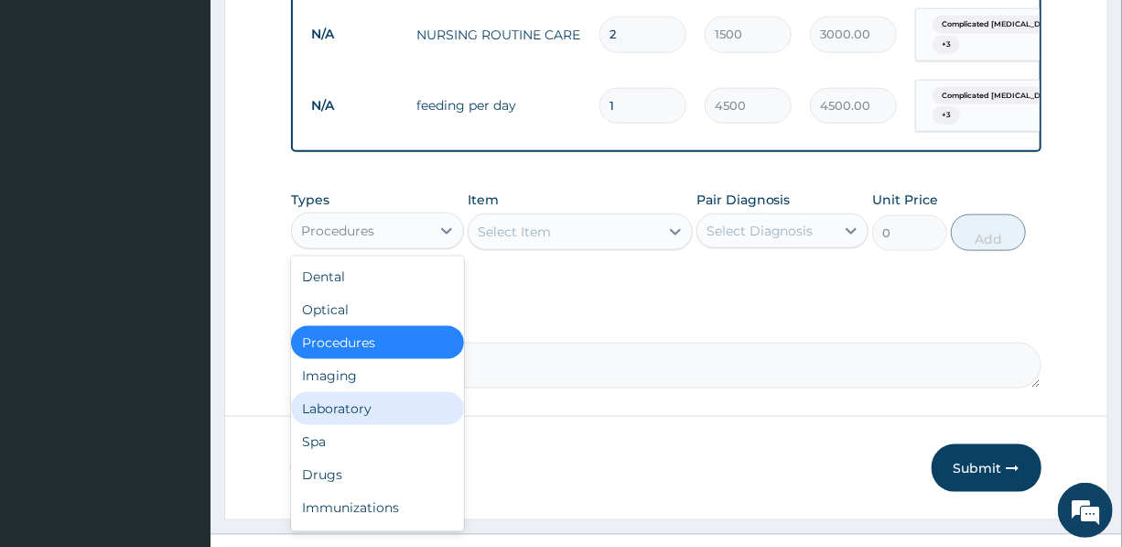
drag, startPoint x: 319, startPoint y: 426, endPoint x: 330, endPoint y: 404, distance: 24.6
click at [322, 417] on div "Laboratory" at bounding box center [377, 408] width 172 height 33
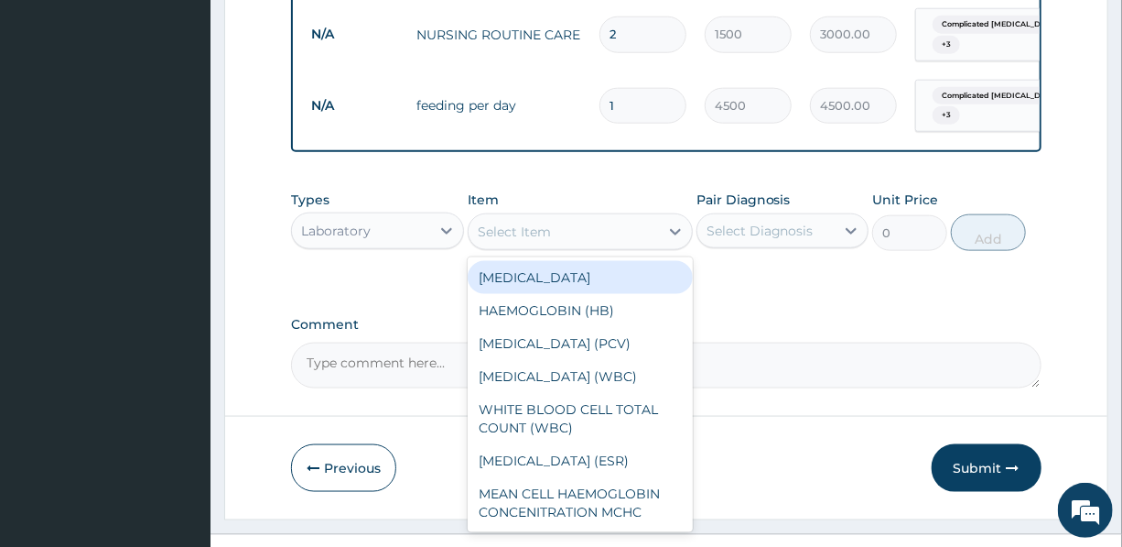
click at [582, 246] on div "Select Item" at bounding box center [564, 231] width 190 height 29
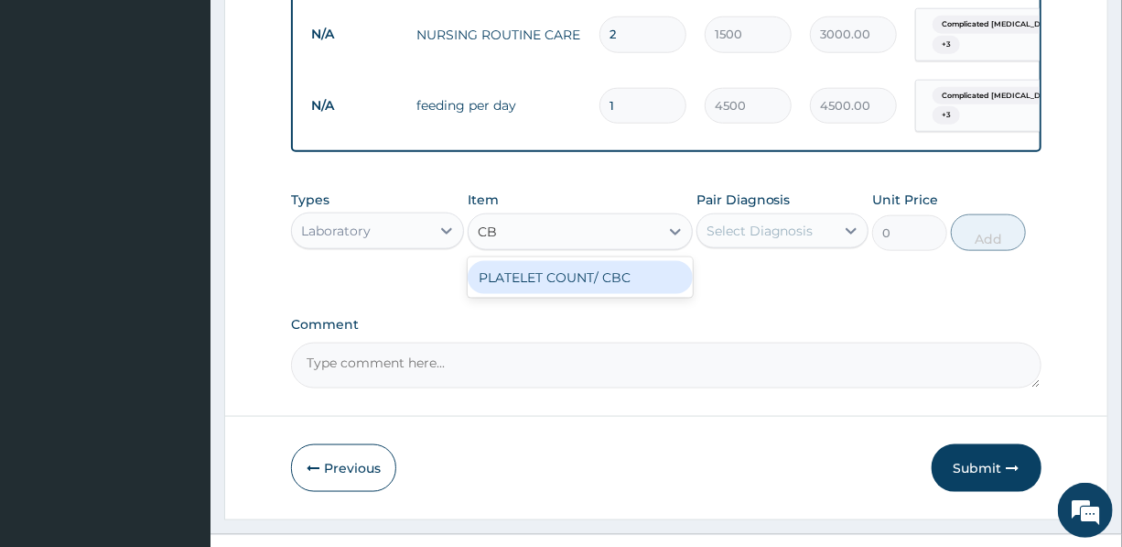
type input "CBC"
click at [579, 294] on div "PLATELET COUNT/ CBC" at bounding box center [580, 277] width 225 height 33
type input "5000"
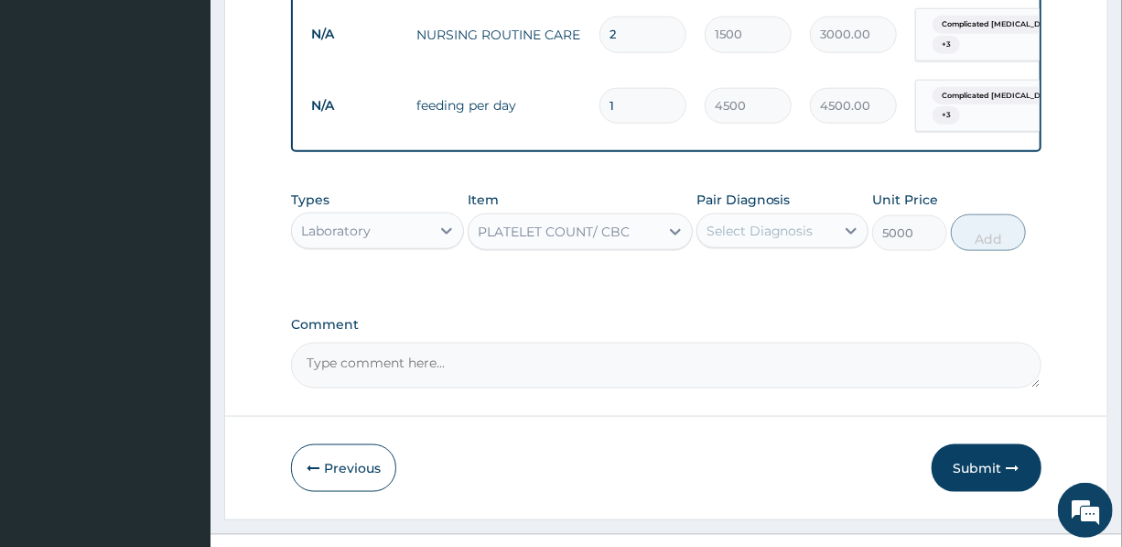
click at [791, 240] on div "Select Diagnosis" at bounding box center [760, 231] width 107 height 18
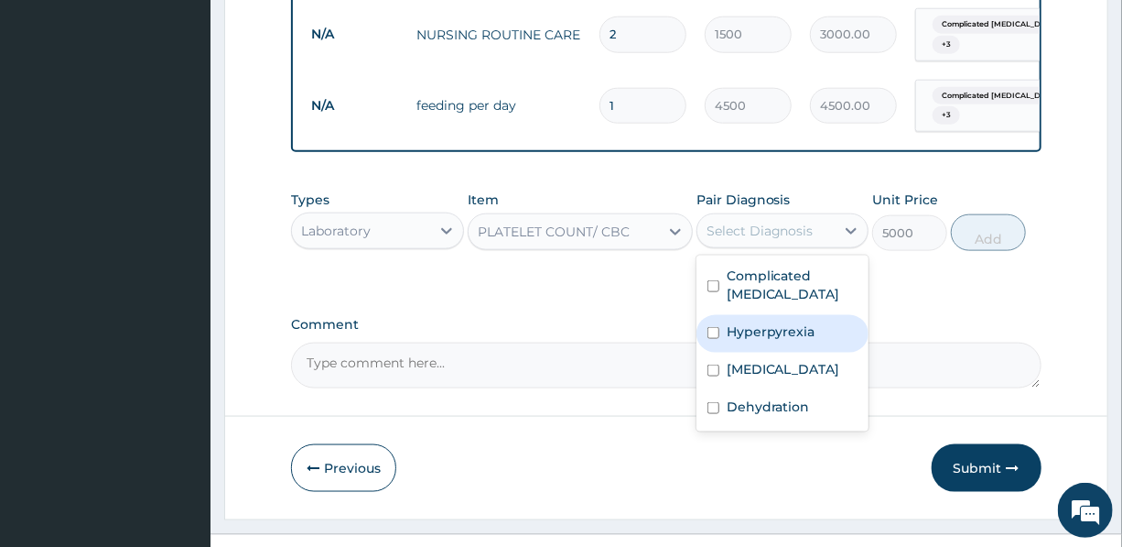
click at [784, 341] on label "Hyperpyrexia" at bounding box center [771, 331] width 89 height 18
checkbox input "true"
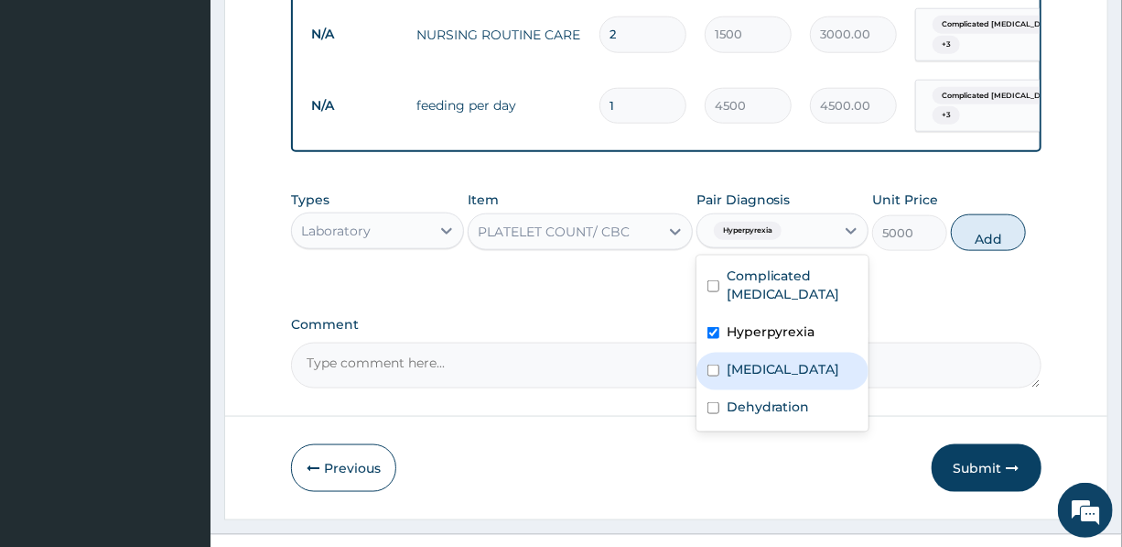
click at [797, 378] on label "Gastroenteritis" at bounding box center [784, 369] width 114 height 18
checkbox input "true"
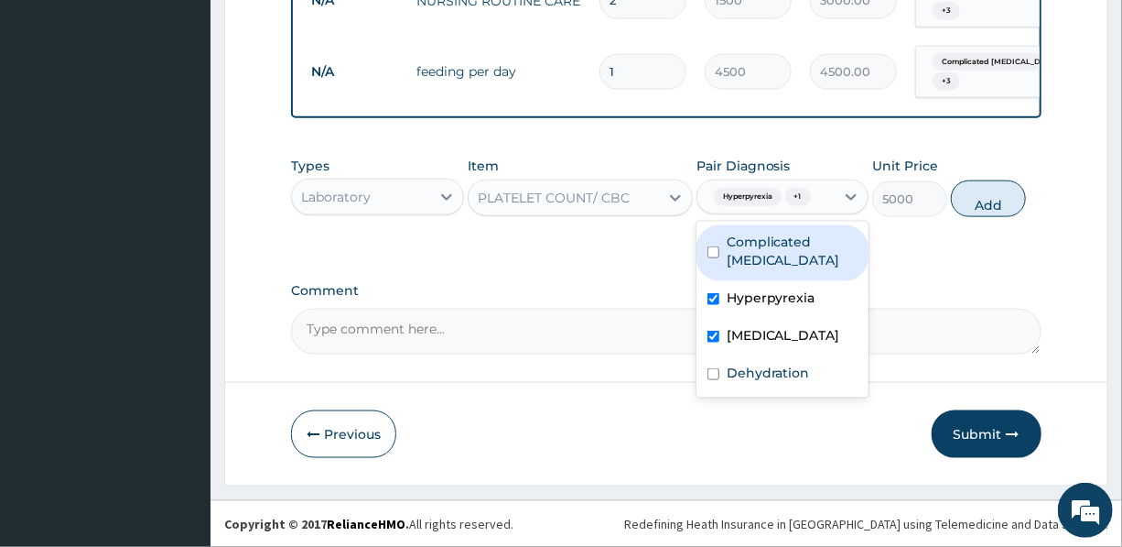
scroll to position [958, 0]
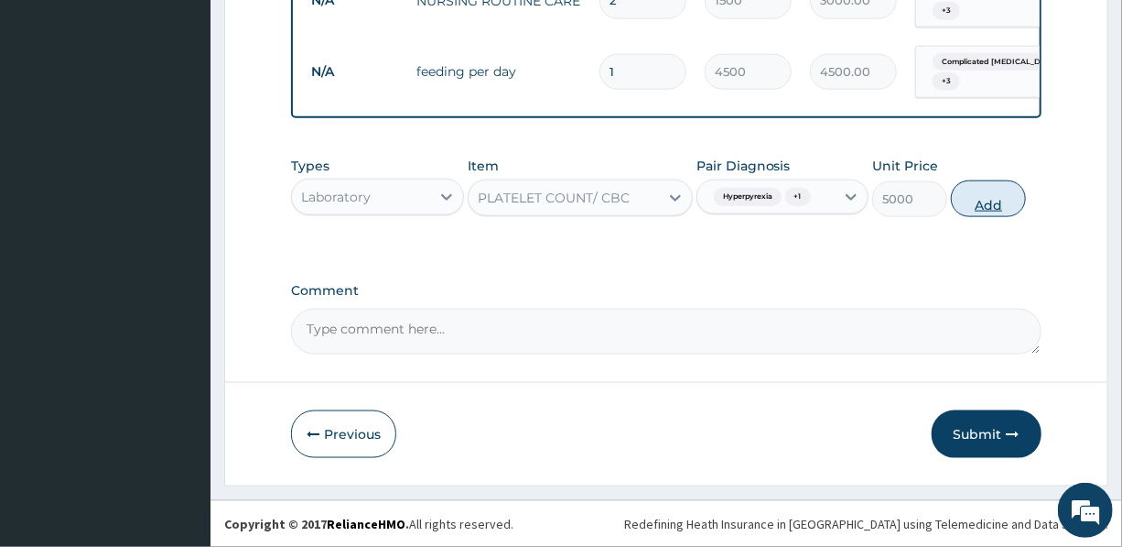
click at [991, 199] on button "Add" at bounding box center [988, 198] width 75 height 37
type input "0"
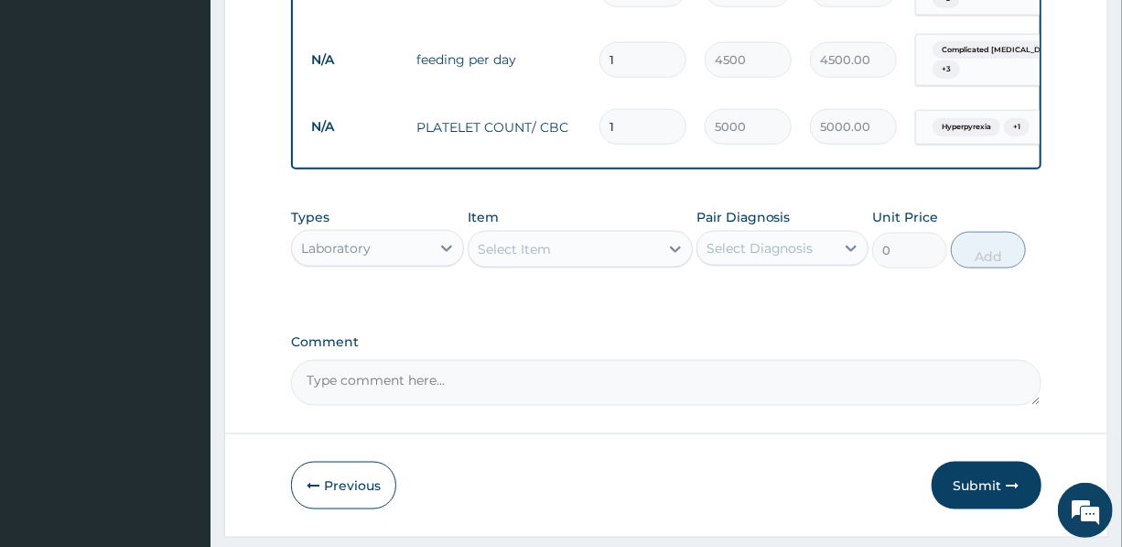
click at [522, 258] on div "Select Item" at bounding box center [514, 249] width 73 height 18
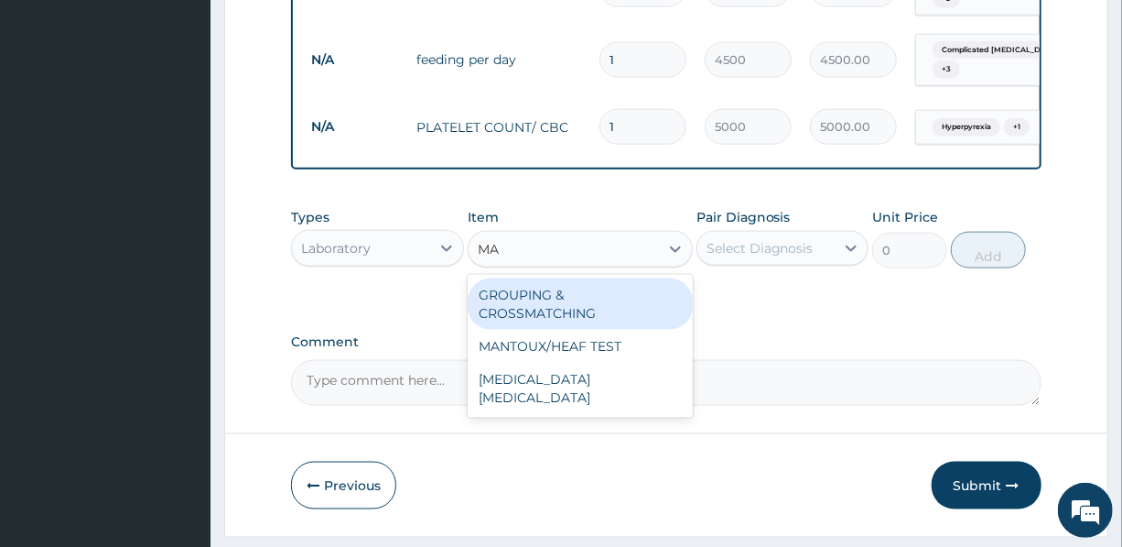
type input "MAL"
click at [595, 311] on div "MALARIA PARASITE" at bounding box center [580, 303] width 225 height 51
type input "1200"
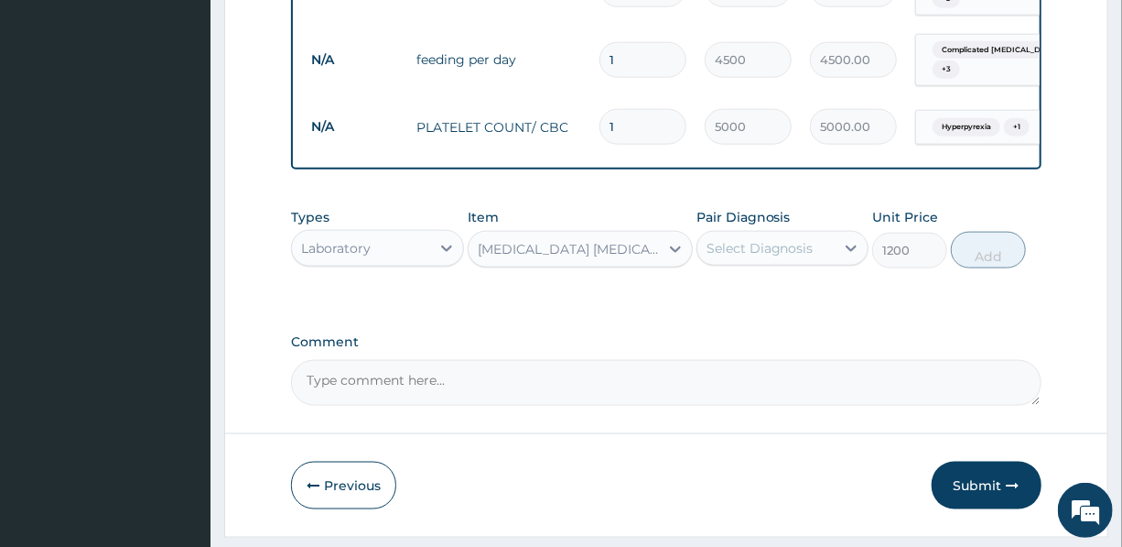
click at [796, 248] on div "Select Diagnosis" at bounding box center [766, 247] width 137 height 29
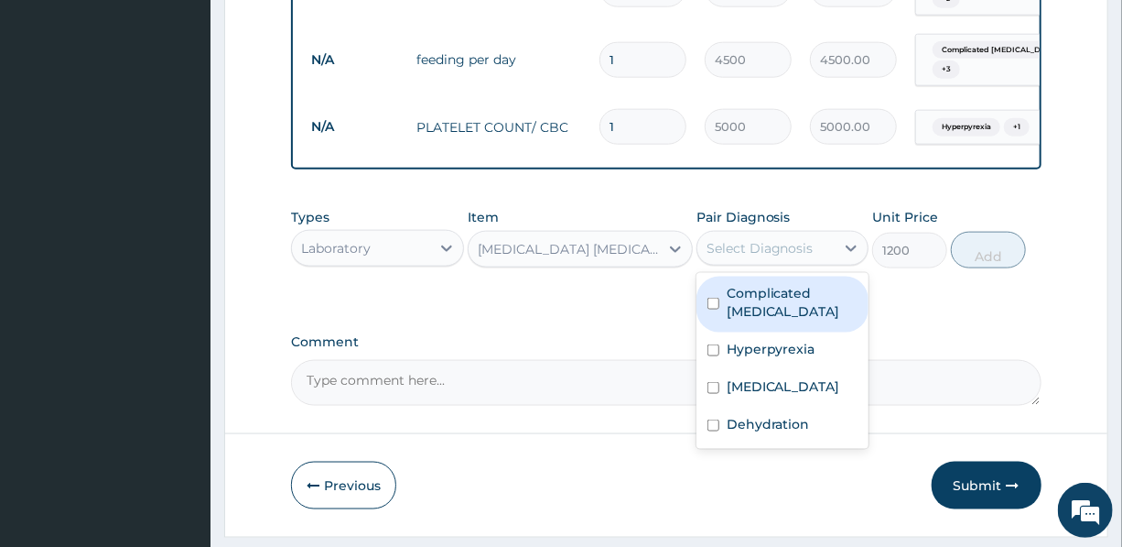
click at [813, 313] on label "Complicated malaria" at bounding box center [792, 302] width 131 height 37
checkbox input "true"
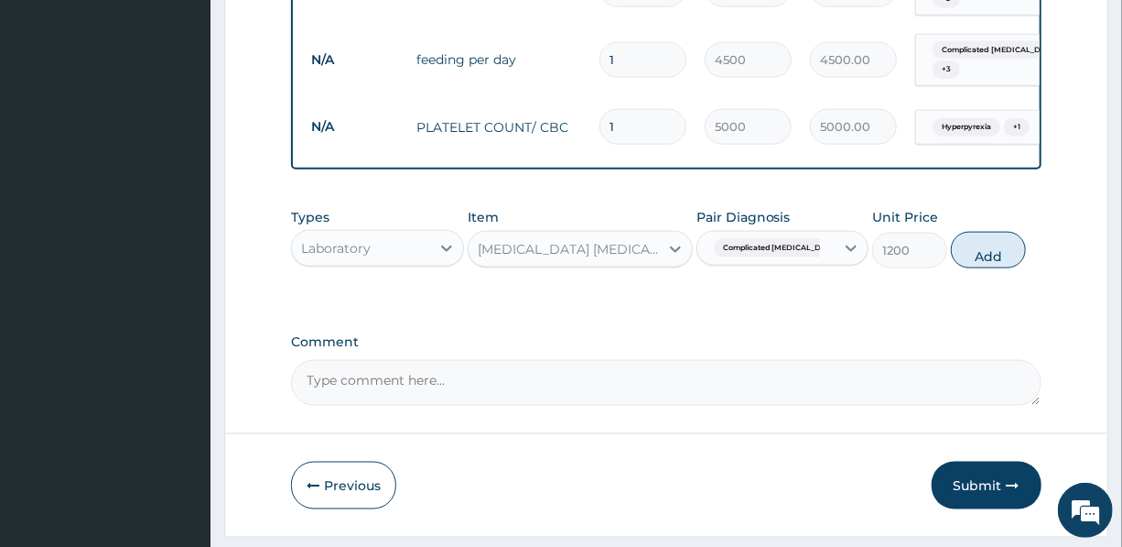
click at [998, 263] on button "Add" at bounding box center [988, 250] width 75 height 37
type input "0"
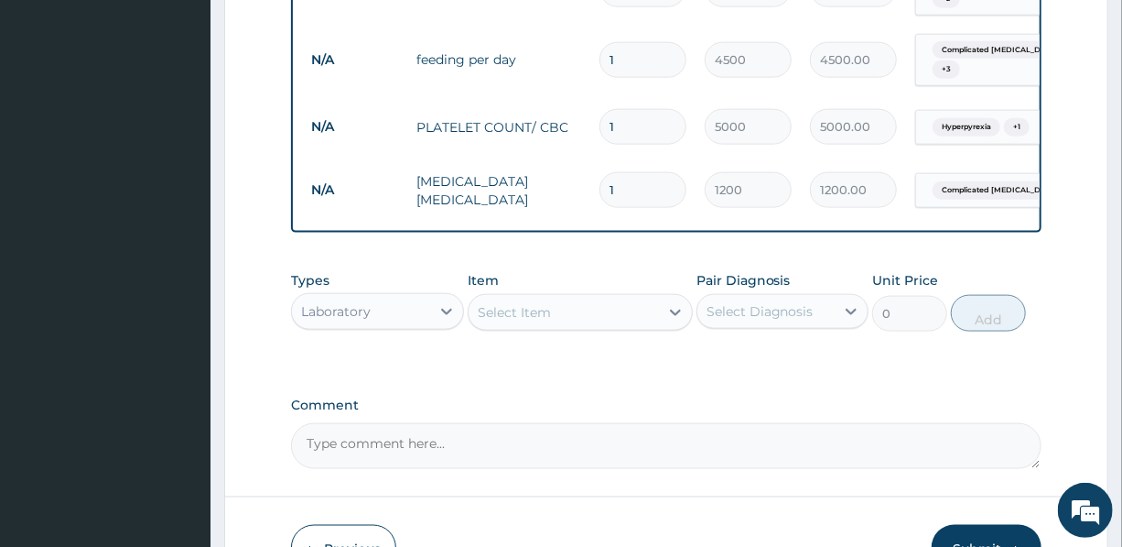
click at [530, 321] on div "Select Item" at bounding box center [514, 312] width 73 height 18
type input "PARACE"
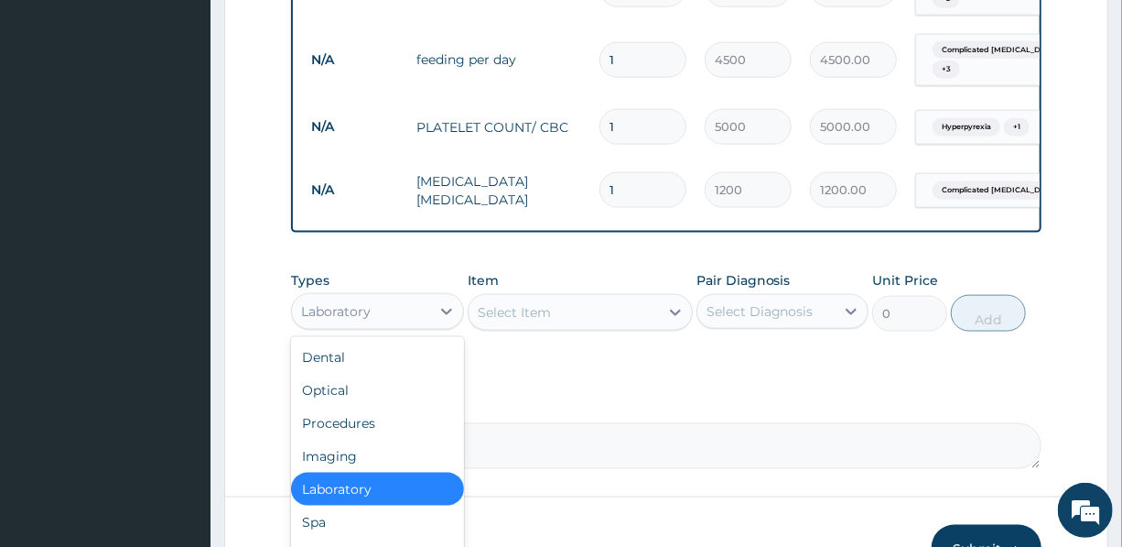
click at [361, 320] on div "Laboratory" at bounding box center [336, 311] width 70 height 18
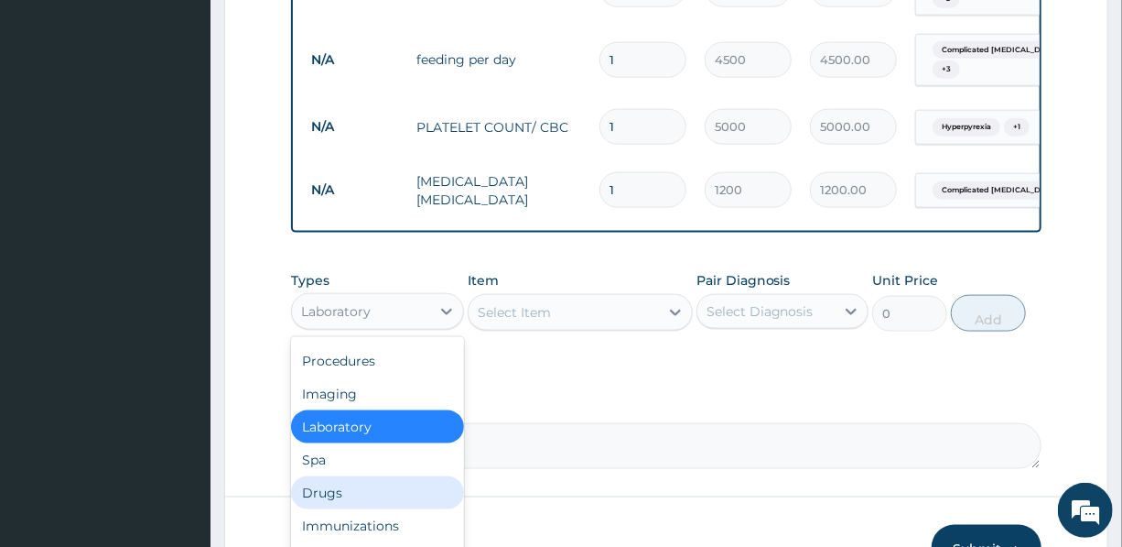
click at [366, 509] on div "Drugs" at bounding box center [377, 492] width 172 height 33
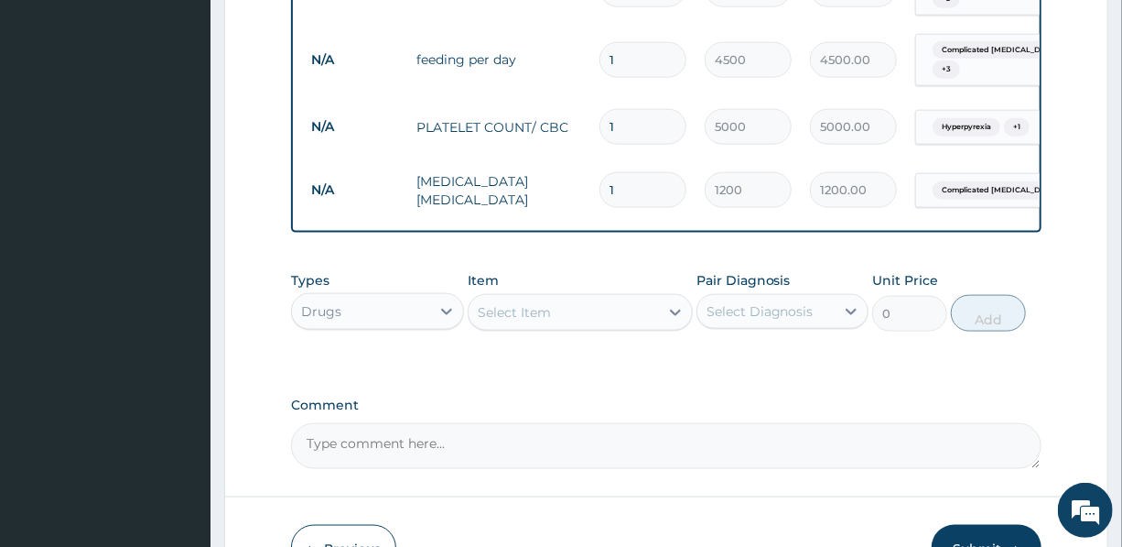
click at [553, 327] on div "Select Item" at bounding box center [564, 312] width 190 height 29
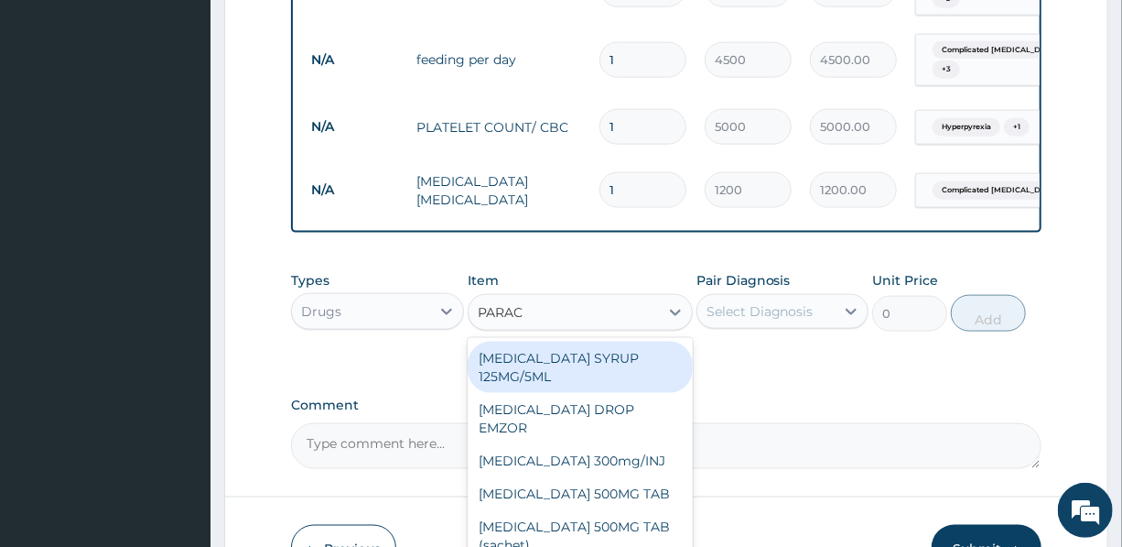
type input "PARACE"
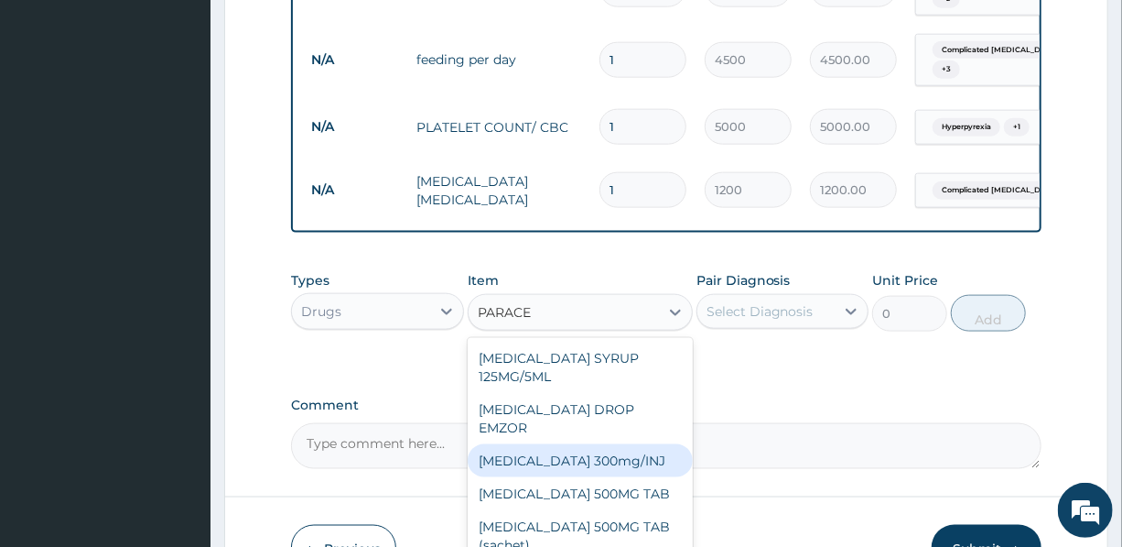
drag, startPoint x: 604, startPoint y: 457, endPoint x: 620, endPoint y: 432, distance: 29.2
click at [604, 455] on div "Paracetamol 300mg/INJ" at bounding box center [580, 460] width 225 height 33
type input "1500"
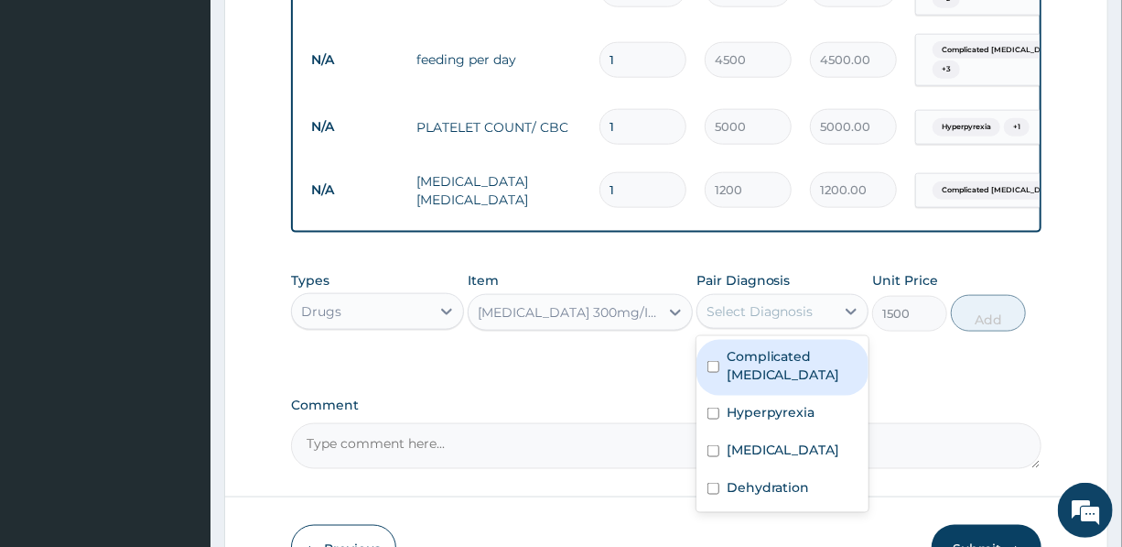
click at [760, 320] on div "Select Diagnosis" at bounding box center [760, 311] width 107 height 18
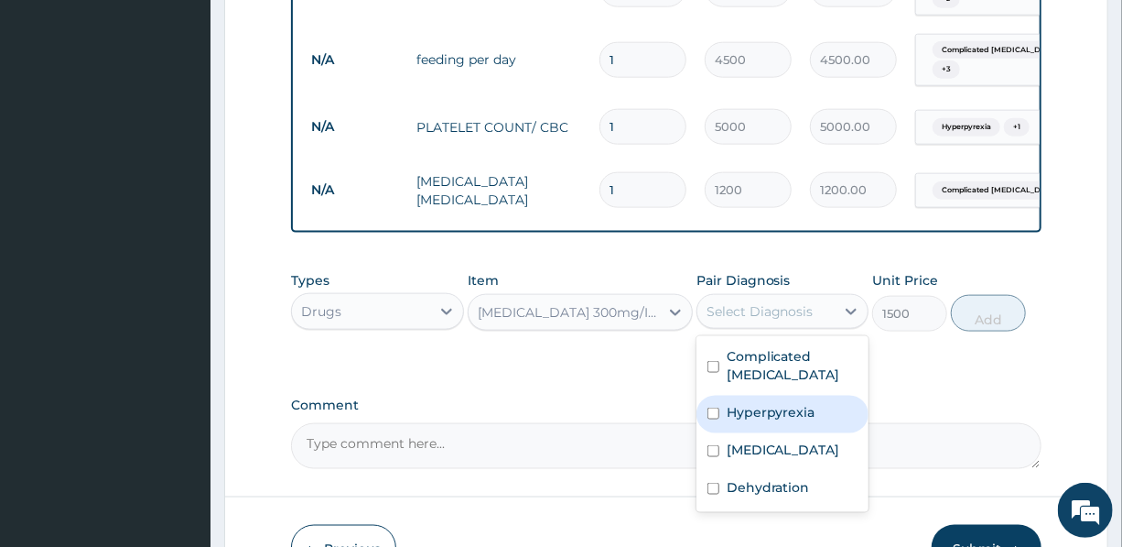
click at [766, 421] on label "Hyperpyrexia" at bounding box center [771, 412] width 89 height 18
checkbox input "true"
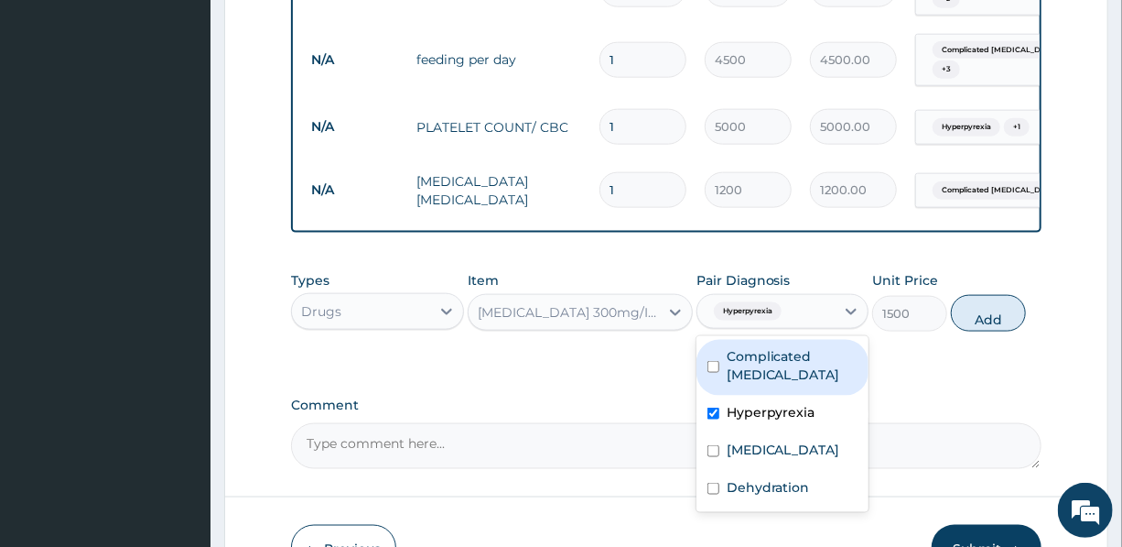
click at [774, 372] on label "Complicated malaria" at bounding box center [792, 365] width 131 height 37
checkbox input "true"
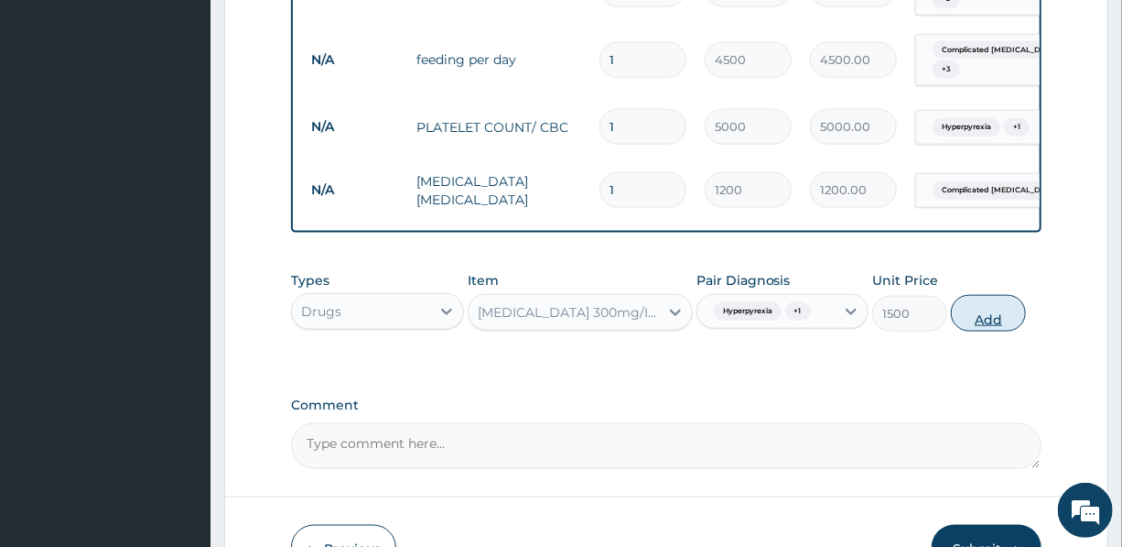
click at [980, 330] on button "Add" at bounding box center [988, 313] width 75 height 37
type input "0"
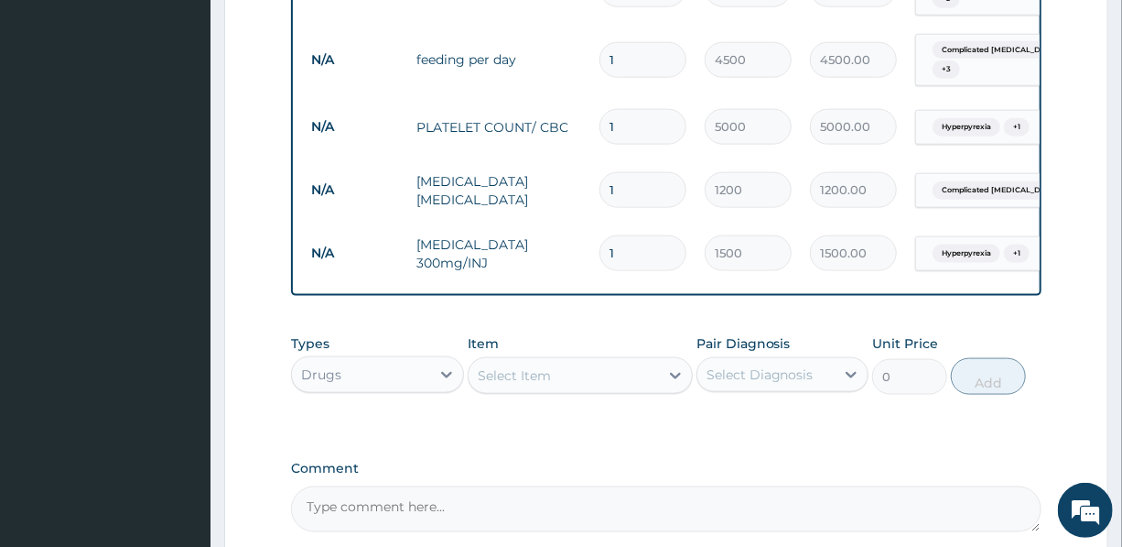
drag, startPoint x: 635, startPoint y: 249, endPoint x: 590, endPoint y: 252, distance: 44.9
click at [590, 252] on td "1" at bounding box center [642, 253] width 105 height 54
type input "4"
type input "6000.00"
type input "4"
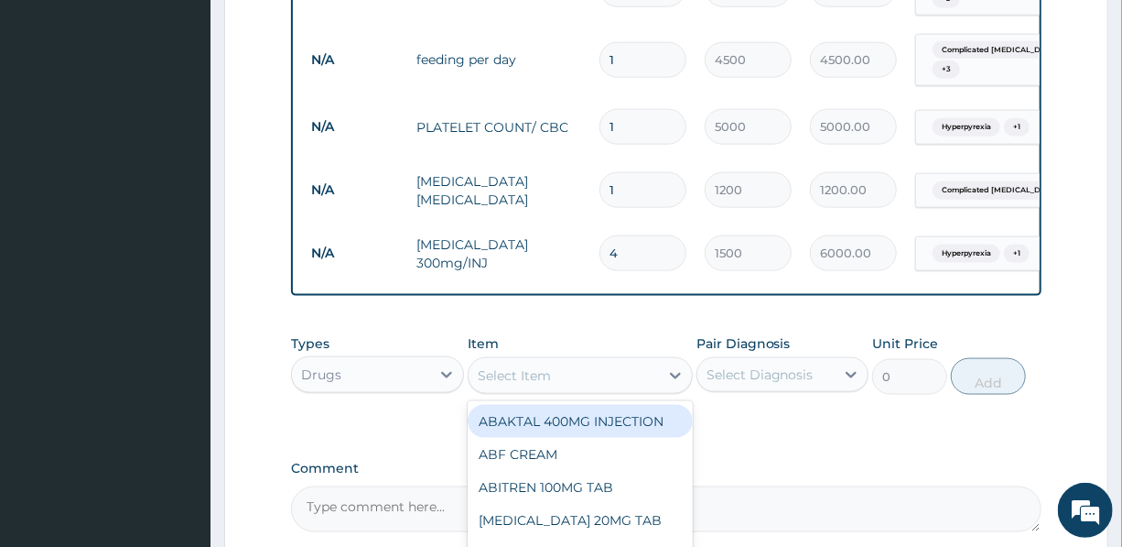
click at [575, 390] on div "Select Item" at bounding box center [564, 375] width 190 height 29
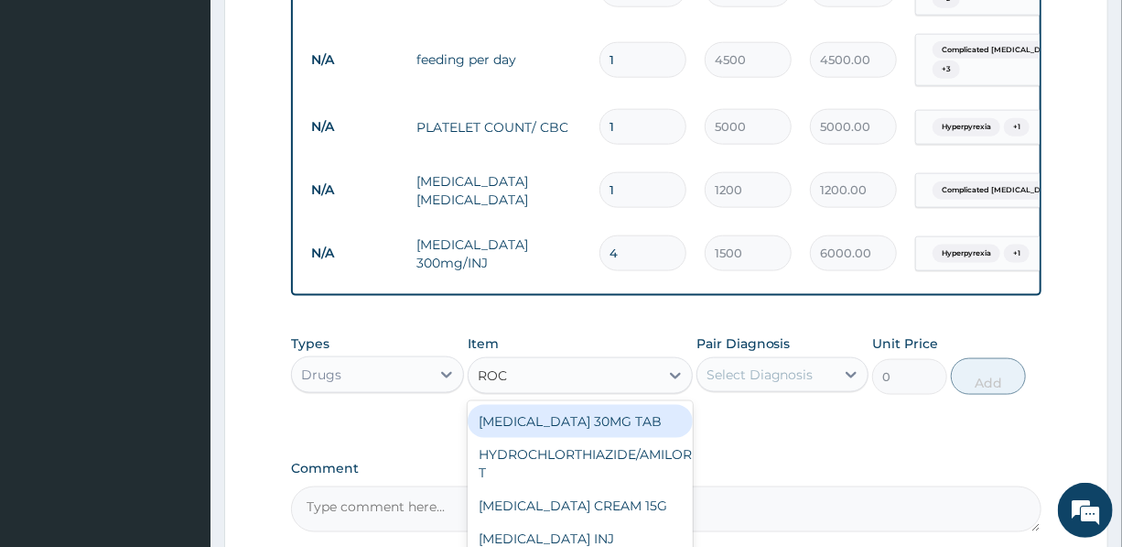
type input "ROCE"
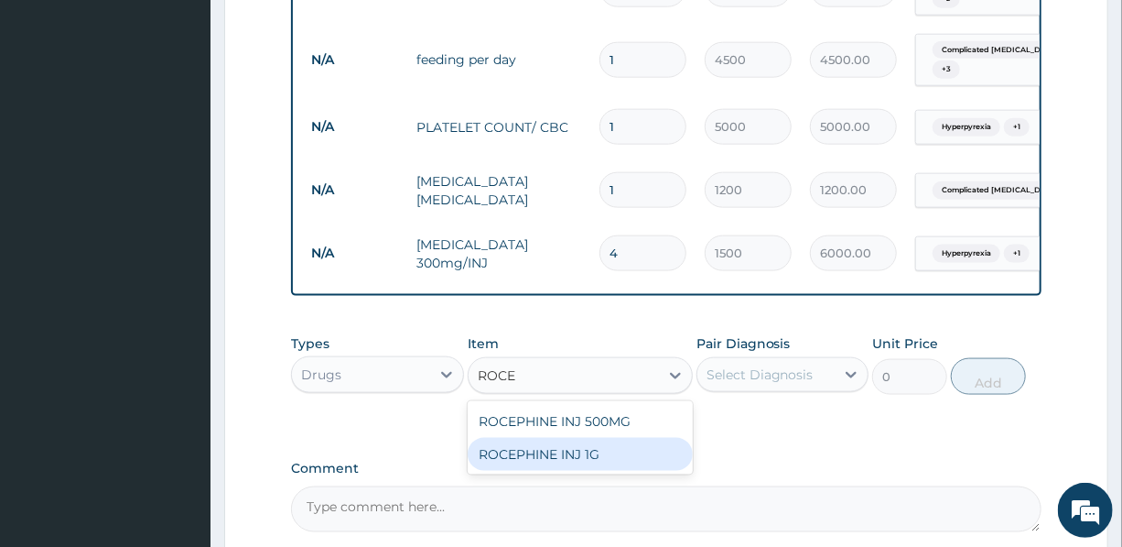
click at [586, 464] on div "ROCEPHINE INJ 1G" at bounding box center [580, 454] width 225 height 33
type input "7500"
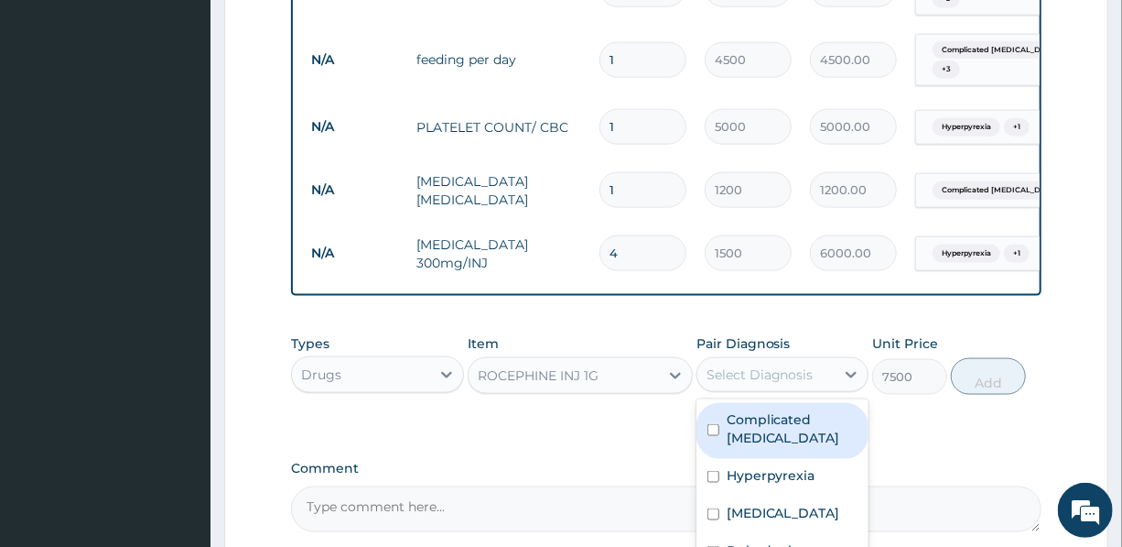
click at [753, 377] on div "Select Diagnosis" at bounding box center [766, 374] width 137 height 29
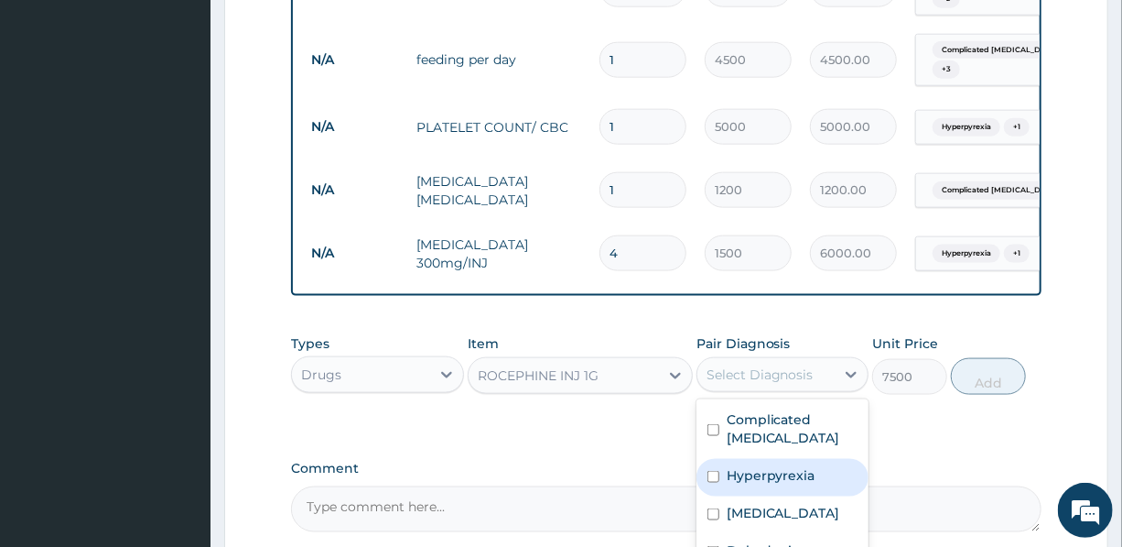
click at [798, 484] on label "Hyperpyrexia" at bounding box center [771, 475] width 89 height 18
checkbox input "true"
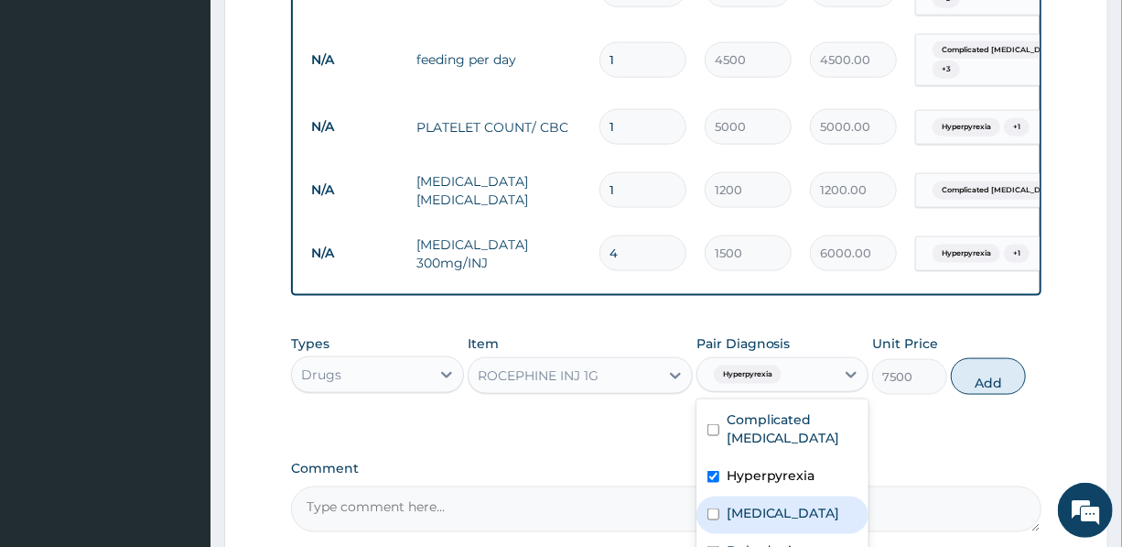
click at [798, 519] on label "[MEDICAL_DATA]" at bounding box center [784, 513] width 114 height 18
checkbox input "true"
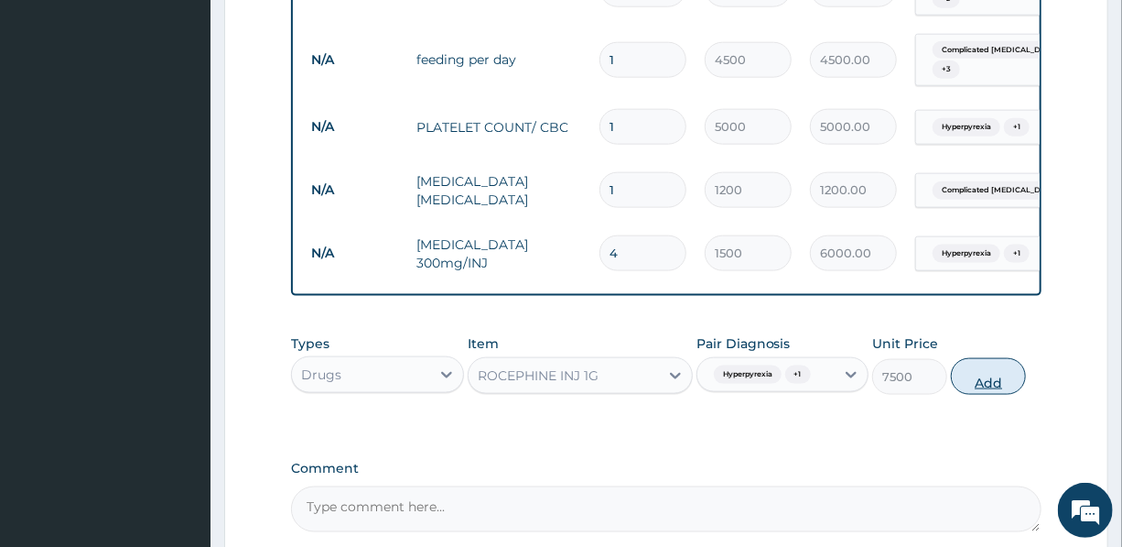
click at [983, 384] on button "Add" at bounding box center [988, 376] width 75 height 37
type input "0"
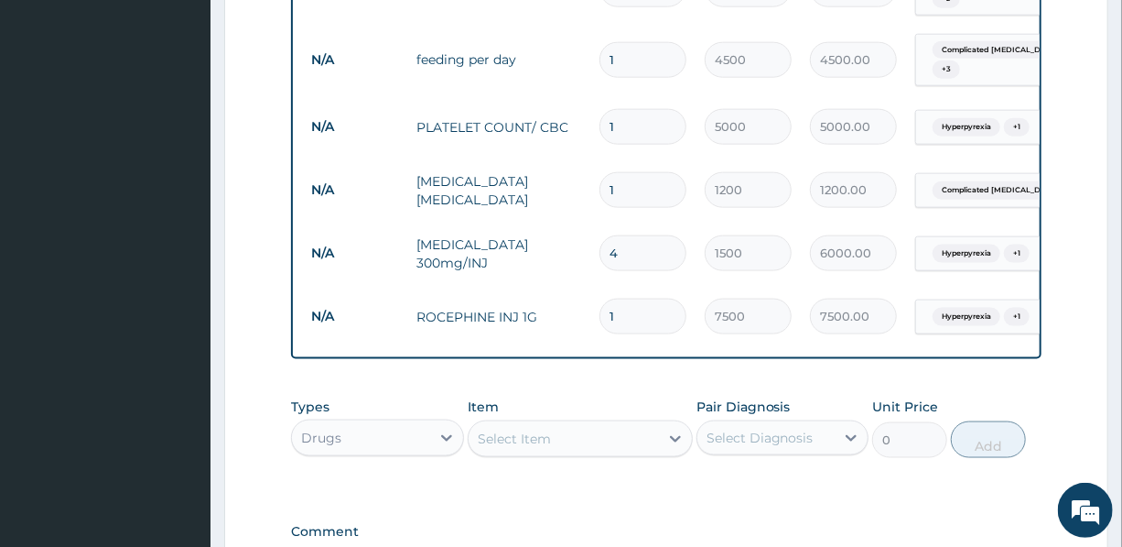
drag, startPoint x: 628, startPoint y: 309, endPoint x: 589, endPoint y: 312, distance: 39.5
click at [589, 312] on tr "N/A ROCEPHINE INJ 1G 1 7500 7500.00 Hyperpyrexia + 1 Delete" at bounding box center [750, 316] width 897 height 63
type input "2"
type input "15000.00"
type input "2"
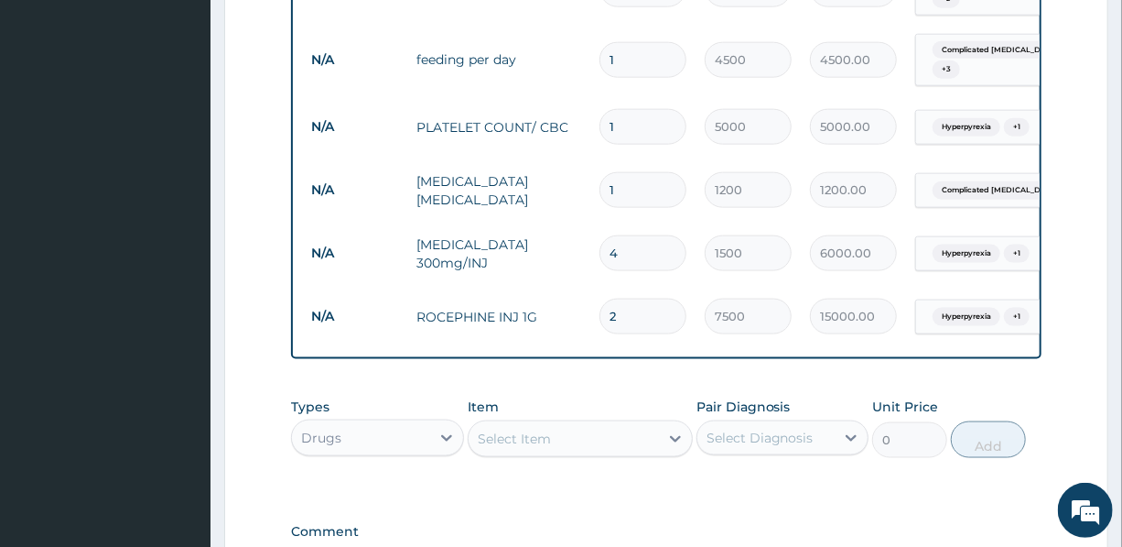
click at [589, 452] on div "Select Item" at bounding box center [564, 438] width 190 height 29
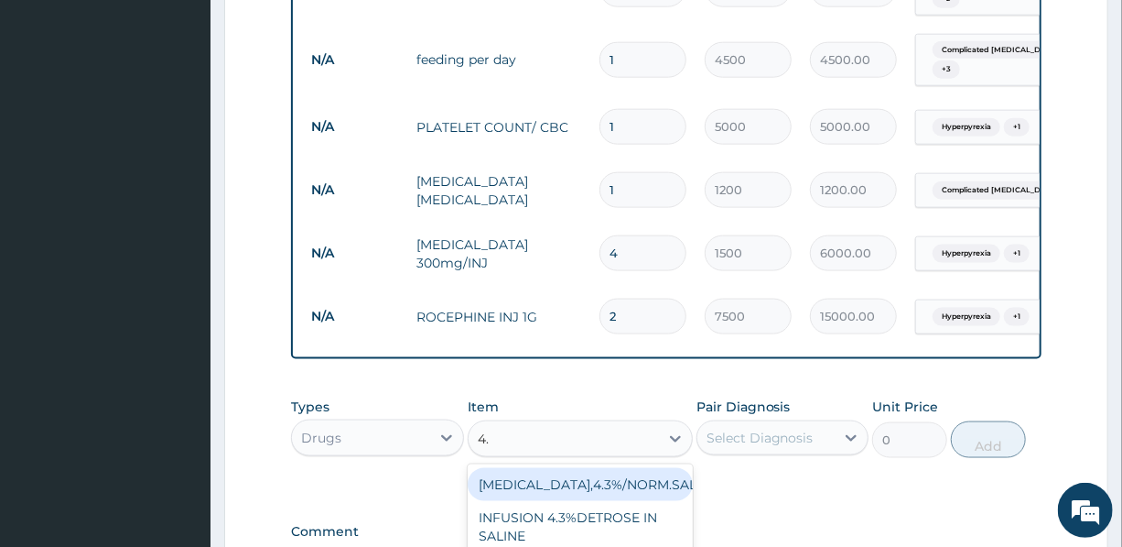
type input "4.3"
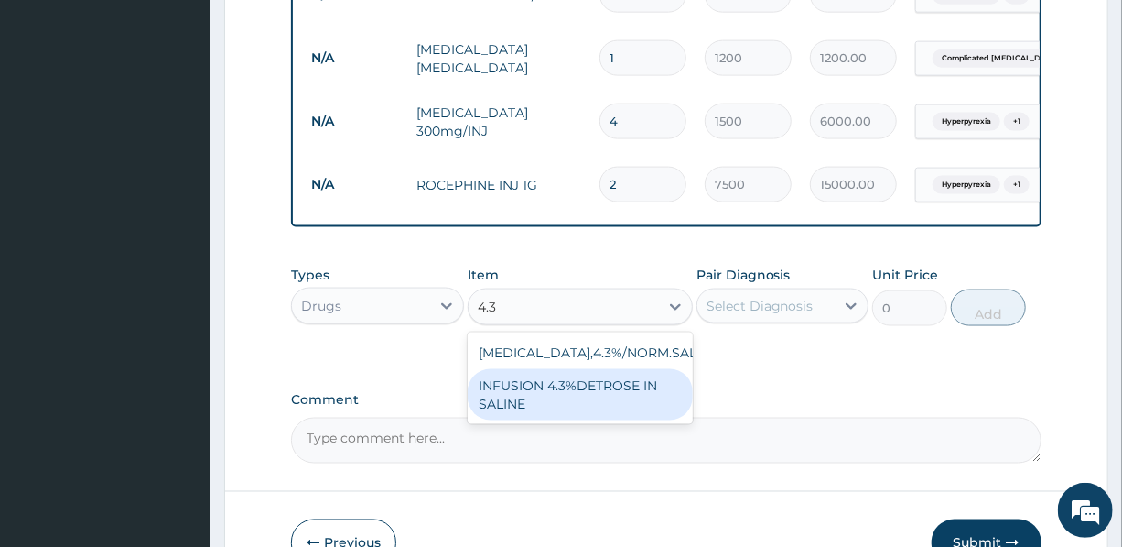
scroll to position [1124, 0]
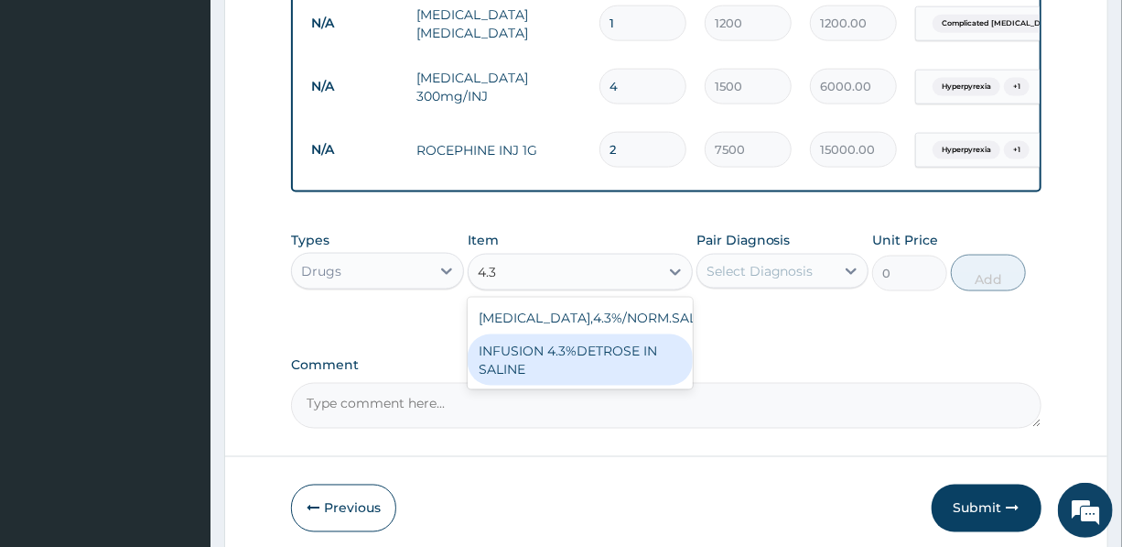
click at [558, 374] on div "INFUSION 4.3%DETROSE IN SALINE" at bounding box center [580, 359] width 225 height 51
type input "2000"
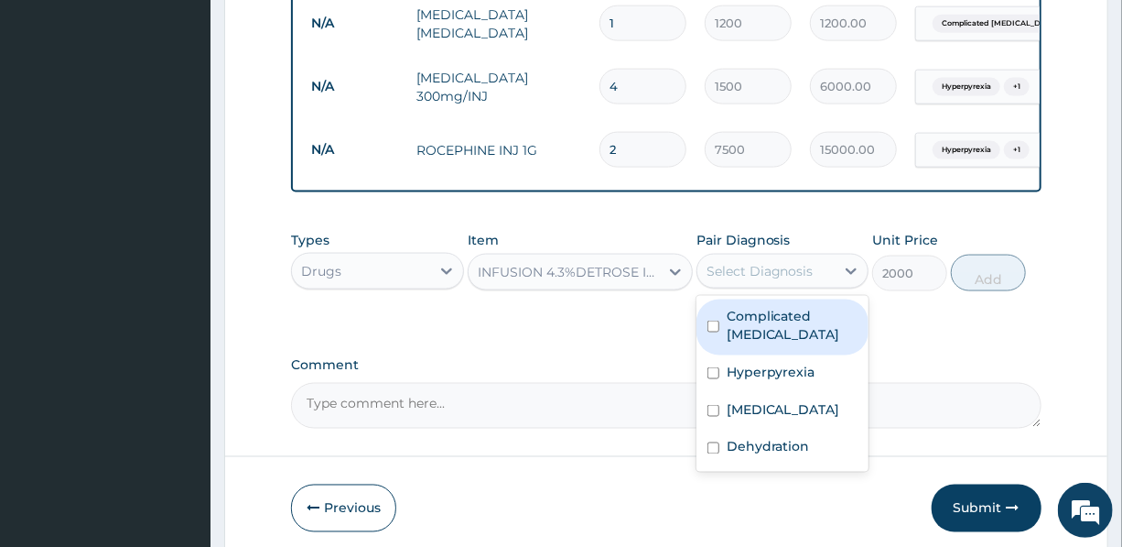
click at [742, 280] on div "Select Diagnosis" at bounding box center [760, 271] width 107 height 18
click at [775, 323] on label "Complicated malaria" at bounding box center [792, 325] width 131 height 37
checkbox input "true"
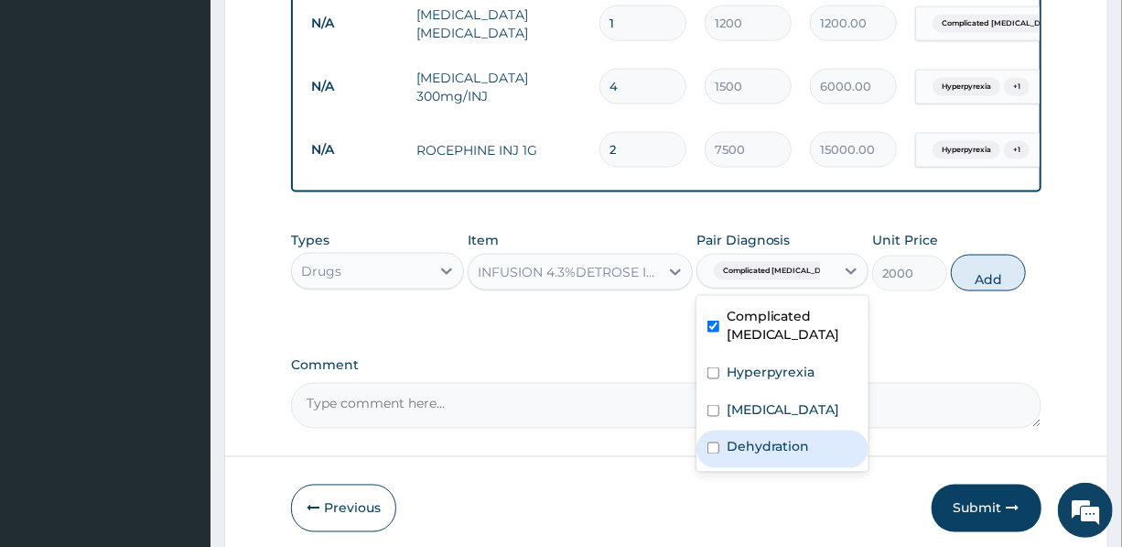
click at [780, 456] on label "Dehydration" at bounding box center [768, 447] width 83 height 18
checkbox input "true"
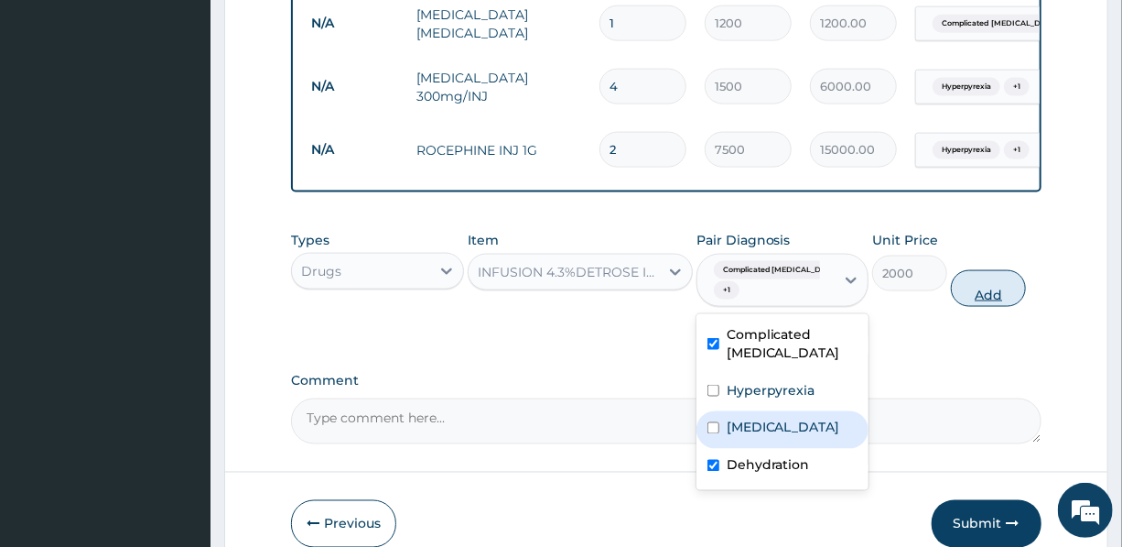
click at [993, 302] on button "Add" at bounding box center [988, 288] width 75 height 37
type input "0"
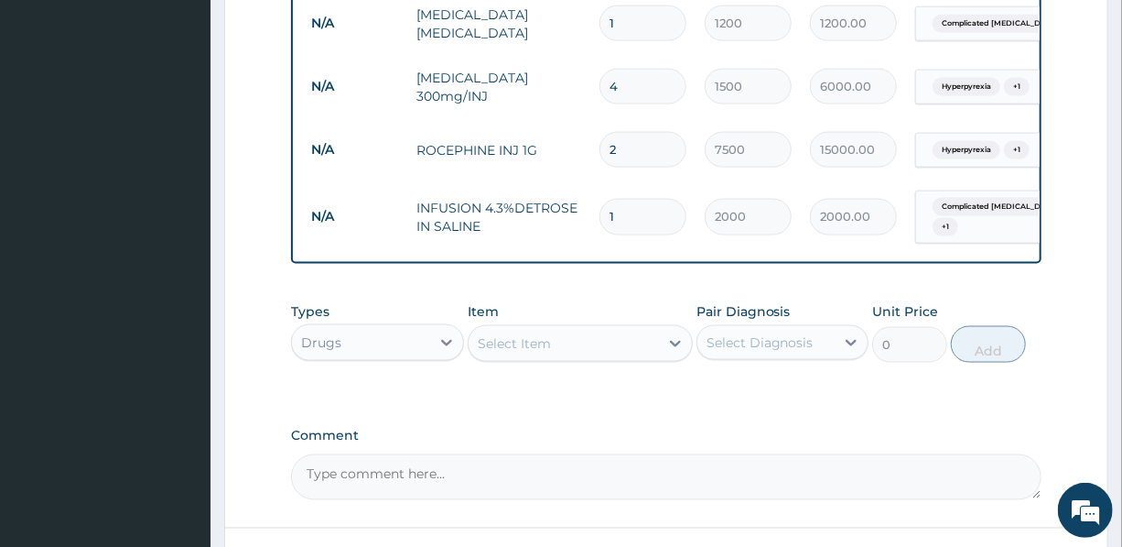
drag, startPoint x: 655, startPoint y: 217, endPoint x: 603, endPoint y: 211, distance: 51.7
click at [603, 211] on input "1" at bounding box center [643, 217] width 87 height 36
type input "3"
type input "6000.00"
type input "3"
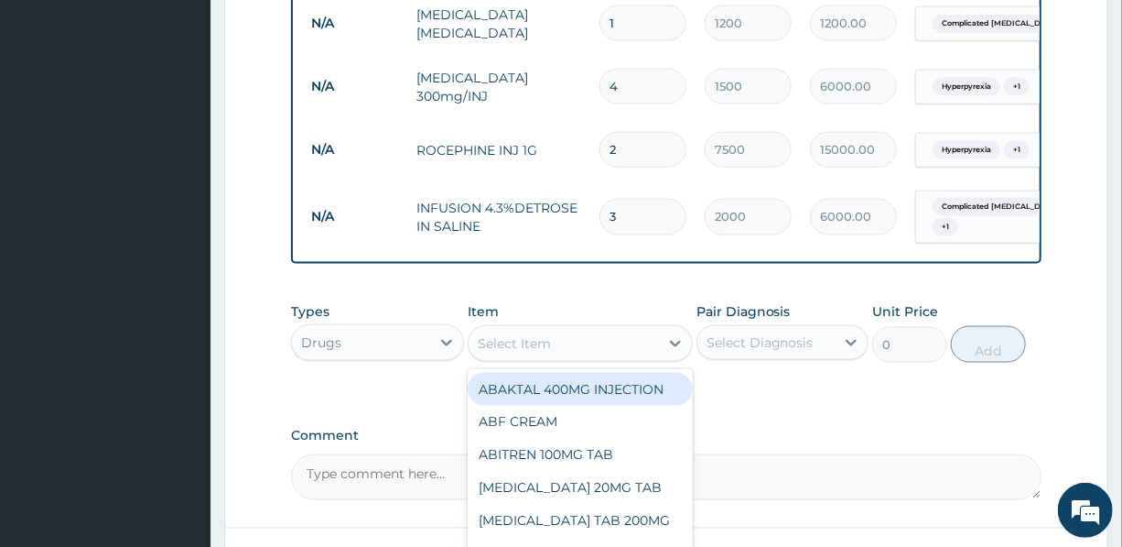
click at [575, 353] on div "Select Item" at bounding box center [564, 343] width 190 height 29
type input "ZINC"
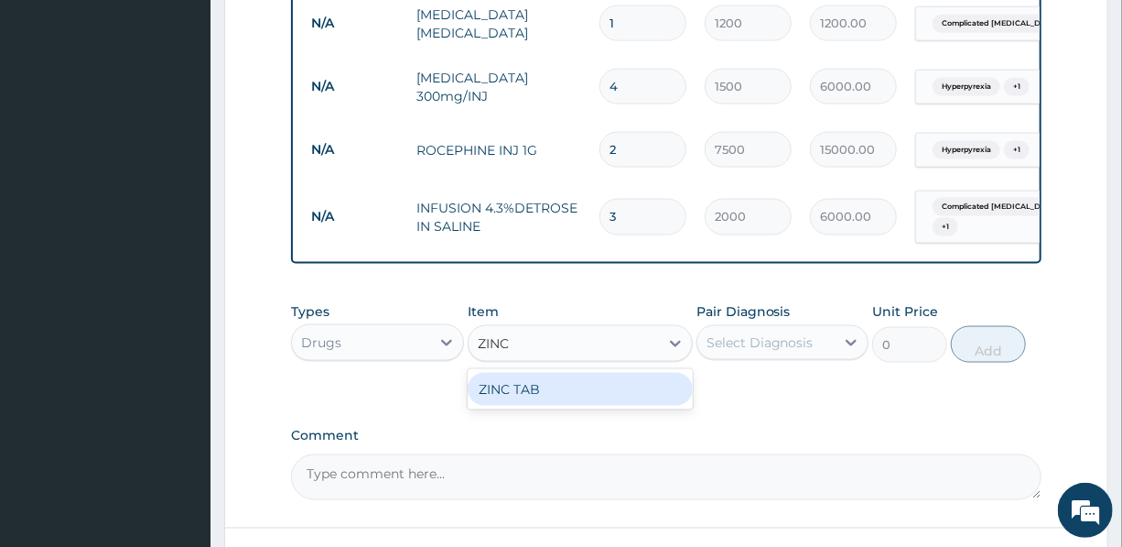
click at [569, 406] on div "ZINC TAB" at bounding box center [580, 389] width 225 height 33
type input "50"
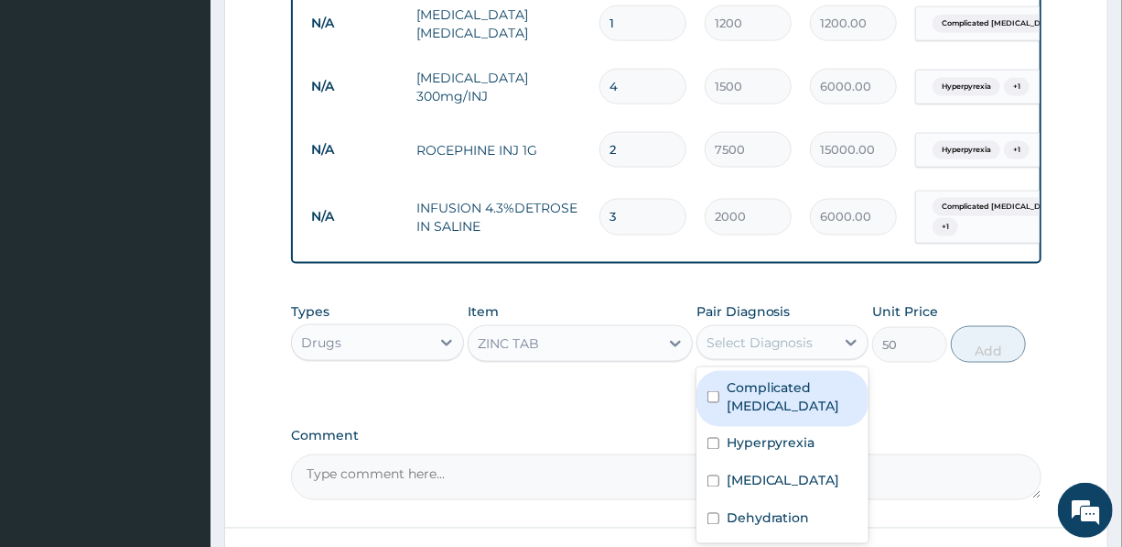
click at [755, 352] on div "Select Diagnosis" at bounding box center [760, 342] width 107 height 18
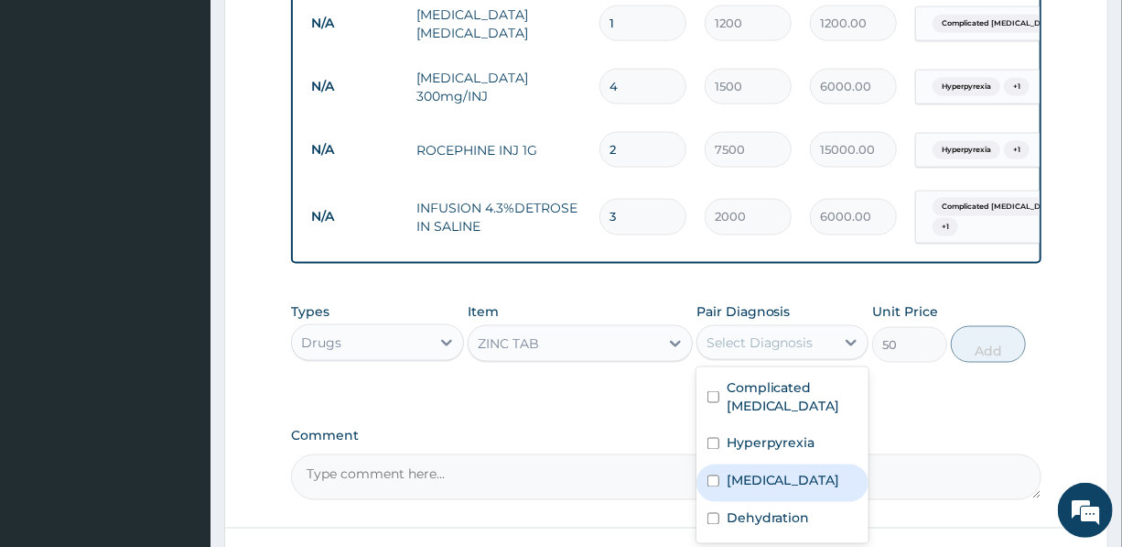
click at [792, 490] on label "[MEDICAL_DATA]" at bounding box center [784, 480] width 114 height 18
checkbox input "true"
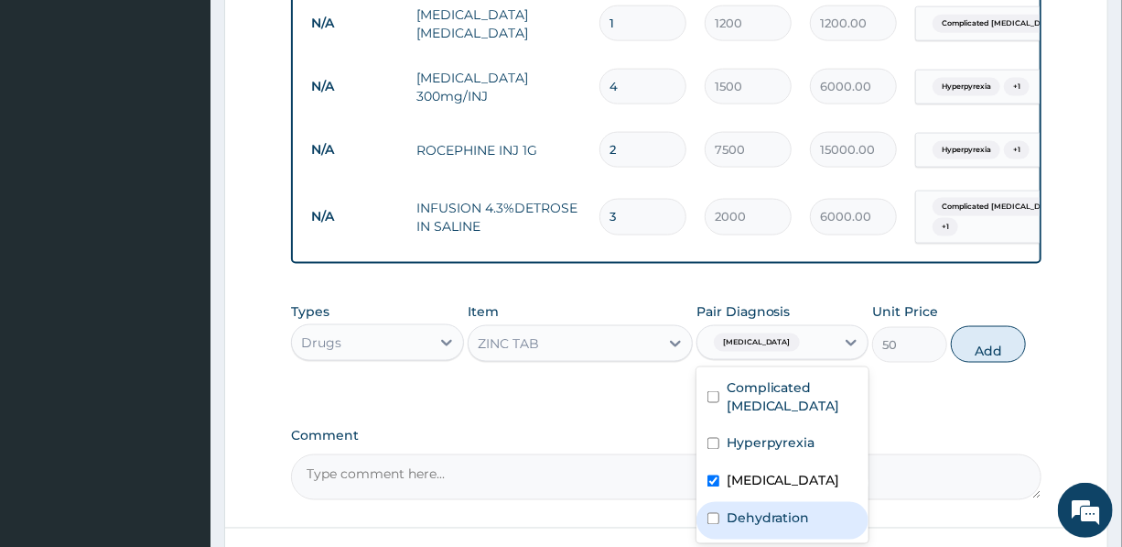
click at [792, 527] on label "Dehydration" at bounding box center [768, 518] width 83 height 18
checkbox input "true"
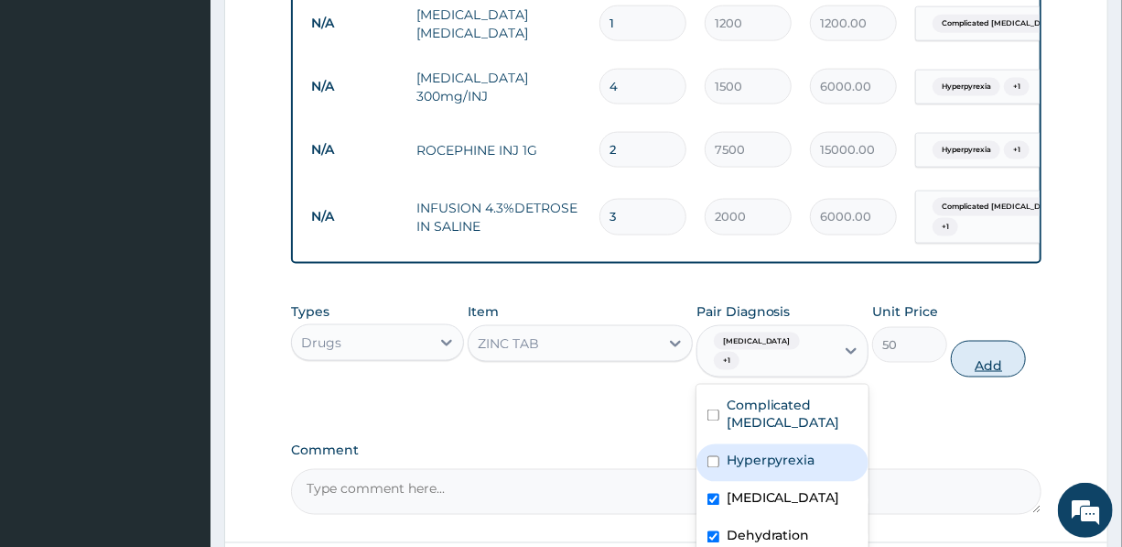
click at [994, 374] on button "Add" at bounding box center [988, 359] width 75 height 37
type input "0"
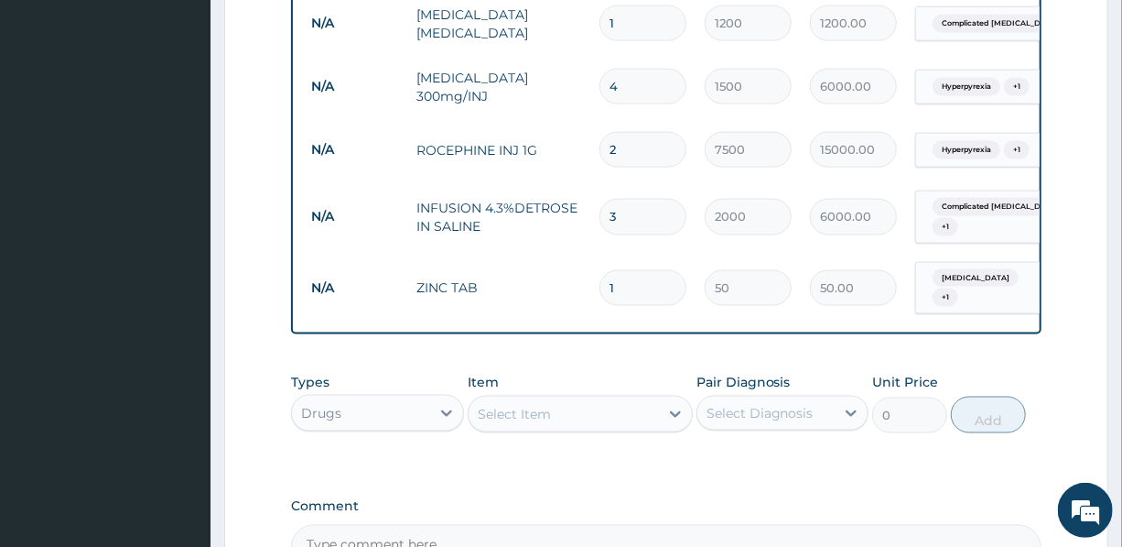
type input "10"
type input "500.00"
type input "10"
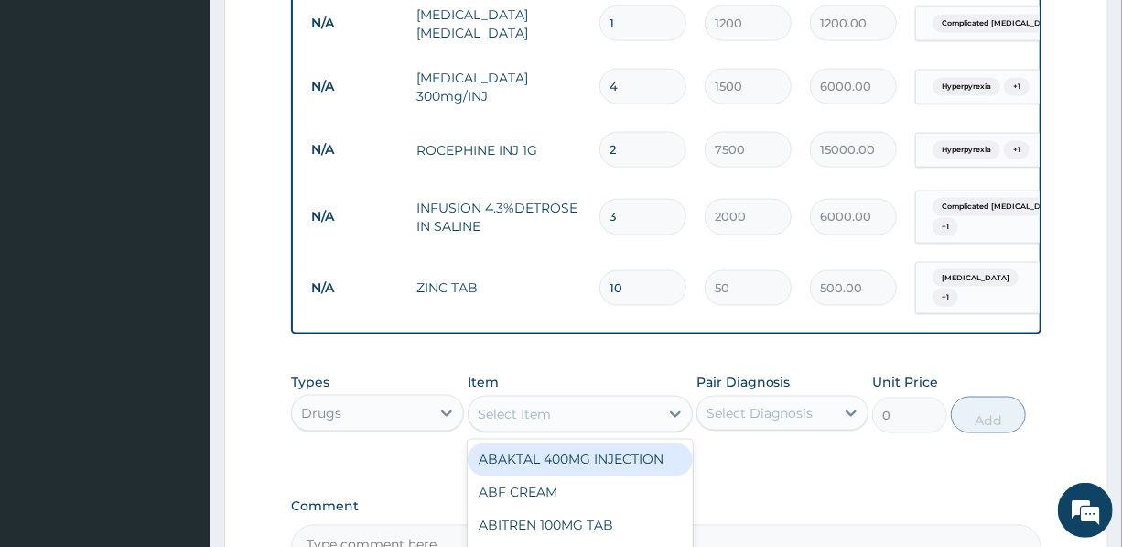
click at [558, 418] on div "Select Item" at bounding box center [564, 413] width 190 height 29
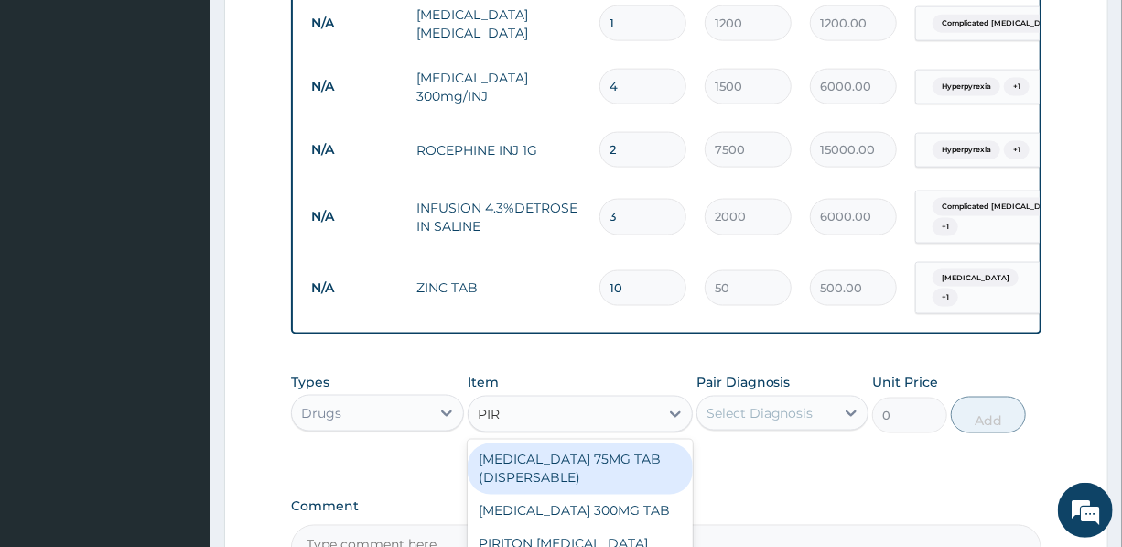
type input "PIRI"
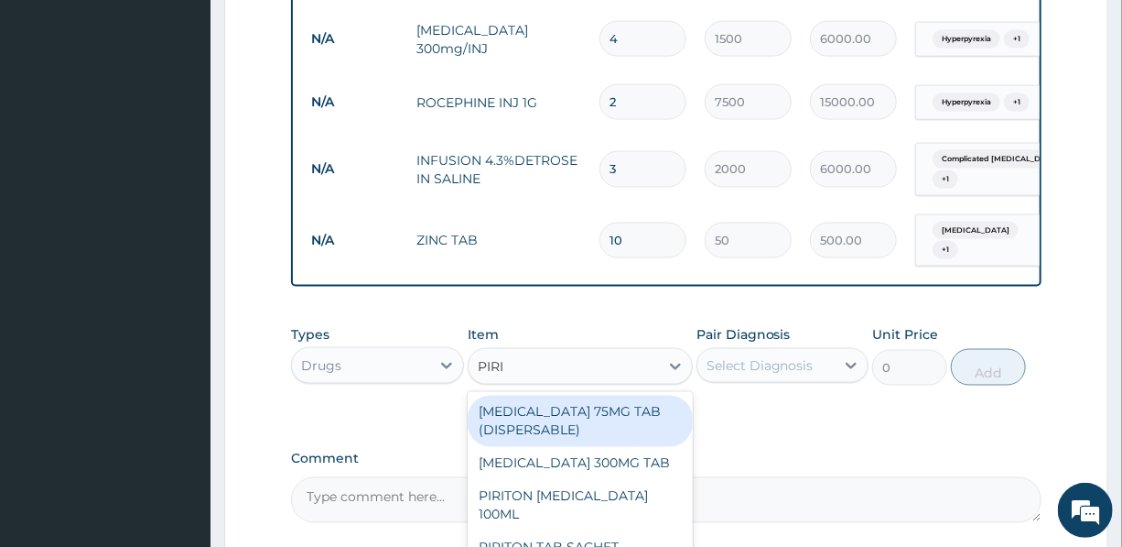
scroll to position [1291, 0]
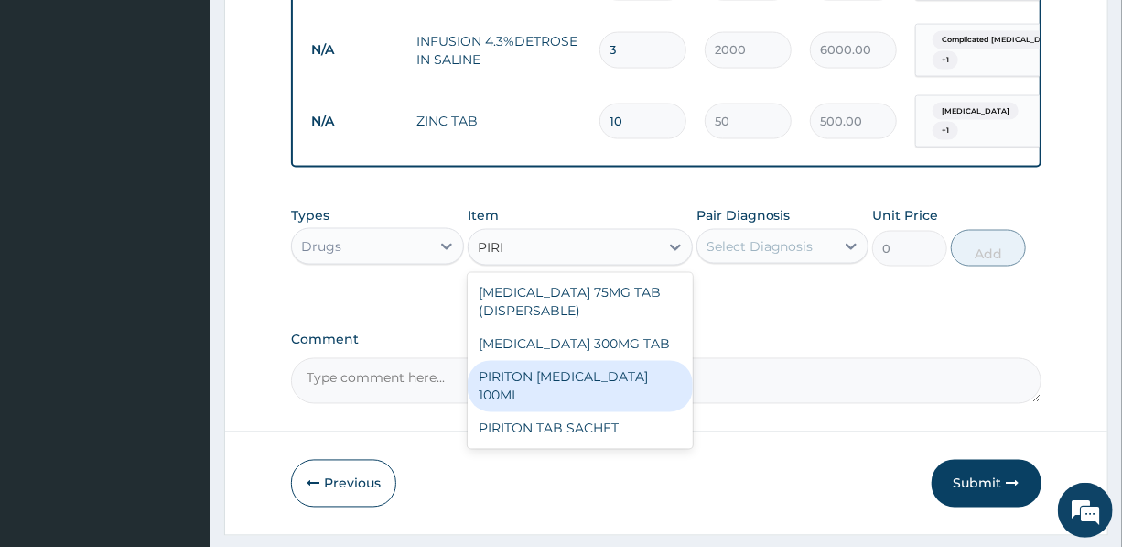
click at [564, 377] on div "PIRITON [MEDICAL_DATA] 100ML" at bounding box center [580, 386] width 225 height 51
type input "1500"
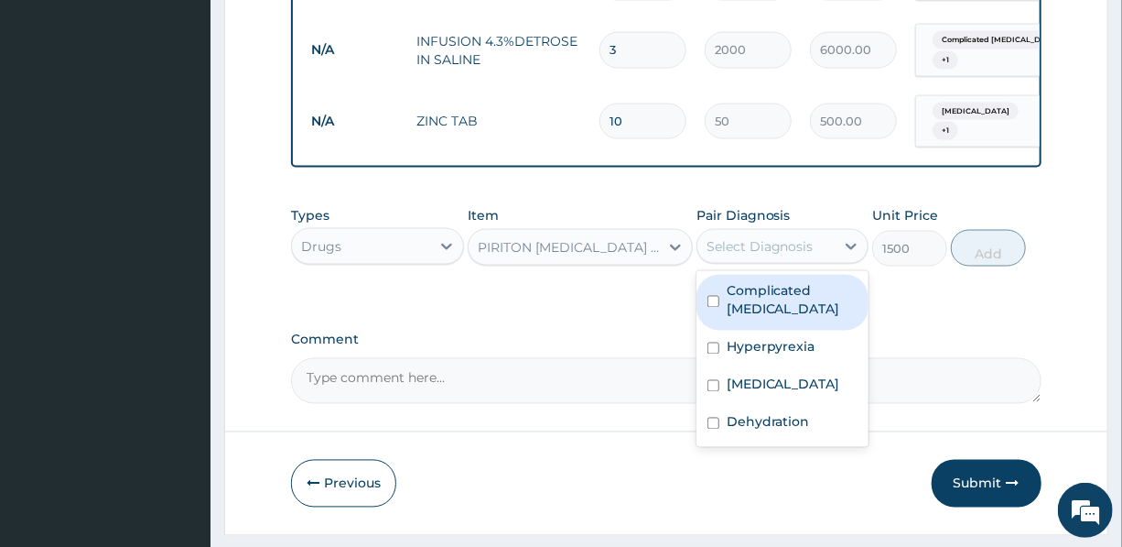
click at [753, 241] on div "Select Diagnosis" at bounding box center [766, 246] width 137 height 29
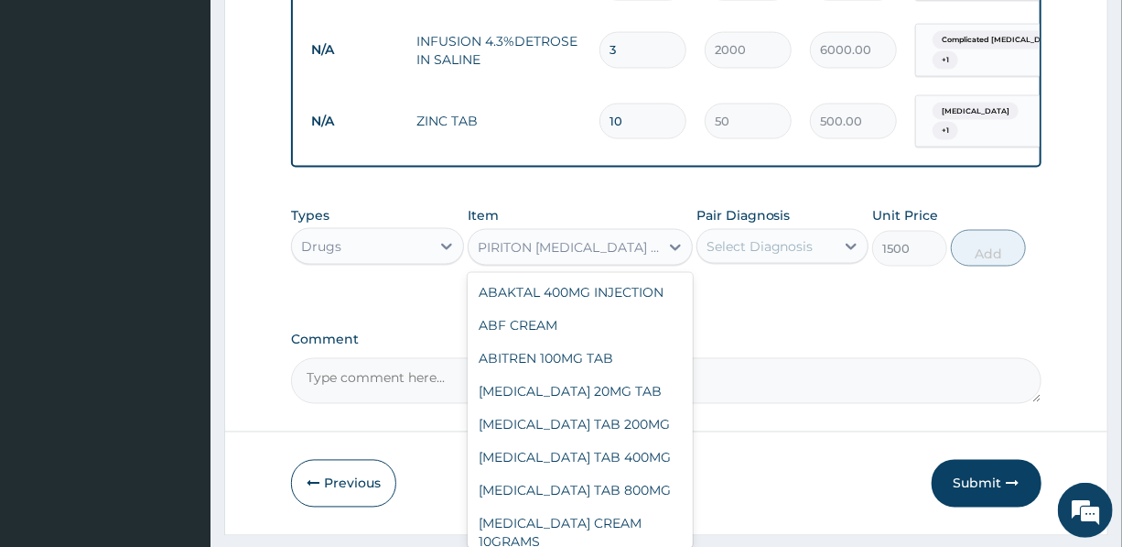
click at [579, 255] on div "PIRITON [MEDICAL_DATA] 100ML" at bounding box center [569, 247] width 183 height 18
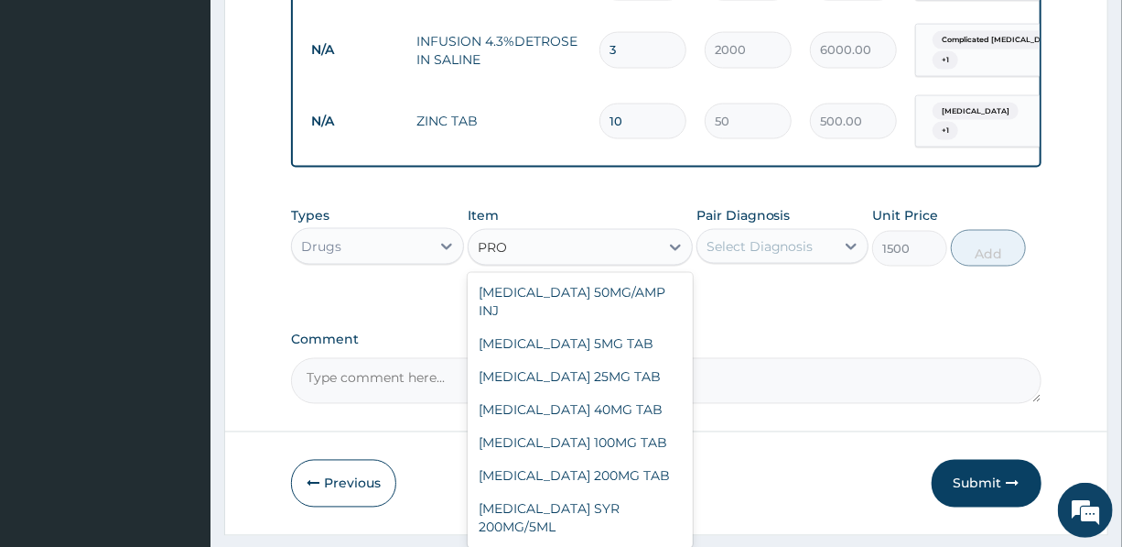
scroll to position [740, 0]
type input "PROM"
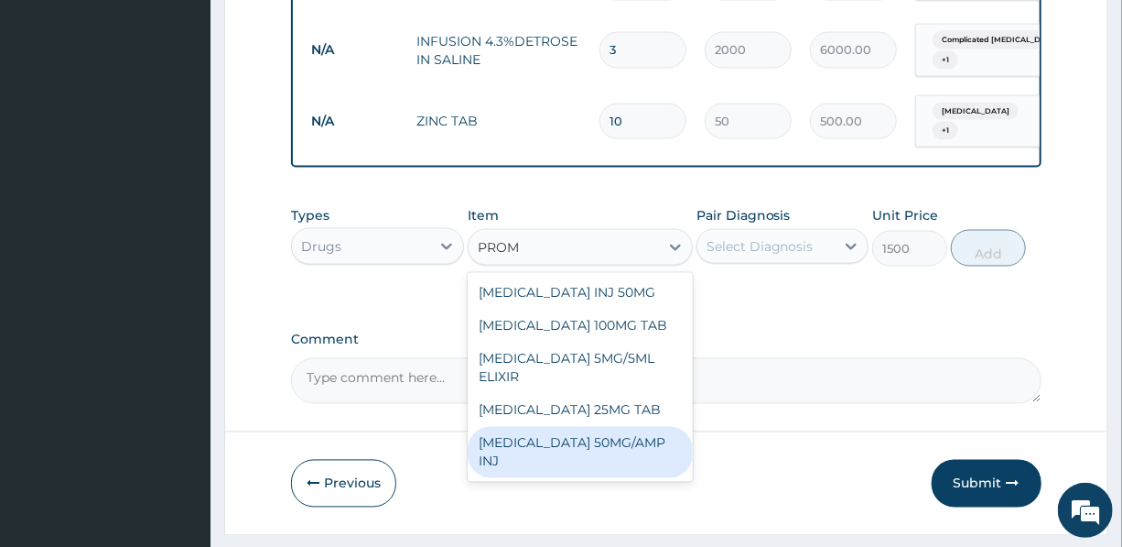
click at [613, 454] on div "[MEDICAL_DATA] 50MG/AMP INJ" at bounding box center [580, 452] width 225 height 51
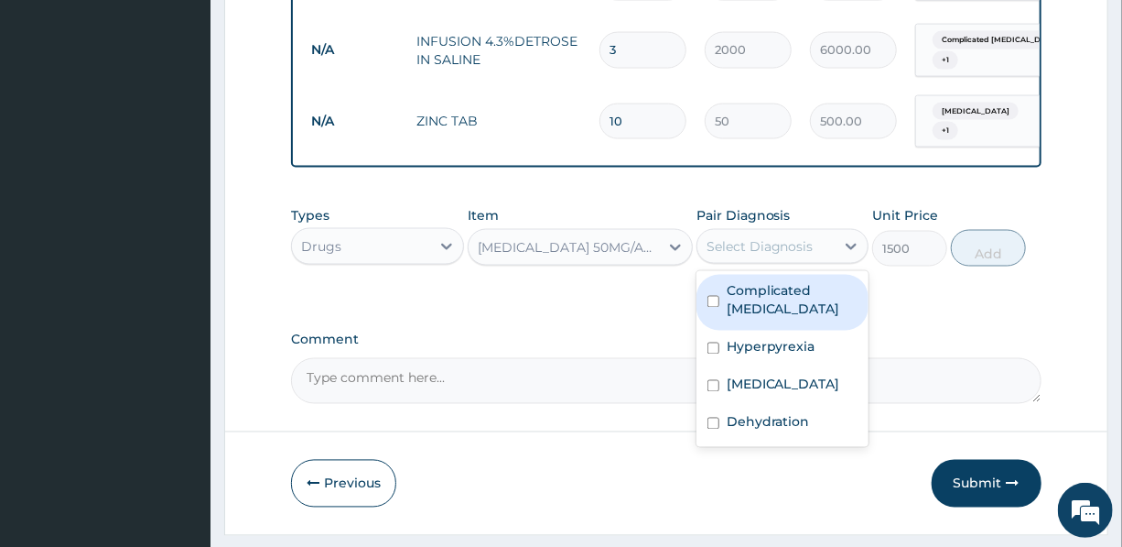
click at [780, 247] on div "Select Diagnosis" at bounding box center [760, 246] width 107 height 18
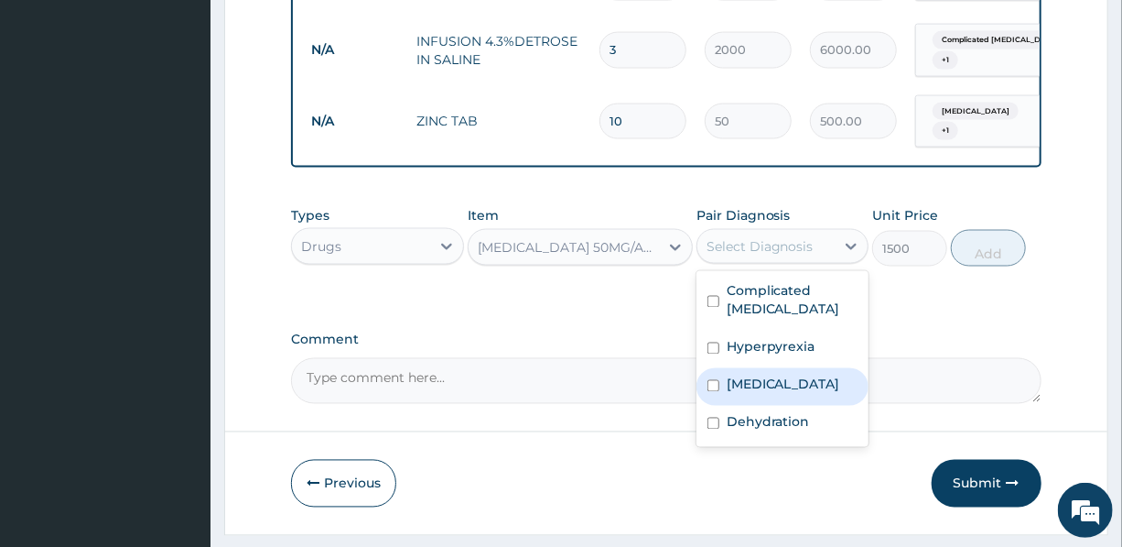
click at [792, 388] on label "[MEDICAL_DATA]" at bounding box center [784, 384] width 114 height 18
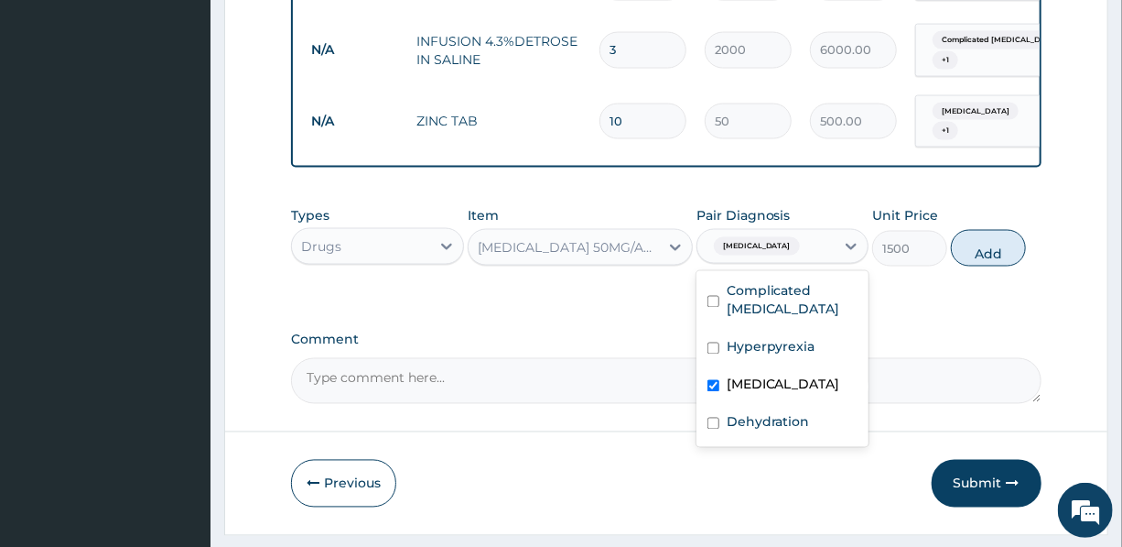
checkbox input "true"
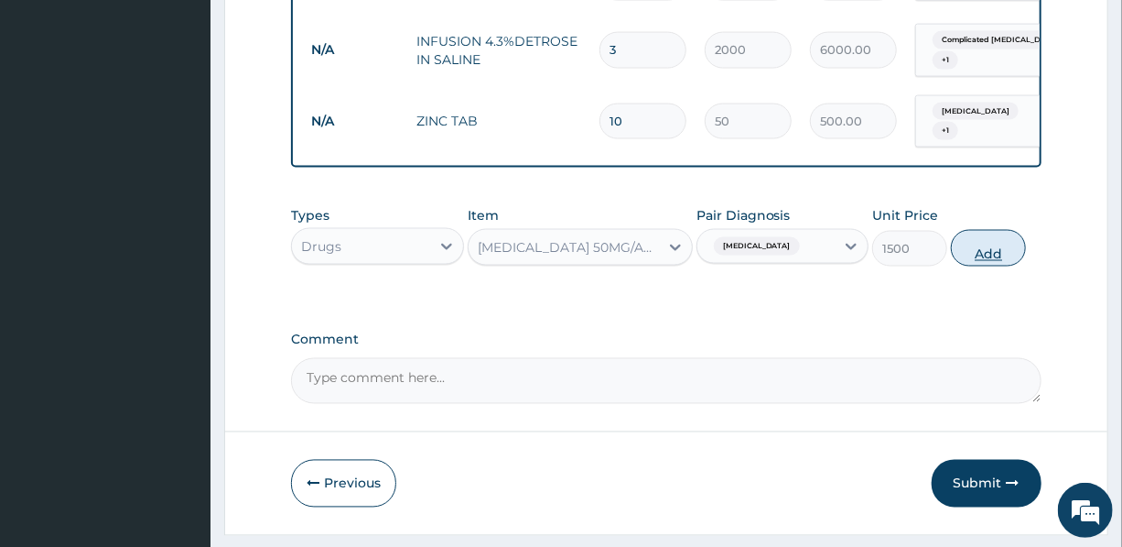
click at [988, 259] on button "Add" at bounding box center [988, 248] width 75 height 37
type input "0"
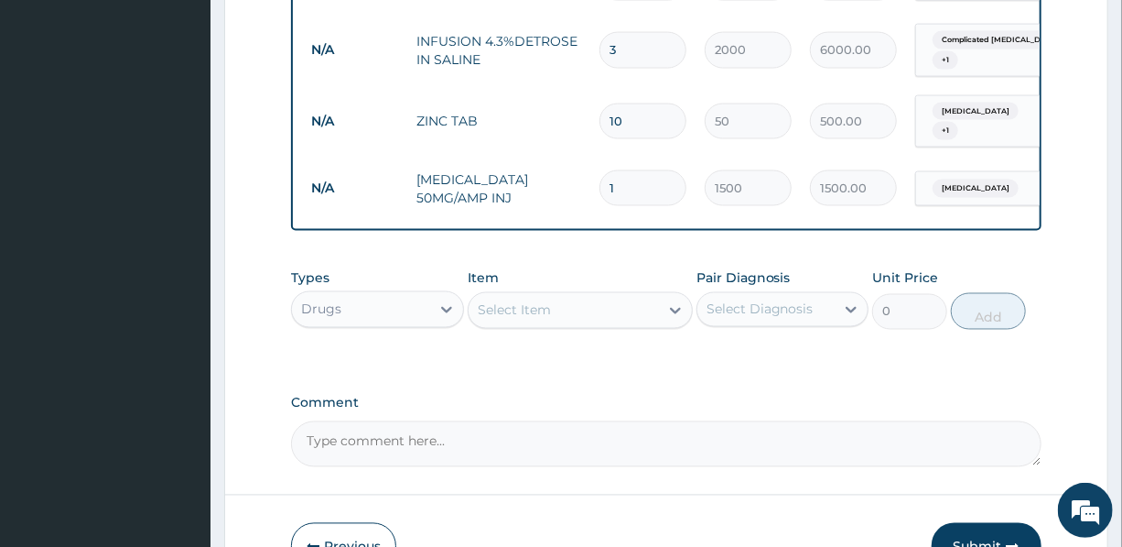
click at [530, 318] on div "Select Item" at bounding box center [514, 310] width 73 height 18
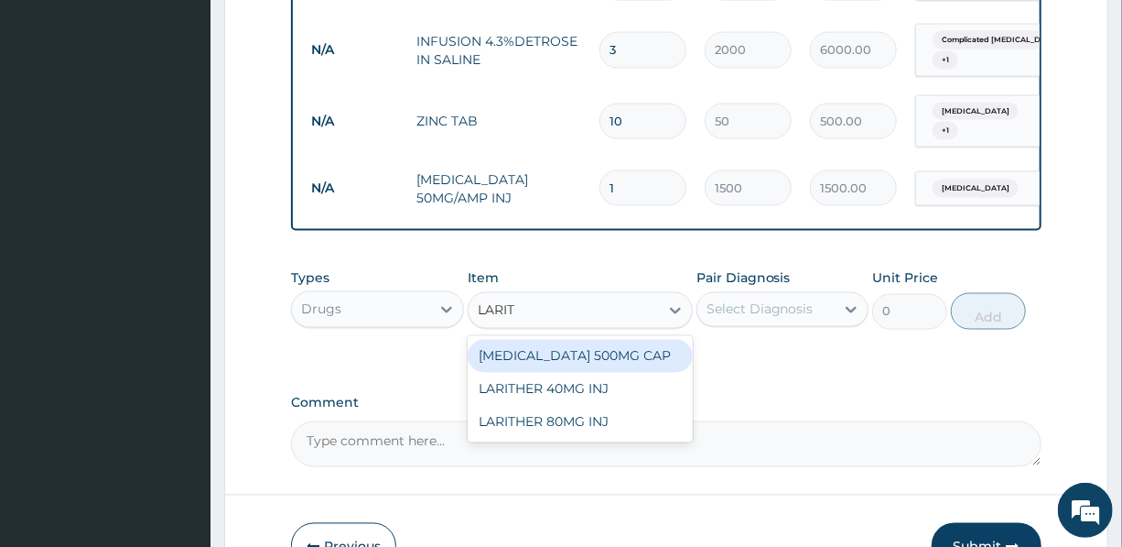
type input "LARITH"
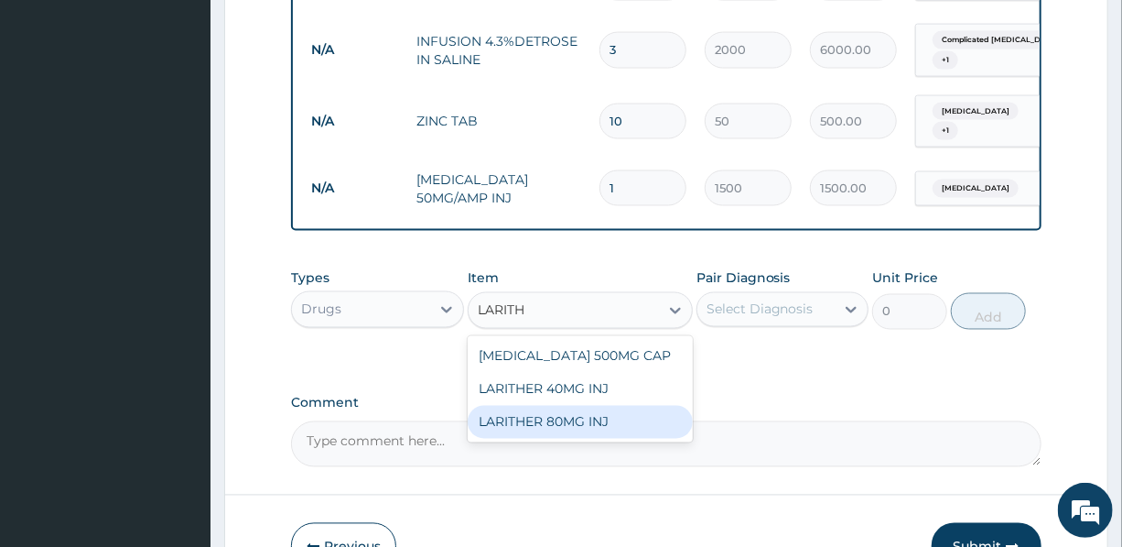
click at [558, 430] on div "LARITHER 80MG INJ" at bounding box center [580, 422] width 225 height 33
type input "1400"
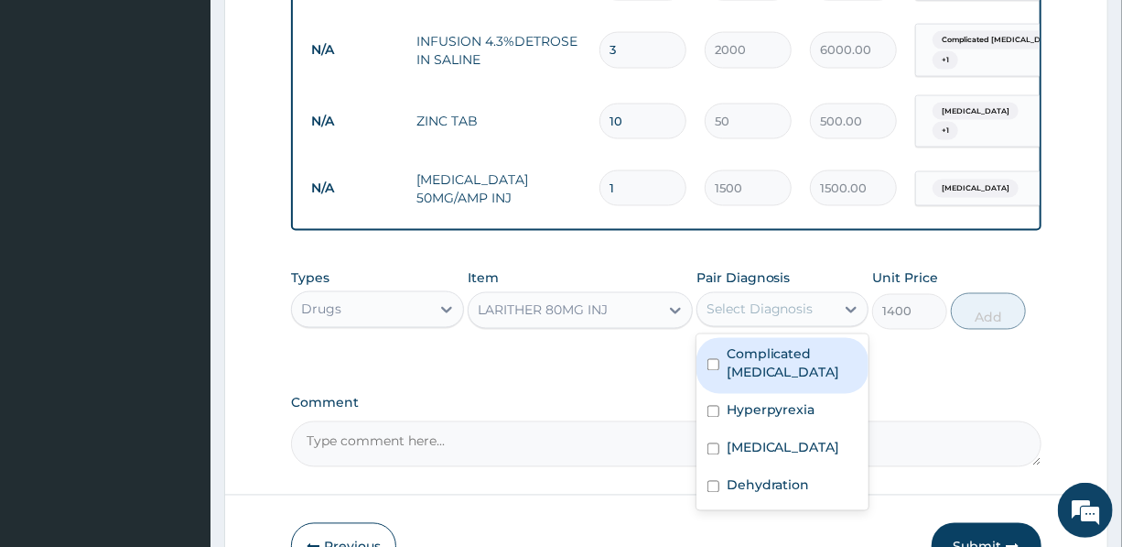
click at [769, 313] on div "Select Diagnosis" at bounding box center [760, 309] width 107 height 18
click at [769, 373] on label "Complicated malaria" at bounding box center [792, 363] width 131 height 37
checkbox input "true"
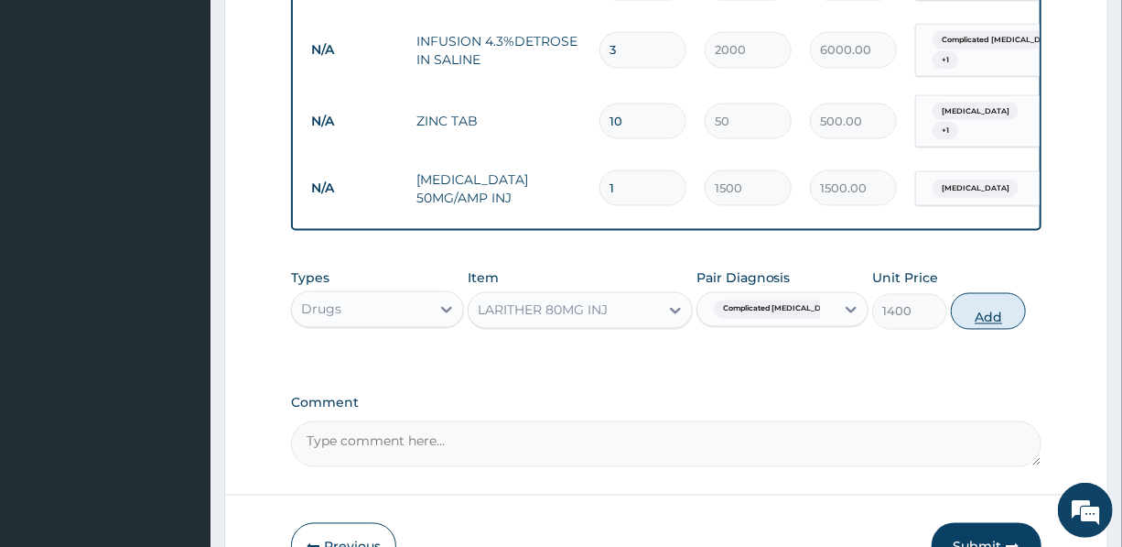
click at [996, 319] on button "Add" at bounding box center [988, 311] width 75 height 37
type input "0"
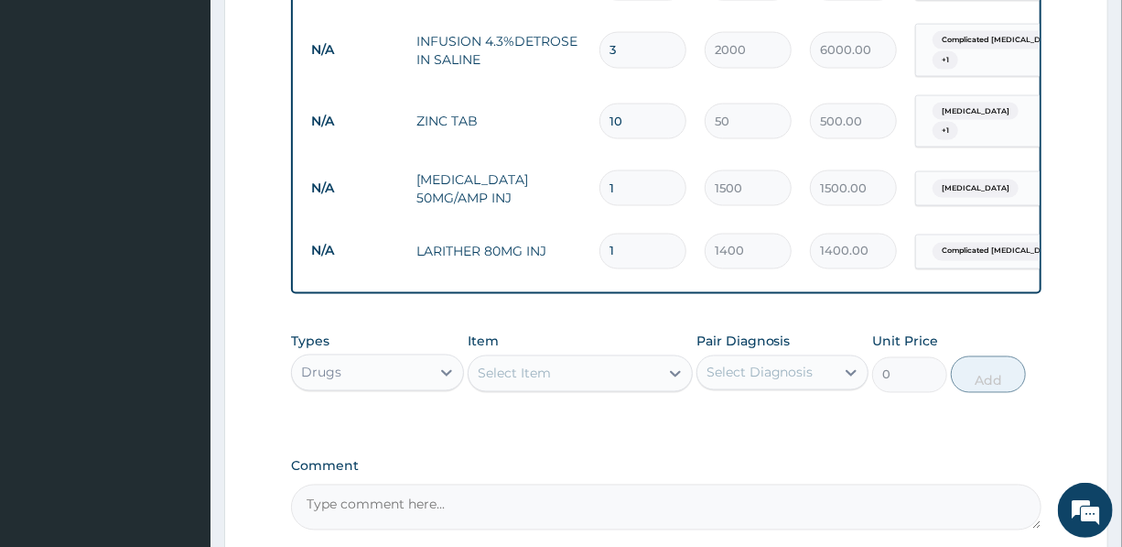
drag, startPoint x: 623, startPoint y: 244, endPoint x: 577, endPoint y: 247, distance: 45.9
click at [589, 244] on tr "N/A LARITHER 80MG INJ 1 1400 1400.00 Complicated malaria Delete" at bounding box center [750, 251] width 897 height 63
type input "2"
type input "2800.00"
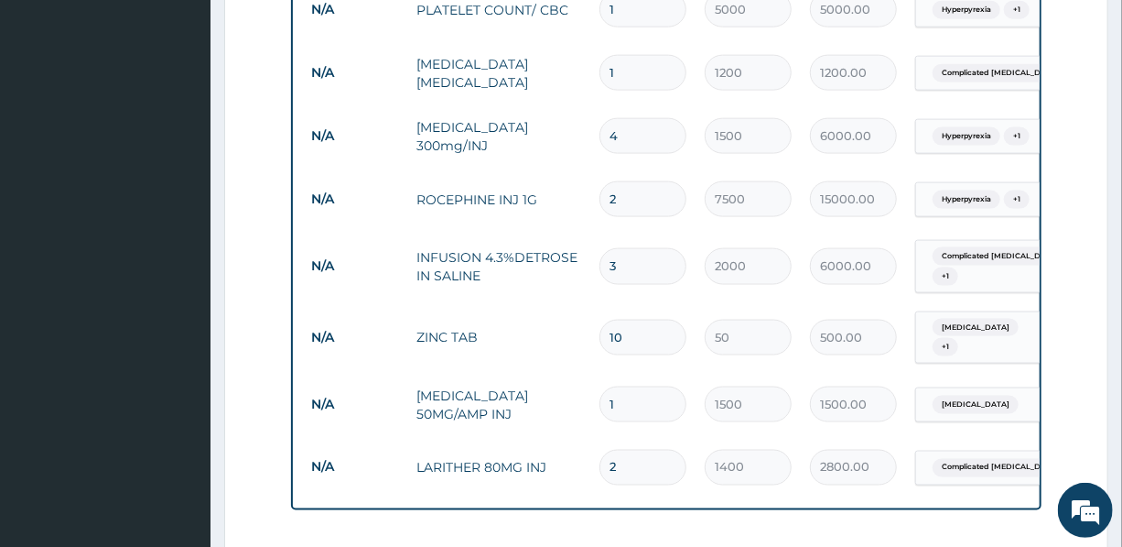
scroll to position [1041, 0]
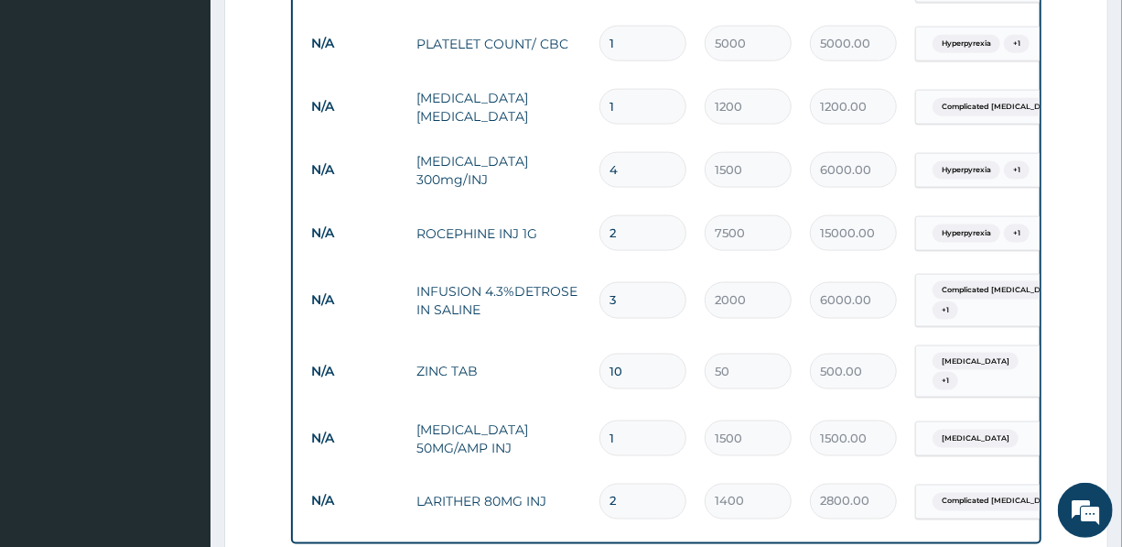
type input "2"
drag, startPoint x: 623, startPoint y: 168, endPoint x: 608, endPoint y: 167, distance: 14.7
click at [608, 167] on input "4" at bounding box center [643, 170] width 87 height 36
type input "8"
type input "12000.00"
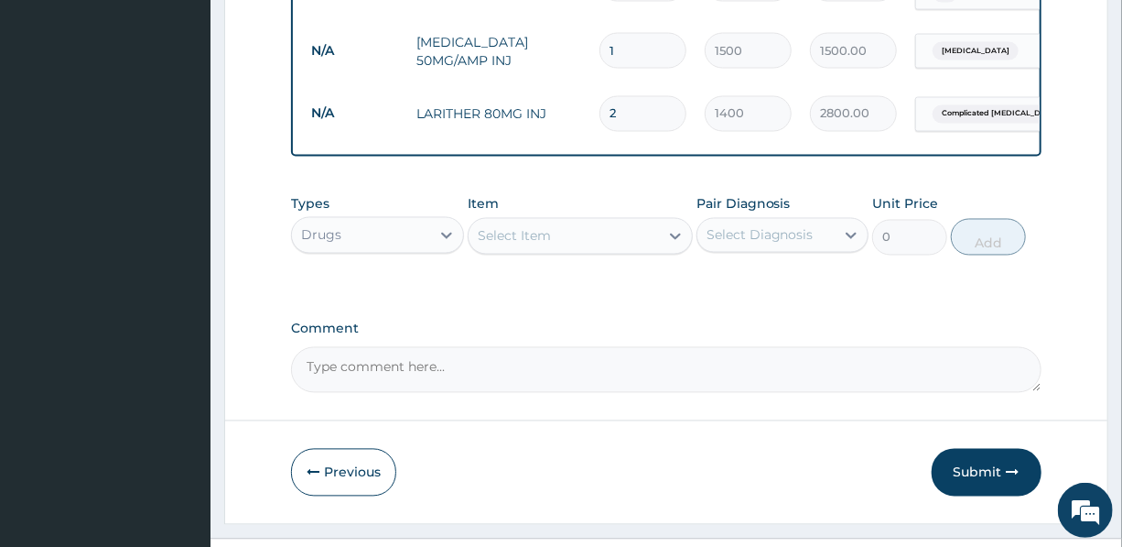
scroll to position [1457, 0]
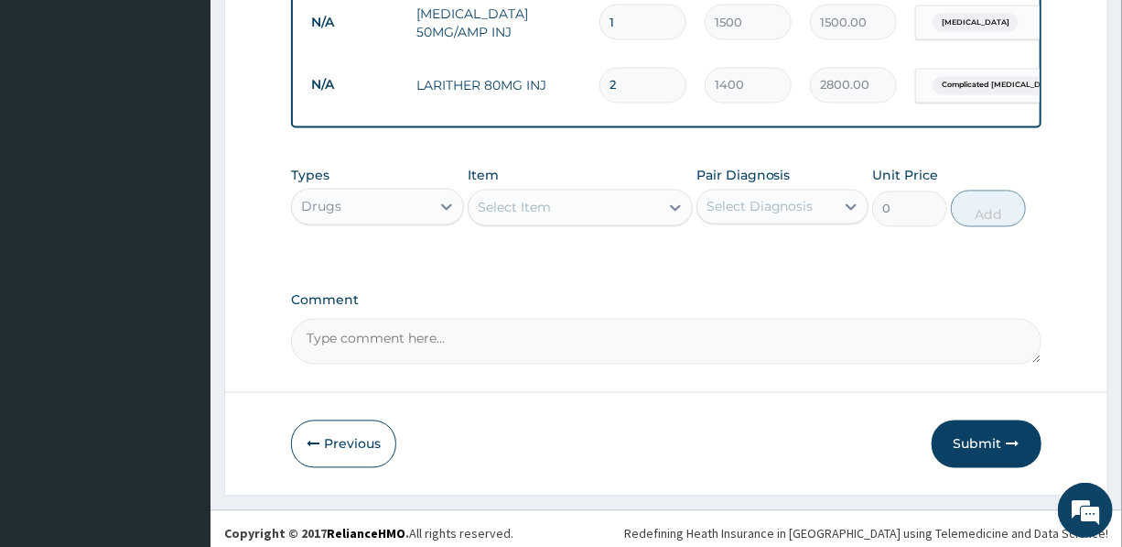
type input "8"
click at [577, 210] on div "Select Item" at bounding box center [564, 207] width 190 height 29
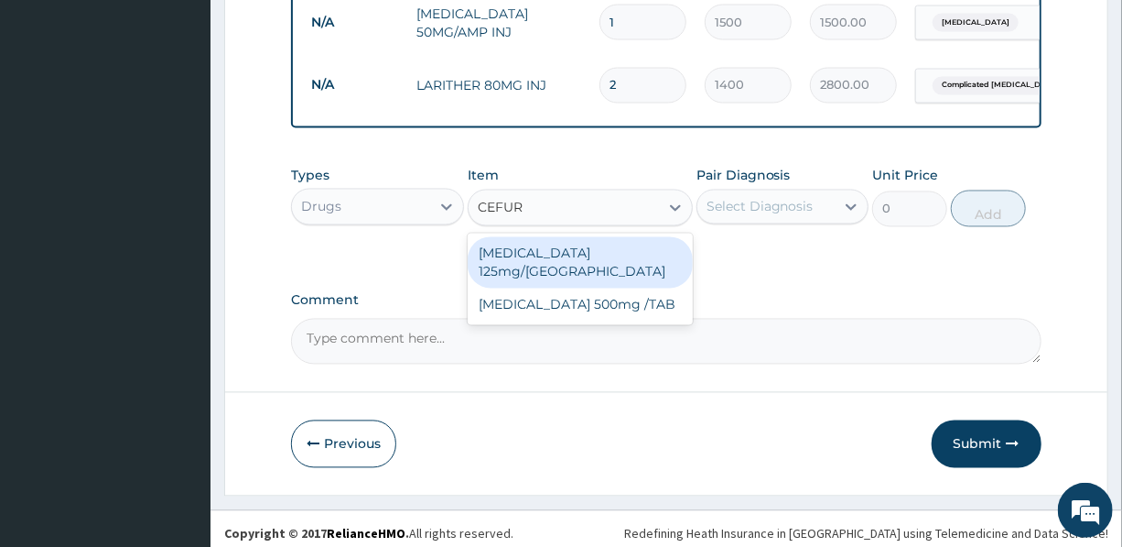
type input "CEFURO"
click at [568, 260] on div "[MEDICAL_DATA] 125mg/[GEOGRAPHIC_DATA]" at bounding box center [580, 262] width 225 height 51
type input "3000"
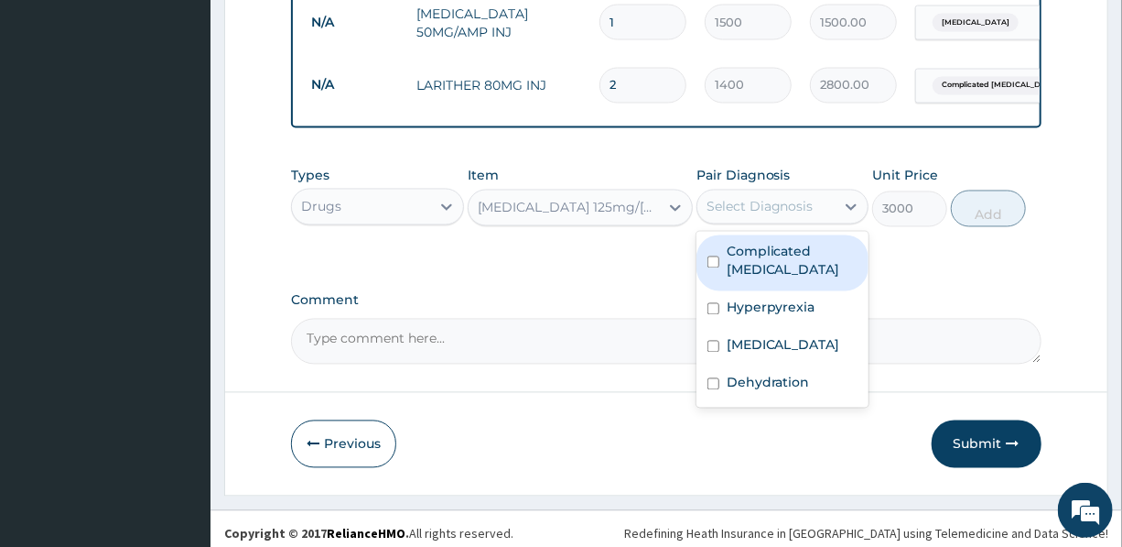
click at [732, 211] on div "Select Diagnosis" at bounding box center [760, 207] width 107 height 18
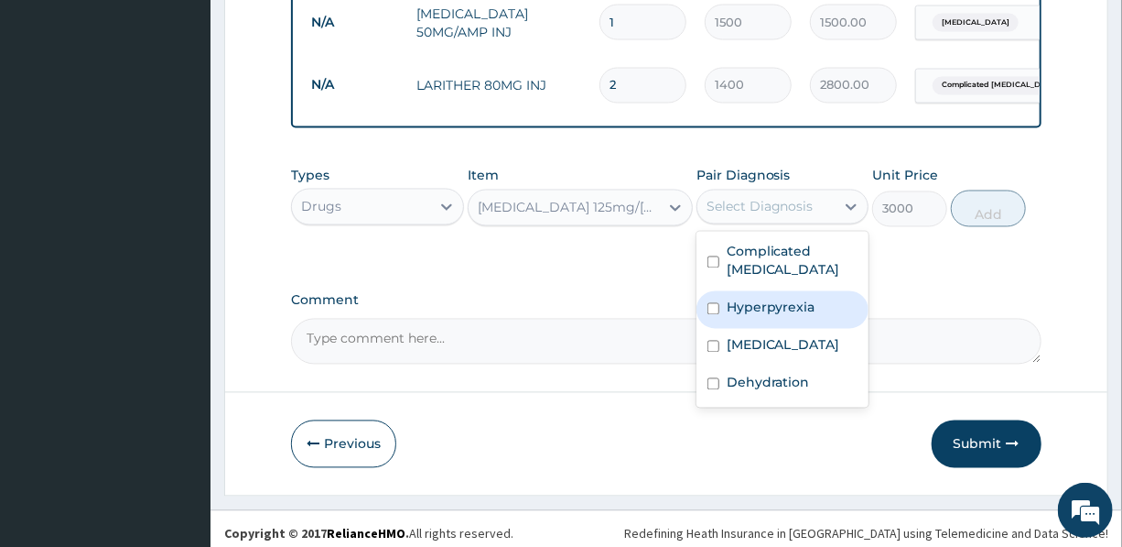
click at [791, 315] on label "Hyperpyrexia" at bounding box center [771, 307] width 89 height 18
checkbox input "true"
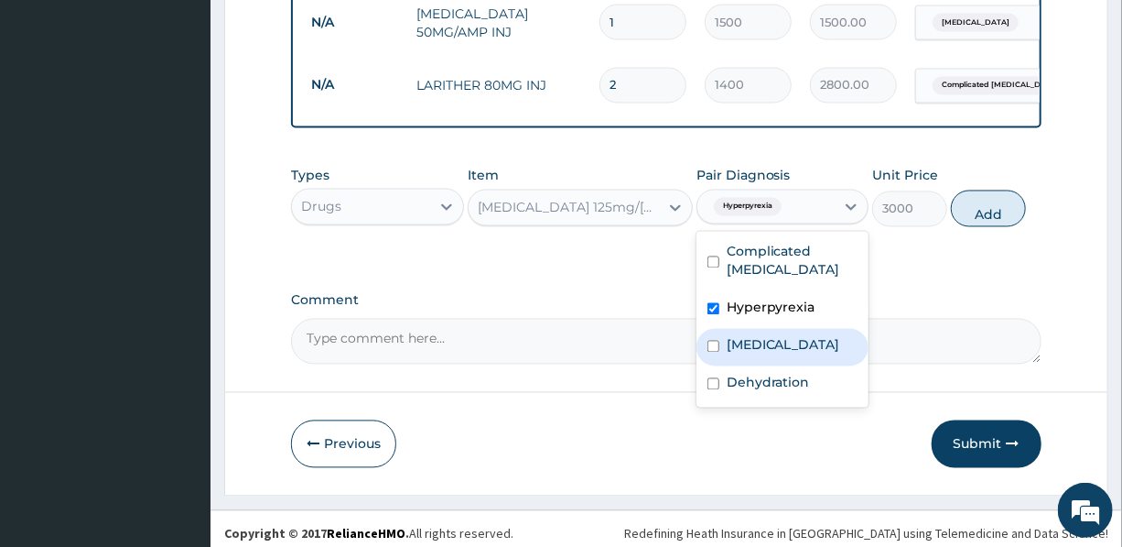
click at [773, 353] on label "[MEDICAL_DATA]" at bounding box center [784, 345] width 114 height 18
checkbox input "true"
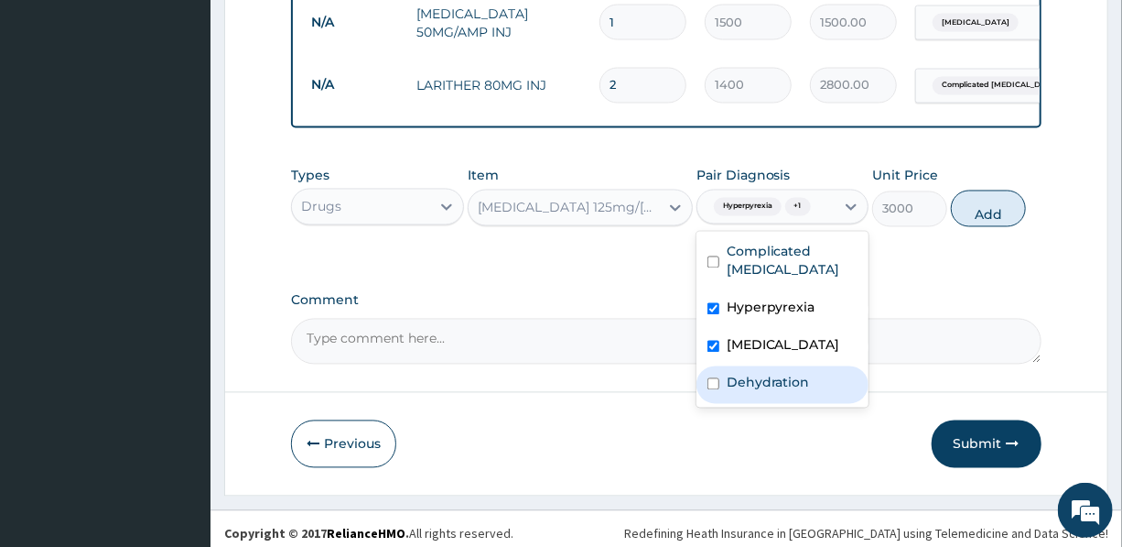
click at [774, 392] on label "Dehydration" at bounding box center [768, 383] width 83 height 18
checkbox input "true"
click at [974, 211] on button "Add" at bounding box center [988, 208] width 75 height 37
type input "0"
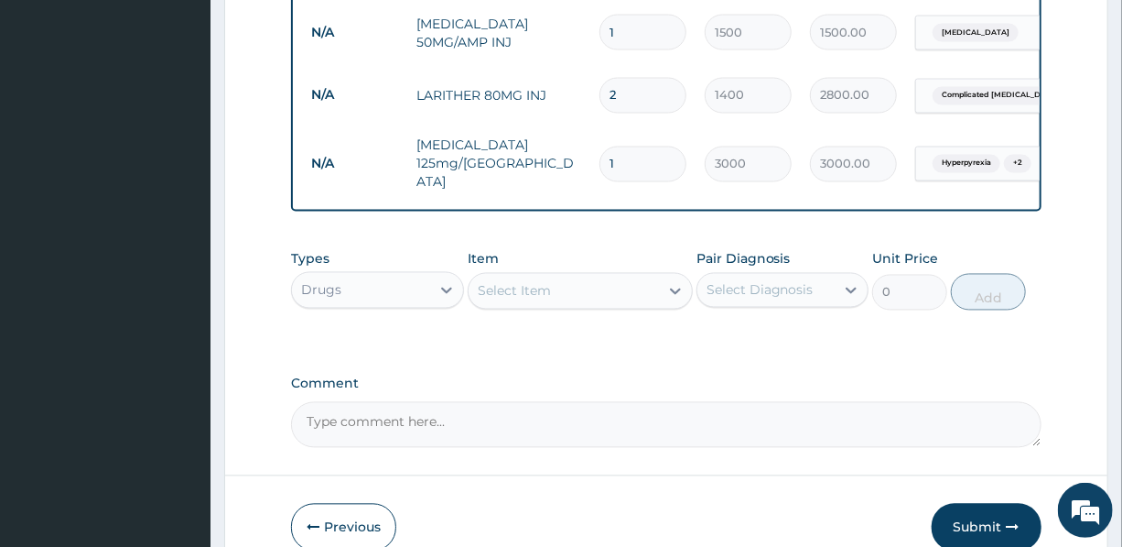
scroll to position [1537, 0]
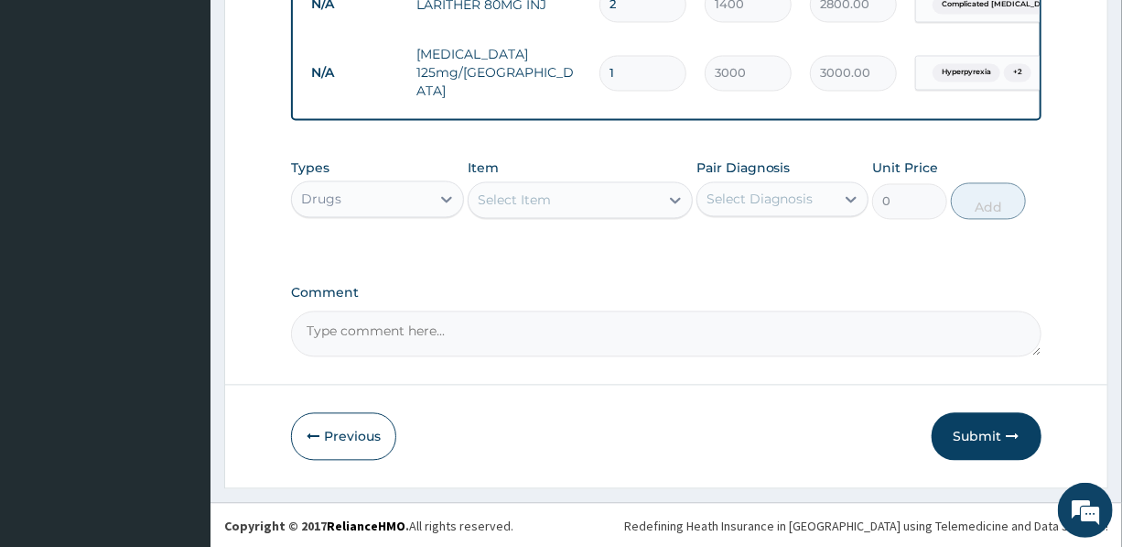
click at [530, 191] on div "Select Item" at bounding box center [514, 200] width 73 height 18
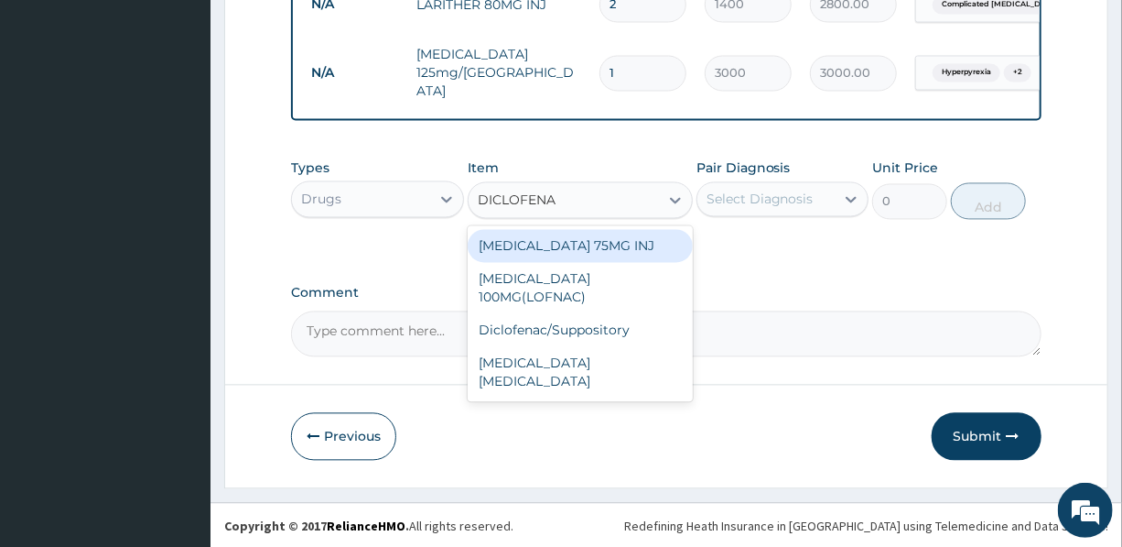
type input "DICLOFENAC"
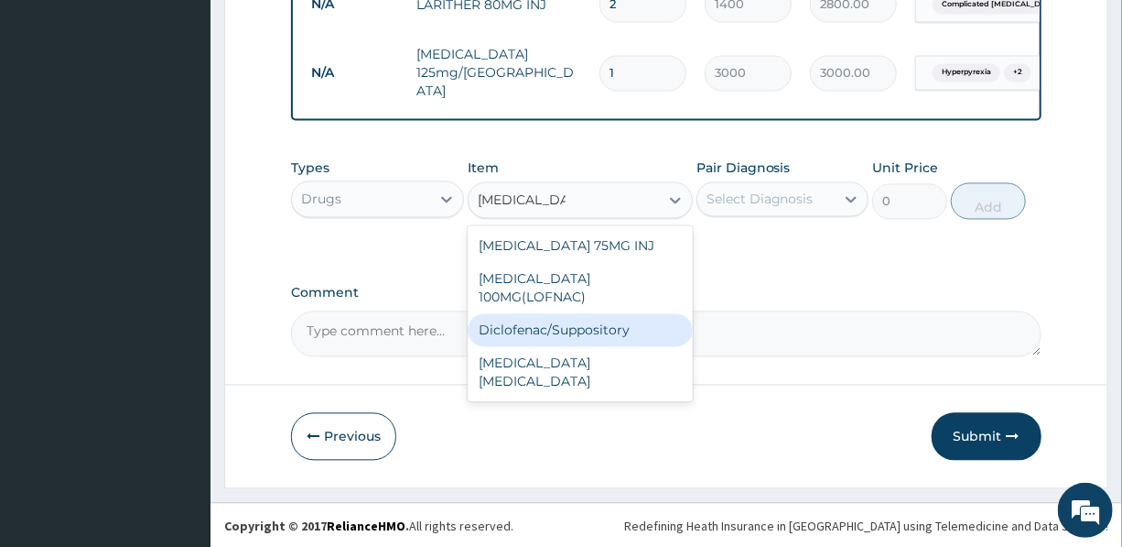
click at [572, 343] on div "Diclofenac/Suppository" at bounding box center [580, 330] width 225 height 33
type input "1300"
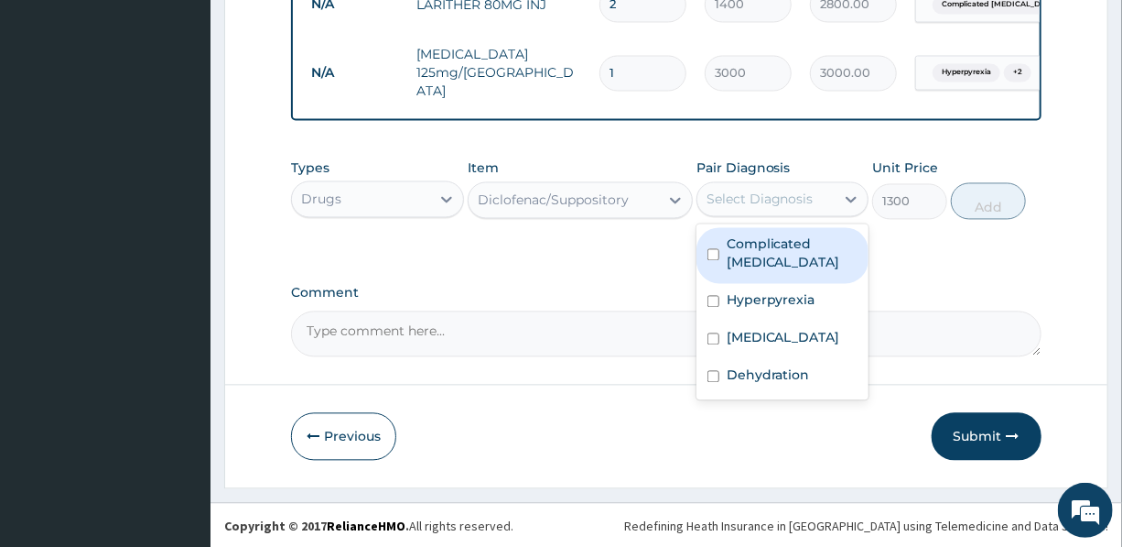
click at [760, 196] on div "Select Diagnosis" at bounding box center [760, 199] width 107 height 18
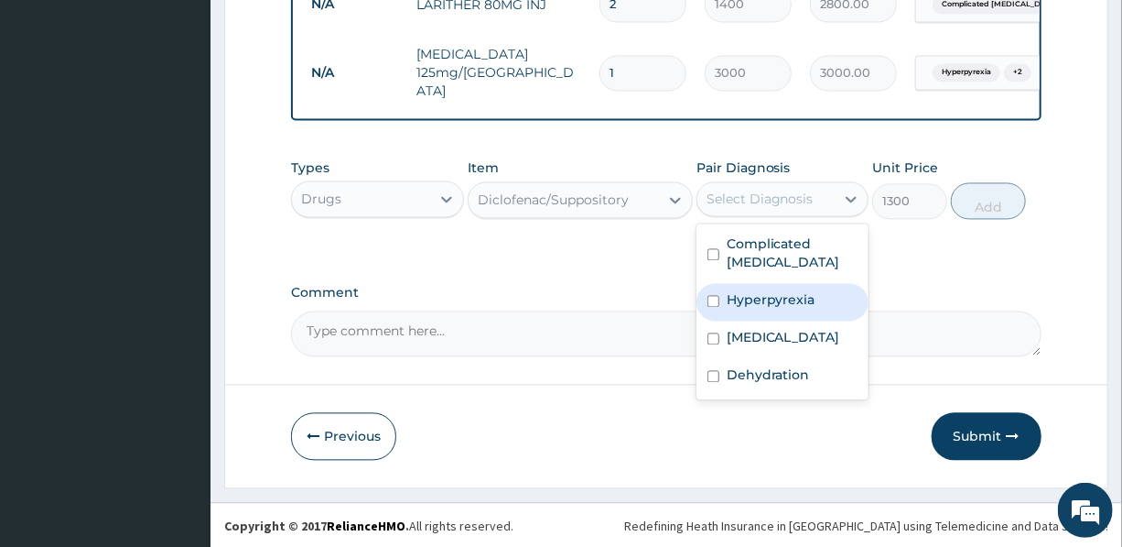
click at [770, 299] on label "Hyperpyrexia" at bounding box center [771, 300] width 89 height 18
checkbox input "true"
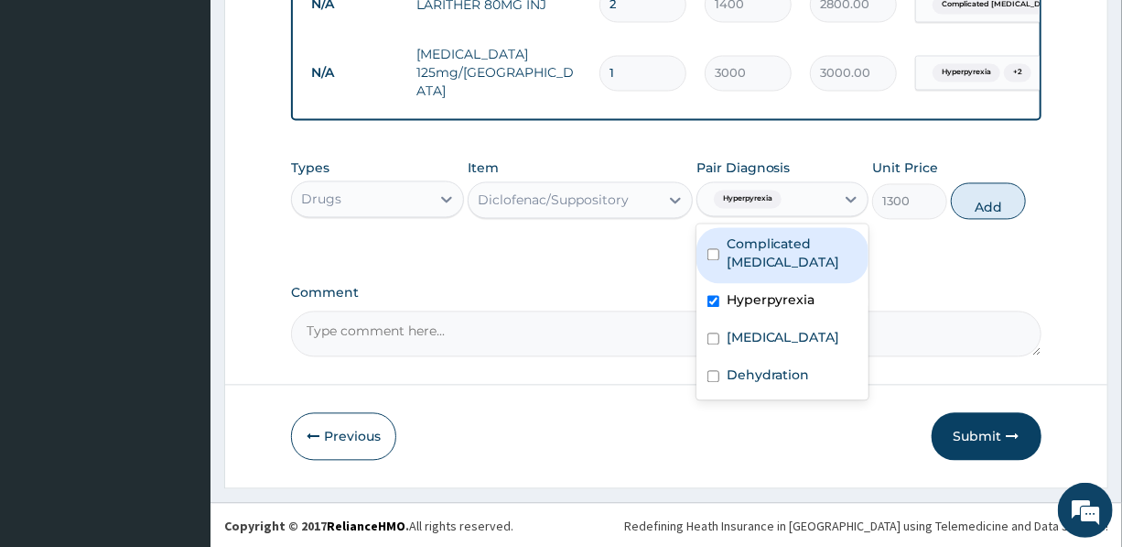
click at [980, 199] on button "Add" at bounding box center [988, 201] width 75 height 37
type input "0"
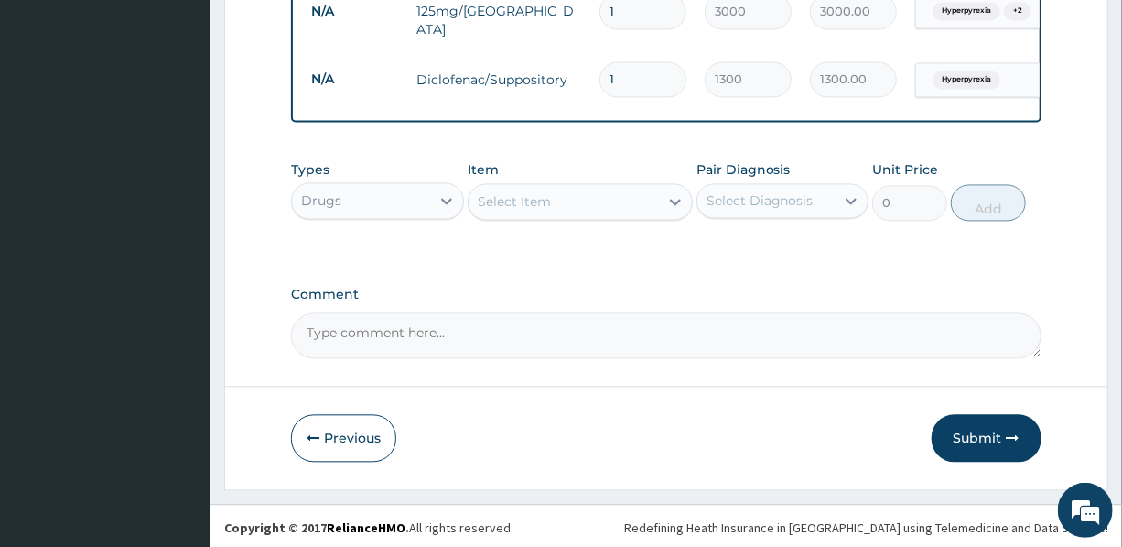
scroll to position [1600, 0]
click at [981, 426] on button "Submit" at bounding box center [987, 437] width 110 height 48
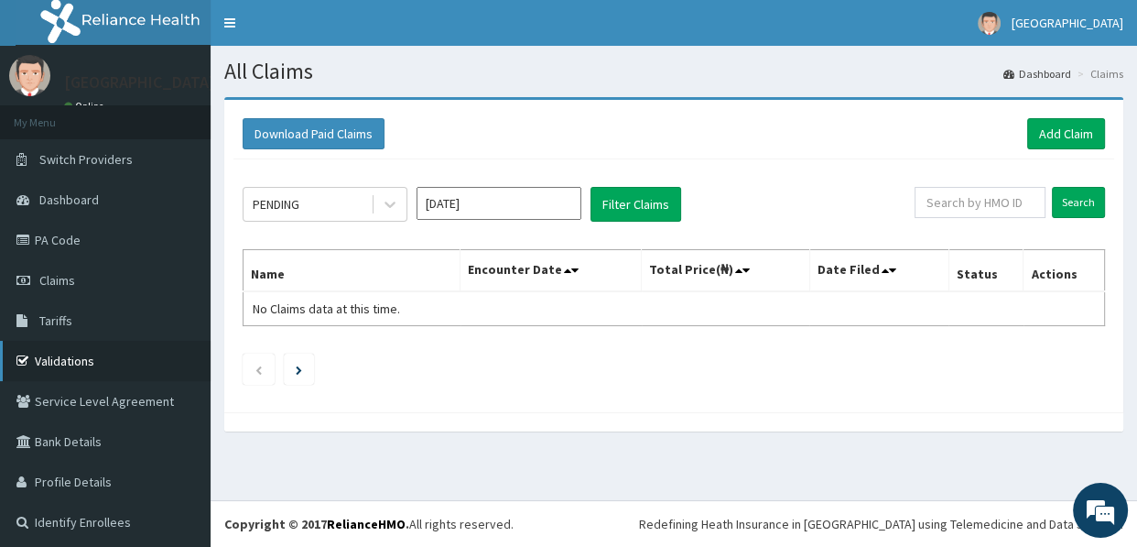
click at [53, 351] on link "Validations" at bounding box center [105, 361] width 211 height 40
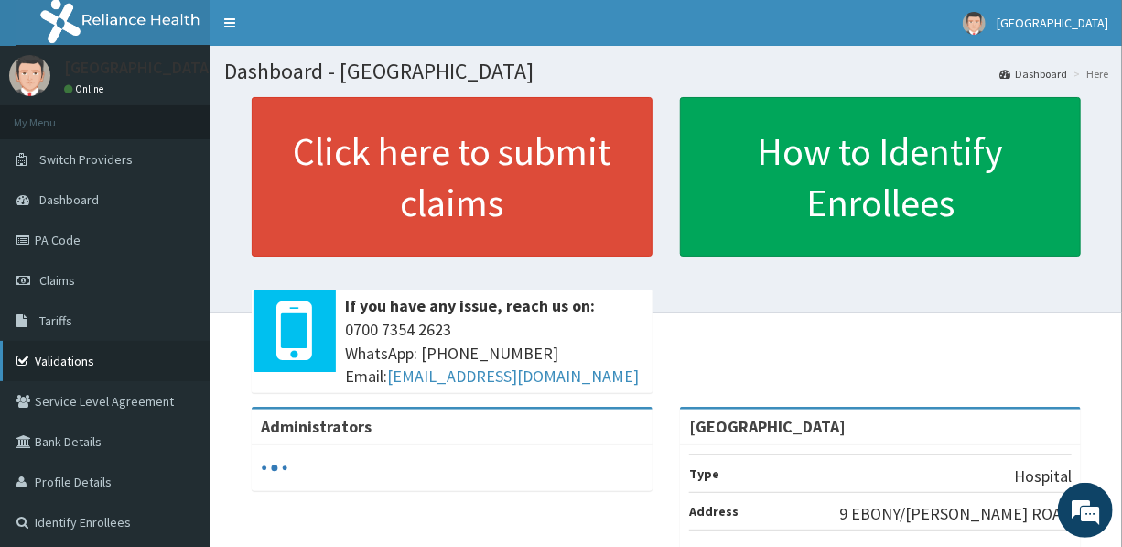
click at [56, 352] on link "Validations" at bounding box center [105, 361] width 211 height 40
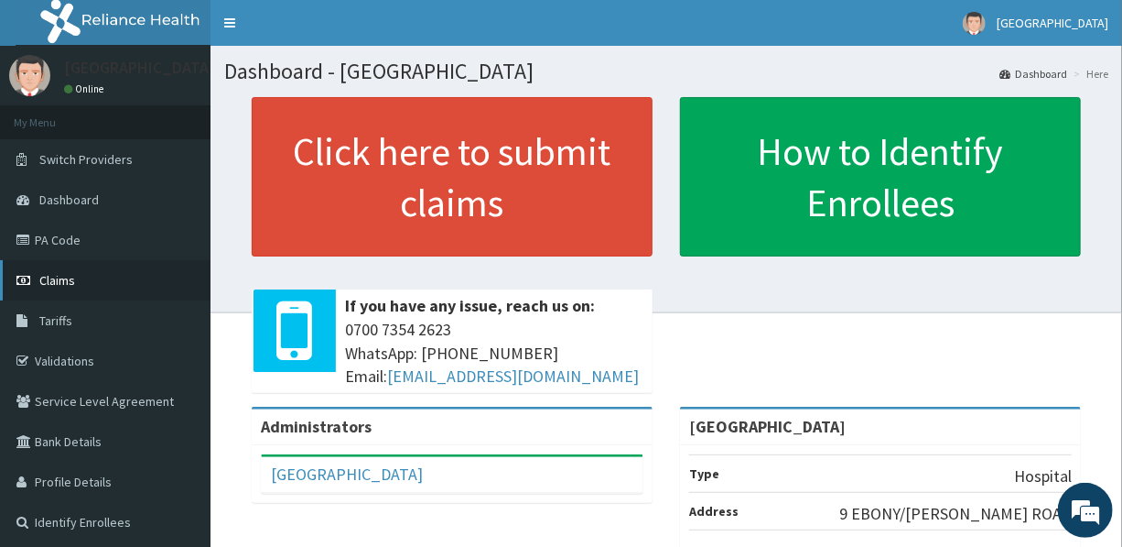
click at [55, 275] on span "Claims" at bounding box center [57, 280] width 36 height 16
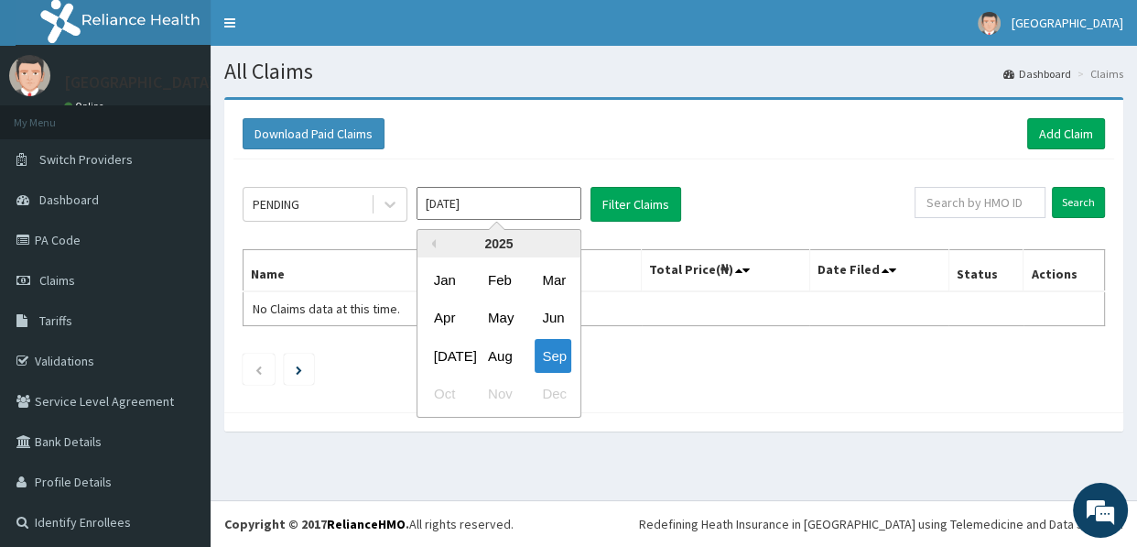
click at [506, 207] on input "[DATE]" at bounding box center [499, 203] width 165 height 33
click at [432, 241] on button "Previous Year" at bounding box center [431, 243] width 9 height 9
click at [492, 385] on div "Nov" at bounding box center [499, 394] width 37 height 34
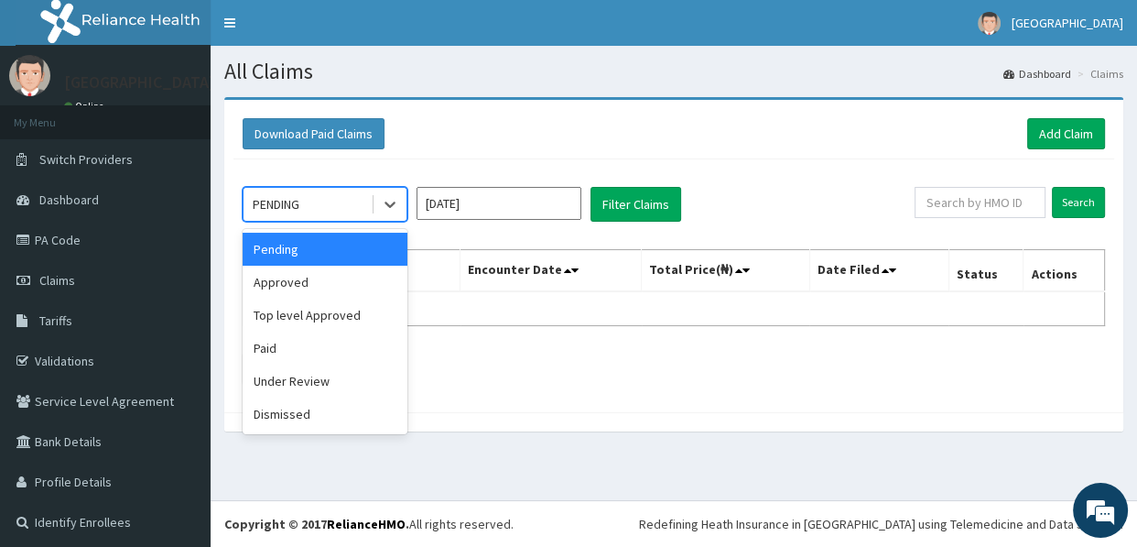
click at [299, 199] on div "PENDING" at bounding box center [276, 204] width 47 height 18
click at [291, 277] on div "Approved" at bounding box center [325, 281] width 165 height 33
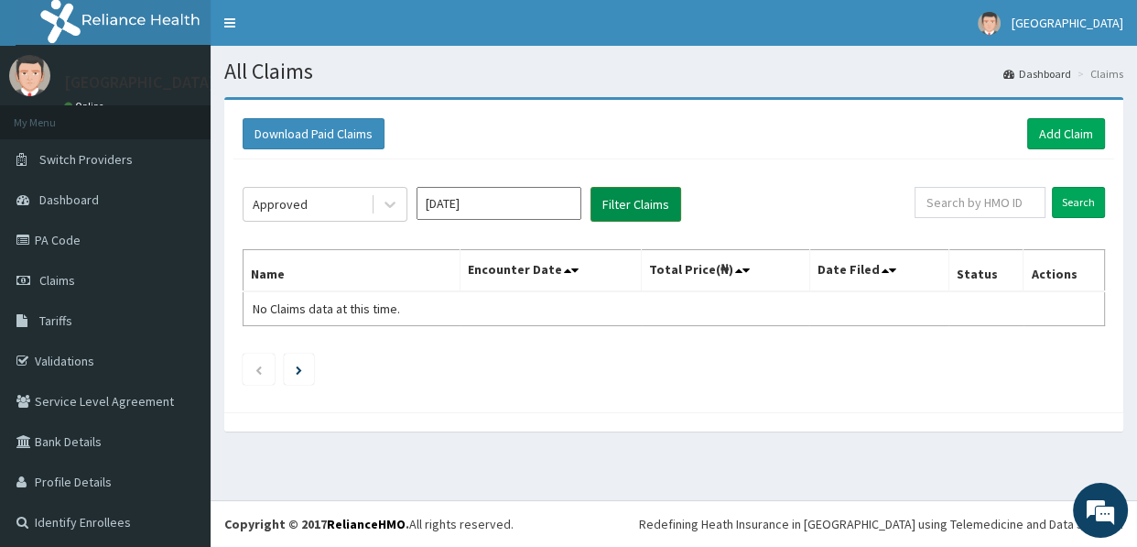
click at [633, 200] on button "Filter Claims" at bounding box center [635, 204] width 91 height 35
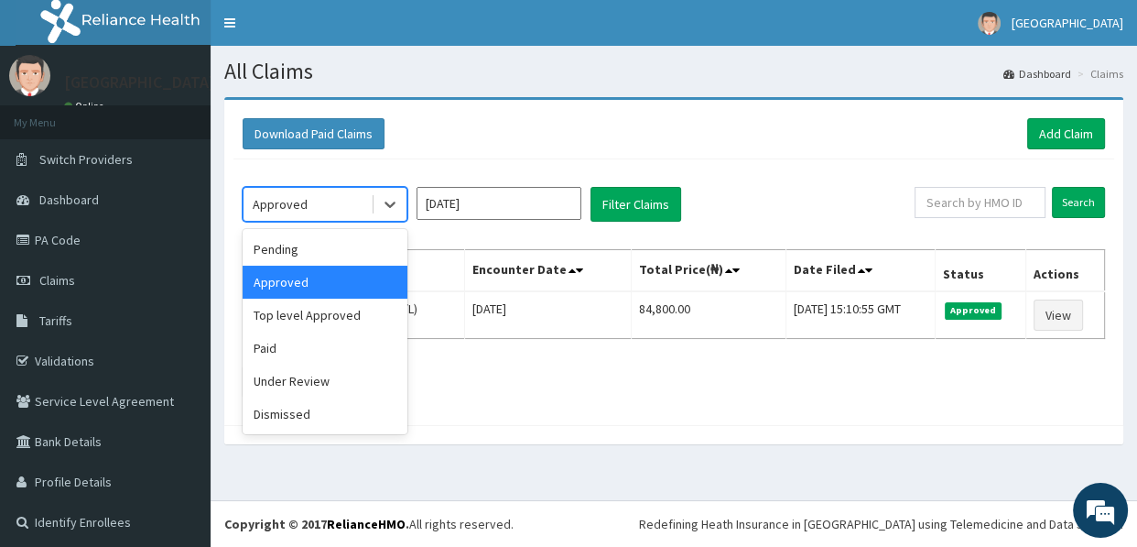
click at [323, 202] on div "Approved" at bounding box center [307, 204] width 127 height 29
click at [307, 320] on div "Top level Approved" at bounding box center [325, 314] width 165 height 33
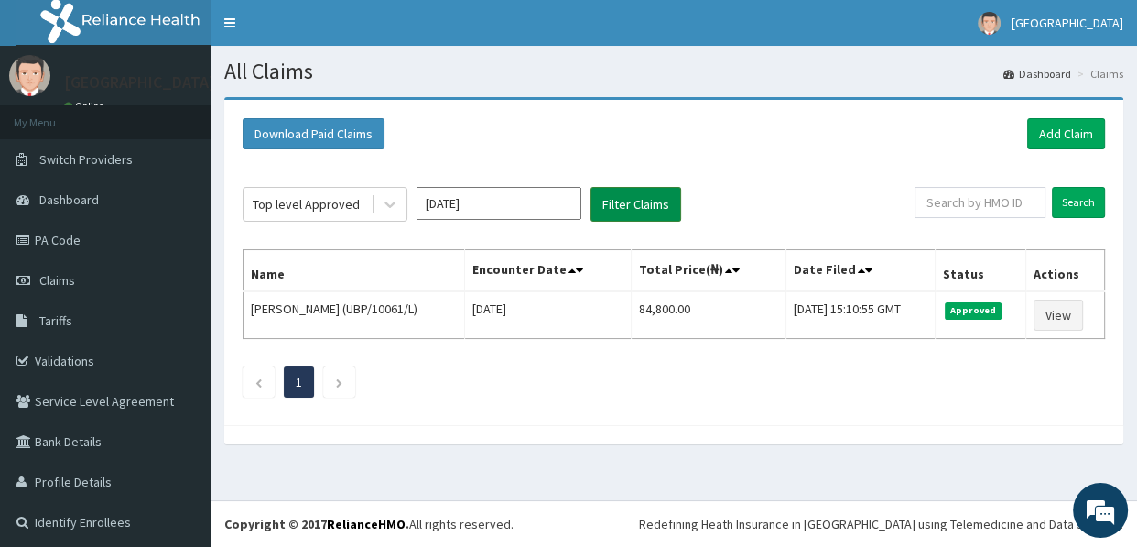
click at [633, 191] on button "Filter Claims" at bounding box center [635, 204] width 91 height 35
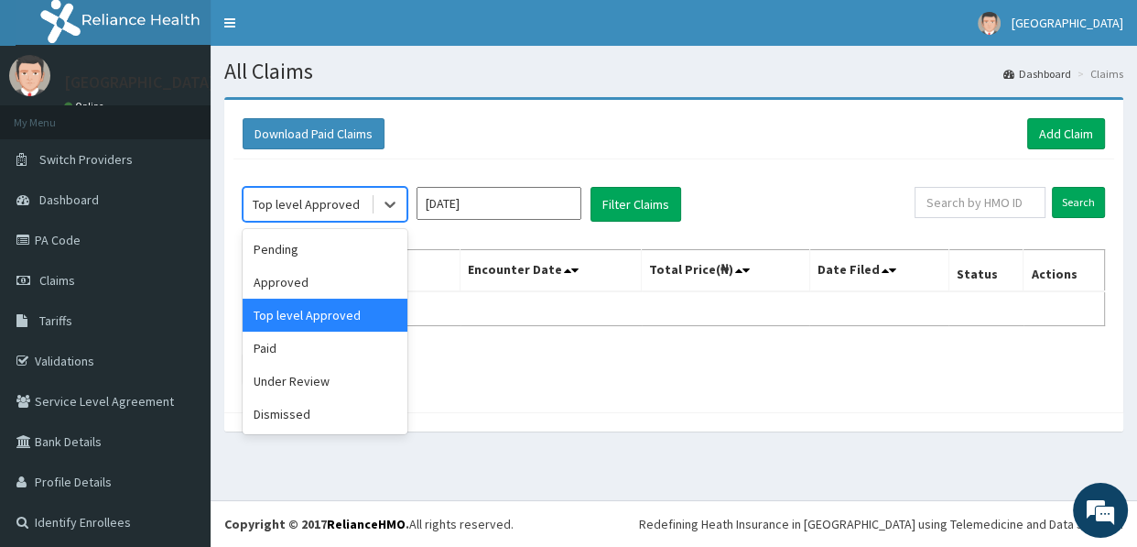
click at [327, 207] on div "Top level Approved" at bounding box center [306, 204] width 107 height 18
click at [283, 378] on div "Under Review" at bounding box center [325, 380] width 165 height 33
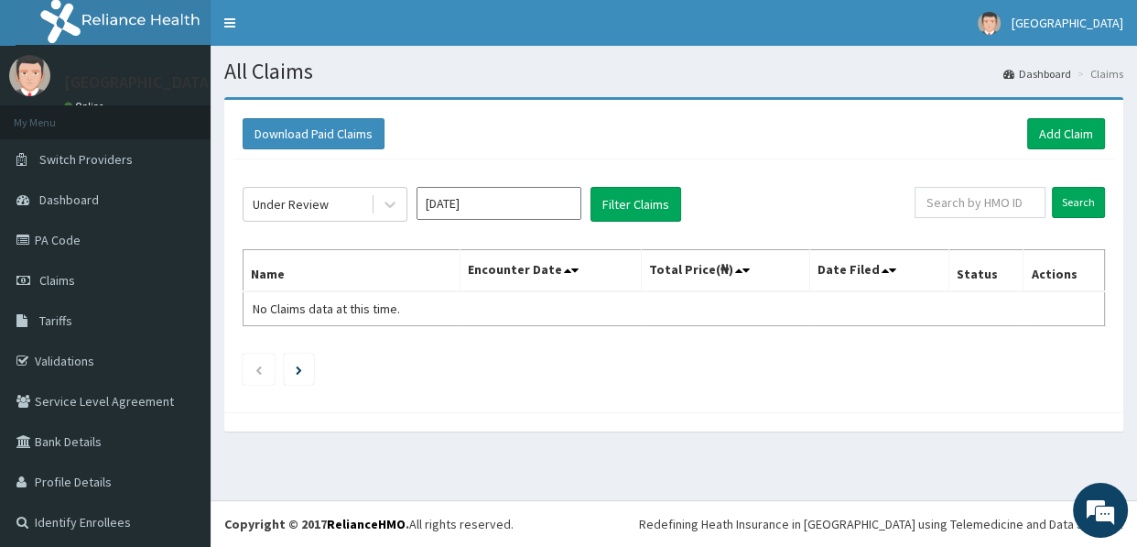
click at [613, 185] on div "Under Review Nov 2024 Filter Claims Search Name Encounter Date Total Price(₦) D…" at bounding box center [673, 281] width 881 height 244
click at [617, 195] on button "Filter Claims" at bounding box center [635, 204] width 91 height 35
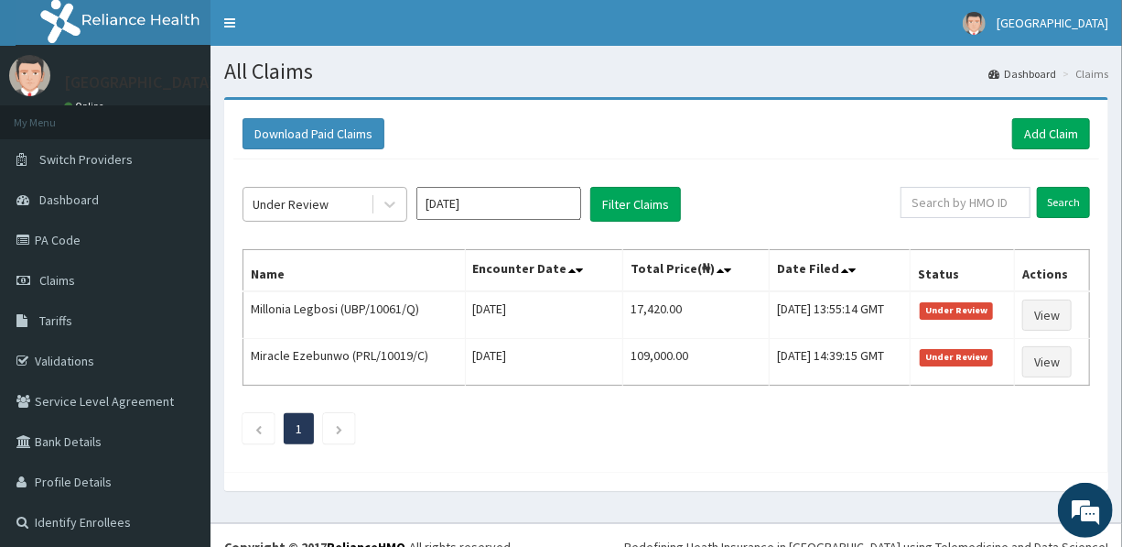
click at [327, 200] on div "Under Review" at bounding box center [307, 204] width 127 height 29
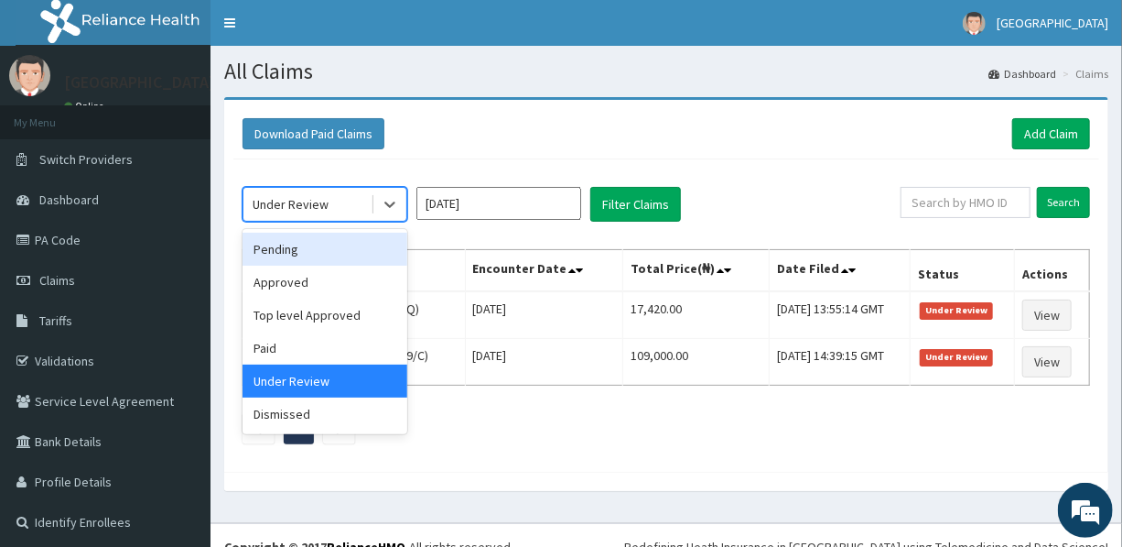
click at [311, 242] on div "Pending" at bounding box center [325, 249] width 165 height 33
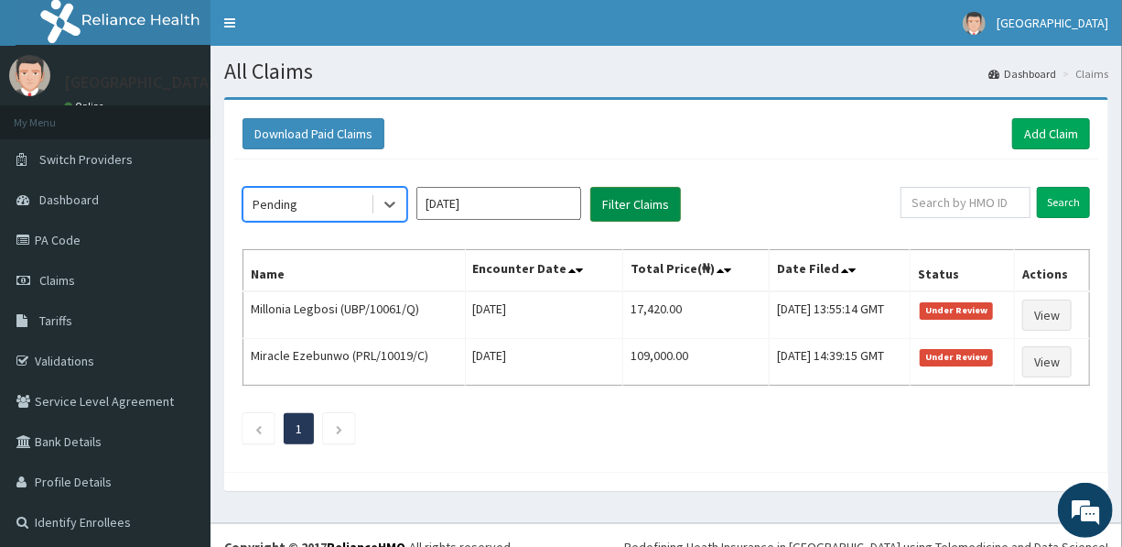
click at [618, 198] on button "Filter Claims" at bounding box center [635, 204] width 91 height 35
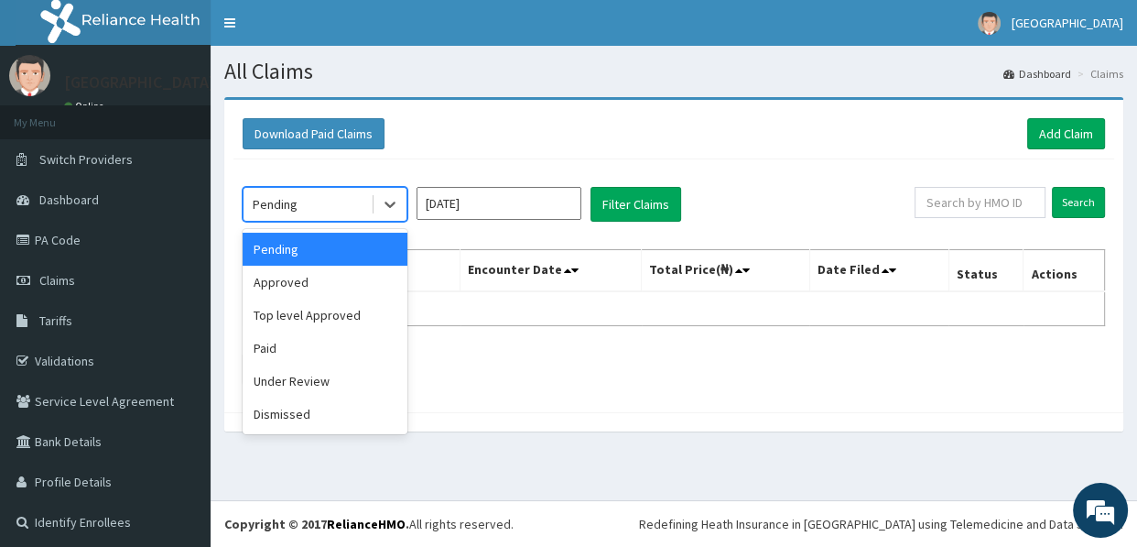
click at [302, 198] on div "Pending" at bounding box center [307, 204] width 127 height 29
click at [307, 283] on div "Approved" at bounding box center [325, 281] width 165 height 33
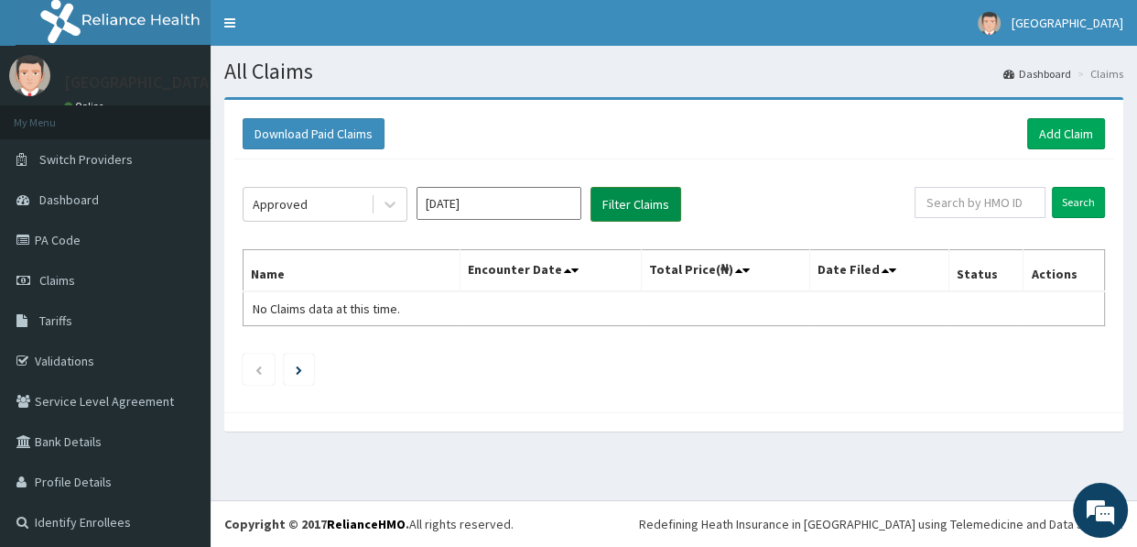
click at [622, 203] on button "Filter Claims" at bounding box center [635, 204] width 91 height 35
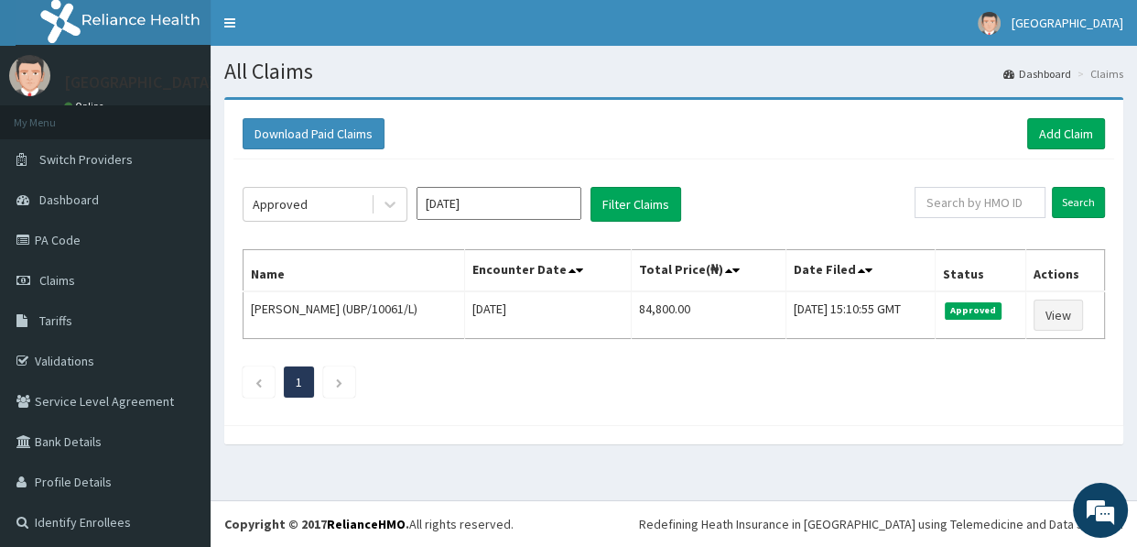
click at [474, 192] on input "Nov 2024" at bounding box center [499, 203] width 165 height 33
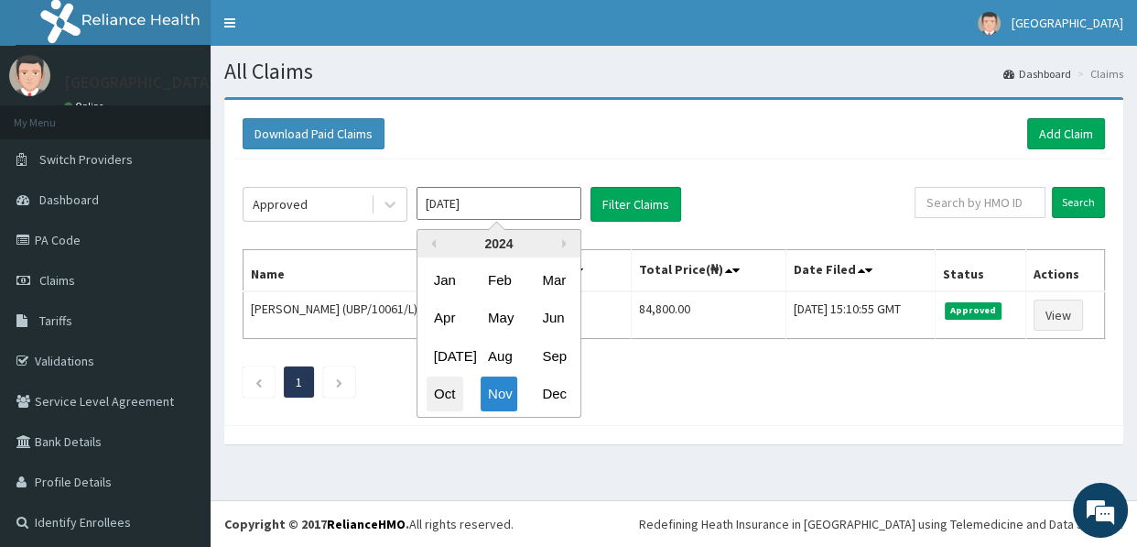
click at [439, 386] on div "Oct" at bounding box center [445, 394] width 37 height 34
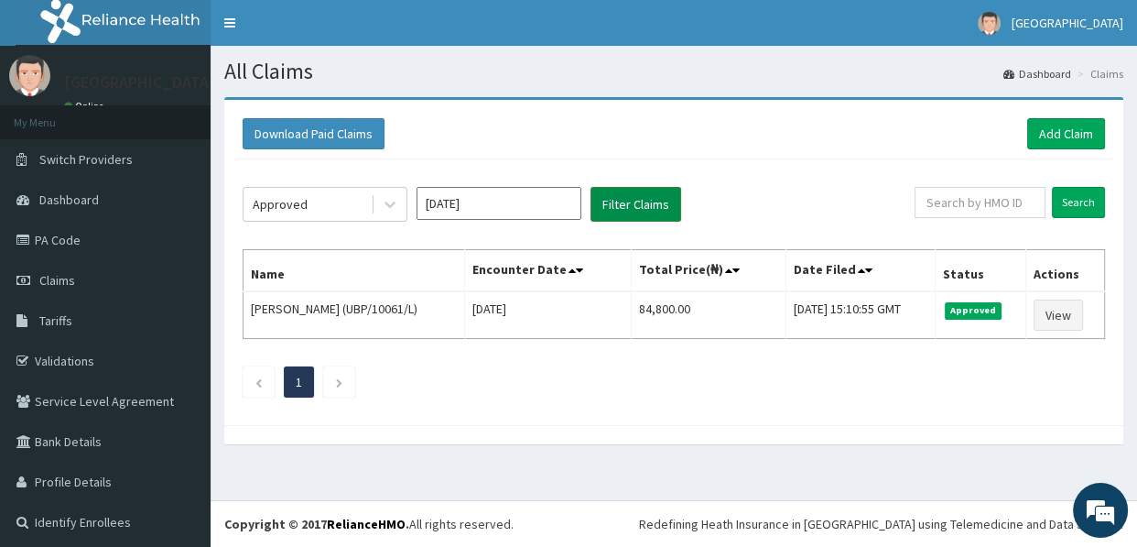
click at [632, 200] on button "Filter Claims" at bounding box center [635, 204] width 91 height 35
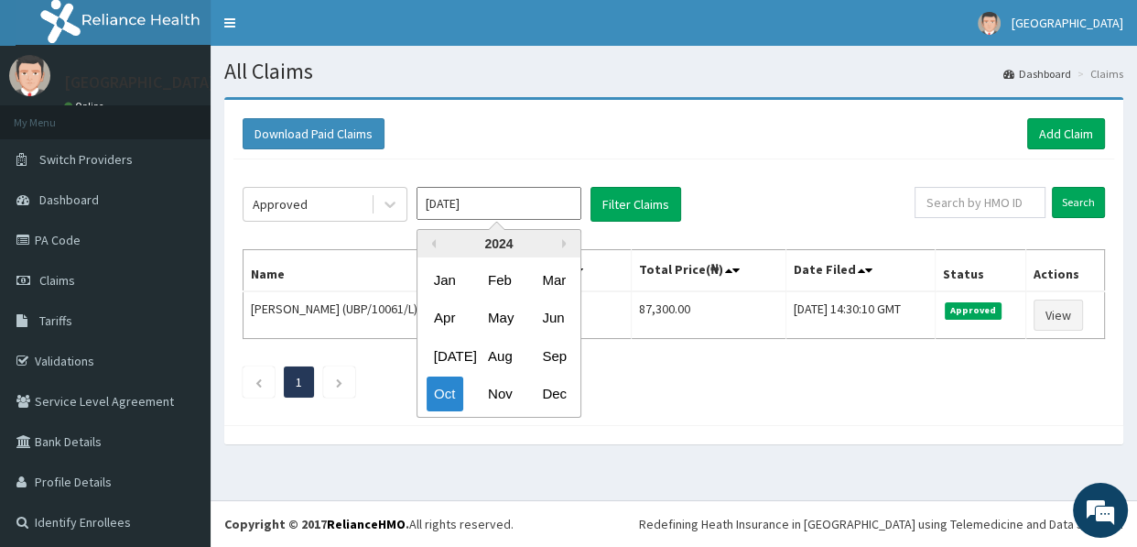
click at [511, 200] on input "Oct 2024" at bounding box center [499, 203] width 165 height 33
click at [502, 395] on div "Nov" at bounding box center [499, 394] width 37 height 34
type input "Nov 2024"
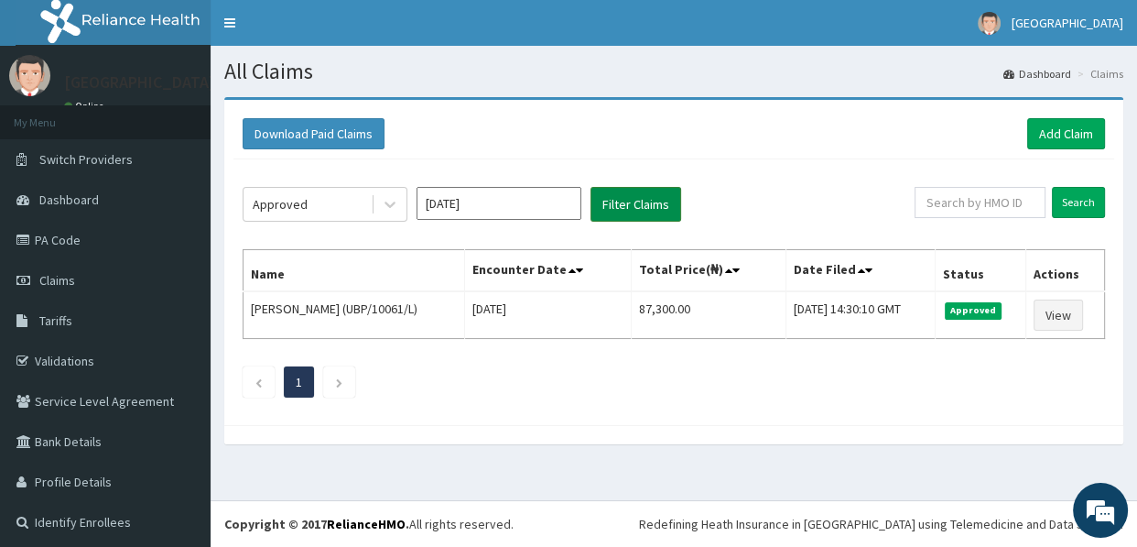
click at [647, 195] on button "Filter Claims" at bounding box center [635, 204] width 91 height 35
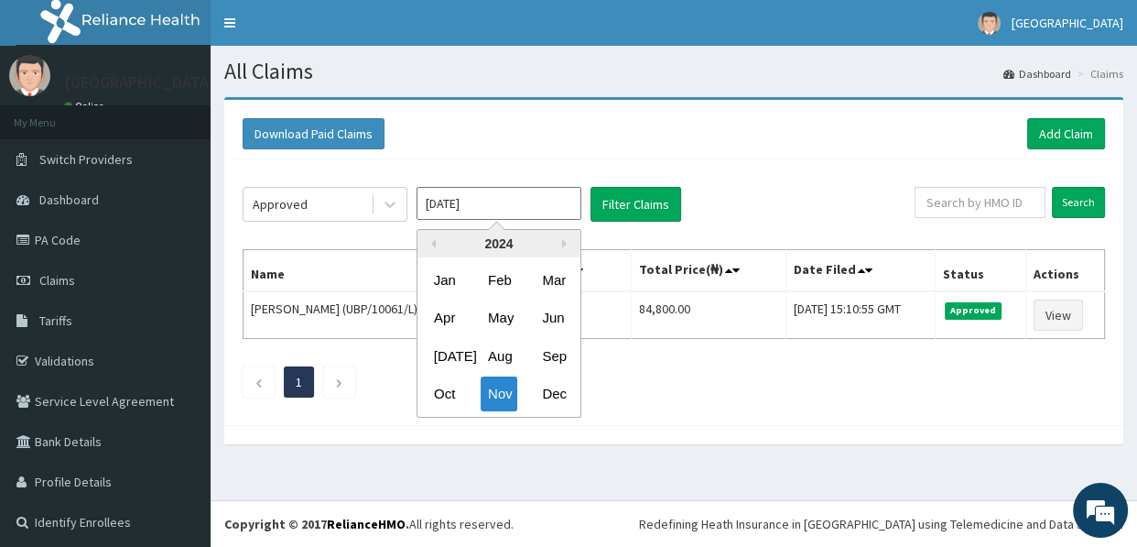
click at [516, 205] on input "Nov 2024" at bounding box center [499, 203] width 165 height 33
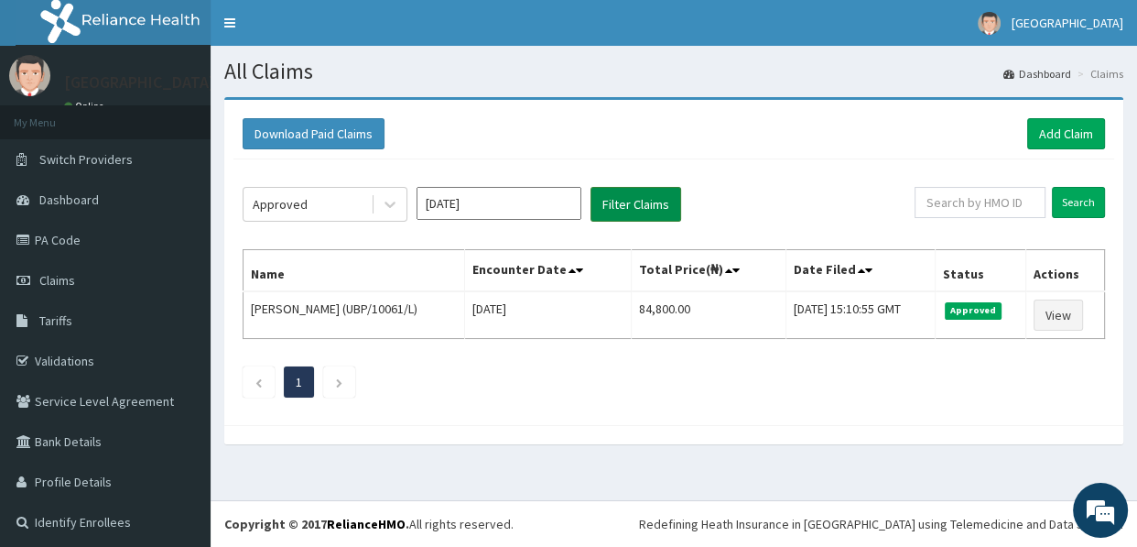
click at [632, 191] on button "Filter Claims" at bounding box center [635, 204] width 91 height 35
click at [347, 198] on div "Approved" at bounding box center [307, 204] width 127 height 29
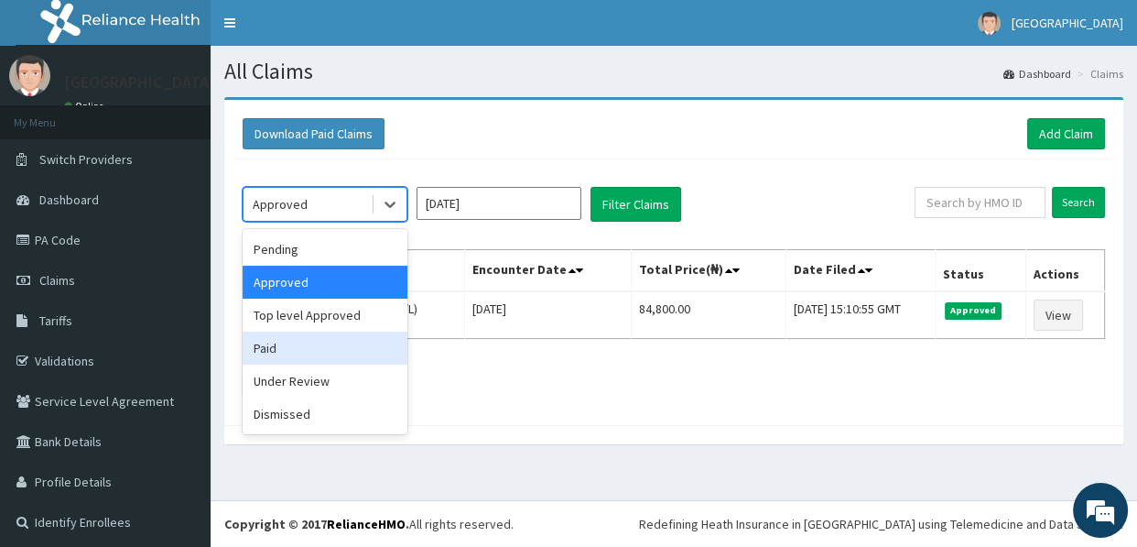
click at [302, 342] on div "Paid" at bounding box center [325, 347] width 165 height 33
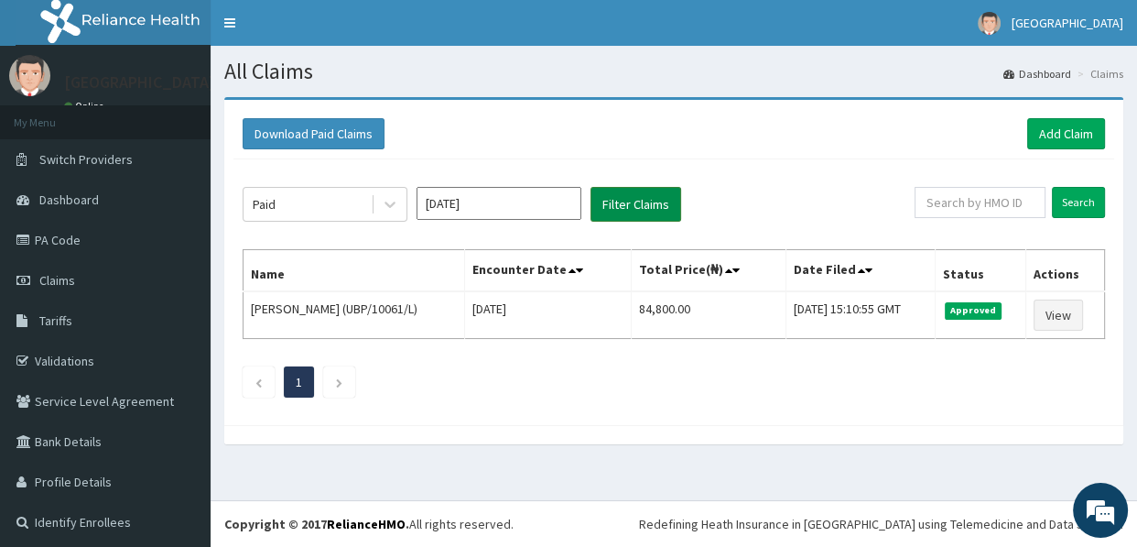
click at [629, 196] on button "Filter Claims" at bounding box center [635, 204] width 91 height 35
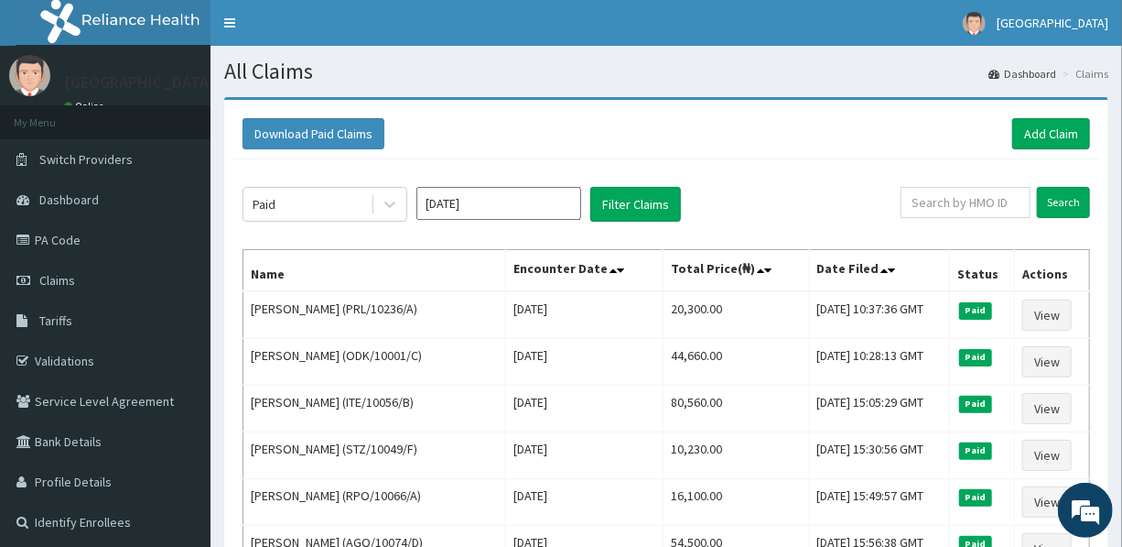
click at [504, 200] on input "Nov 2024" at bounding box center [499, 203] width 165 height 33
click at [648, 194] on button "Filter Claims" at bounding box center [635, 204] width 91 height 35
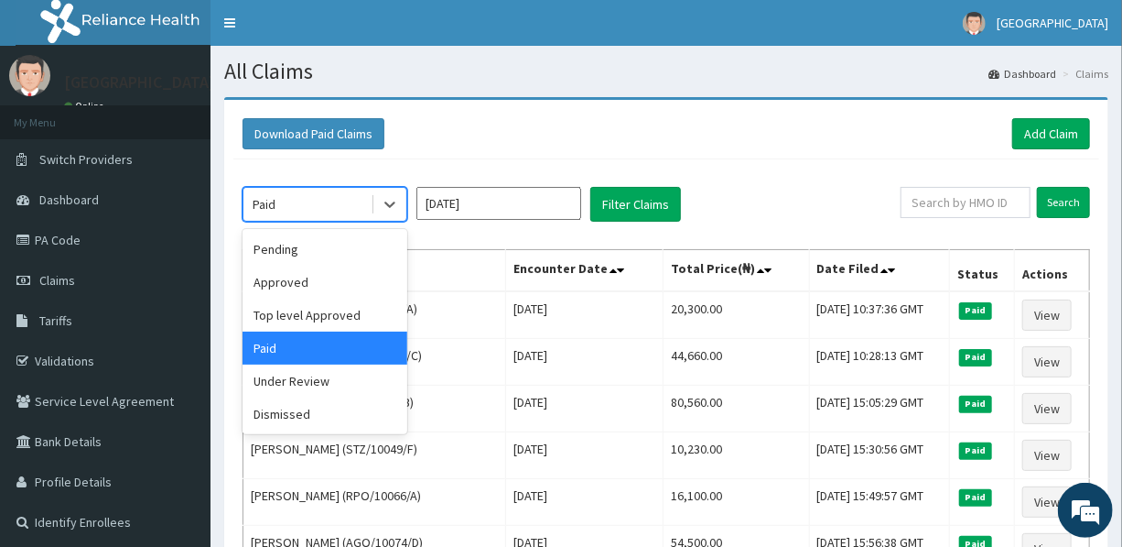
click at [341, 192] on div "Paid" at bounding box center [307, 204] width 127 height 29
click at [304, 249] on div "Pending" at bounding box center [325, 249] width 165 height 33
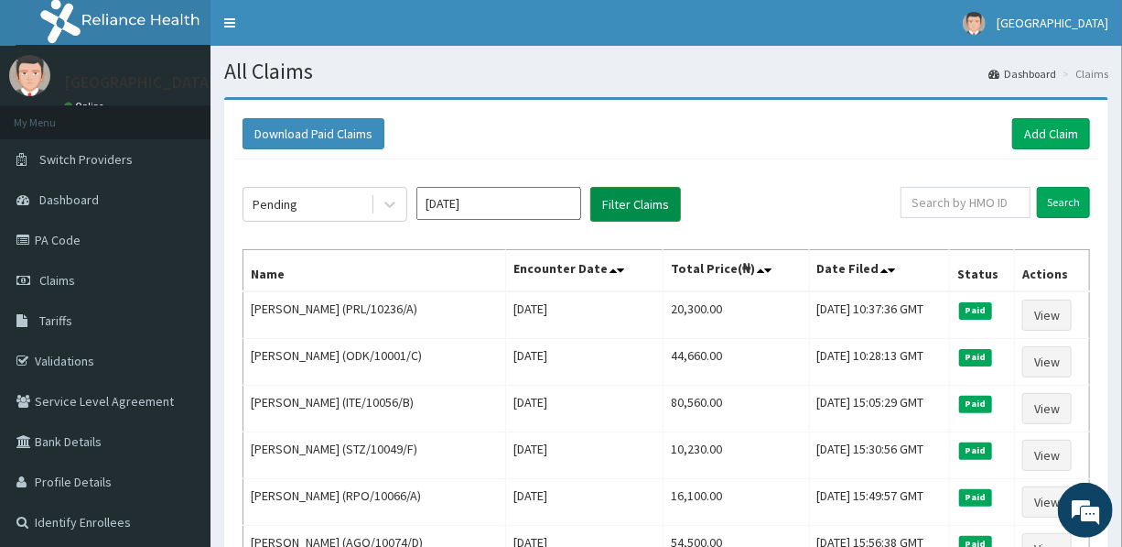
click at [635, 200] on button "Filter Claims" at bounding box center [635, 204] width 91 height 35
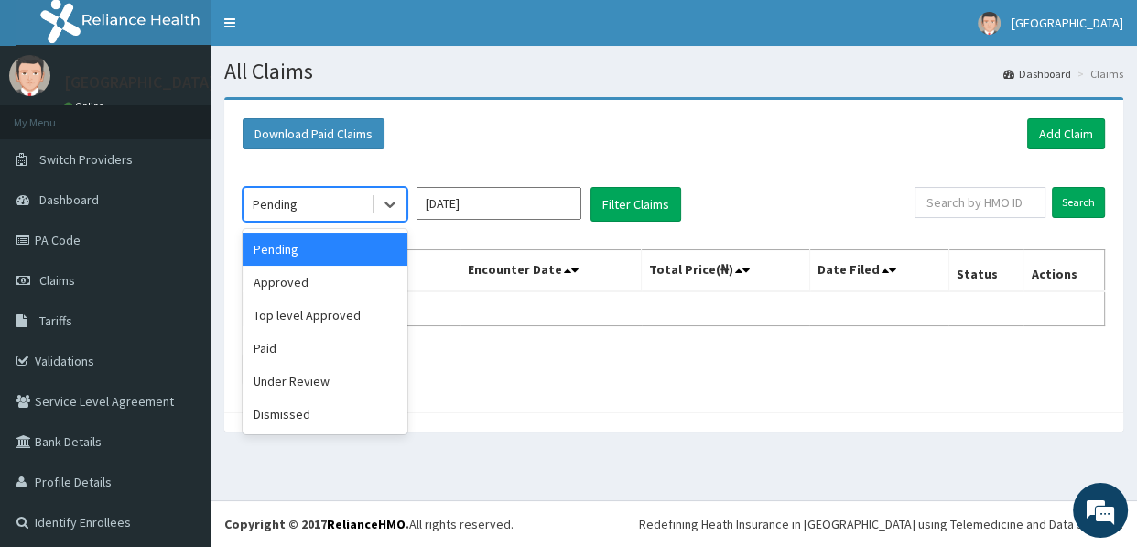
click at [301, 200] on div "Pending" at bounding box center [307, 204] width 127 height 29
click at [293, 287] on div "Approved" at bounding box center [325, 281] width 165 height 33
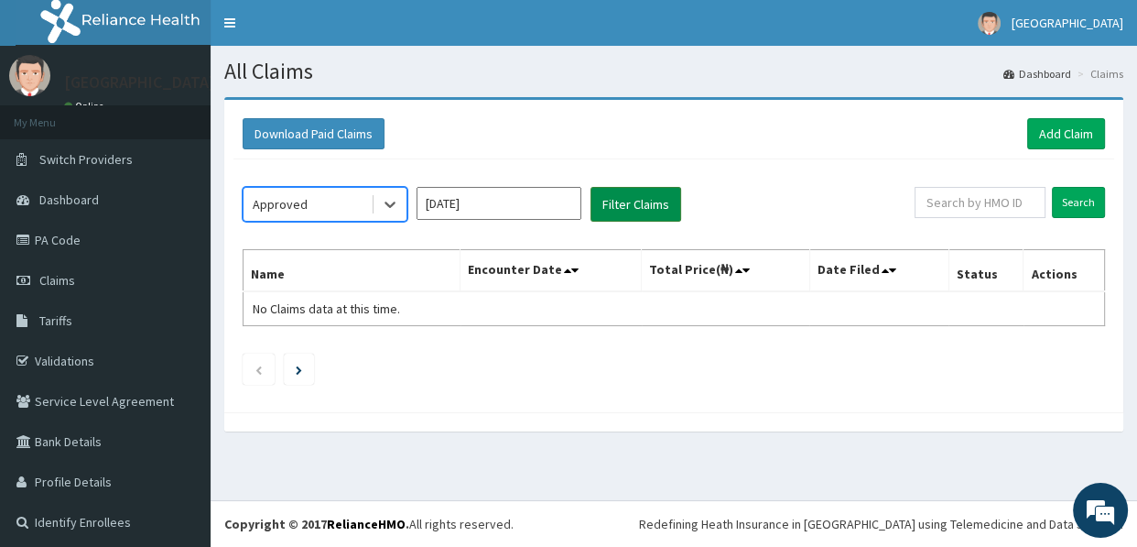
click at [624, 204] on button "Filter Claims" at bounding box center [635, 204] width 91 height 35
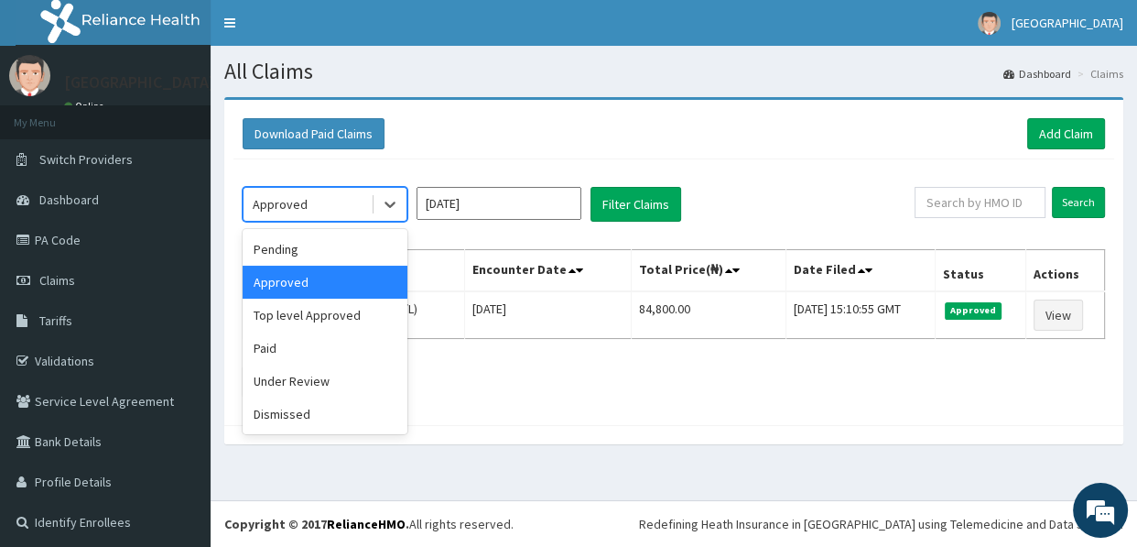
click at [308, 200] on div "Approved" at bounding box center [307, 204] width 127 height 29
click at [283, 380] on div "Under Review" at bounding box center [325, 380] width 165 height 33
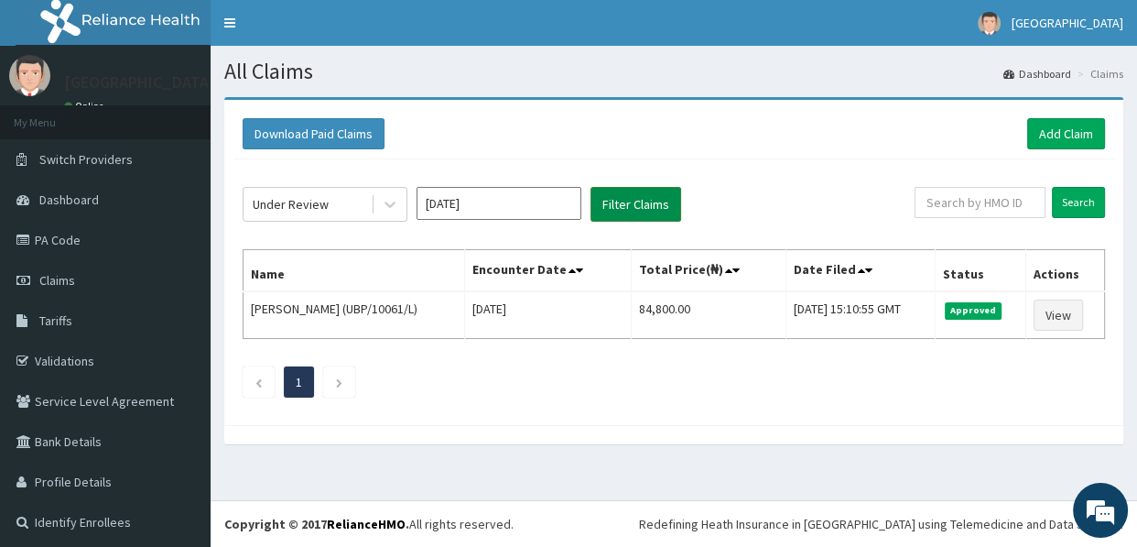
click at [621, 207] on button "Filter Claims" at bounding box center [635, 204] width 91 height 35
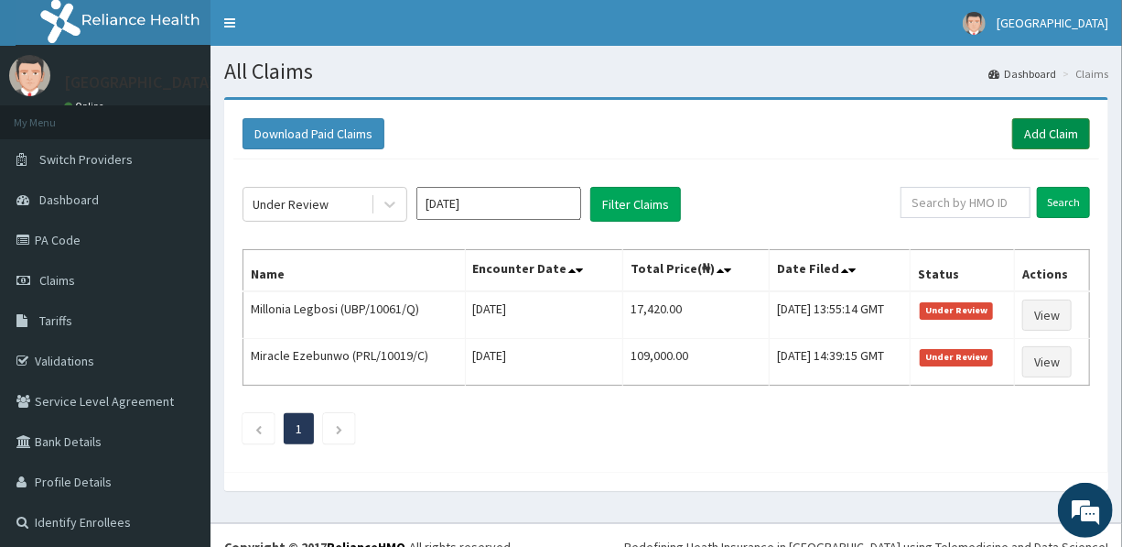
click at [1062, 129] on link "Add Claim" at bounding box center [1052, 133] width 78 height 31
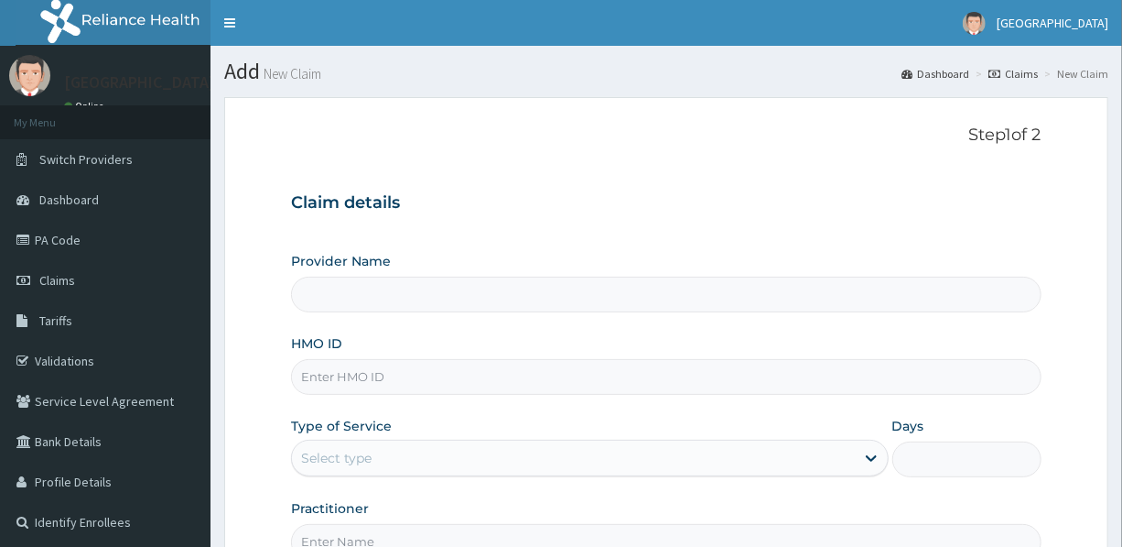
click at [430, 382] on input "HMO ID" at bounding box center [666, 377] width 750 height 36
type input "[GEOGRAPHIC_DATA]"
type input "UBP/10061/P"
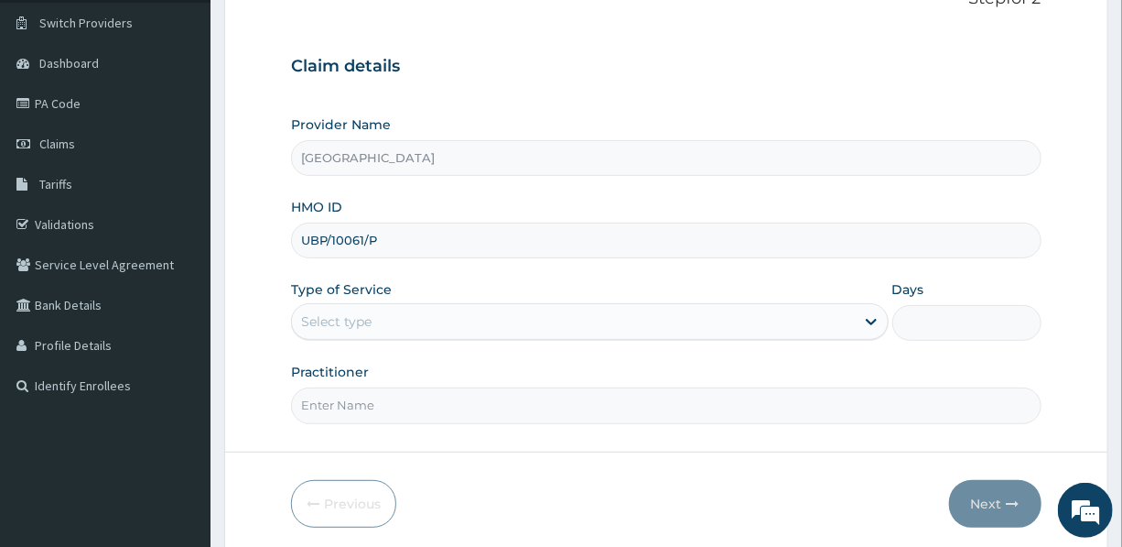
scroll to position [166, 0]
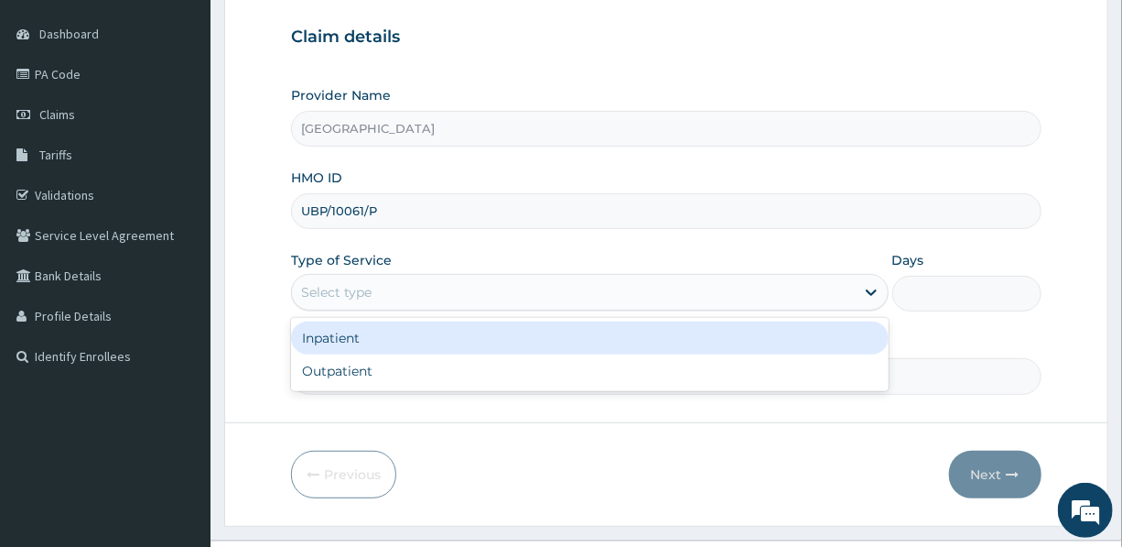
click at [497, 296] on div "Select type" at bounding box center [573, 291] width 562 height 29
click at [439, 337] on div "Inpatient" at bounding box center [589, 337] width 597 height 33
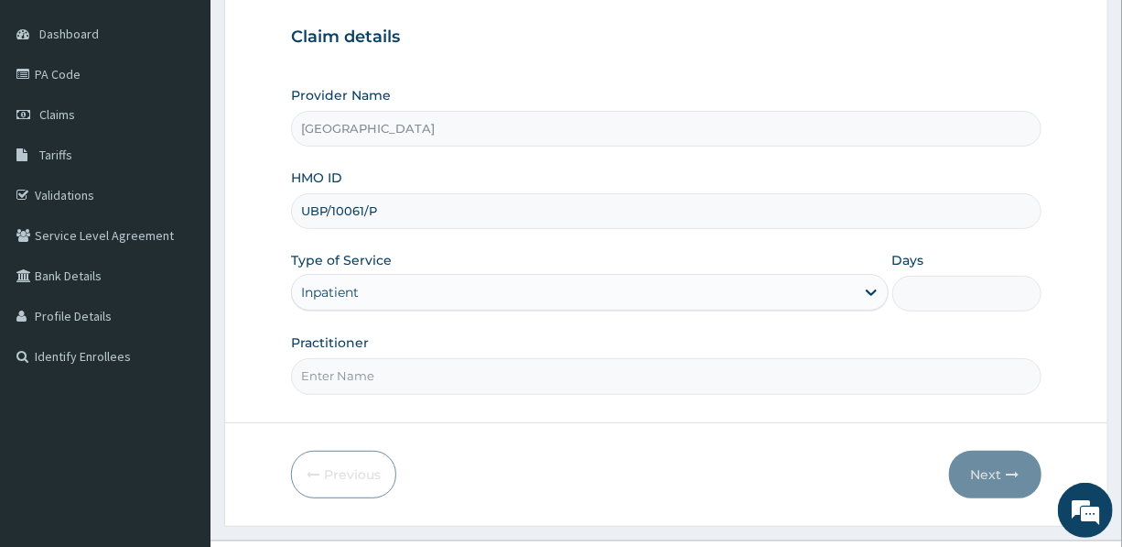
click at [964, 293] on input "Days" at bounding box center [967, 294] width 149 height 36
type input "3"
click at [401, 381] on input "Practitioner" at bounding box center [666, 376] width 750 height 36
type input "DR. MRS. UDEALA L."
click at [1005, 466] on button "Next" at bounding box center [995, 474] width 92 height 48
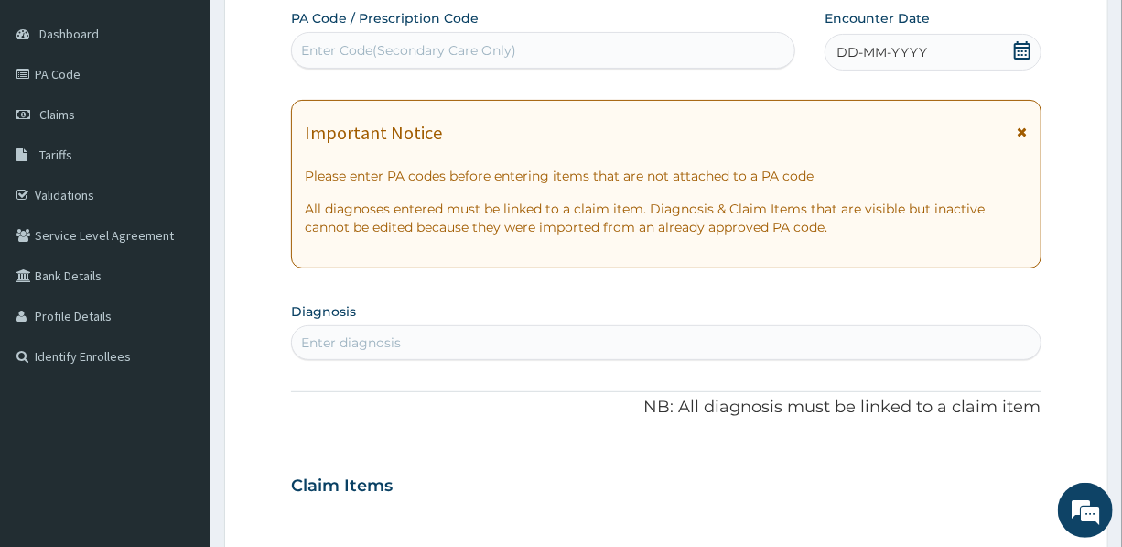
click at [563, 46] on div "Enter Code(Secondary Care Only)" at bounding box center [543, 50] width 503 height 29
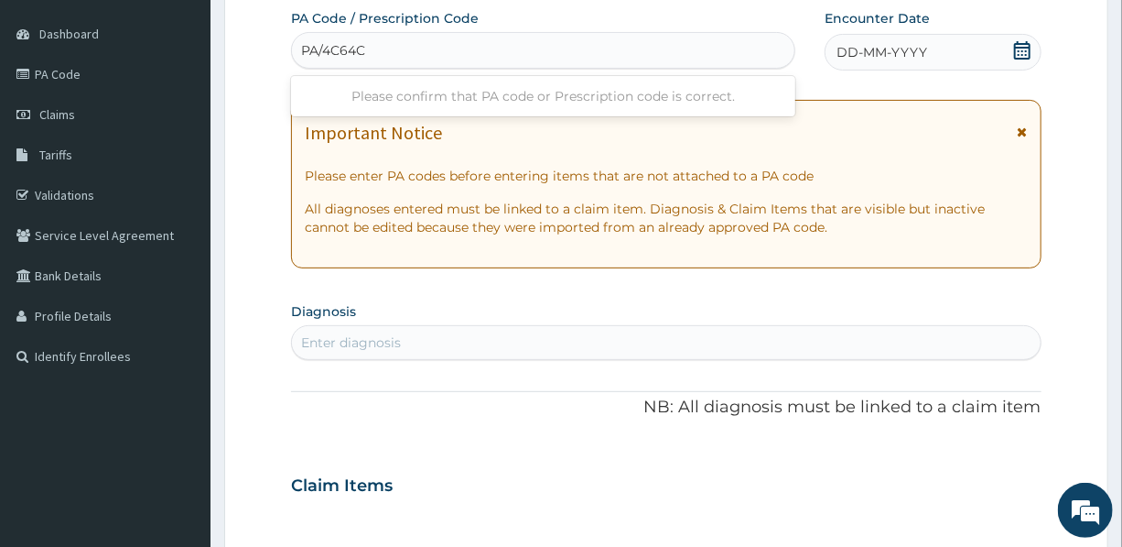
type input "PA/4C64C9"
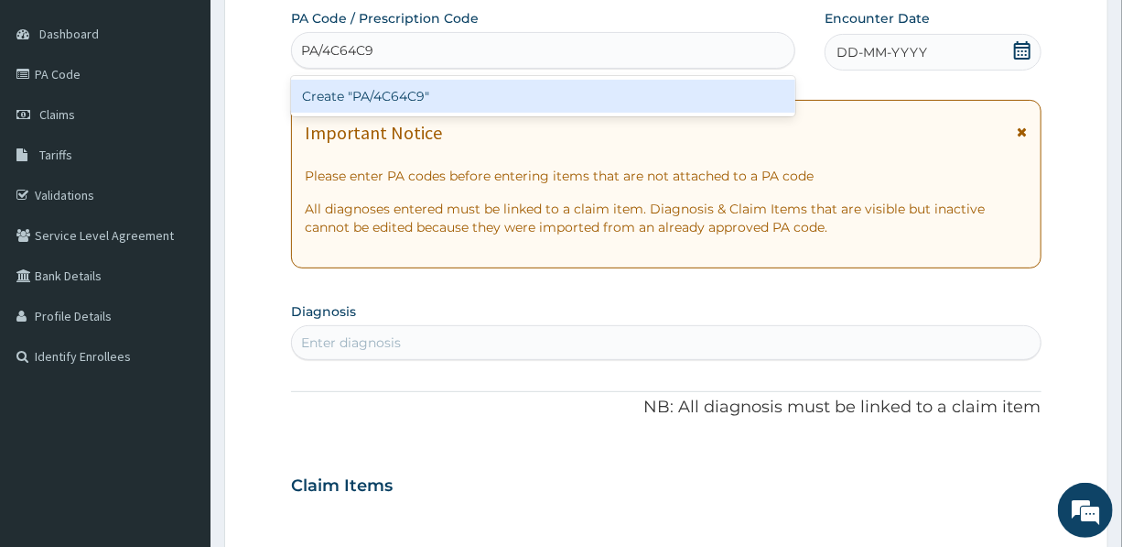
click at [433, 99] on div "Create "PA/4C64C9"" at bounding box center [543, 96] width 504 height 33
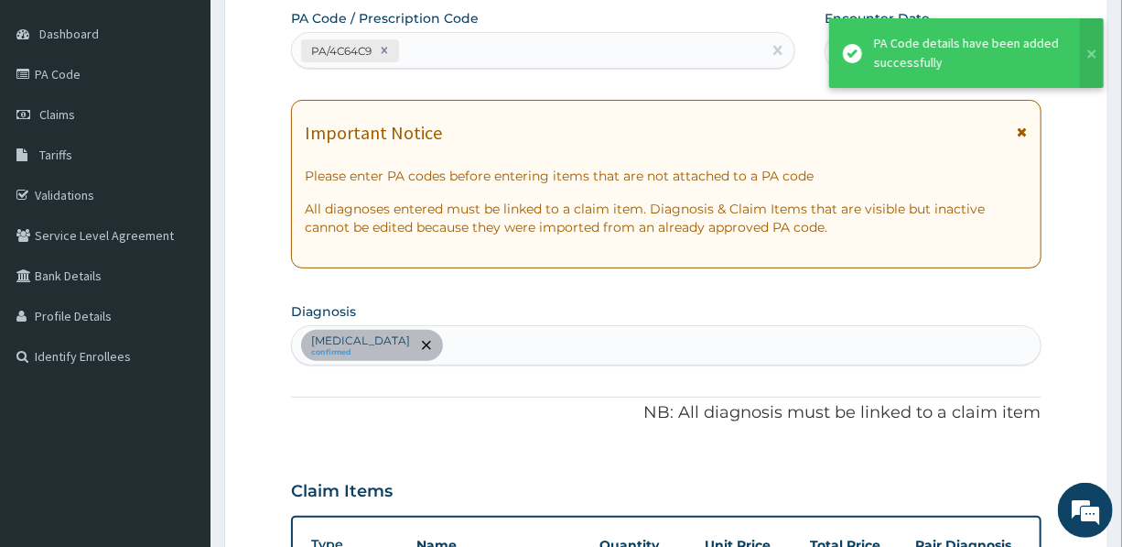
scroll to position [487, 0]
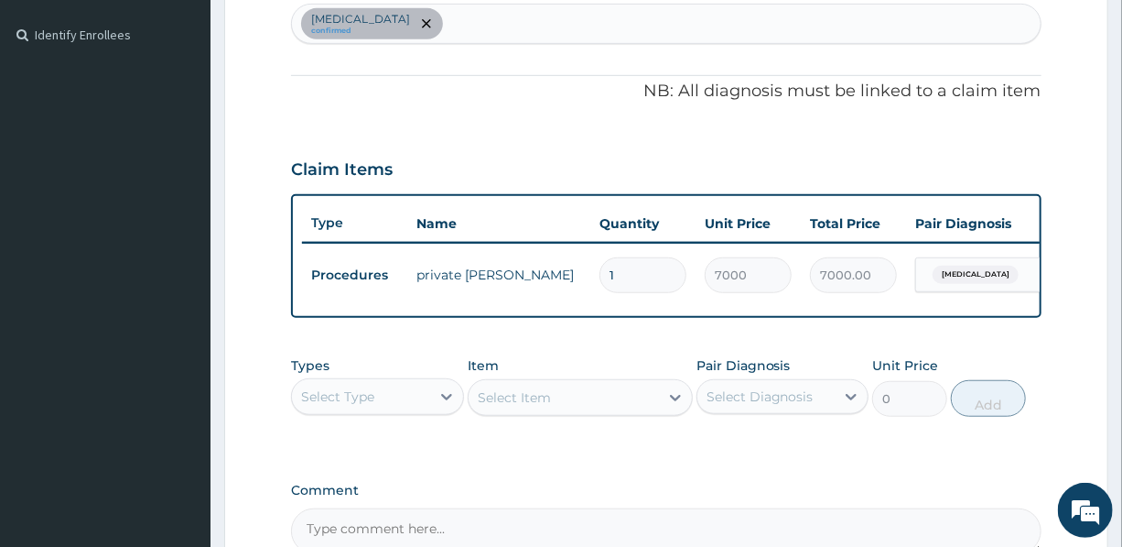
drag, startPoint x: 632, startPoint y: 275, endPoint x: 603, endPoint y: 276, distance: 28.4
click at [603, 276] on input "1" at bounding box center [643, 275] width 87 height 36
type input "3"
type input "21000.00"
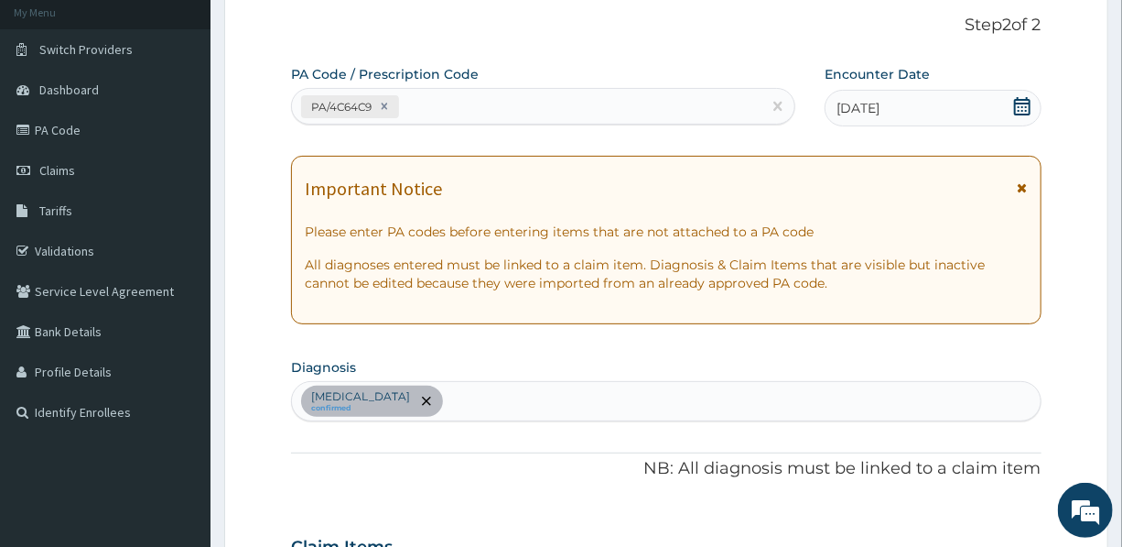
scroll to position [71, 0]
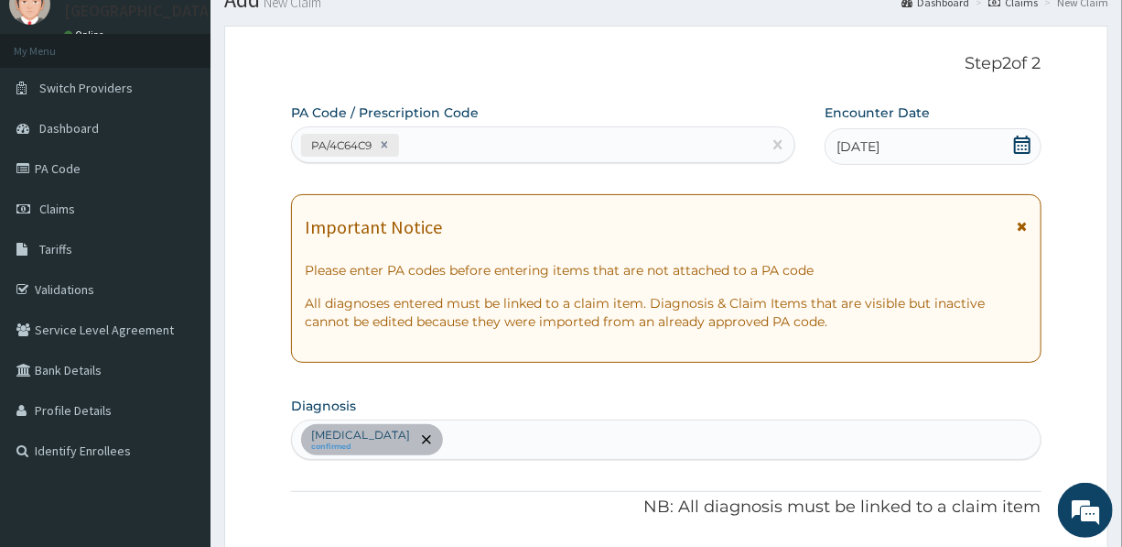
type input "3"
click at [880, 148] on span "[DATE]" at bounding box center [858, 146] width 43 height 18
click at [872, 152] on span "[DATE]" at bounding box center [858, 146] width 43 height 18
click at [405, 439] on div "[MEDICAL_DATA] confirmed" at bounding box center [666, 439] width 748 height 38
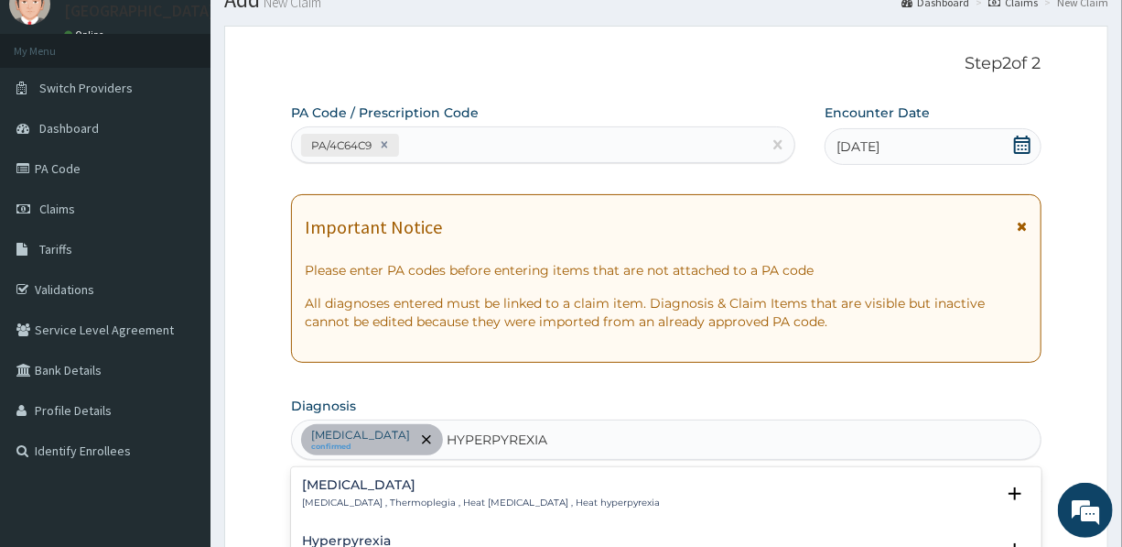
type input "HYPERPYREXIA"
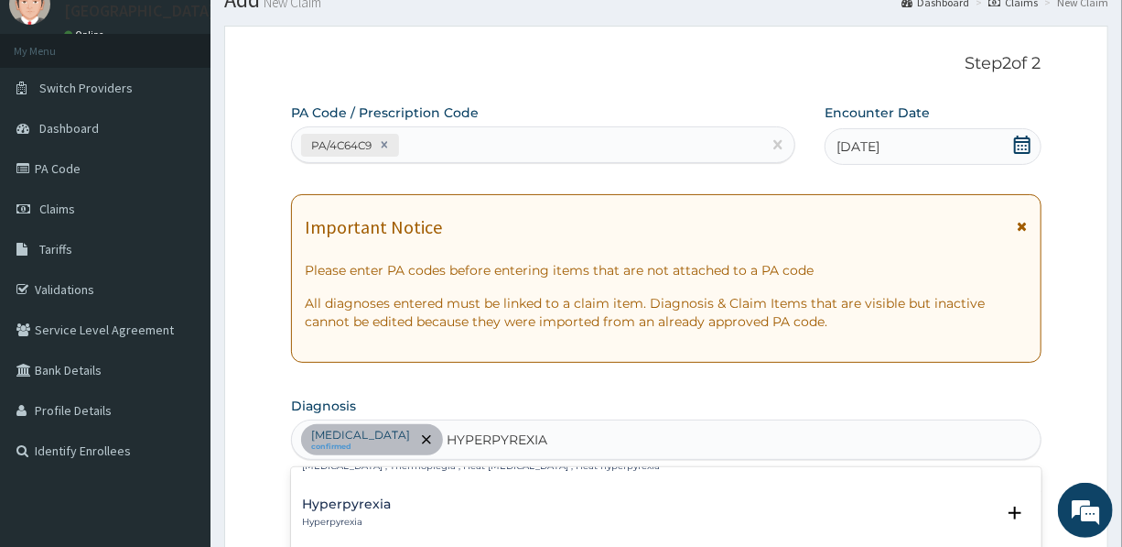
click at [364, 504] on h4 "Hyperpyrexia" at bounding box center [346, 504] width 89 height 14
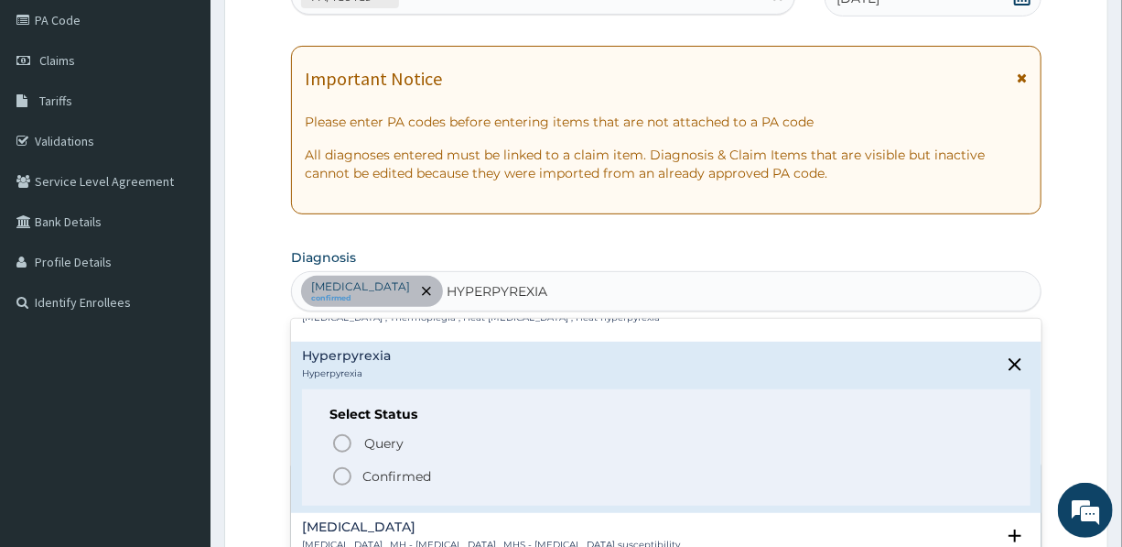
scroll to position [238, 0]
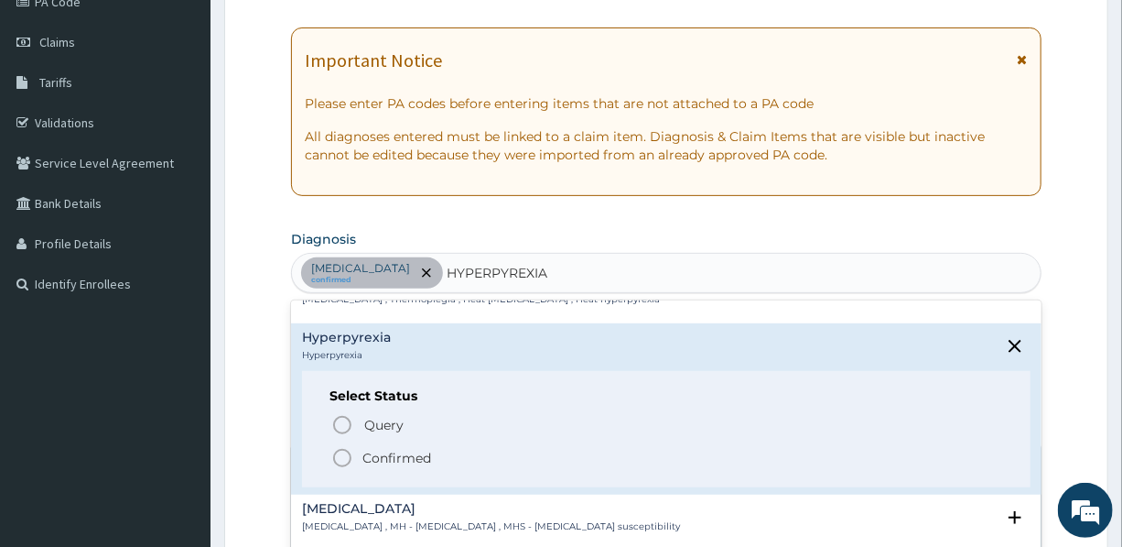
click at [377, 450] on p "Confirmed" at bounding box center [397, 458] width 69 height 18
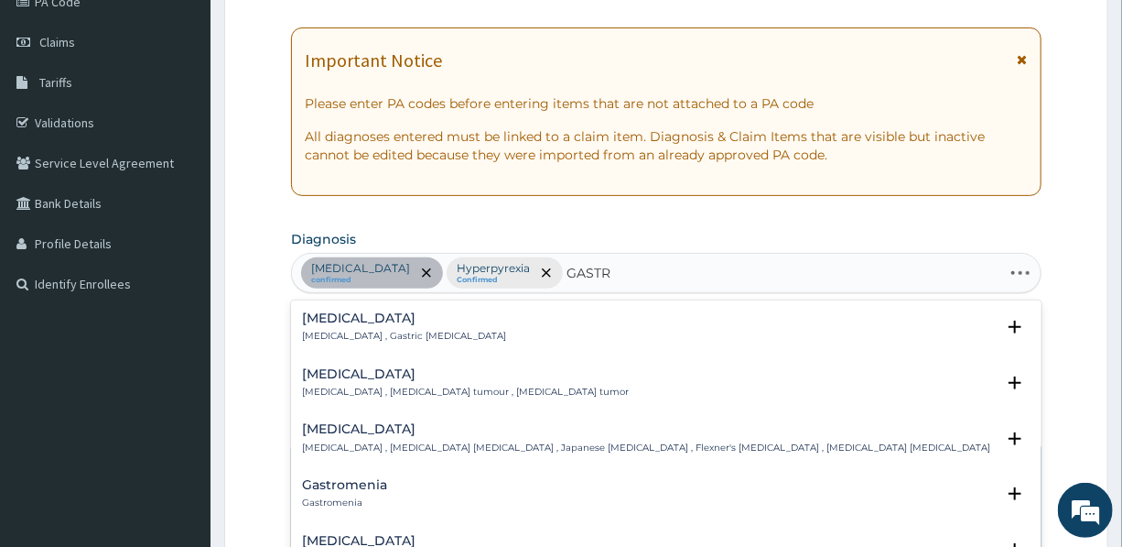
type input "[MEDICAL_DATA]"
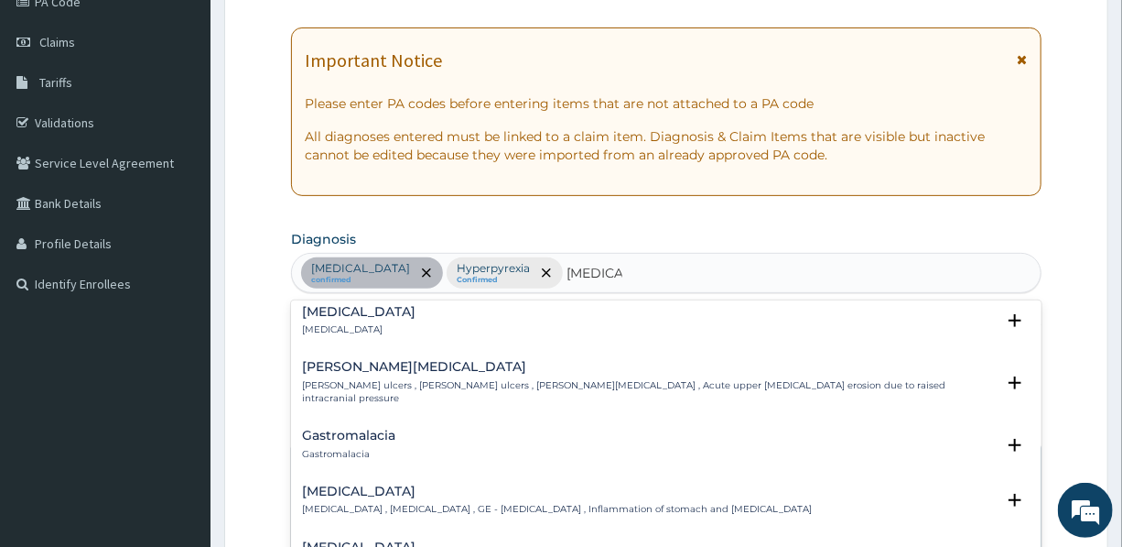
scroll to position [249, 0]
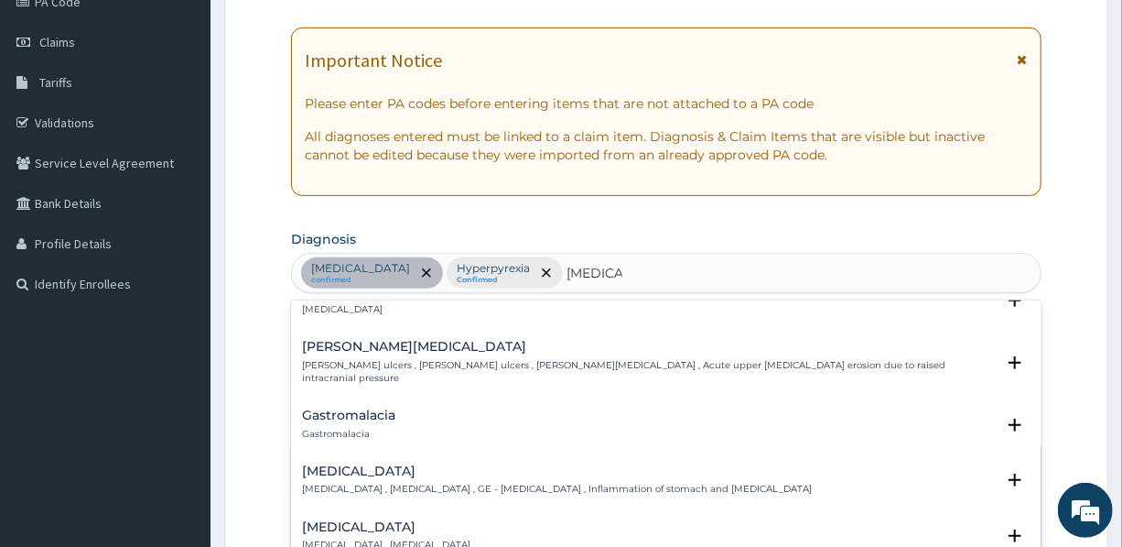
click at [351, 464] on h4 "[MEDICAL_DATA]" at bounding box center [557, 471] width 510 height 14
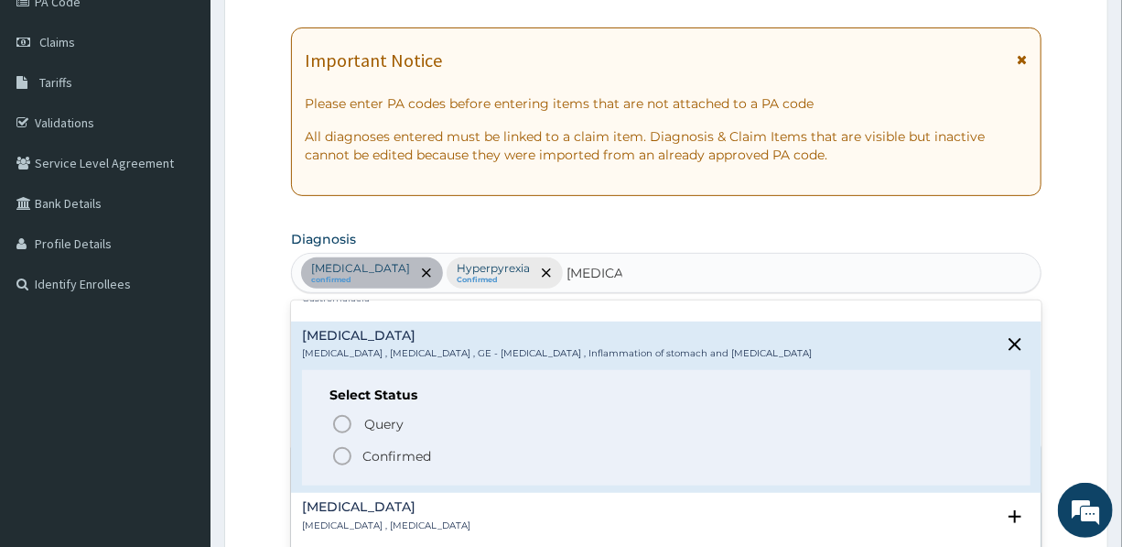
scroll to position [416, 0]
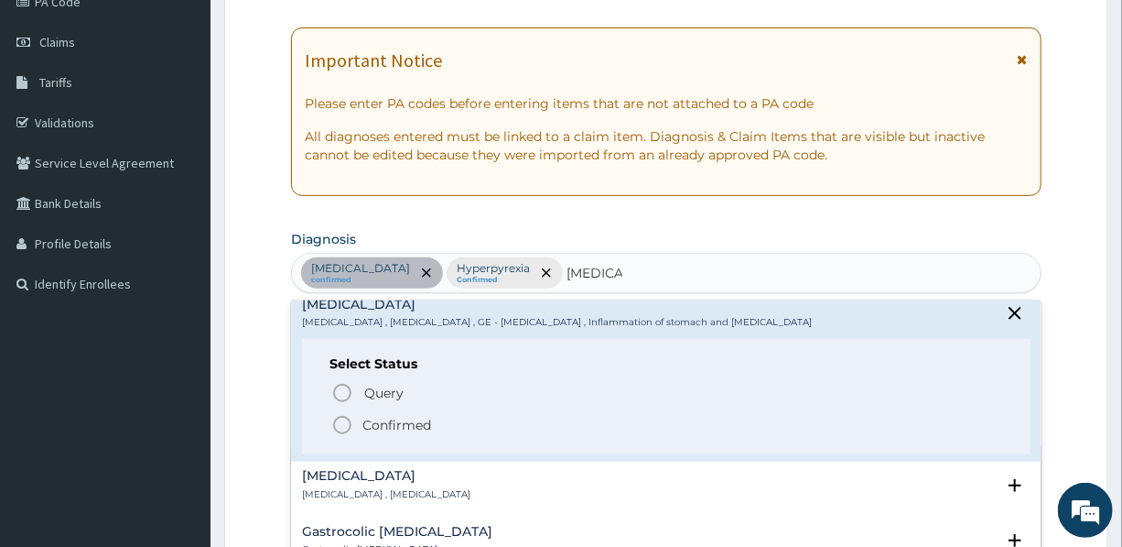
click at [407, 416] on p "Confirmed" at bounding box center [397, 425] width 69 height 18
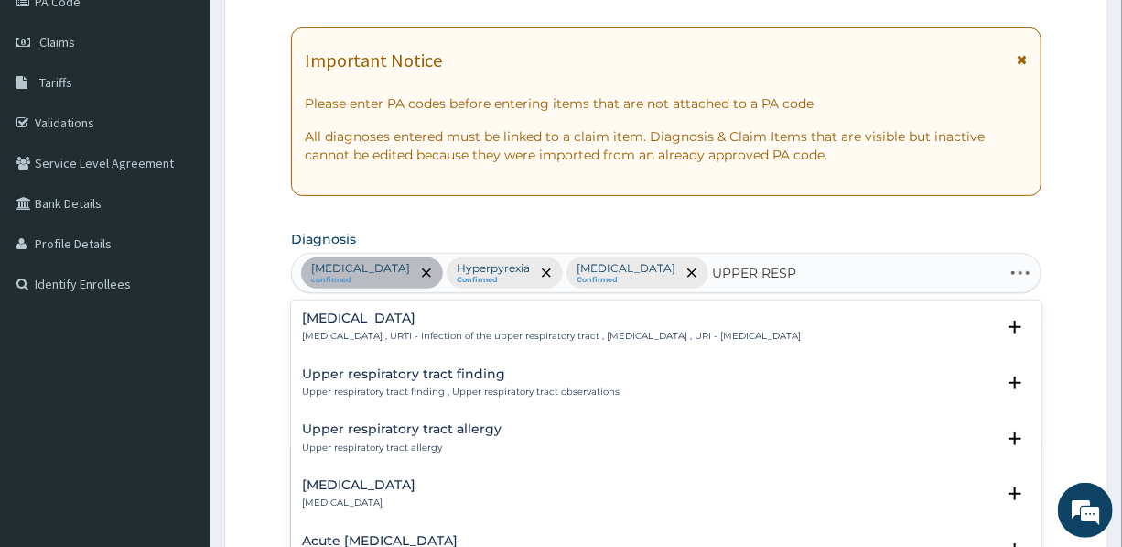
type input "UPPER RESPI"
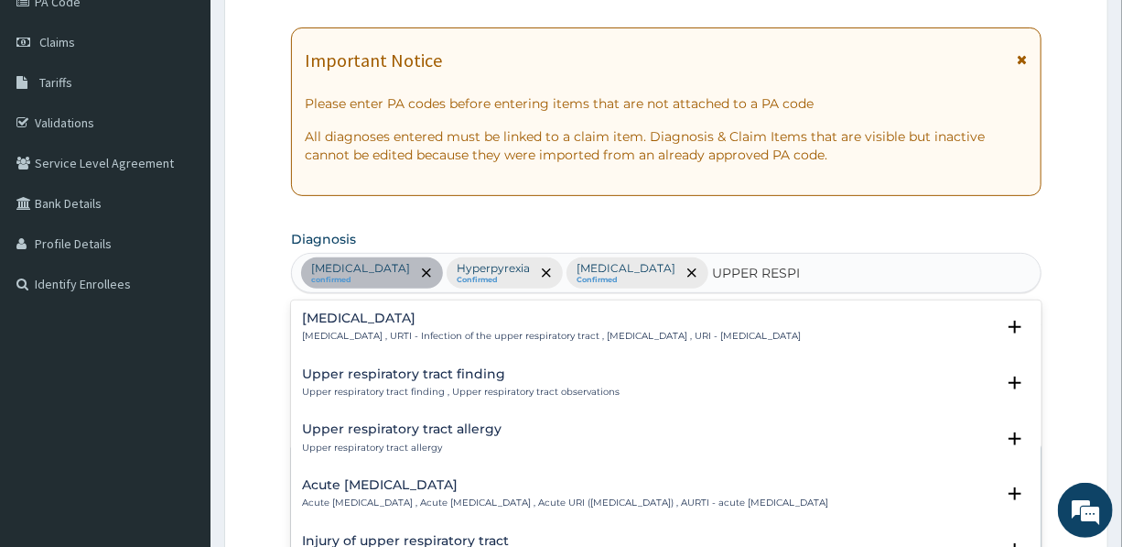
click at [440, 317] on h4 "[MEDICAL_DATA]" at bounding box center [551, 318] width 499 height 14
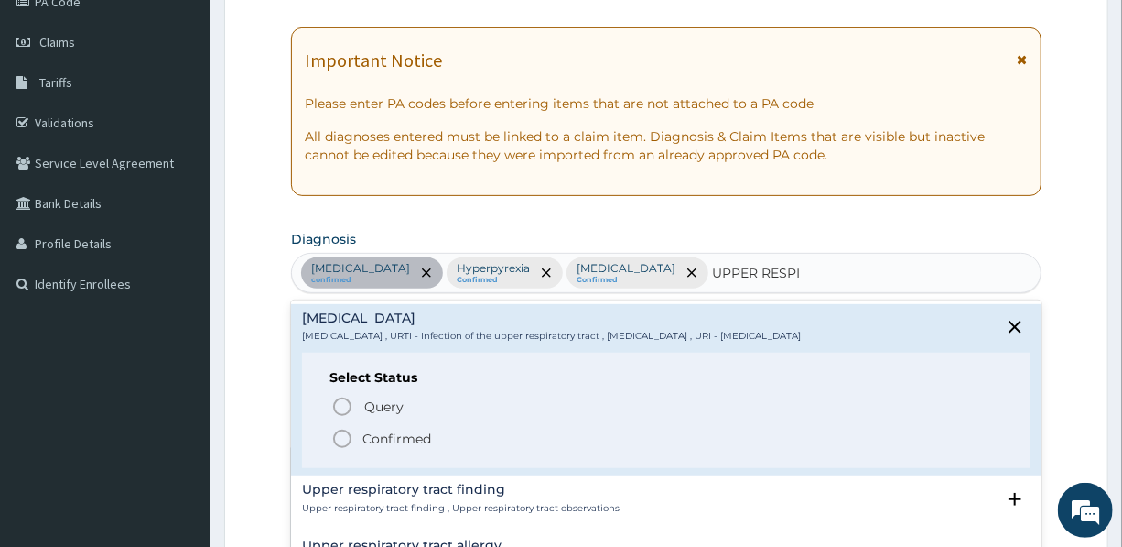
click at [418, 436] on p "Confirmed" at bounding box center [397, 438] width 69 height 18
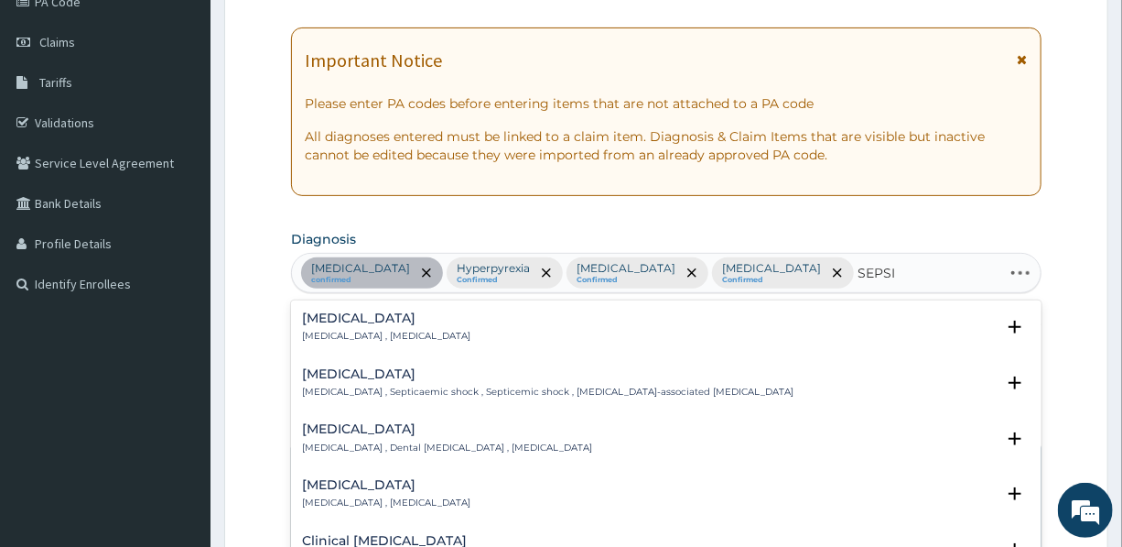
type input "[MEDICAL_DATA]"
click at [343, 330] on p "[MEDICAL_DATA] , [MEDICAL_DATA]" at bounding box center [386, 336] width 168 height 13
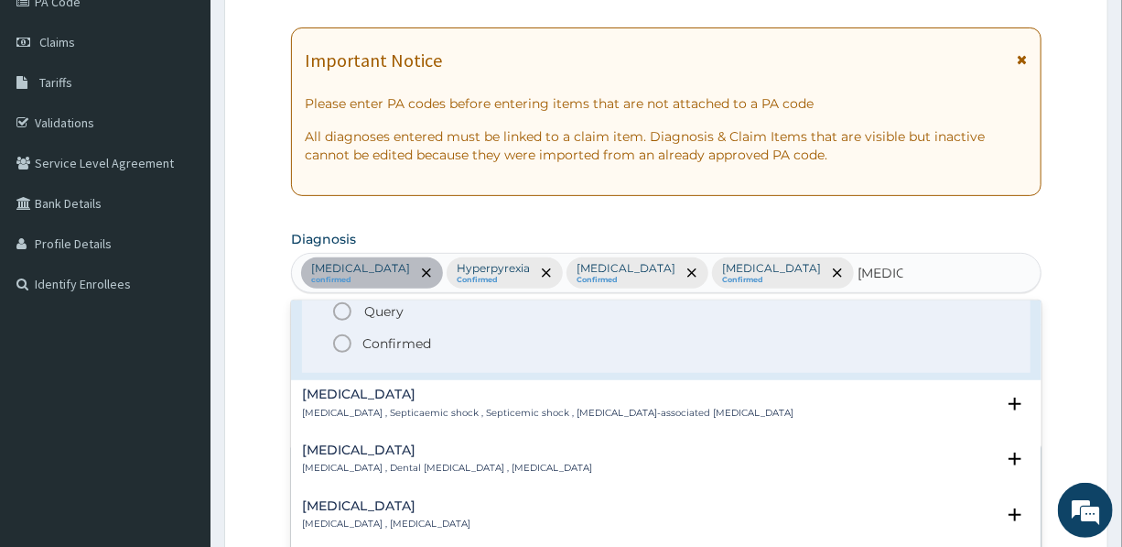
scroll to position [0, 0]
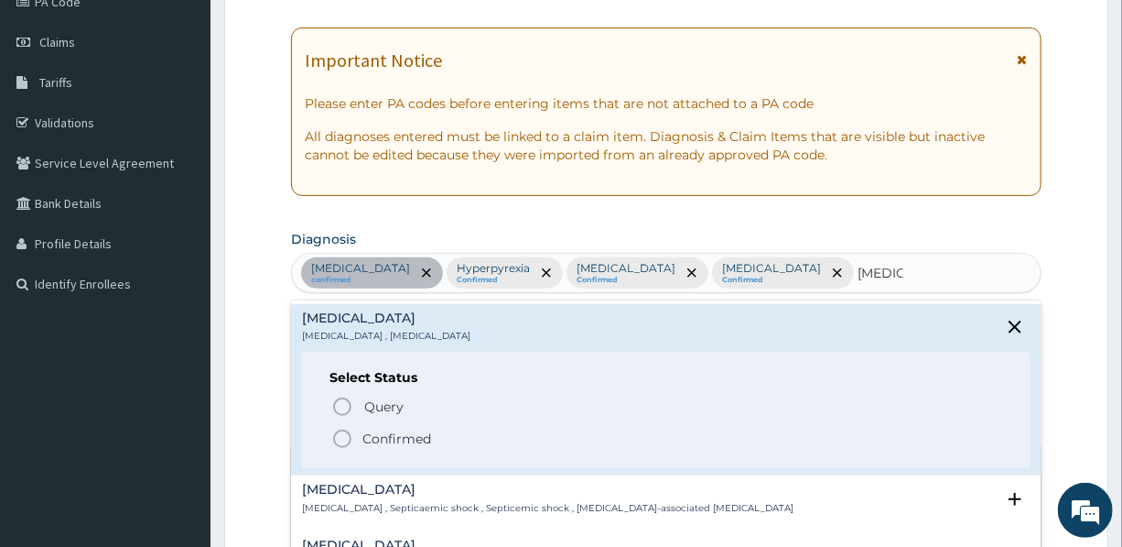
click at [374, 437] on p "Confirmed" at bounding box center [397, 438] width 69 height 18
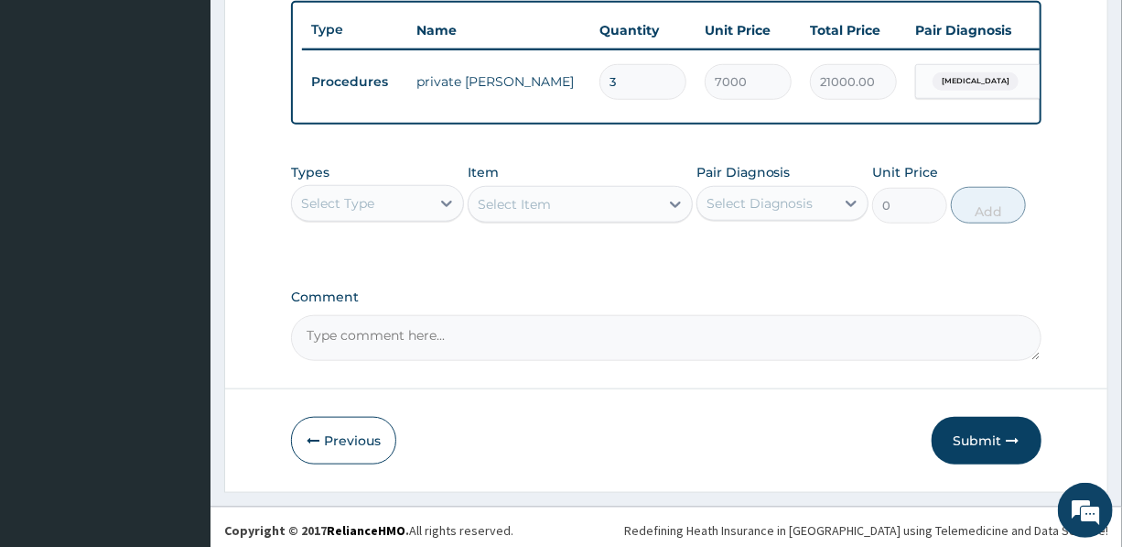
scroll to position [699, 0]
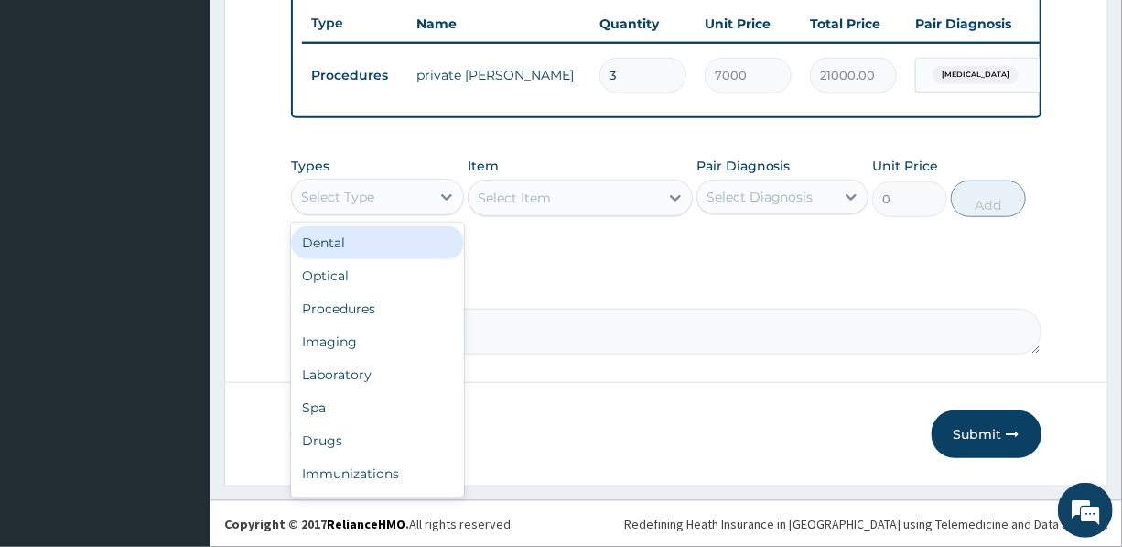
click at [358, 197] on div "Select Type" at bounding box center [337, 197] width 73 height 18
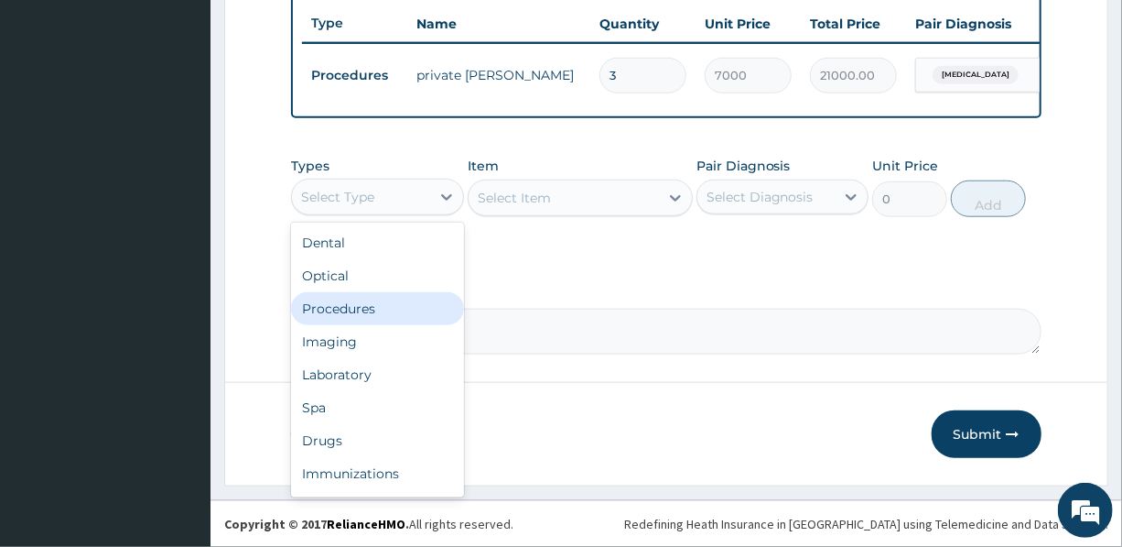
click at [357, 307] on div "Procedures" at bounding box center [377, 308] width 172 height 33
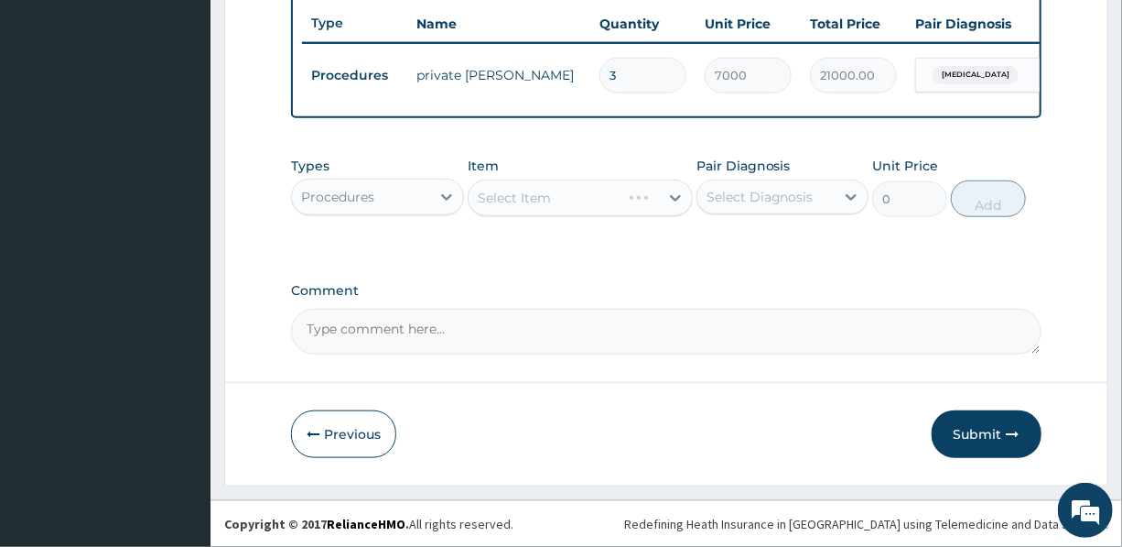
click at [571, 192] on div "Select Item" at bounding box center [580, 197] width 225 height 37
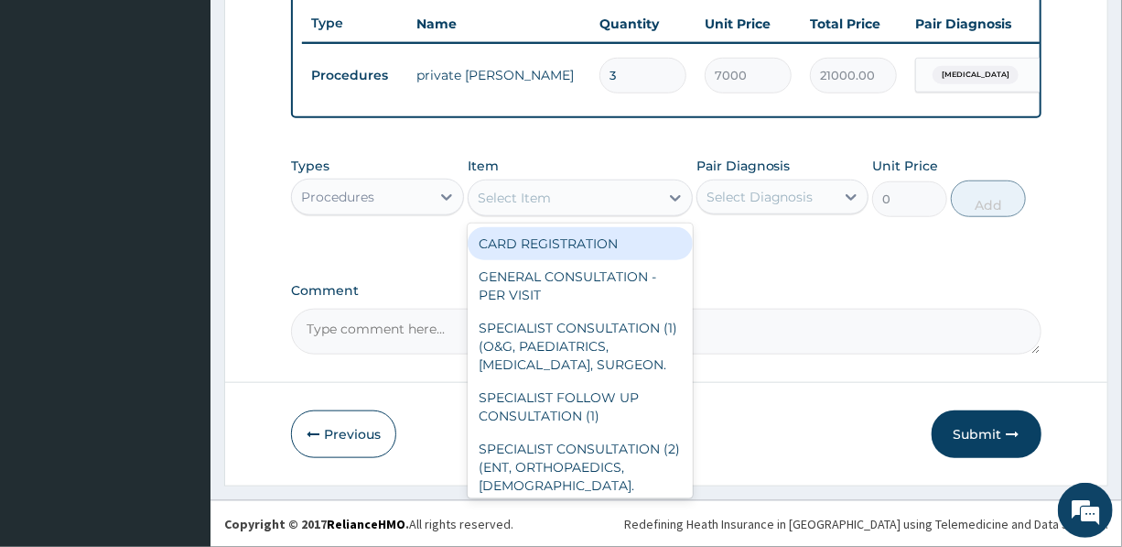
click at [571, 192] on div "Select Item" at bounding box center [564, 197] width 190 height 29
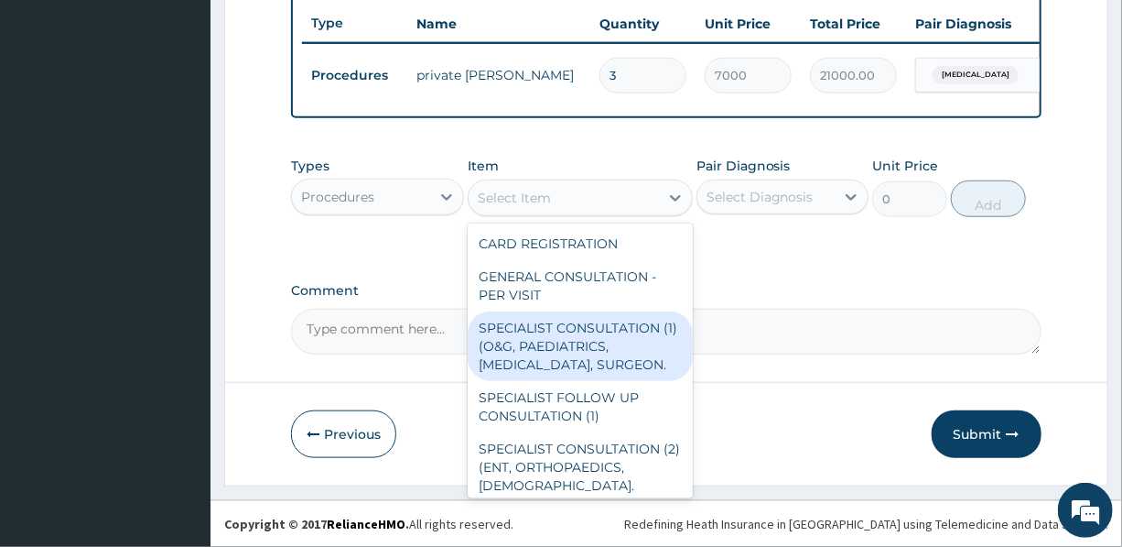
click at [563, 348] on div "SPECIALIST CONSULTATION (1) (O&G, PAEDIATRICS, [MEDICAL_DATA], SURGEON." at bounding box center [580, 346] width 225 height 70
type input "15000"
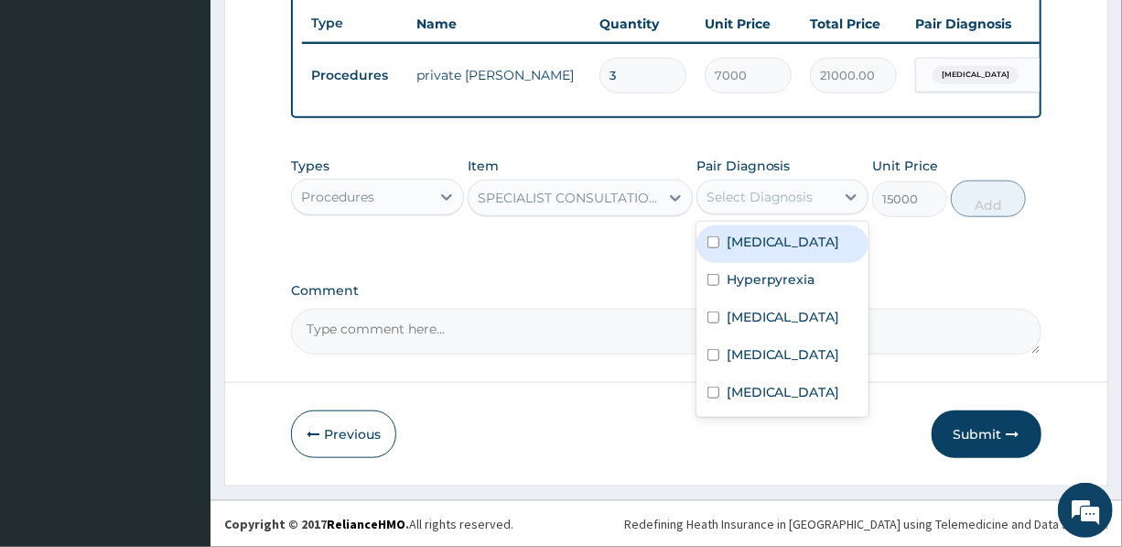
click at [765, 194] on div "Select Diagnosis" at bounding box center [760, 197] width 107 height 18
click at [778, 252] on div "[MEDICAL_DATA]" at bounding box center [783, 244] width 172 height 38
checkbox input "true"
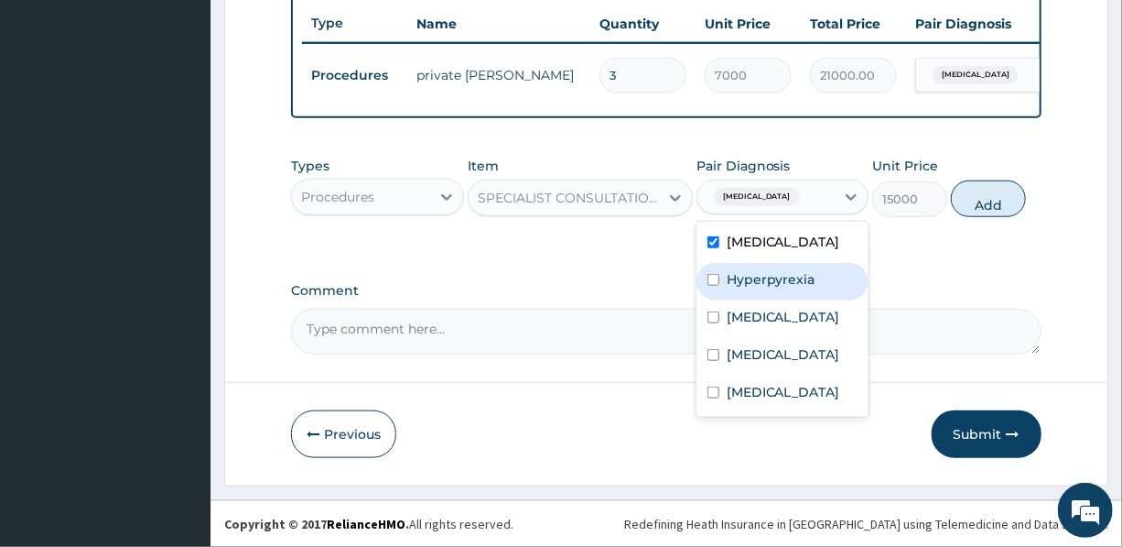
click at [778, 287] on label "Hyperpyrexia" at bounding box center [771, 279] width 89 height 18
checkbox input "true"
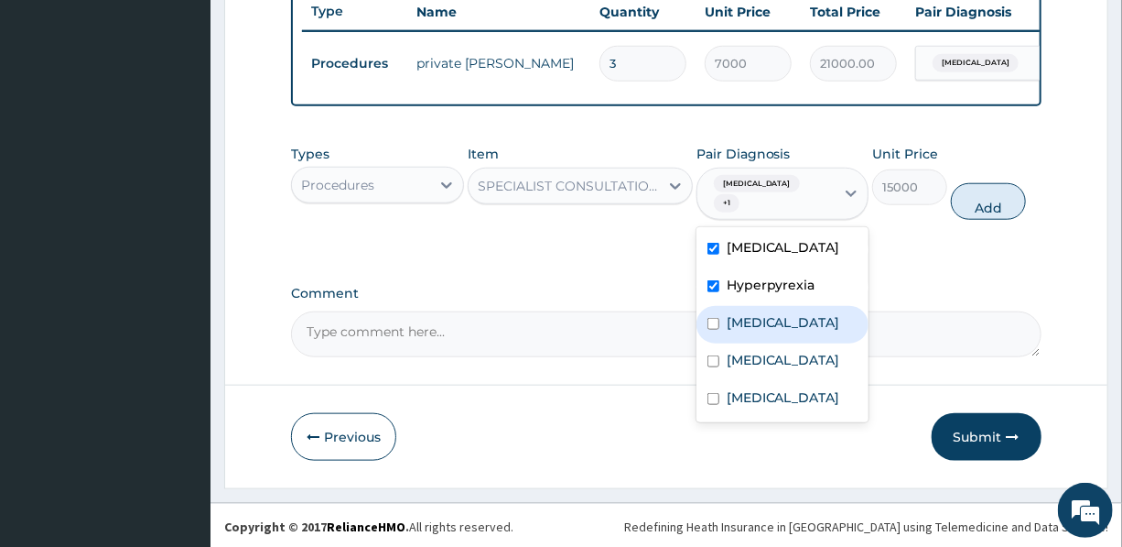
click at [778, 327] on div "[MEDICAL_DATA]" at bounding box center [783, 325] width 172 height 38
checkbox input "true"
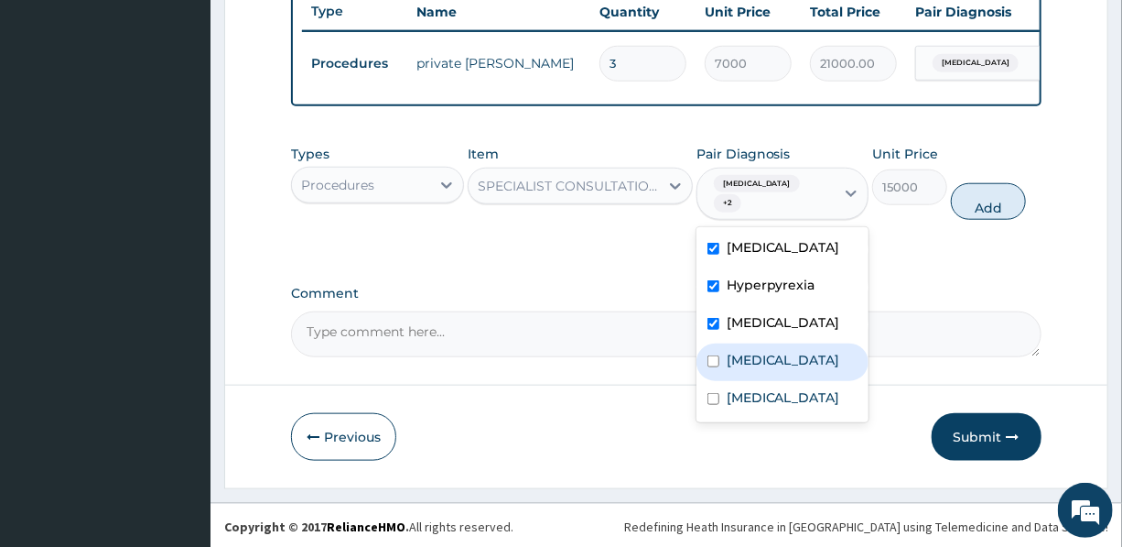
click at [778, 356] on label "[MEDICAL_DATA]" at bounding box center [784, 360] width 114 height 18
checkbox input "true"
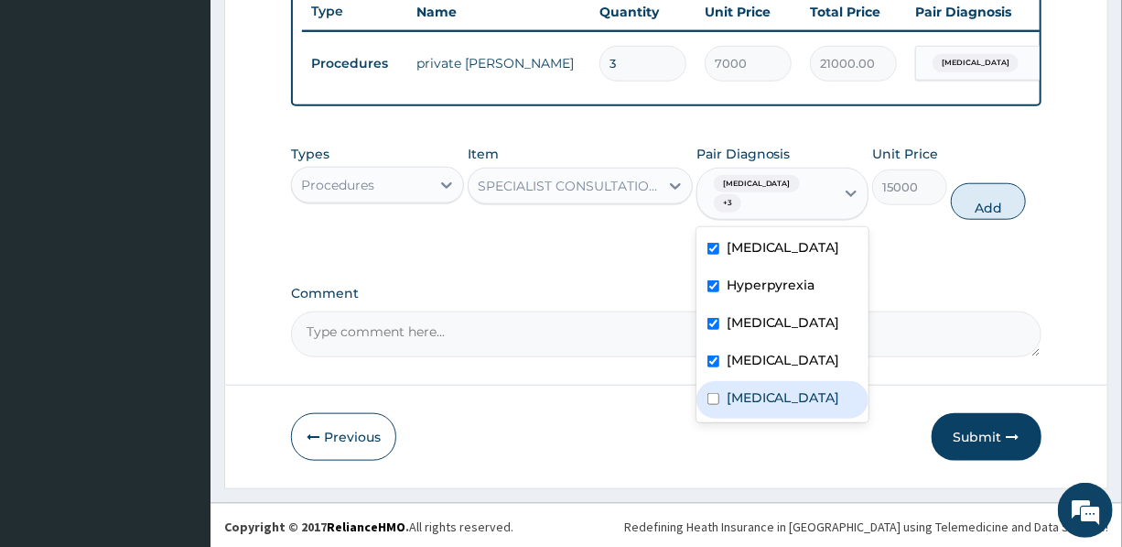
click at [776, 418] on div "[MEDICAL_DATA]" at bounding box center [783, 400] width 172 height 38
checkbox input "true"
click at [992, 196] on button "Add" at bounding box center [988, 201] width 75 height 37
type input "0"
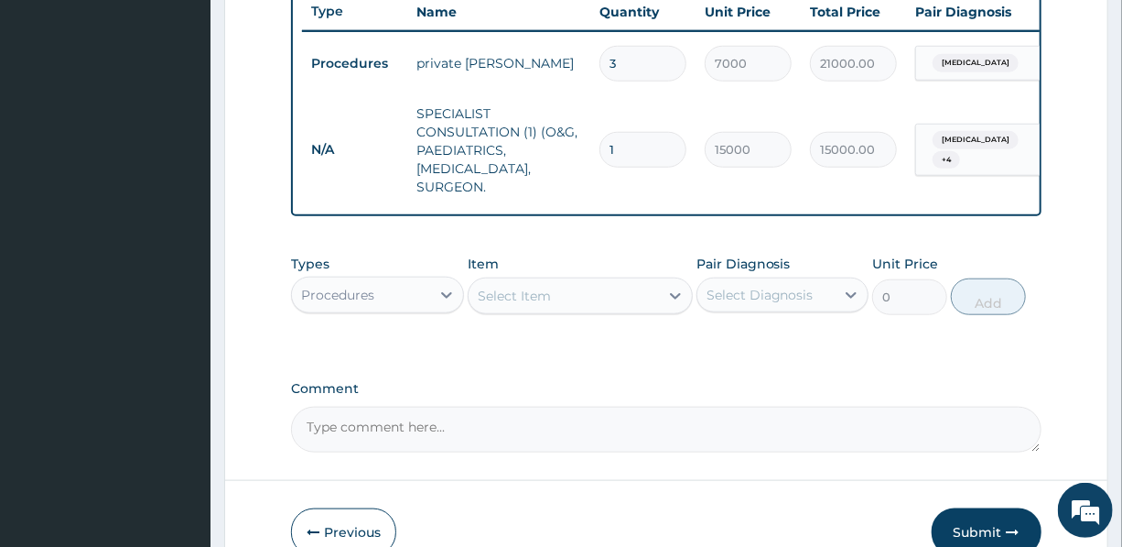
click at [411, 302] on div "Procedures" at bounding box center [360, 294] width 137 height 29
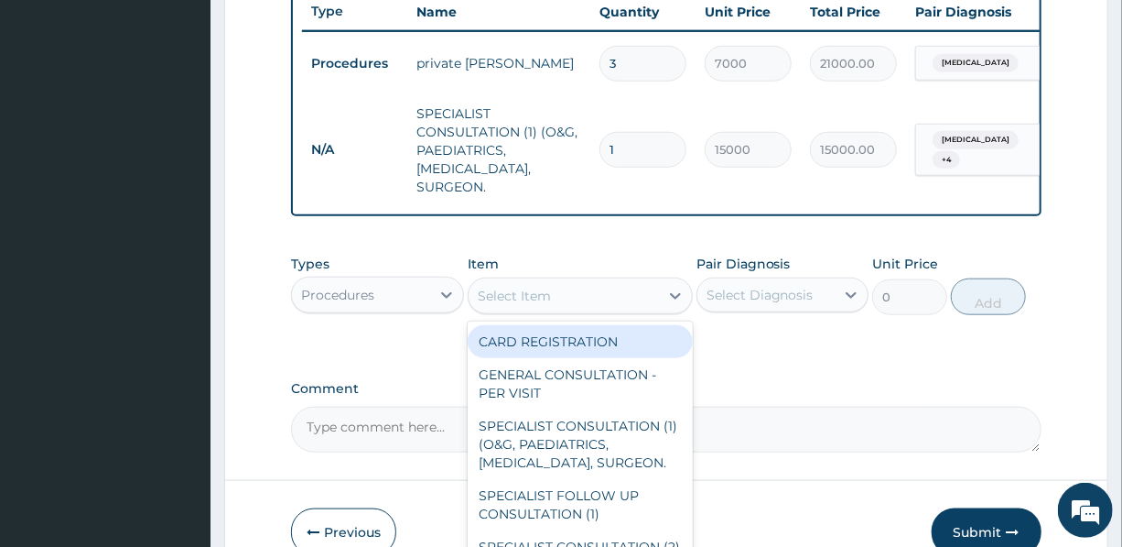
click at [536, 292] on div "Select Item" at bounding box center [580, 295] width 225 height 37
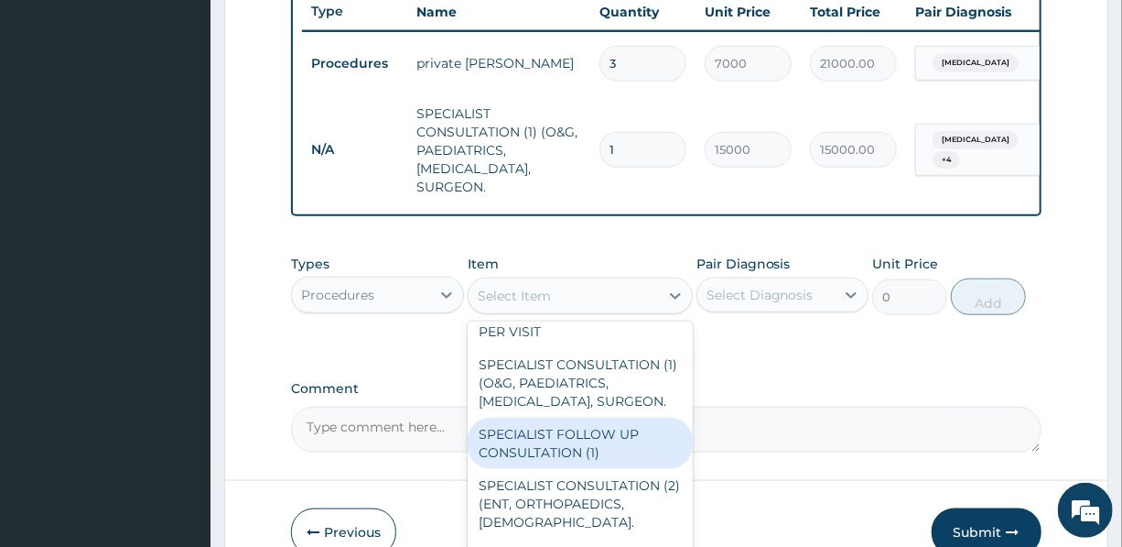
scroll to position [249, 0]
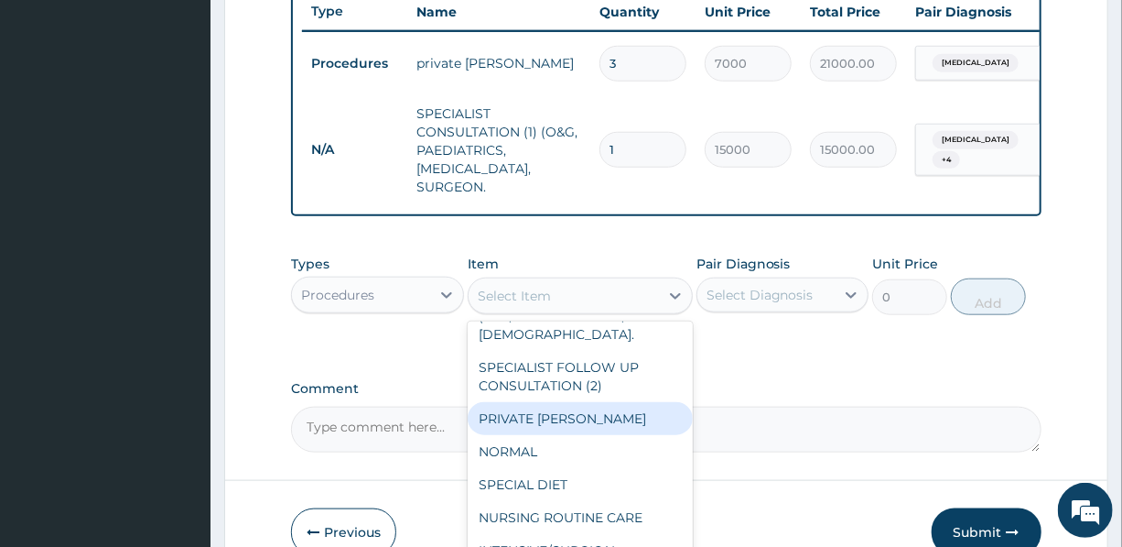
click at [542, 431] on div "PRIVATE [PERSON_NAME]" at bounding box center [580, 418] width 225 height 33
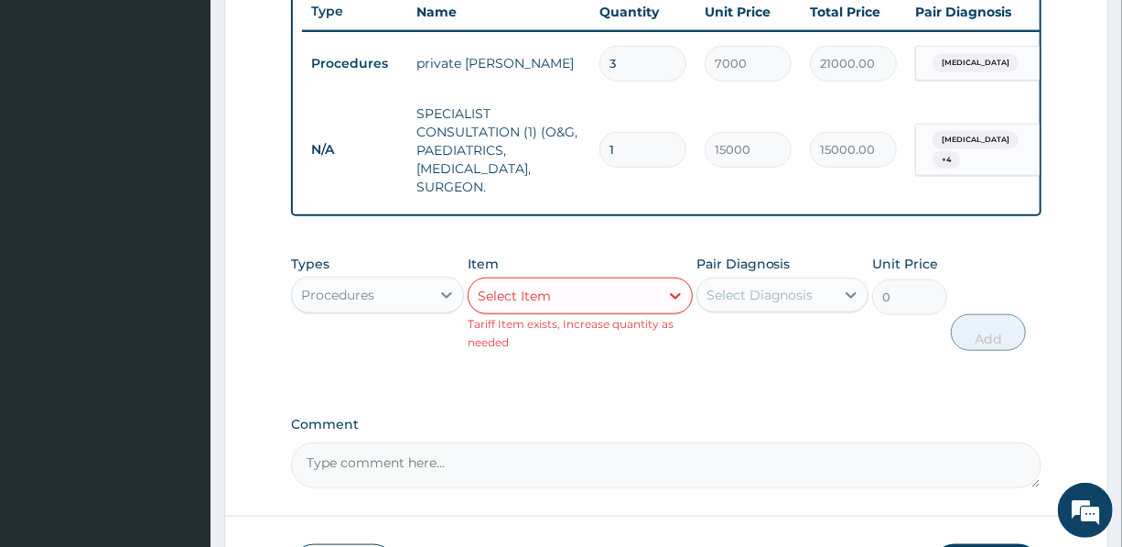
click at [595, 298] on div "Select Item" at bounding box center [564, 295] width 190 height 29
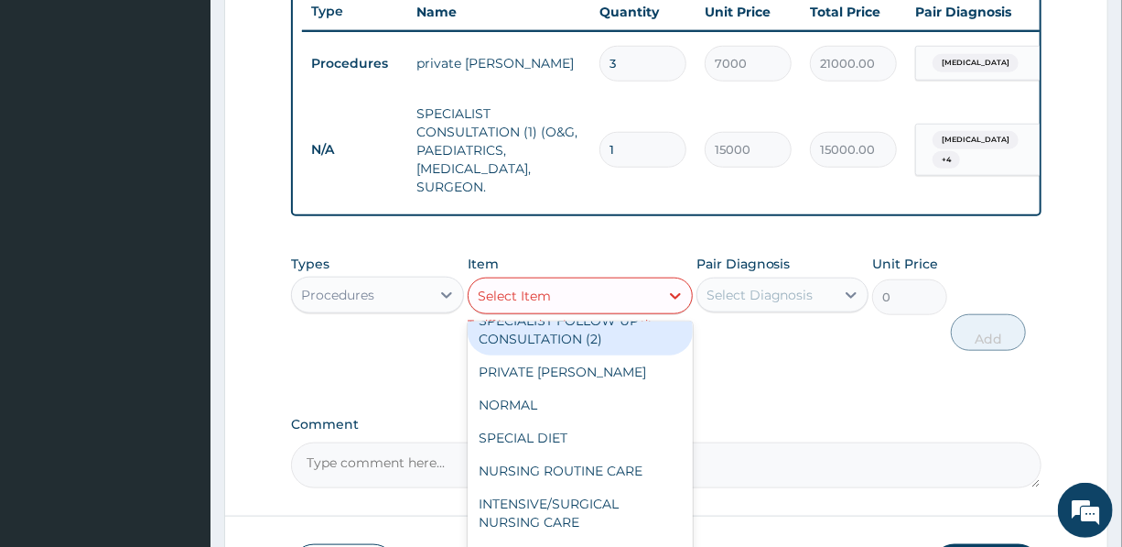
scroll to position [332, 0]
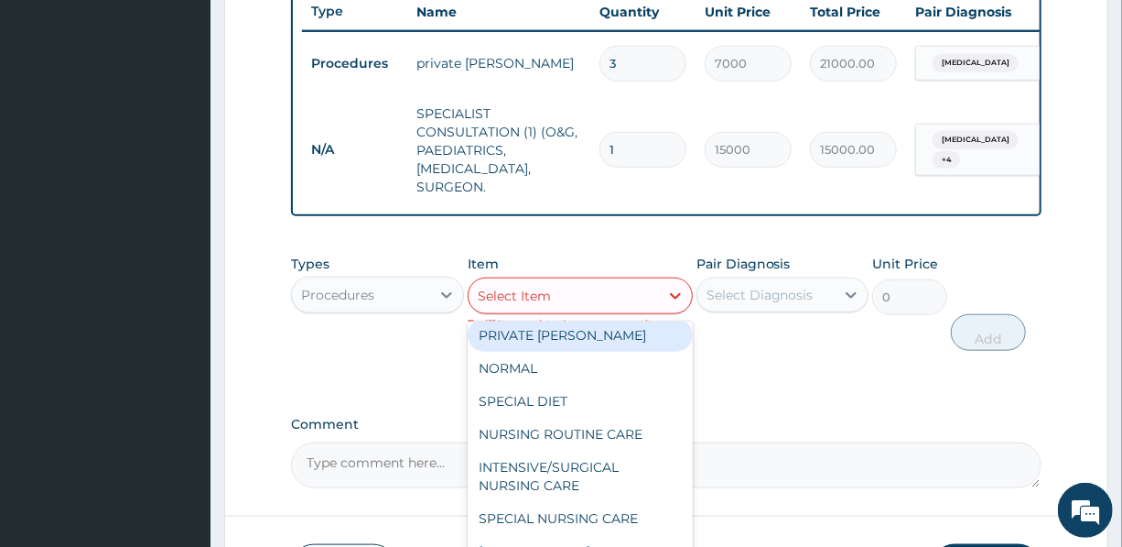
click at [546, 347] on div "PRIVATE [PERSON_NAME]" at bounding box center [580, 335] width 225 height 33
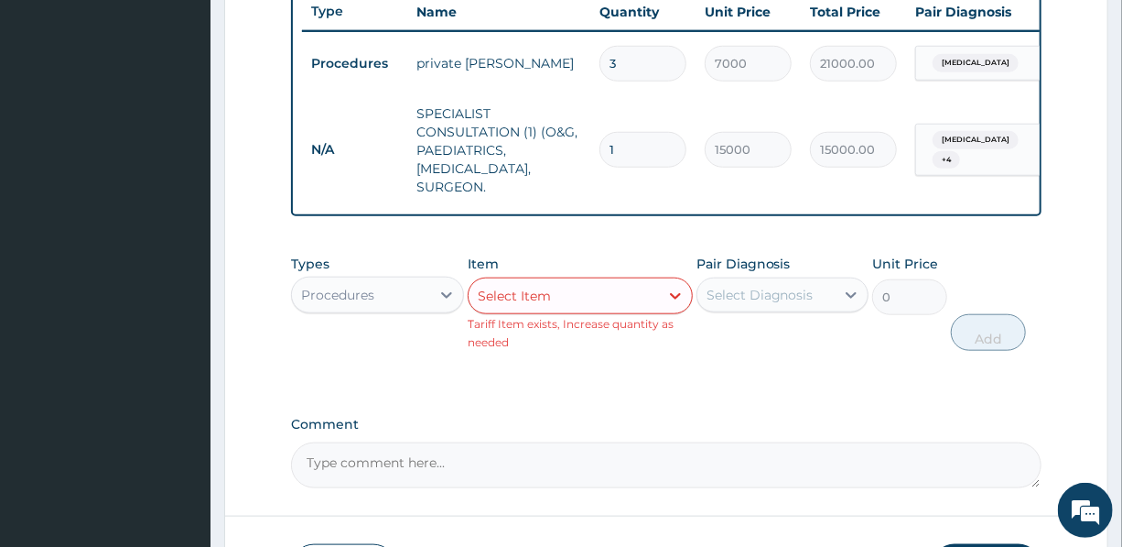
click at [579, 310] on div "Select Item" at bounding box center [564, 295] width 190 height 29
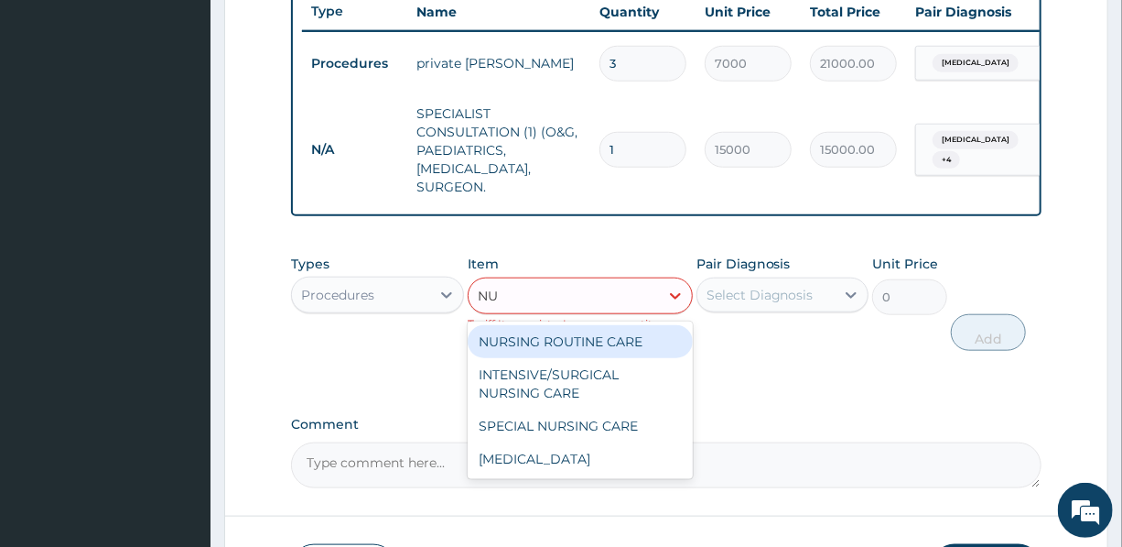
type input "NUR"
click at [630, 350] on div "NURSING ROUTINE CARE" at bounding box center [580, 341] width 225 height 33
type input "1500"
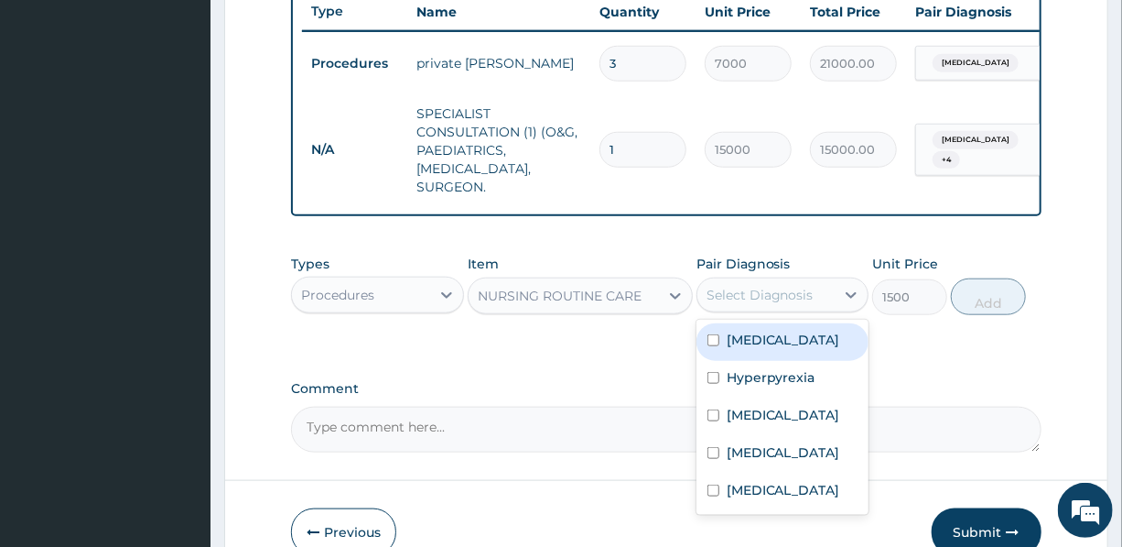
click at [796, 298] on div "Select Diagnosis" at bounding box center [760, 295] width 107 height 18
click at [796, 345] on div "[MEDICAL_DATA]" at bounding box center [783, 342] width 172 height 38
checkbox input "true"
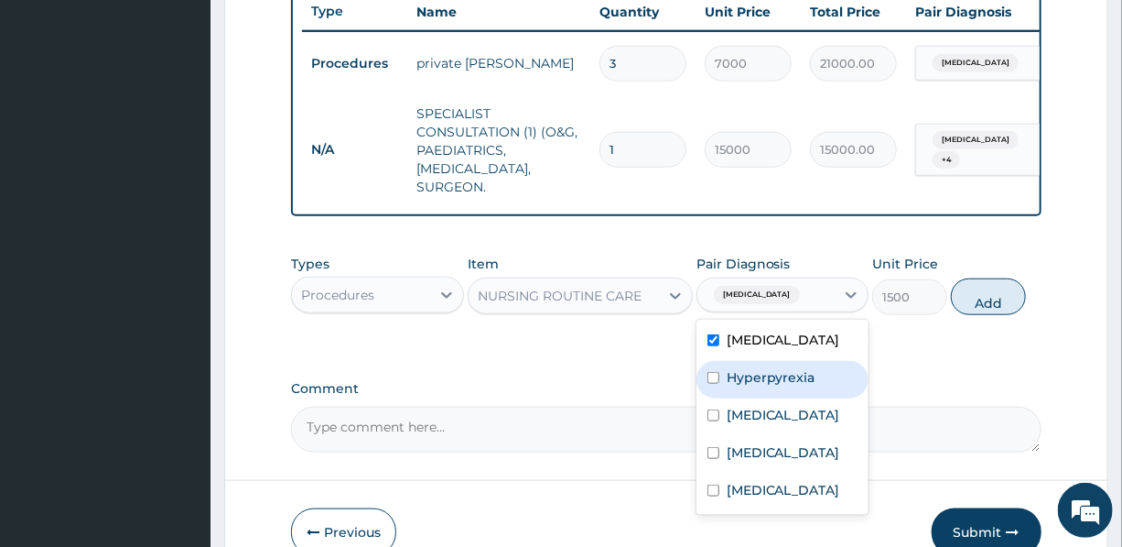
click at [802, 381] on label "Hyperpyrexia" at bounding box center [771, 377] width 89 height 18
checkbox input "true"
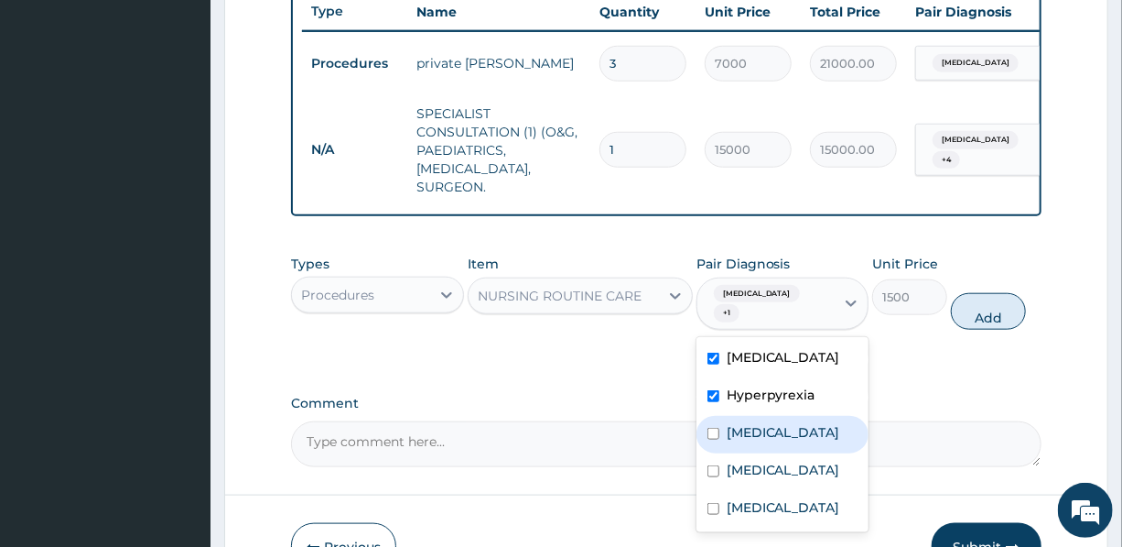
drag, startPoint x: 805, startPoint y: 417, endPoint x: 808, endPoint y: 439, distance: 22.3
click at [805, 419] on div "[MEDICAL_DATA]" at bounding box center [783, 435] width 172 height 38
checkbox input "true"
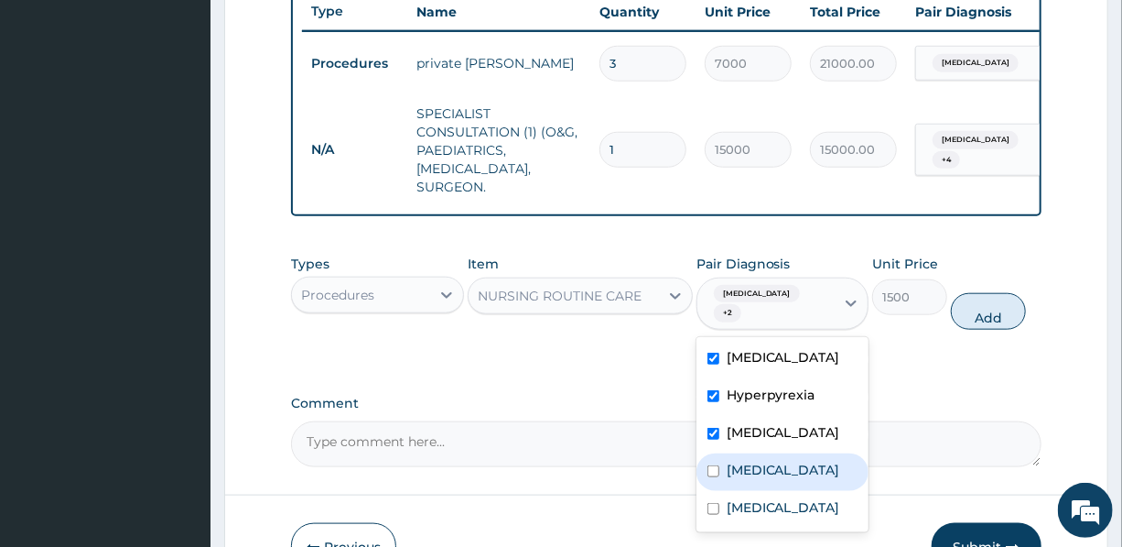
drag, startPoint x: 809, startPoint y: 460, endPoint x: 811, endPoint y: 472, distance: 12.9
click at [809, 465] on label "[MEDICAL_DATA]" at bounding box center [784, 469] width 114 height 18
checkbox input "true"
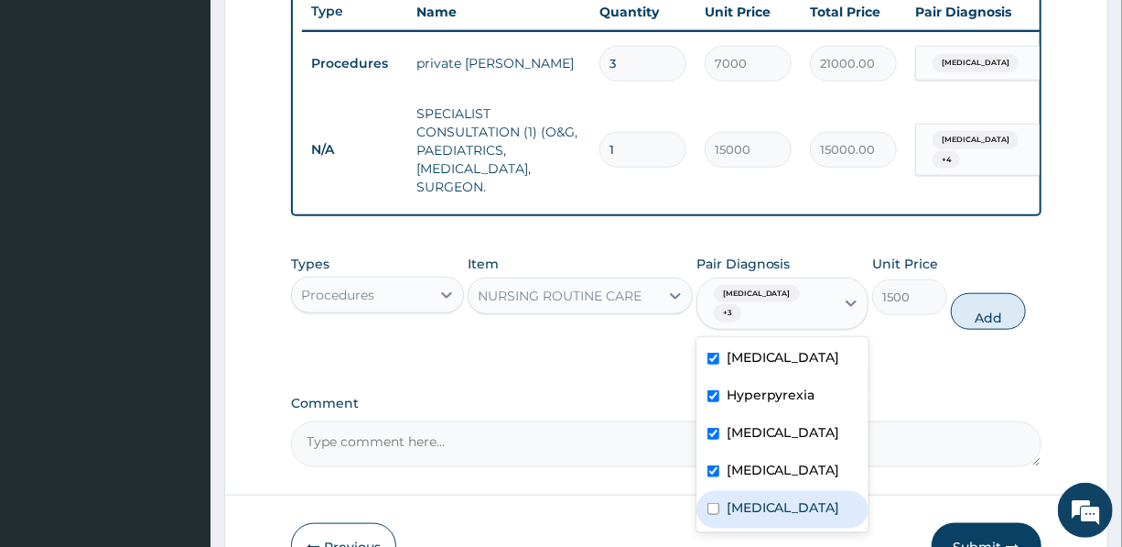
click at [807, 528] on div "[MEDICAL_DATA]" at bounding box center [783, 510] width 172 height 38
checkbox input "true"
click at [993, 311] on button "Add" at bounding box center [988, 311] width 75 height 37
type input "0"
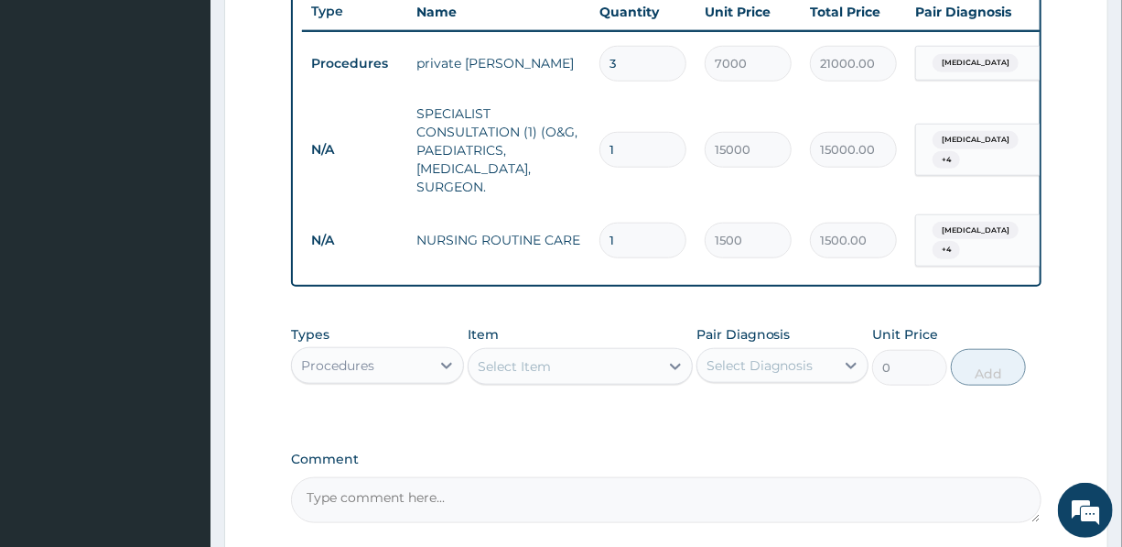
drag, startPoint x: 623, startPoint y: 238, endPoint x: 587, endPoint y: 238, distance: 35.7
click at [593, 238] on td "1" at bounding box center [642, 240] width 105 height 54
type input "3"
type input "4500.00"
type input "3"
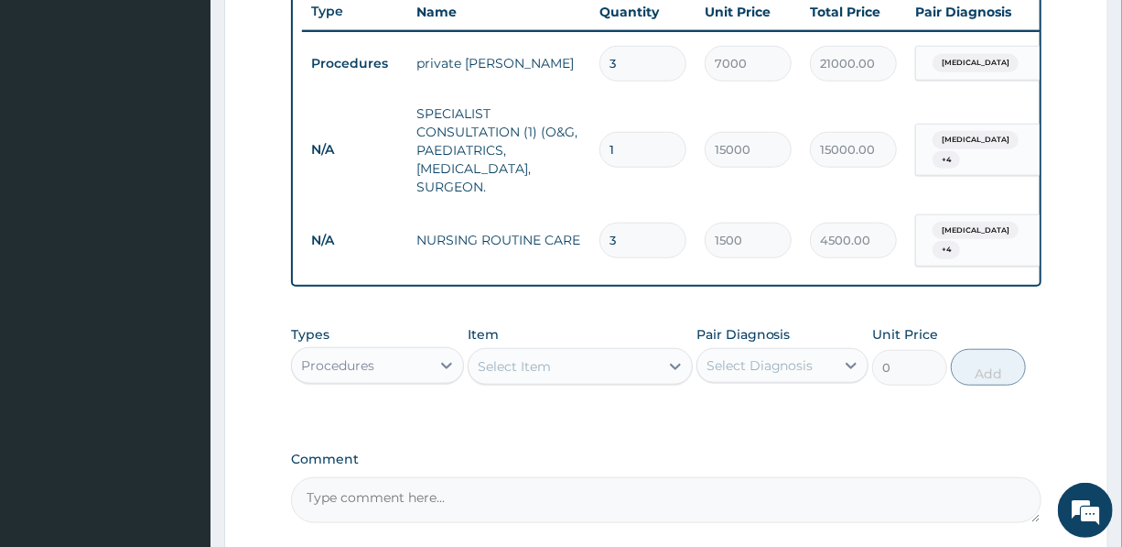
click at [573, 381] on div "Select Item" at bounding box center [564, 366] width 190 height 29
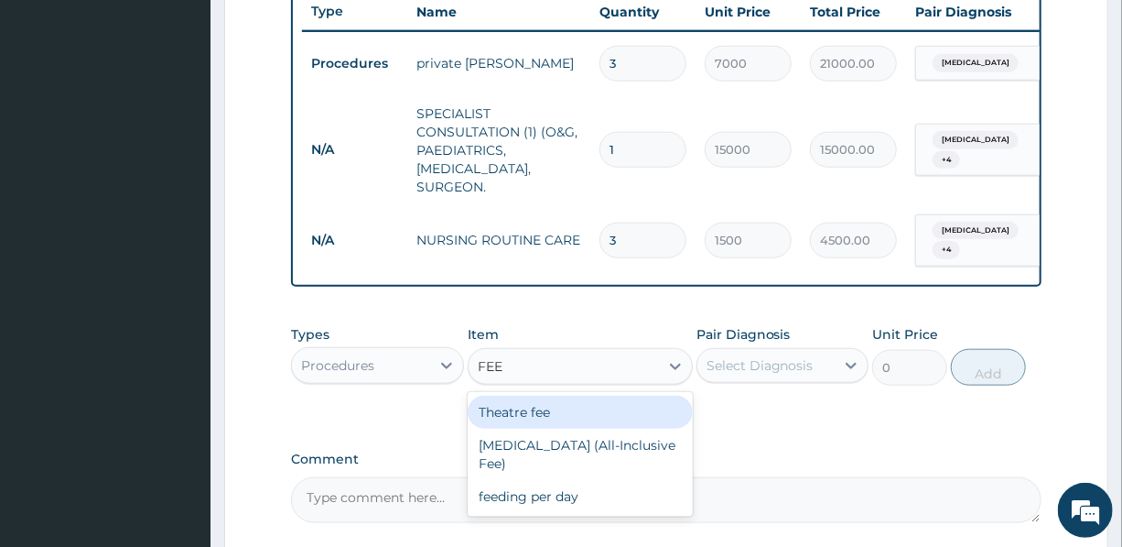
type input "FEED"
click at [602, 417] on div "feeding per day" at bounding box center [580, 411] width 225 height 33
type input "4500"
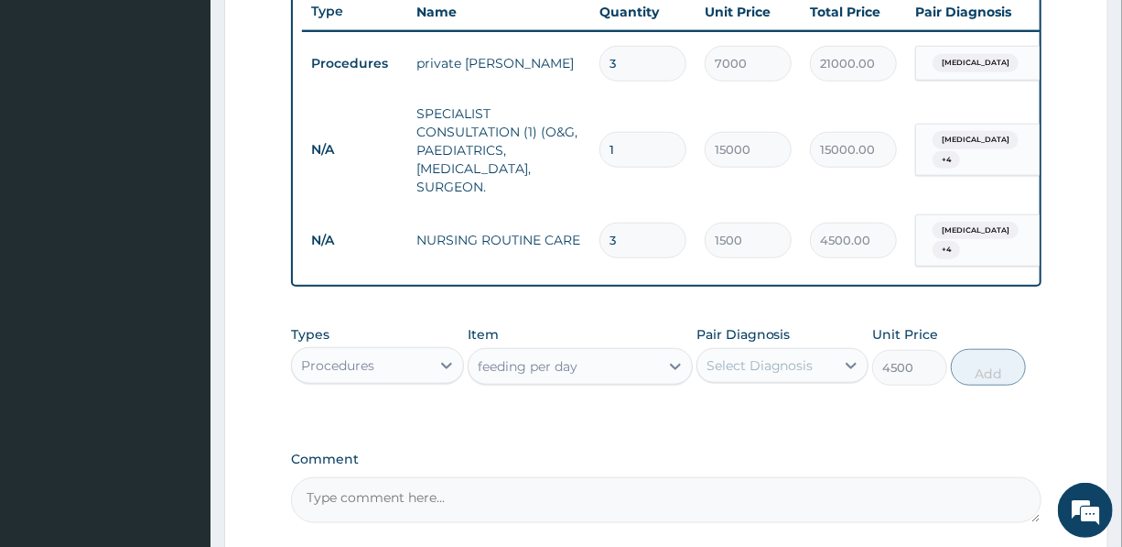
click at [788, 368] on div "Select Diagnosis" at bounding box center [760, 365] width 107 height 18
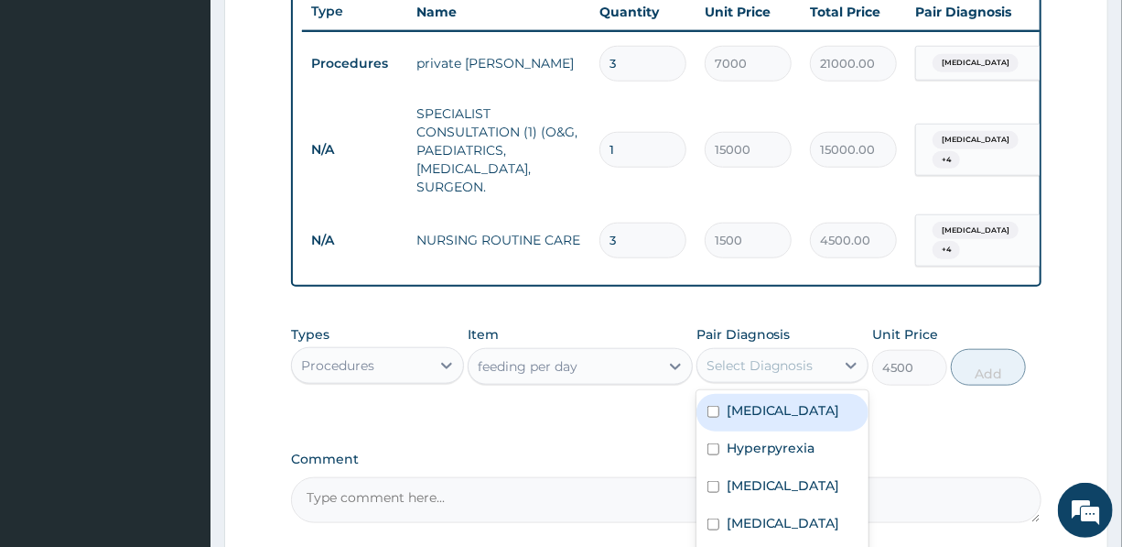
click at [788, 402] on div "[MEDICAL_DATA]" at bounding box center [783, 413] width 172 height 38
checkbox input "true"
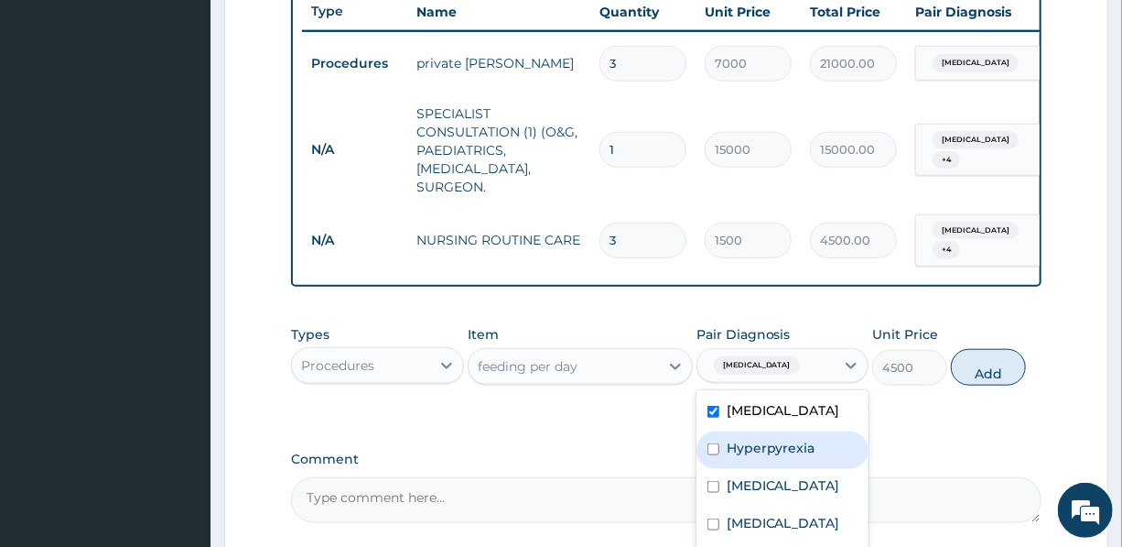
click at [796, 452] on label "Hyperpyrexia" at bounding box center [771, 448] width 89 height 18
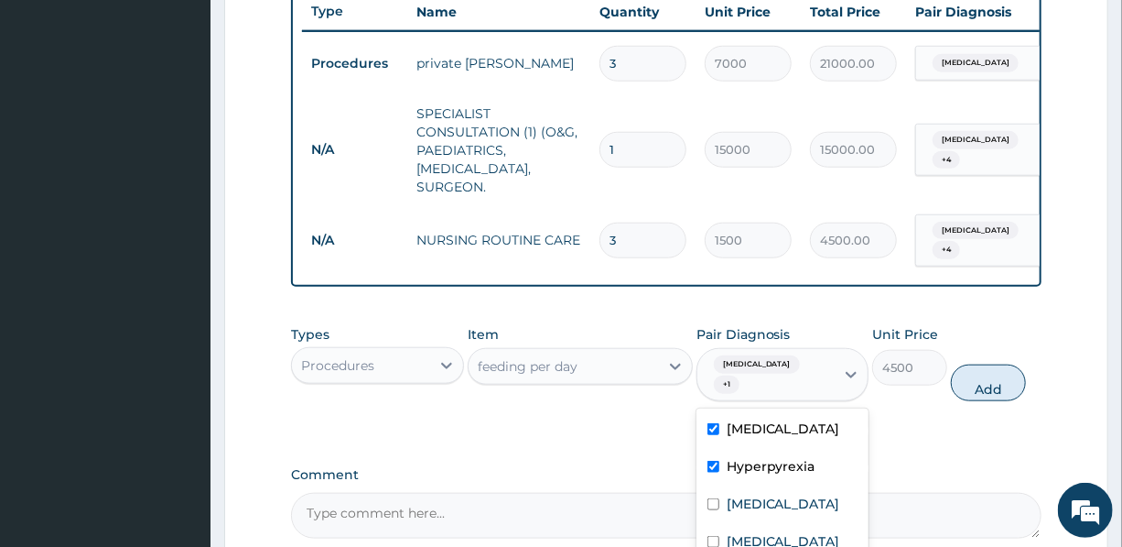
checkbox input "true"
click at [800, 487] on div "[MEDICAL_DATA]" at bounding box center [783, 506] width 172 height 38
checkbox input "true"
click at [814, 532] on label "[MEDICAL_DATA]" at bounding box center [784, 541] width 114 height 18
checkbox input "true"
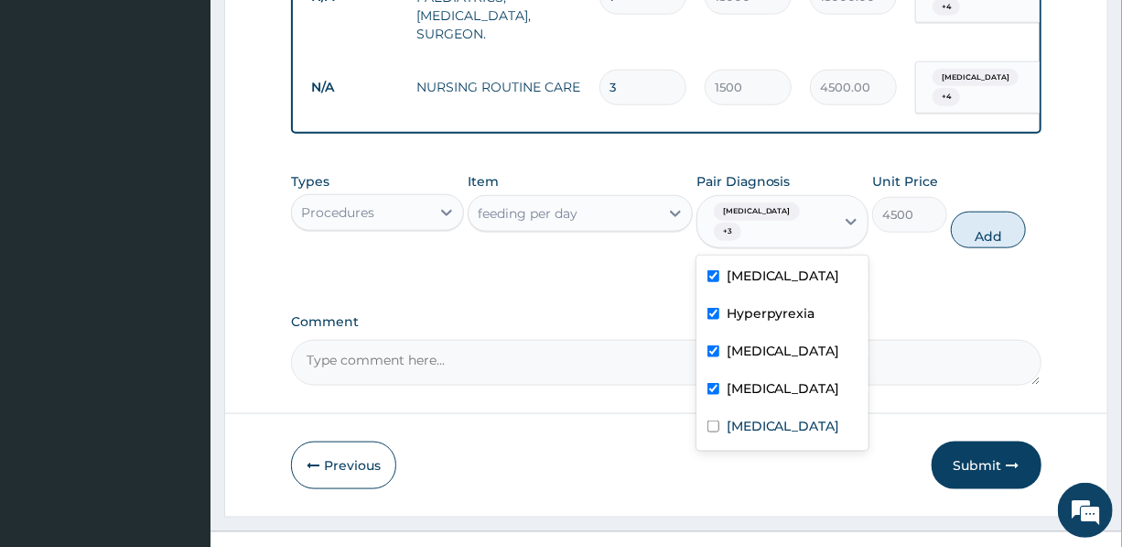
scroll to position [865, 0]
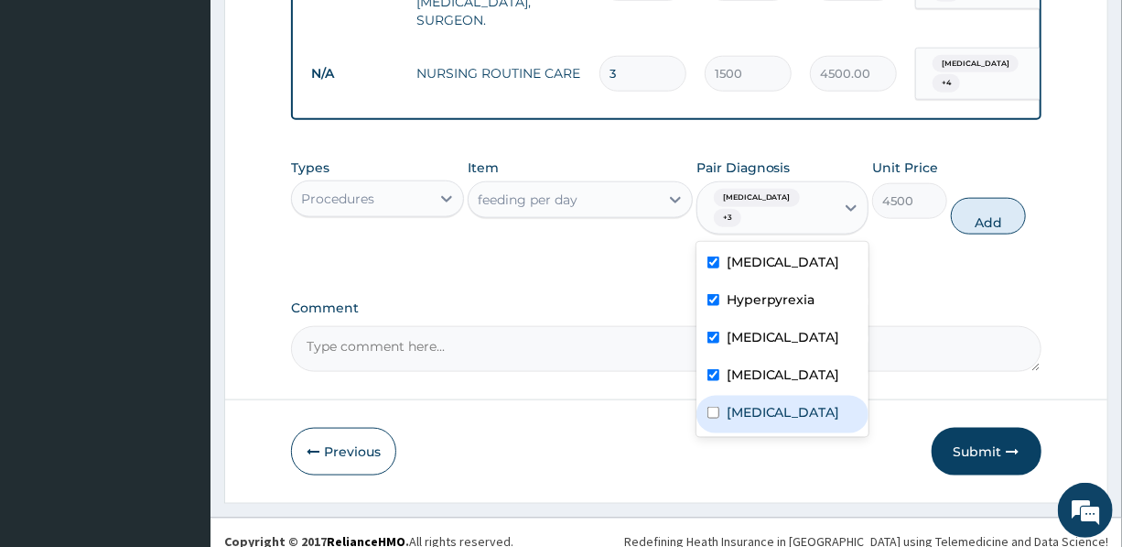
click at [808, 431] on div "[MEDICAL_DATA]" at bounding box center [783, 414] width 172 height 38
checkbox input "true"
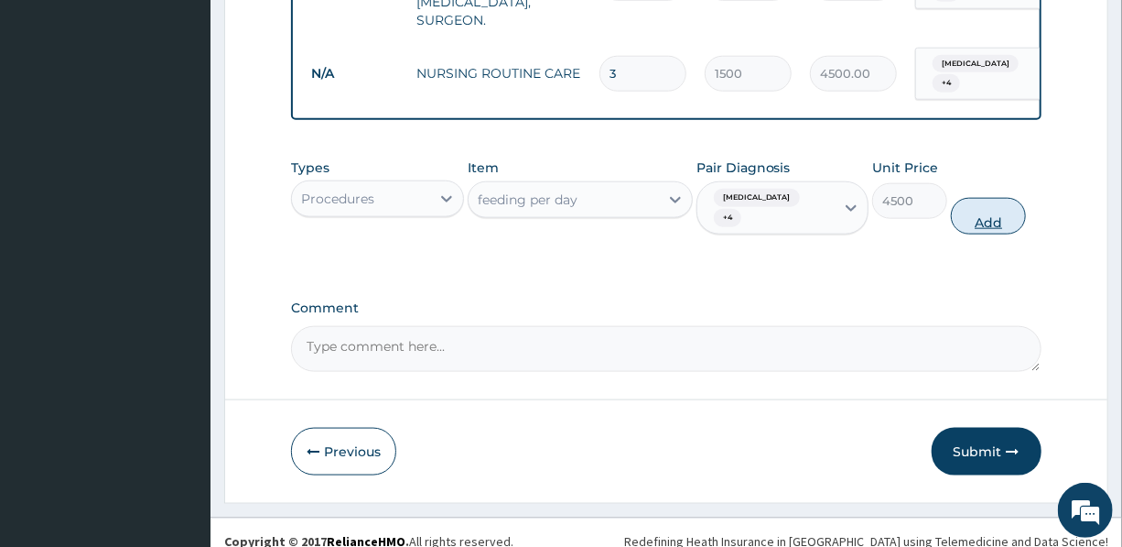
click at [991, 200] on button "Add" at bounding box center [988, 216] width 75 height 37
type input "0"
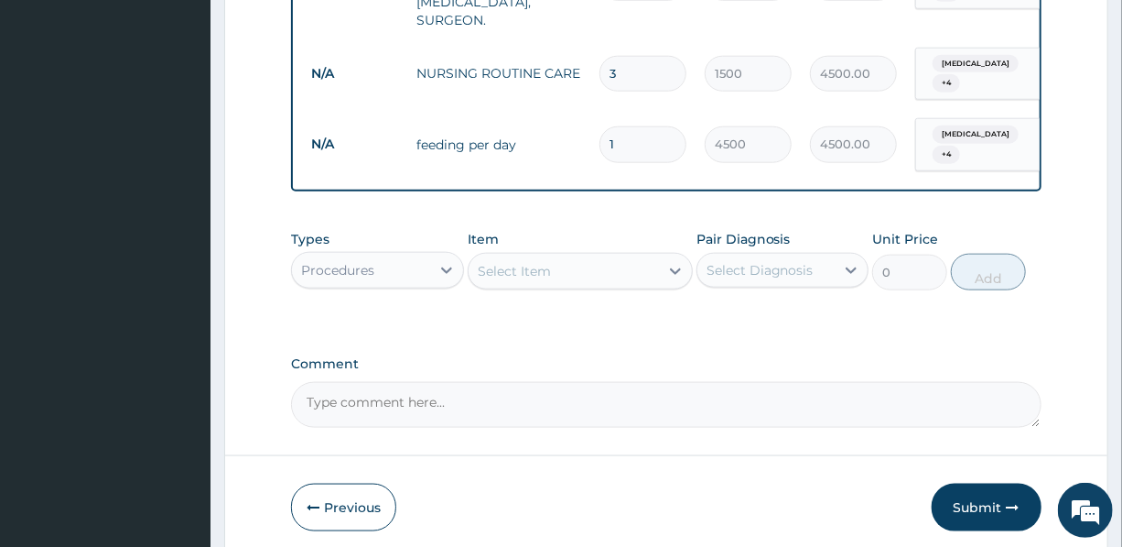
drag, startPoint x: 653, startPoint y: 136, endPoint x: 601, endPoint y: 135, distance: 51.3
click at [601, 135] on input "1" at bounding box center [643, 144] width 87 height 36
type input "3"
type input "13500.00"
type input "3"
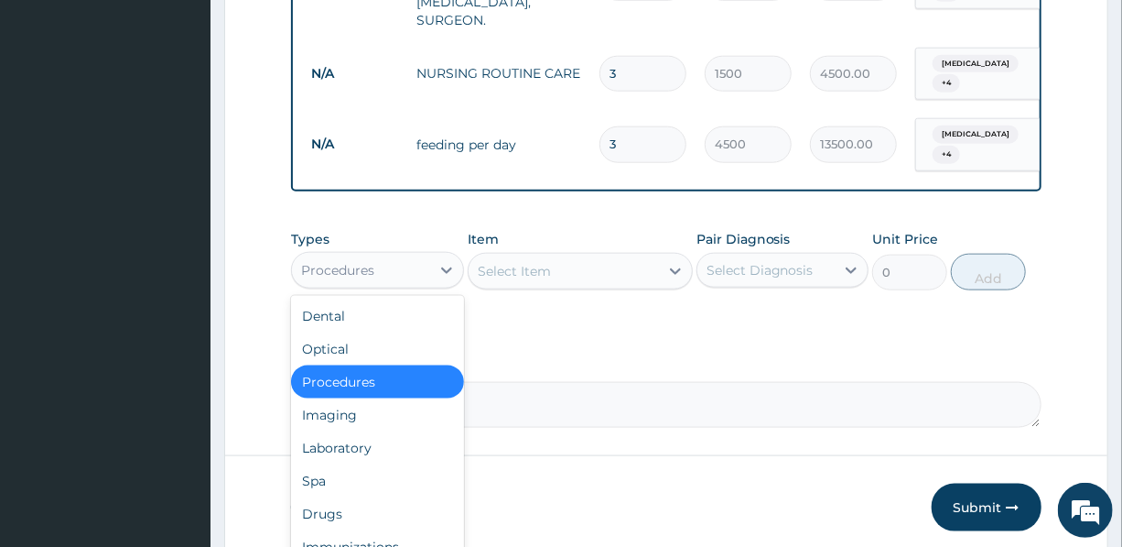
click at [393, 259] on div "Procedures" at bounding box center [360, 269] width 137 height 29
click at [372, 438] on div "Laboratory" at bounding box center [377, 447] width 172 height 33
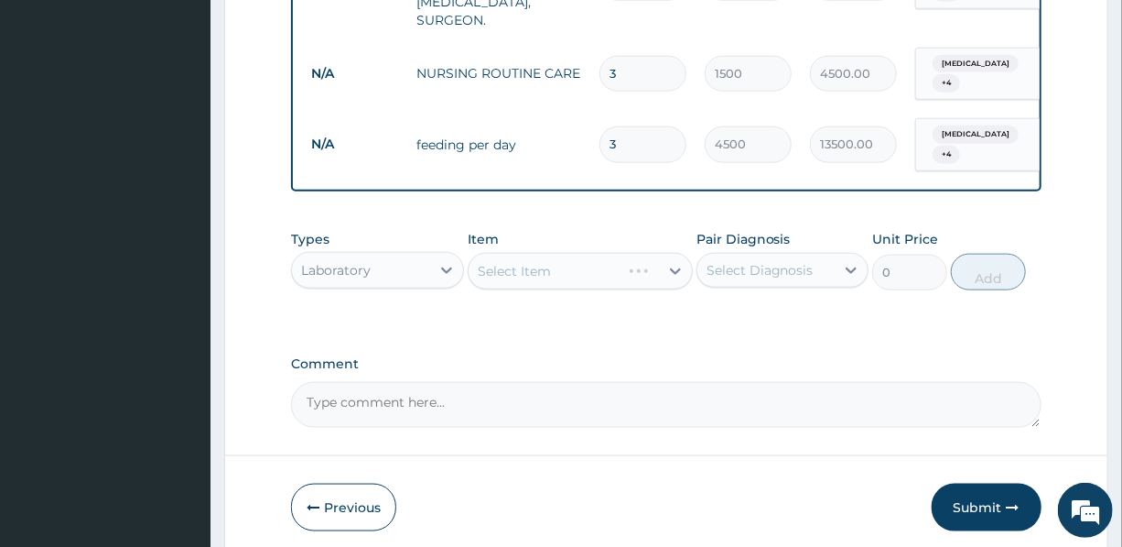
click at [543, 265] on div "Select Item" at bounding box center [580, 271] width 225 height 37
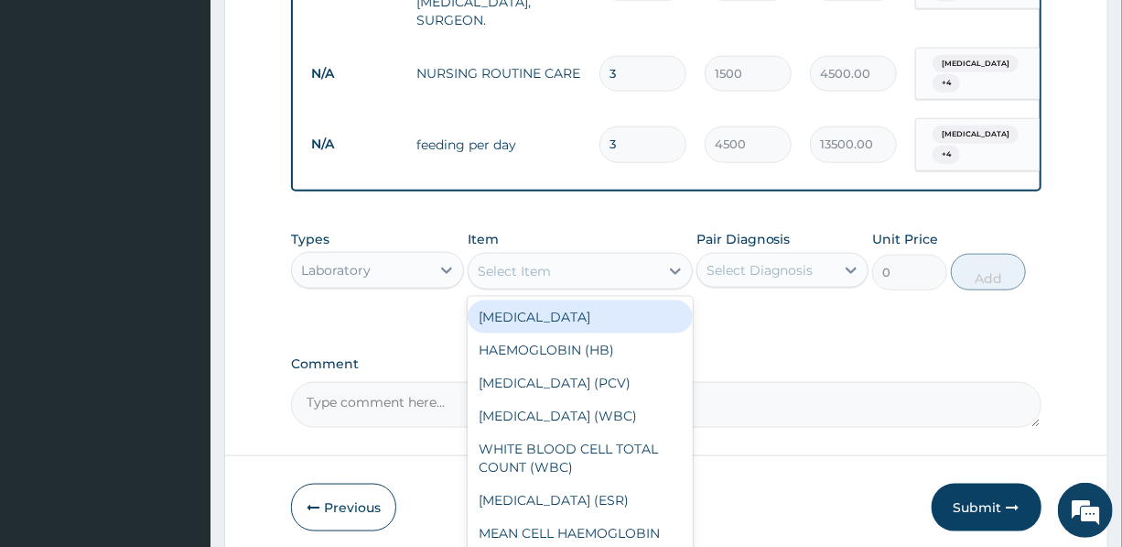
click at [543, 265] on div "Select Item" at bounding box center [514, 271] width 73 height 18
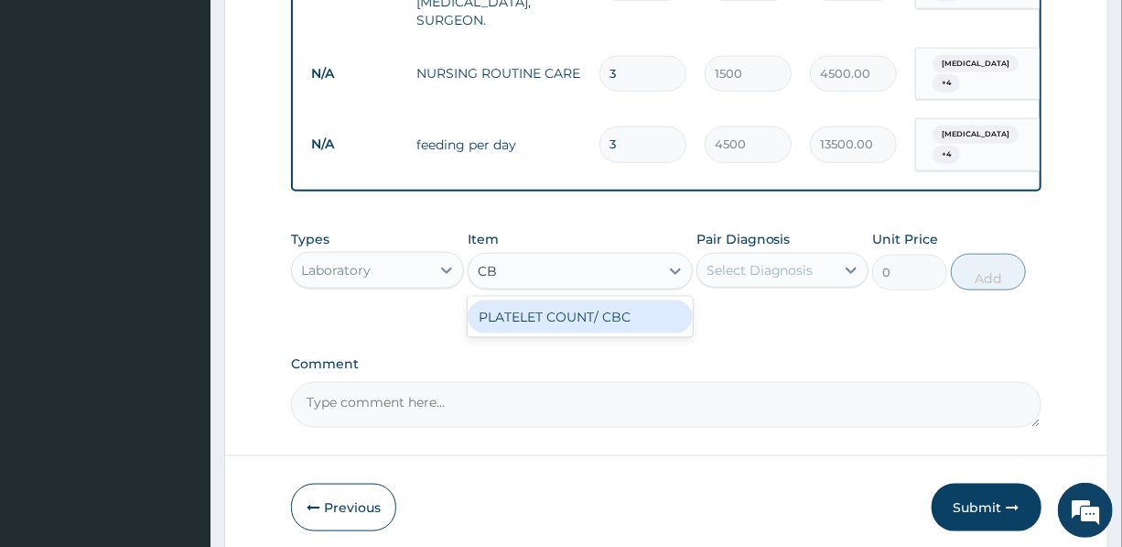
type input "CBC"
click at [609, 323] on div "PLATELET COUNT/ CBC" at bounding box center [580, 316] width 225 height 33
type input "5000"
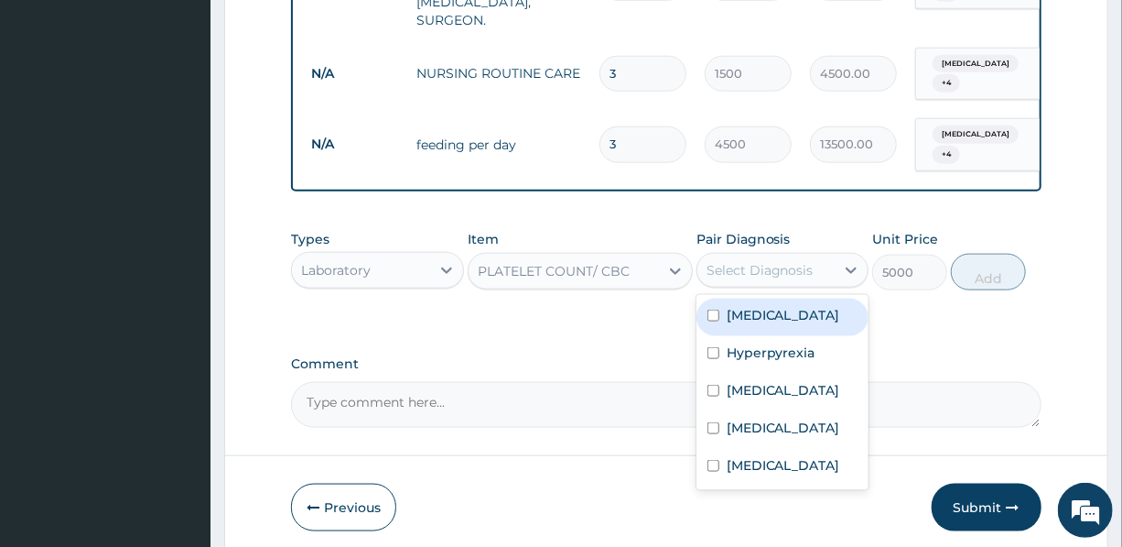
click at [753, 264] on div "Select Diagnosis" at bounding box center [760, 270] width 107 height 18
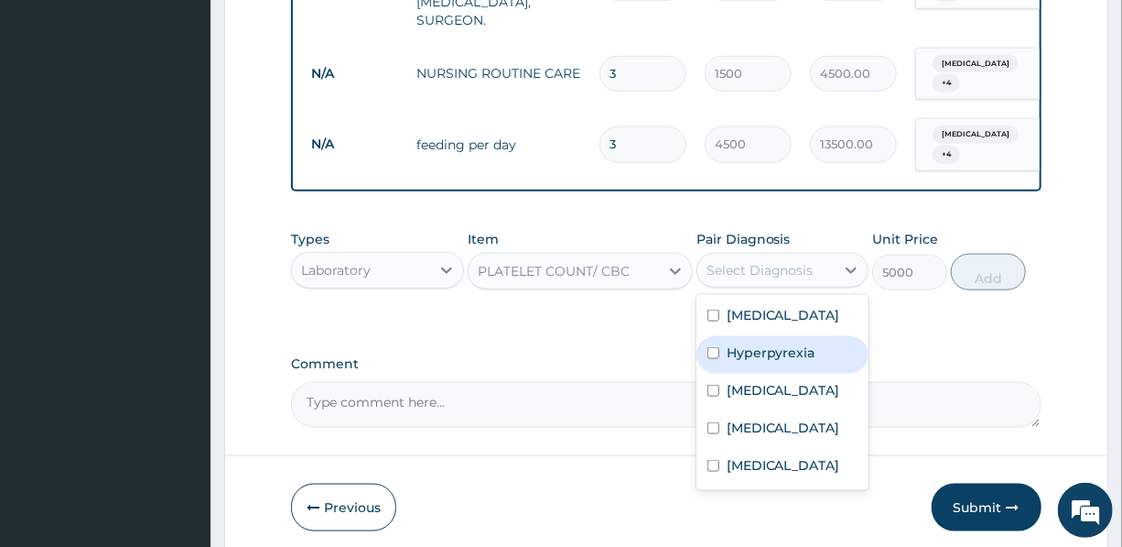
click at [770, 357] on label "Hyperpyrexia" at bounding box center [771, 352] width 89 height 18
checkbox input "true"
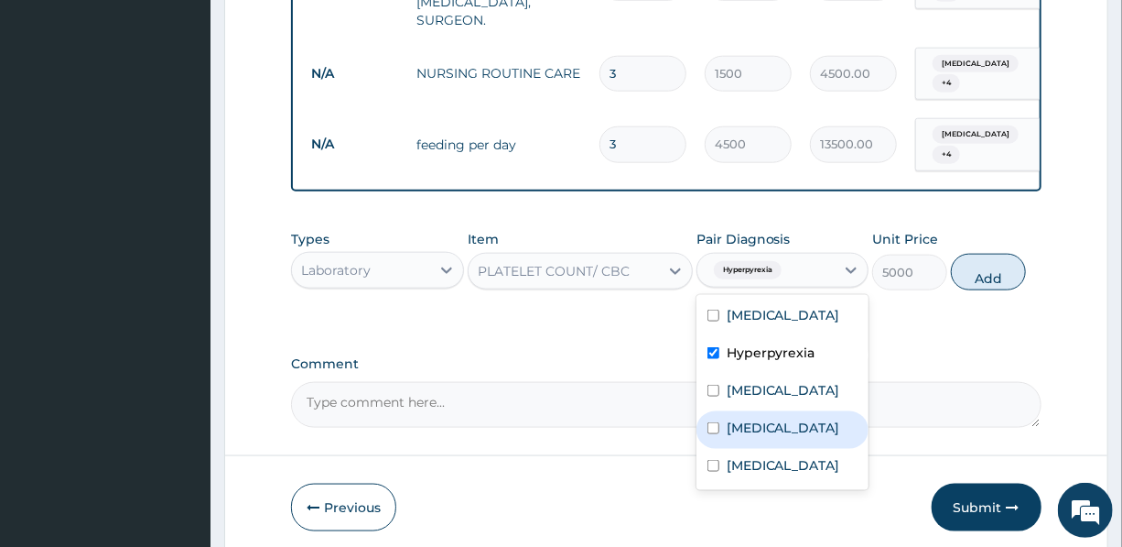
click at [767, 428] on label "[MEDICAL_DATA]" at bounding box center [784, 427] width 114 height 18
checkbox input "true"
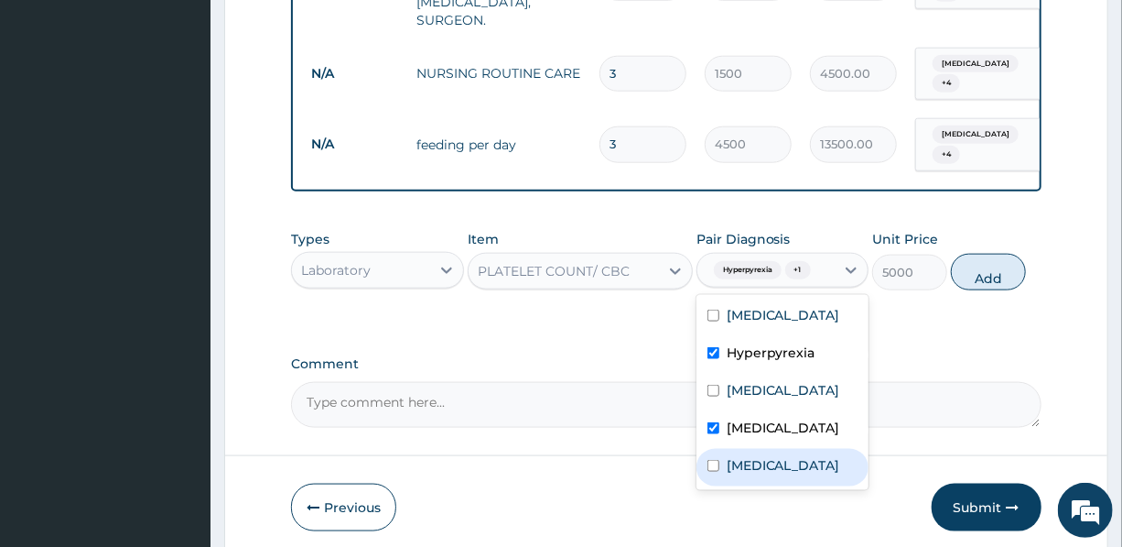
click at [761, 486] on div "[MEDICAL_DATA]" at bounding box center [783, 468] width 172 height 38
checkbox input "true"
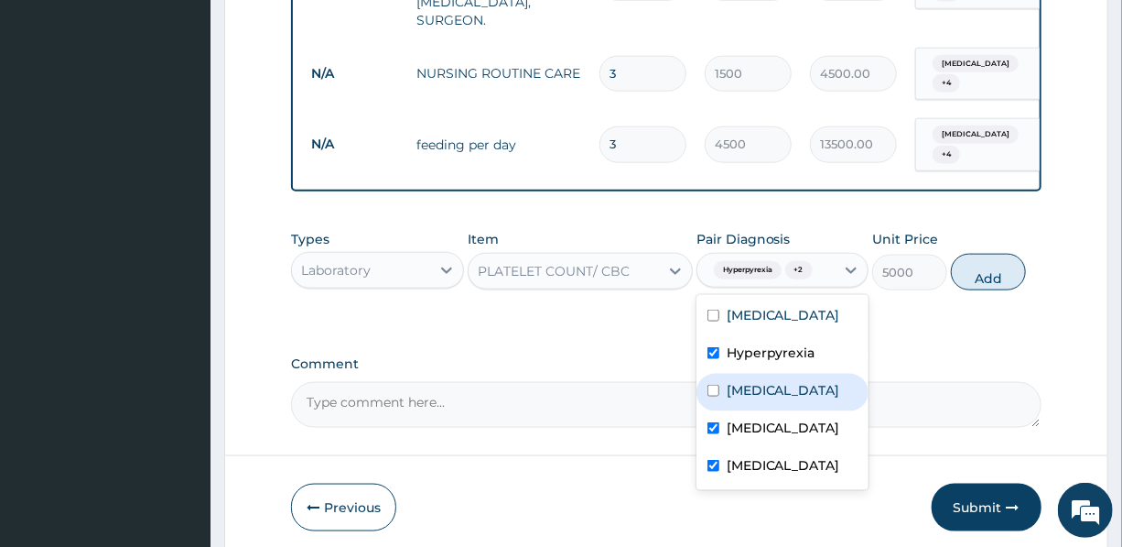
click at [794, 392] on label "[MEDICAL_DATA]" at bounding box center [784, 390] width 114 height 18
checkbox input "true"
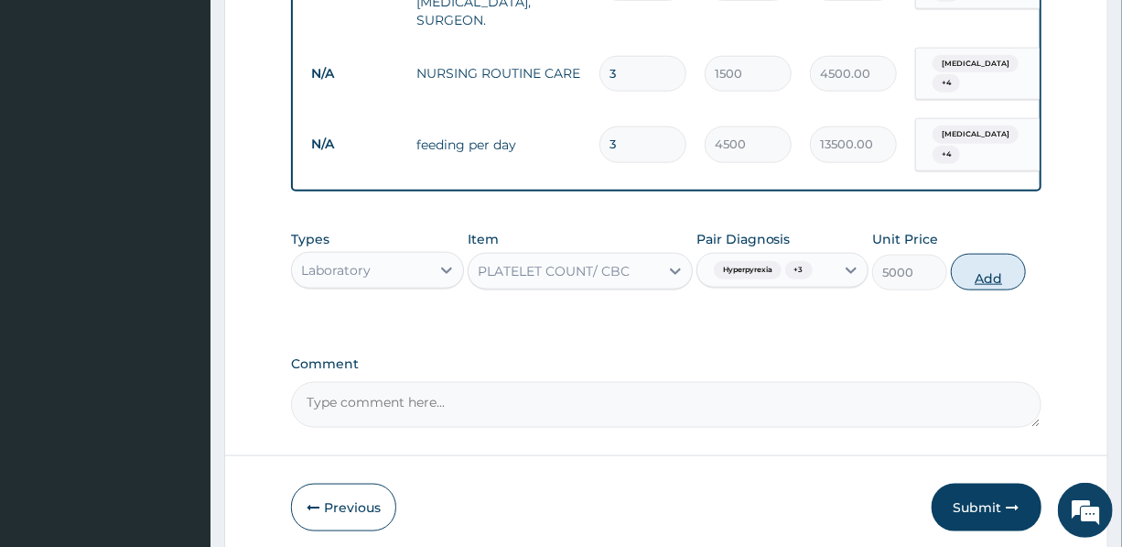
click at [989, 282] on button "Add" at bounding box center [988, 272] width 75 height 37
type input "0"
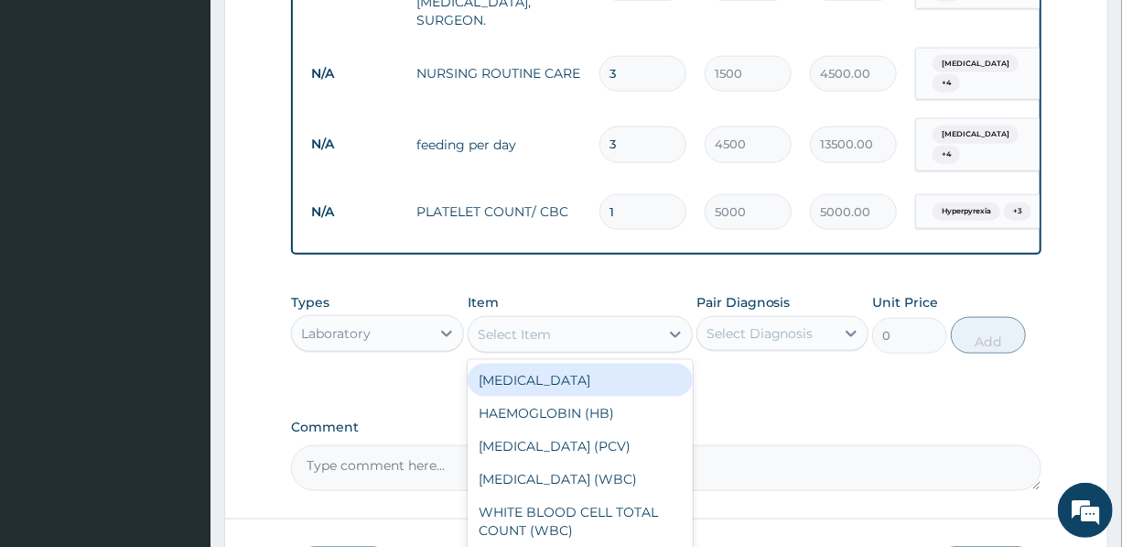
click at [595, 327] on div "Select Item" at bounding box center [564, 333] width 190 height 29
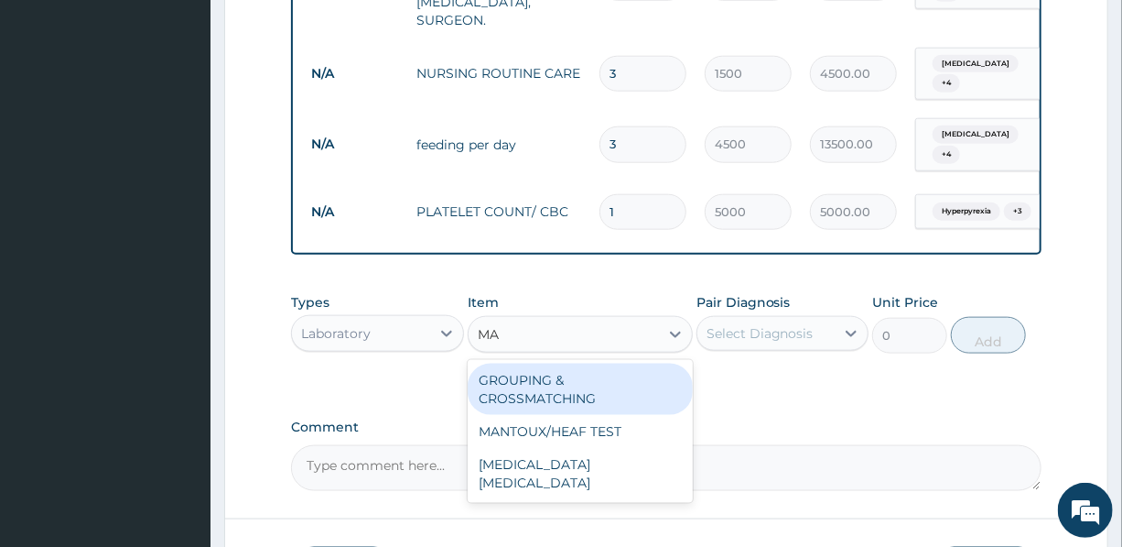
type input "MAL"
drag, startPoint x: 584, startPoint y: 380, endPoint x: 643, endPoint y: 353, distance: 64.3
click at [586, 378] on div "[MEDICAL_DATA] [MEDICAL_DATA]" at bounding box center [580, 388] width 225 height 51
type input "1200"
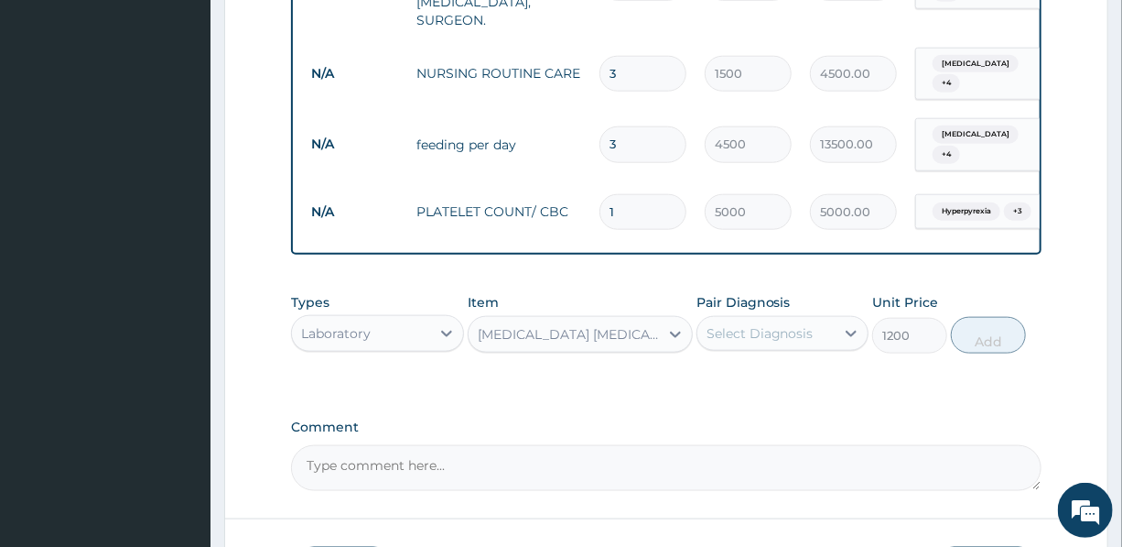
click at [771, 309] on label "Pair Diagnosis" at bounding box center [744, 302] width 94 height 18
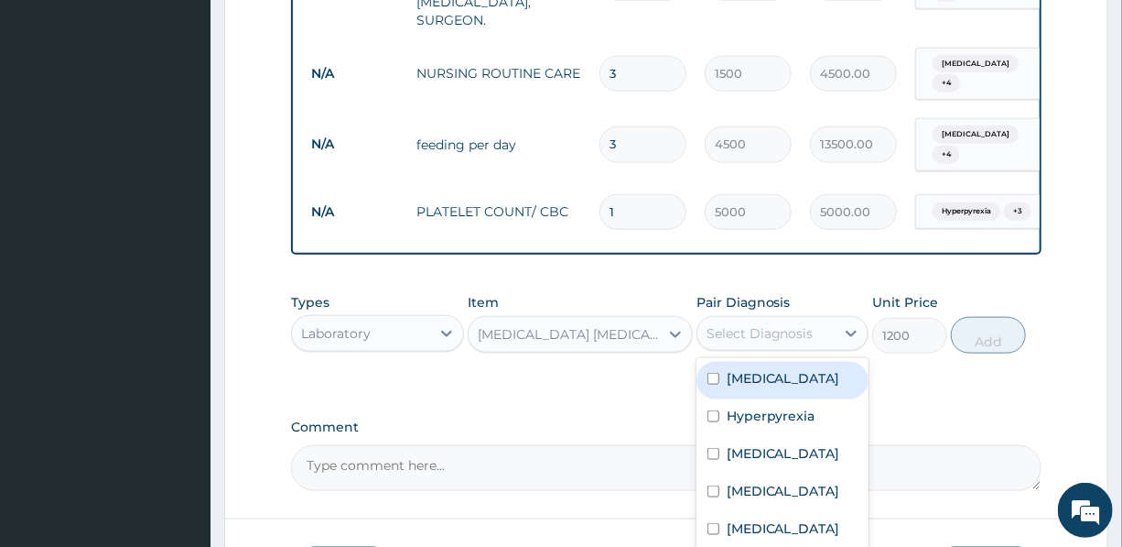
click at [769, 324] on div "Select Diagnosis" at bounding box center [760, 333] width 107 height 18
click at [774, 376] on div "[MEDICAL_DATA]" at bounding box center [783, 381] width 172 height 38
checkbox input "true"
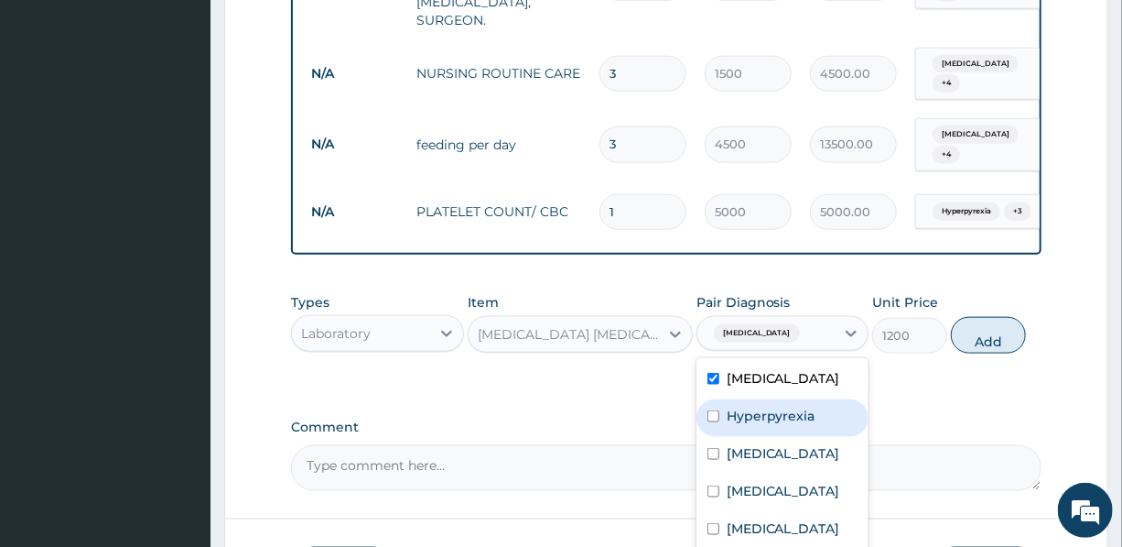
click at [773, 414] on label "Hyperpyrexia" at bounding box center [771, 415] width 89 height 18
checkbox input "true"
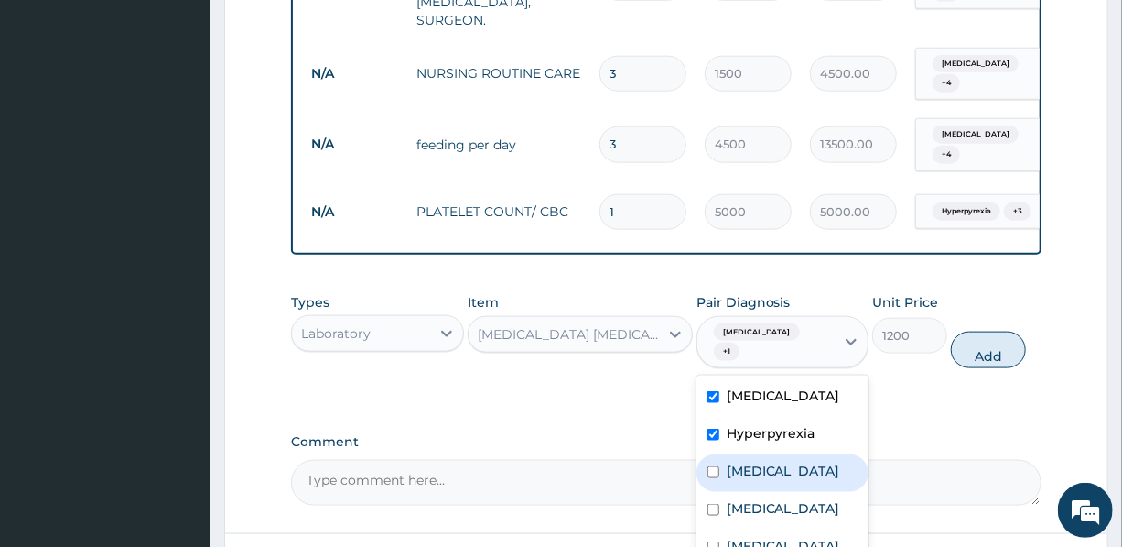
click at [777, 461] on label "[MEDICAL_DATA]" at bounding box center [784, 470] width 114 height 18
checkbox input "true"
click at [752, 424] on label "Hyperpyrexia" at bounding box center [771, 433] width 89 height 18
checkbox input "false"
click at [754, 454] on div "[MEDICAL_DATA]" at bounding box center [783, 473] width 172 height 38
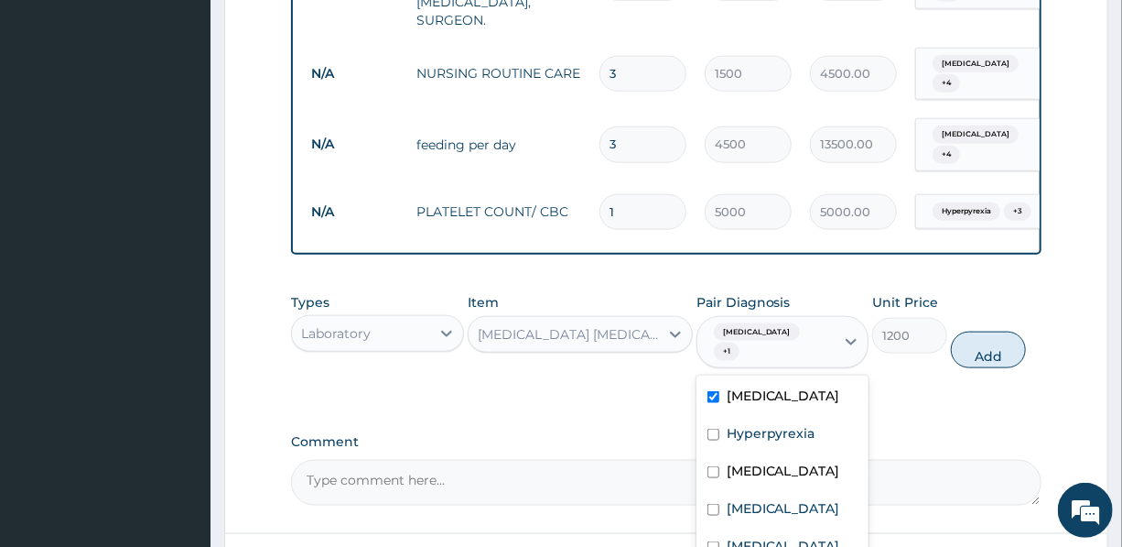
checkbox input "false"
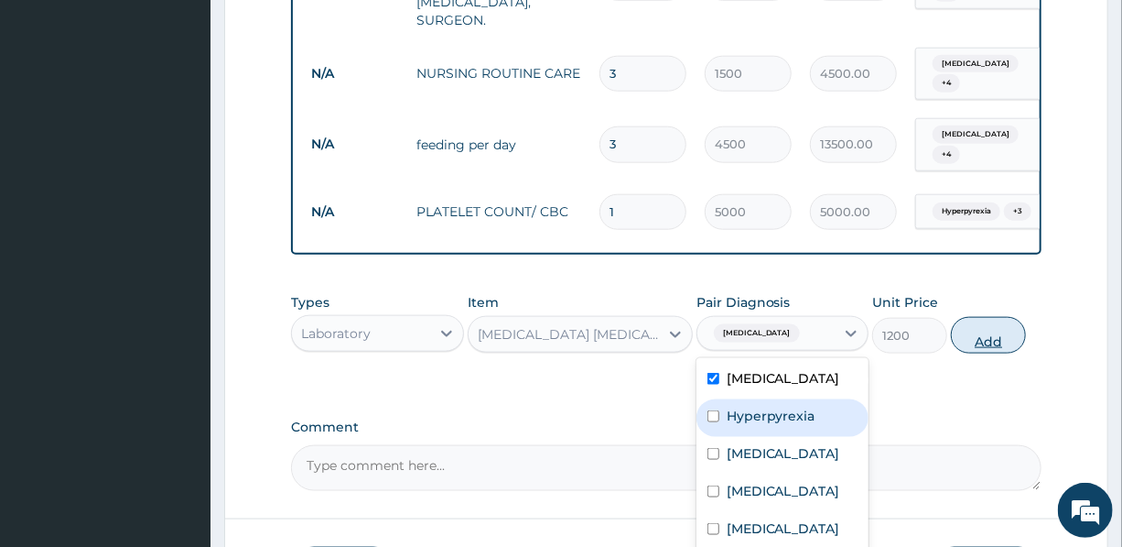
click at [977, 330] on button "Add" at bounding box center [988, 335] width 75 height 37
type input "0"
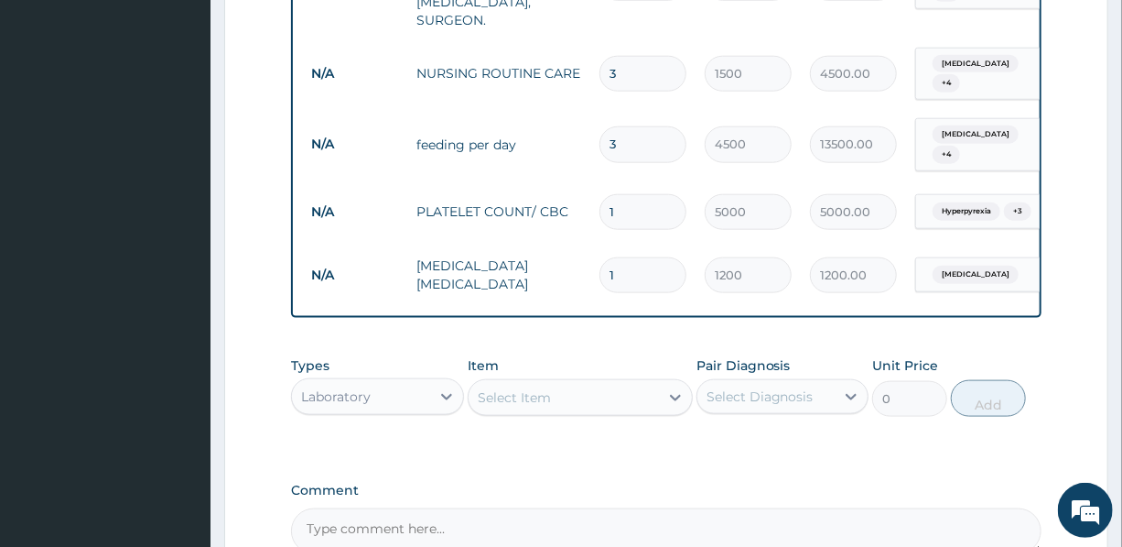
click at [393, 400] on div "Laboratory" at bounding box center [360, 396] width 137 height 29
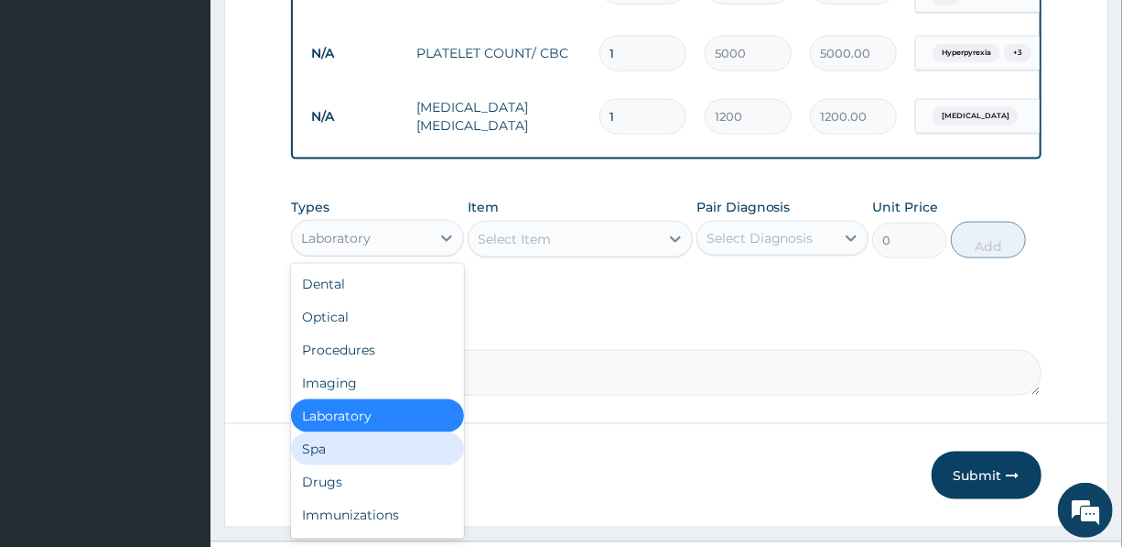
scroll to position [1063, 0]
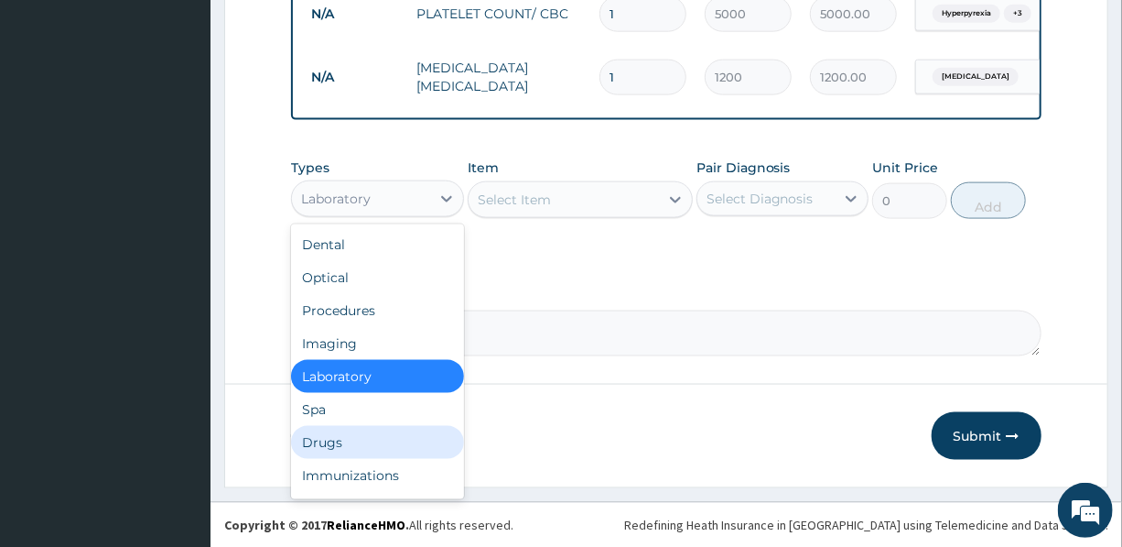
drag, startPoint x: 351, startPoint y: 443, endPoint x: 399, endPoint y: 388, distance: 73.3
click at [352, 442] on div "Drugs" at bounding box center [377, 442] width 172 height 33
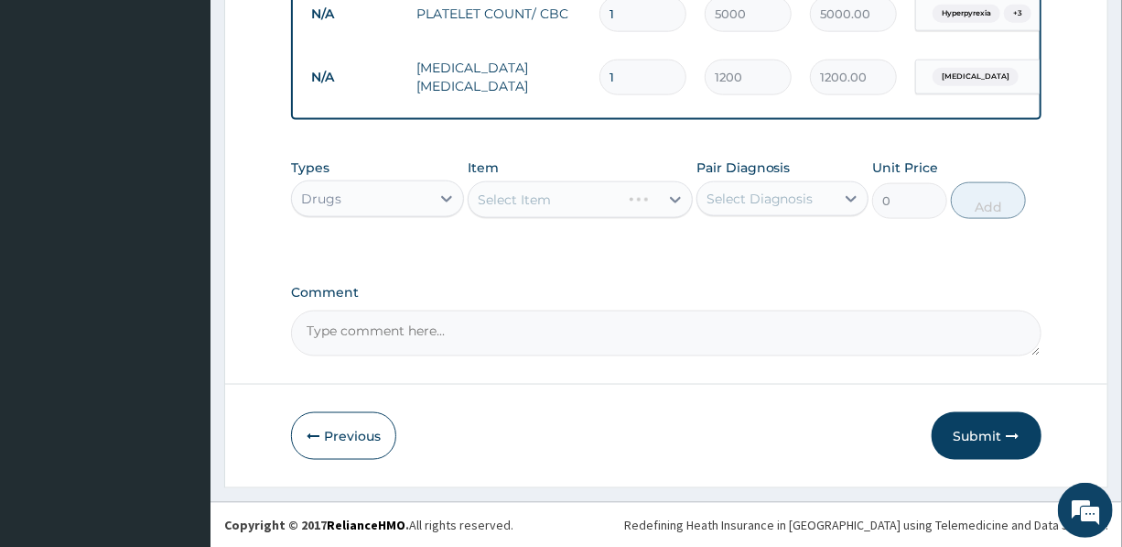
click at [517, 195] on div "Select Item" at bounding box center [580, 199] width 225 height 37
click at [555, 190] on div "Select Item" at bounding box center [564, 199] width 190 height 29
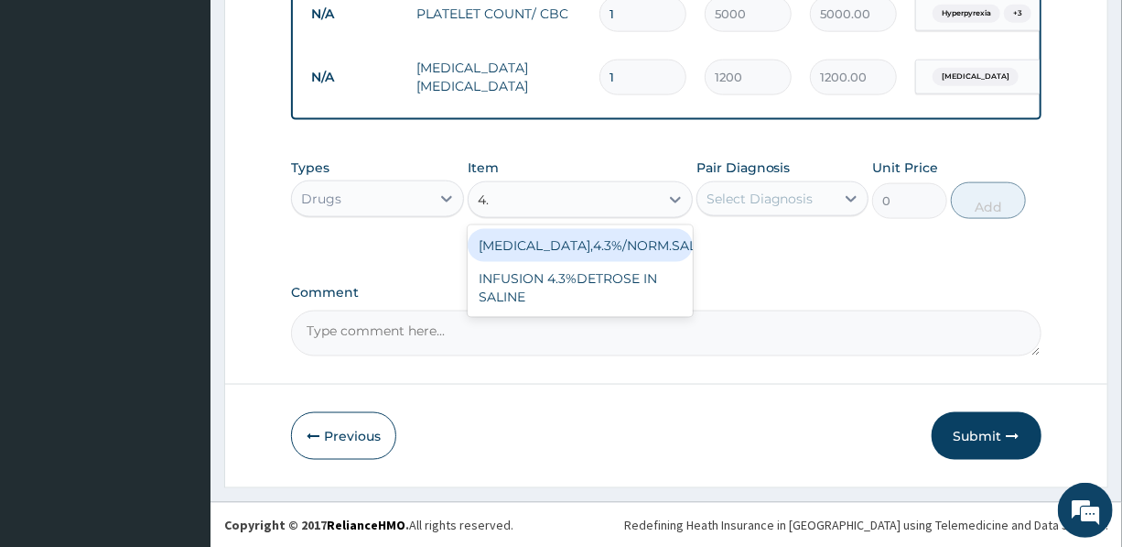
type input "4.3"
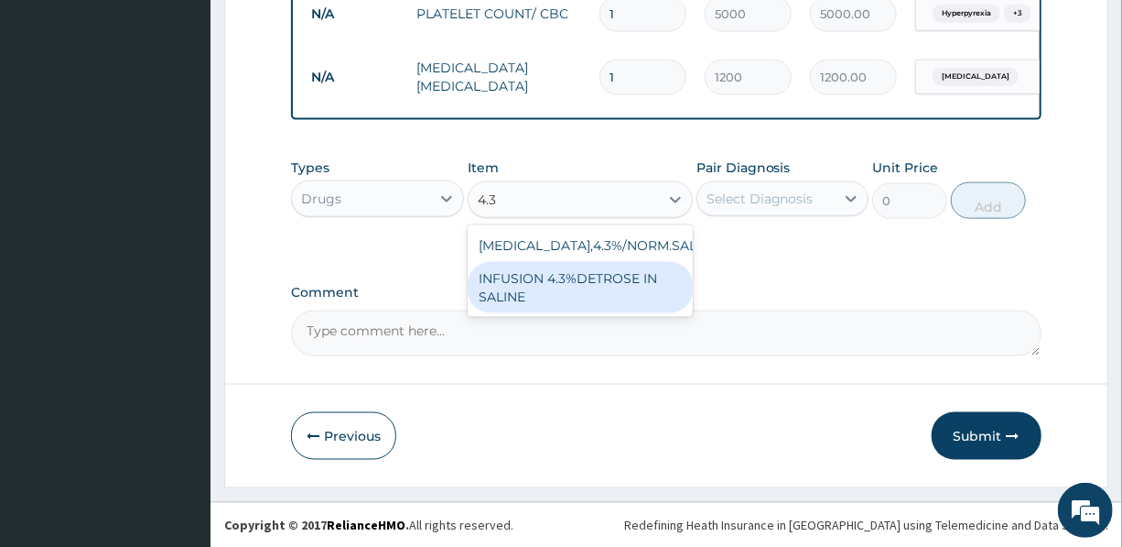
click at [583, 289] on div "INFUSION 4.3%DETROSE IN SALINE" at bounding box center [580, 287] width 225 height 51
type input "2000"
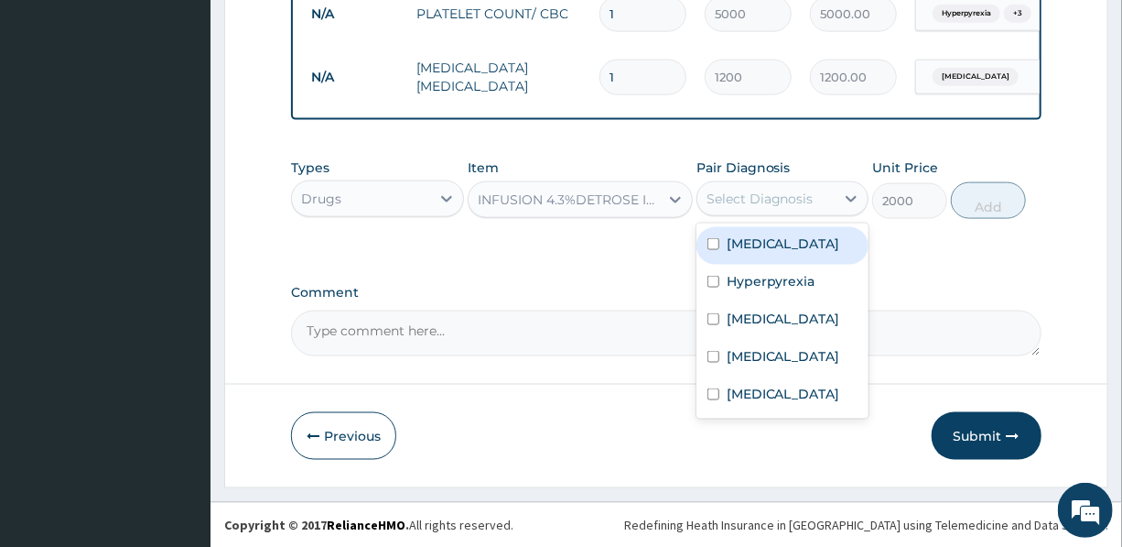
click at [772, 192] on div "Select Diagnosis" at bounding box center [760, 199] width 107 height 18
click at [767, 238] on label "Malaria" at bounding box center [784, 243] width 114 height 18
checkbox input "true"
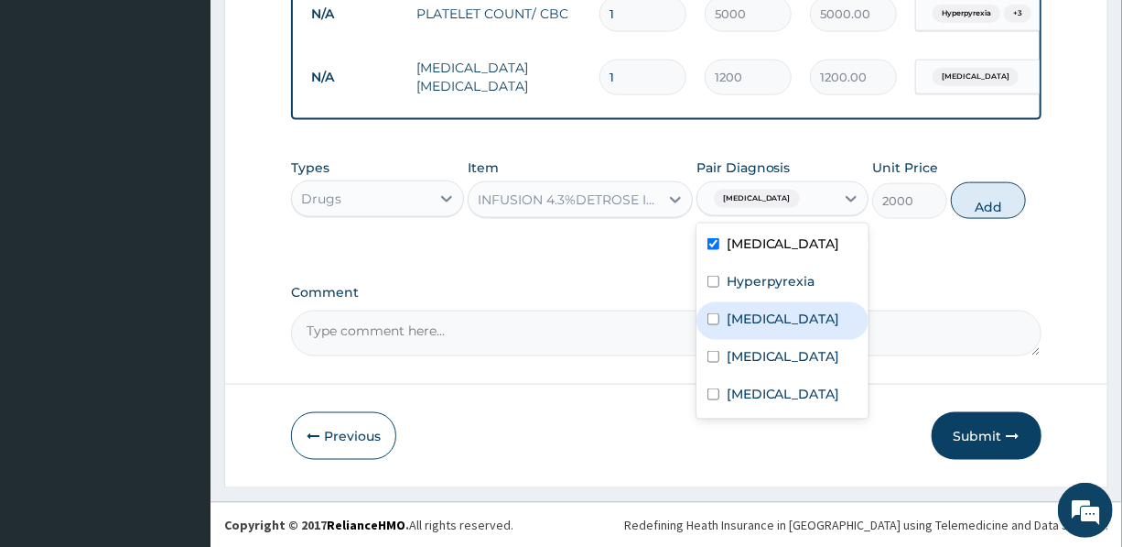
click at [789, 315] on label "Gastroenteritis" at bounding box center [784, 318] width 114 height 18
checkbox input "true"
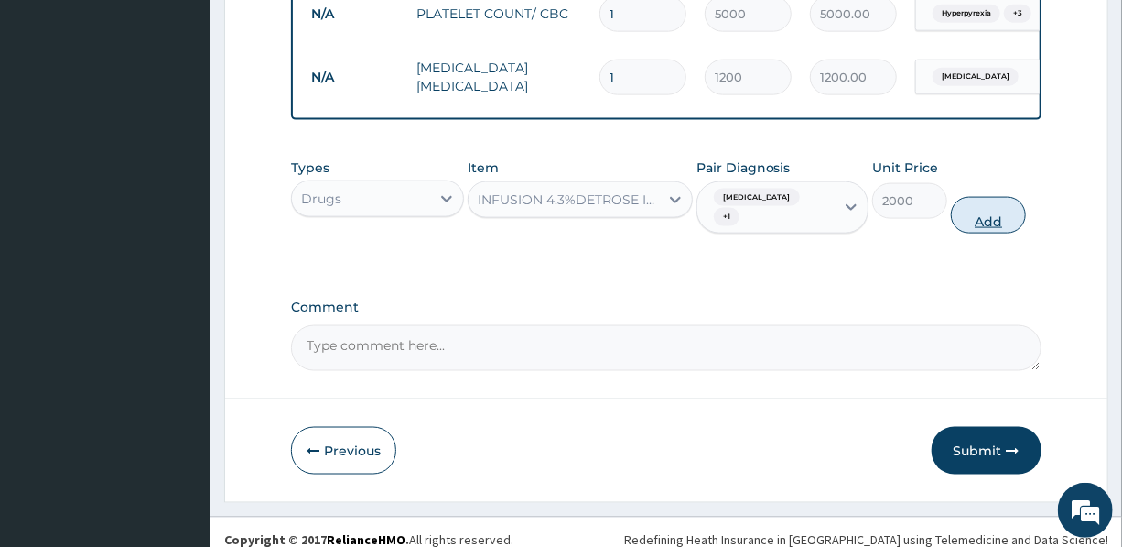
click at [995, 200] on button "Add" at bounding box center [988, 215] width 75 height 37
type input "0"
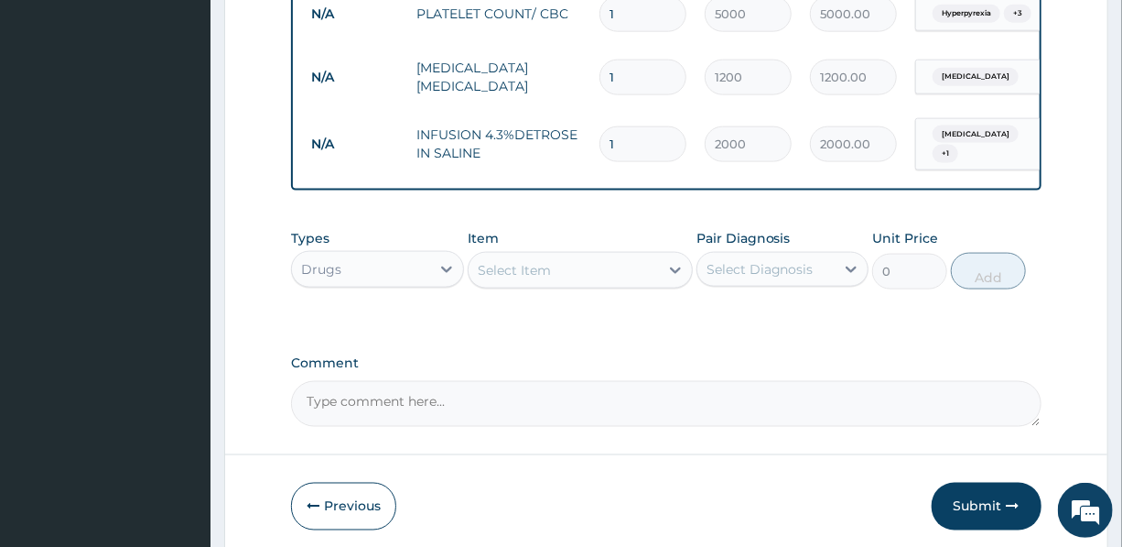
drag, startPoint x: 628, startPoint y: 128, endPoint x: 592, endPoint y: 125, distance: 35.9
click at [592, 125] on td "1" at bounding box center [642, 144] width 105 height 54
type input "3"
type input "6000.00"
type input "3"
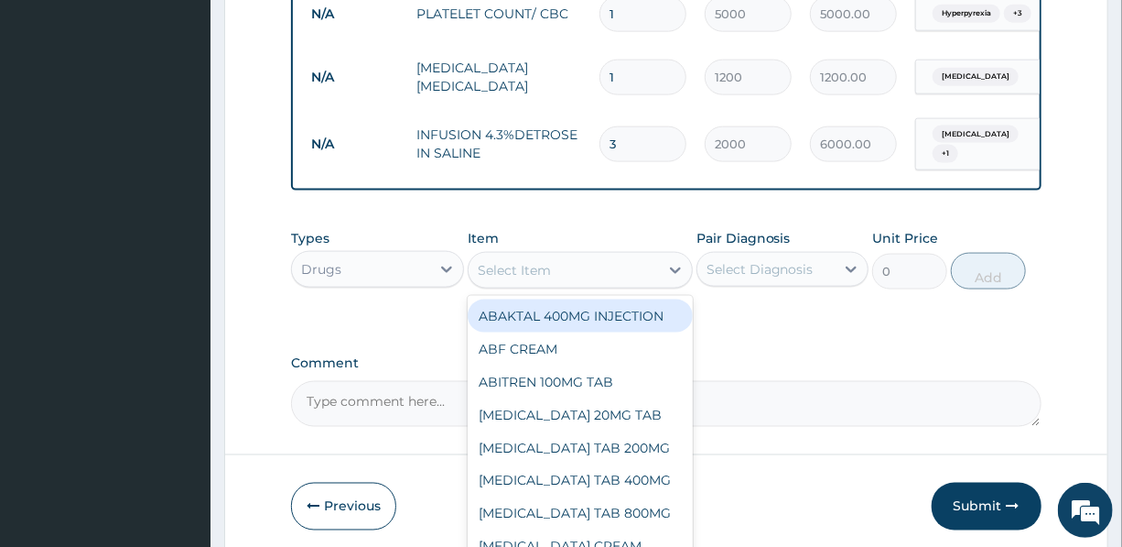
click at [567, 256] on div "Select Item" at bounding box center [564, 269] width 190 height 29
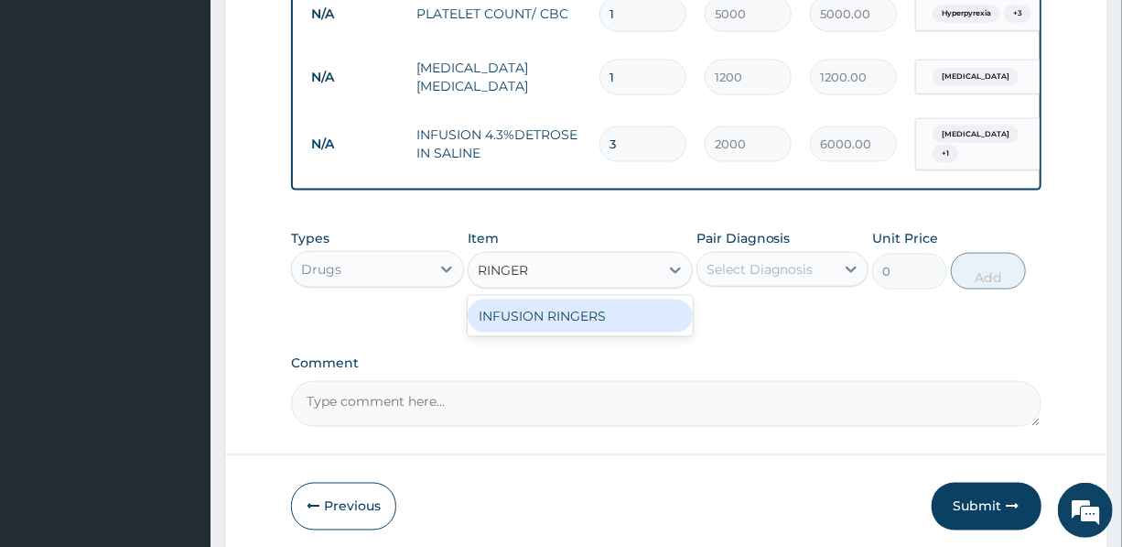
type input "RINGERS"
click at [581, 306] on div "INFUSION RINGERS" at bounding box center [580, 315] width 225 height 33
type input "2000"
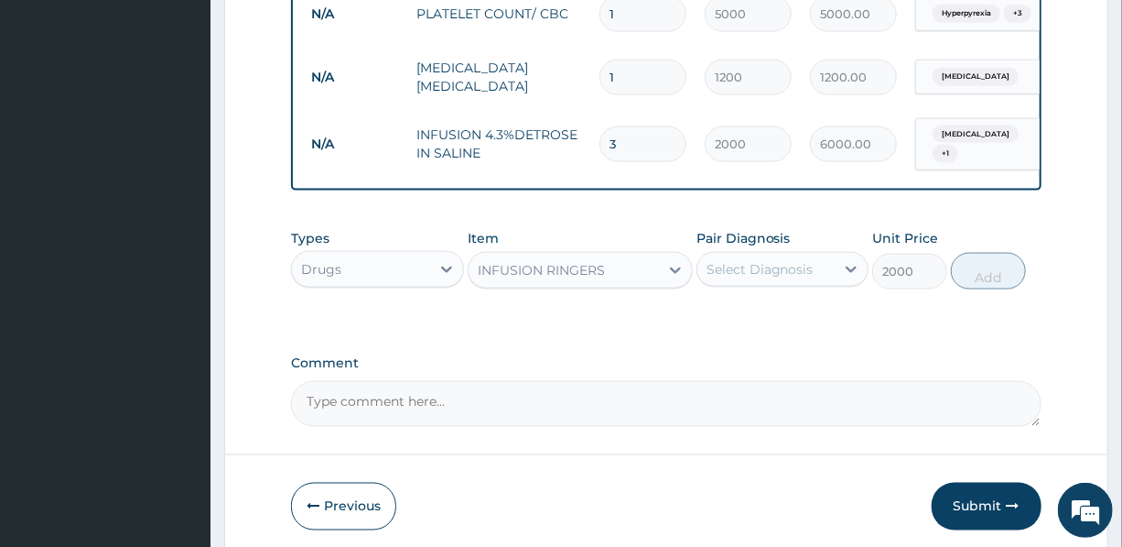
click at [759, 260] on div "Select Diagnosis" at bounding box center [760, 269] width 107 height 18
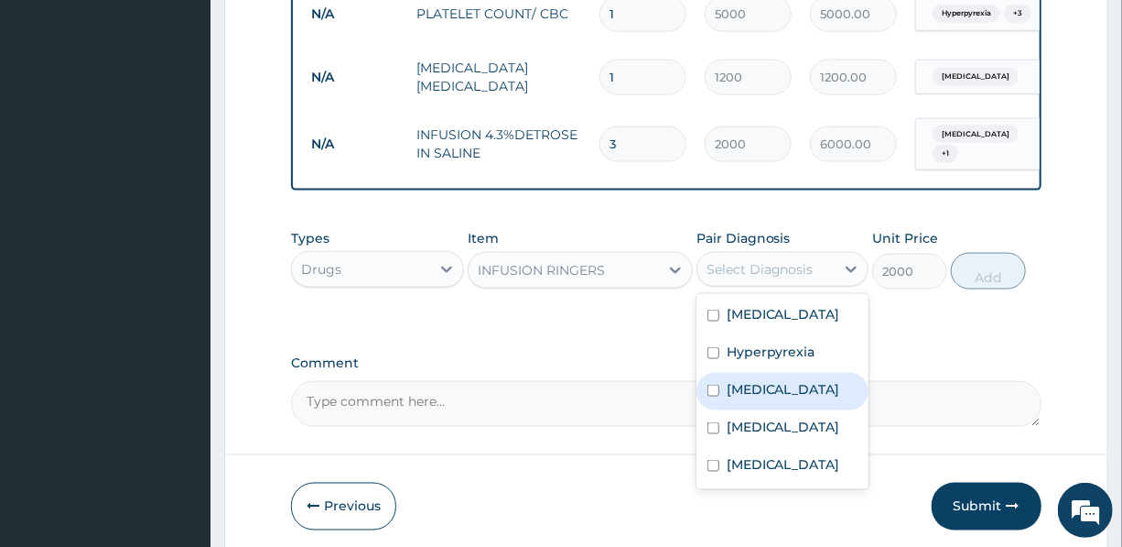
click at [789, 380] on label "Gastroenteritis" at bounding box center [784, 389] width 114 height 18
checkbox input "true"
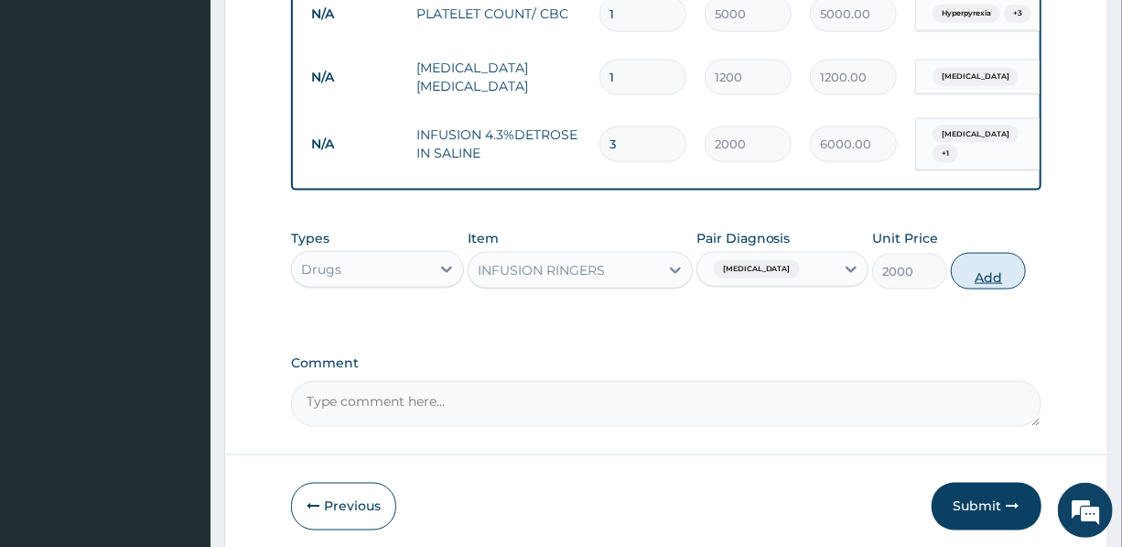
click at [980, 263] on button "Add" at bounding box center [988, 271] width 75 height 37
type input "0"
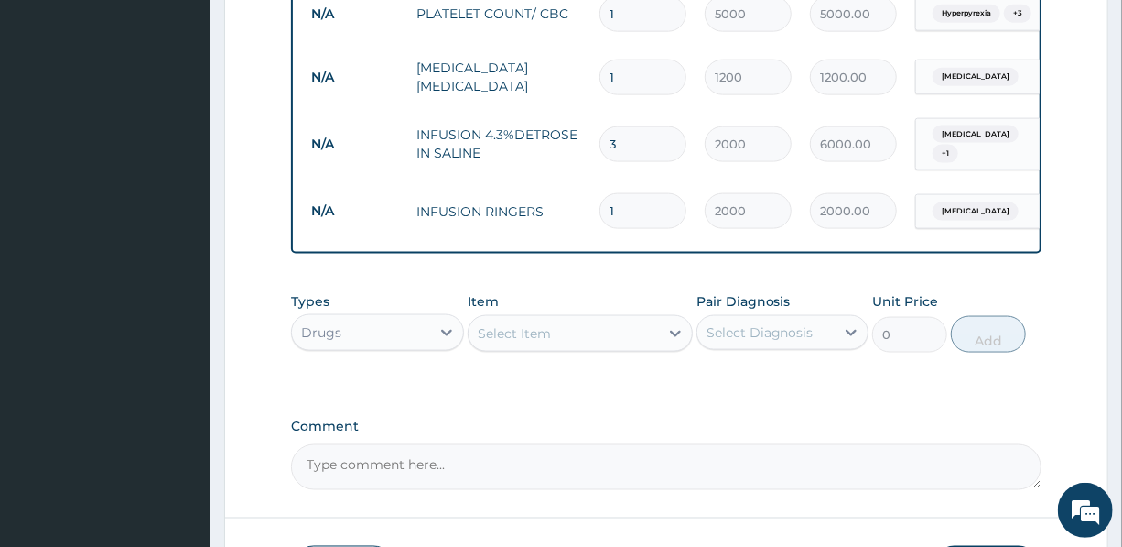
click at [575, 321] on div "Select Item" at bounding box center [564, 333] width 190 height 29
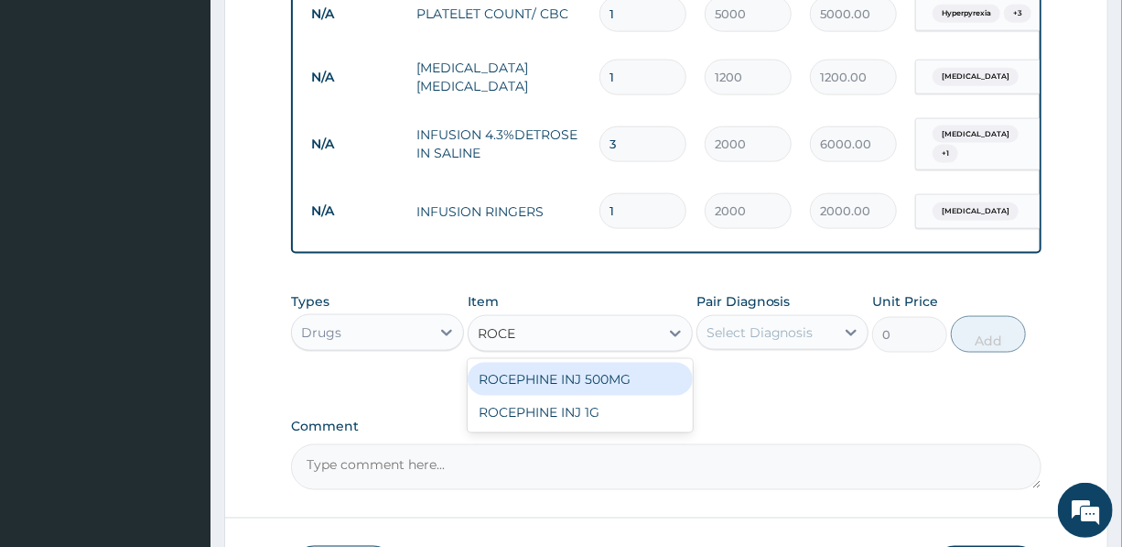
type input "ROCEP"
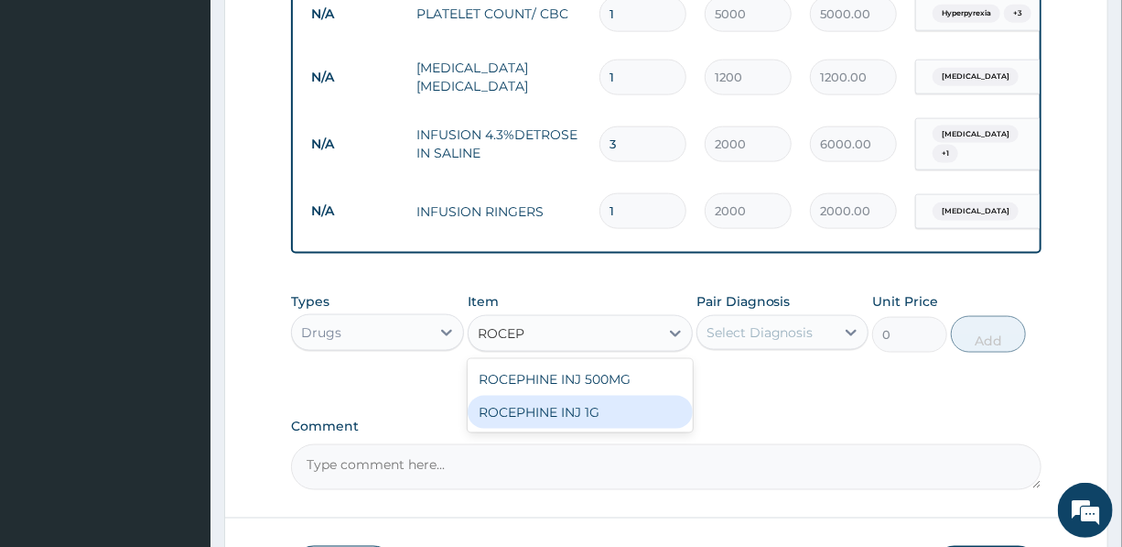
click at [547, 397] on div "ROCEPHINE INJ 1G" at bounding box center [580, 411] width 225 height 33
type input "7500"
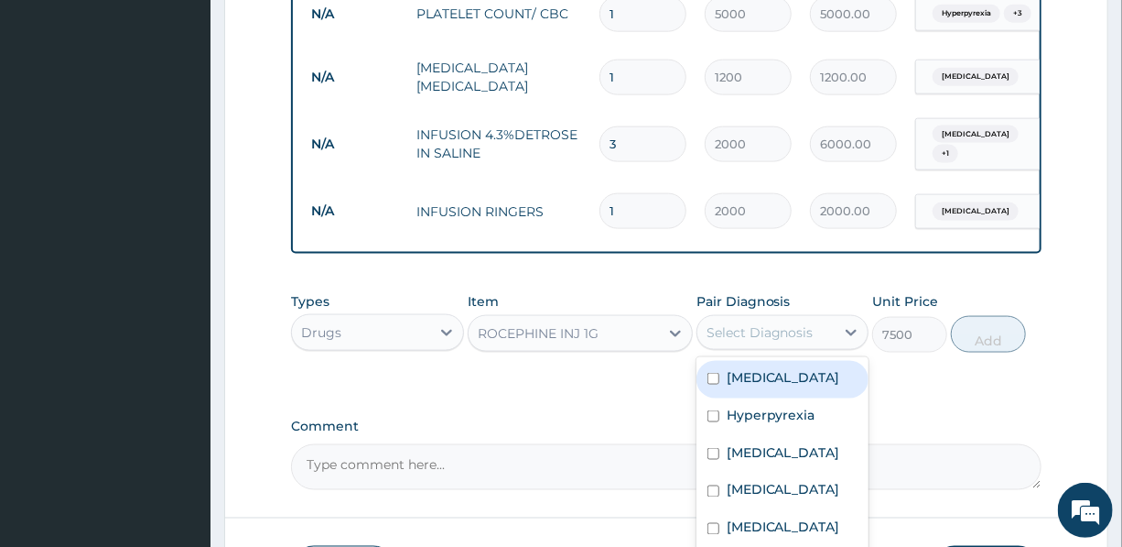
click at [753, 323] on div "Select Diagnosis" at bounding box center [760, 332] width 107 height 18
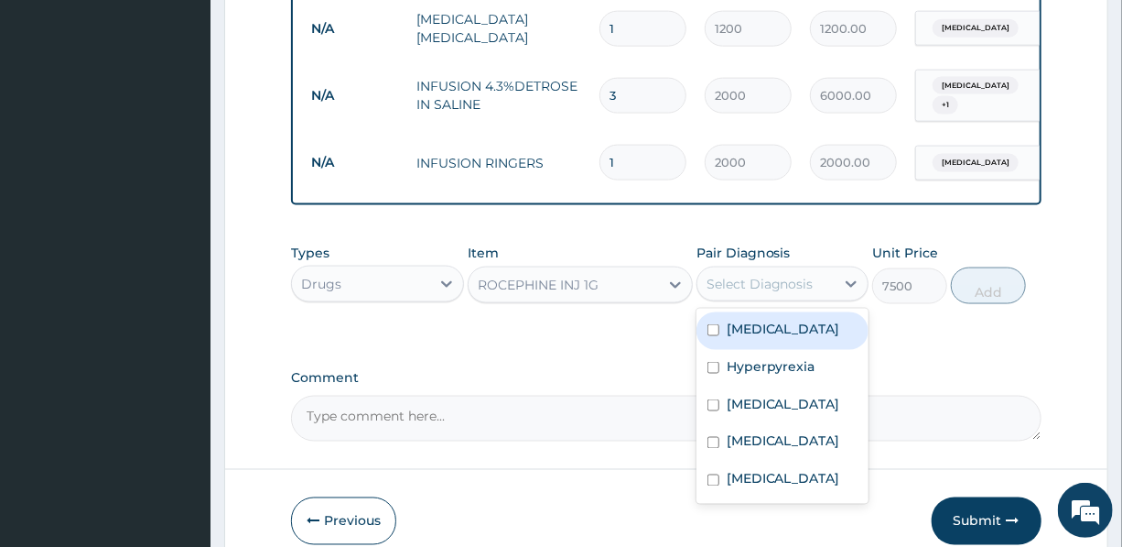
scroll to position [1146, 0]
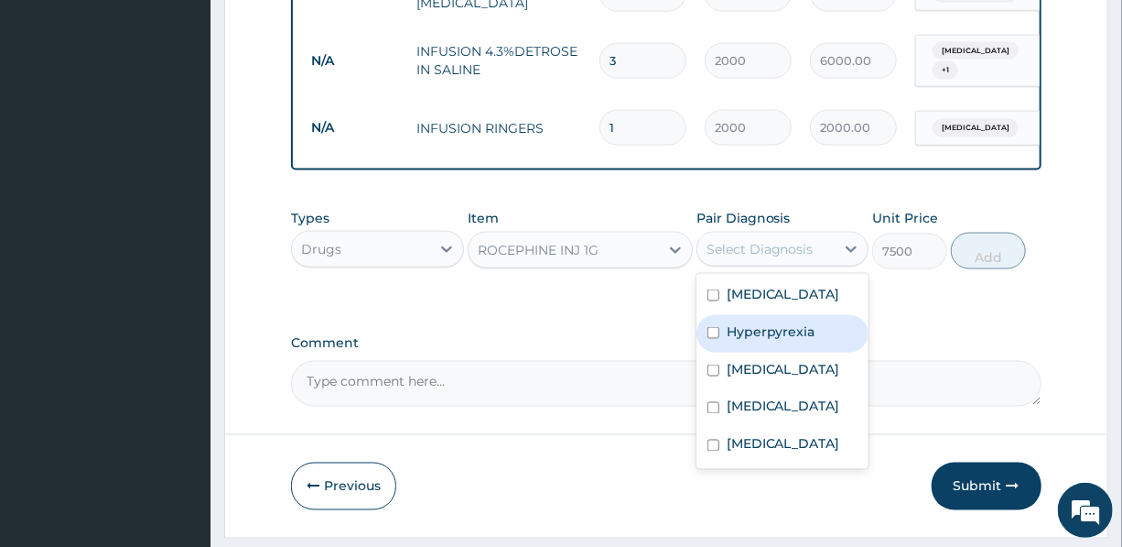
click at [796, 322] on label "Hyperpyrexia" at bounding box center [771, 331] width 89 height 18
checkbox input "true"
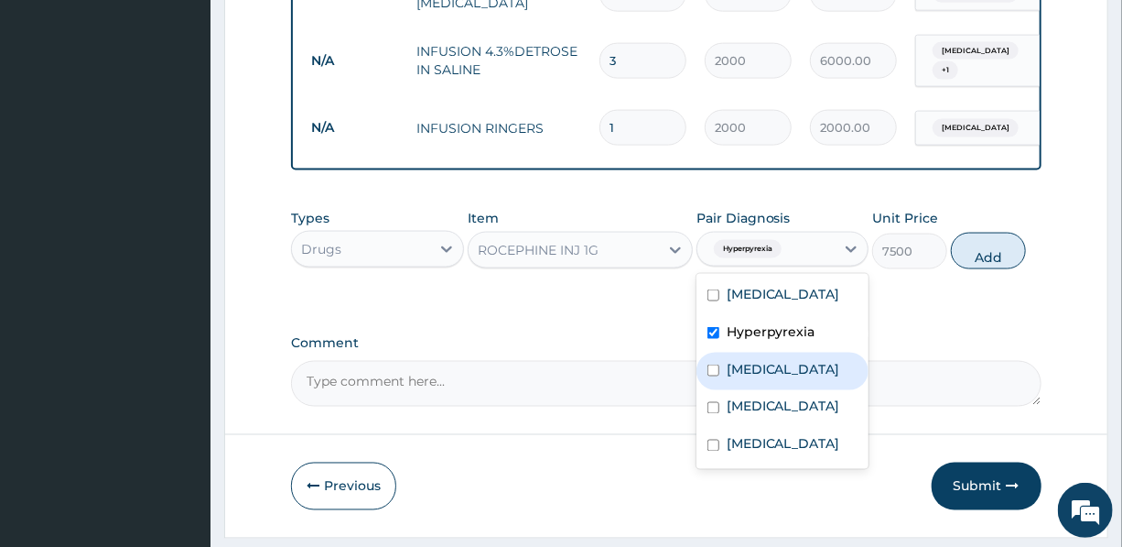
click at [797, 360] on label "Gastroenteritis" at bounding box center [784, 369] width 114 height 18
checkbox input "true"
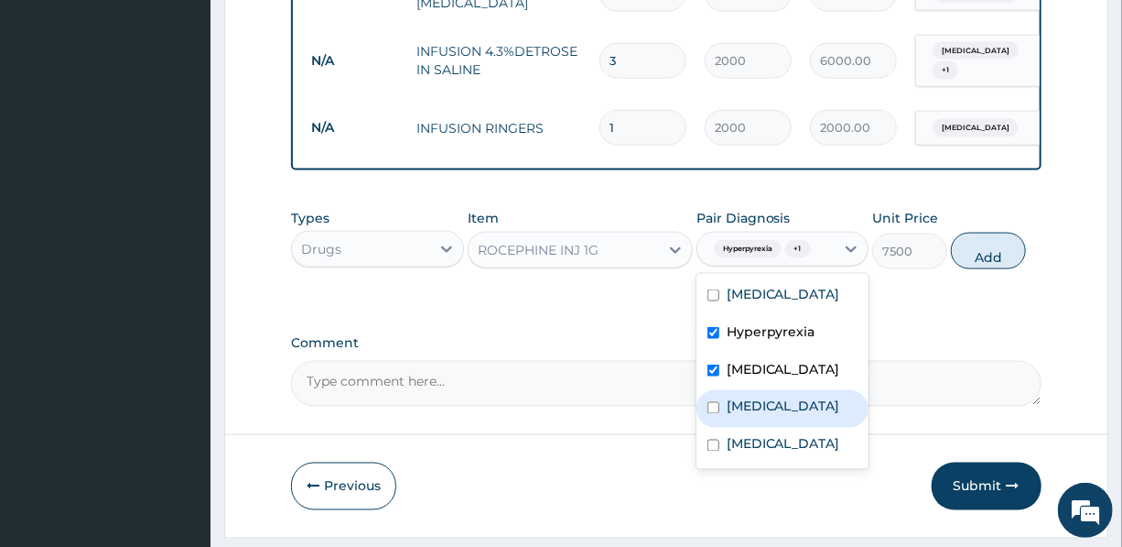
click at [796, 397] on label "Upper respiratory infection" at bounding box center [784, 406] width 114 height 18
checkbox input "true"
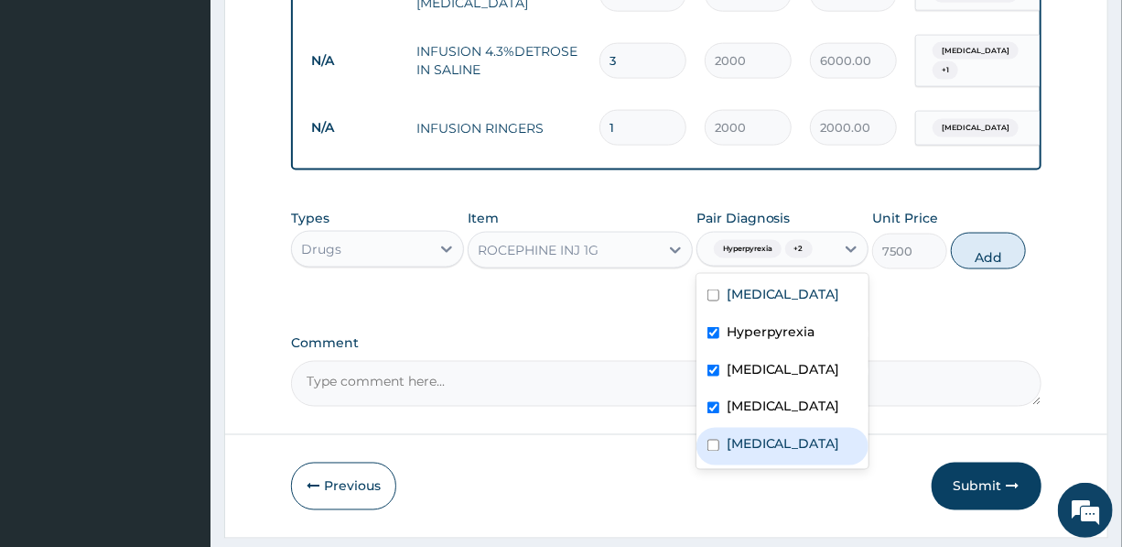
click at [783, 451] on div "Sepsis" at bounding box center [783, 447] width 172 height 38
checkbox input "true"
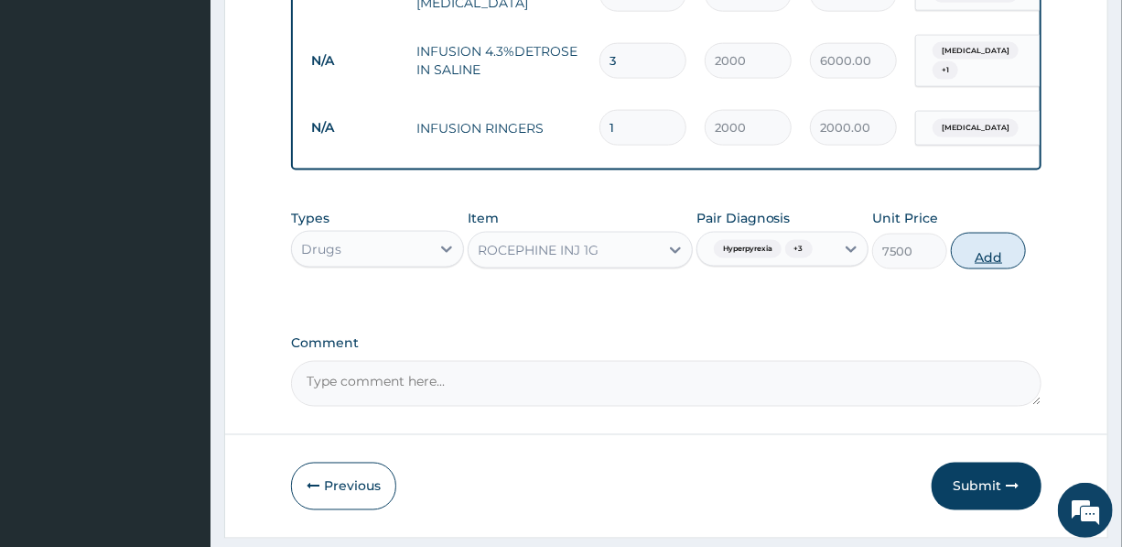
click at [989, 238] on button "Add" at bounding box center [988, 251] width 75 height 37
type input "0"
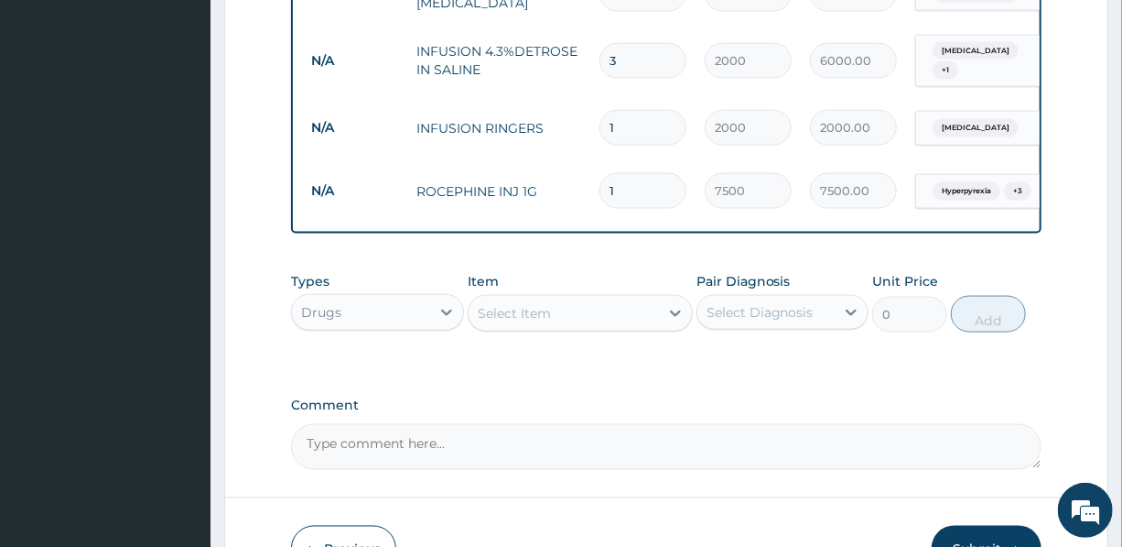
drag, startPoint x: 618, startPoint y: 168, endPoint x: 565, endPoint y: 168, distance: 53.1
click at [565, 168] on tr "N/A ROCEPHINE INJ 1G 1 7500 7500.00 Hyperpyrexia + 3 Delete" at bounding box center [750, 190] width 897 height 63
type input "3"
type input "22500.00"
type input "3"
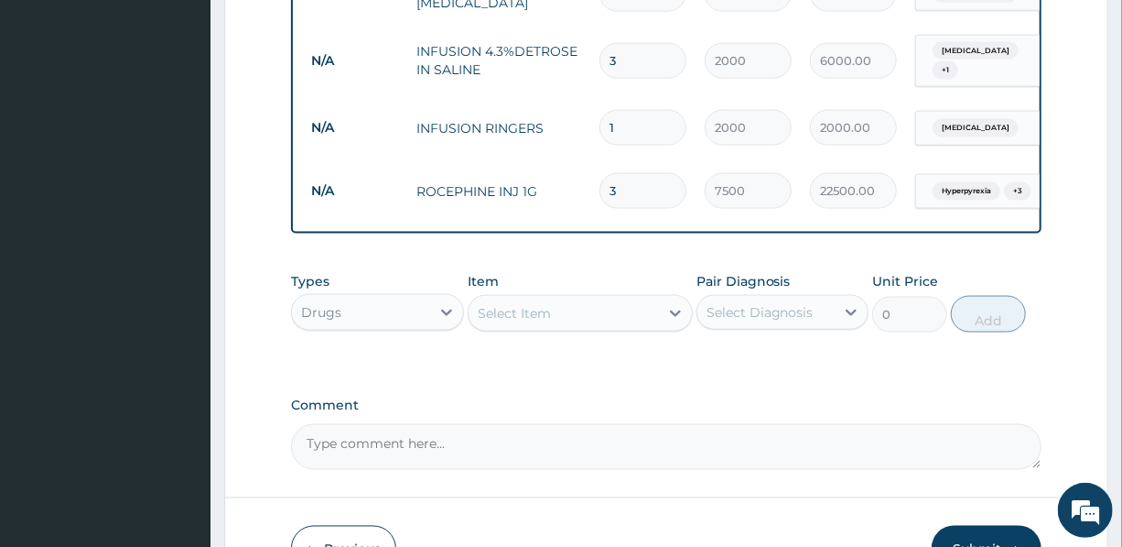
click at [546, 304] on div "Select Item" at bounding box center [514, 313] width 73 height 18
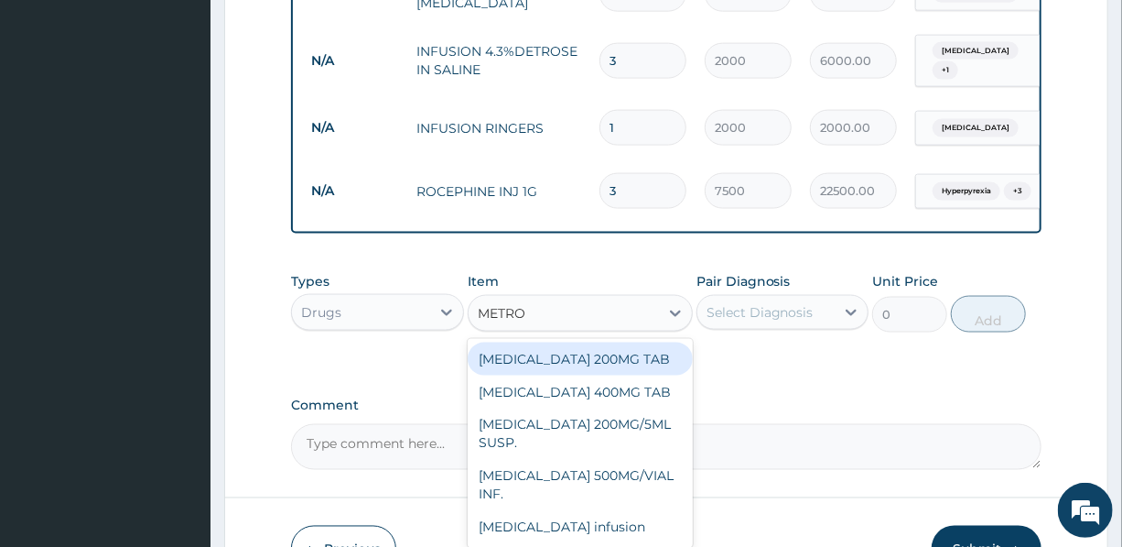
type input "METRON"
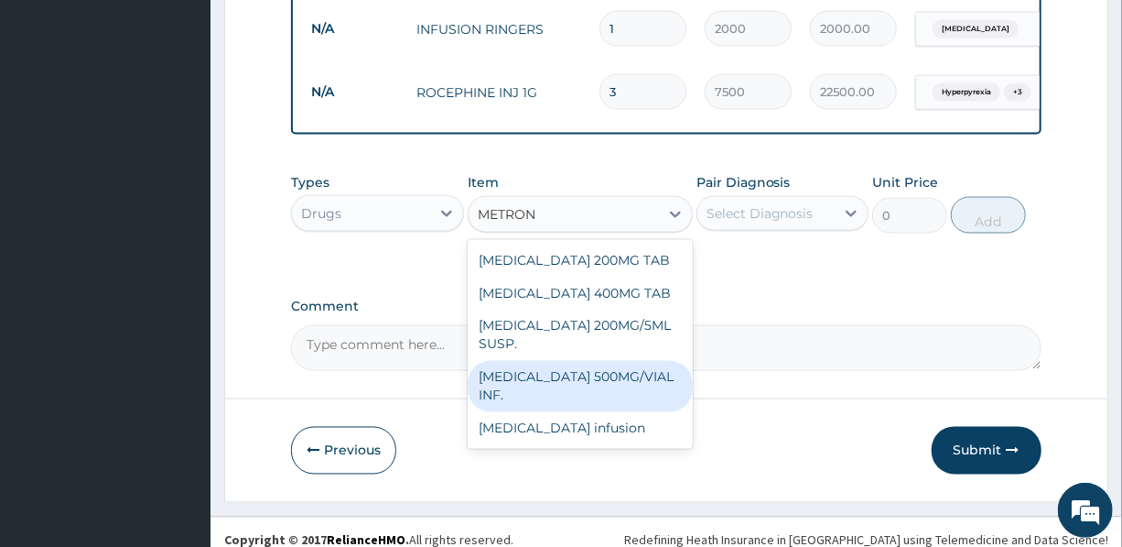
scroll to position [1254, 0]
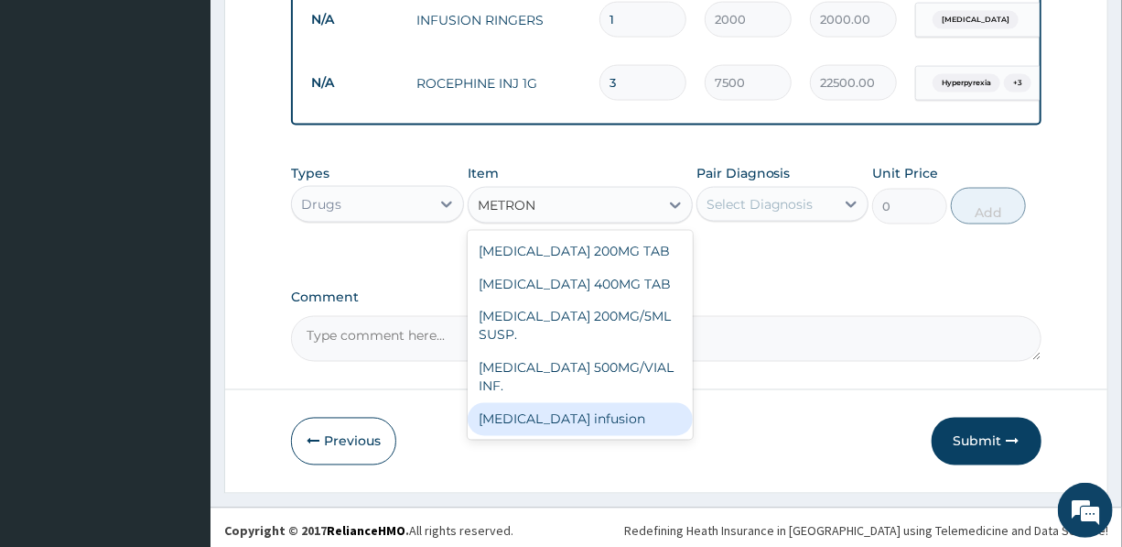
click at [570, 411] on div "metronidazole infusion" at bounding box center [580, 419] width 225 height 33
type input "1500"
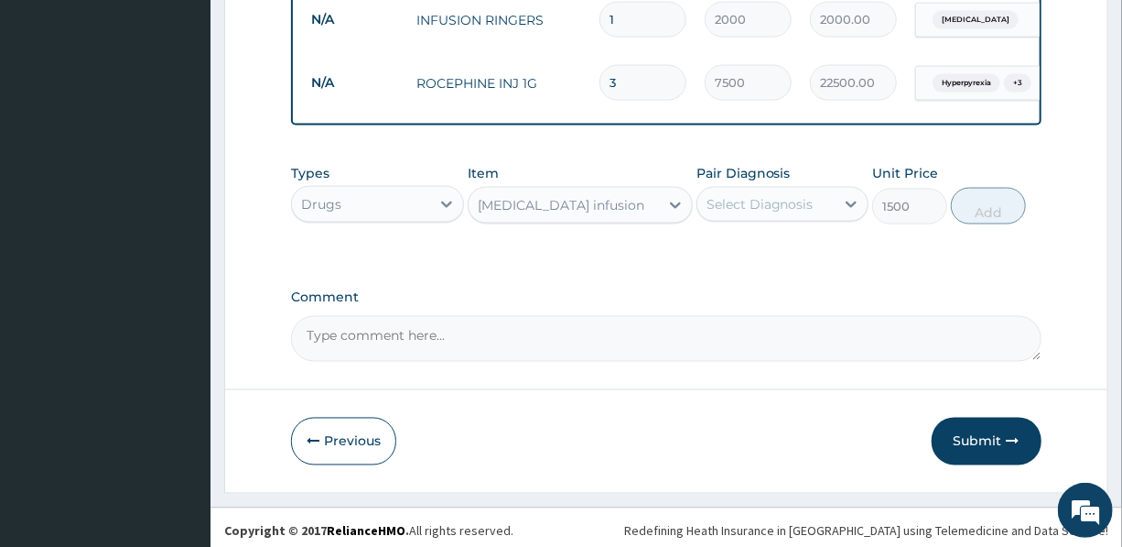
click at [792, 195] on div "Select Diagnosis" at bounding box center [760, 204] width 107 height 18
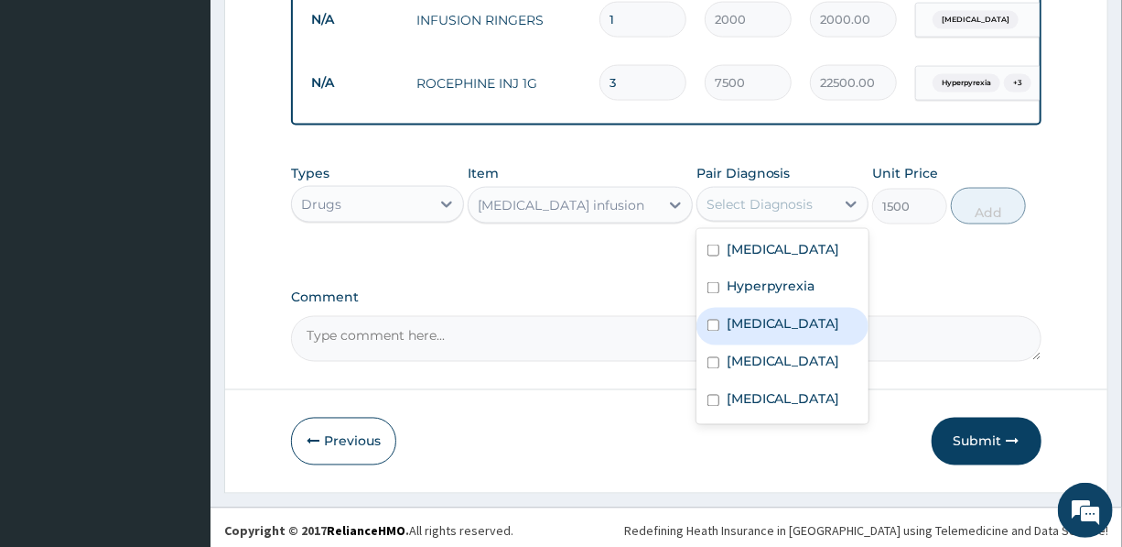
click at [786, 315] on label "Gastroenteritis" at bounding box center [784, 324] width 114 height 18
checkbox input "true"
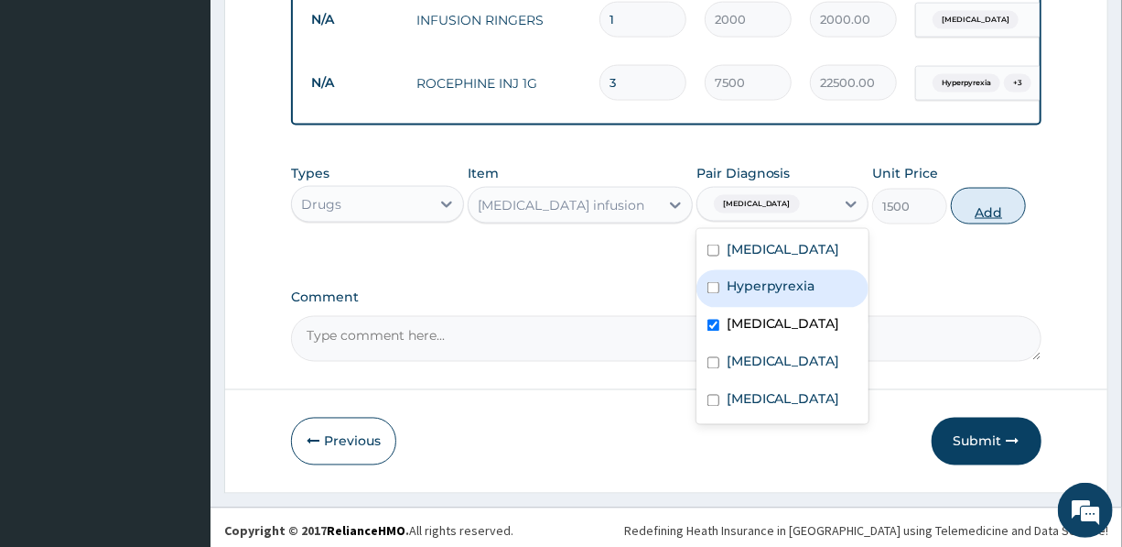
click at [991, 195] on button "Add" at bounding box center [988, 206] width 75 height 37
type input "0"
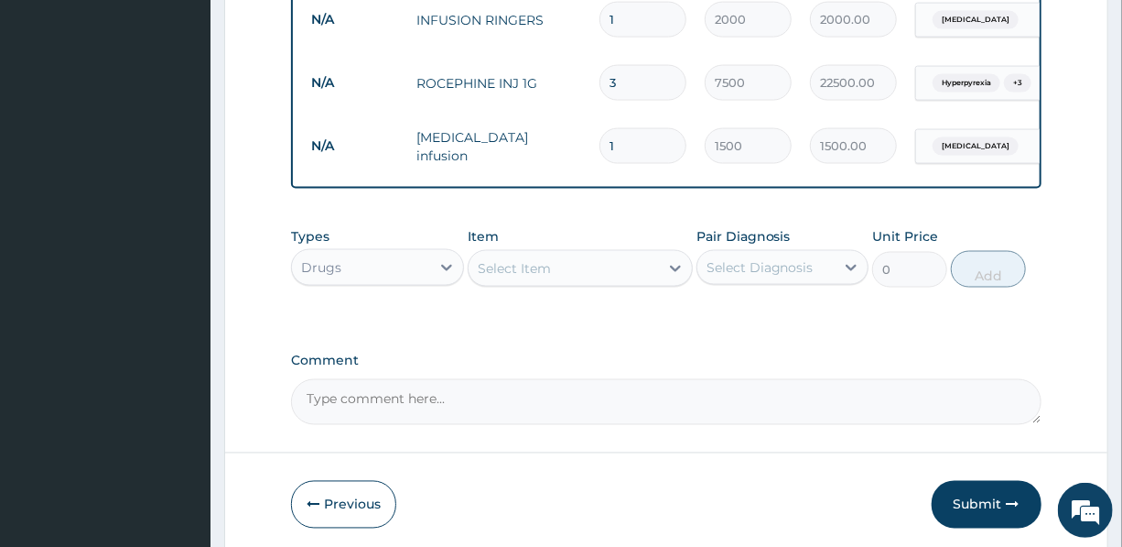
drag, startPoint x: 623, startPoint y: 125, endPoint x: 602, endPoint y: 125, distance: 20.1
click at [602, 128] on input "1" at bounding box center [643, 146] width 87 height 36
type input "2"
type input "3000.00"
type input "2"
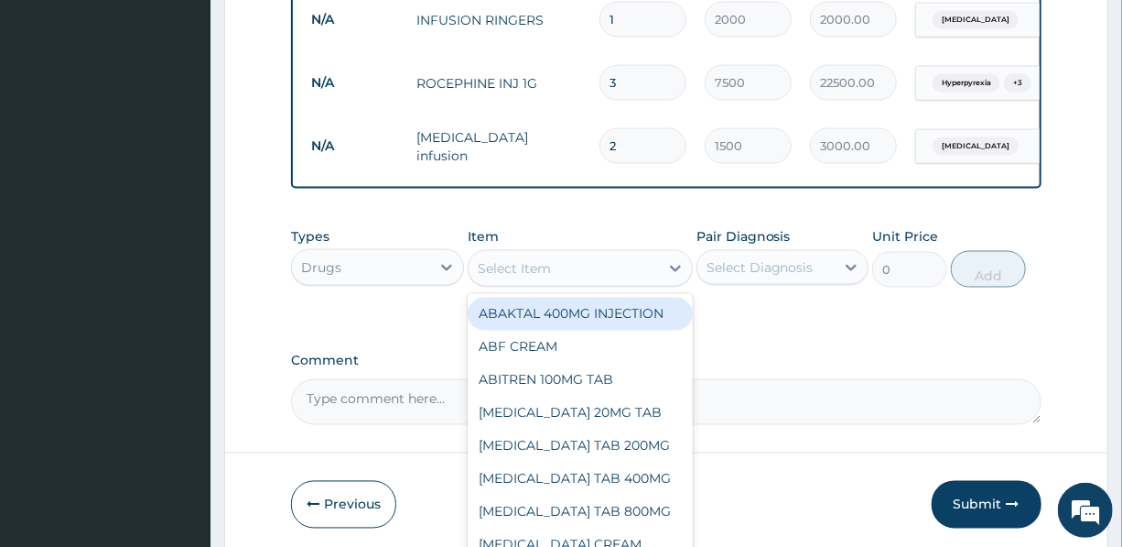
click at [617, 254] on div "Select Item" at bounding box center [564, 268] width 190 height 29
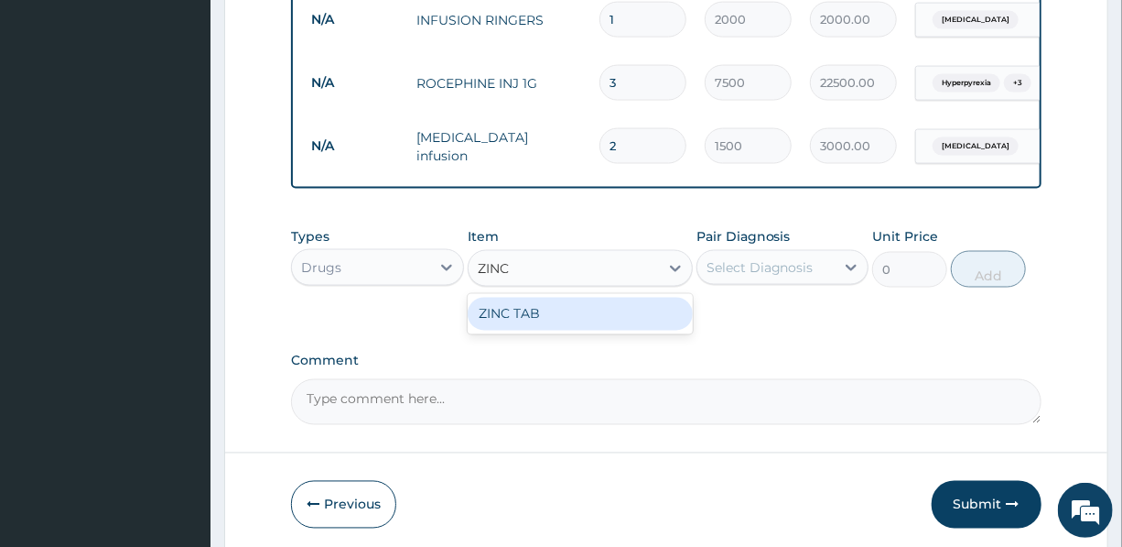
type input "ZINC"
click at [809, 265] on div "Select Diagnosis" at bounding box center [766, 267] width 137 height 29
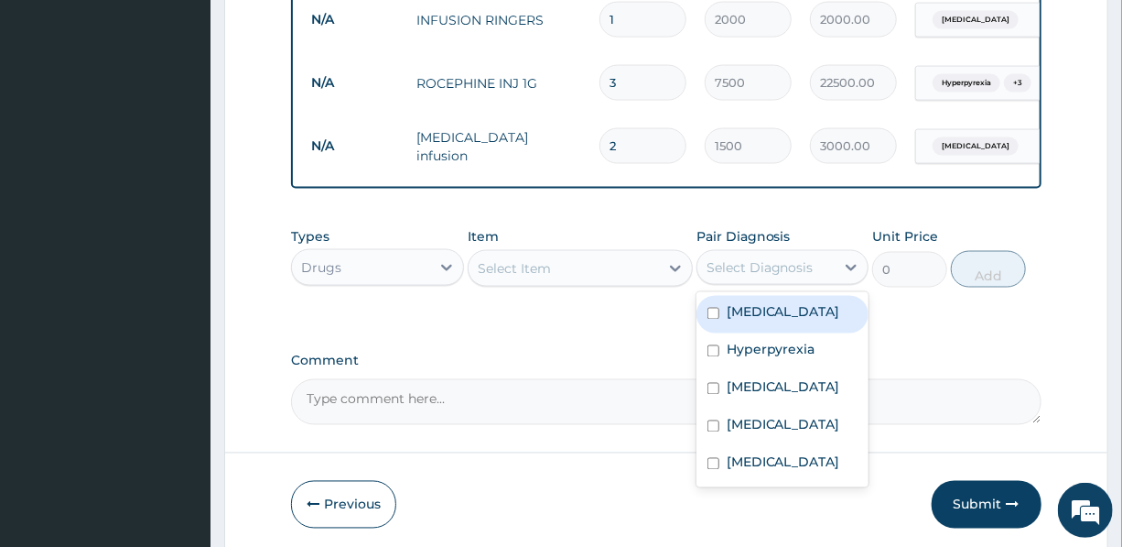
click at [635, 254] on div "Select Item" at bounding box center [564, 268] width 190 height 29
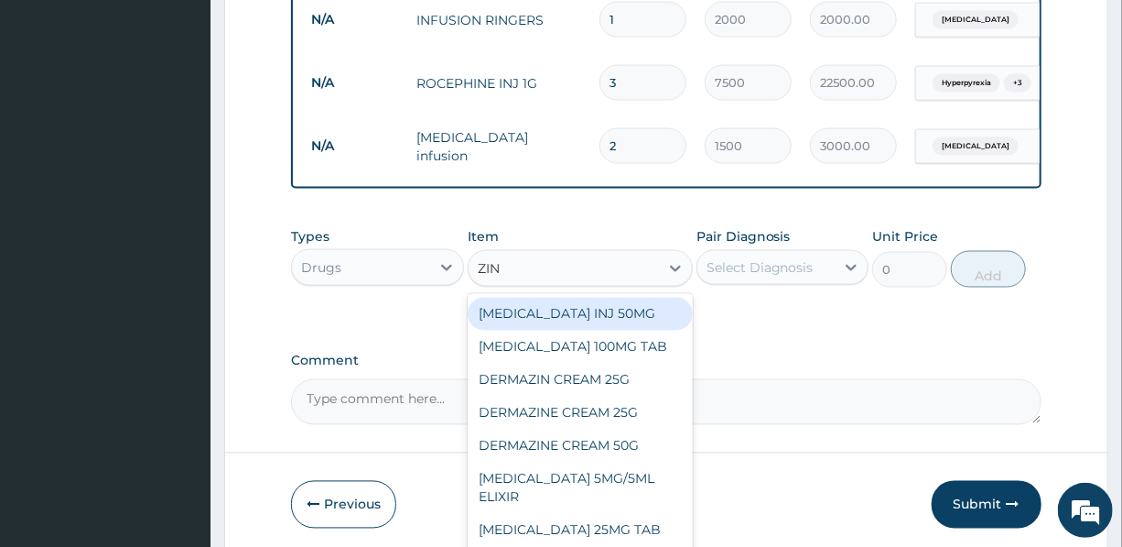
type input "ZINC"
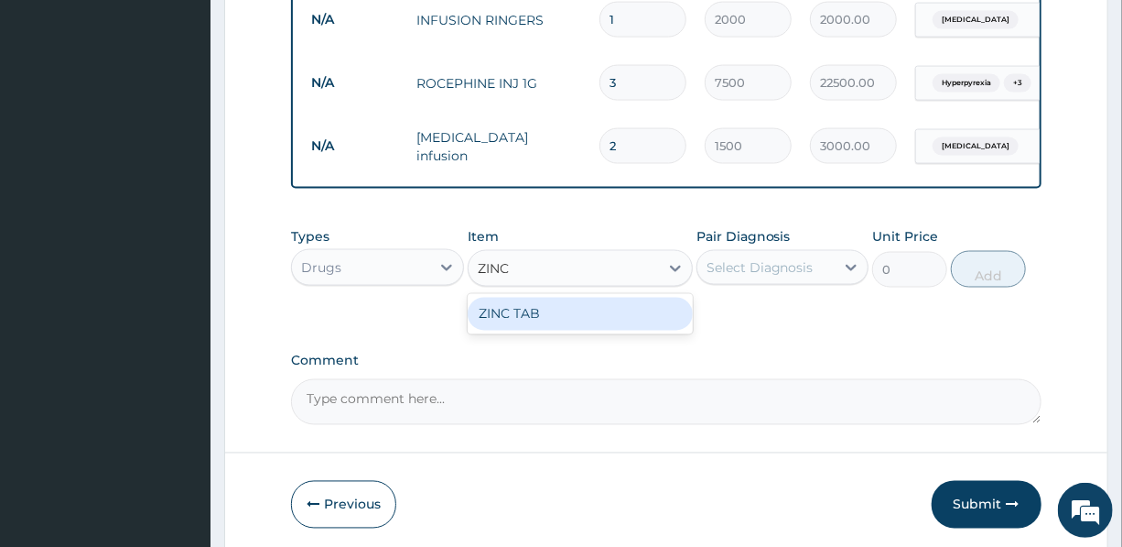
click at [589, 313] on div "ZINC TAB" at bounding box center [580, 314] width 225 height 33
type input "50"
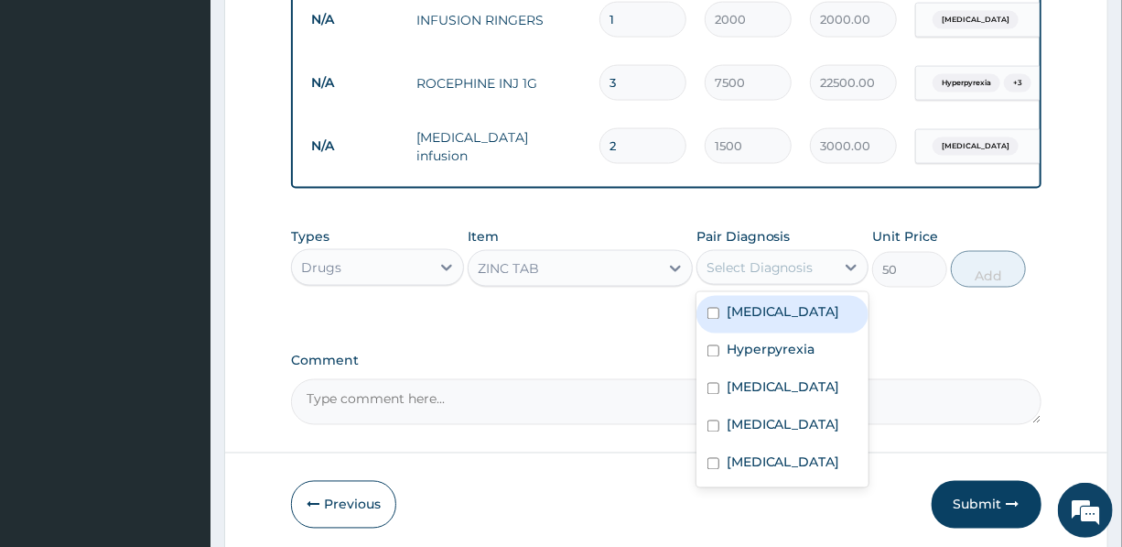
click at [753, 264] on div "Select Diagnosis" at bounding box center [760, 267] width 107 height 18
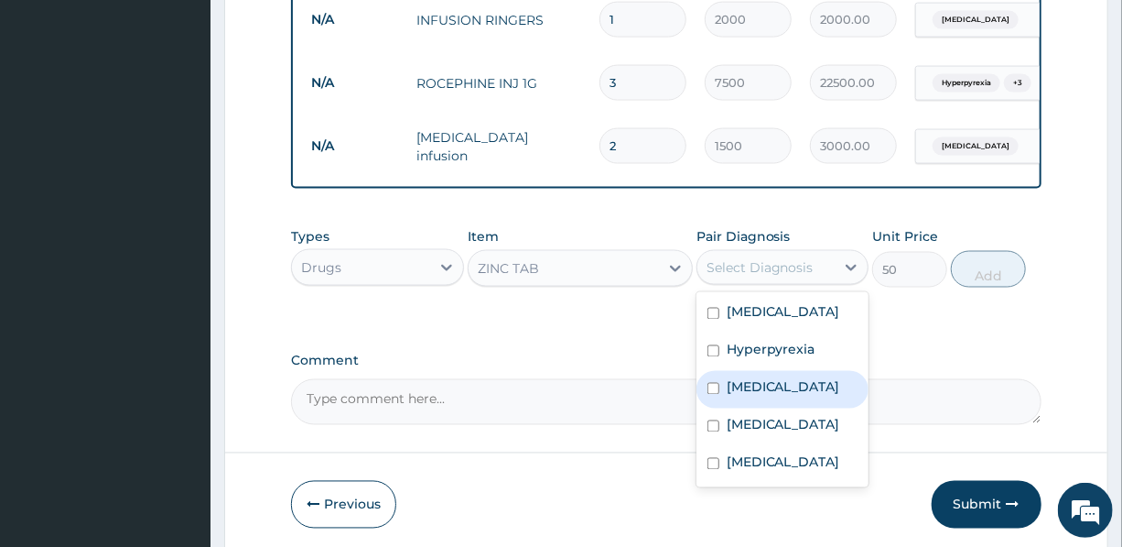
click at [783, 378] on label "Gastroenteritis" at bounding box center [784, 387] width 114 height 18
checkbox input "true"
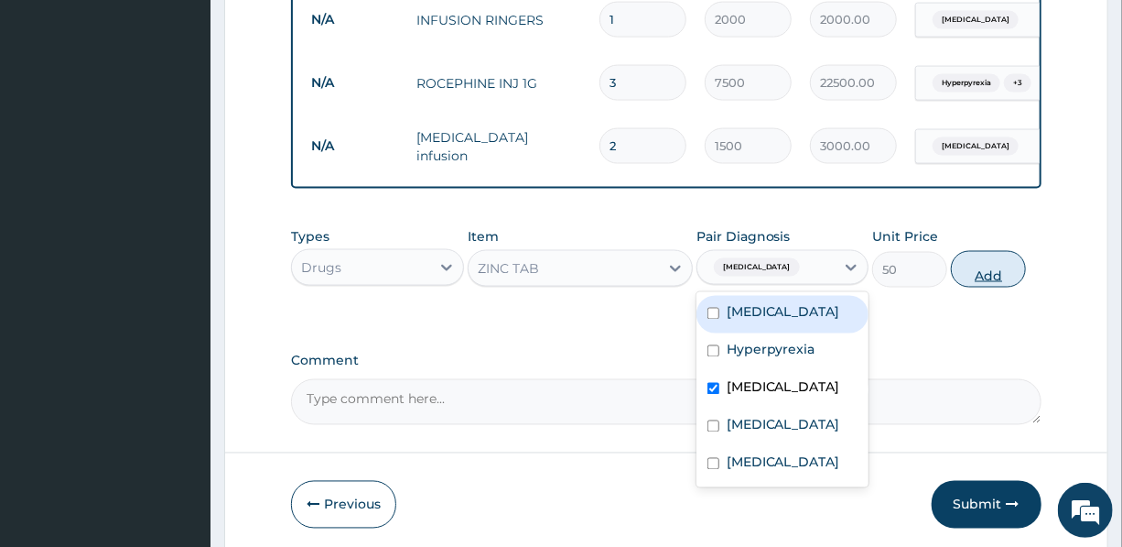
click at [988, 265] on button "Add" at bounding box center [988, 269] width 75 height 37
type input "0"
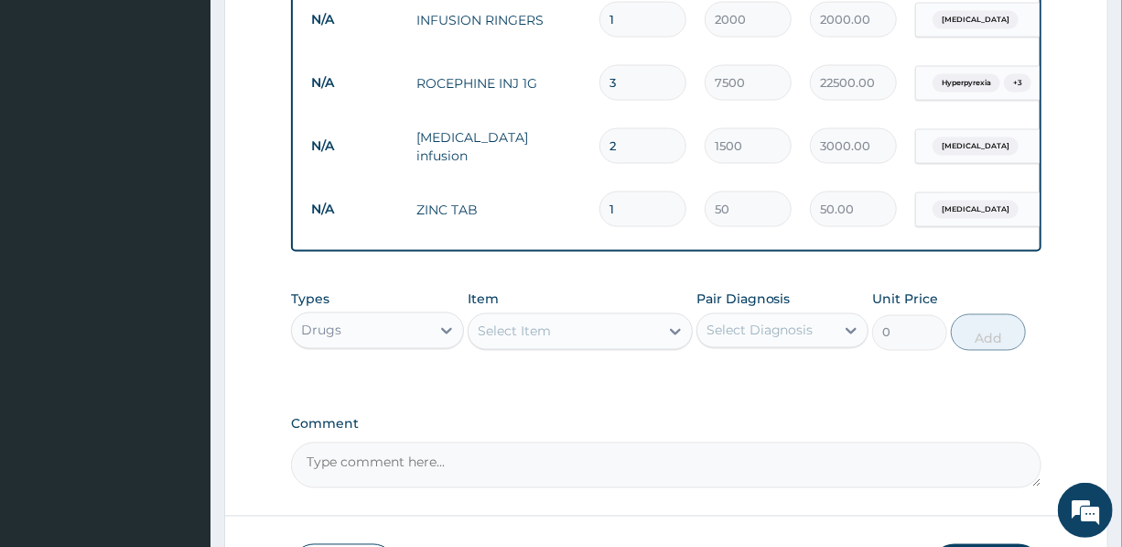
type input "10"
type input "500.00"
type input "10"
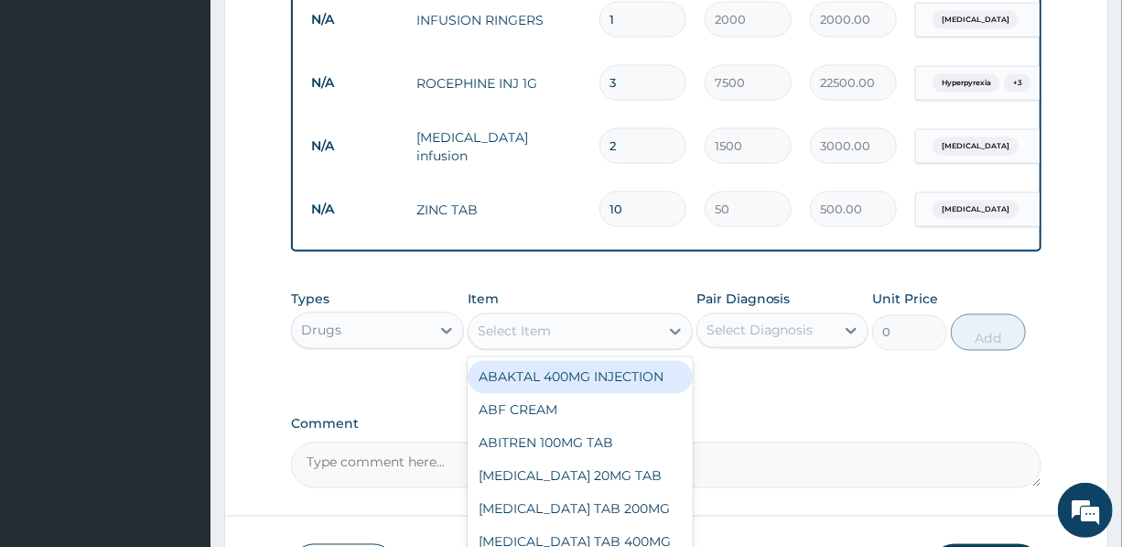
click at [565, 326] on div "Select Item" at bounding box center [564, 331] width 190 height 29
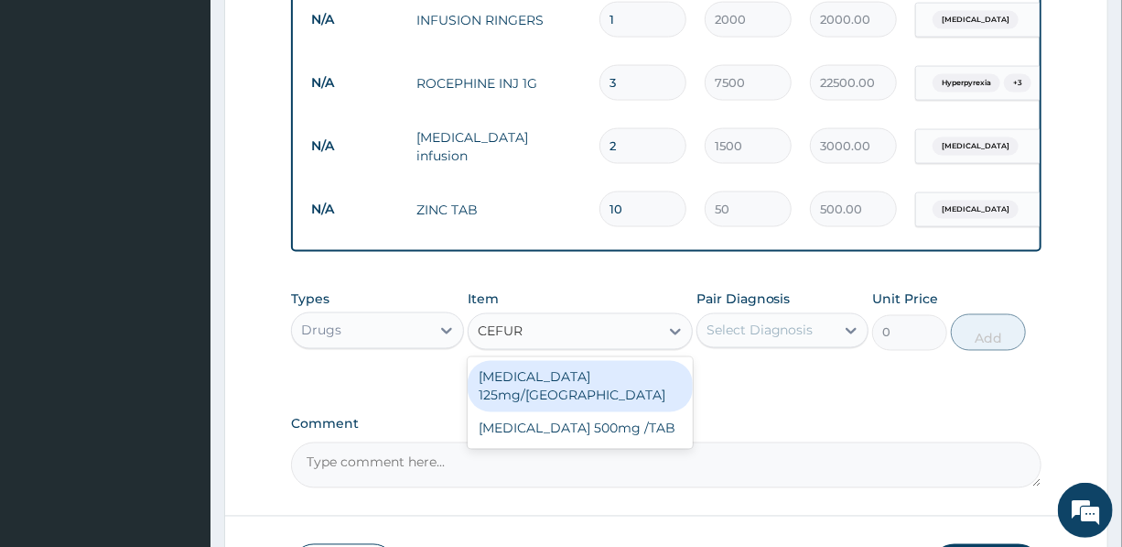
type input "CEFURO"
click at [595, 371] on div "Cefuroxime 125mg/SYR" at bounding box center [580, 386] width 225 height 51
type input "3000"
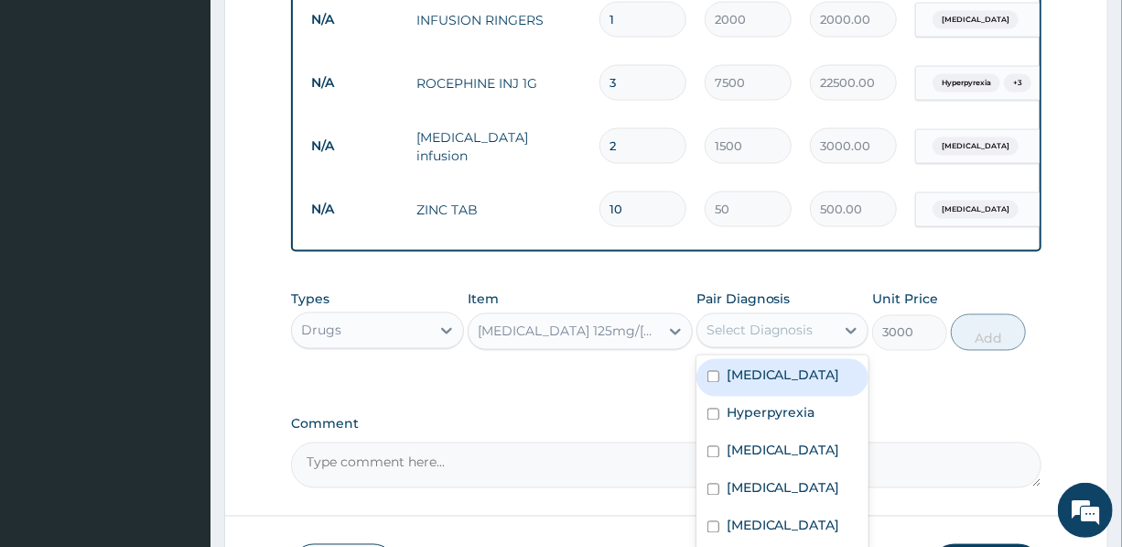
click at [739, 321] on div "Select Diagnosis" at bounding box center [760, 330] width 107 height 18
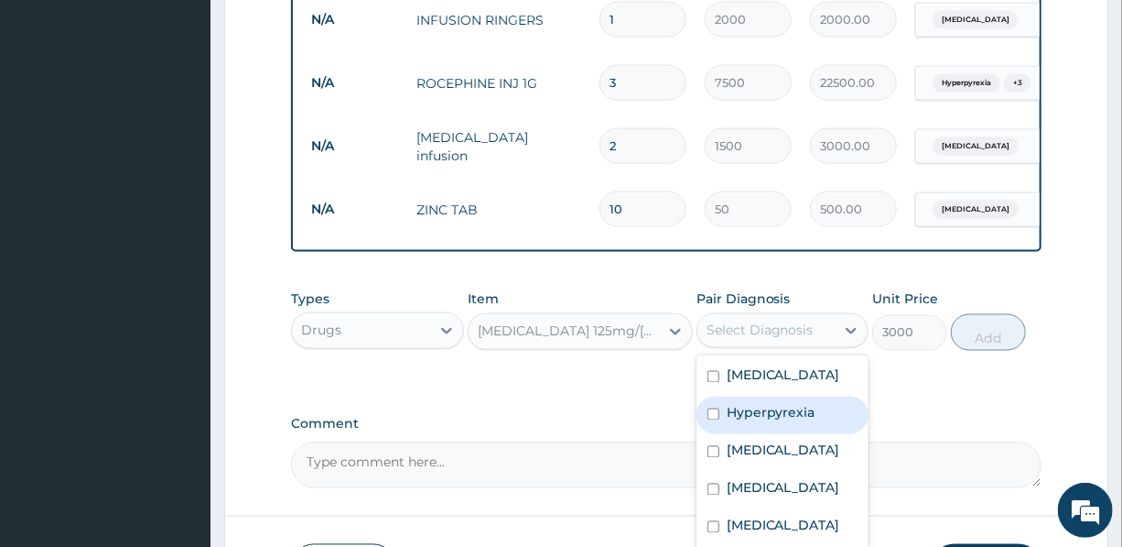
click at [778, 406] on label "Hyperpyrexia" at bounding box center [771, 413] width 89 height 18
checkbox input "true"
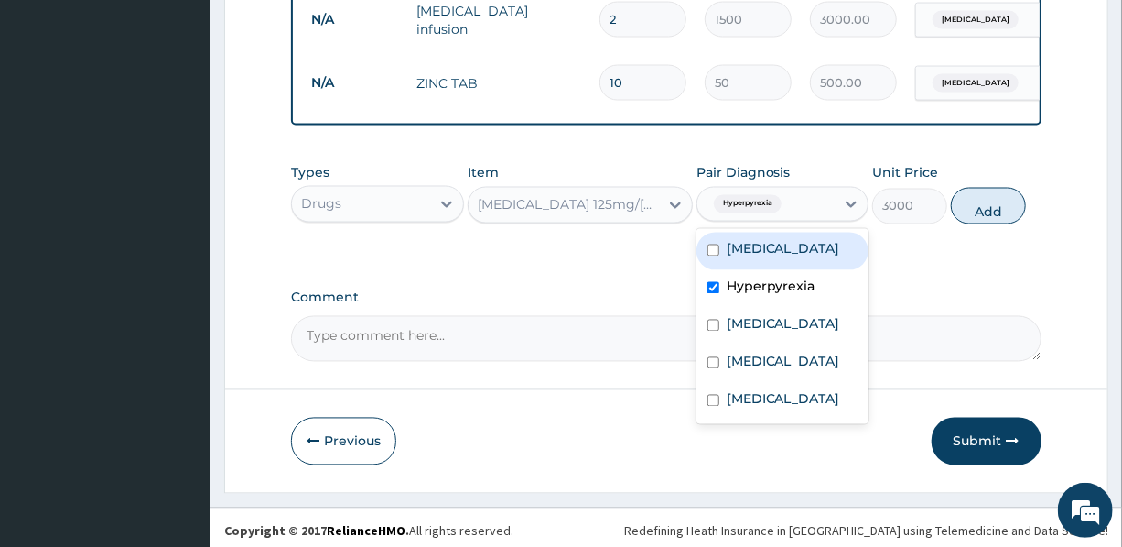
scroll to position [1381, 0]
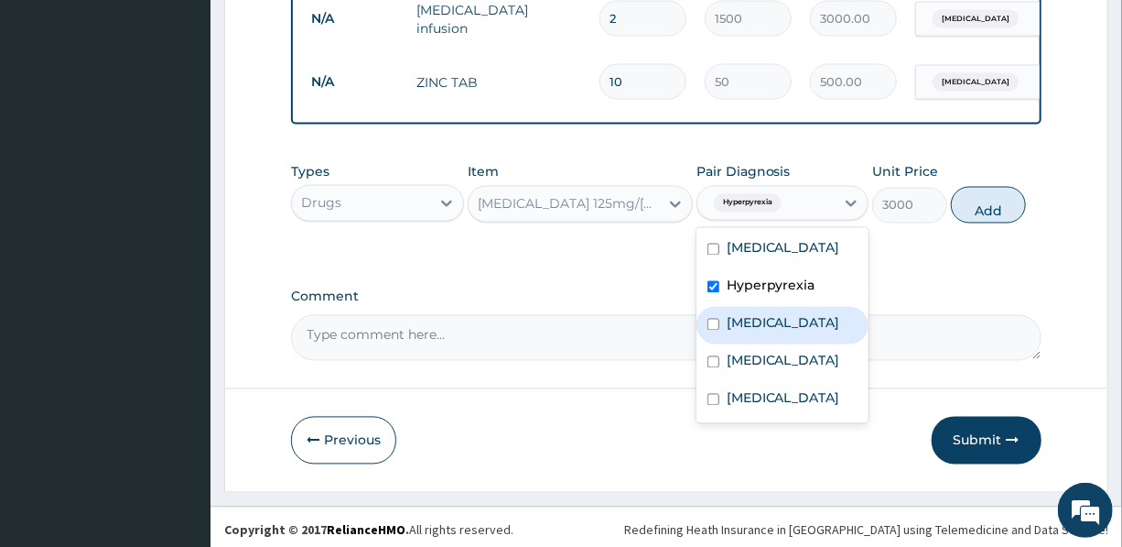
click at [787, 314] on label "Gastroenteritis" at bounding box center [784, 323] width 114 height 18
checkbox input "true"
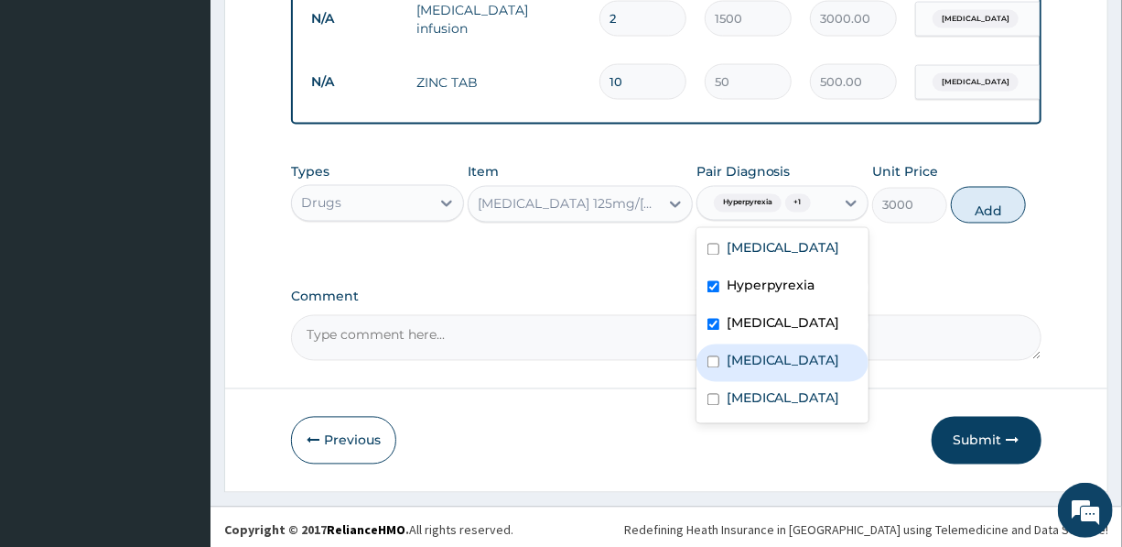
click at [784, 352] on label "Upper respiratory infection" at bounding box center [784, 361] width 114 height 18
checkbox input "true"
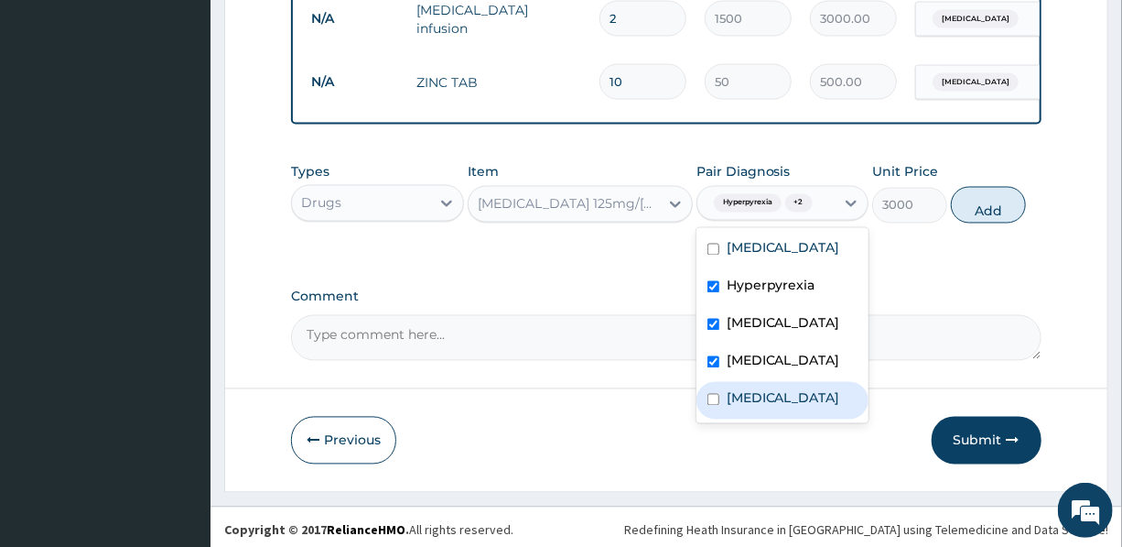
click at [770, 413] on div "Sepsis" at bounding box center [783, 401] width 172 height 38
checkbox input "true"
click at [989, 200] on button "Add" at bounding box center [988, 205] width 75 height 37
type input "0"
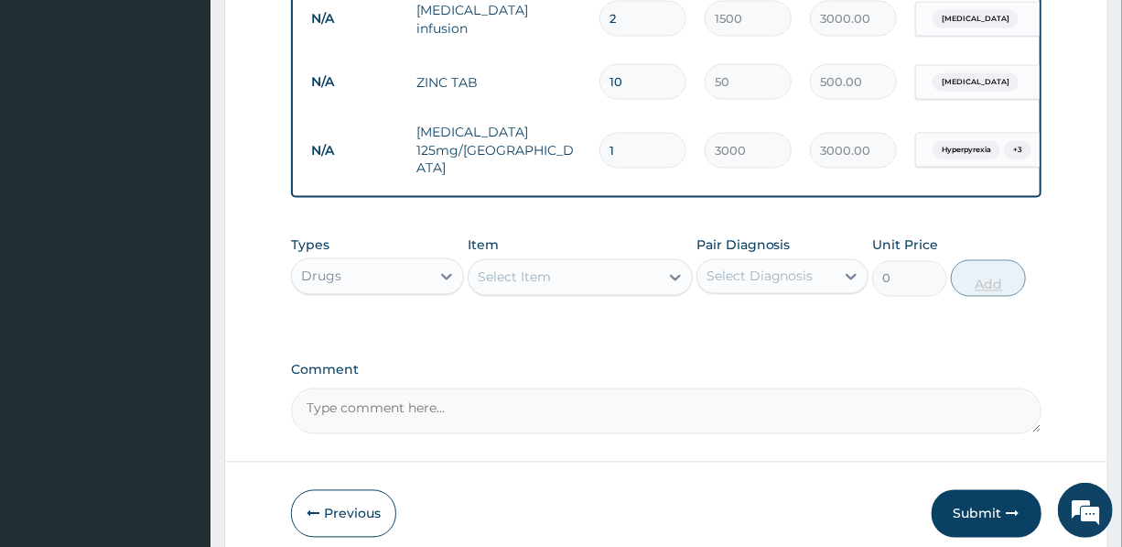
scroll to position [1381, 0]
click at [540, 269] on div "Select Item" at bounding box center [514, 278] width 73 height 18
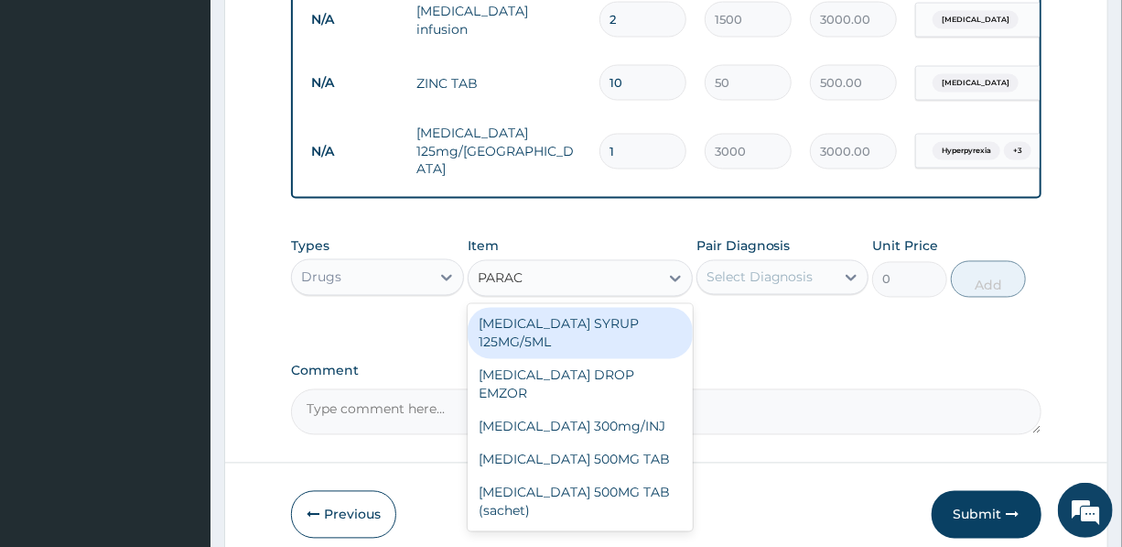
type input "PARACE"
click at [612, 309] on div "PARACETAMOL SYRUP 125MG/5ML" at bounding box center [580, 333] width 225 height 51
type input "1200"
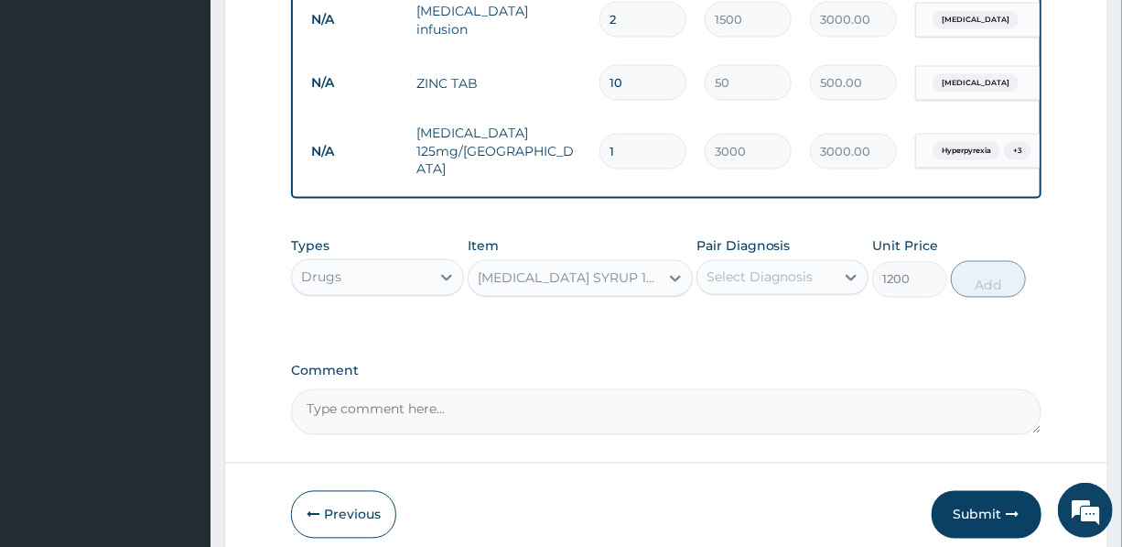
click at [729, 268] on div "Select Diagnosis" at bounding box center [760, 277] width 107 height 18
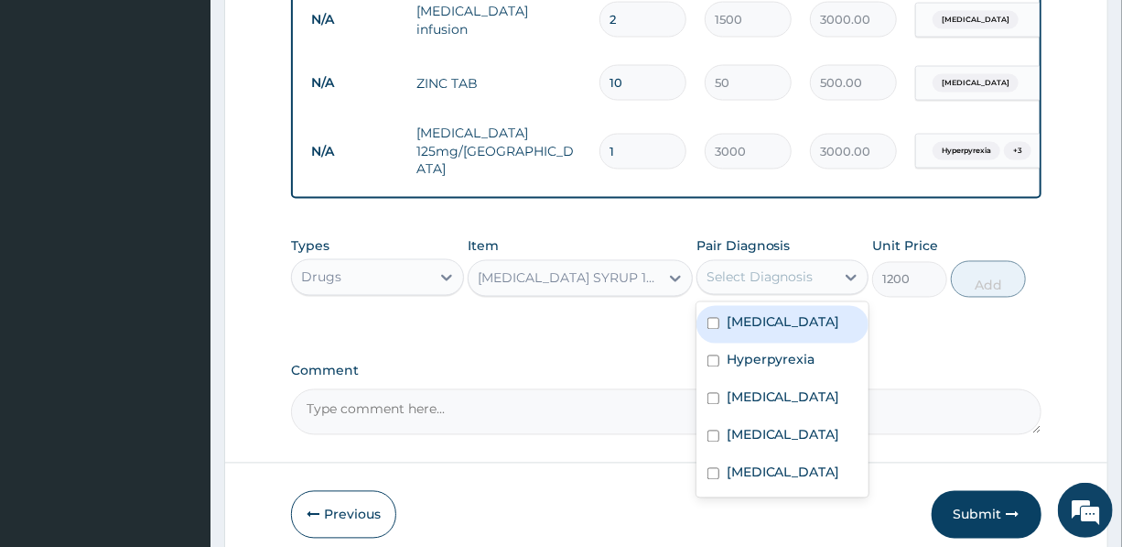
click at [751, 313] on label "Malaria" at bounding box center [784, 322] width 114 height 18
checkbox input "true"
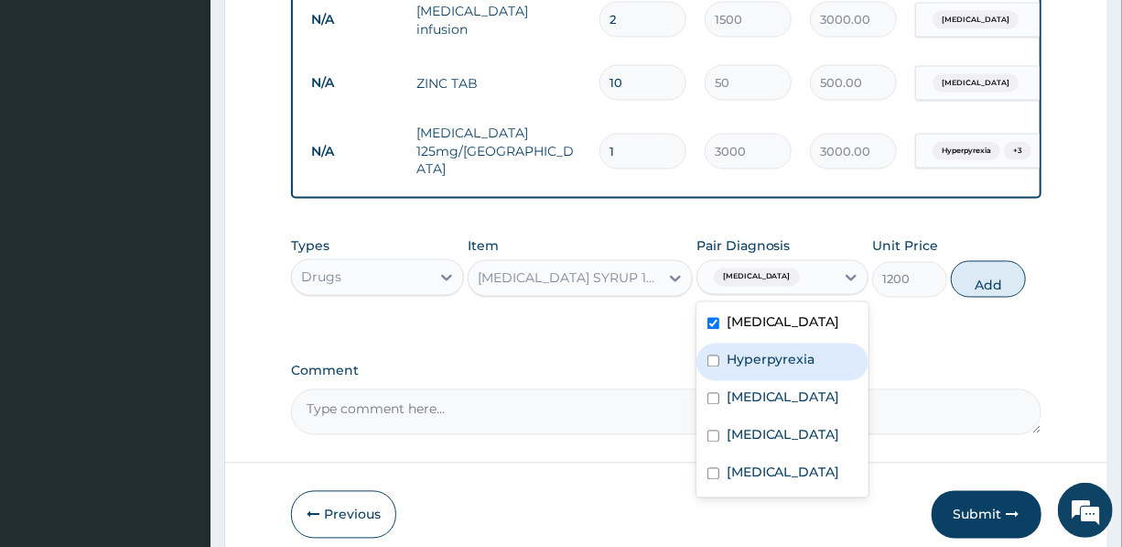
click at [763, 351] on label "Hyperpyrexia" at bounding box center [771, 360] width 89 height 18
checkbox input "true"
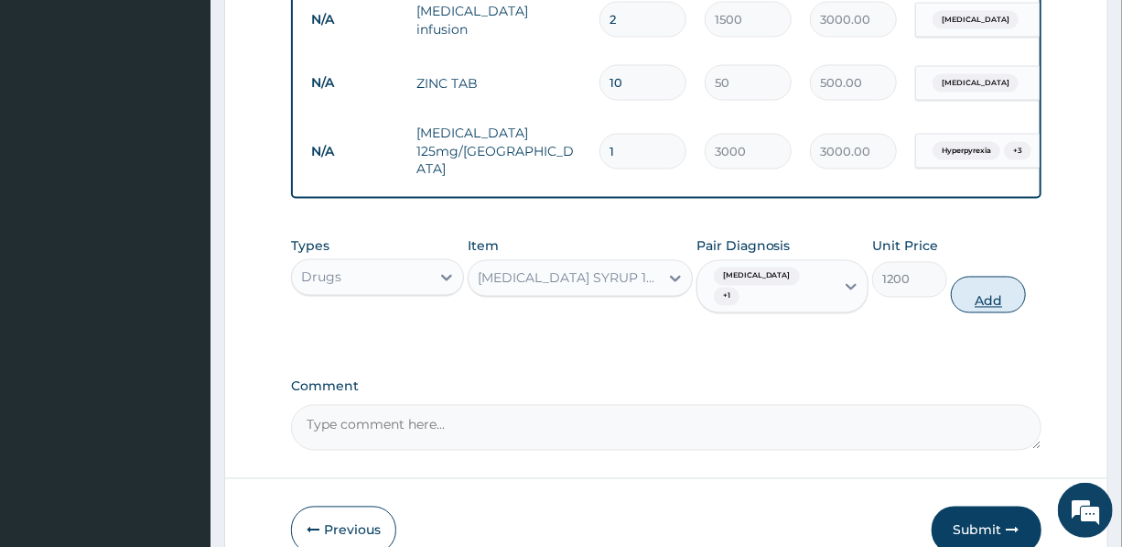
click at [992, 276] on button "Add" at bounding box center [988, 294] width 75 height 37
type input "0"
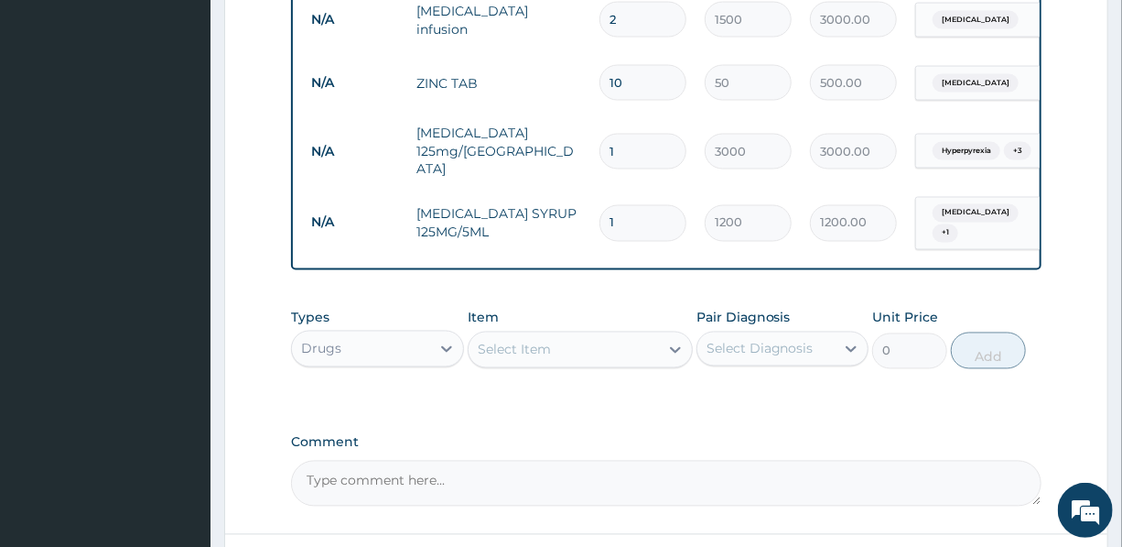
click at [569, 335] on div "Select Item" at bounding box center [564, 349] width 190 height 29
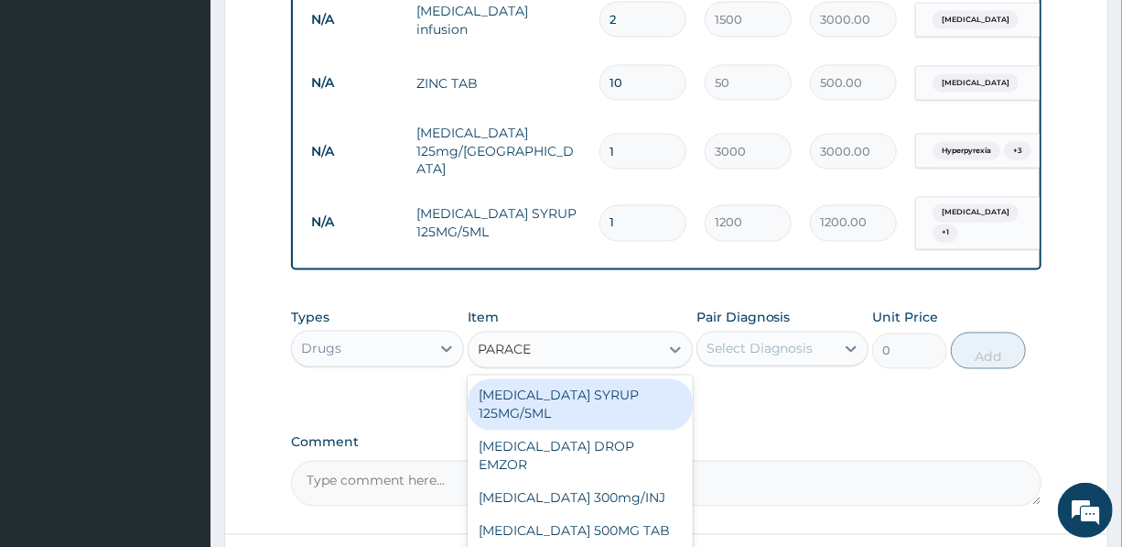
type input "PARACET"
click at [603, 379] on div "PARACETAMOL SYRUP 125MG/5ML" at bounding box center [580, 404] width 225 height 51
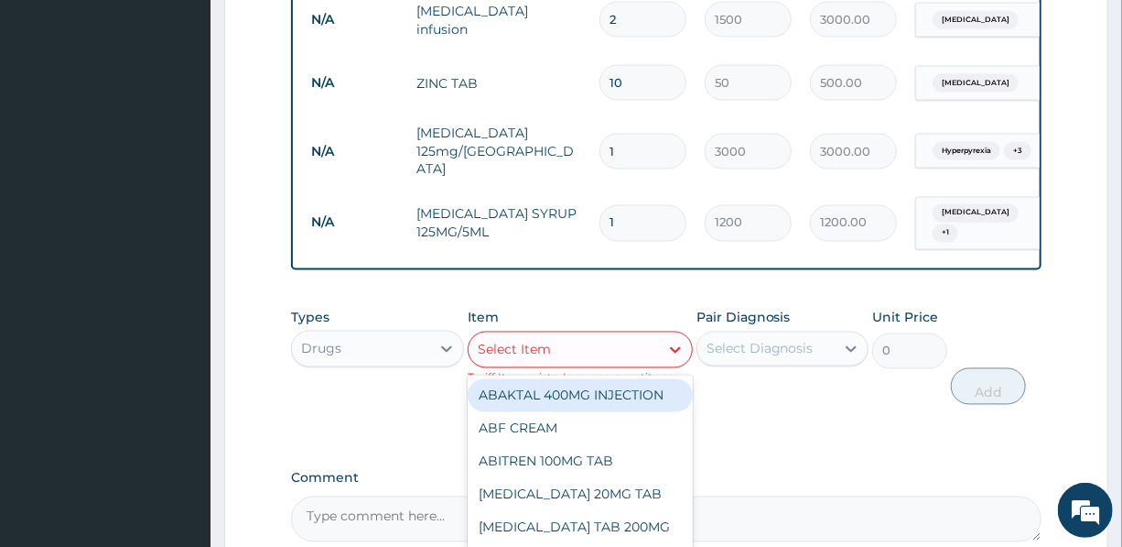
click at [611, 335] on div "Select Item" at bounding box center [564, 349] width 190 height 29
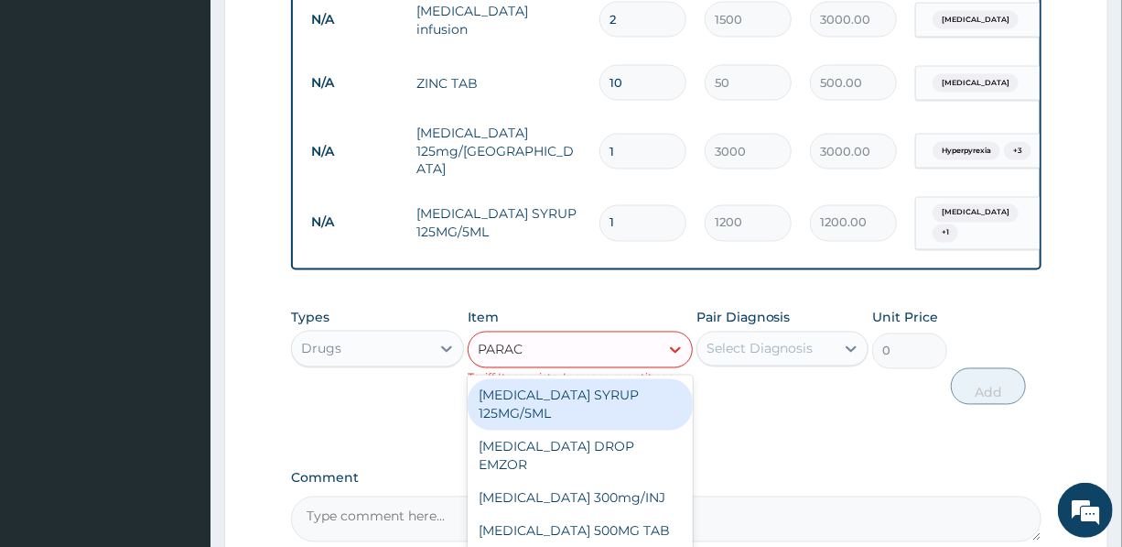
type input "PARACE"
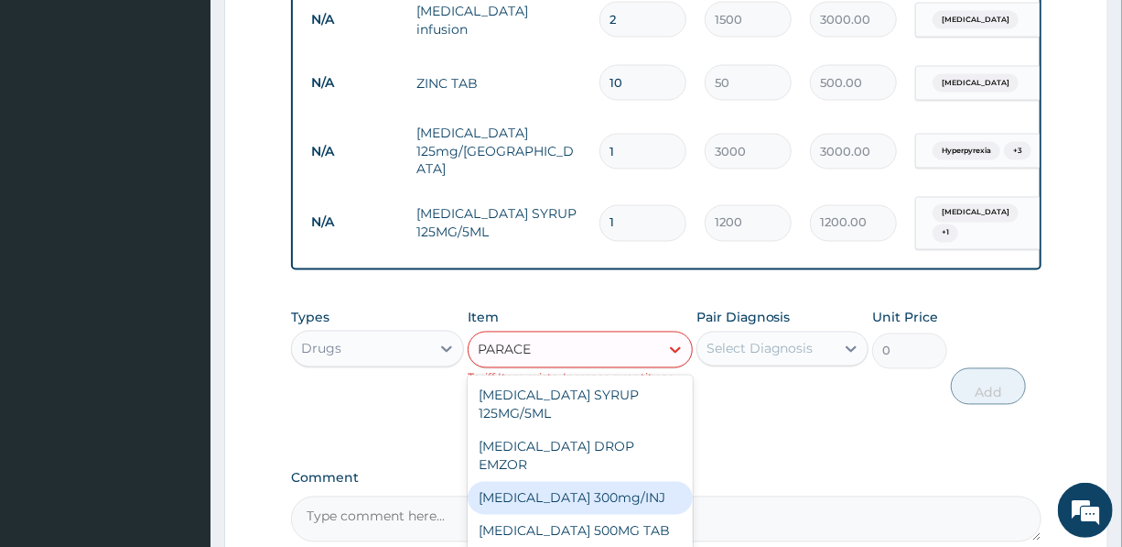
click at [615, 482] on div "Paracetamol 300mg/INJ" at bounding box center [580, 498] width 225 height 33
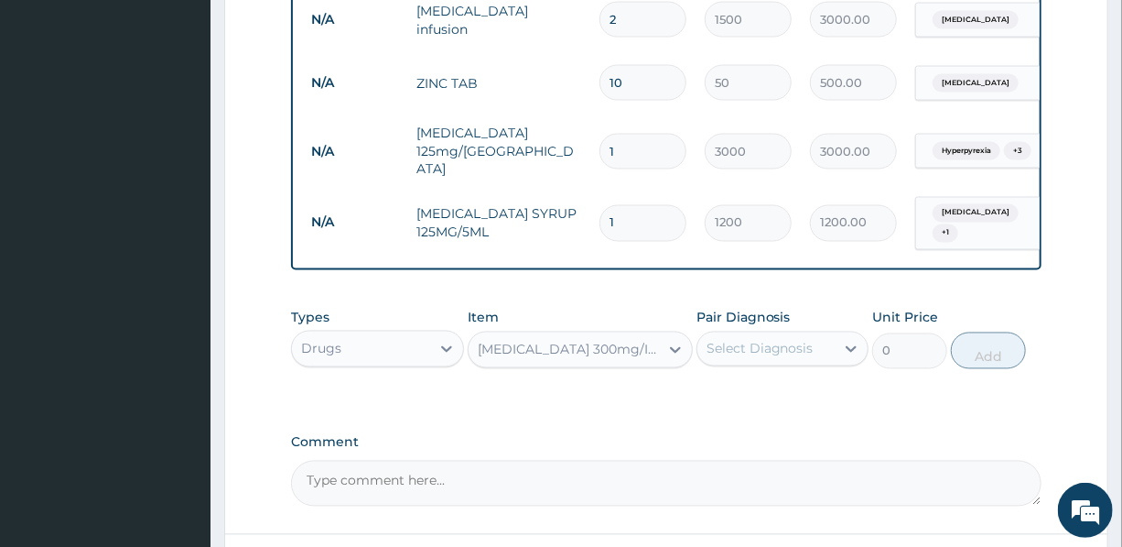
type input "1500"
click at [787, 340] on div "Select Diagnosis" at bounding box center [760, 349] width 107 height 18
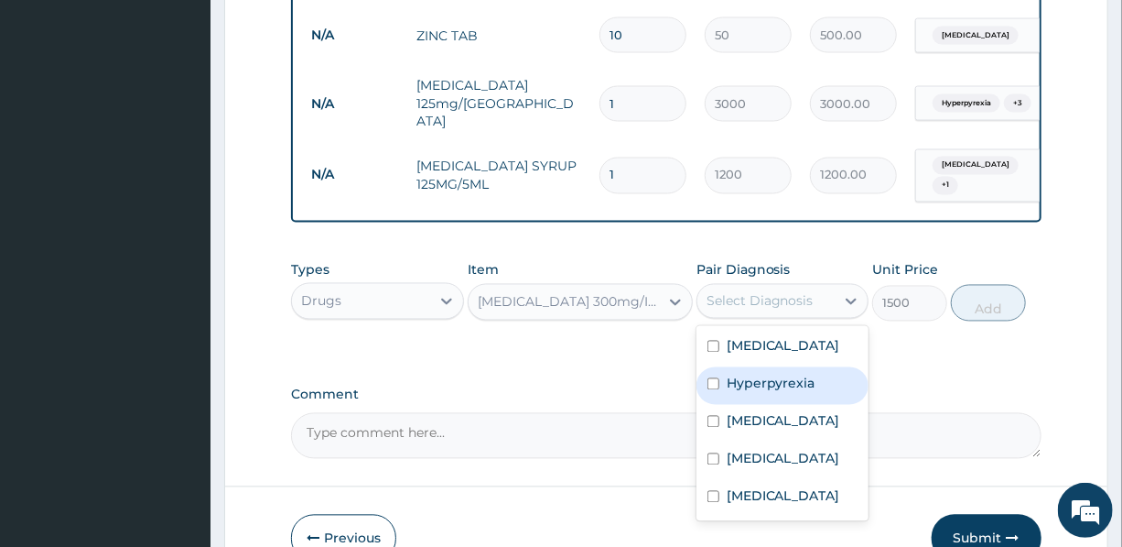
scroll to position [1464, 0]
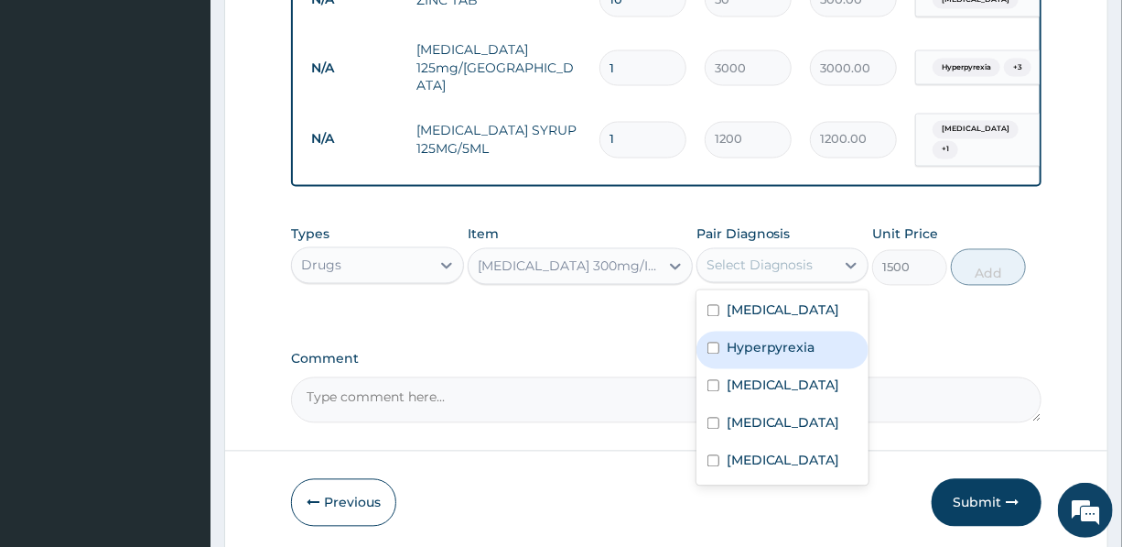
click at [795, 339] on label "Hyperpyrexia" at bounding box center [771, 348] width 89 height 18
checkbox input "true"
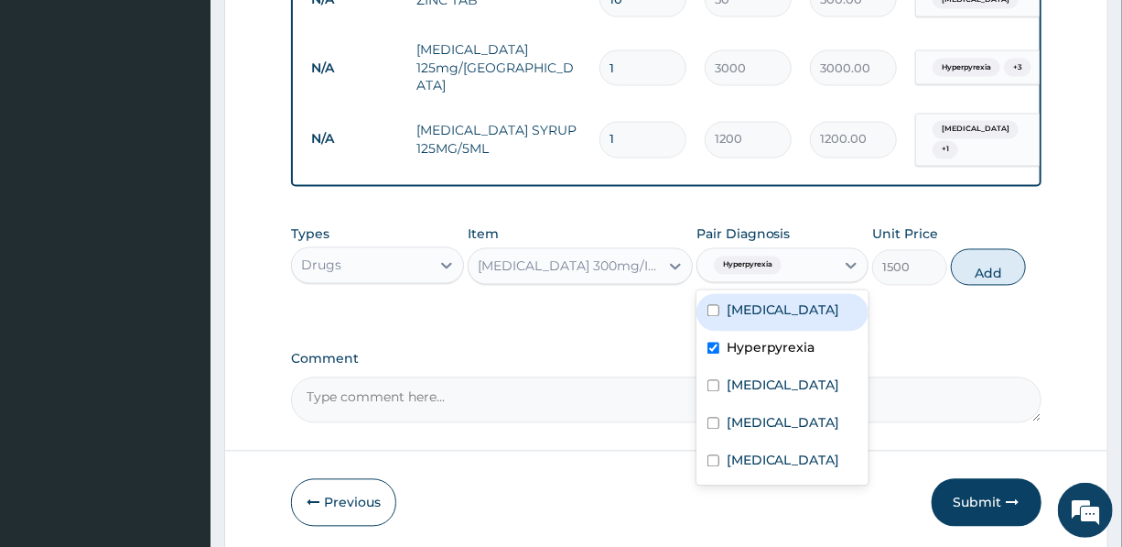
click at [780, 294] on div "Malaria" at bounding box center [783, 313] width 172 height 38
checkbox input "true"
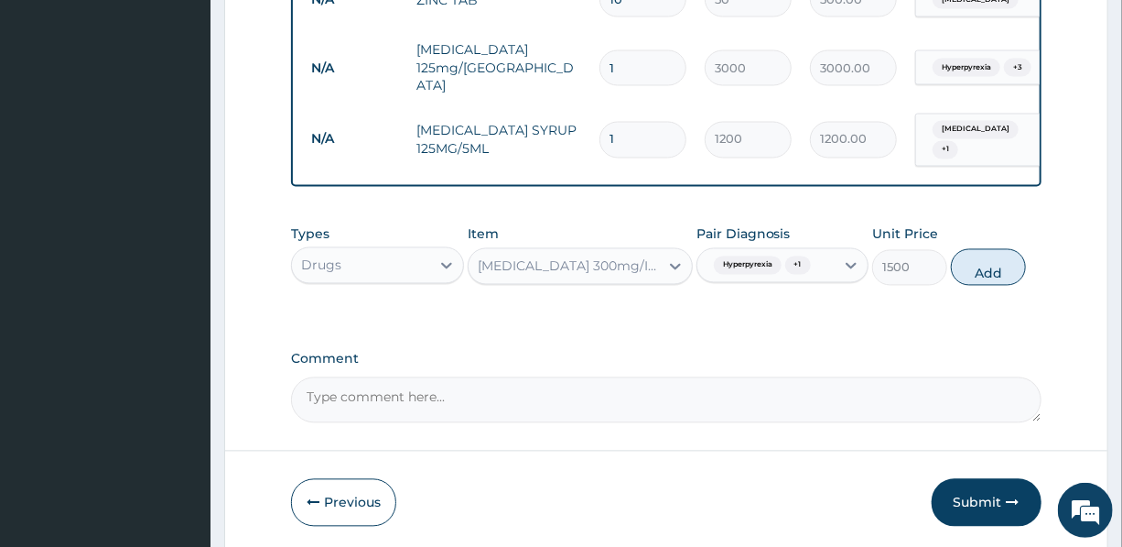
click at [994, 249] on button "Add" at bounding box center [988, 267] width 75 height 37
type input "0"
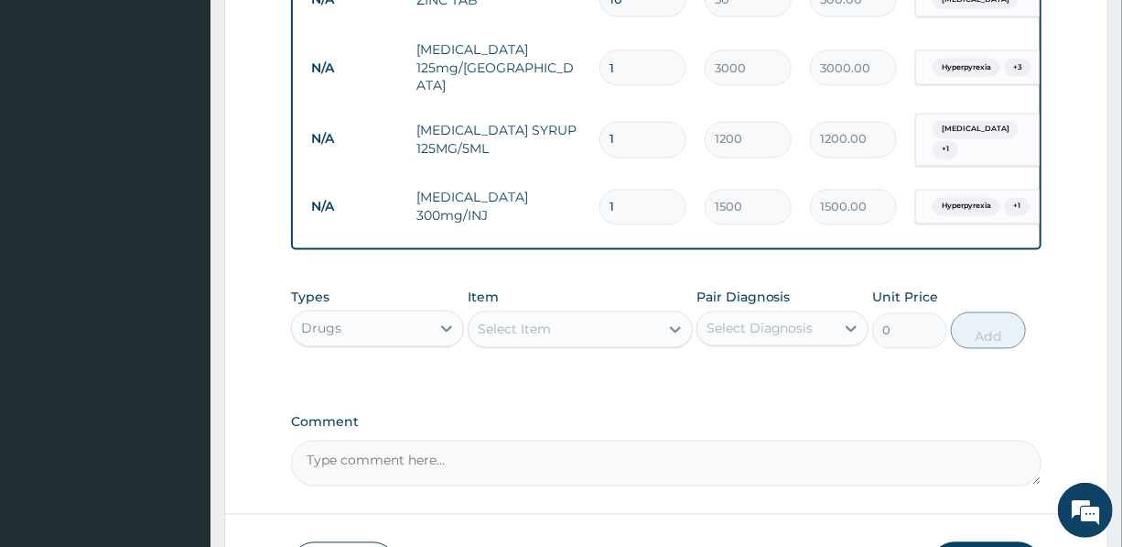
type input "0.00"
type input "8"
type input "12000.00"
type input "8"
click at [585, 315] on div "Select Item" at bounding box center [564, 329] width 190 height 29
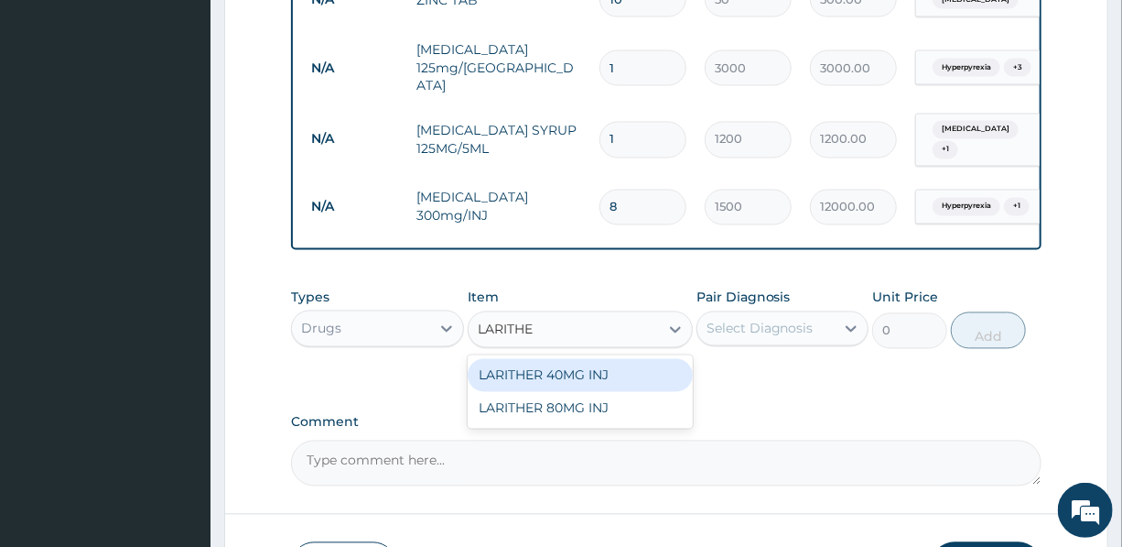
type input "LARITHER"
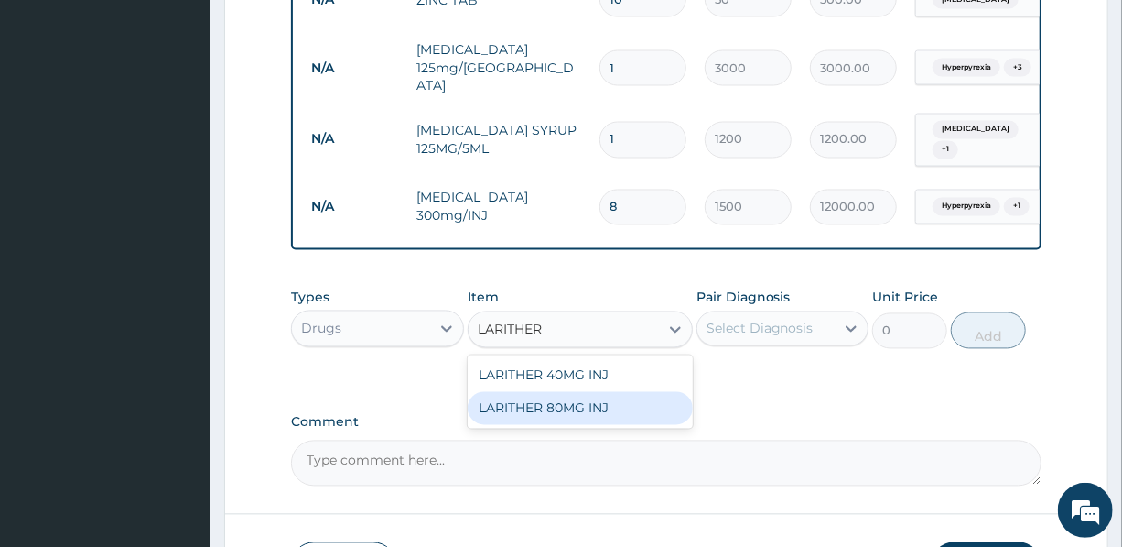
click at [611, 392] on div "LARITHER 80MG INJ" at bounding box center [580, 408] width 225 height 33
type input "1400"
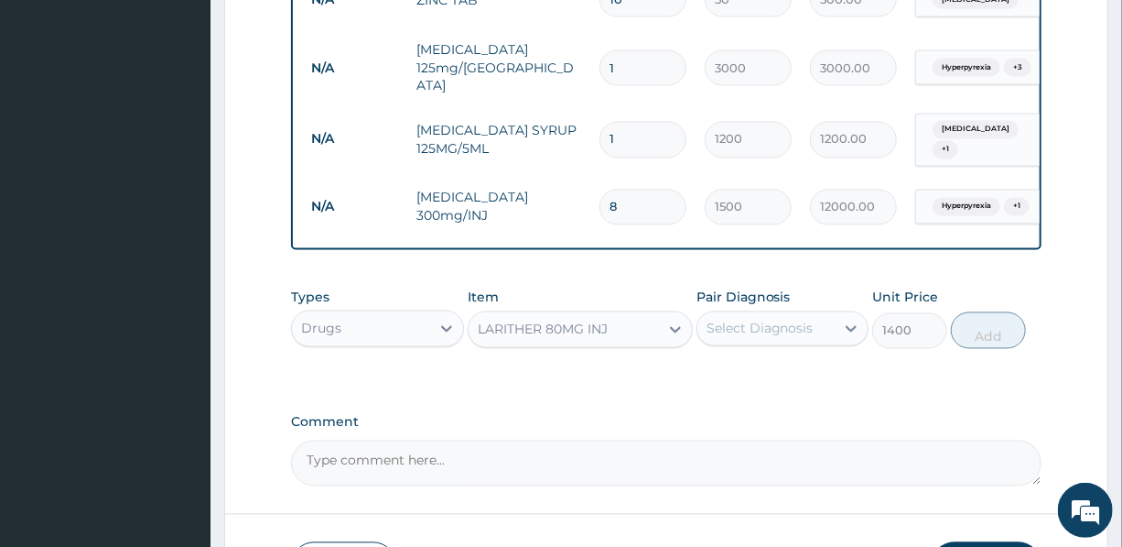
click at [782, 319] on div "Select Diagnosis" at bounding box center [760, 328] width 107 height 18
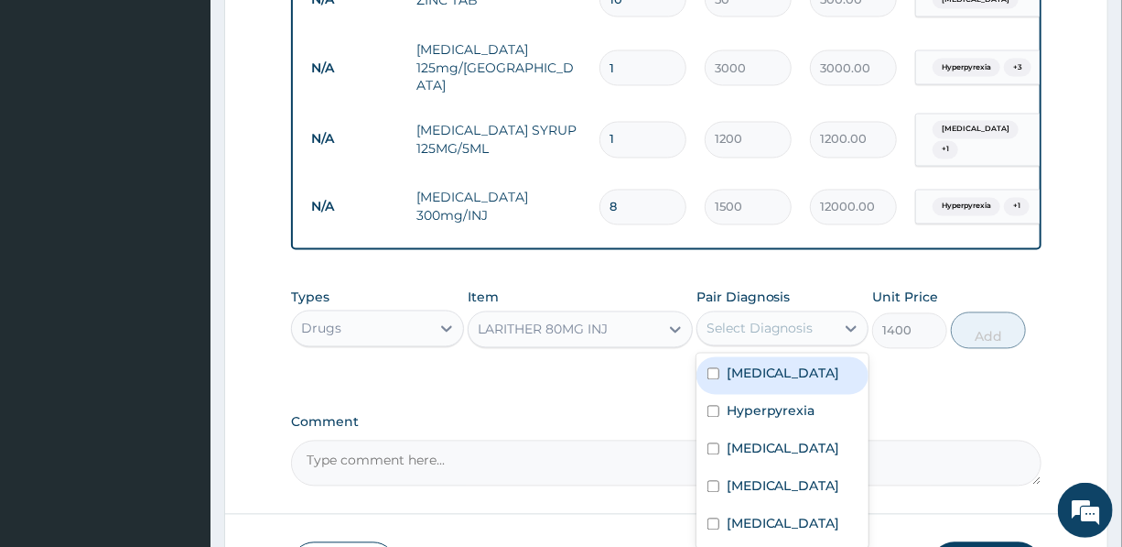
click at [770, 364] on label "Malaria" at bounding box center [784, 373] width 114 height 18
checkbox input "true"
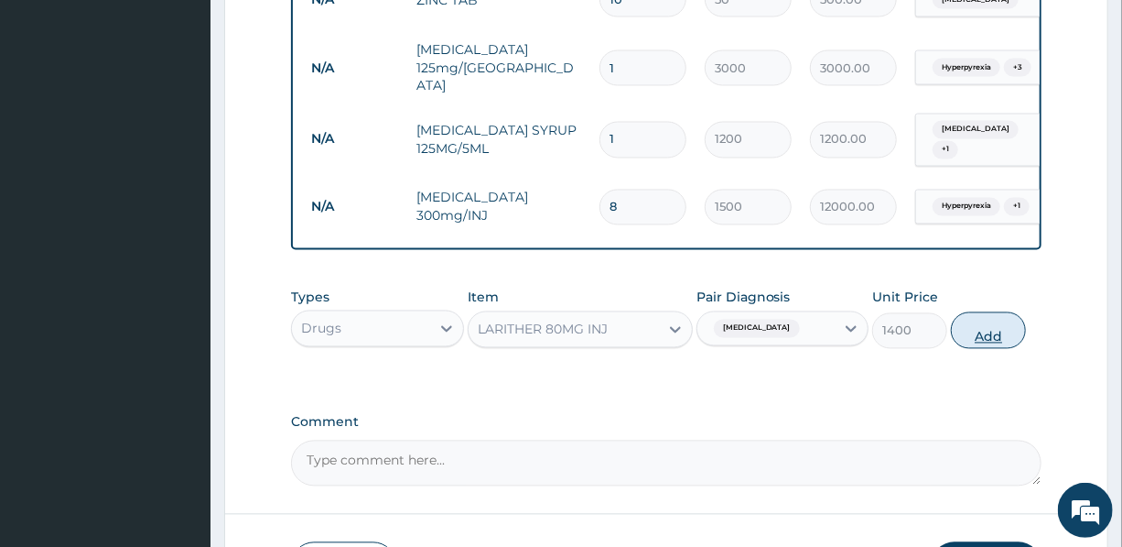
click at [985, 312] on button "Add" at bounding box center [988, 330] width 75 height 37
type input "0"
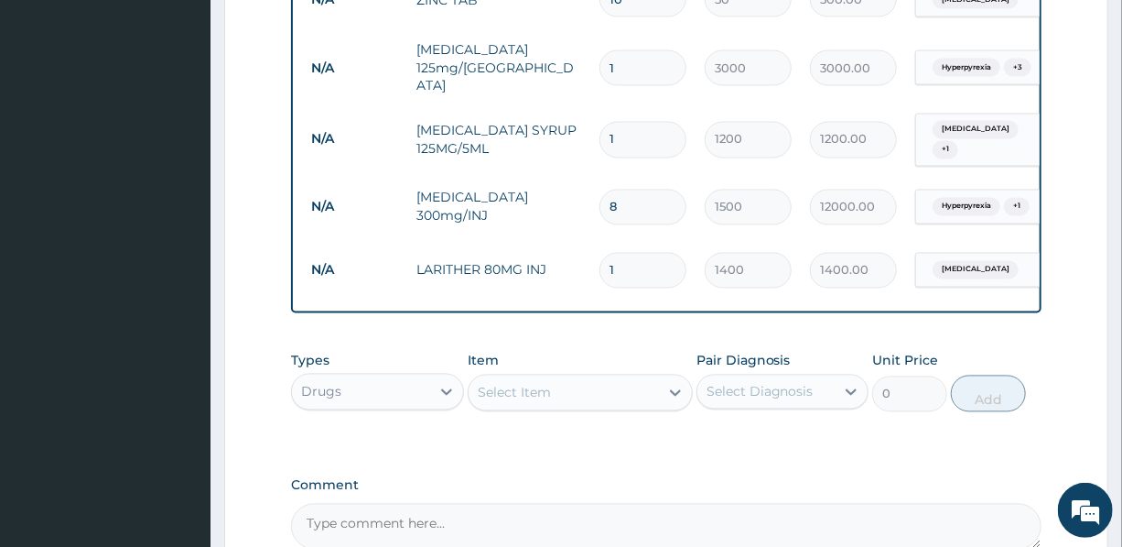
drag, startPoint x: 630, startPoint y: 228, endPoint x: 568, endPoint y: 237, distance: 62.9
click at [569, 239] on tr "N/A LARITHER 80MG INJ 1 1400 1400.00 Malaria Delete" at bounding box center [750, 270] width 897 height 63
type input "2"
type input "2800.00"
type input "2"
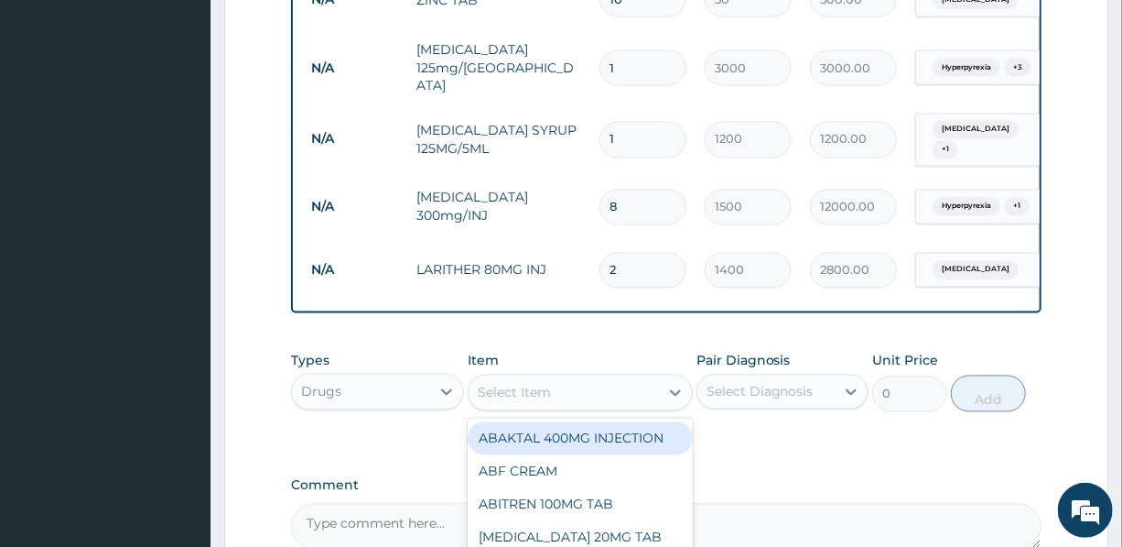
click at [618, 378] on div "Select Item" at bounding box center [564, 392] width 190 height 29
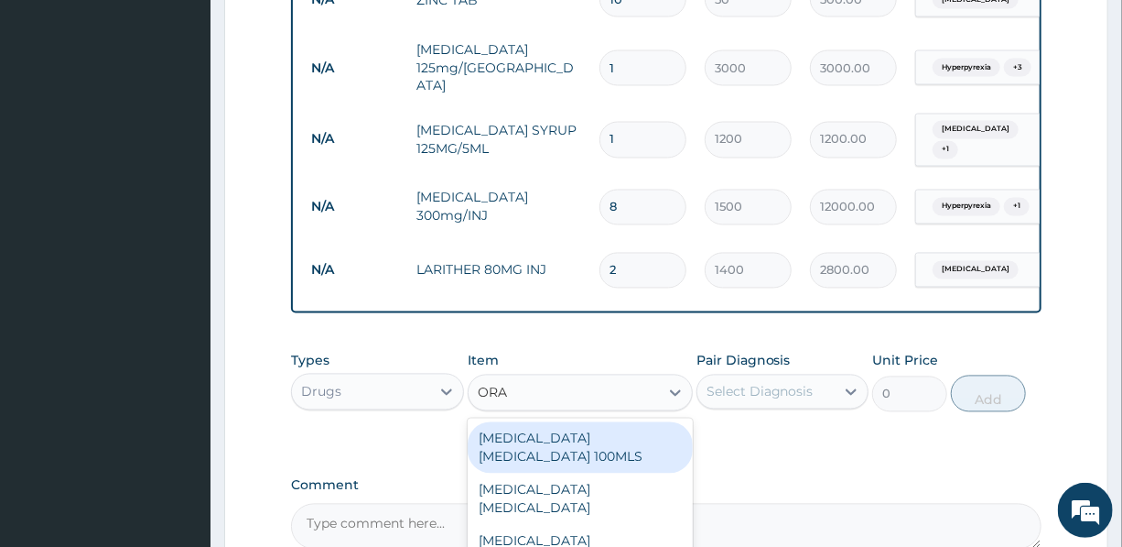
type input "ORAL"
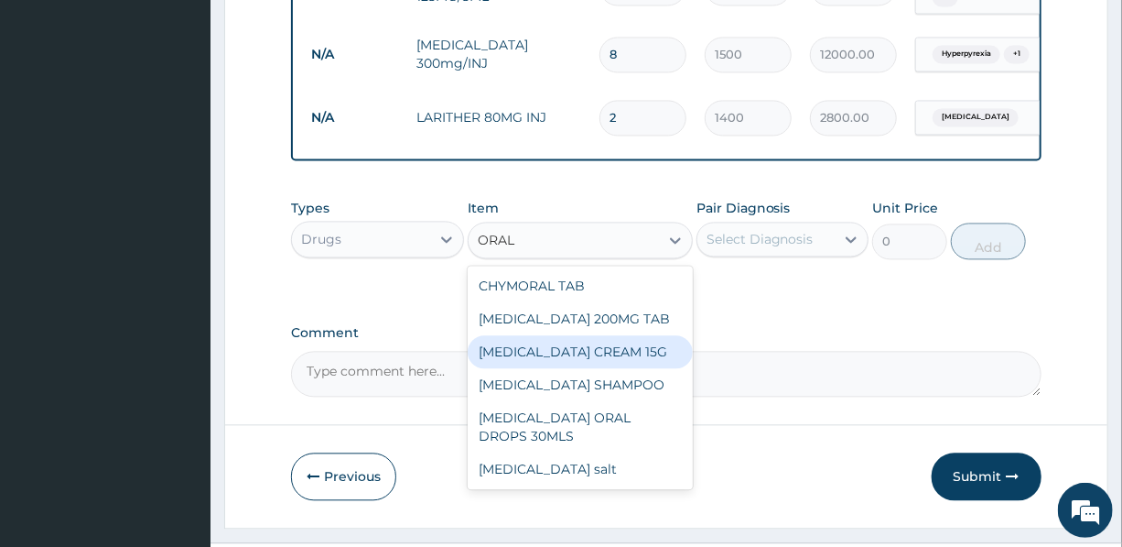
scroll to position [1630, 0]
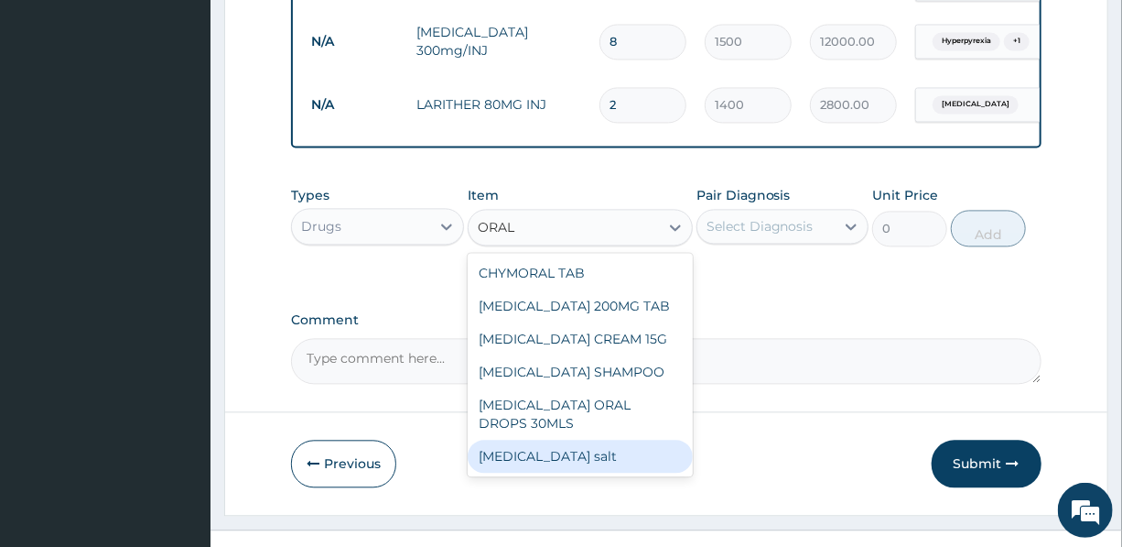
click at [533, 439] on div "Oral rehydration salt" at bounding box center [580, 455] width 225 height 33
type input "400"
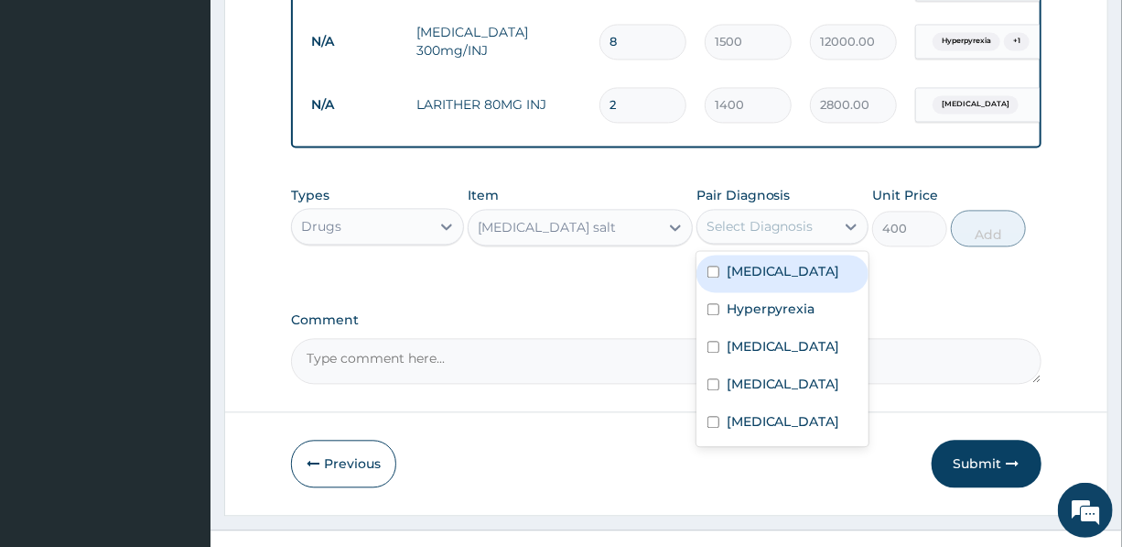
click at [796, 217] on div "Select Diagnosis" at bounding box center [760, 226] width 107 height 18
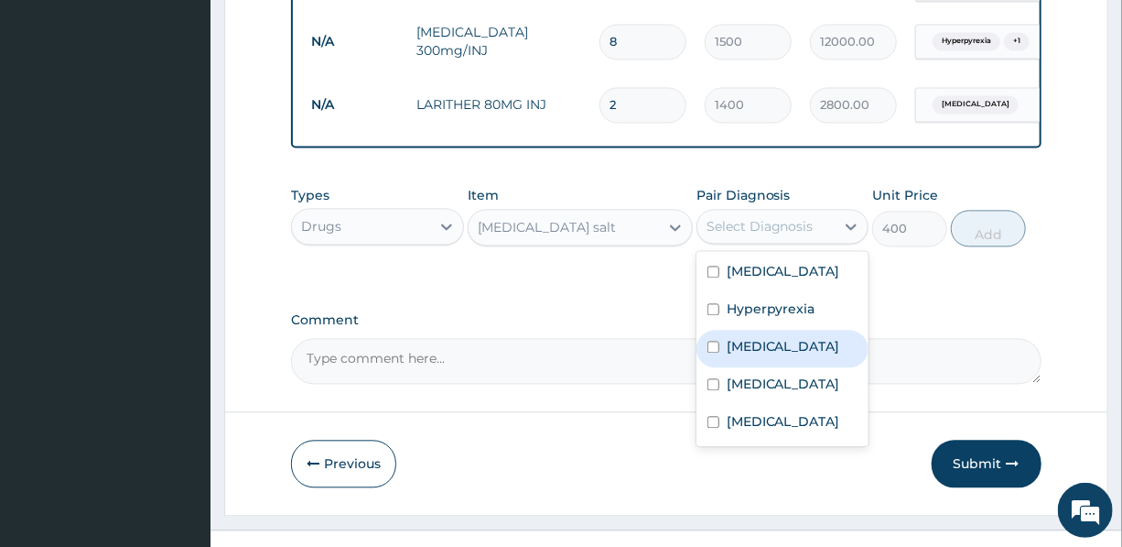
click at [761, 337] on label "Gastroenteritis" at bounding box center [784, 346] width 114 height 18
checkbox input "true"
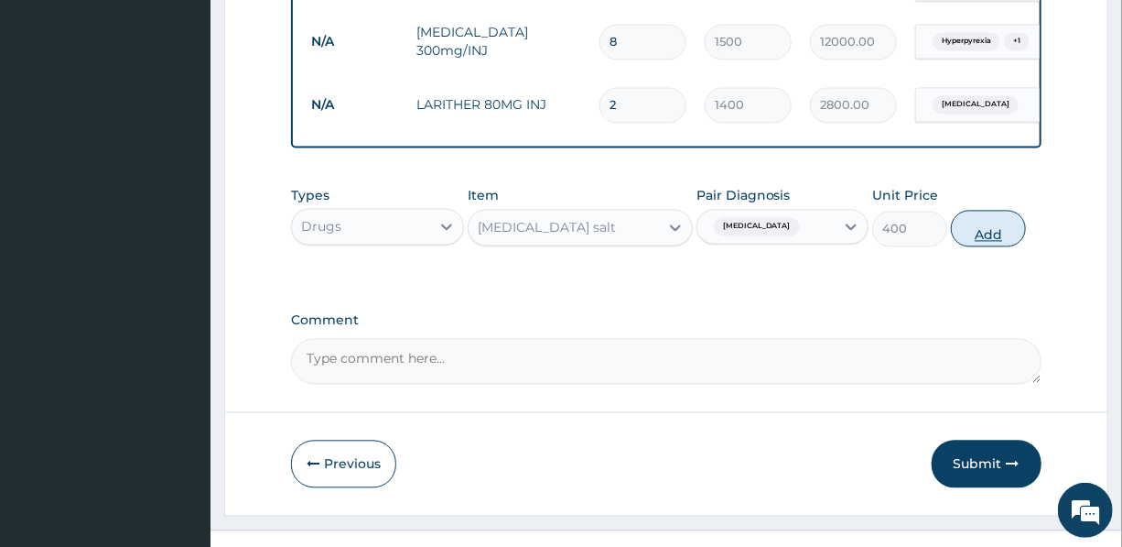
click at [995, 210] on button "Add" at bounding box center [988, 228] width 75 height 37
type input "0"
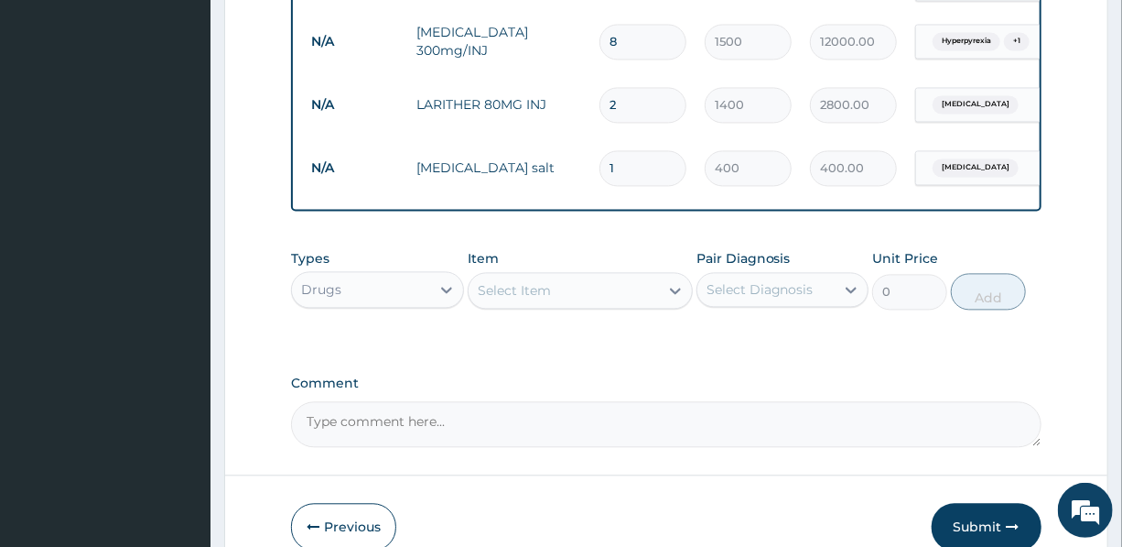
drag, startPoint x: 622, startPoint y: 127, endPoint x: 603, endPoint y: 129, distance: 18.4
click at [603, 150] on input "1" at bounding box center [643, 168] width 87 height 36
type input "3"
type input "1200.00"
type input "3"
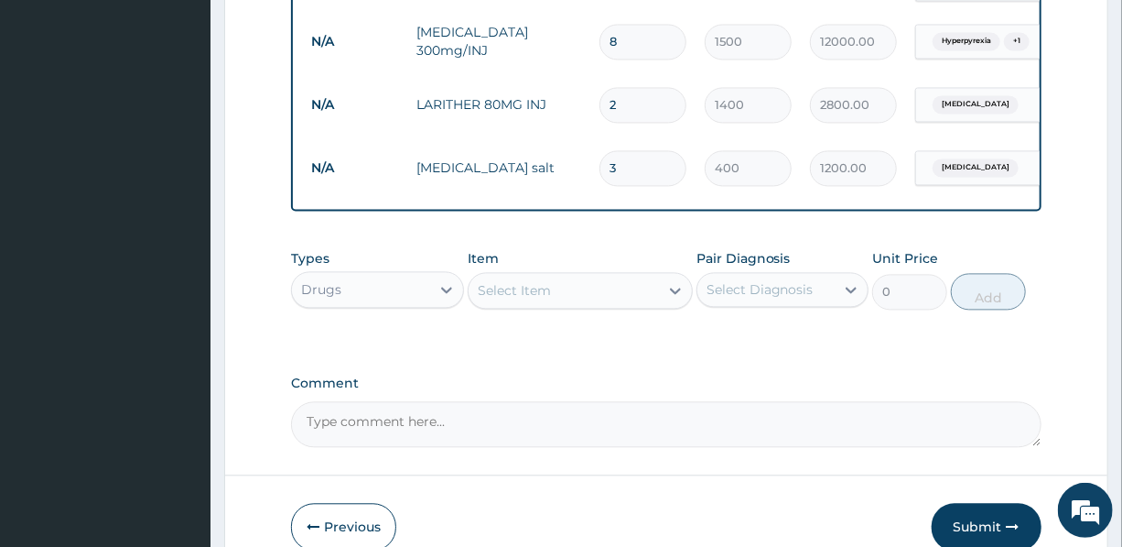
click at [580, 276] on div "Select Item" at bounding box center [564, 290] width 190 height 29
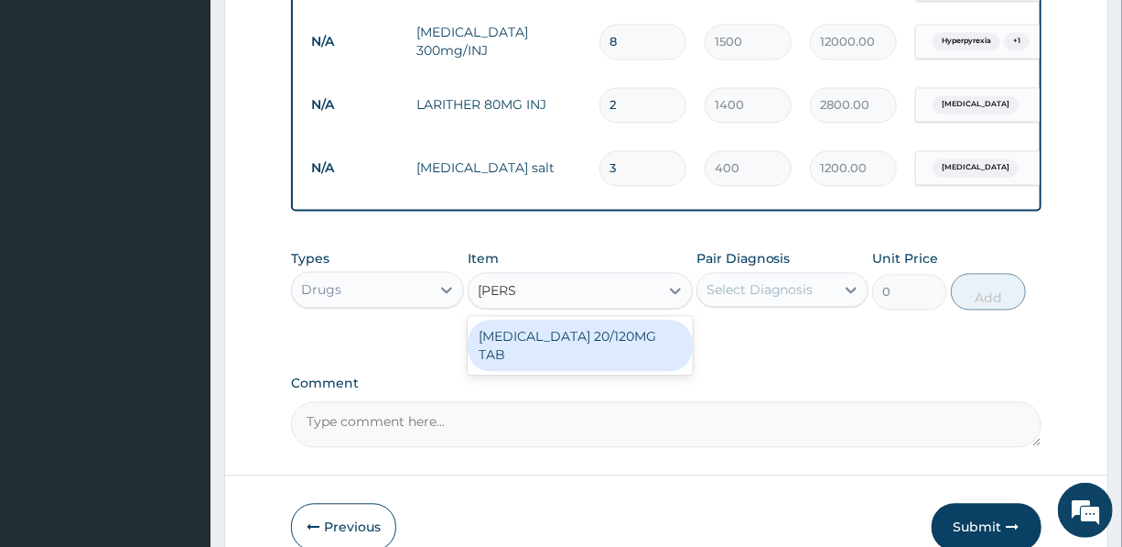
type input "COART"
click at [569, 319] on div "COARTEM 20/120MG TAB" at bounding box center [580, 344] width 225 height 51
type input "3000"
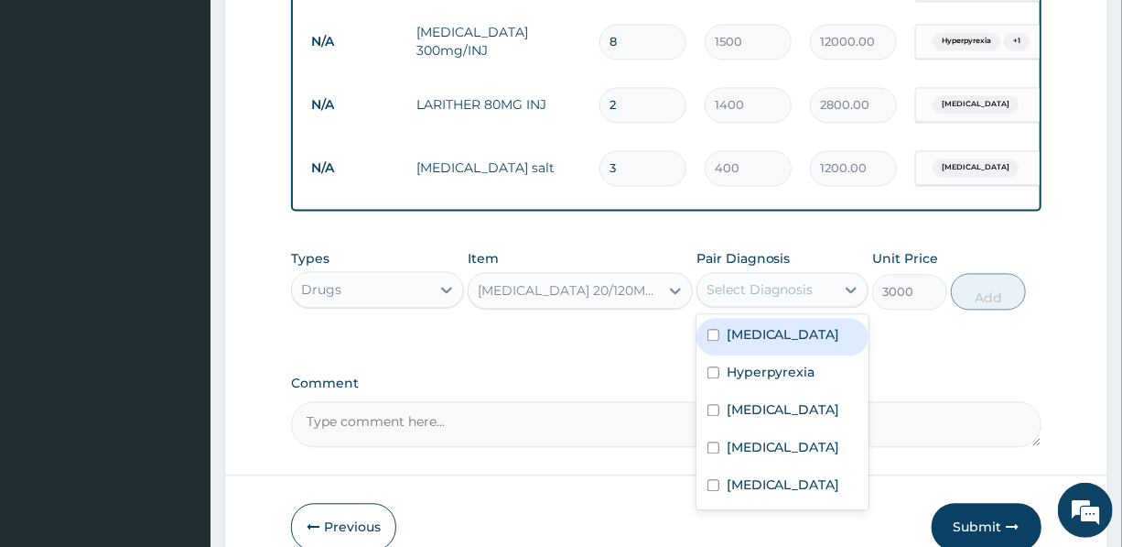
click at [739, 280] on div "Select Diagnosis" at bounding box center [760, 289] width 107 height 18
click at [742, 325] on label "Malaria" at bounding box center [784, 334] width 114 height 18
checkbox input "true"
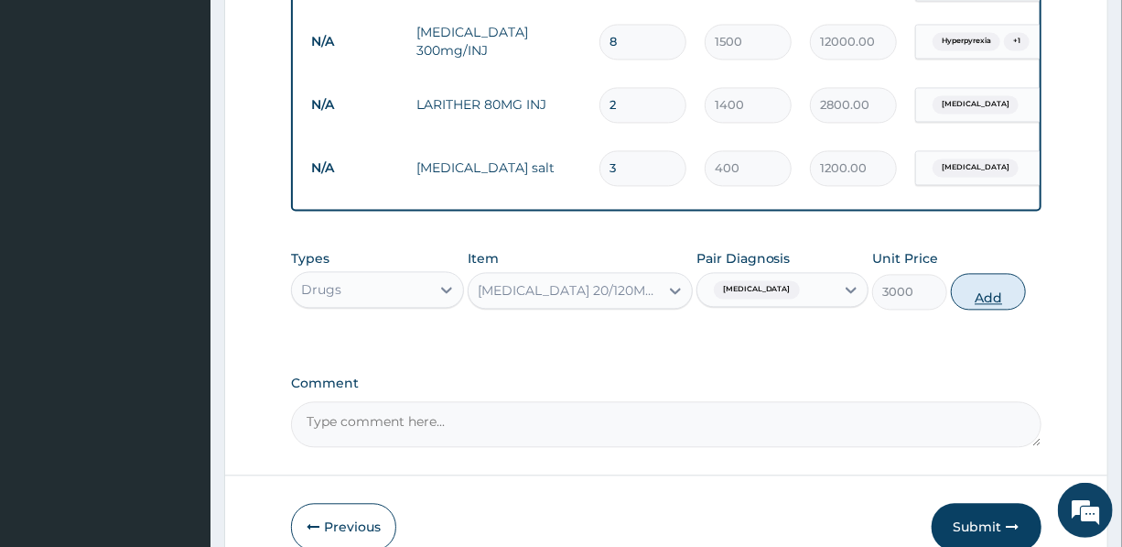
click at [985, 273] on button "Add" at bounding box center [988, 291] width 75 height 37
type input "0"
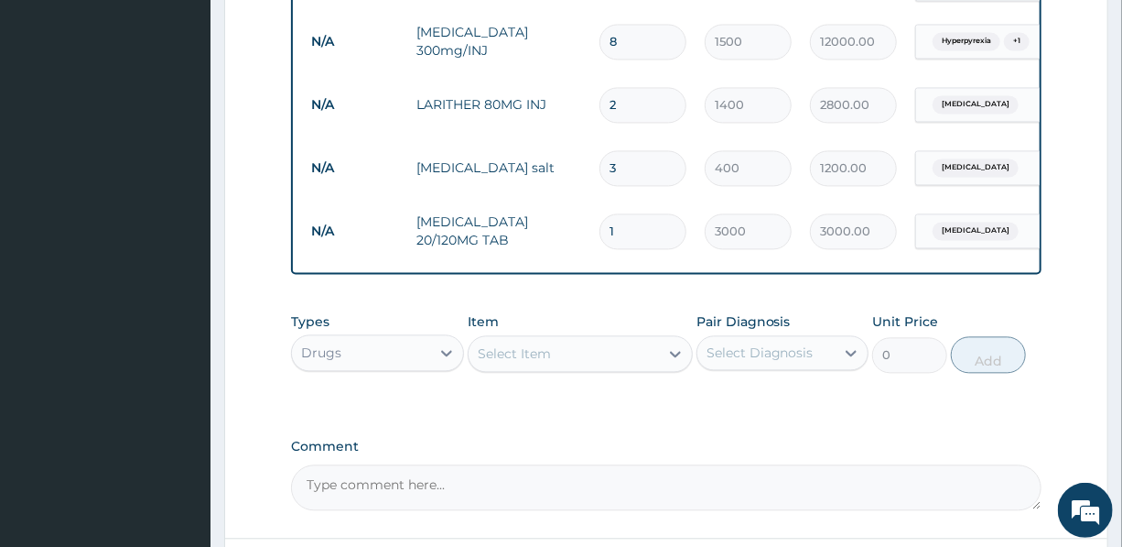
click at [561, 339] on div "Select Item" at bounding box center [564, 353] width 190 height 29
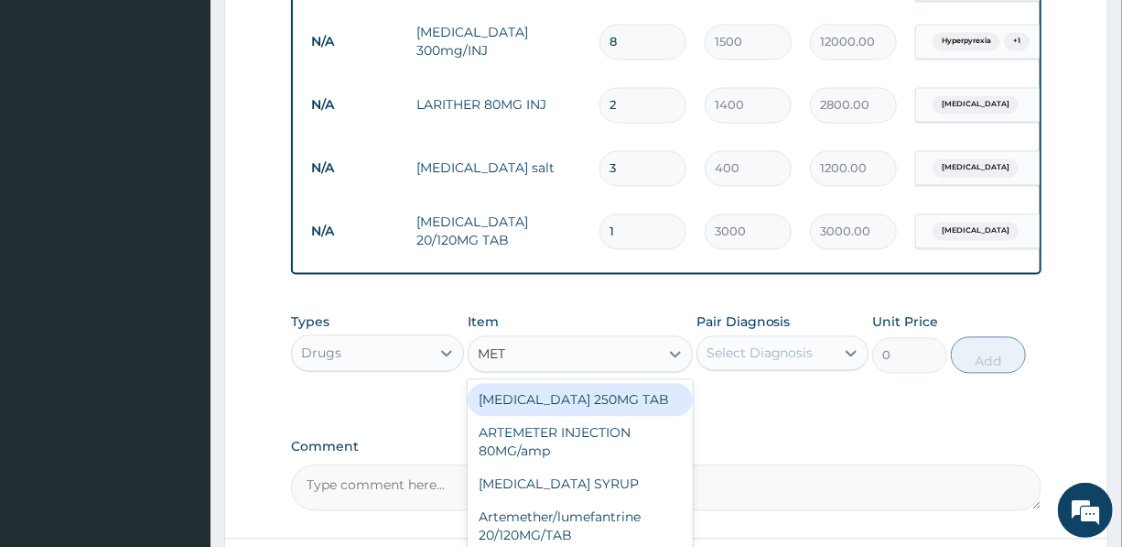
type input "METR"
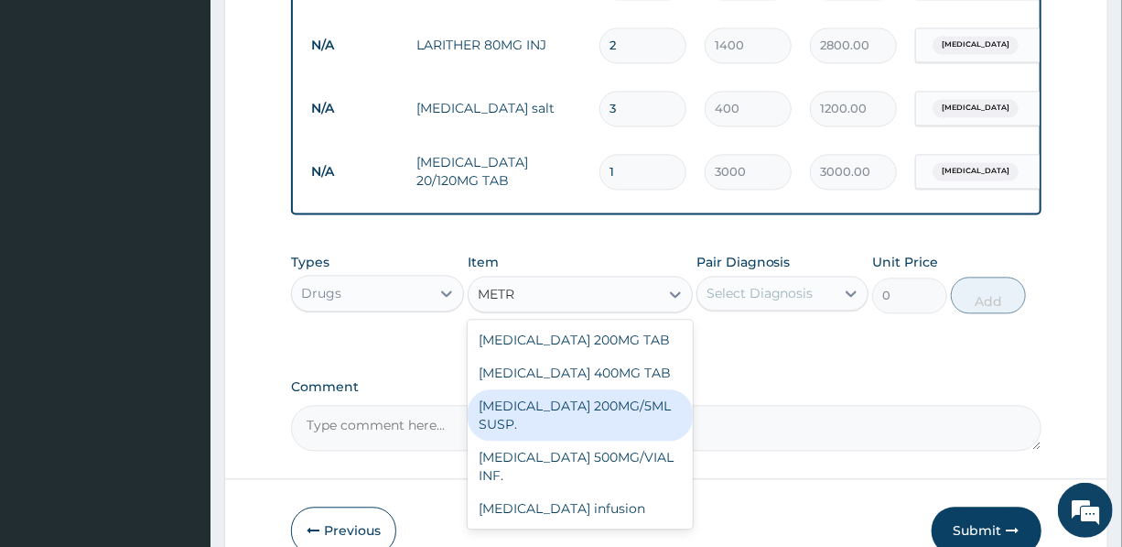
scroll to position [1713, 0]
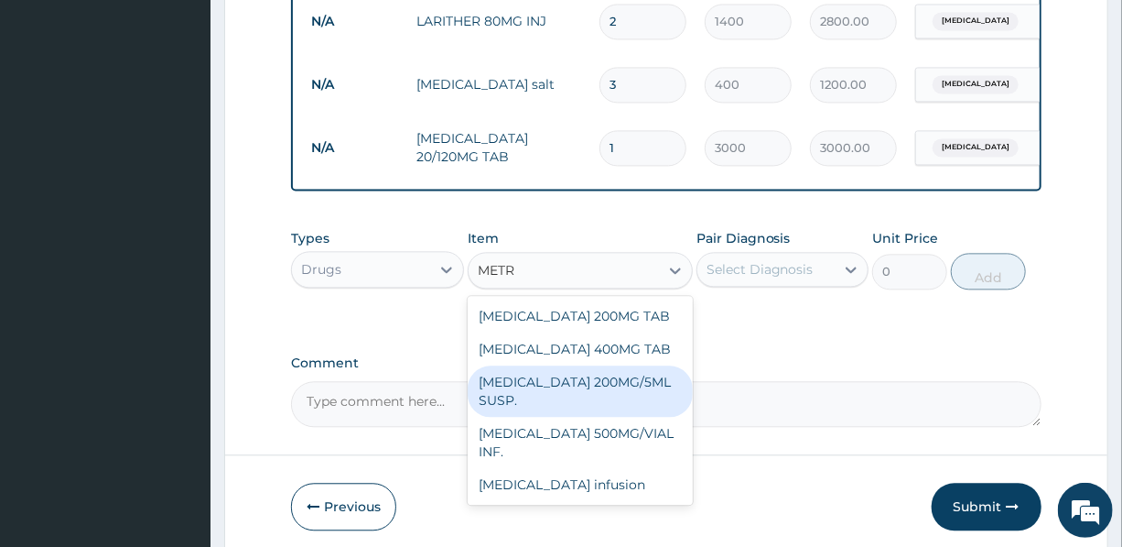
click at [566, 365] on div "METRONIDAZOLE 200MG/5ML SUSP." at bounding box center [580, 390] width 225 height 51
type input "700"
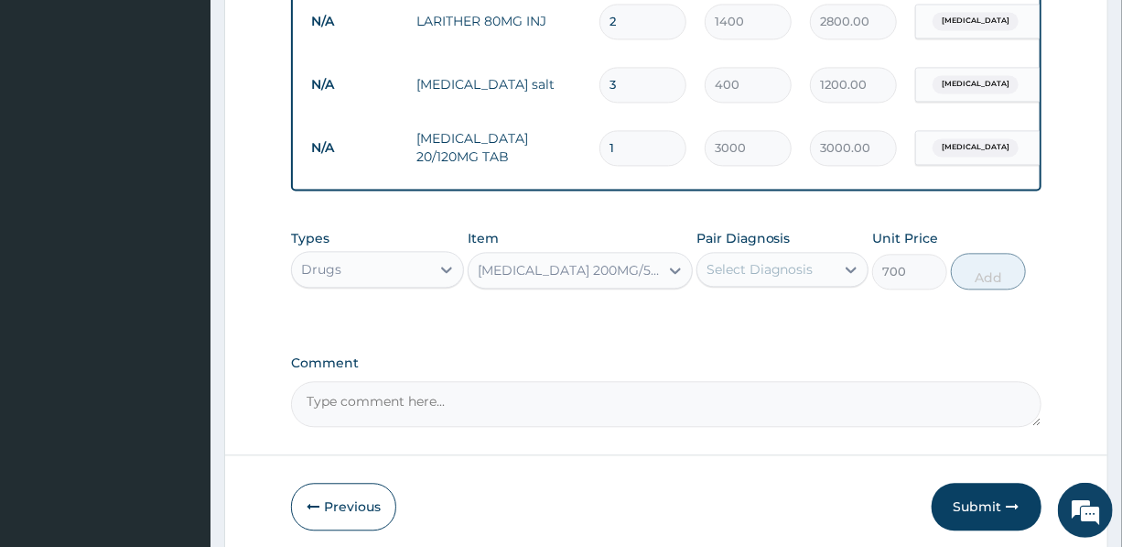
click at [767, 260] on div "Select Diagnosis" at bounding box center [760, 269] width 107 height 18
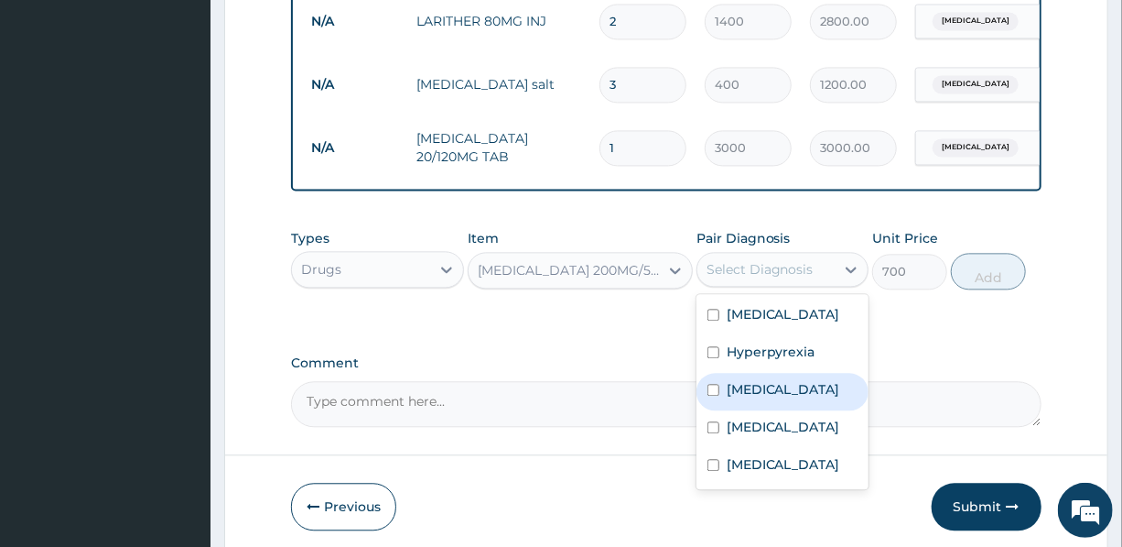
click at [757, 380] on label "Gastroenteritis" at bounding box center [784, 389] width 114 height 18
checkbox input "true"
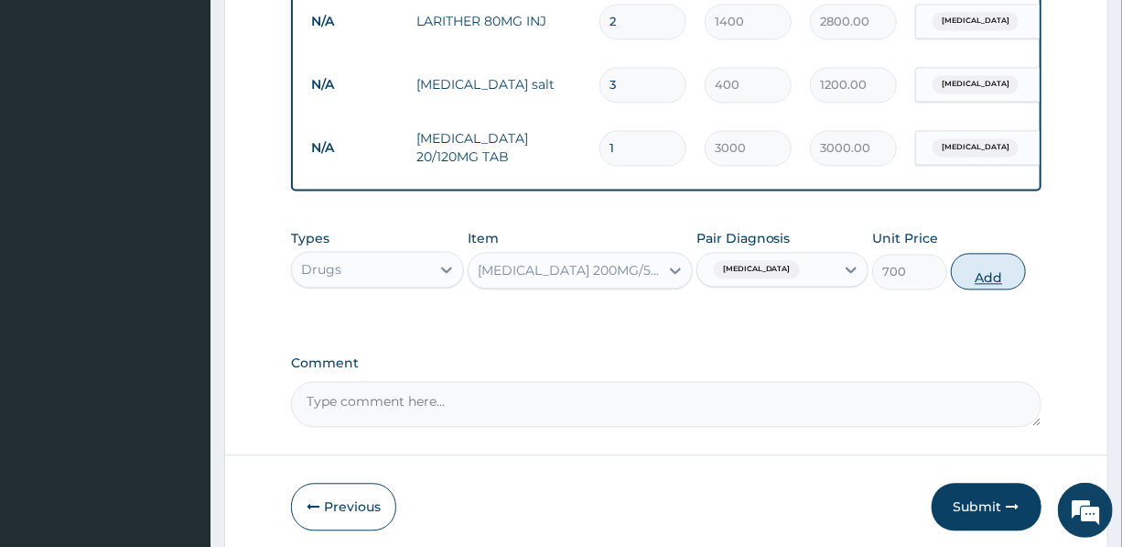
click at [987, 253] on button "Add" at bounding box center [988, 271] width 75 height 37
type input "0"
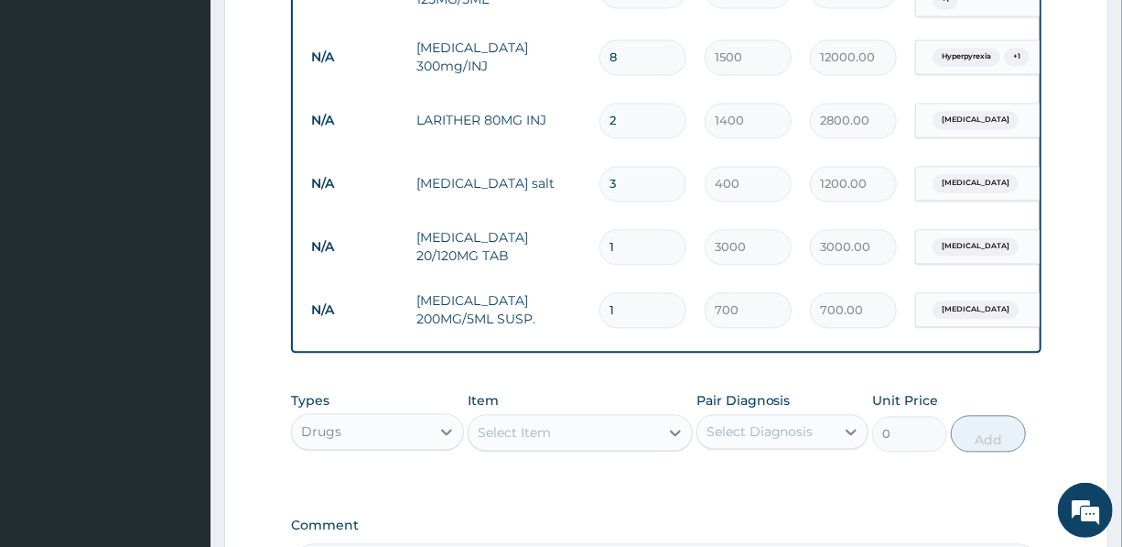
scroll to position [1825, 0]
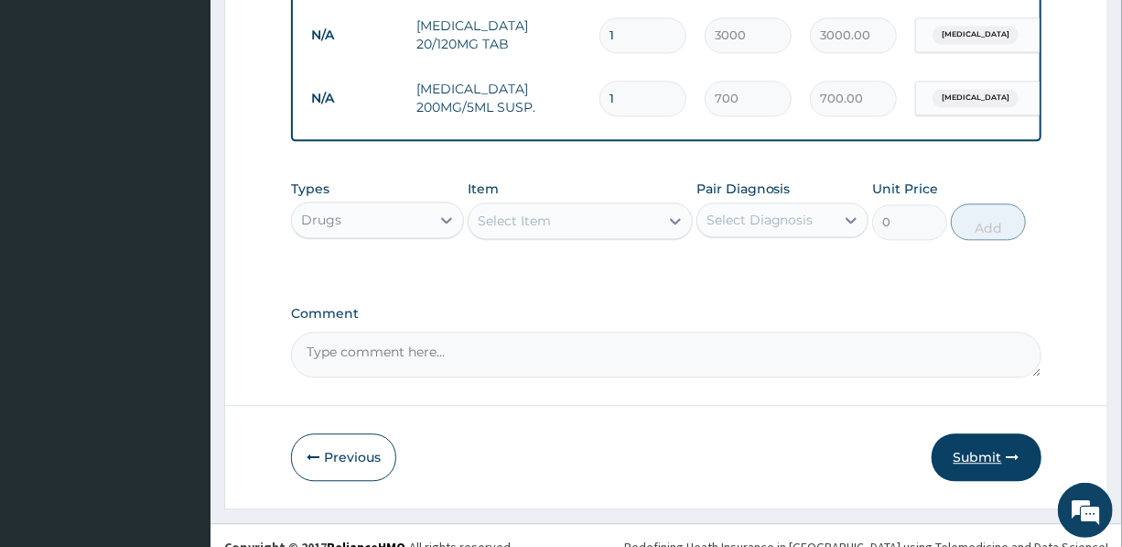
click at [993, 433] on button "Submit" at bounding box center [987, 457] width 110 height 48
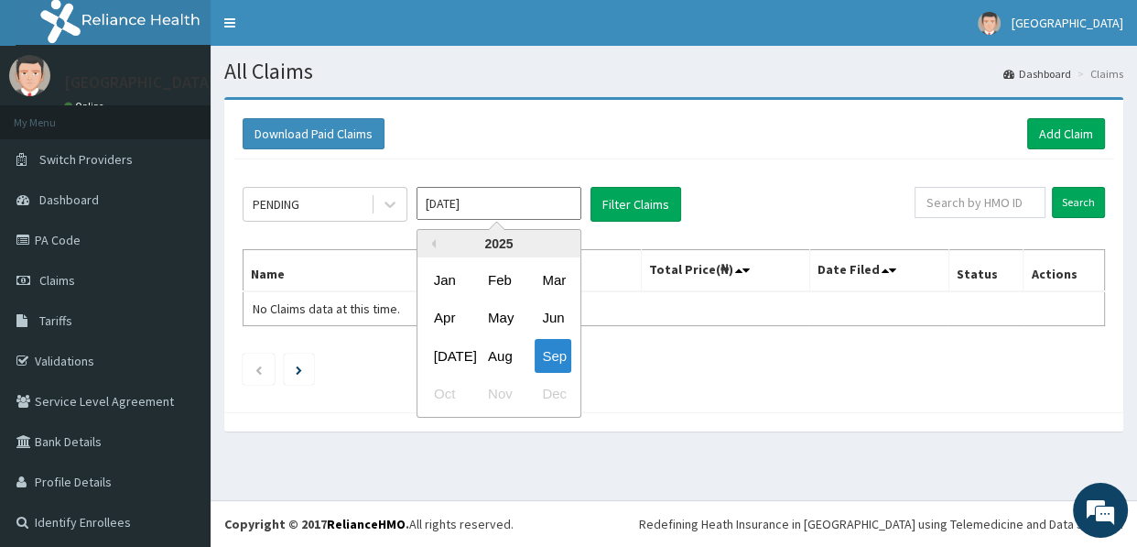
click at [501, 202] on input "[DATE]" at bounding box center [499, 203] width 165 height 33
click at [440, 275] on div "Jan" at bounding box center [445, 280] width 37 height 34
type input "[DATE]"
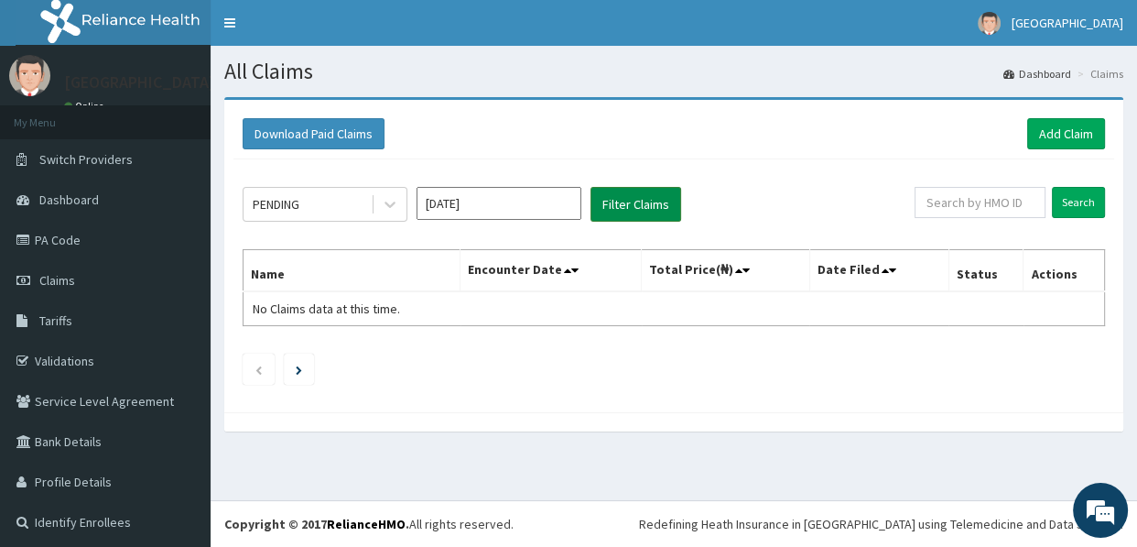
click at [623, 200] on button "Filter Claims" at bounding box center [635, 204] width 91 height 35
click at [328, 203] on div "PENDING" at bounding box center [307, 204] width 127 height 29
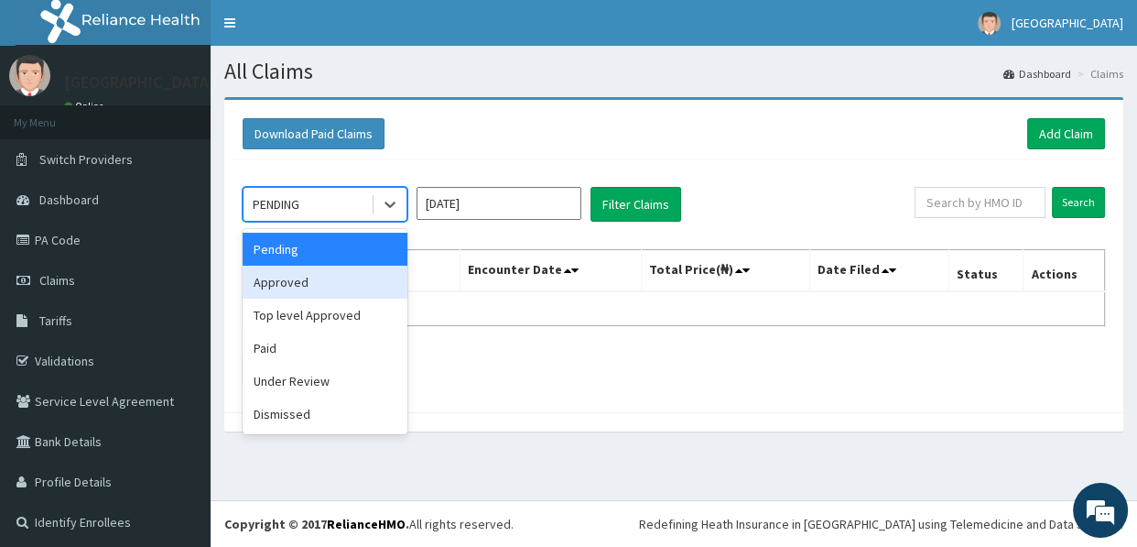
click at [311, 276] on div "Approved" at bounding box center [325, 281] width 165 height 33
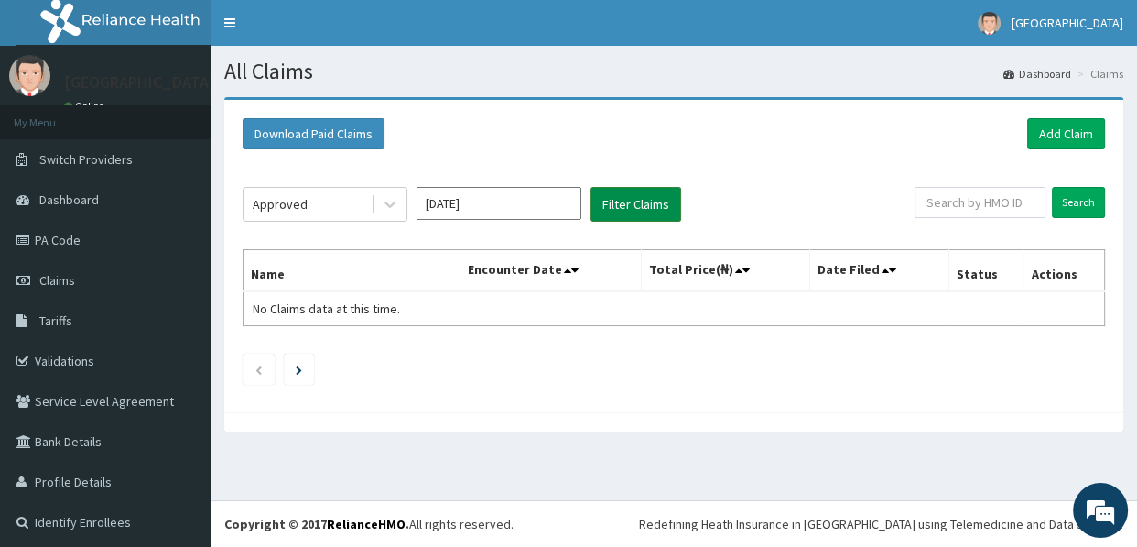
click at [629, 200] on button "Filter Claims" at bounding box center [635, 204] width 91 height 35
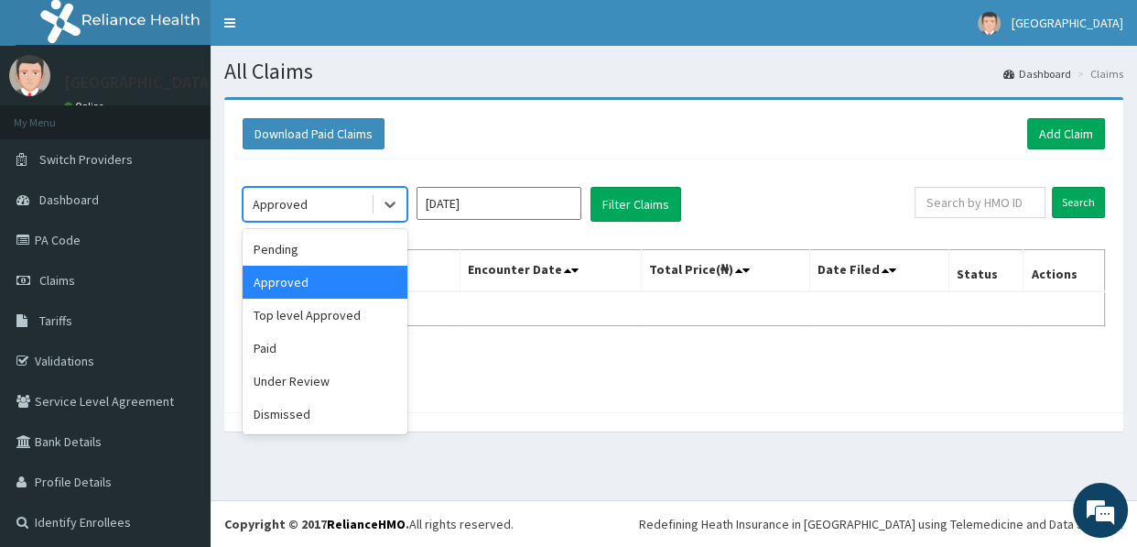
click at [322, 200] on div "Approved" at bounding box center [307, 204] width 127 height 29
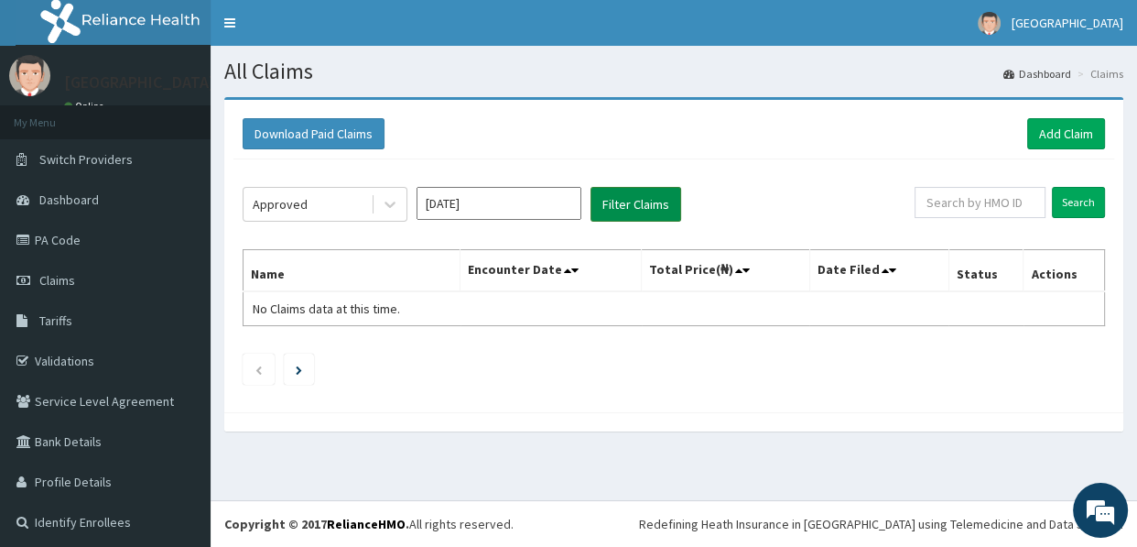
click at [634, 200] on button "Filter Claims" at bounding box center [635, 204] width 91 height 35
click at [310, 205] on div "Approved" at bounding box center [307, 204] width 127 height 29
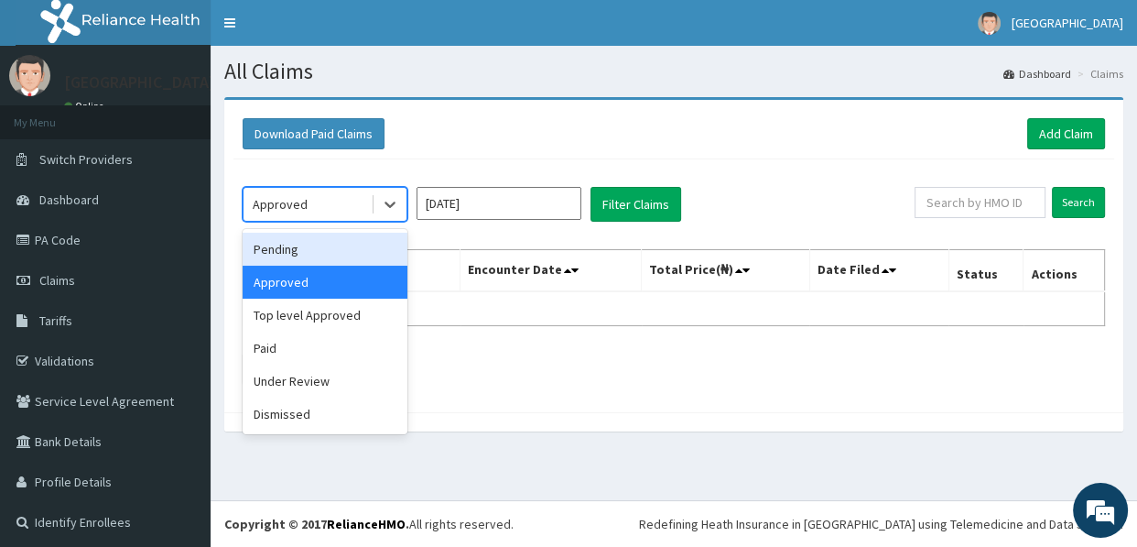
click at [293, 247] on div "Pending" at bounding box center [325, 249] width 165 height 33
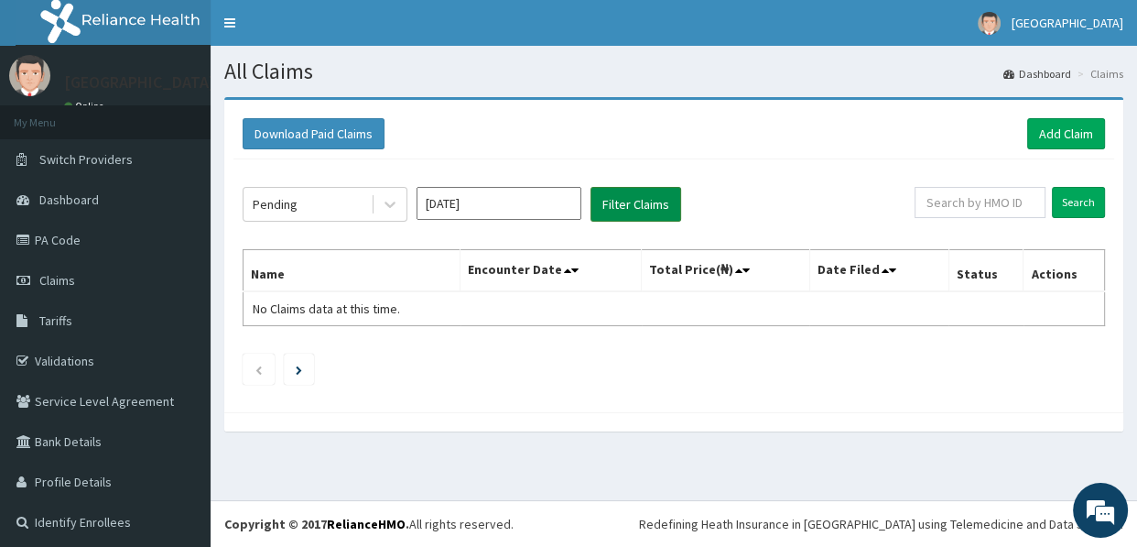
click at [636, 200] on button "Filter Claims" at bounding box center [635, 204] width 91 height 35
click at [301, 202] on div "Pending" at bounding box center [307, 204] width 127 height 29
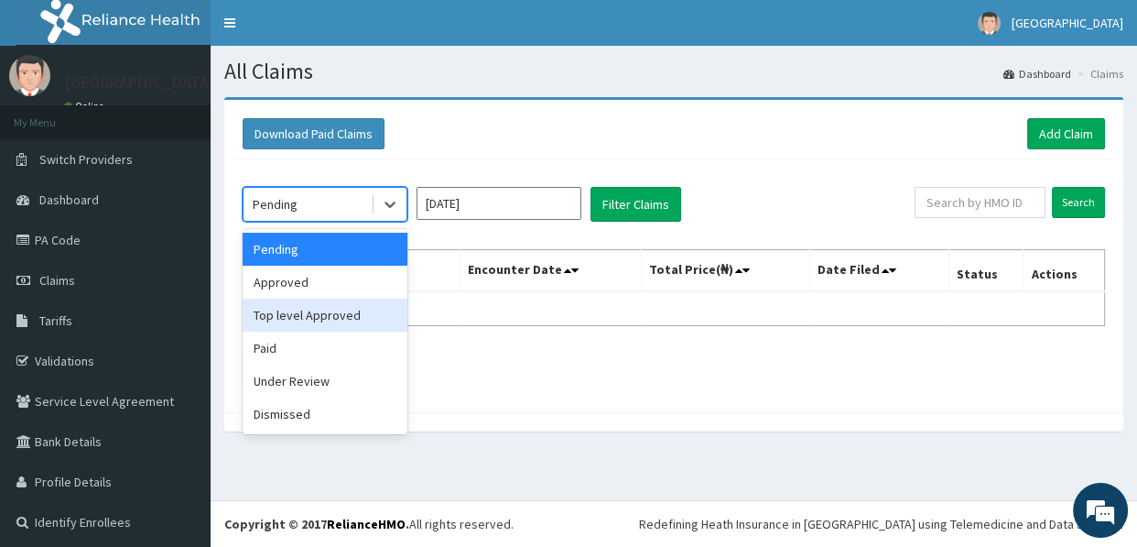
click at [299, 311] on div "Top level Approved" at bounding box center [325, 314] width 165 height 33
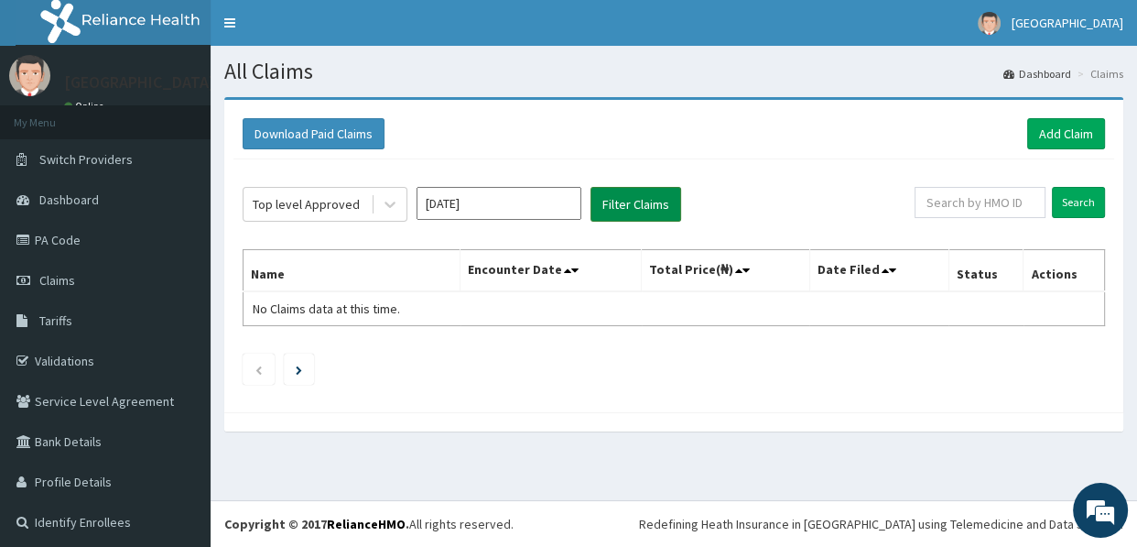
click at [613, 205] on button "Filter Claims" at bounding box center [635, 204] width 91 height 35
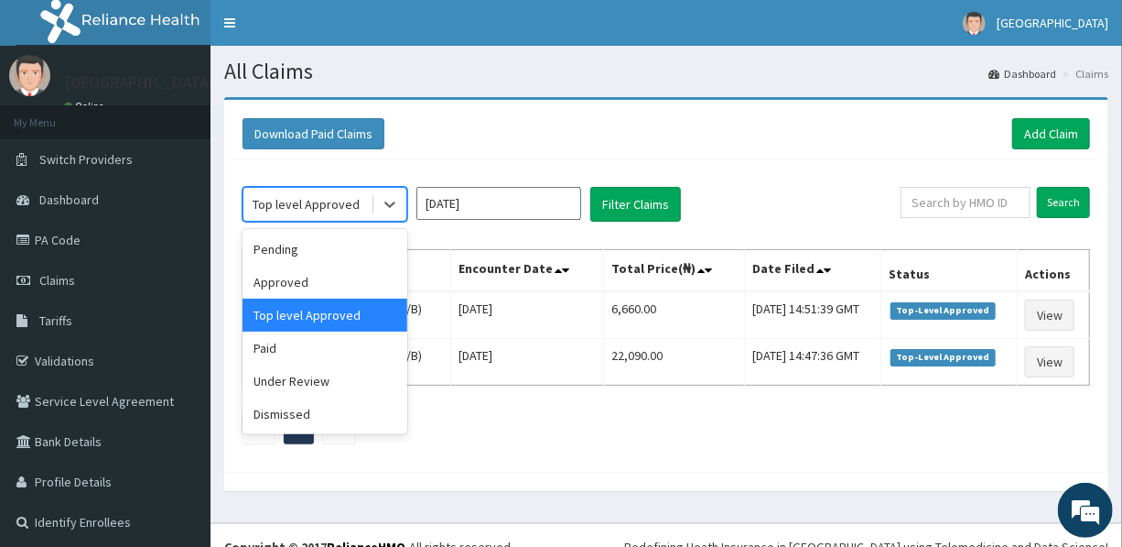
click at [335, 200] on div "Top level Approved" at bounding box center [306, 204] width 107 height 18
click at [310, 373] on div "Under Review" at bounding box center [325, 380] width 165 height 33
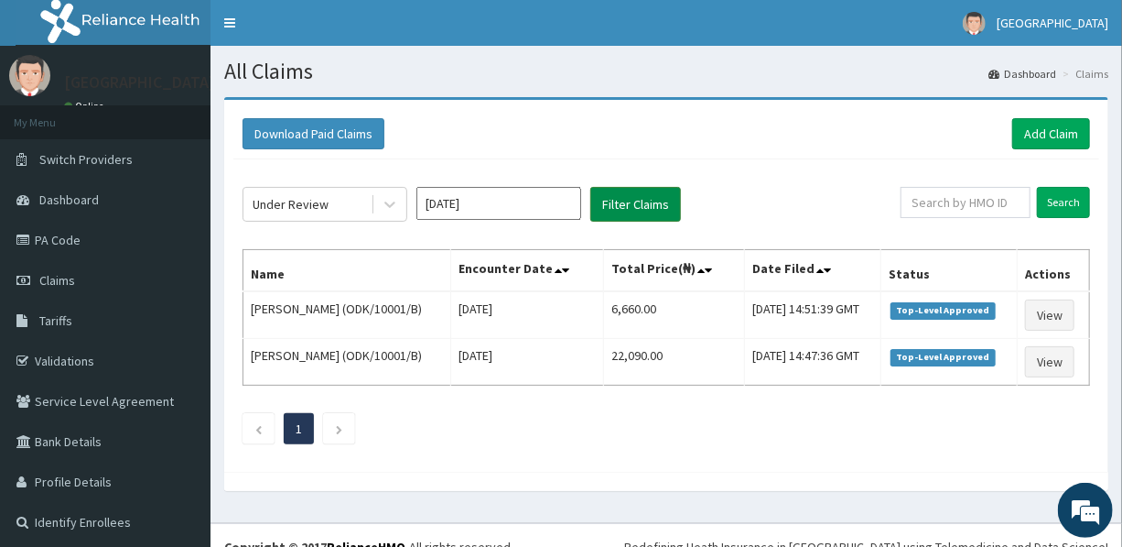
click at [639, 201] on button "Filter Claims" at bounding box center [635, 204] width 91 height 35
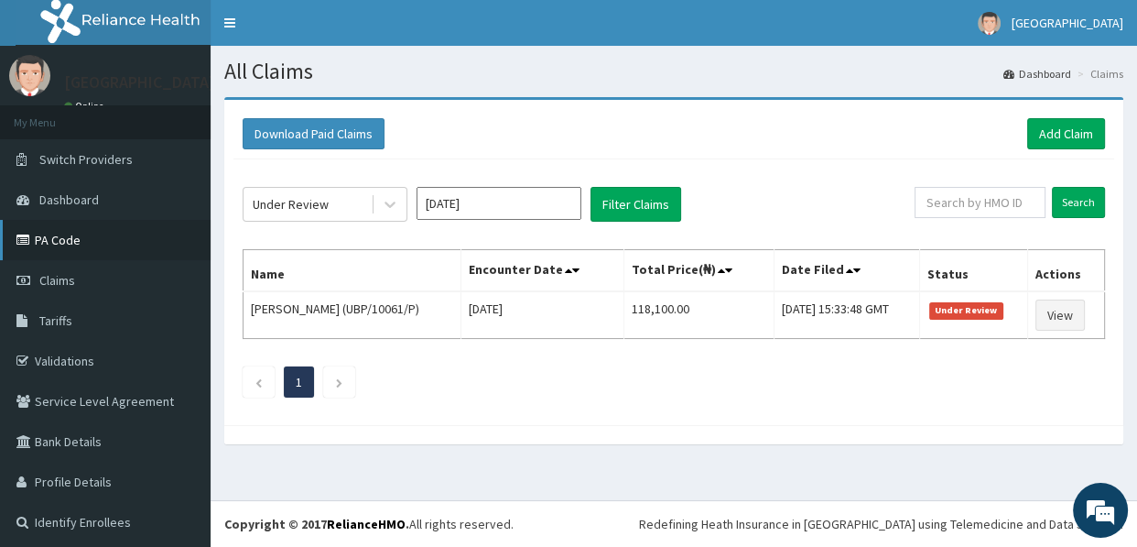
click at [66, 231] on link "PA Code" at bounding box center [105, 240] width 211 height 40
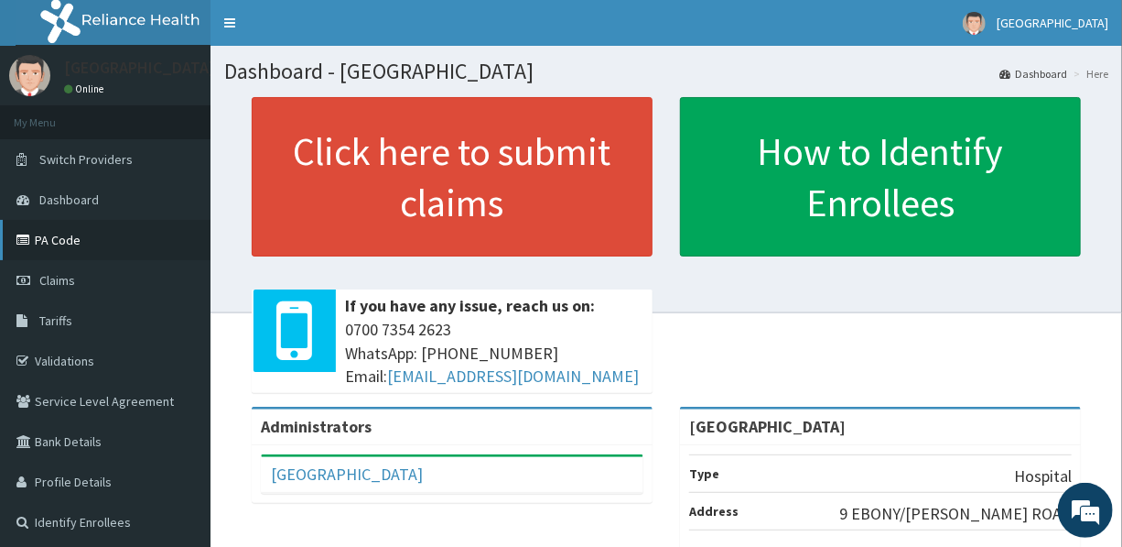
click at [58, 233] on link "PA Code" at bounding box center [105, 240] width 211 height 40
click at [54, 234] on link "PA Code" at bounding box center [105, 240] width 211 height 40
